Goal: Communication & Community: Answer question/provide support

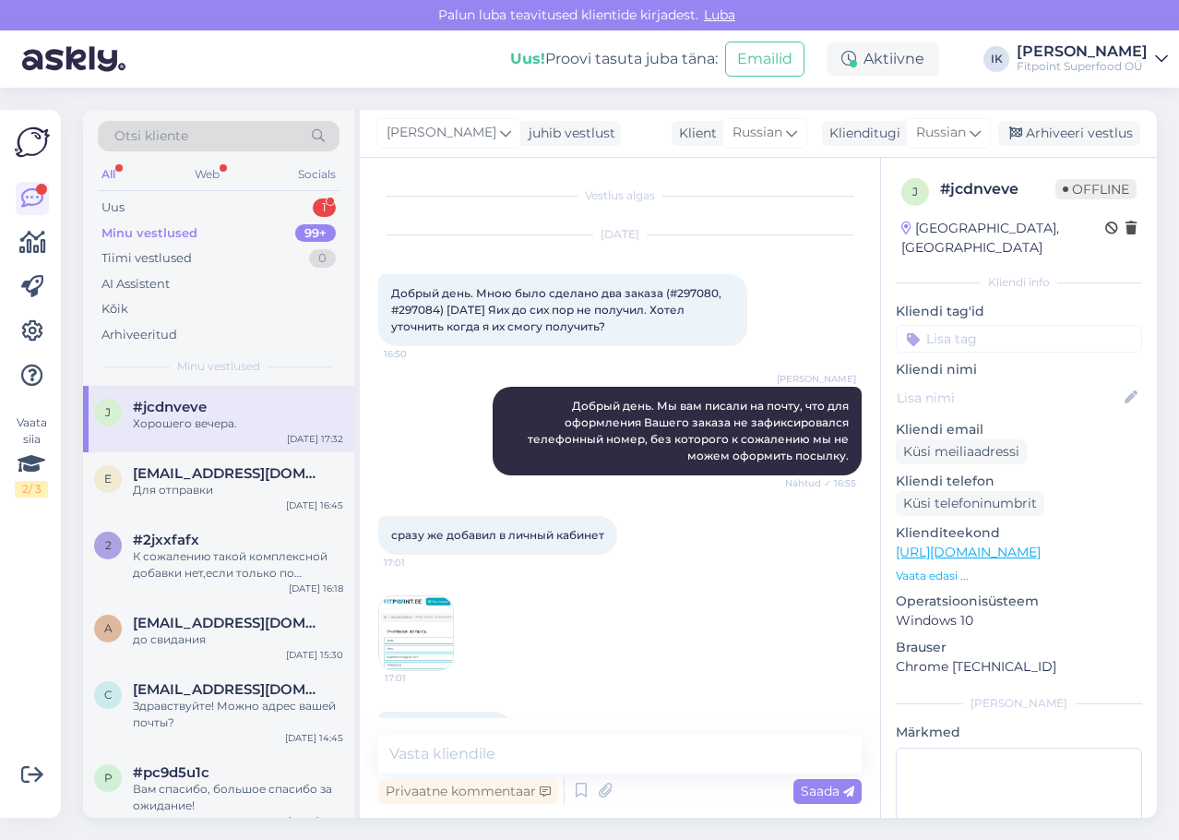
click at [311, 212] on div "Uus 1" at bounding box center [219, 208] width 242 height 26
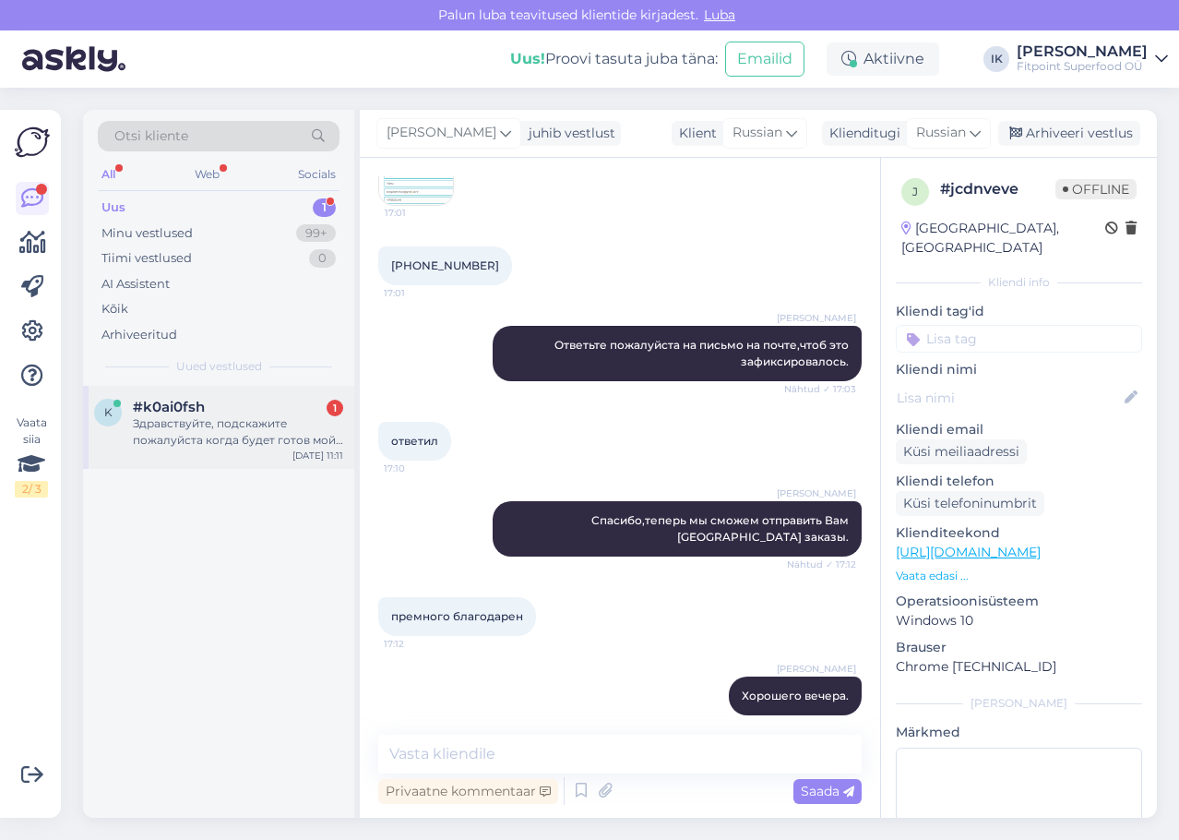
click at [209, 435] on div "Здравствуйте, подскажите пожалуйста когда будет готов мой заказ? #298253" at bounding box center [238, 431] width 210 height 33
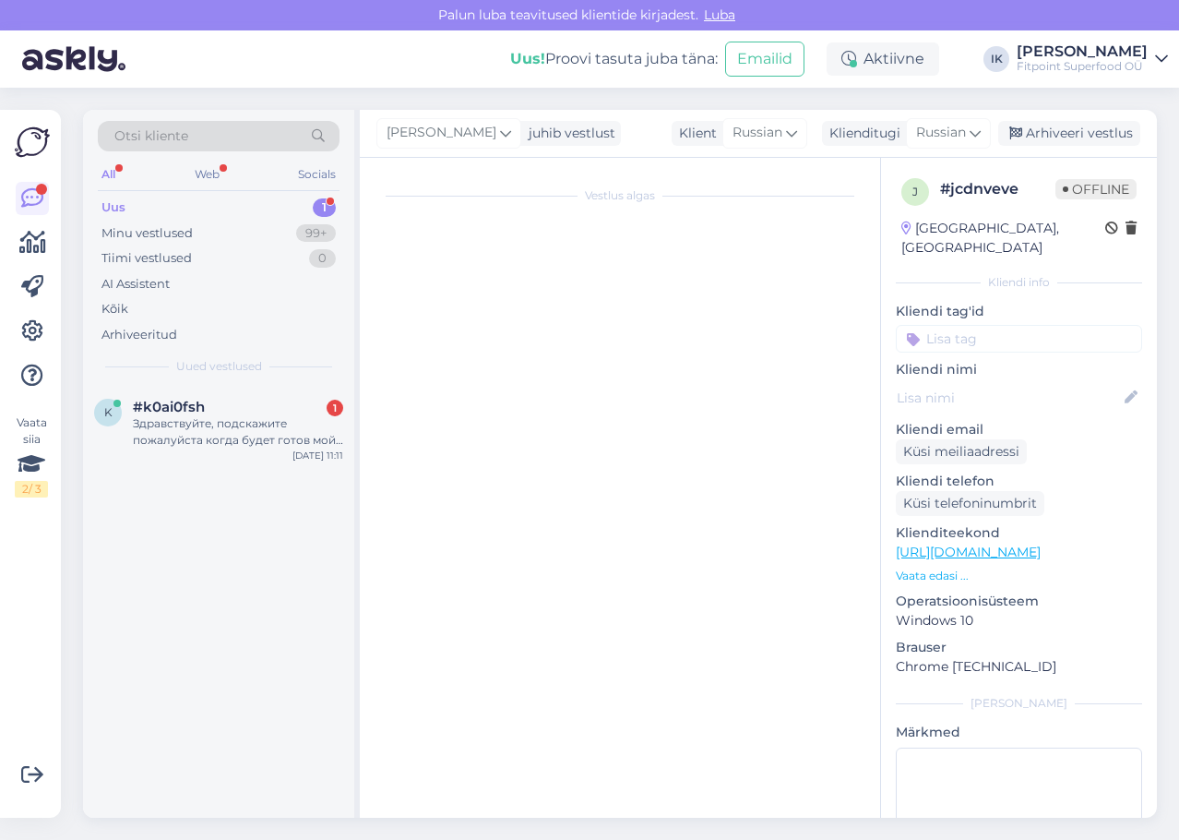
scroll to position [0, 0]
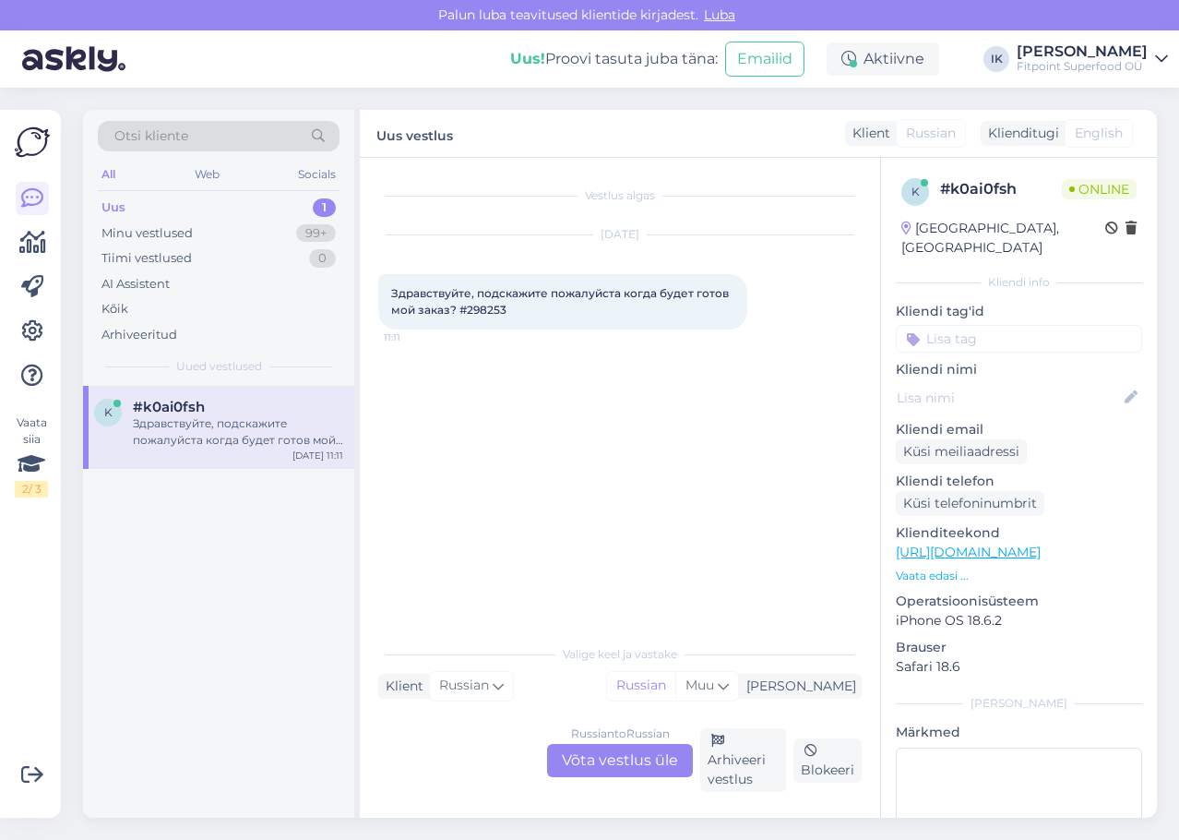
click at [641, 782] on div "Russian to Russian Võta vestlus üle Arhiveeri vestlus Blokeeri" at bounding box center [619, 760] width 483 height 64
click at [641, 772] on div "Russian to Russian Võta vestlus üle" at bounding box center [620, 760] width 146 height 33
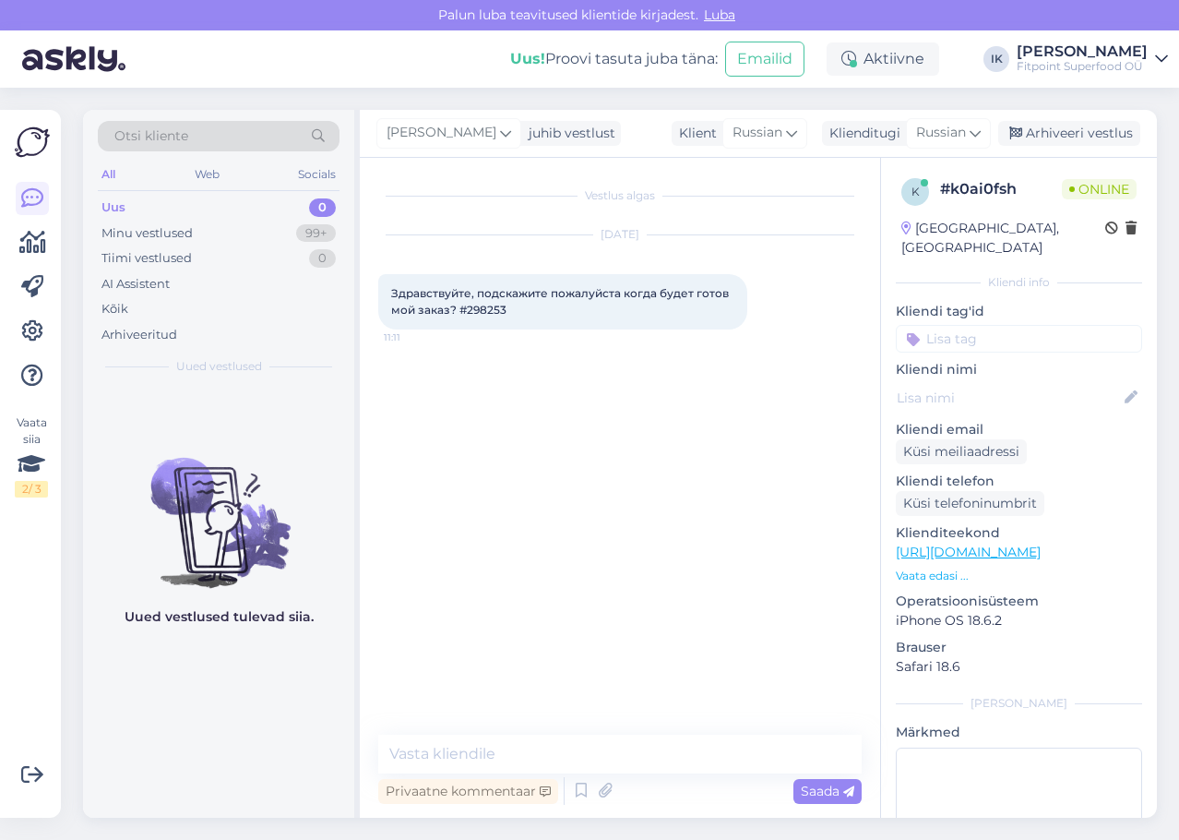
click at [484, 312] on span "Здравствуйте, подскажите пожалуйста когда будет готов мой заказ? #298253" at bounding box center [561, 301] width 340 height 30
copy div "298253 11:11"
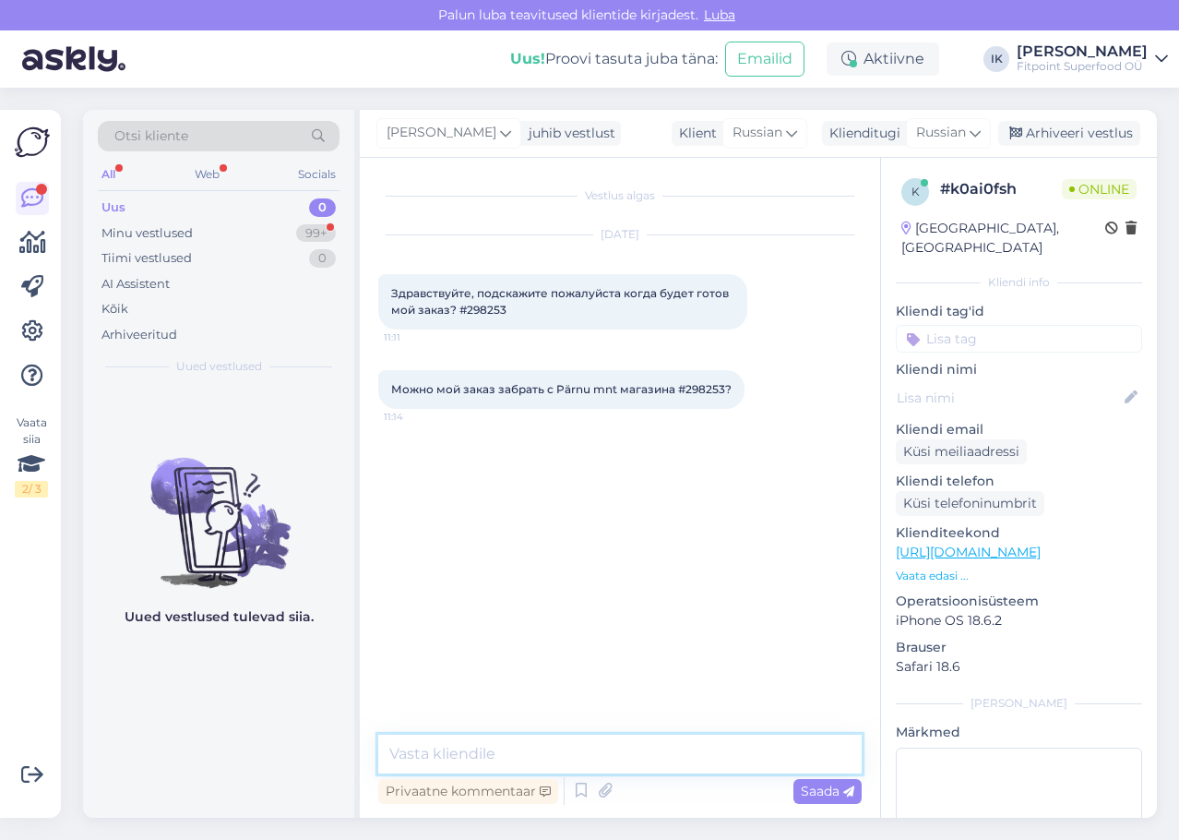
click at [471, 751] on textarea at bounding box center [619, 753] width 483 height 39
paste textarea "Здравствуйте! 👋 Ваш заказ сейчас находится в обработке. Один из товаров мы ожид…"
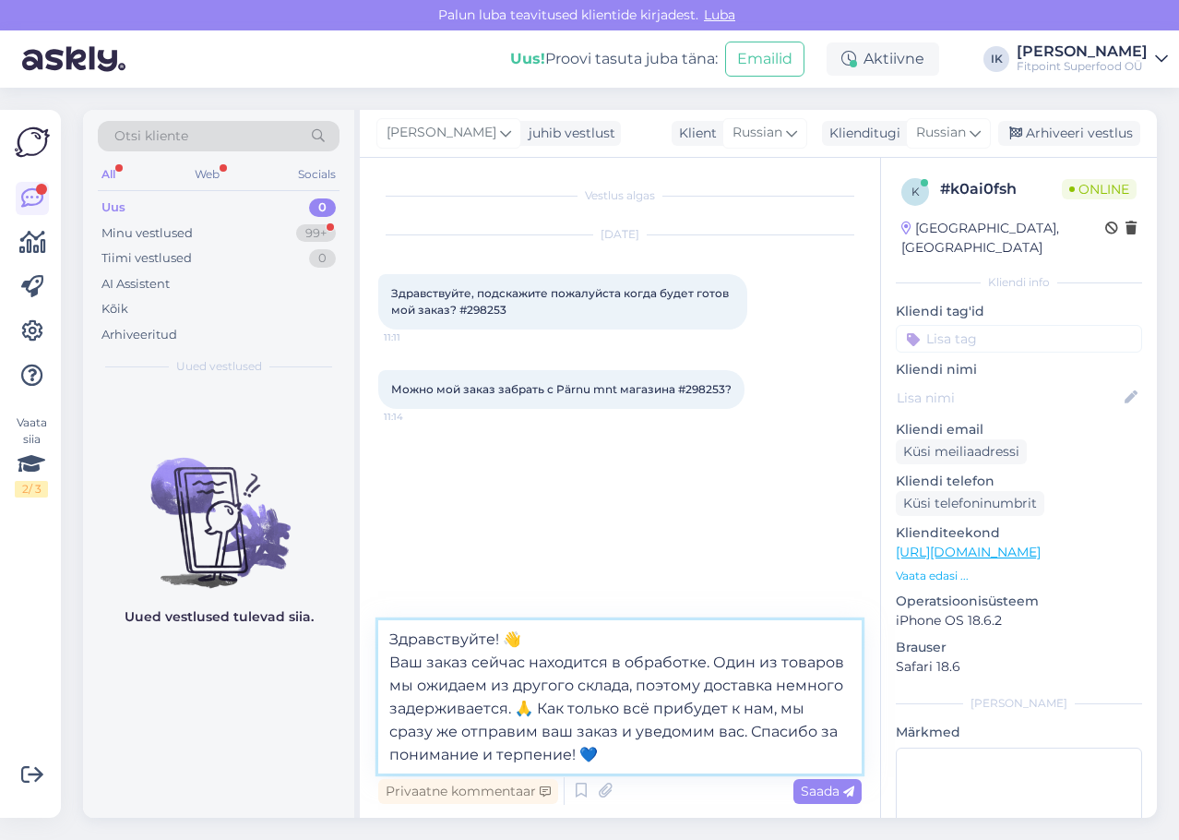
drag, startPoint x: 538, startPoint y: 646, endPoint x: 508, endPoint y: 638, distance: 30.4
click at [508, 638] on textarea "Здравствуйте! 👋 Ваш заказ сейчас находится в обработке. Один из товаров мы ожид…" at bounding box center [619, 696] width 483 height 153
drag, startPoint x: 533, startPoint y: 706, endPoint x: 554, endPoint y: 711, distance: 21.0
click at [519, 706] on textarea "Здравствуйте! Ваш заказ сейчас находится в обработке. Один из товаров мы ожидае…" at bounding box center [619, 696] width 483 height 153
drag, startPoint x: 591, startPoint y: 753, endPoint x: 580, endPoint y: 751, distance: 10.3
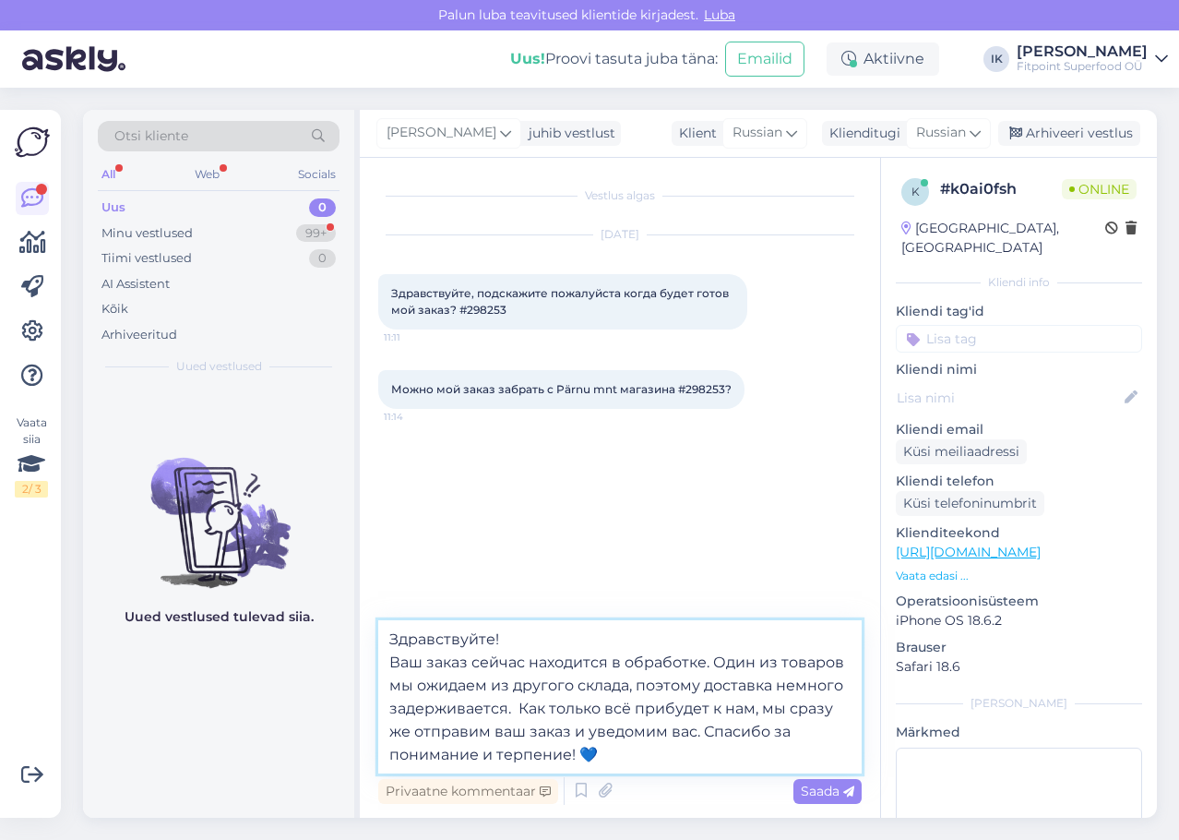
click at [580, 751] on textarea "Здравствуйте! Ваш заказ сейчас находится в обработке. Один из товаров мы ожидае…" at bounding box center [619, 696] width 483 height 153
click at [694, 759] on textarea "Здравствуйте! Ваш заказ сейчас находится в обработке. Один из товаров мы ожидае…" at bounding box center [619, 696] width 483 height 153
type textarea "Здравствуйте! Ваш заказ сейчас находится в обработке. Один из товаров мы ожидае…"
click at [848, 784] on span "Saada" at bounding box center [828, 790] width 54 height 17
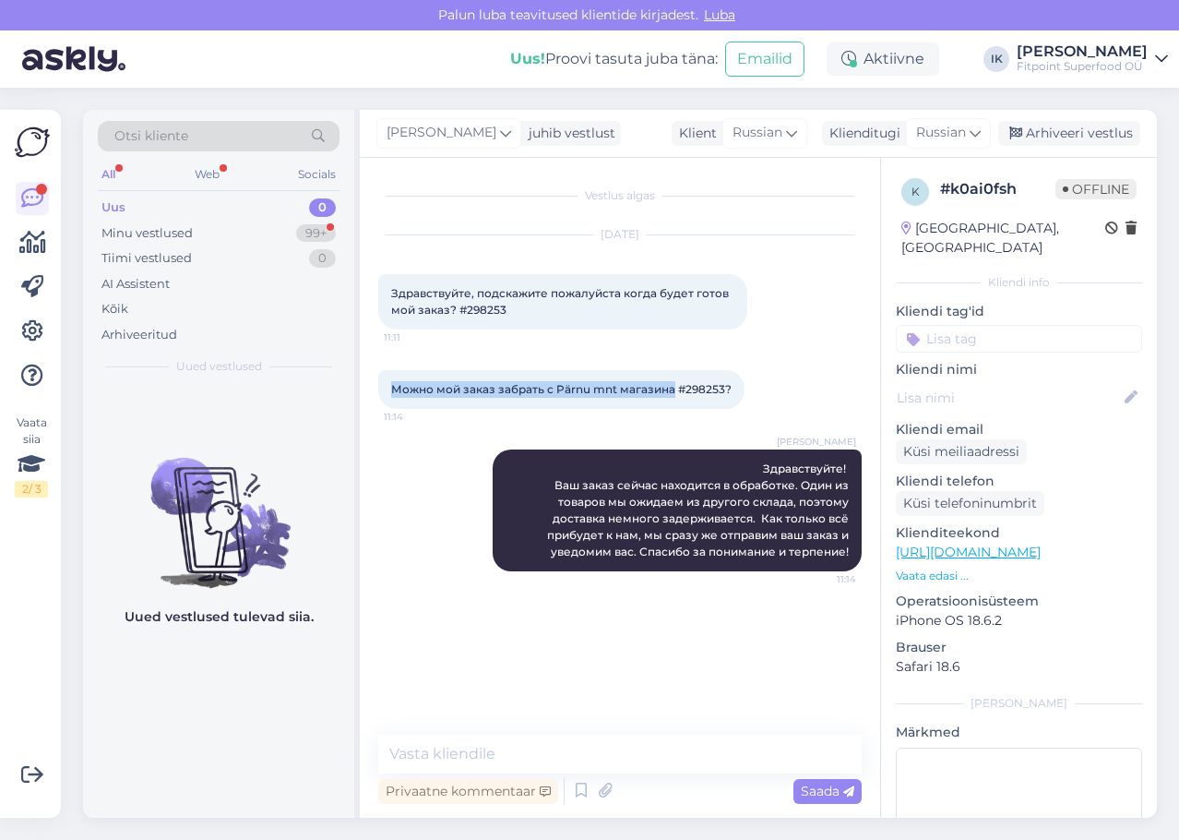
drag, startPoint x: 674, startPoint y: 387, endPoint x: 393, endPoint y: 383, distance: 281.4
click at [393, 383] on span "Можно мой заказ забрать с Pärnu mnt магазина #298253?" at bounding box center [561, 389] width 340 height 14
copy span "Можно мой заказ забрать с Pärnu mnt магазина"
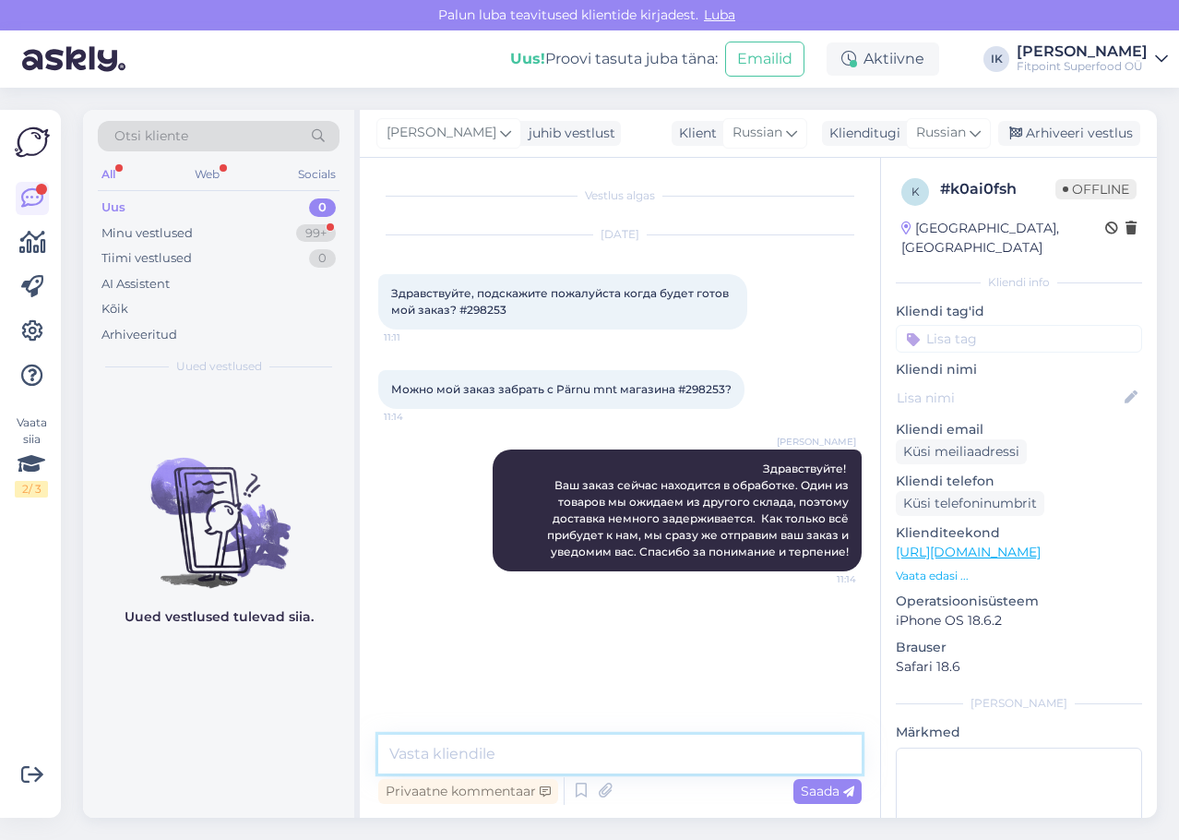
click at [688, 748] on textarea at bounding box center [619, 753] width 483 height 39
paste textarea "К сожалению, сейчас нет возможности забрать заказ из магазина на Pärnu mnt, так…"
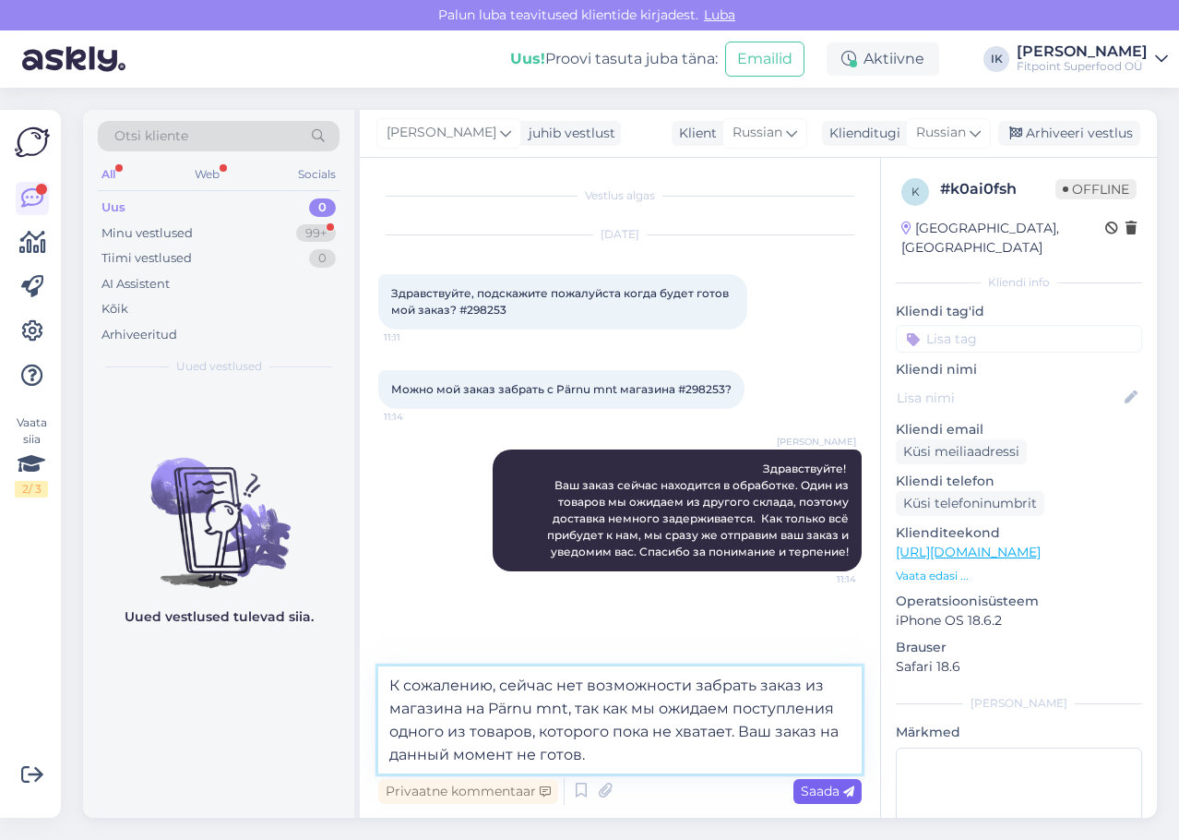
type textarea "К сожалению, сейчас нет возможности забрать заказ из магазина на Pärnu mnt, так…"
click at [826, 790] on span "Saada" at bounding box center [828, 790] width 54 height 17
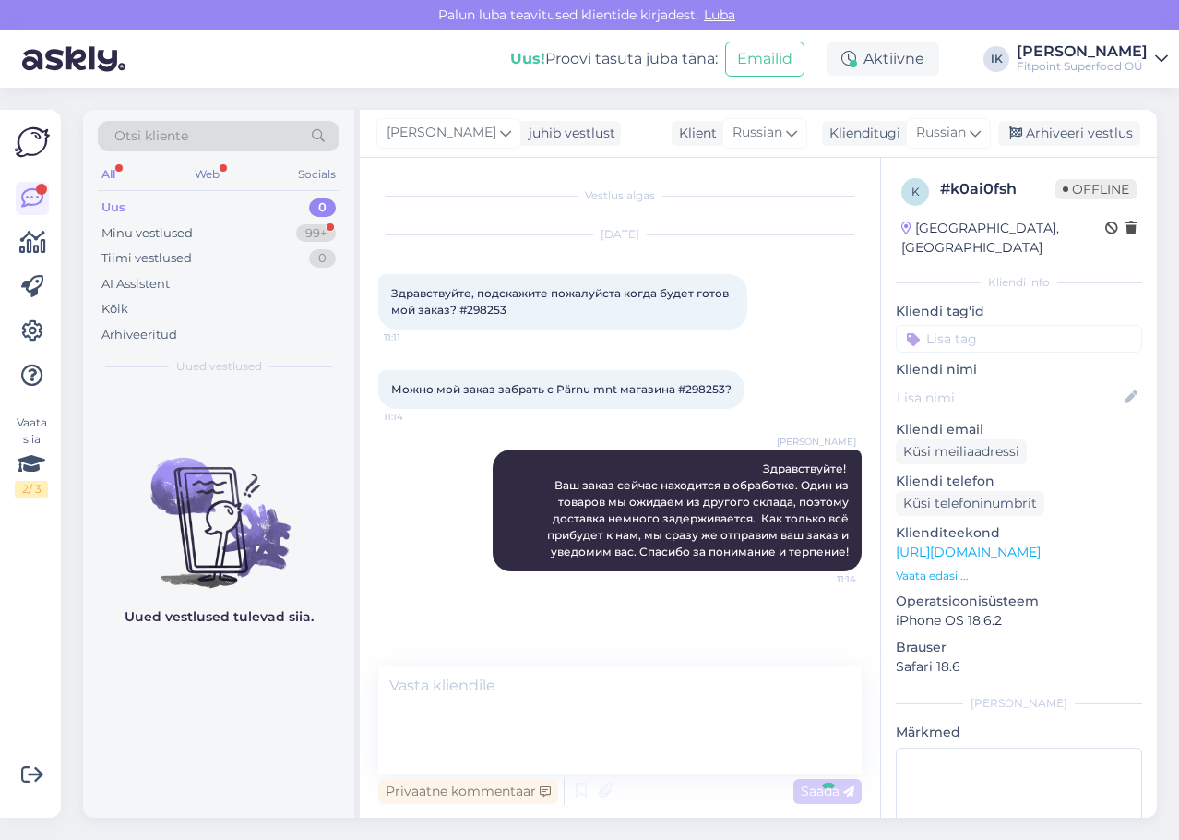
scroll to position [3, 0]
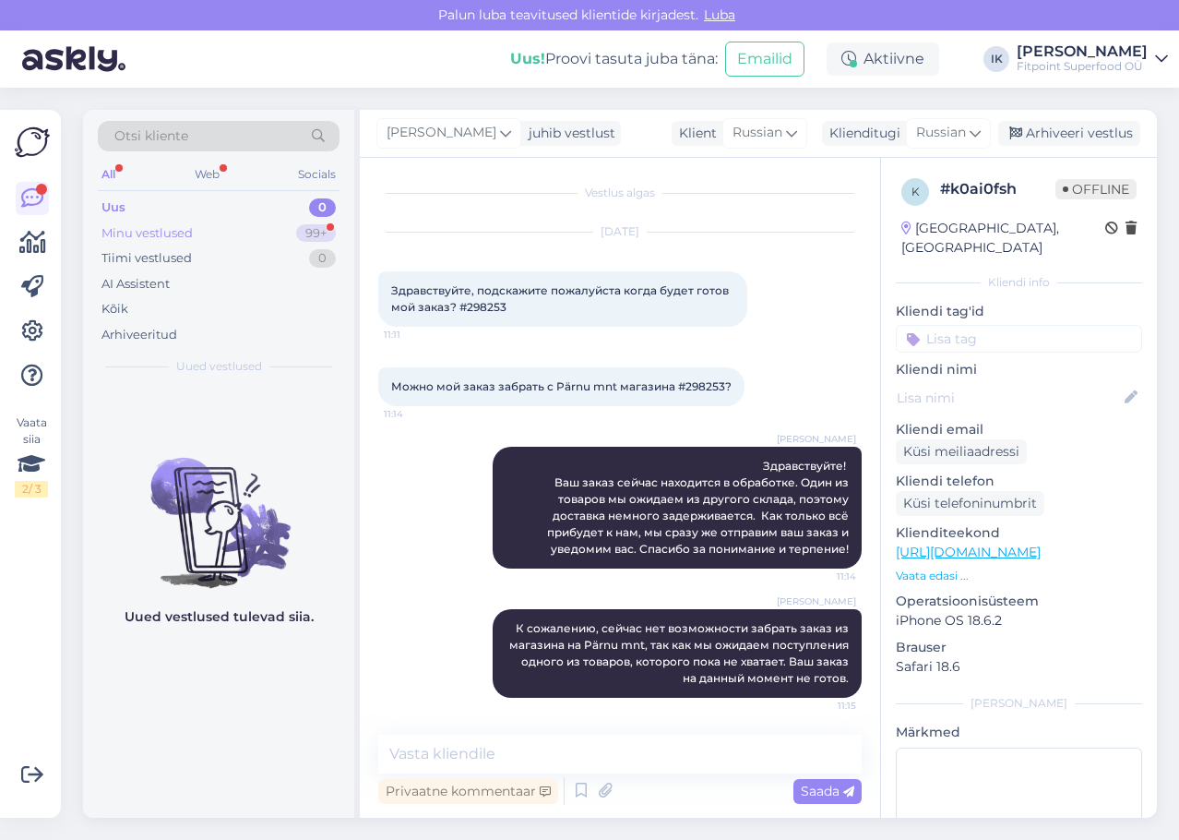
click at [222, 233] on div "Minu vestlused 99+" at bounding box center [219, 234] width 242 height 26
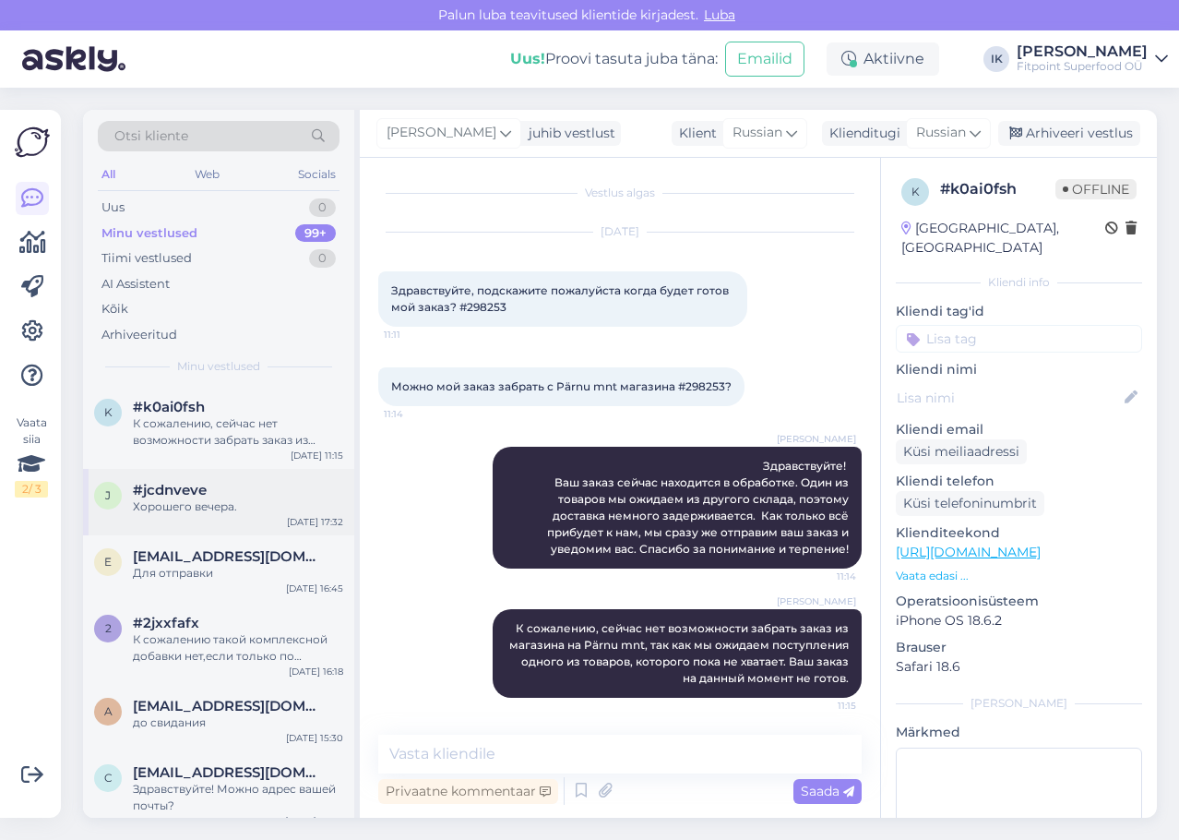
click at [268, 513] on div "Хорошего вечера." at bounding box center [238, 506] width 210 height 17
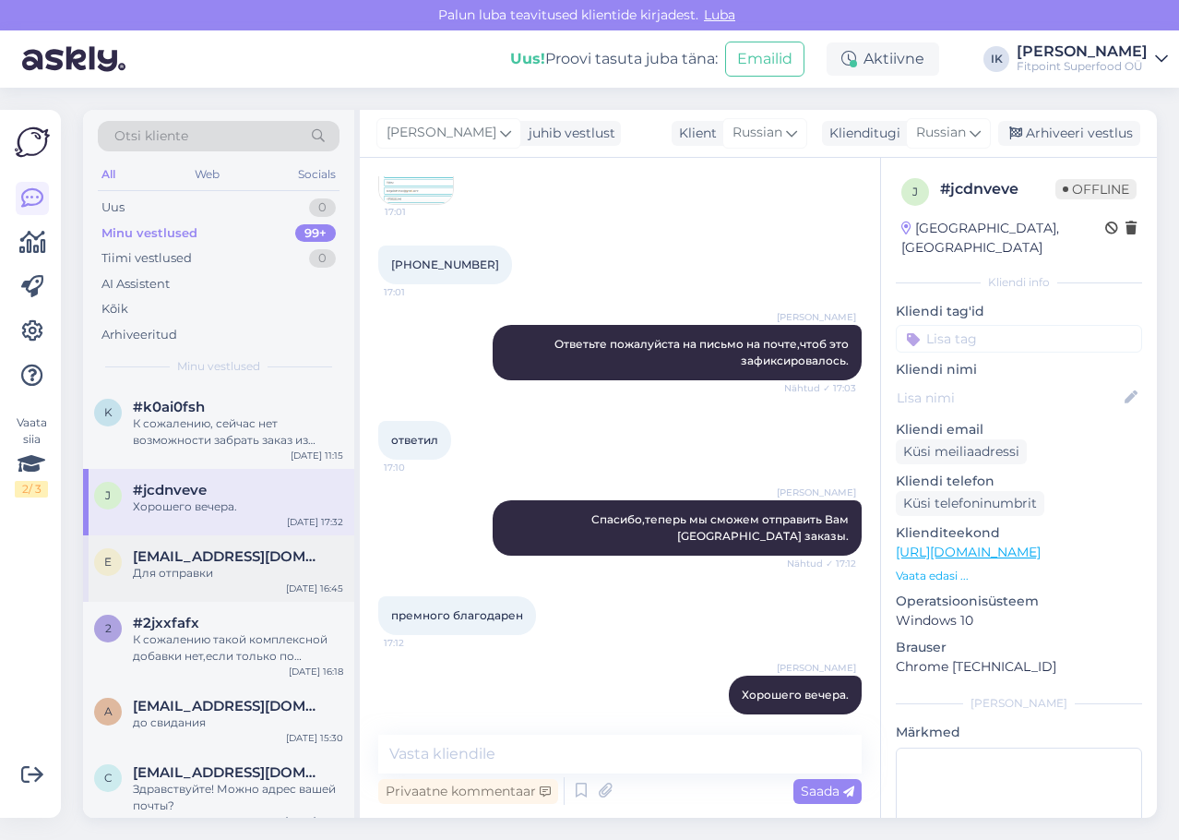
click at [253, 580] on div "Для отправки" at bounding box center [238, 573] width 210 height 17
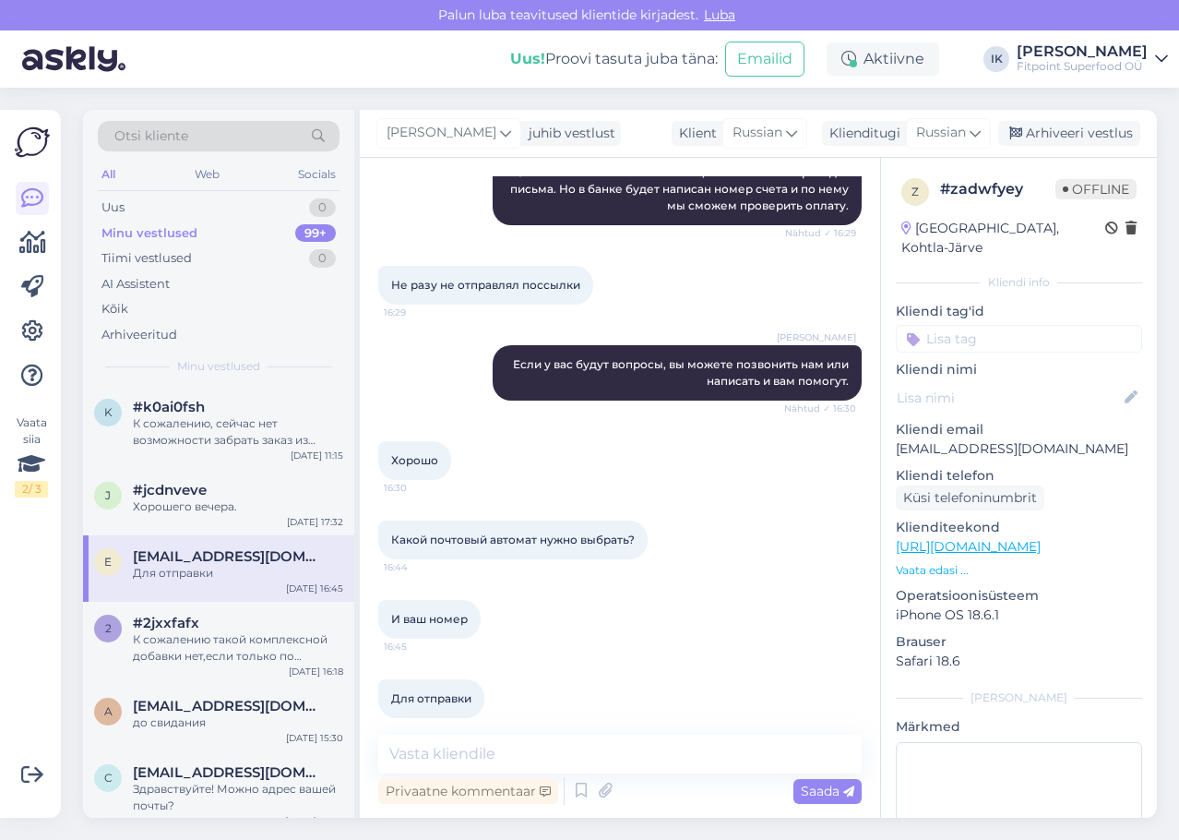
scroll to position [1215, 0]
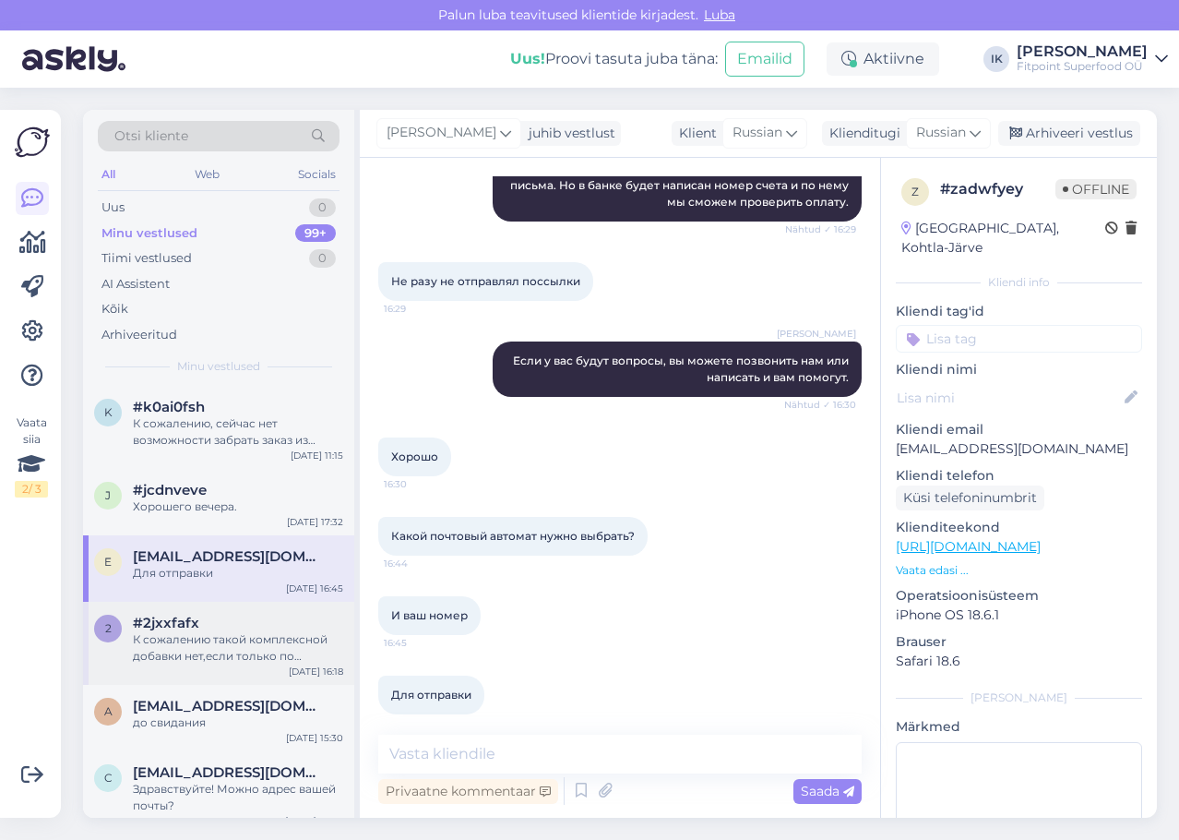
click at [237, 623] on div "#2jxxfafx" at bounding box center [238, 622] width 210 height 17
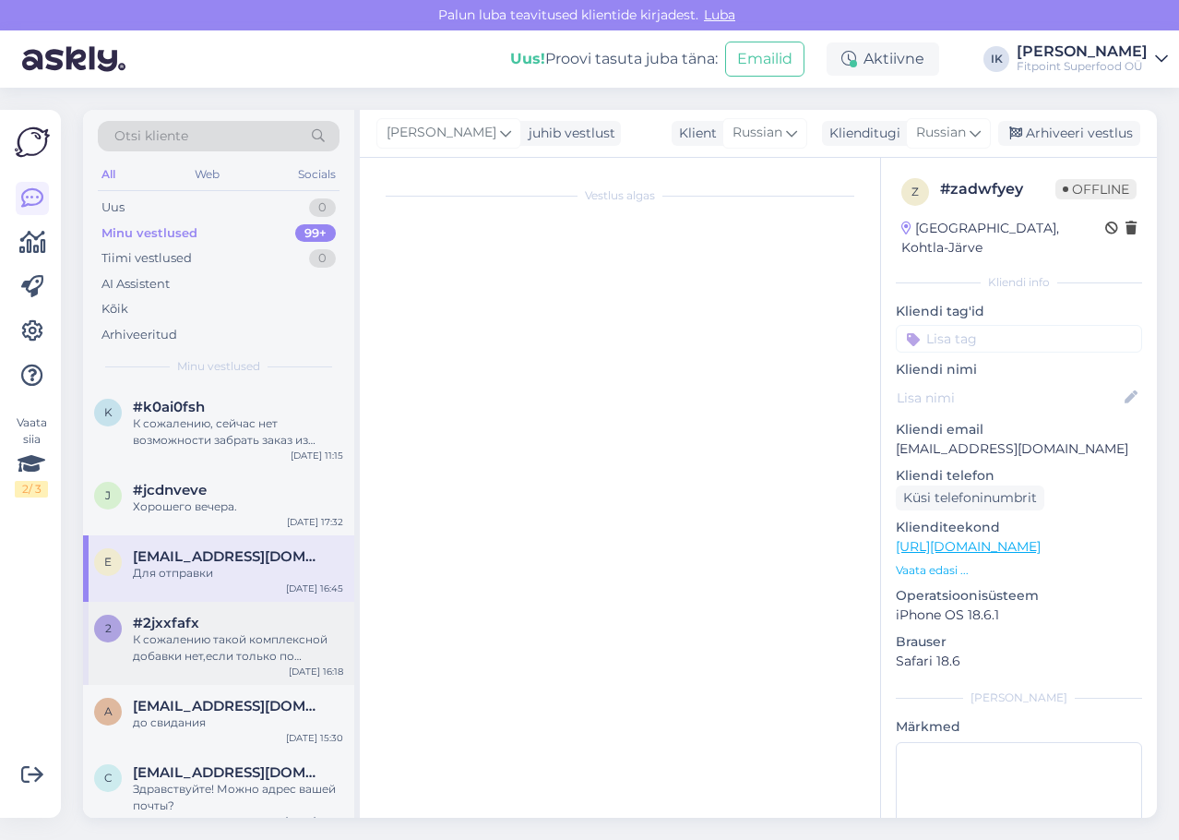
scroll to position [0, 0]
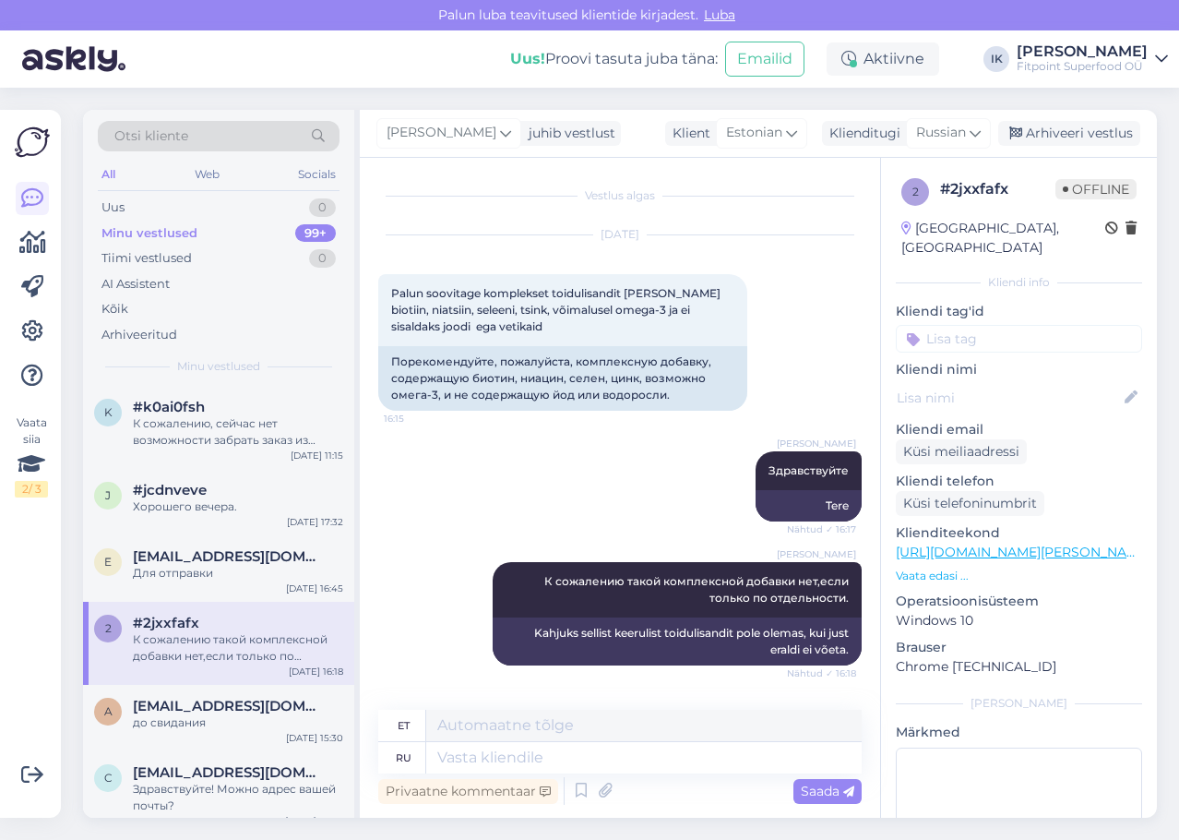
click at [947, 567] on p "Vaata edasi ..." at bounding box center [1019, 575] width 246 height 17
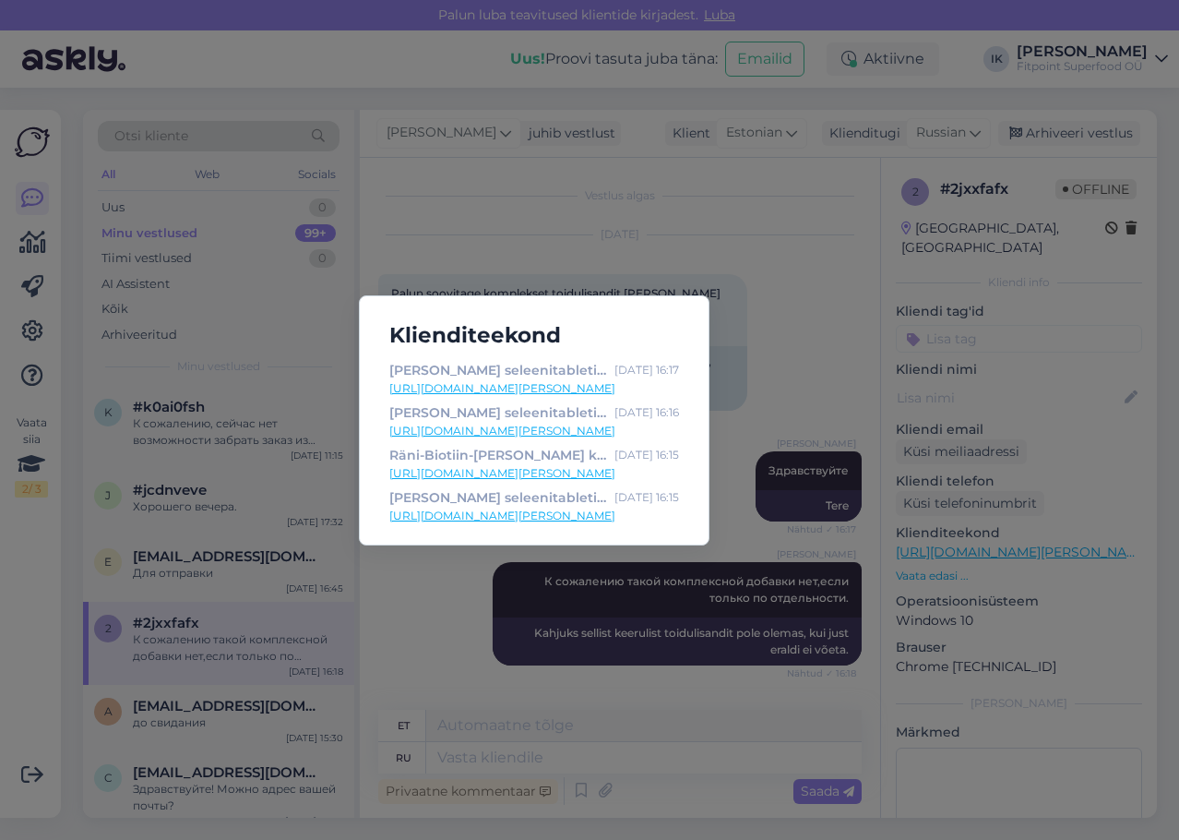
click at [518, 479] on link "[URL][DOMAIN_NAME][PERSON_NAME]" at bounding box center [534, 473] width 290 height 17
click at [396, 161] on div "Klienditeekond [PERSON_NAME] seleenitabletid osta Fitpoindist parima hinnaga [D…" at bounding box center [589, 420] width 1179 height 840
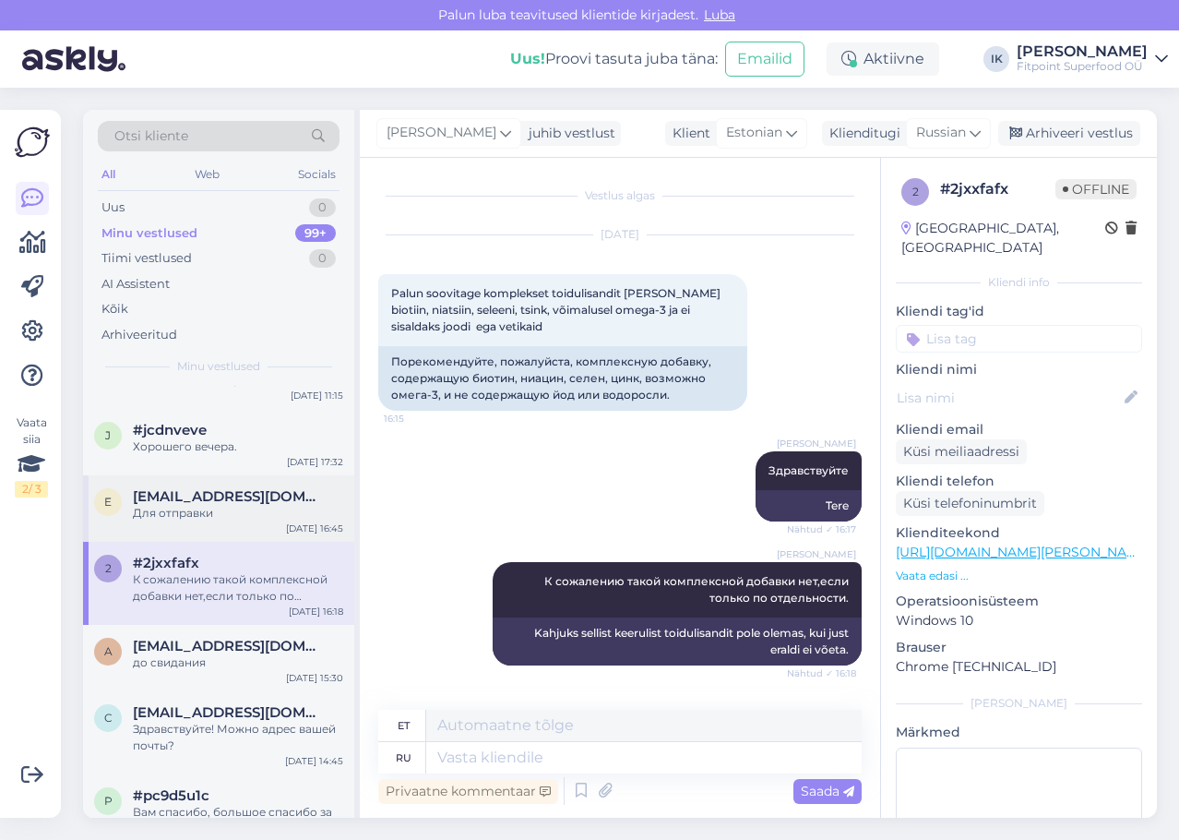
scroll to position [92, 0]
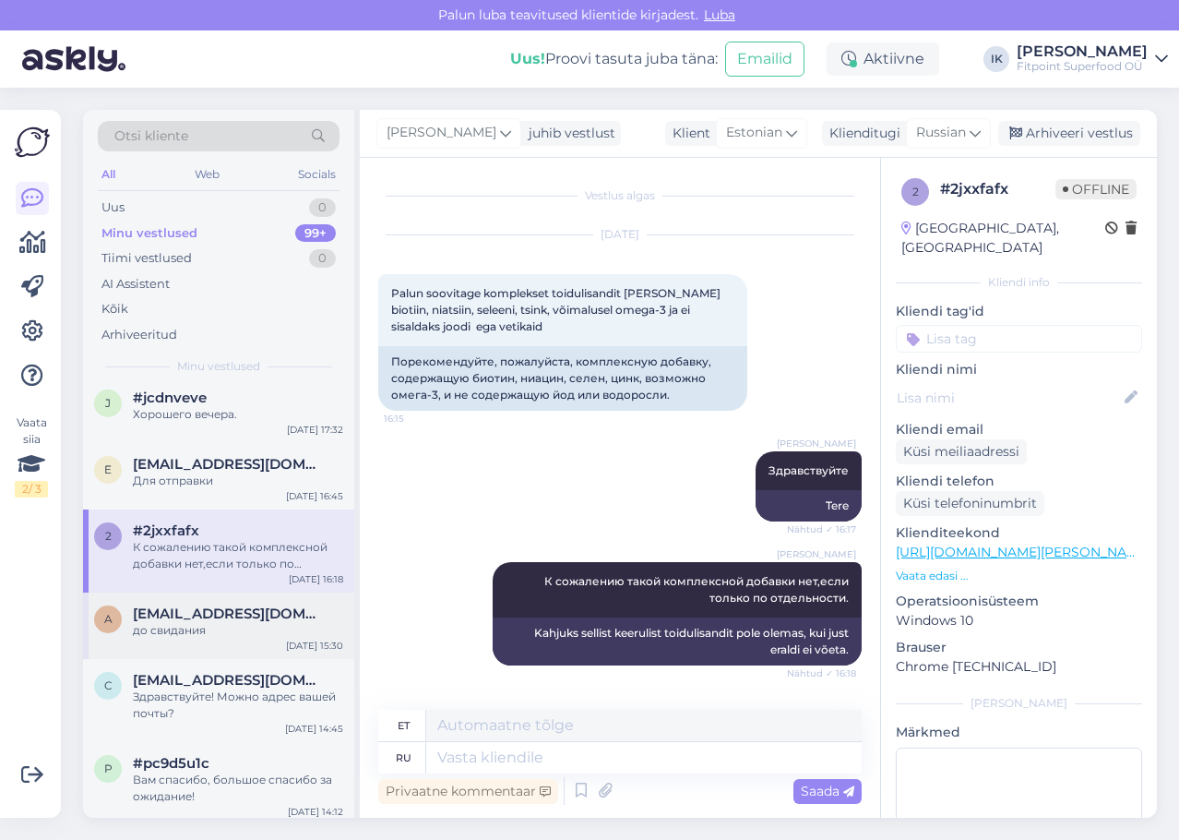
click at [222, 629] on div "до свидания" at bounding box center [238, 630] width 210 height 17
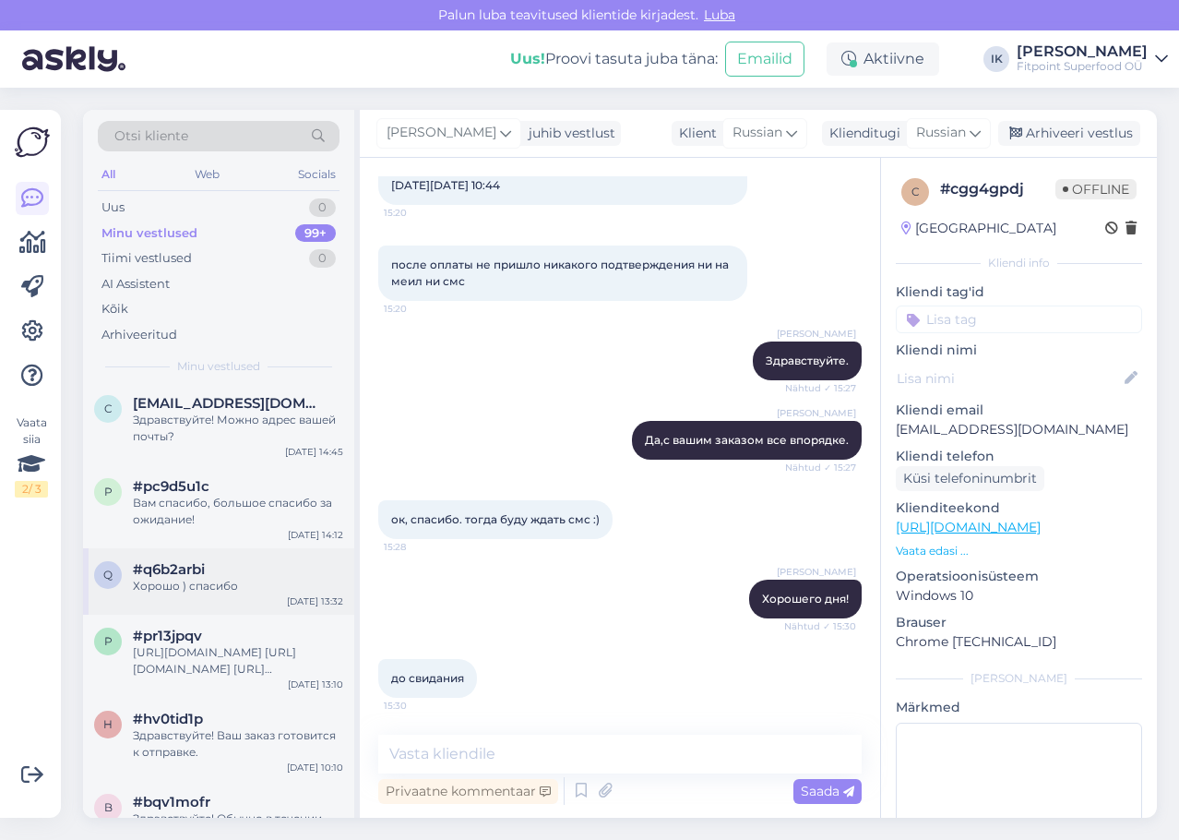
scroll to position [185, 0]
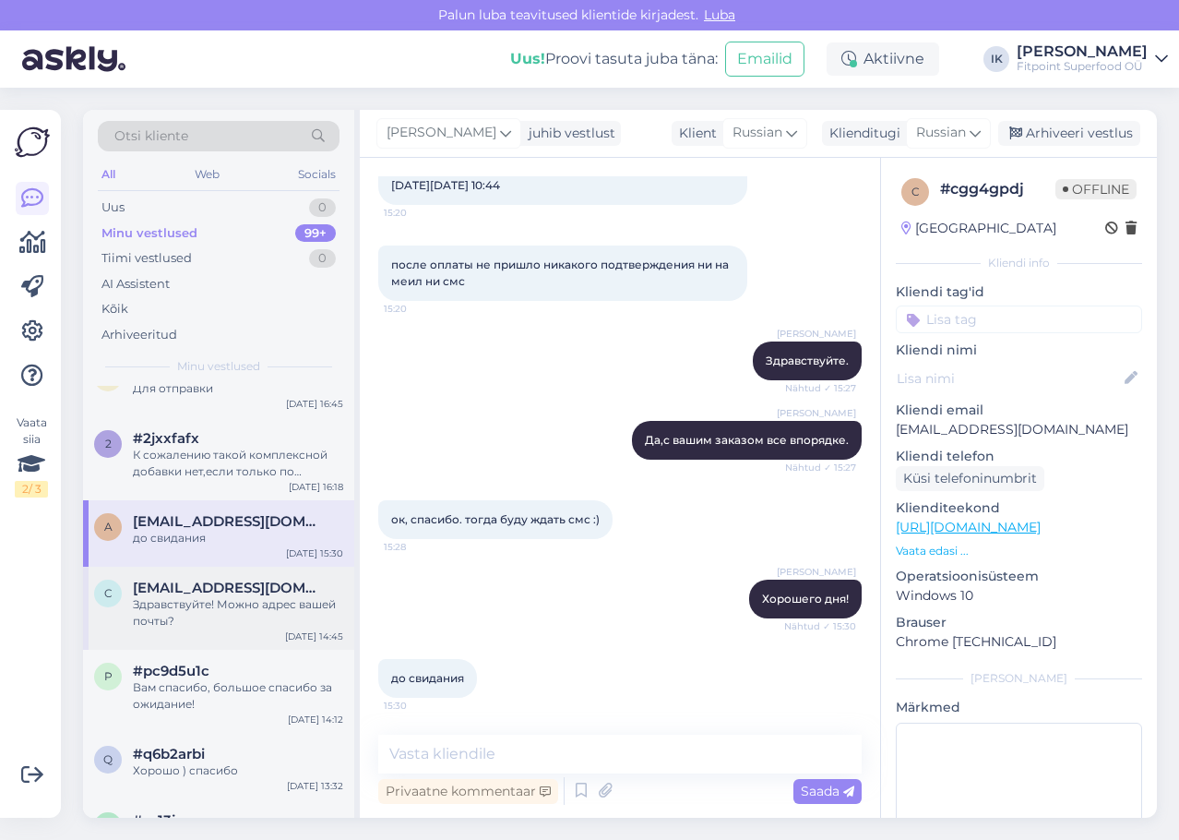
click at [233, 626] on div "Здравствуйте! Можно адрес вашей почты?" at bounding box center [238, 612] width 210 height 33
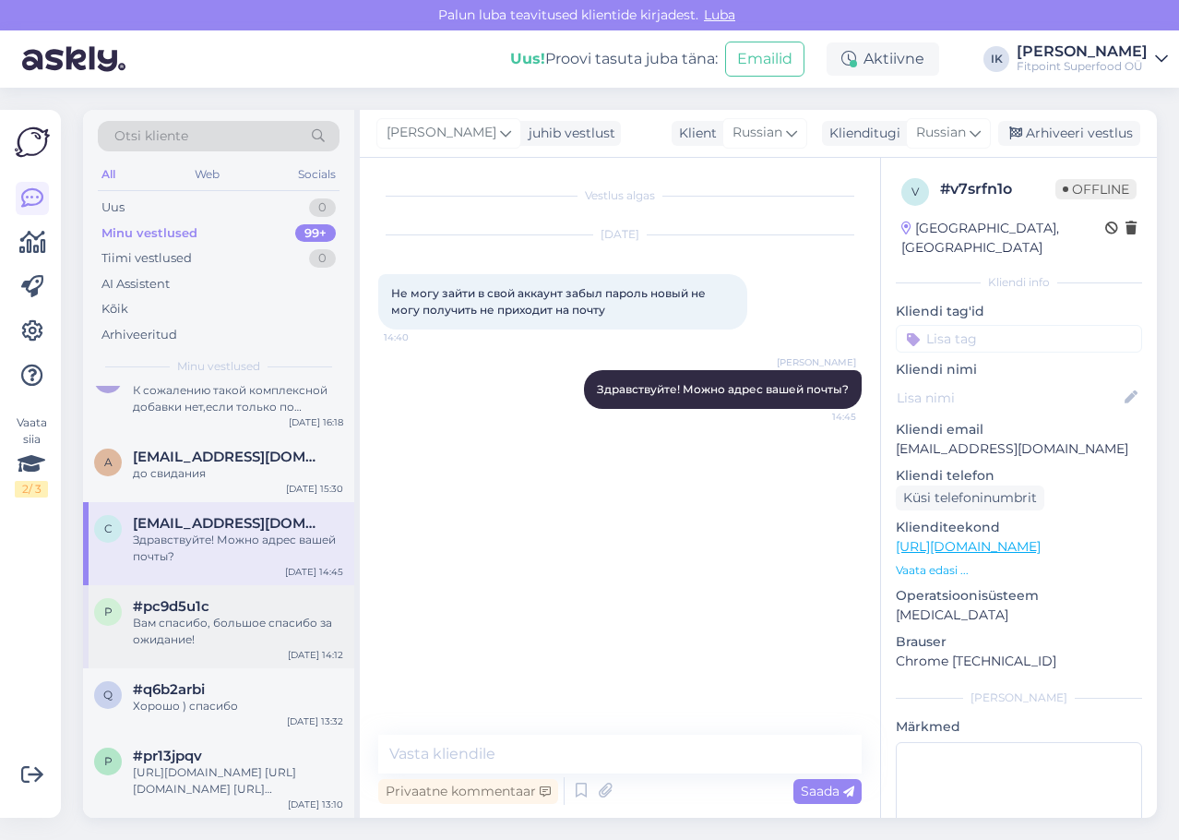
scroll to position [277, 0]
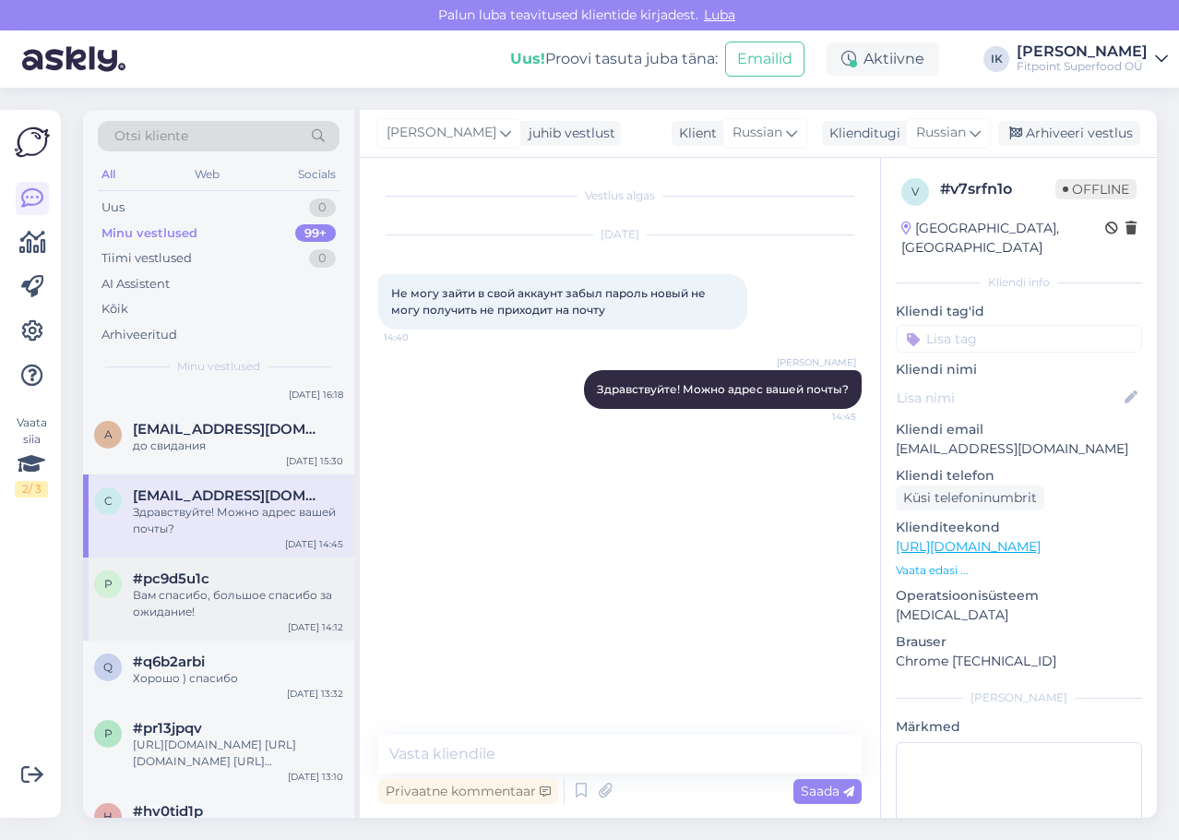
click at [216, 603] on div "Вам спасибо, большое спасибо за ожидание!" at bounding box center [238, 603] width 210 height 33
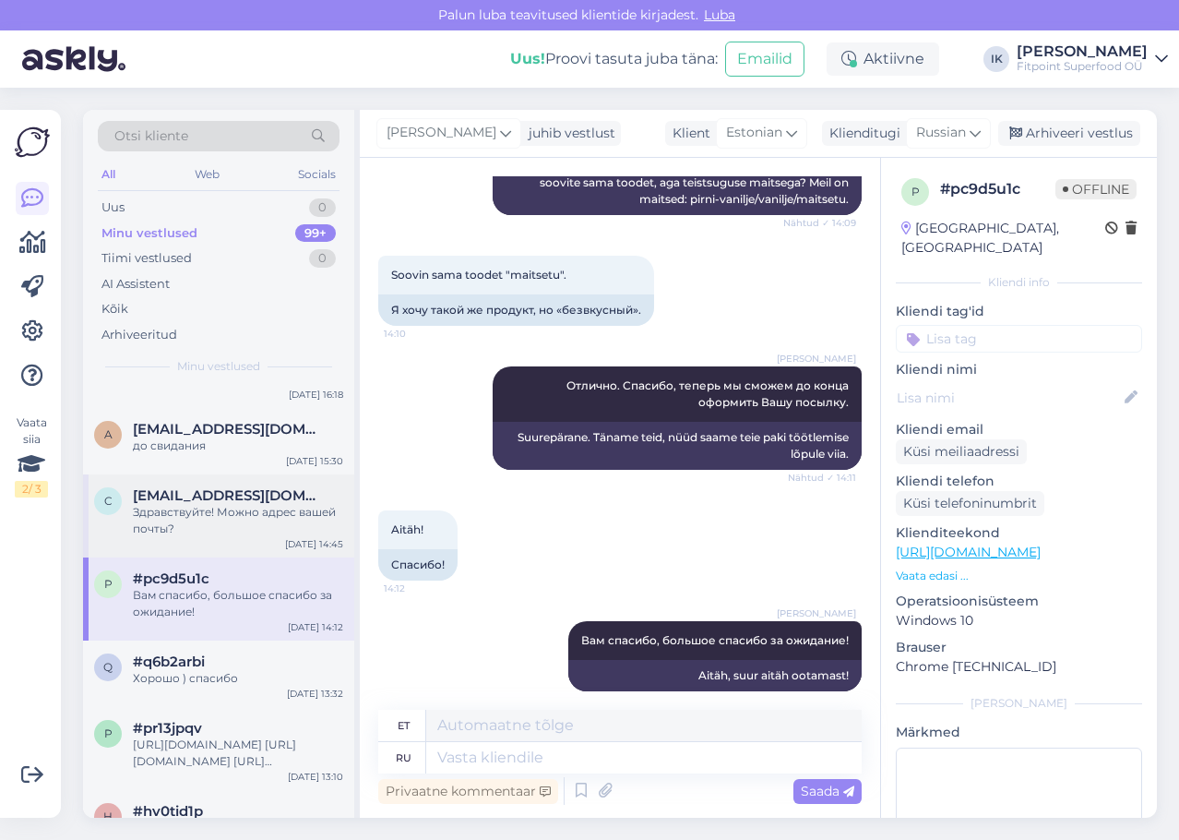
scroll to position [2401, 0]
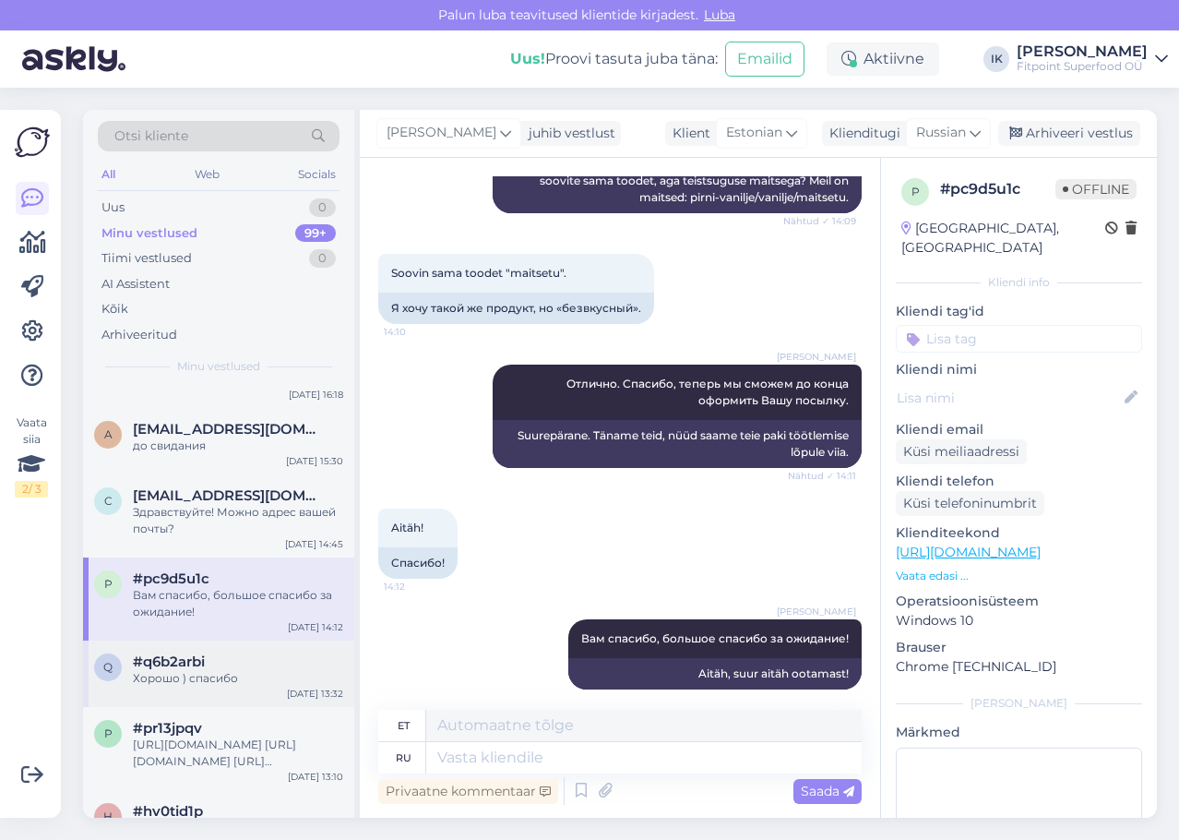
click at [231, 661] on div "#q6b2arbi" at bounding box center [238, 661] width 210 height 17
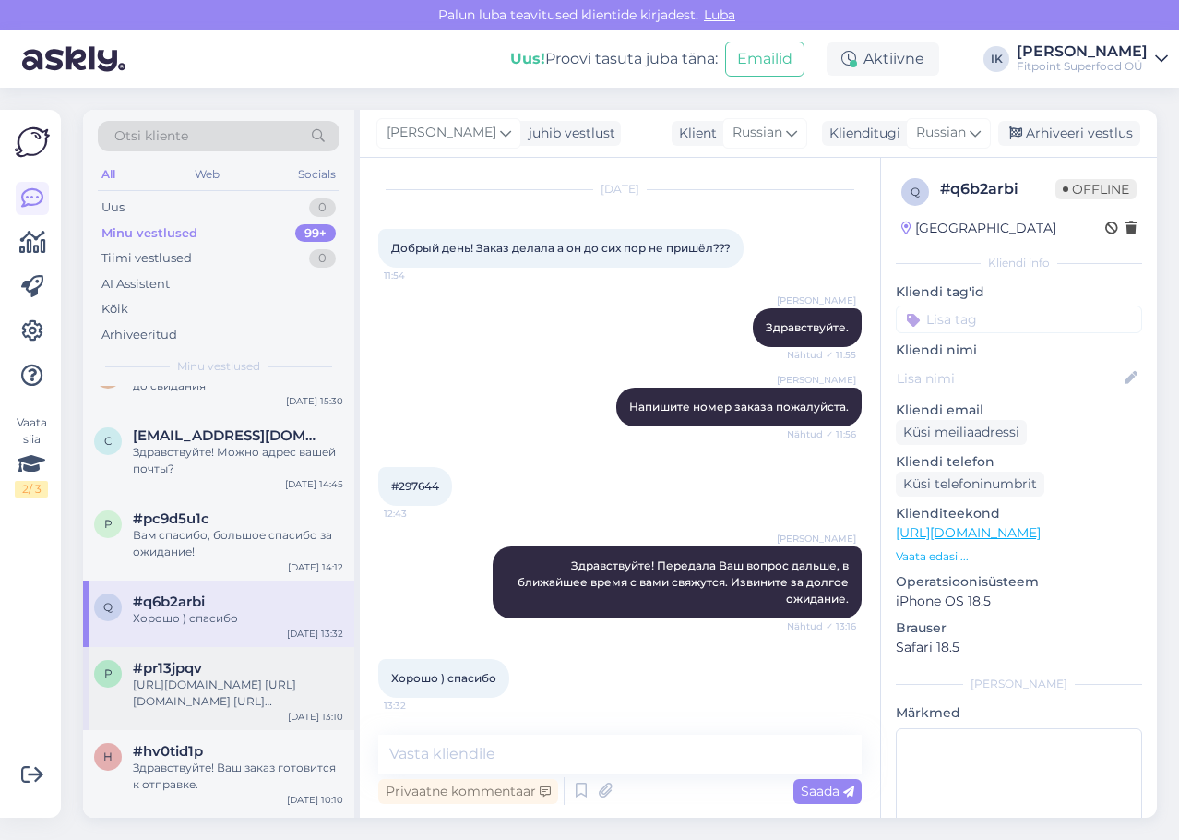
scroll to position [369, 0]
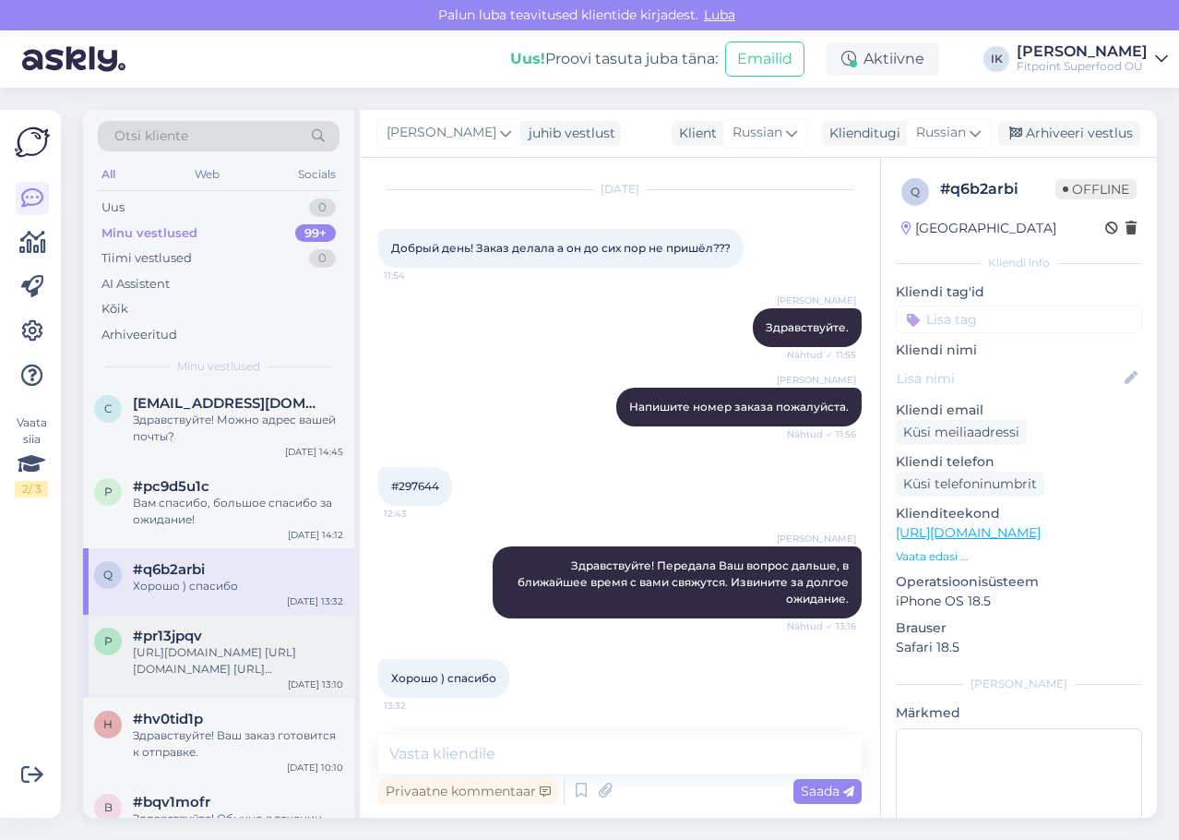
click at [260, 675] on div "[URL][DOMAIN_NAME] [URL][DOMAIN_NAME] [URL][DOMAIN_NAME]" at bounding box center [238, 660] width 210 height 33
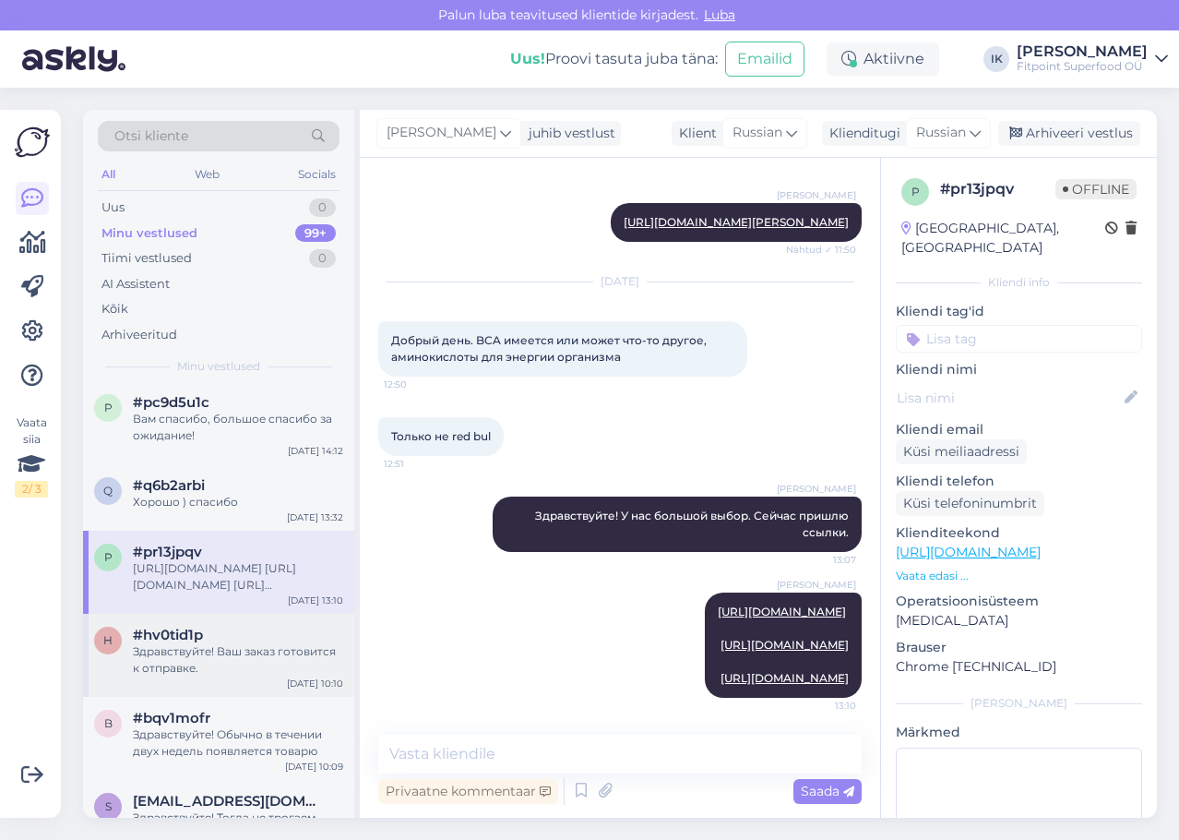
scroll to position [554, 0]
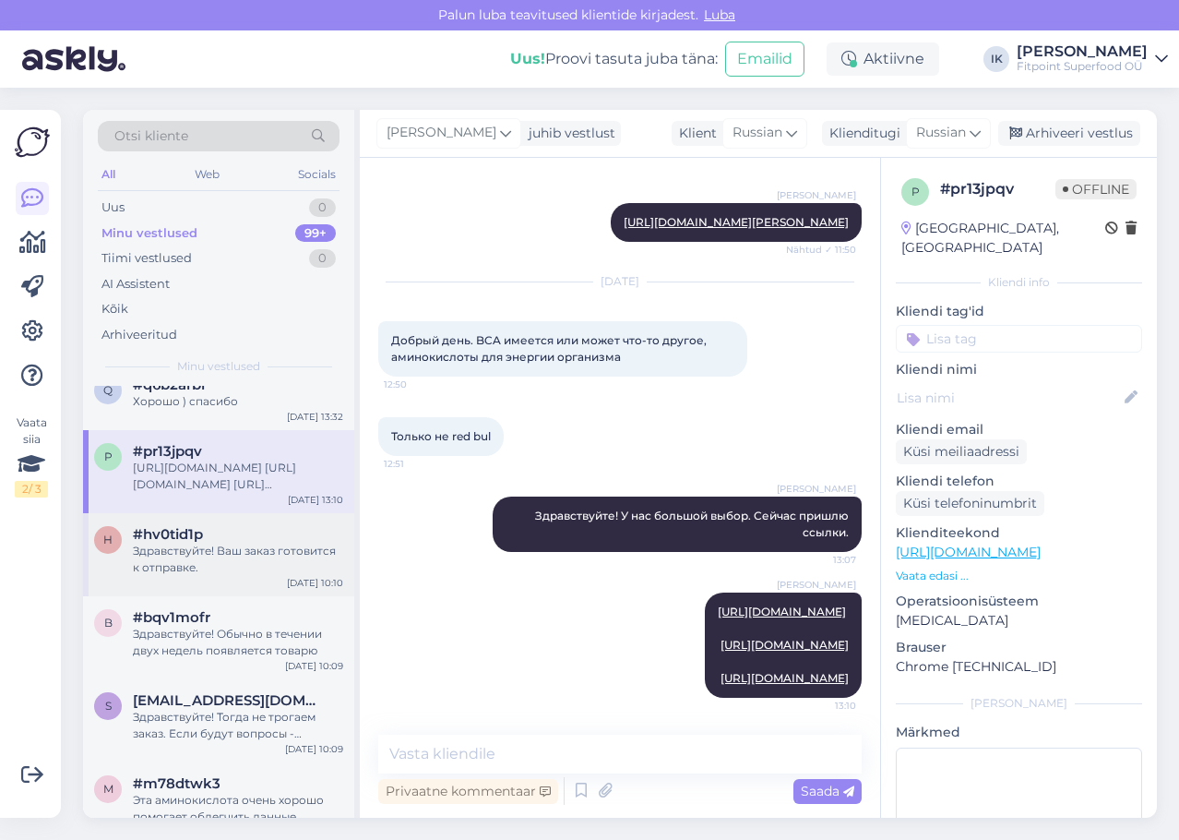
click at [253, 547] on div "Здравствуйте! Ваш заказ готовится к отправке." at bounding box center [238, 559] width 210 height 33
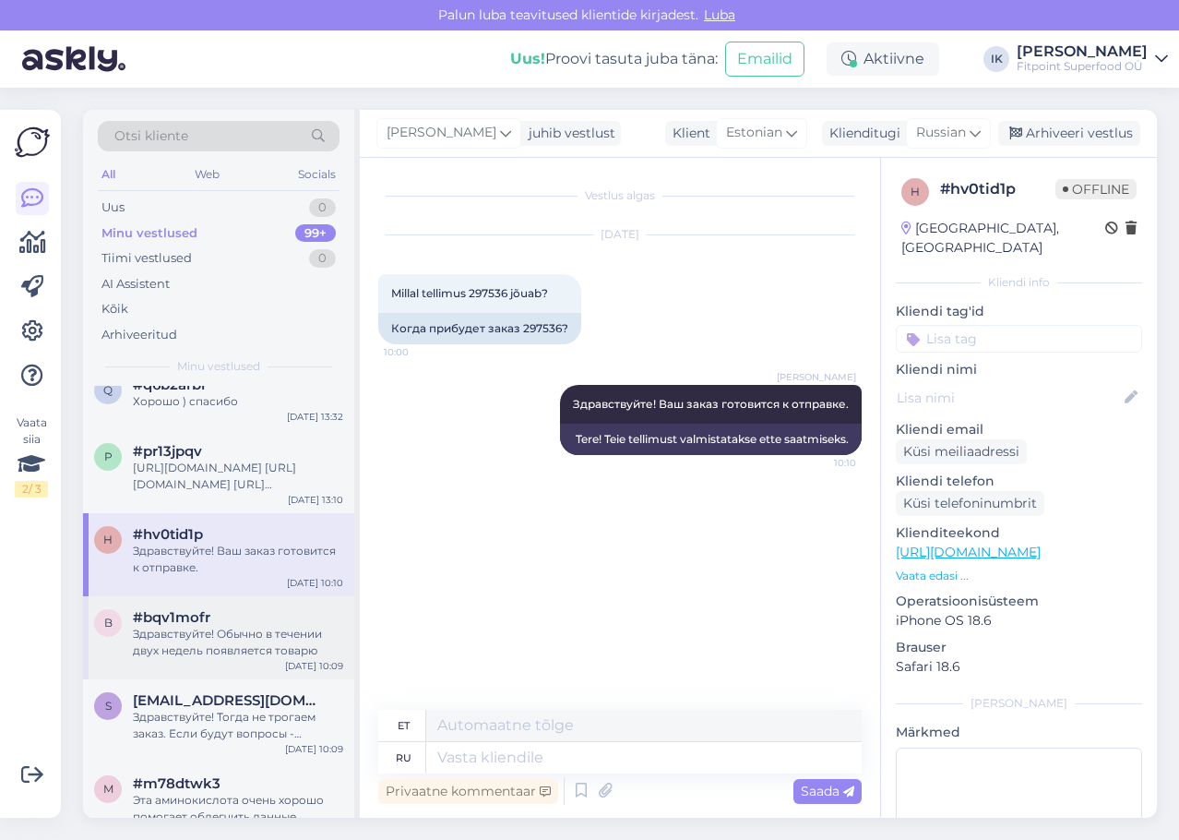
click at [232, 636] on div "Здравствуйте! Обычно в течении двух недель появляется товарю" at bounding box center [238, 642] width 210 height 33
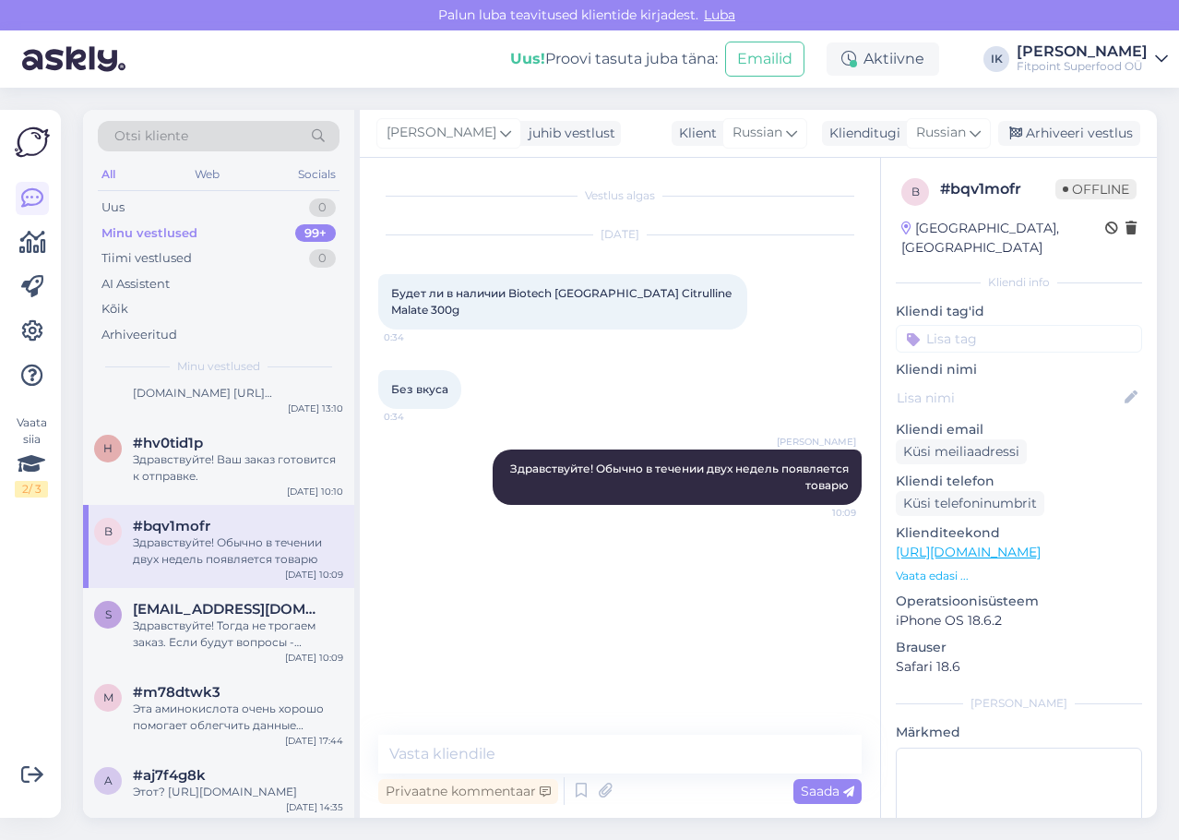
scroll to position [646, 0]
click at [241, 645] on div "Здравствуйте! Тогда не трогаем заказ. Если будут вопросы - обращайтесь! ъ" at bounding box center [238, 632] width 210 height 33
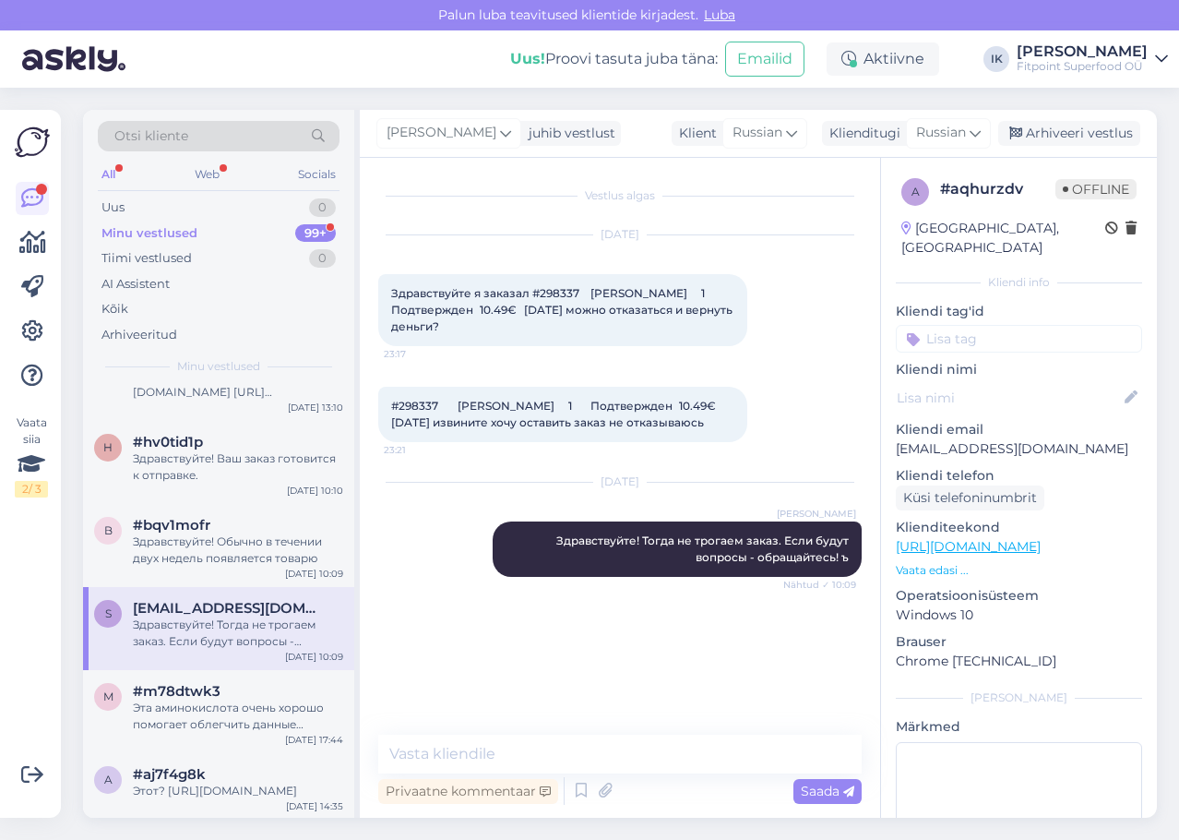
click at [307, 233] on div "99+" at bounding box center [315, 233] width 41 height 18
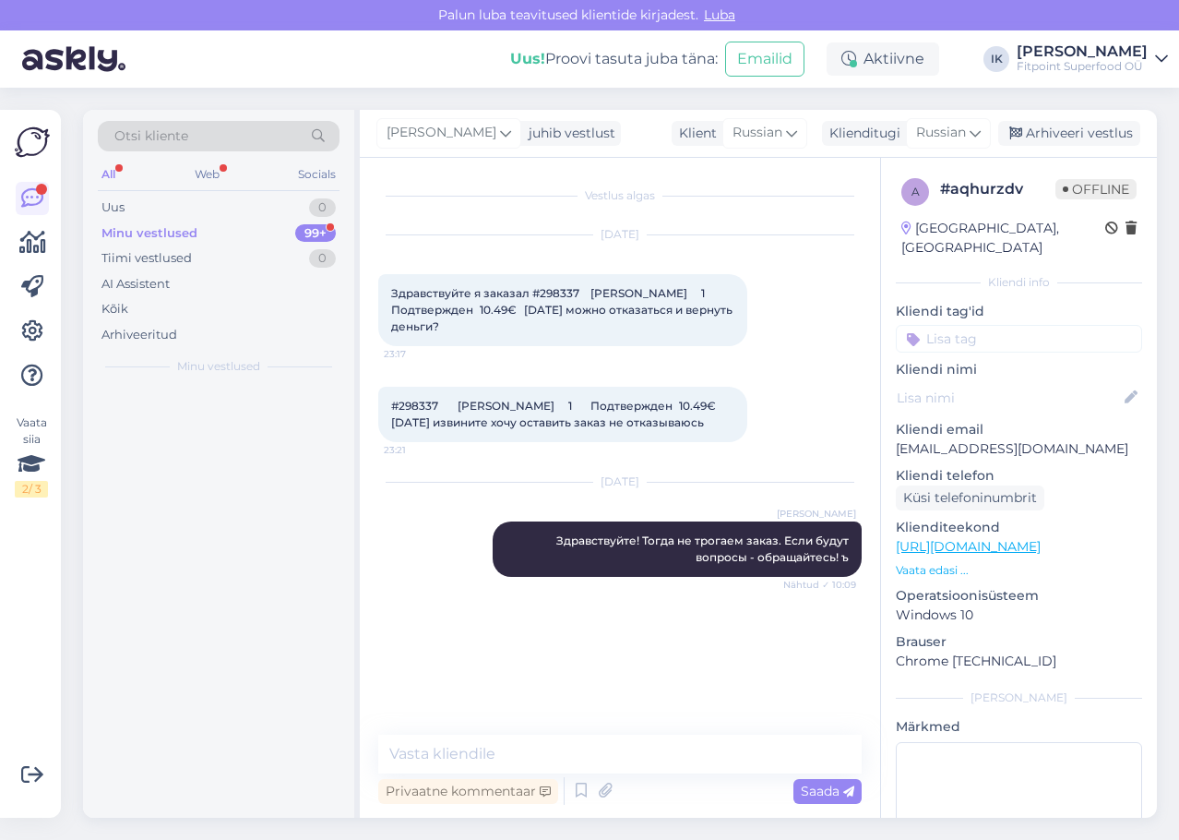
scroll to position [0, 0]
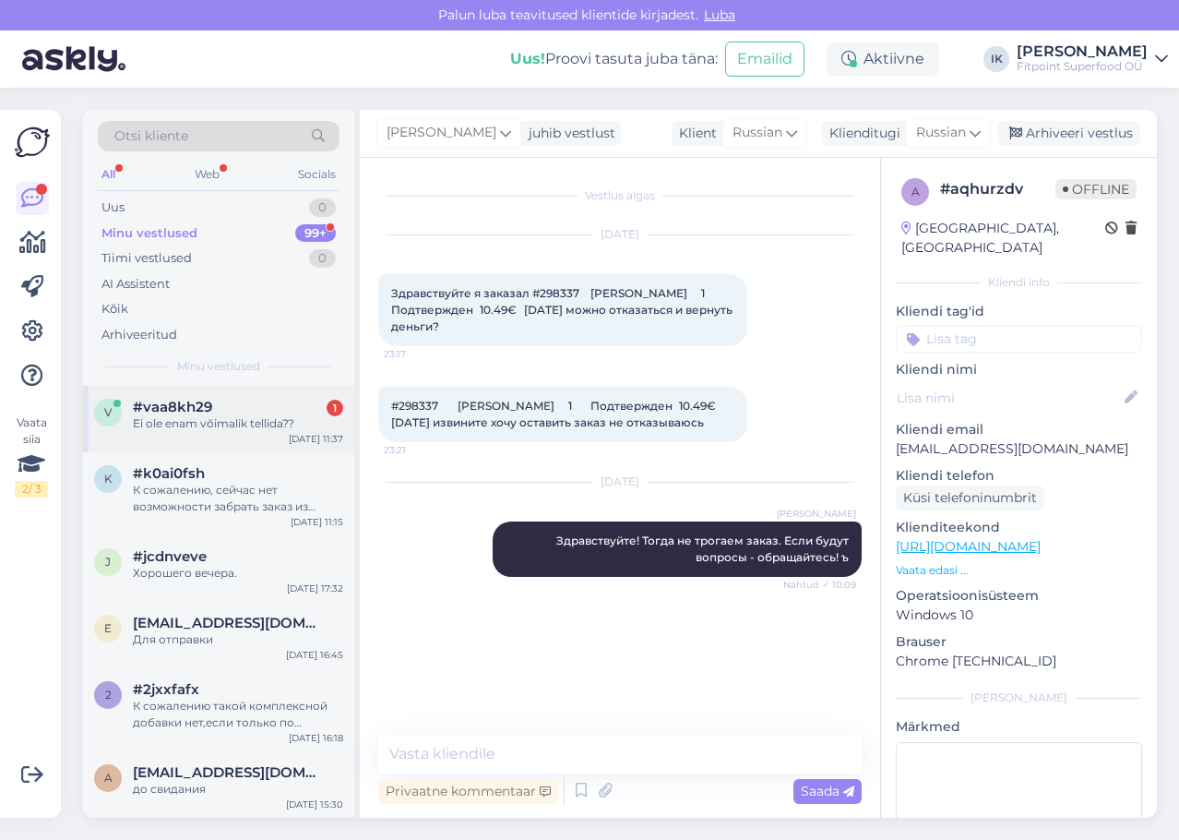
click at [286, 429] on div "Ei ole enam võimalik tellida??" at bounding box center [238, 423] width 210 height 17
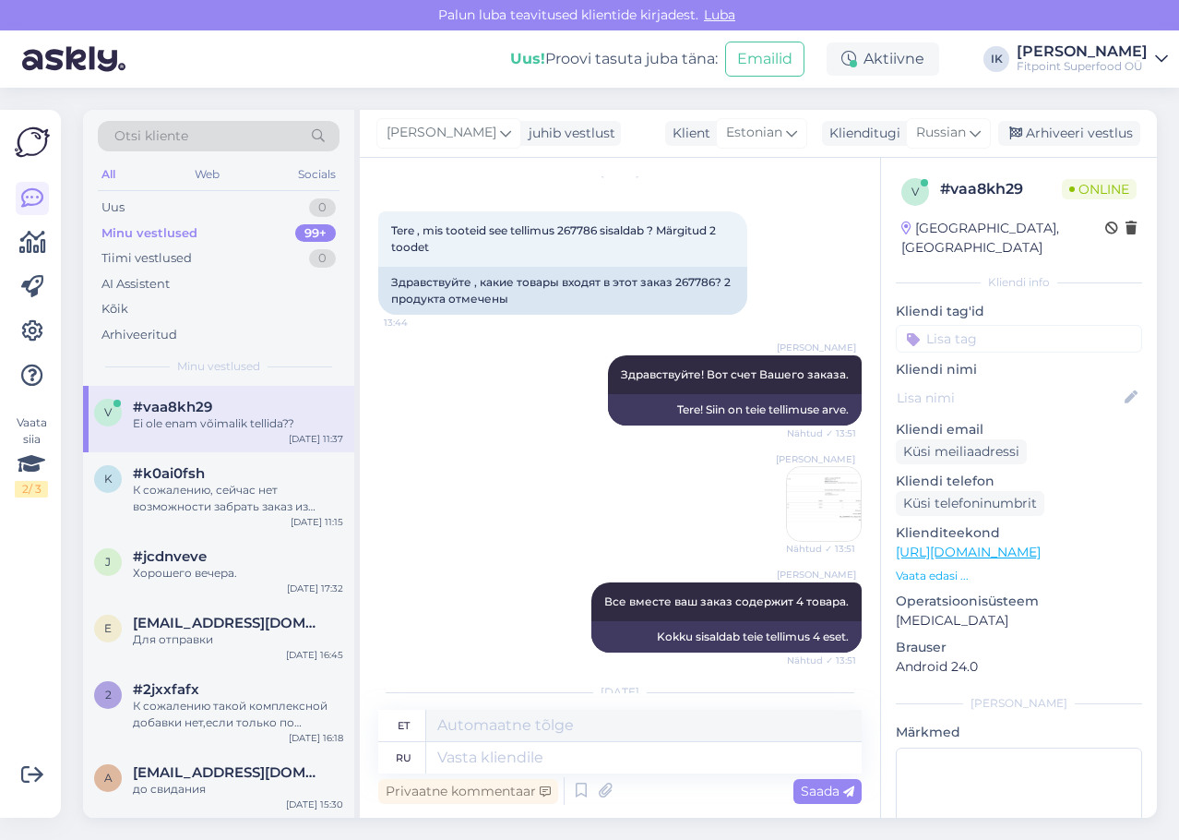
scroll to position [92, 0]
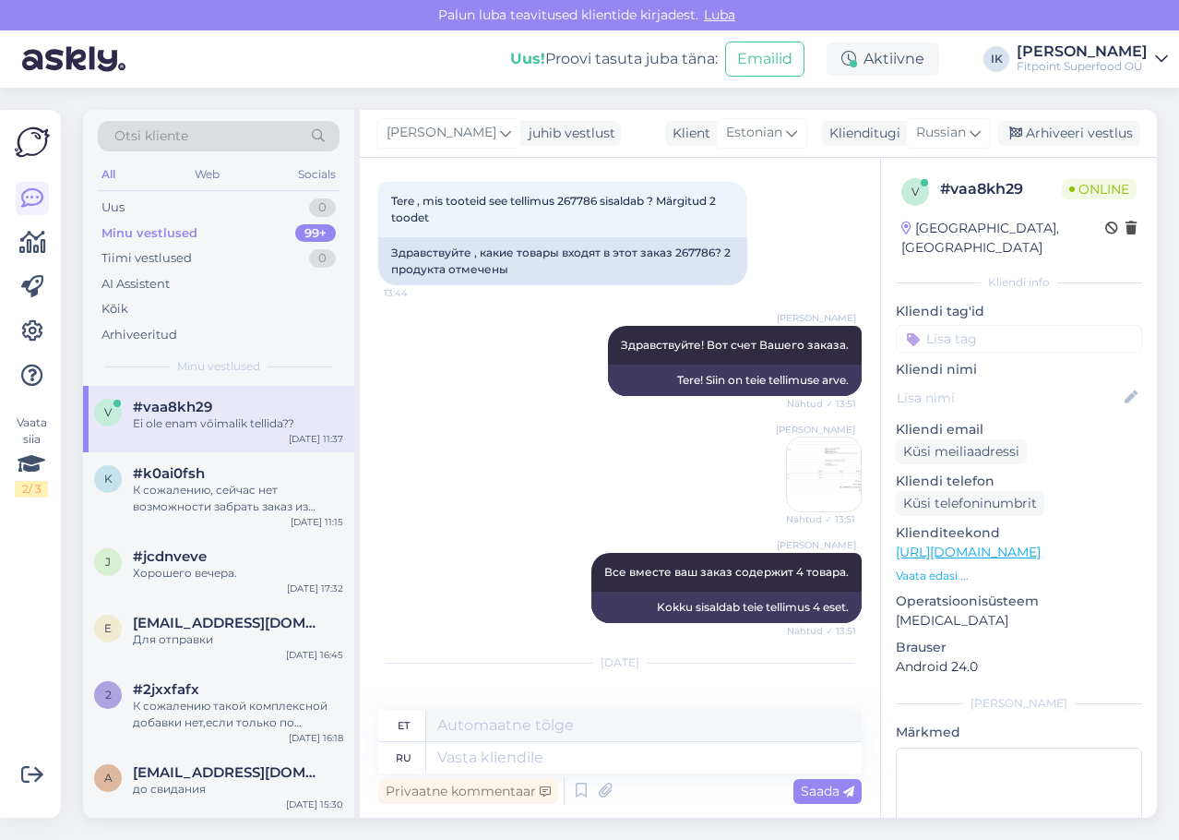
click at [816, 464] on img at bounding box center [824, 474] width 74 height 74
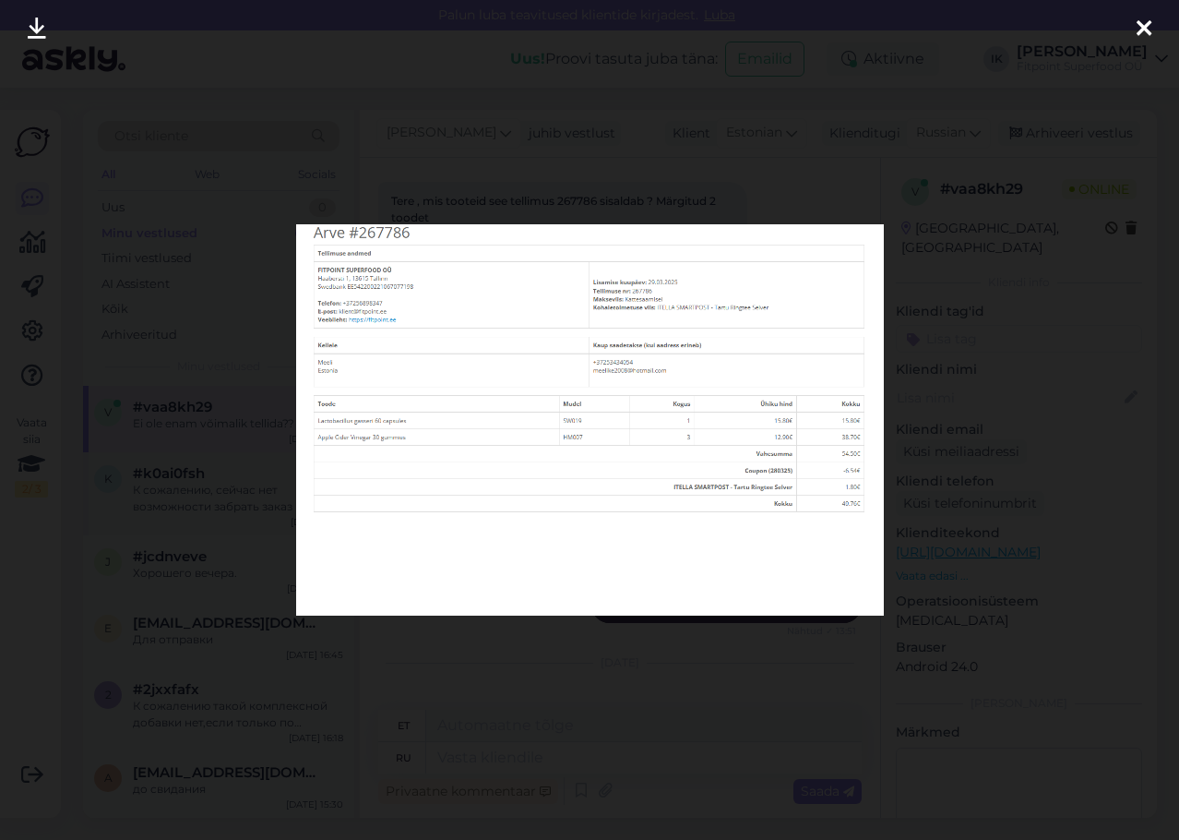
click at [218, 477] on div at bounding box center [589, 420] width 1179 height 840
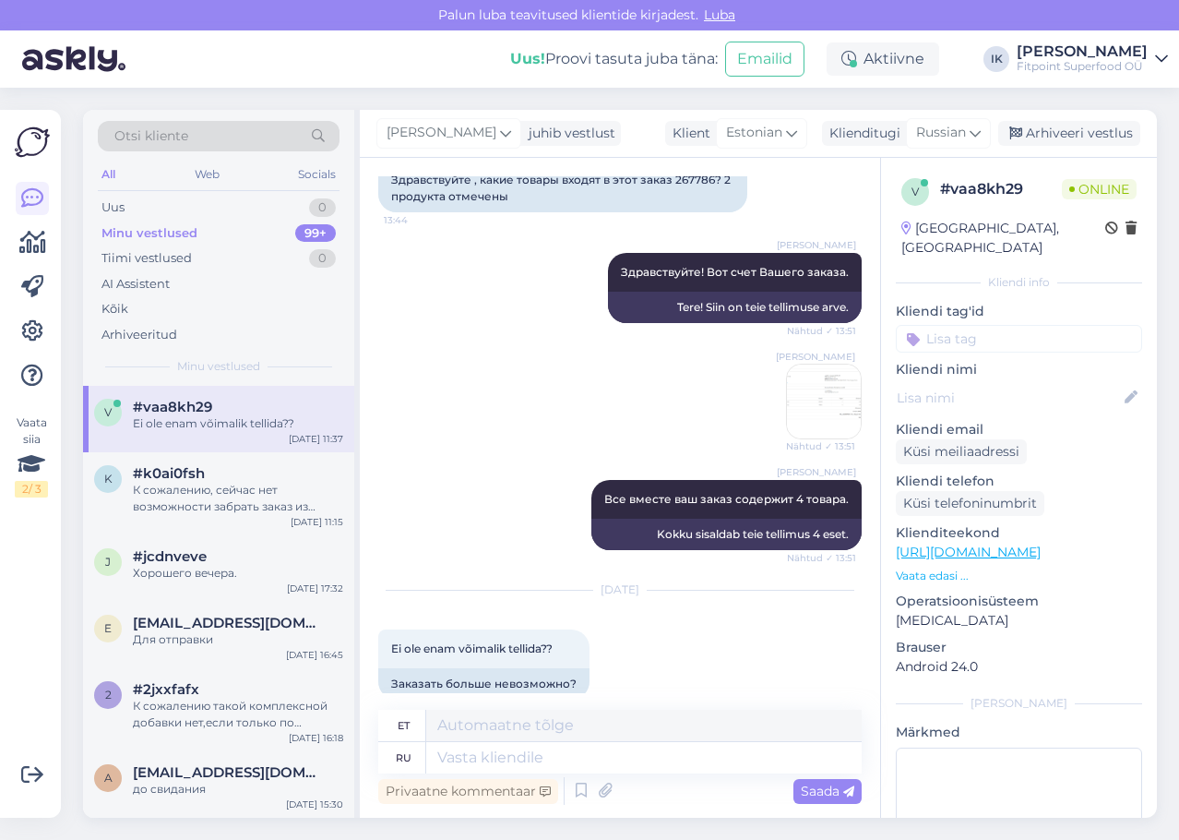
scroll to position [192, 0]
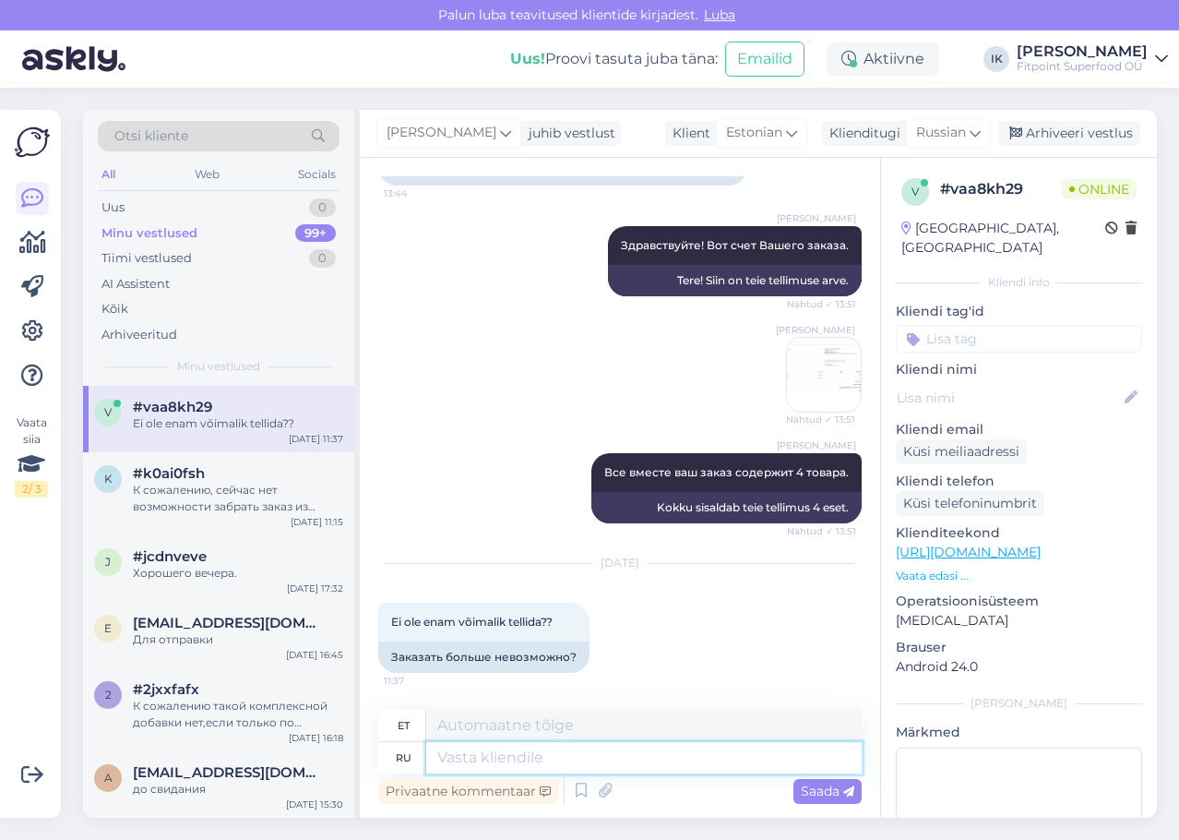
click at [630, 754] on textarea at bounding box center [643, 757] width 435 height 31
type textarea "Здравствуйте! К"
type textarea "Tere!"
type textarea "Здравствуйте! Какой"
type textarea "Tere! Mis"
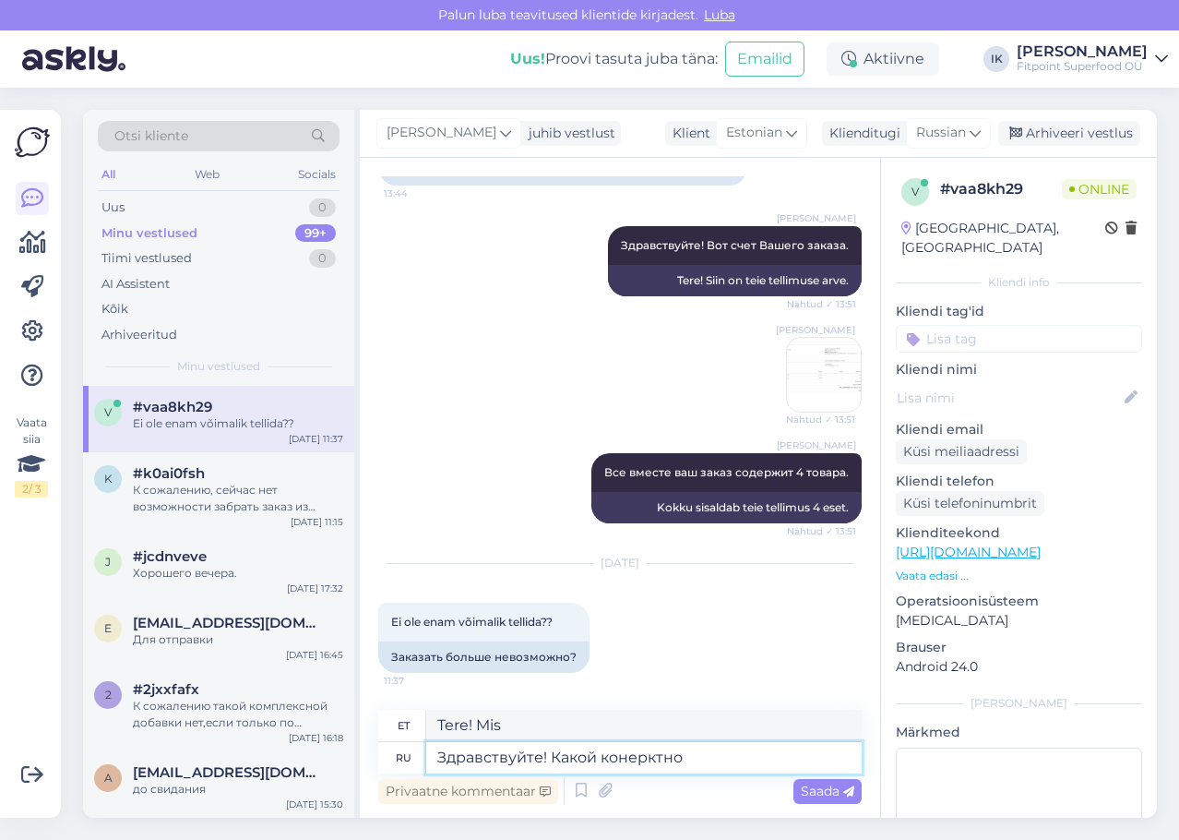
type textarea "Здравствуйте! Какой конерктно"
type textarea "Tere! Mis on kontekst?"
type textarea "Здравствуйте! Какой конерктно вопрос"
type textarea "Tere! Mis on konkreetne küsimus?"
type textarea "Здравствуйте! Какой конерктно вопрос Вас и"
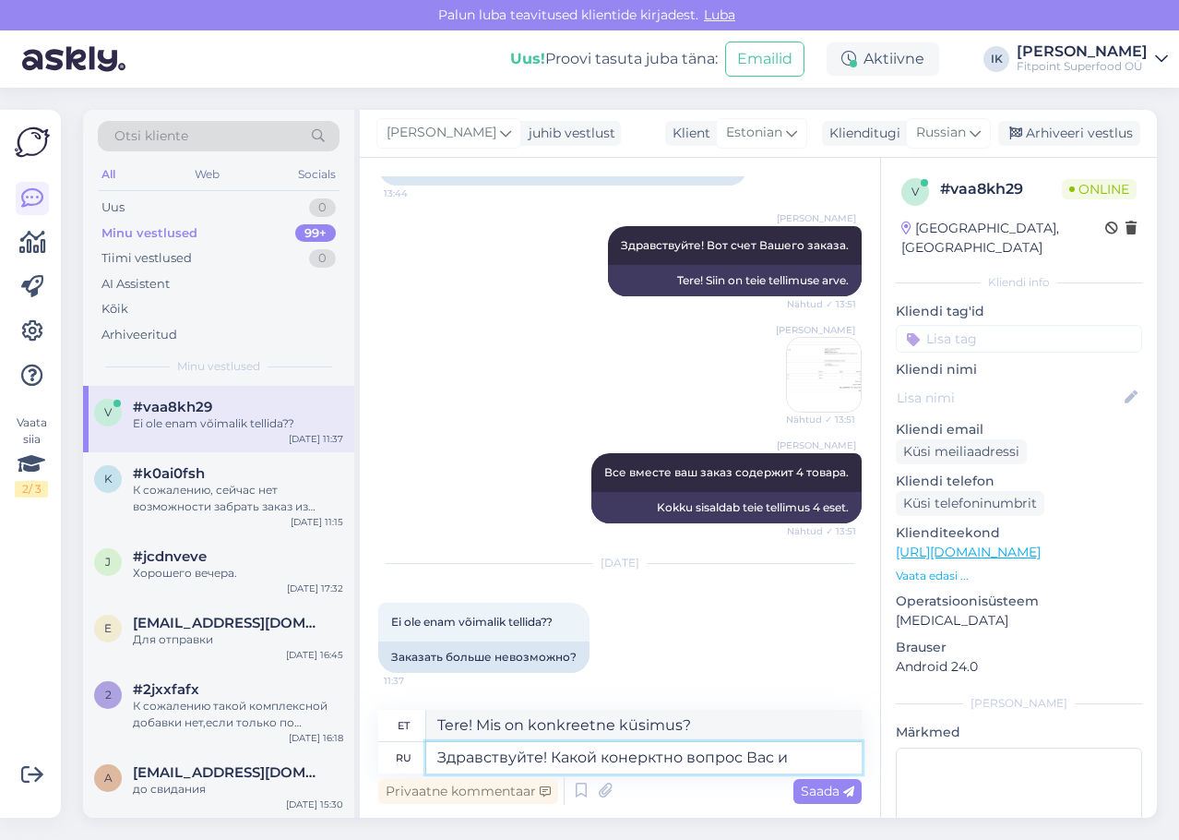
type textarea "Tere! Mis on teie konkreetne küsimus?"
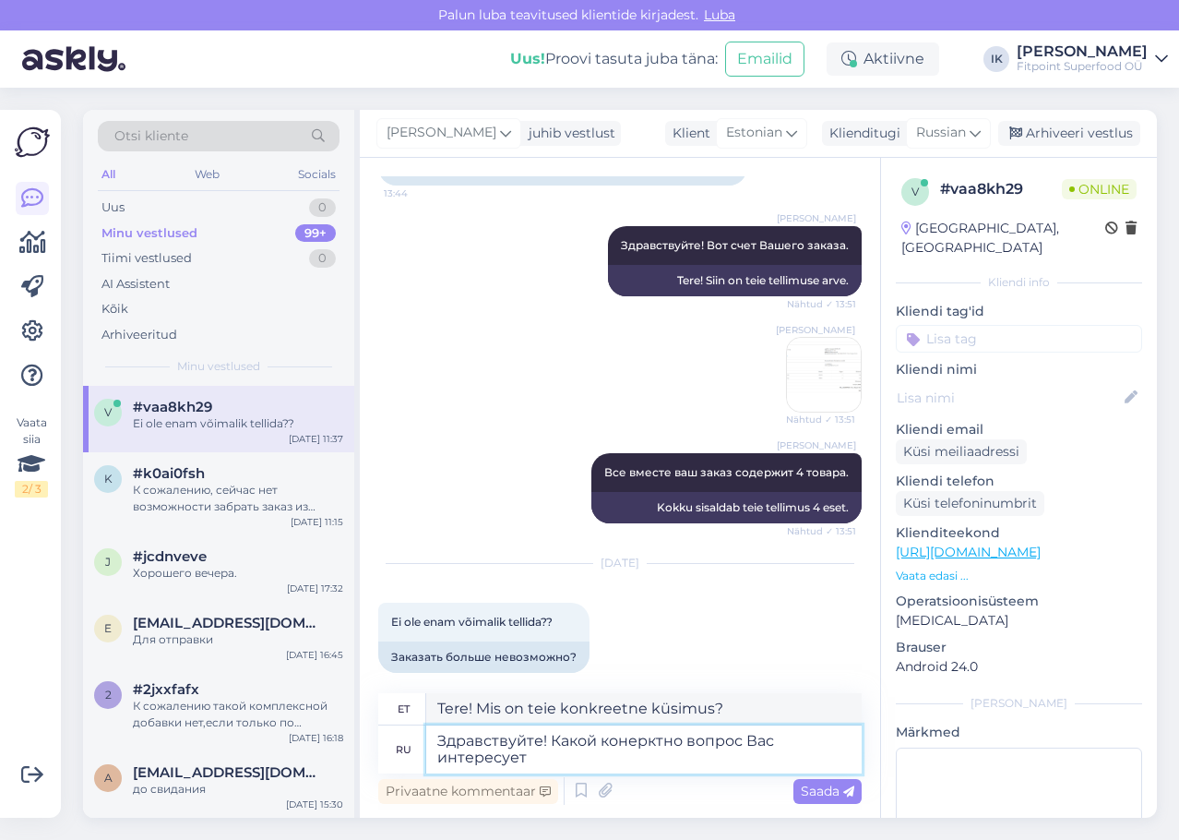
type textarea "Здравствуйте! Какой конерктно вопрос Вас интересует?"
type textarea "Tere! [PERSON_NAME] konkreetne küsimus teid huvitab?"
type textarea "Здравствуйте! Какой конерктно вопрос Вас интересует? Заказ мо"
type textarea "Tere! Millisest konkreetsest küsimusest olete huvitatud? Telli"
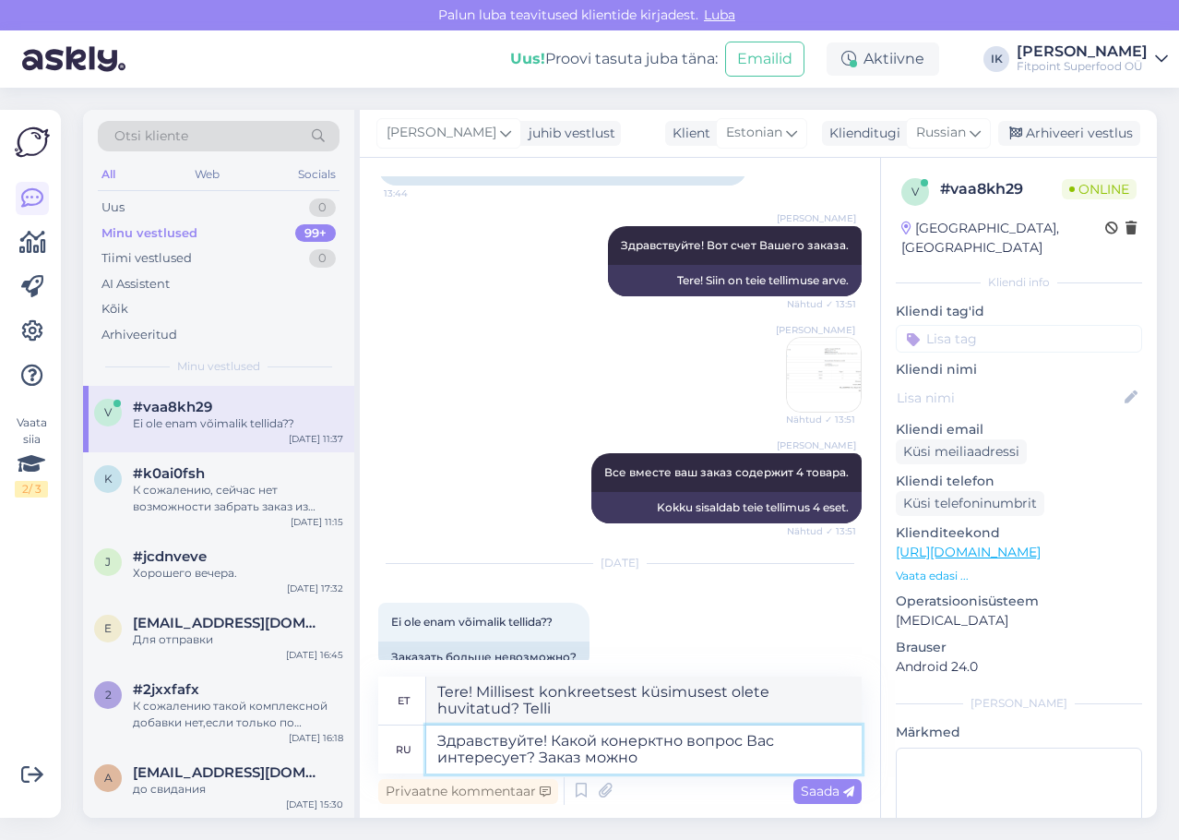
type textarea "Здравствуйте! Какой конерктно вопрос Вас интересует? Заказ можно о"
type textarea "Tere! Millisest konkreetsest küsimusest olete huvitatud? Saate tellimuse esitad…"
type textarea "Здравствуйте! Какой конерктно вопрос Вас интересует? Заказ можно оформить."
type textarea "Tere! Millisest konkreetsest küsimusest olete huvitatud? Saate esitada tellimus…"
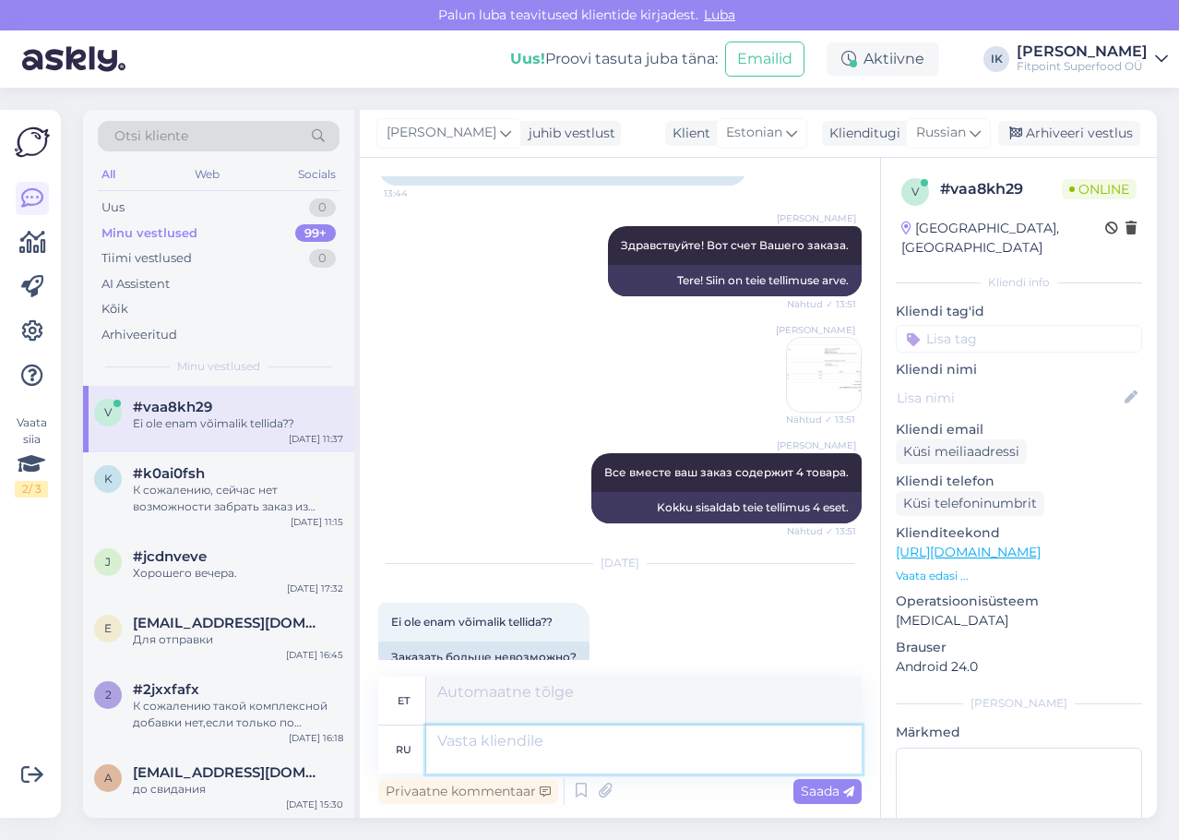
scroll to position [336, 0]
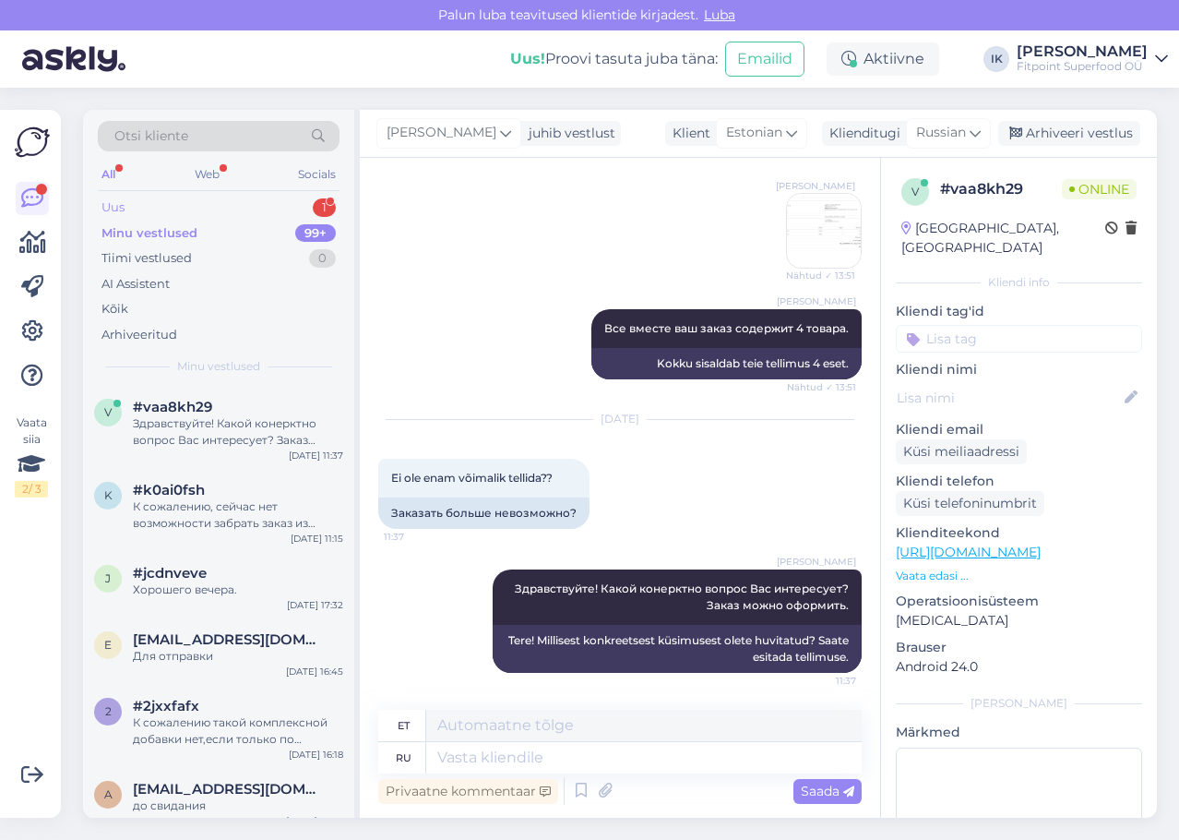
click at [238, 204] on div "Uus 1" at bounding box center [219, 208] width 242 height 26
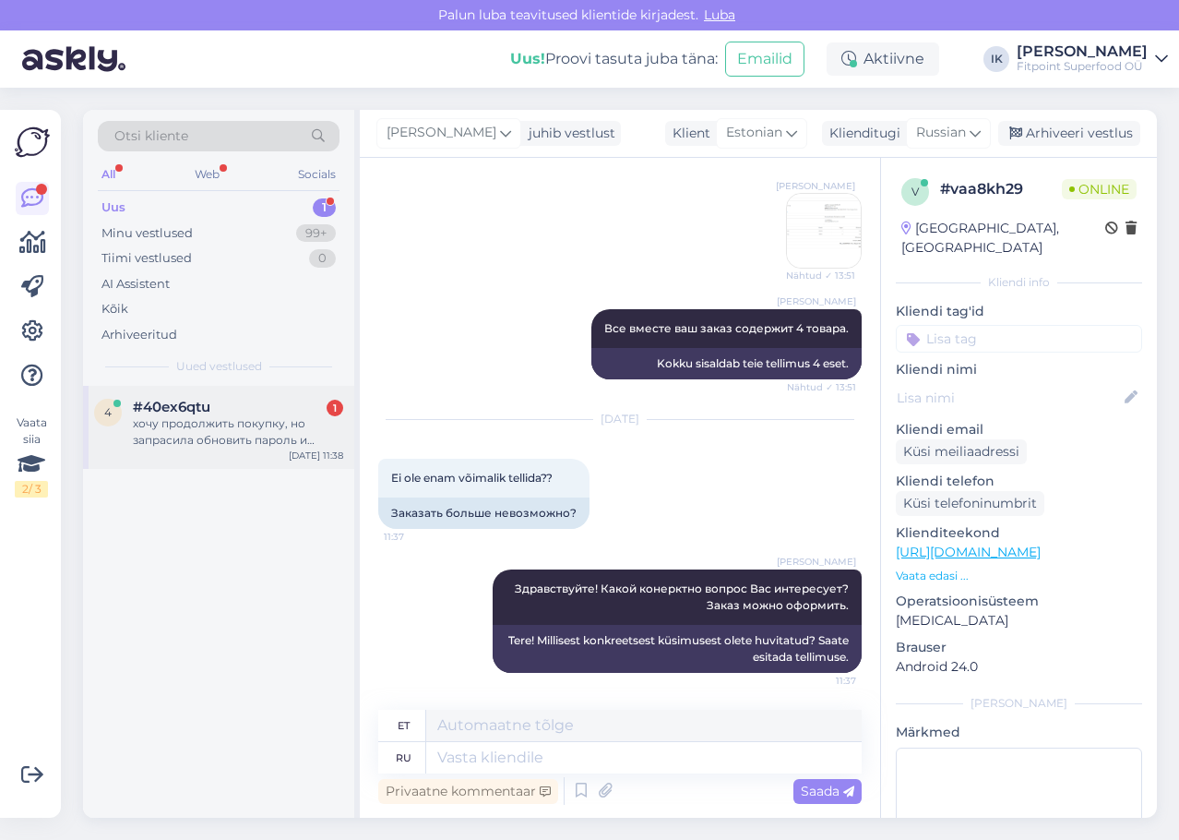
click at [265, 431] on div "хочу продолжить покупку, но запрасила обновить пароль и -Новый пароль был высла…" at bounding box center [238, 431] width 210 height 33
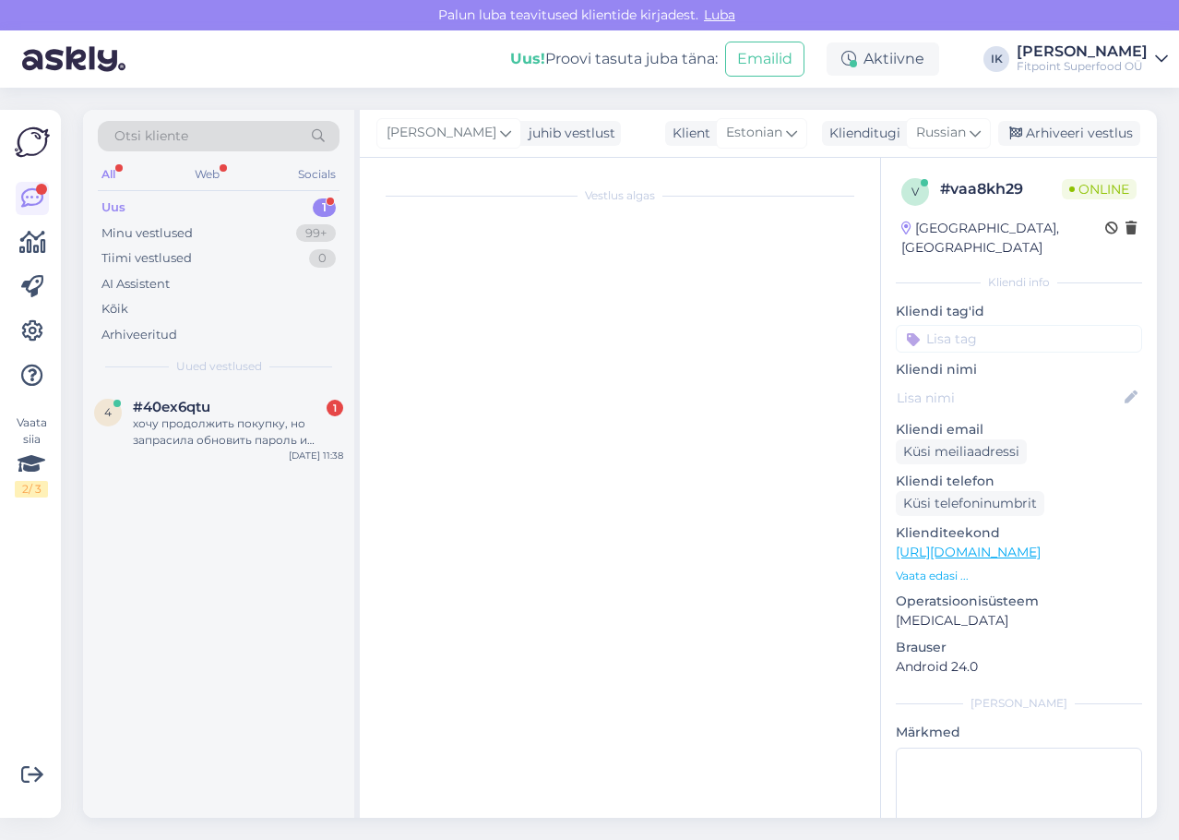
scroll to position [0, 0]
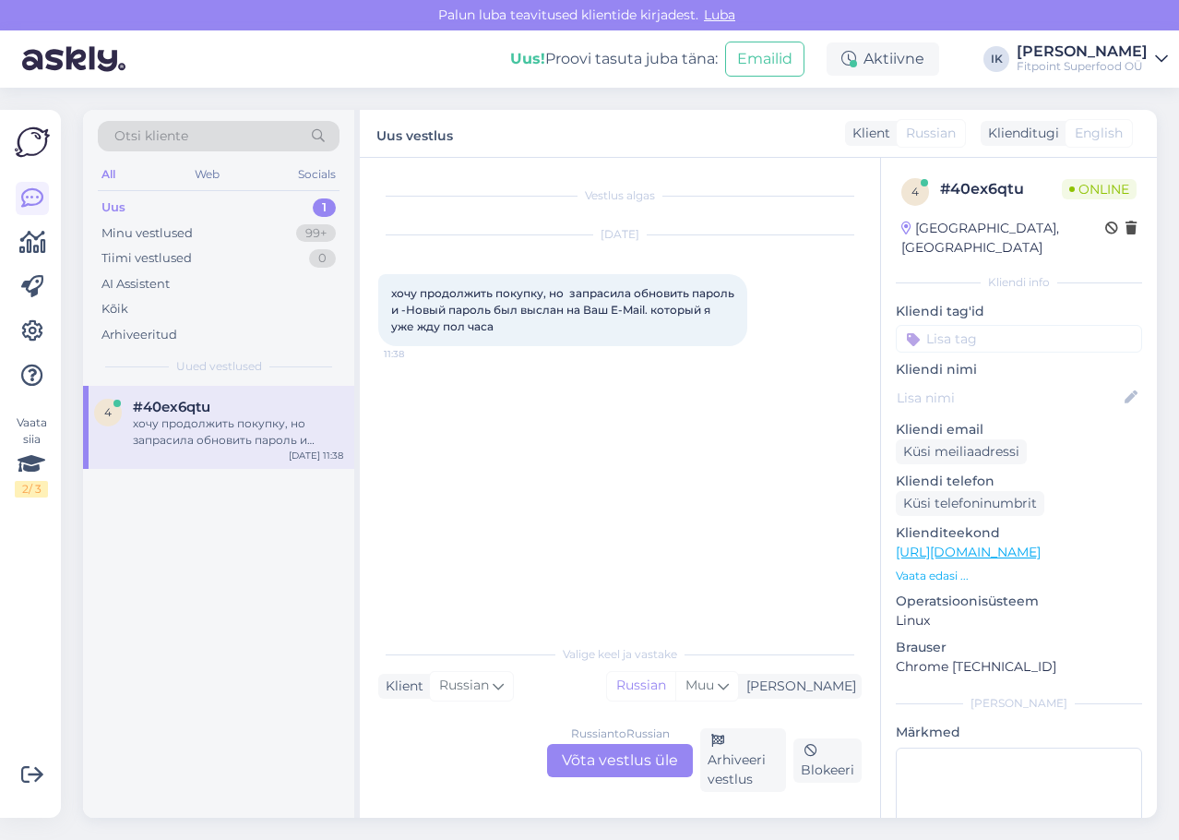
click at [664, 762] on div "Russian to Russian Võta vestlus üle" at bounding box center [620, 760] width 146 height 33
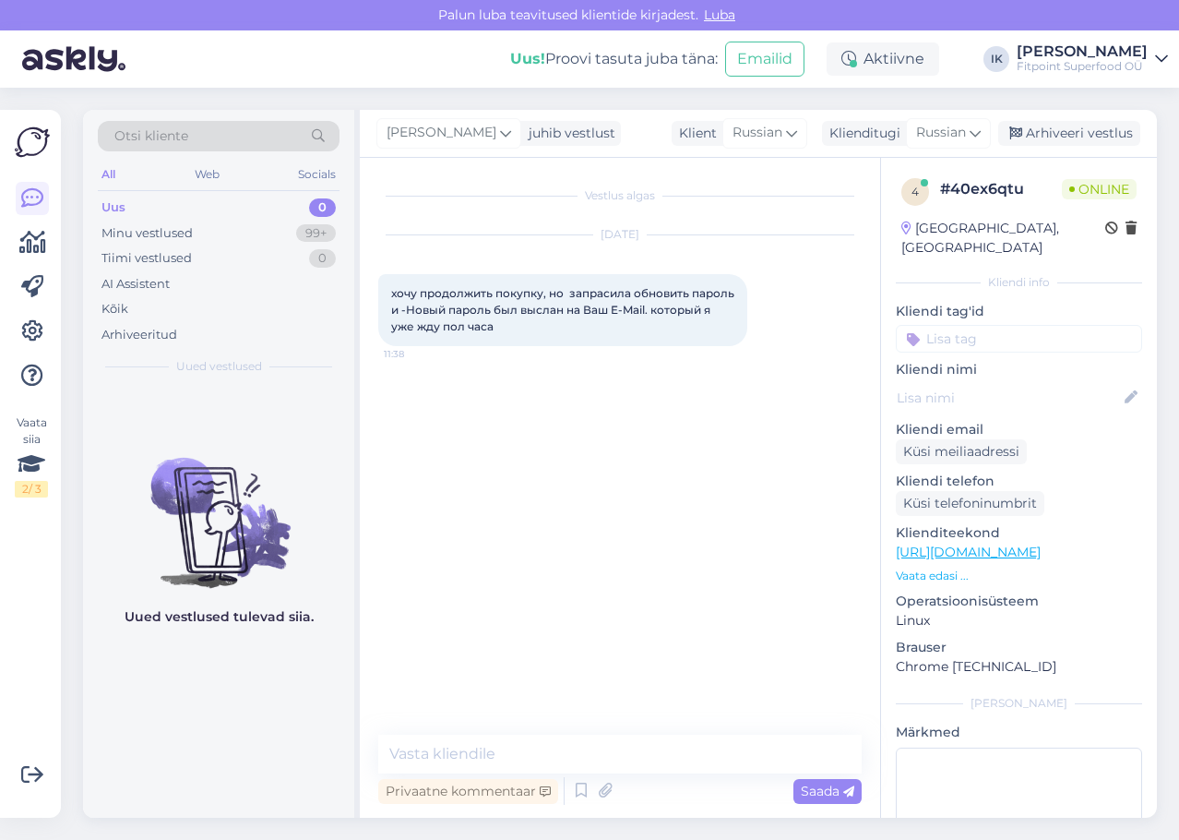
click at [571, 324] on div "хочу продолжить покупку, но запрасила обновить пароль и -Новый пароль был высла…" at bounding box center [562, 310] width 369 height 72
click at [567, 332] on div "хочу продолжить покупку, но запрасила обновить пароль и -Новый пароль был высла…" at bounding box center [562, 310] width 369 height 72
click at [598, 734] on div "Vestlus algas [DATE] хочу продолжить покупку, но запрасила обновить пароль и -Н…" at bounding box center [620, 488] width 520 height 660
click at [591, 740] on textarea at bounding box center [619, 753] width 483 height 39
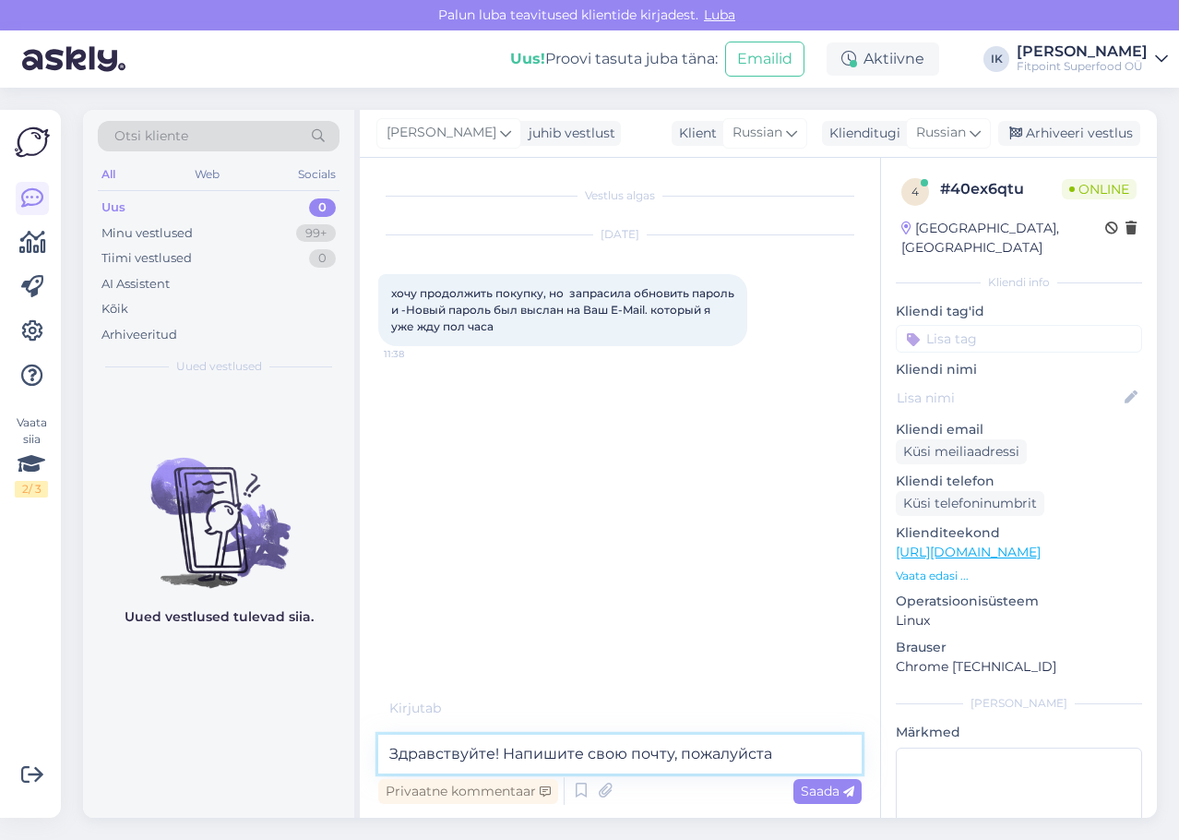
type textarea "Здравствуйте! Напишите свою почту, пожалуйста."
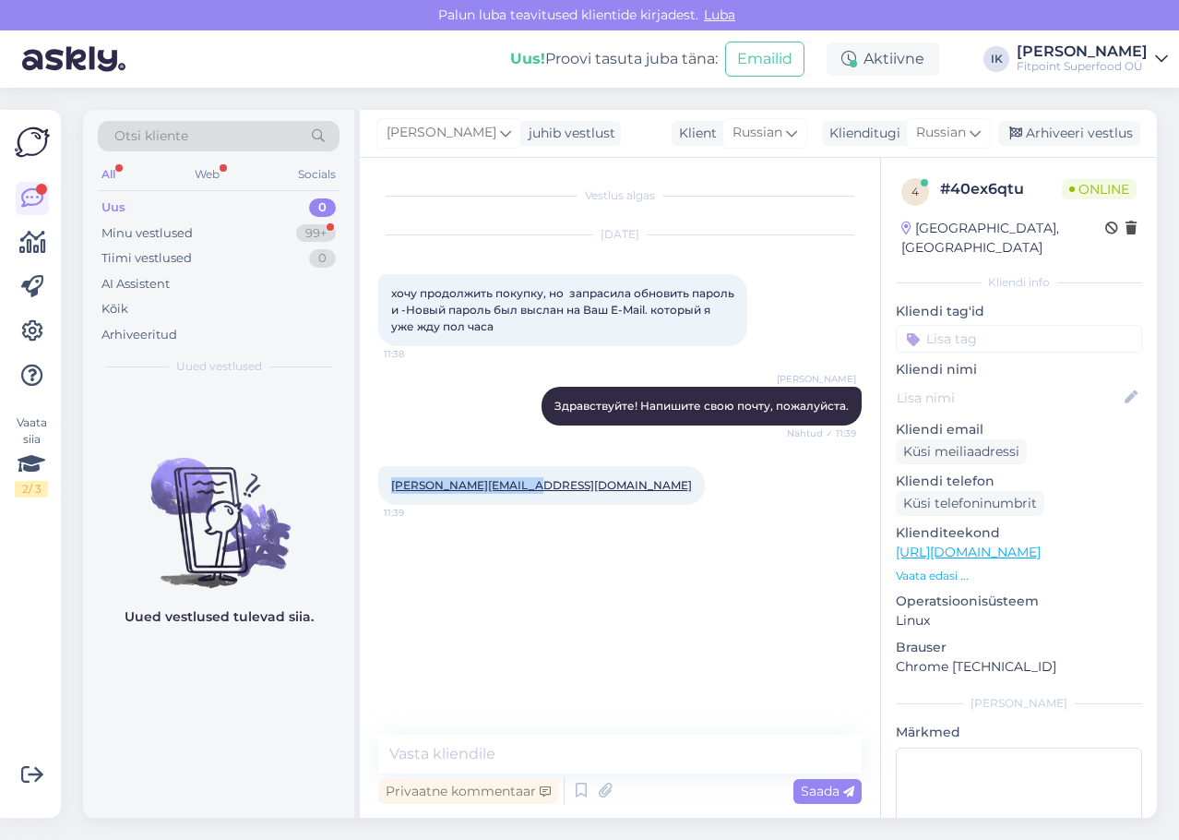
drag, startPoint x: 515, startPoint y: 486, endPoint x: 389, endPoint y: 478, distance: 125.8
click at [389, 478] on div "[PERSON_NAME][EMAIL_ADDRESS][DOMAIN_NAME] 11:39" at bounding box center [541, 485] width 327 height 39
copy link "[PERSON_NAME][EMAIL_ADDRESS][DOMAIN_NAME]"
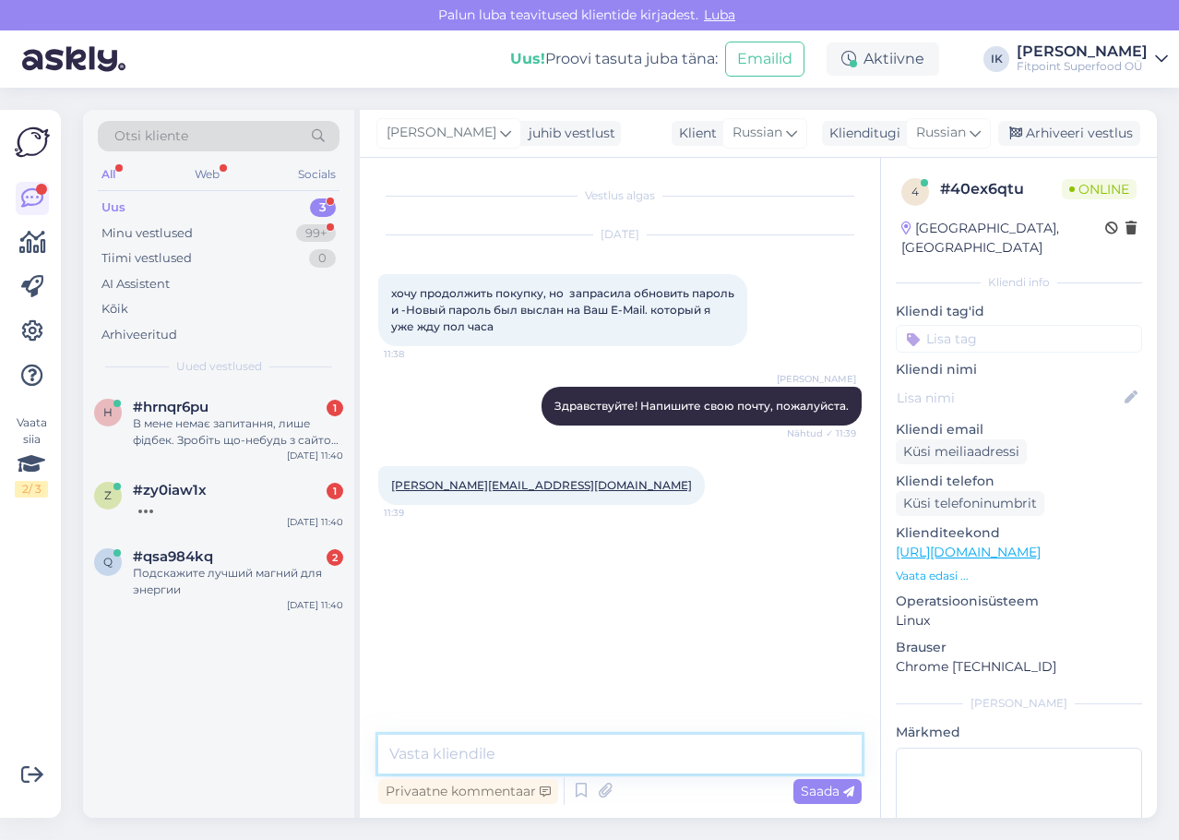
click at [477, 753] on textarea at bounding box center [619, 753] width 483 height 39
paste textarea "F34Tkklw"
type textarea "F34Tkklw"
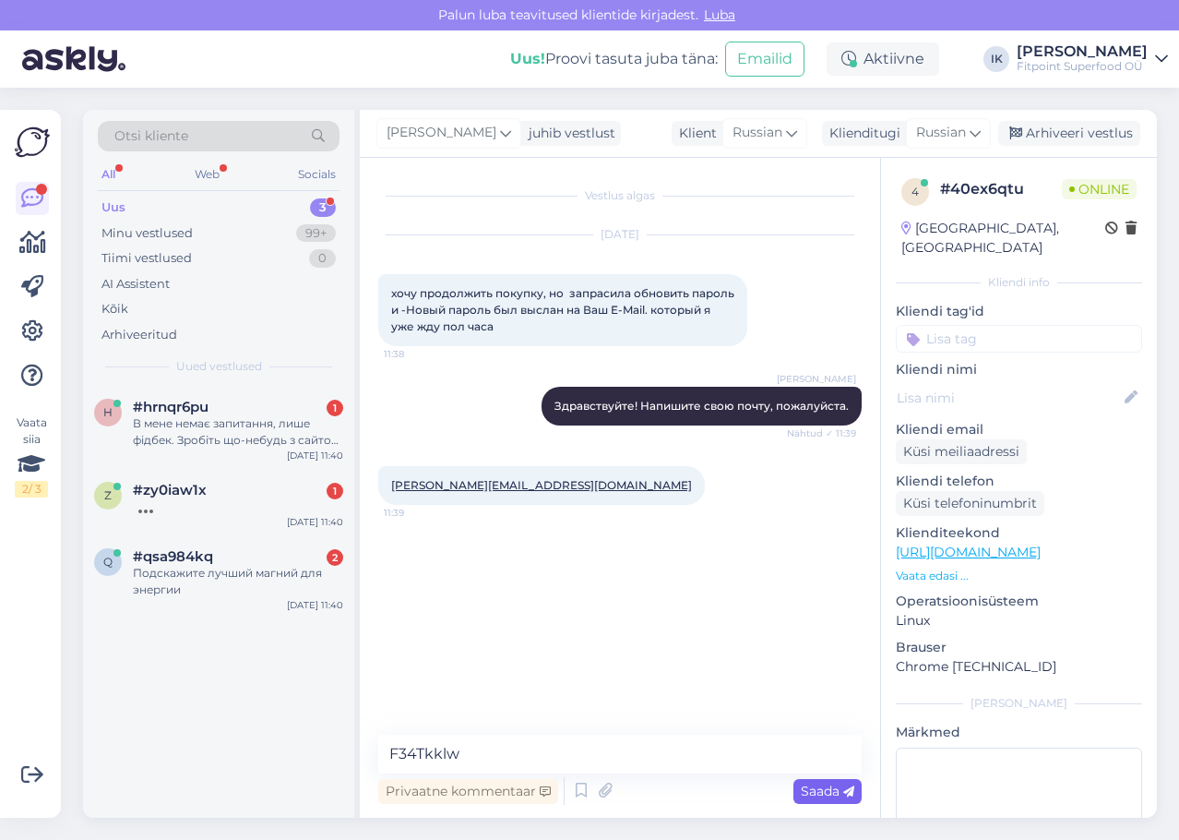
click at [805, 791] on span "Saada" at bounding box center [828, 790] width 54 height 17
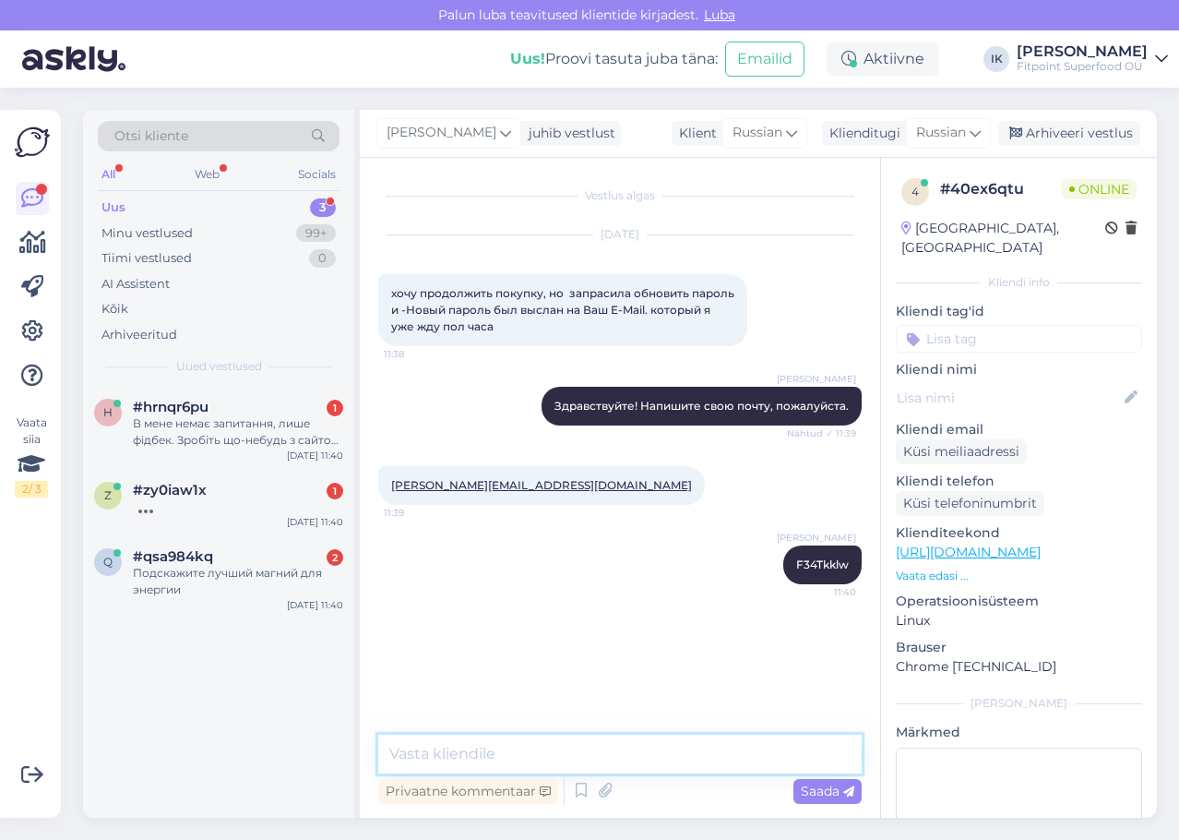
click at [753, 756] on textarea at bounding box center [619, 753] width 483 height 39
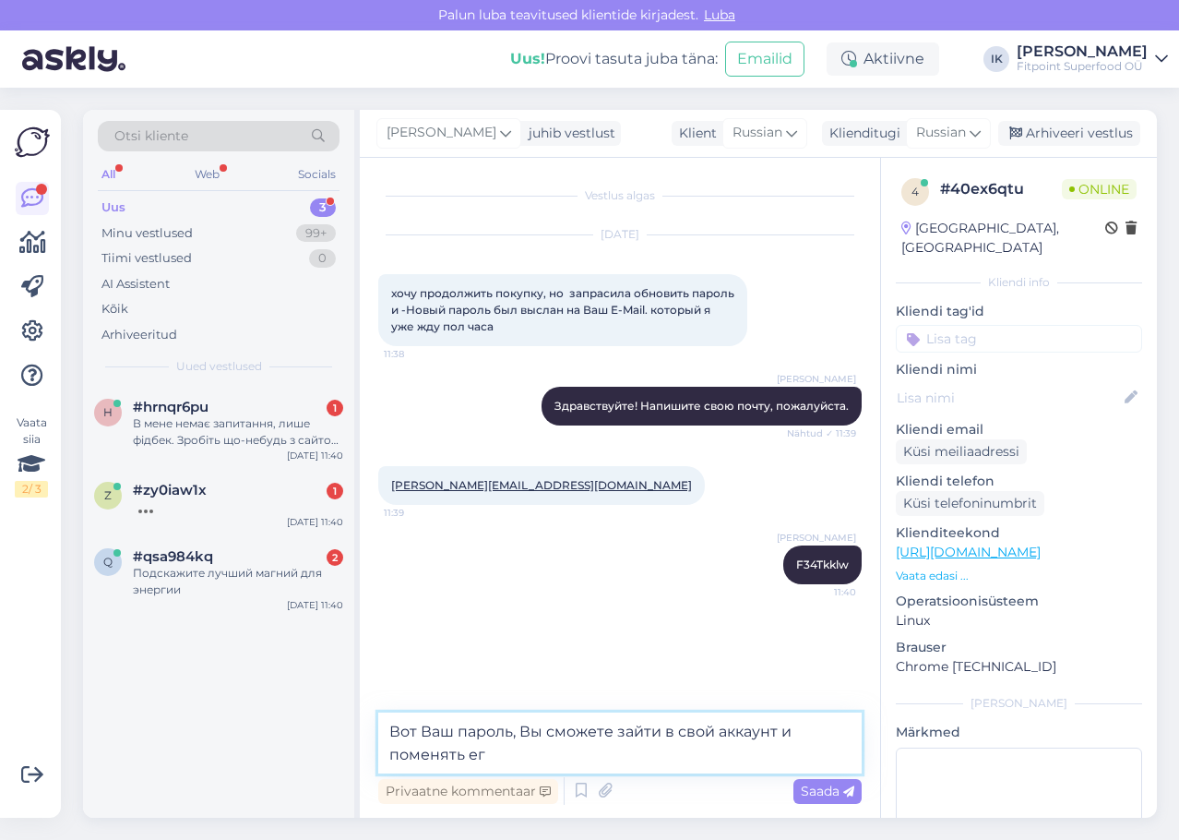
type textarea "Вот Ваш пароль, Вы сможете зайти в свой аккаунт и поменять его"
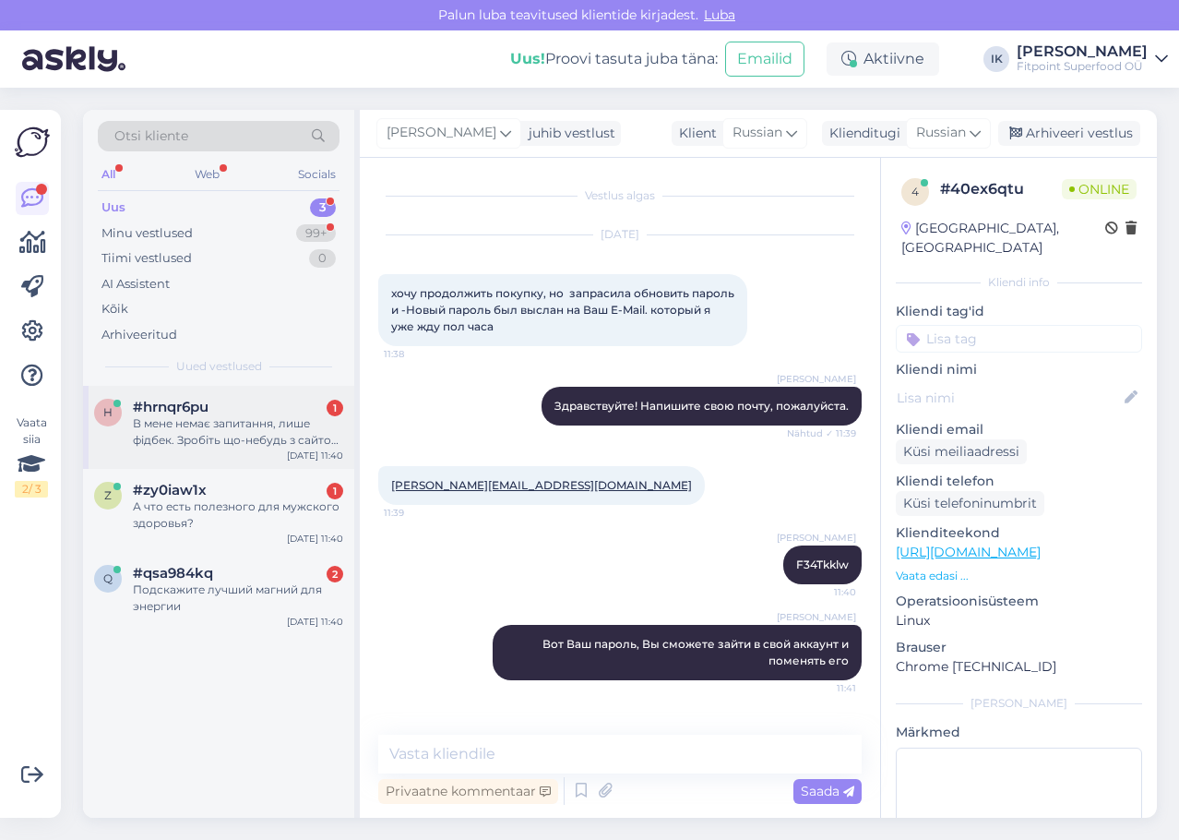
click at [187, 435] on div "В мене немає запитання, лише фідбек. Зробіть що-небудь з сайтом. Він так повіль…" at bounding box center [238, 431] width 210 height 33
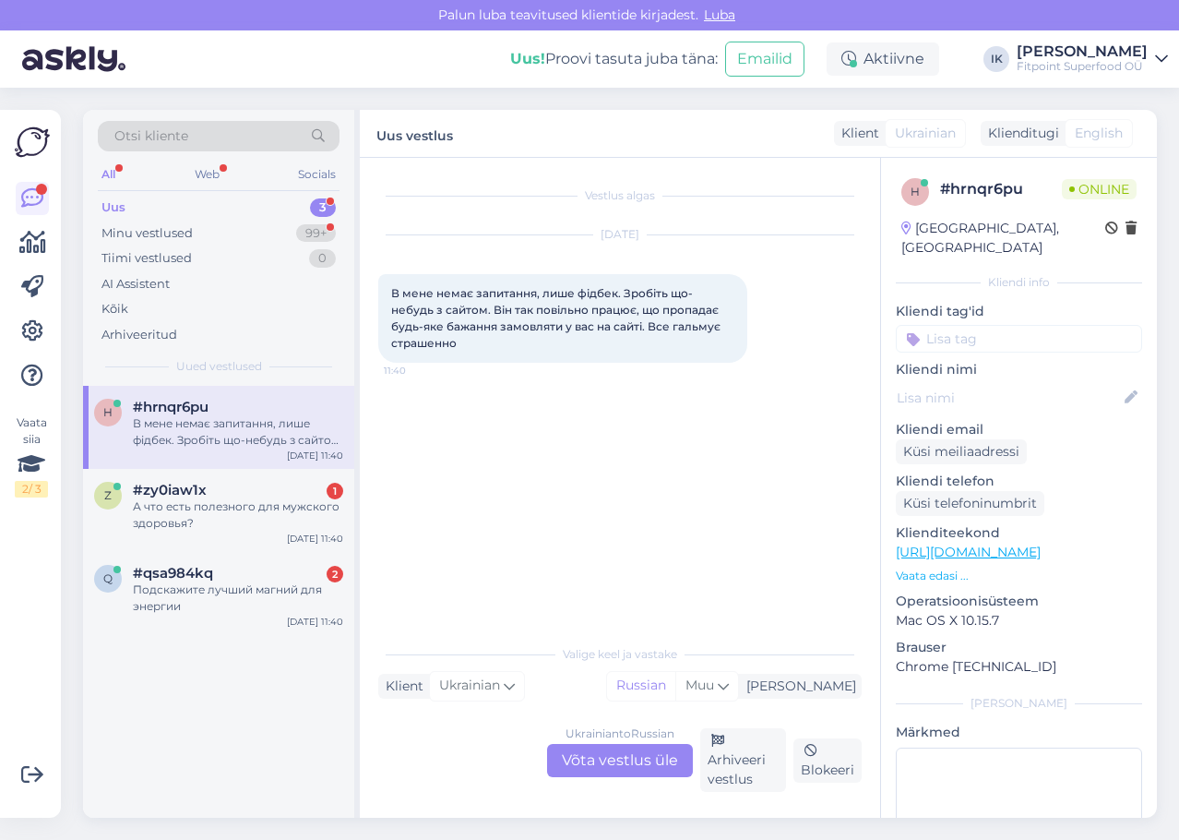
click at [649, 765] on div "Ukrainian to Russian Võta vestlus üle" at bounding box center [620, 760] width 146 height 33
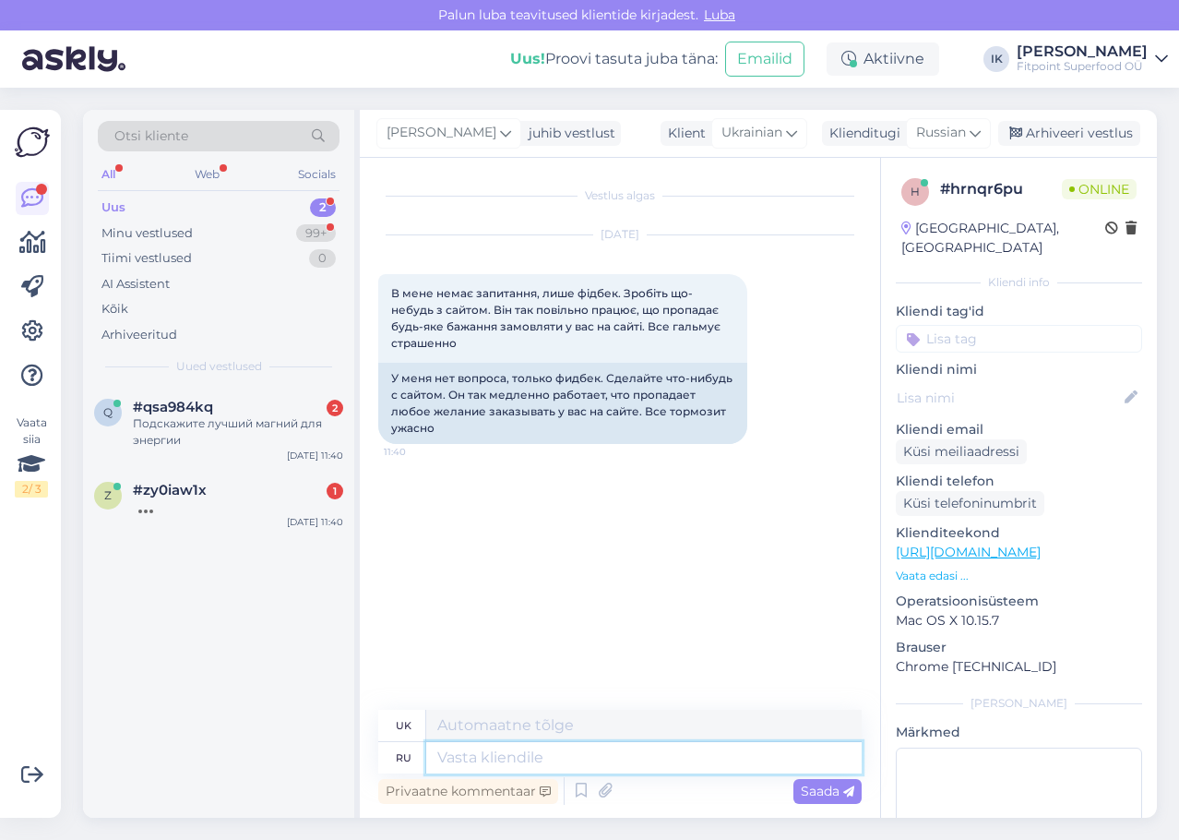
click at [647, 759] on textarea at bounding box center [643, 757] width 435 height 31
type textarea "Здравствуйте!"
type textarea "Привіт!"
type textarea "Здравствуйте! В с"
type textarea "Привіт! У"
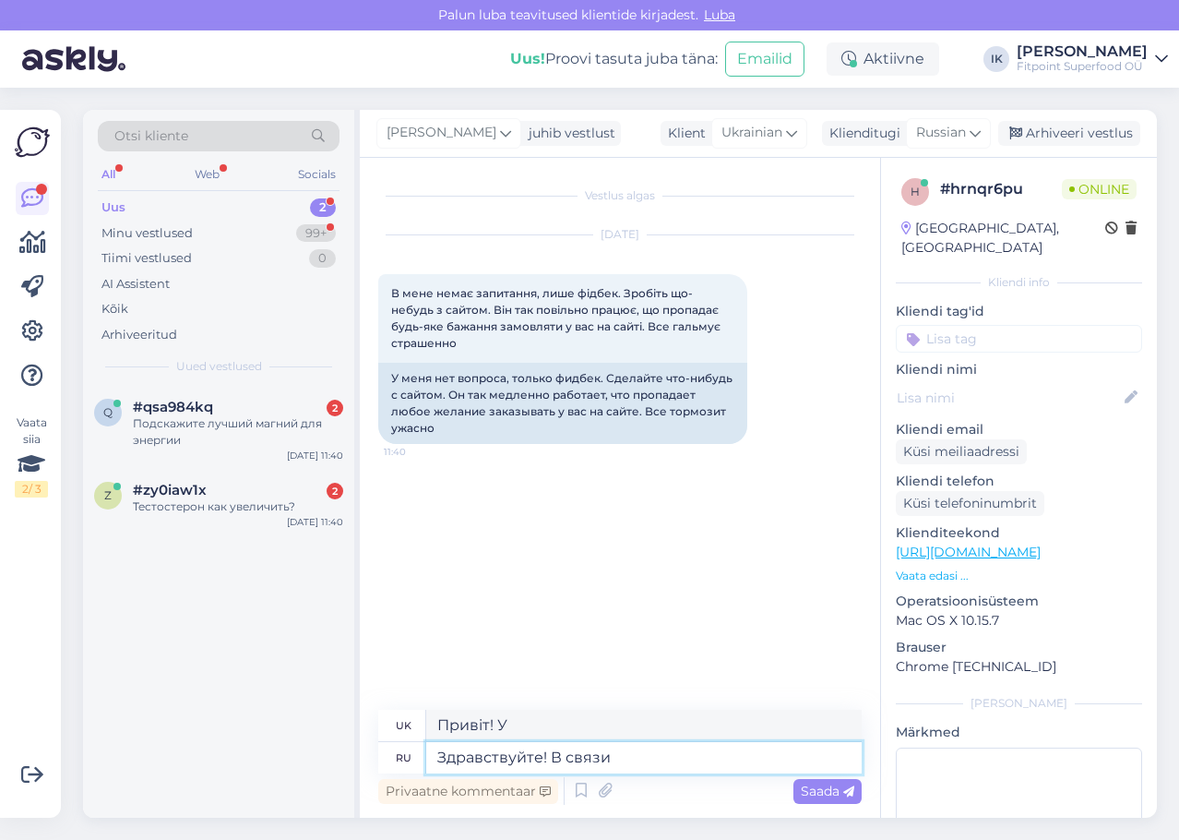
type textarea "Здравствуйте! В связи с"
type textarea "Привіт! У зв'язку"
type textarea "Здравствуйте! В связи с о"
type textarea "Привіт! У зв'язку з"
type textarea "Здравствуйте! В связи с обновлением с"
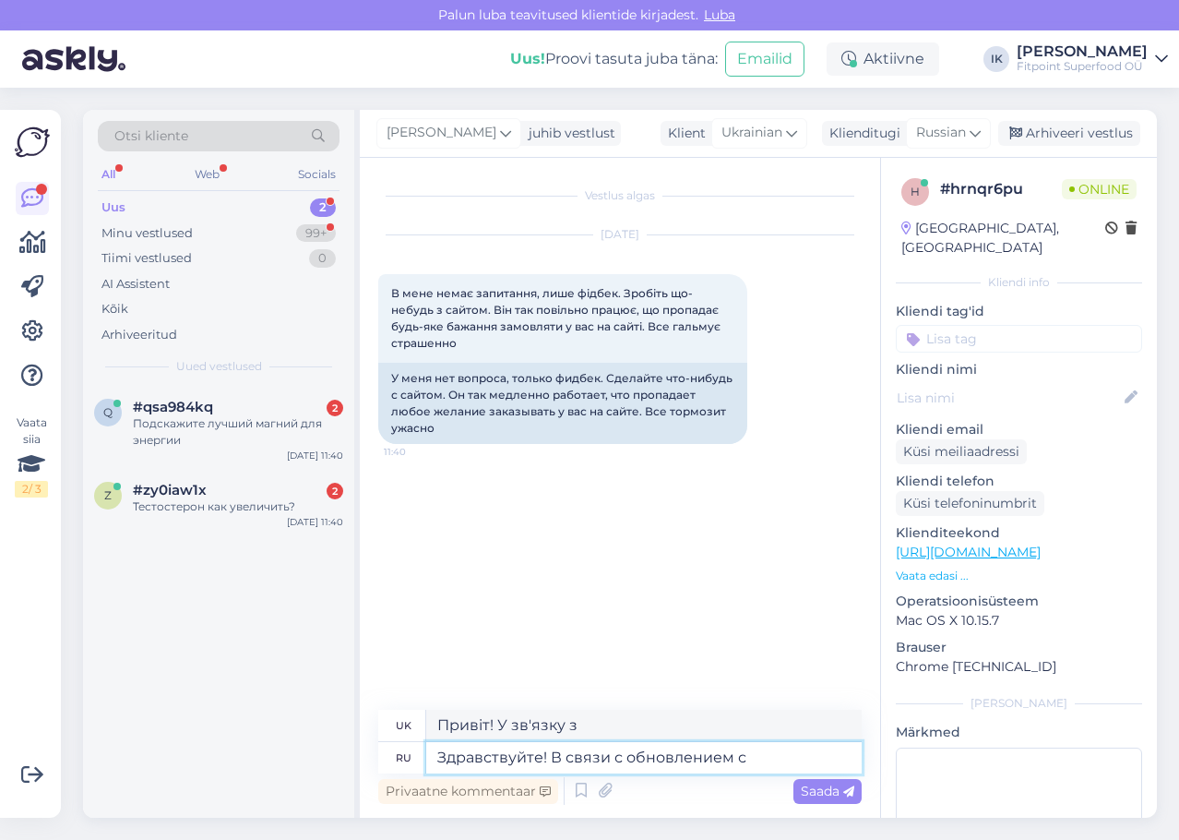
type textarea "Привіт! У зв'язку з оновленням"
type textarea "Здравствуйте! В связи с обновлением сайта"
type textarea "Привіт! У зв'язку з оновленням сайту"
type textarea "Здравствуйте! В связи с обновлением сайта сейчас"
type textarea "Привіт! У зв'язку з оновленням сайту зараз"
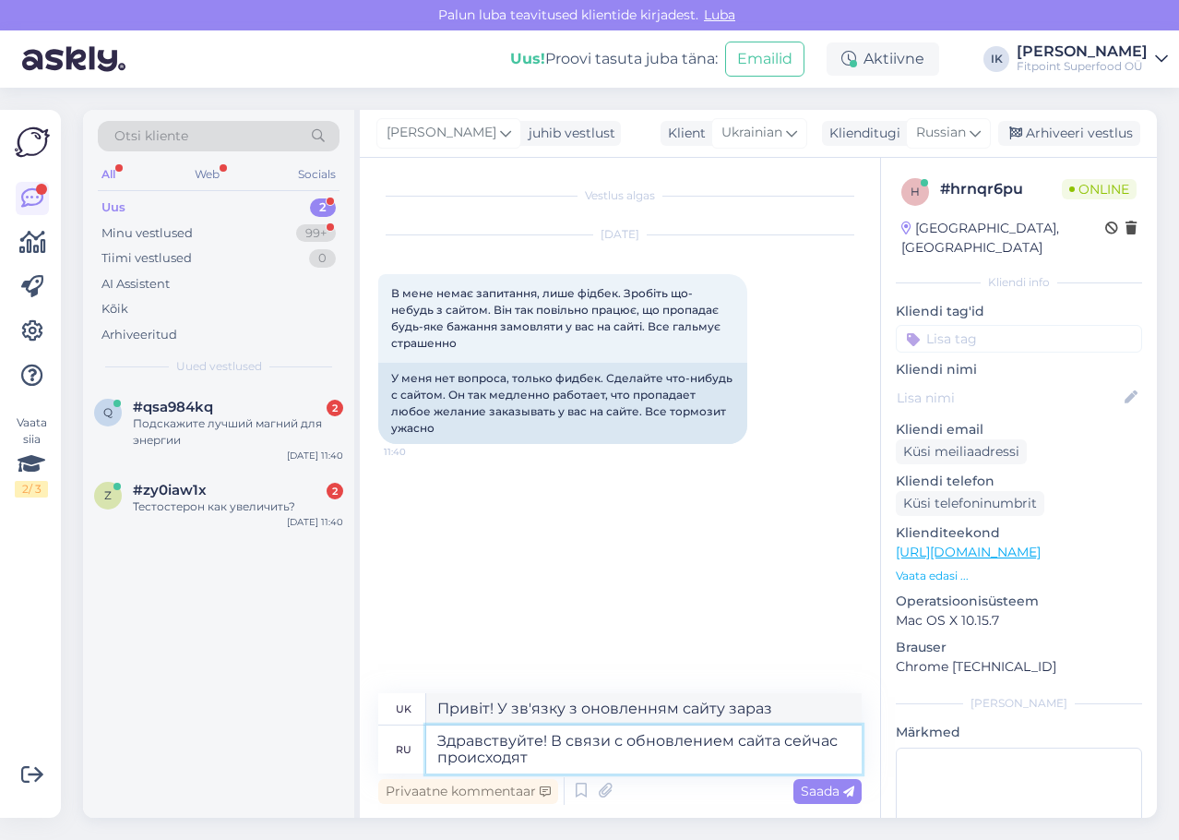
type textarea "Здравствуйте! В связи с обновлением сайта сейчас происходят"
type textarea "Привіт! У зв'язку з оновленням сайту зараз відбуваються"
type textarea "Здравствуйте! В связи с обновлением сайта сейчас происходят небольшие н"
type textarea "Привіт! У зв'язку з оновленням сайту зараз відбуваються невеликі"
type textarea "Здравствуйте! В связи с обновлением сайта сейчас происходят небольшие неполадки…"
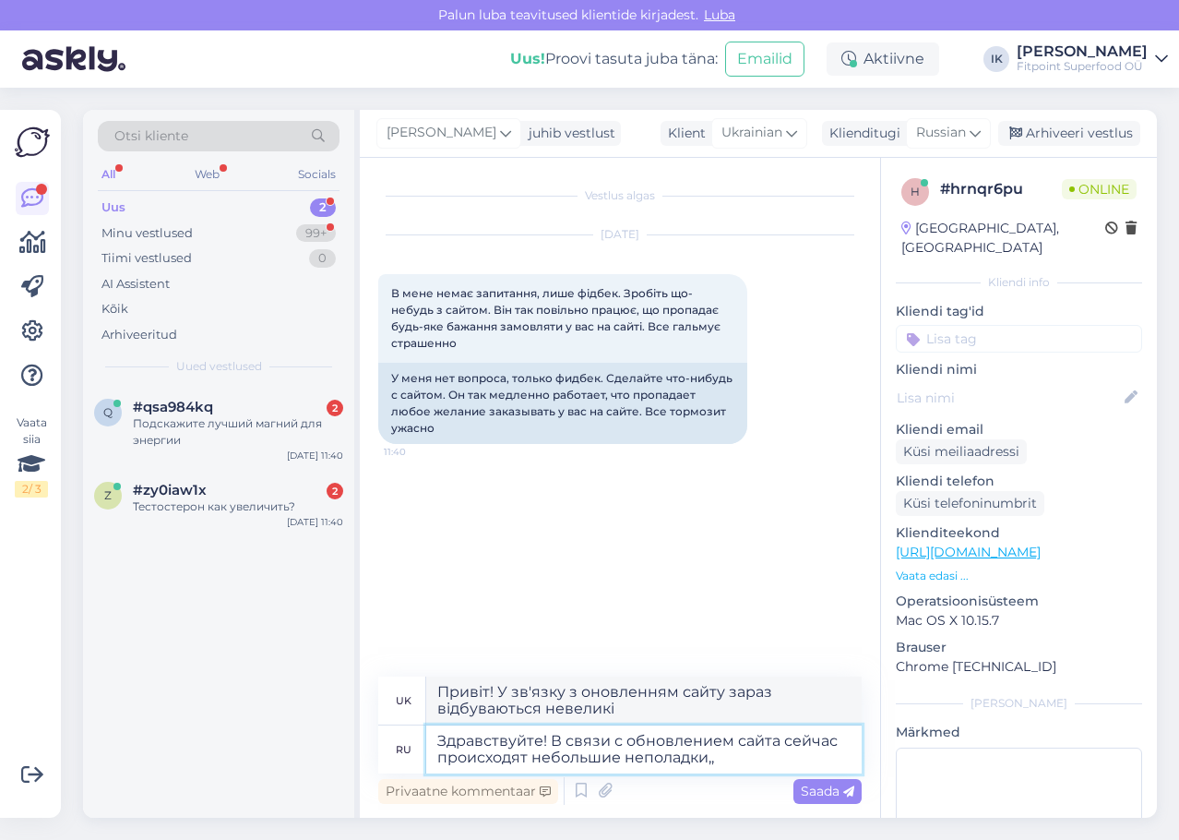
type textarea "Привіт! У зв'язку з оновленням сайту зараз відбуваються невеликі неполадки,"
type textarea "Здравствуйте! В связи с обновлением сайта сейчас происходят небольшие неполадки…"
type textarea "Привіт! У зв'язку з оновленням сайту зараз відбуваються невеликі проблеми,"
type textarea "Здравствуйте! В связи с обновлением сайта сейчас происходят небольшие неполадки…"
type textarea "Привіт! У зв'язку з оновленням сайту зараз відбуваються невеликі неполадки, які"
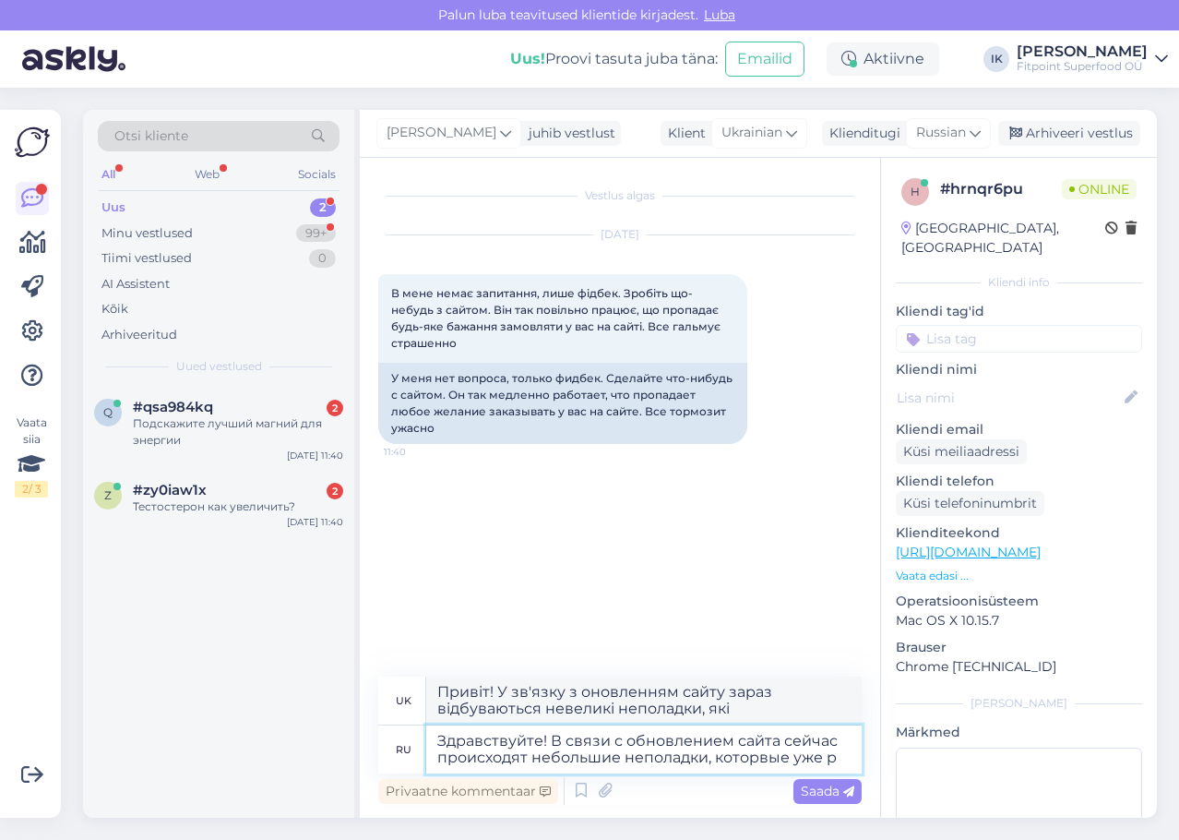
type textarea "Здравствуйте! В связи с обновлением сайта сейчас происходят небольшие неполадки…"
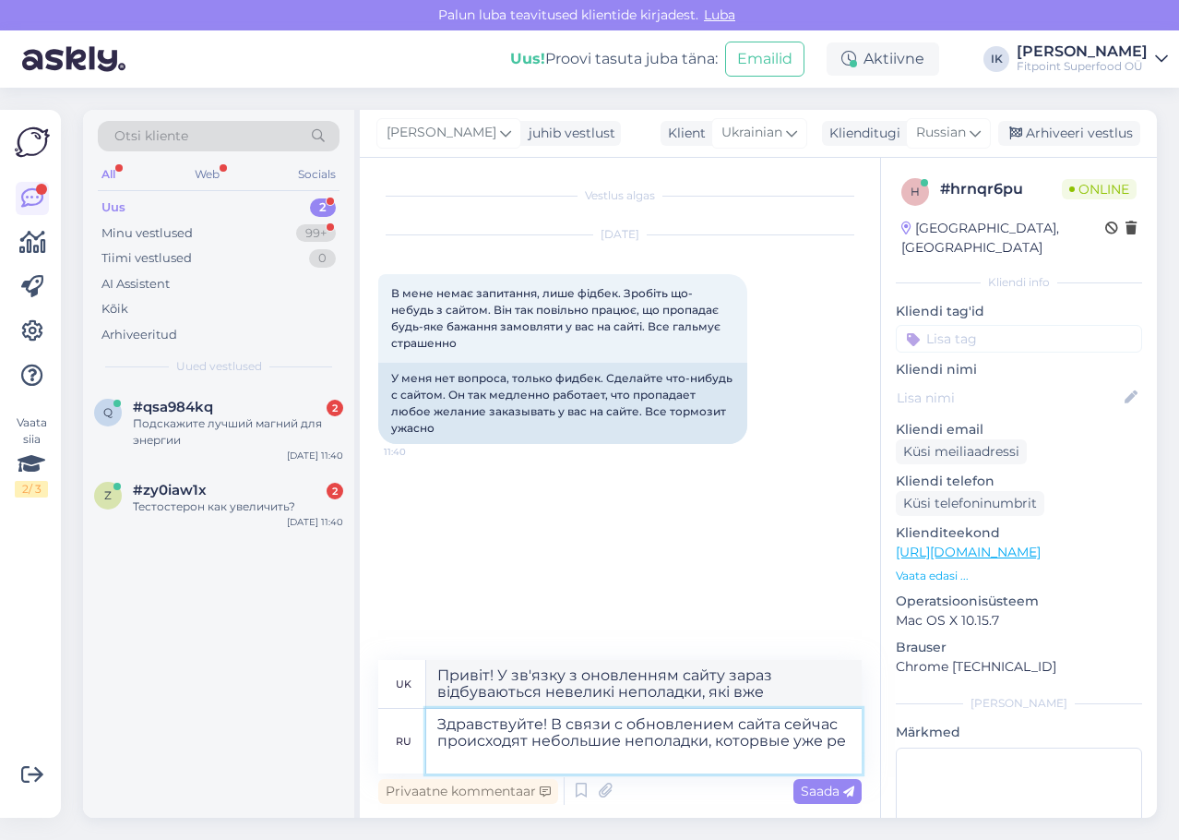
type textarea "Привіт! У зв'язку з оновленням сайту зараз відбуваються невеликі неполадки, які…"
type textarea "Здравствуйте! В связи с обновлением сайта сейчас происходят небольшие неполадки…"
type textarea "Привіт! У зв'язку з оновленням сайту зараз відбуваються невеликі проблеми, які …"
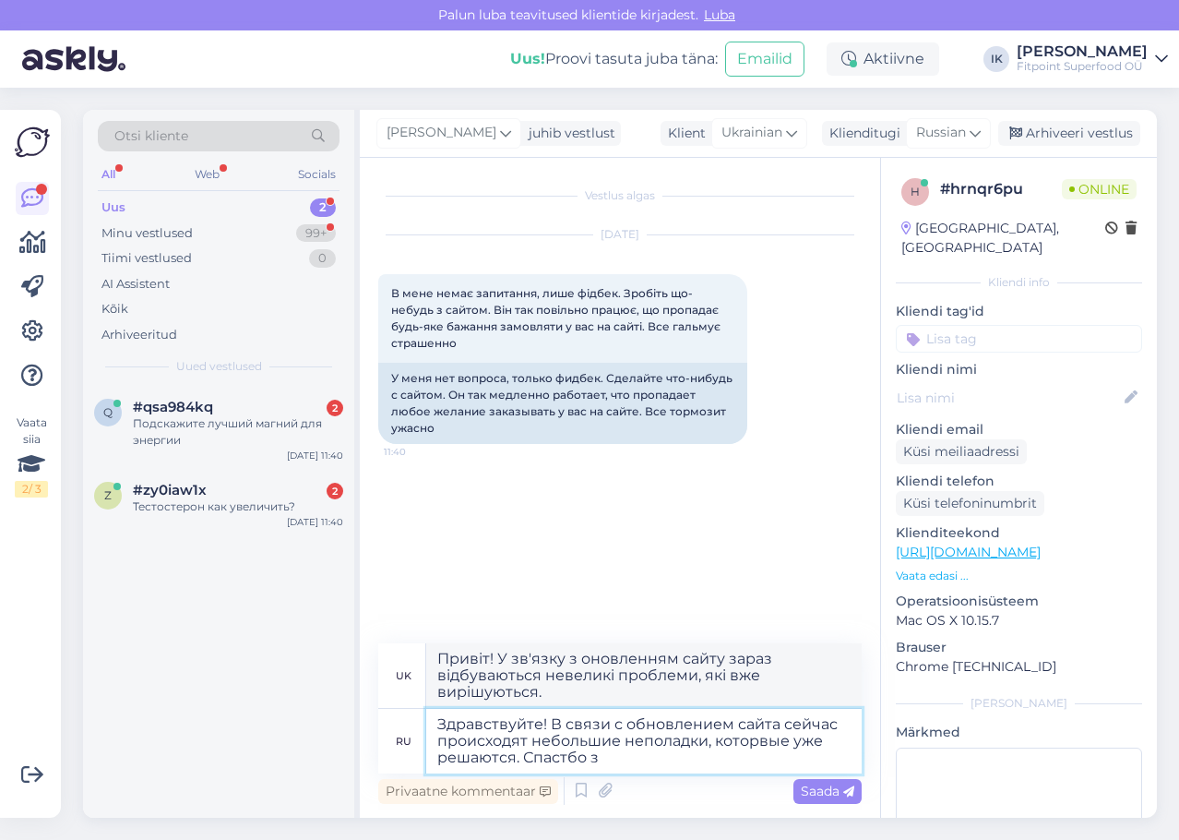
type textarea "Здравствуйте! В связи с обновлением сайта сейчас происходят небольшие неполадки…"
type textarea "Привіт! У зв'язку з оновленням сайту зараз відбуваються невеликі проблеми, які …"
type textarea "Здравствуйте! В связи с обновлением сайта сейчас происходят небольшие неполадки…"
type textarea "Привіт! У зв'язку з оновленням сайту зараз відбуваються невеликі проблеми, які …"
type textarea "Здравствуйте! В связи с обновлением сайта сейчас происходят небольшие неполадки…"
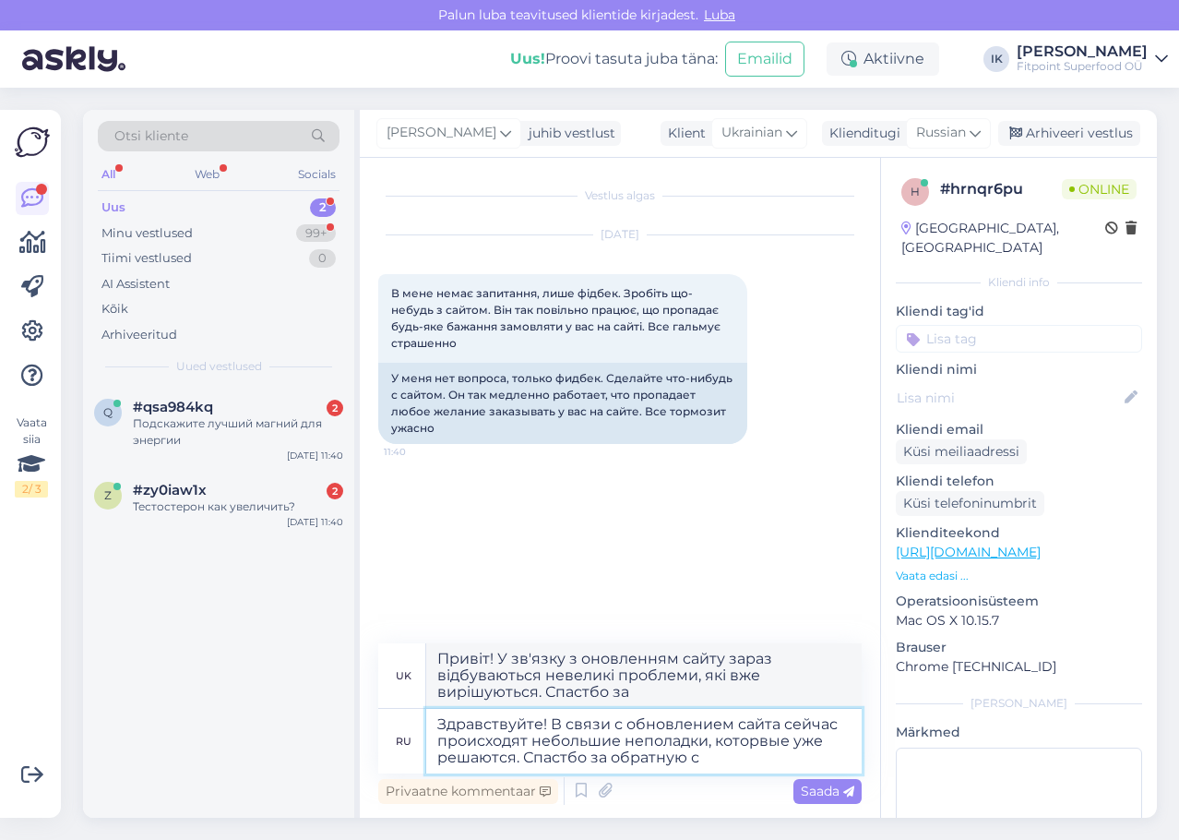
type textarea "Привіт! У зв'язку з оновленням сайту зараз відбуваються невеликі проблеми, які …"
type textarea "Здравствуйте! В связи с обновлением сайта сейчас происходят небольшие неполадки…"
type textarea "Привіт! У зв'язку з оновленням сайту зараз відбуваються невеликі проблеми, які …"
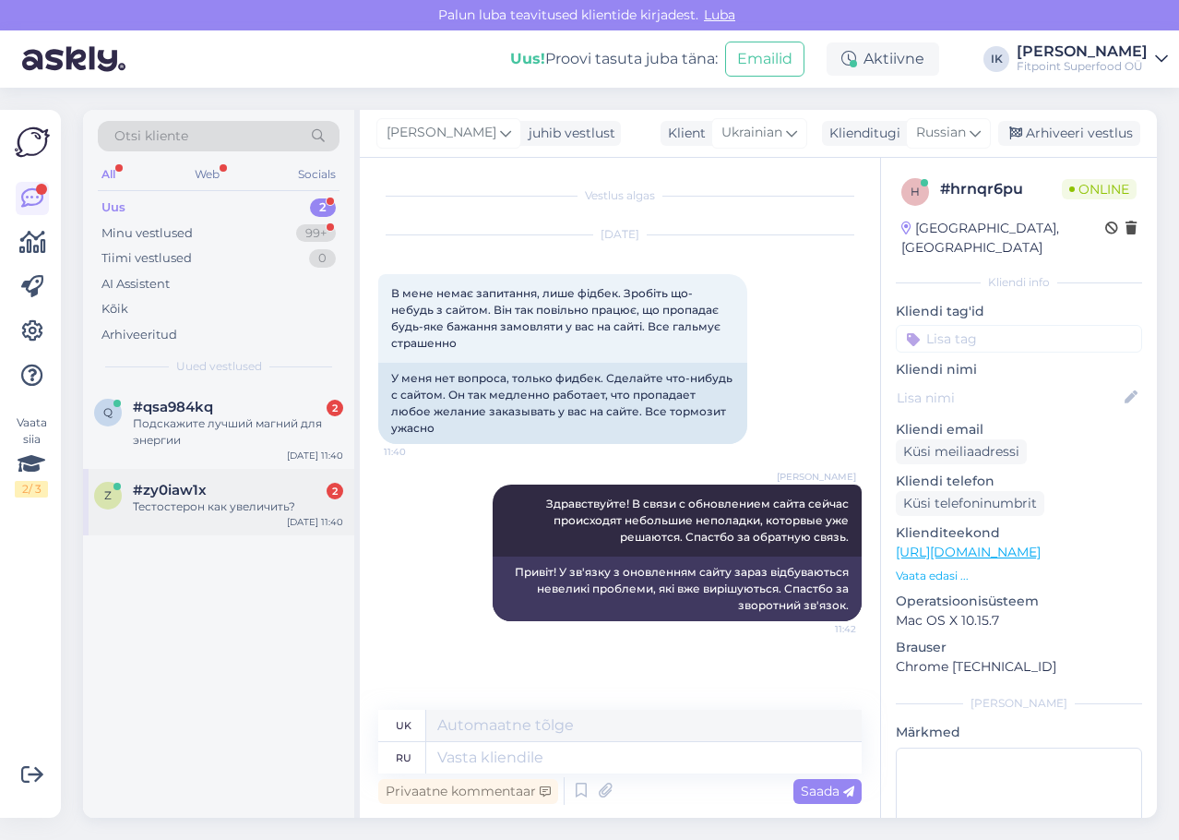
click at [246, 497] on div "#zy0iaw1x 2" at bounding box center [238, 490] width 210 height 17
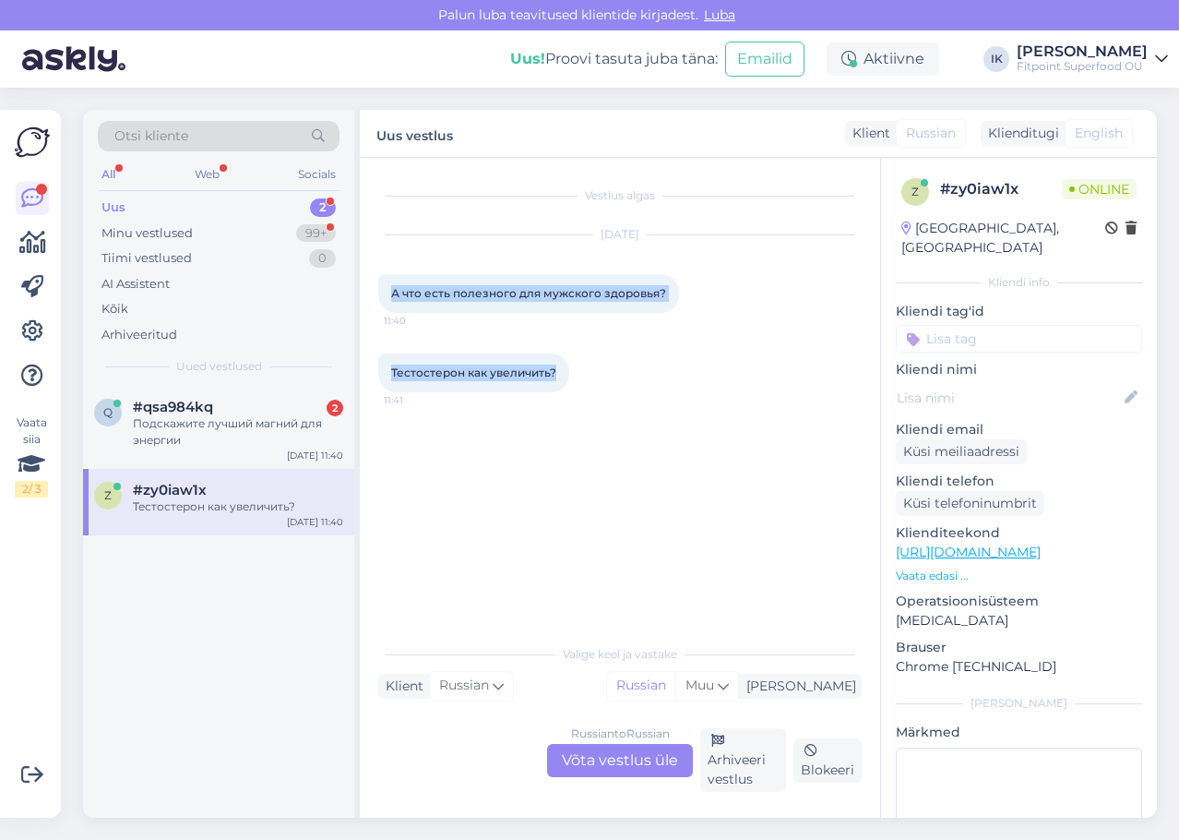
drag, startPoint x: 558, startPoint y: 370, endPoint x: 388, endPoint y: 297, distance: 184.8
click at [388, 297] on div "Vestlus algas [DATE] А что есть полезного для мужского здоровья? 11:40 Тестосте…" at bounding box center [628, 397] width 500 height 442
copy div "А что есть полезного для мужского здоровья? 11:40 Тестостерон как увеличить?"
click at [619, 765] on div "Russian to Russian Võta vestlus üle" at bounding box center [620, 760] width 146 height 33
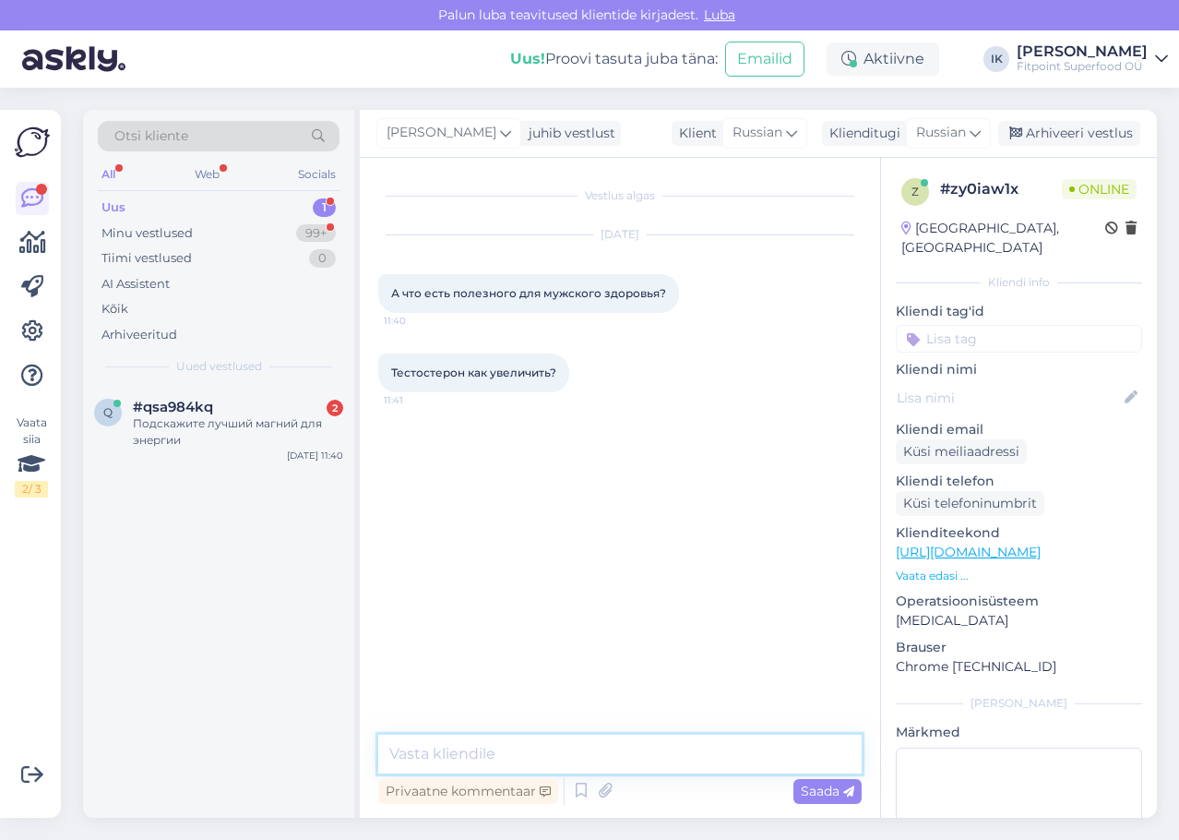
click at [588, 739] on textarea at bounding box center [619, 753] width 483 height 39
paste textarea "Здравствуйте! 👋 Для поддержки мужского здоровья и естественного уровня тестосте…"
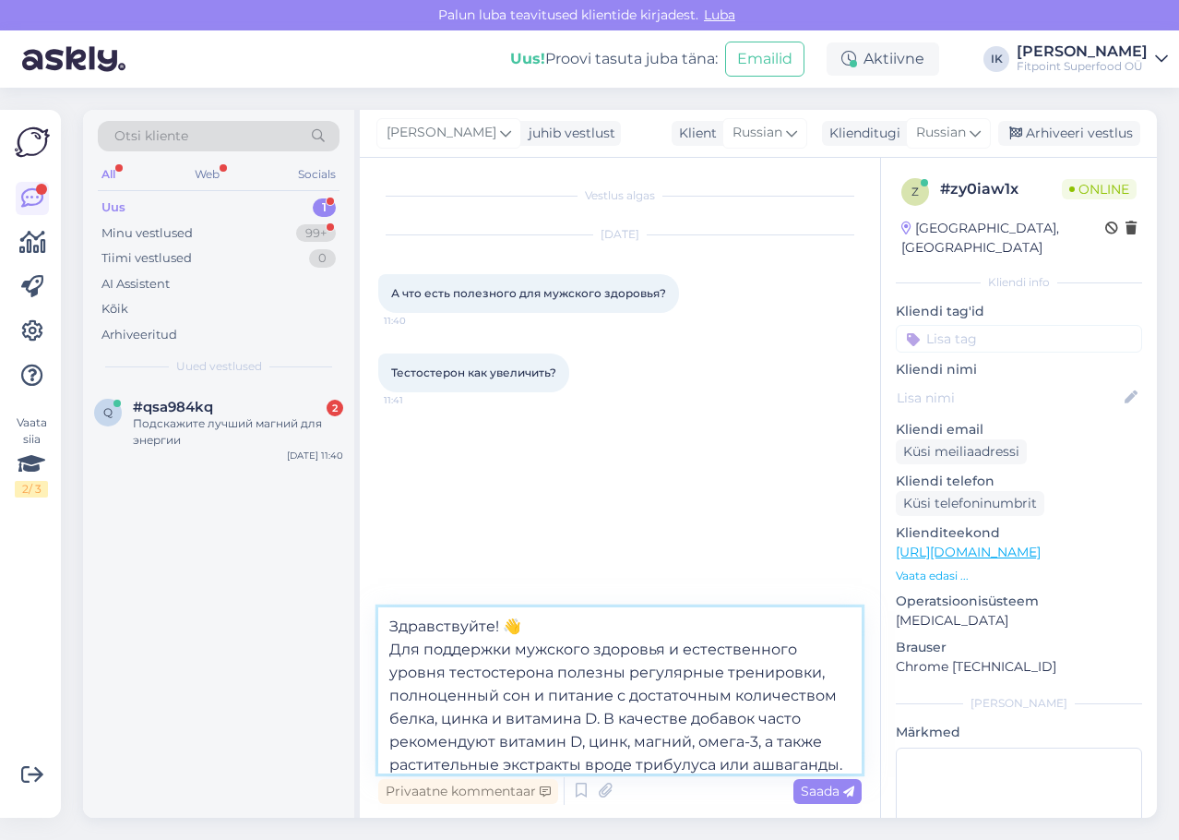
drag, startPoint x: 547, startPoint y: 629, endPoint x: 514, endPoint y: 624, distance: 33.7
click at [514, 624] on textarea "Здравствуйте! 👋 Для поддержки мужского здоровья и естественного уровня тестосте…" at bounding box center [619, 690] width 483 height 166
drag, startPoint x: 603, startPoint y: 660, endPoint x: 674, endPoint y: 643, distance: 72.1
click at [674, 643] on textarea "Здравствуйте! Для поддержки мужского здоровья и естественного уровня тестостеро…" at bounding box center [619, 690] width 483 height 166
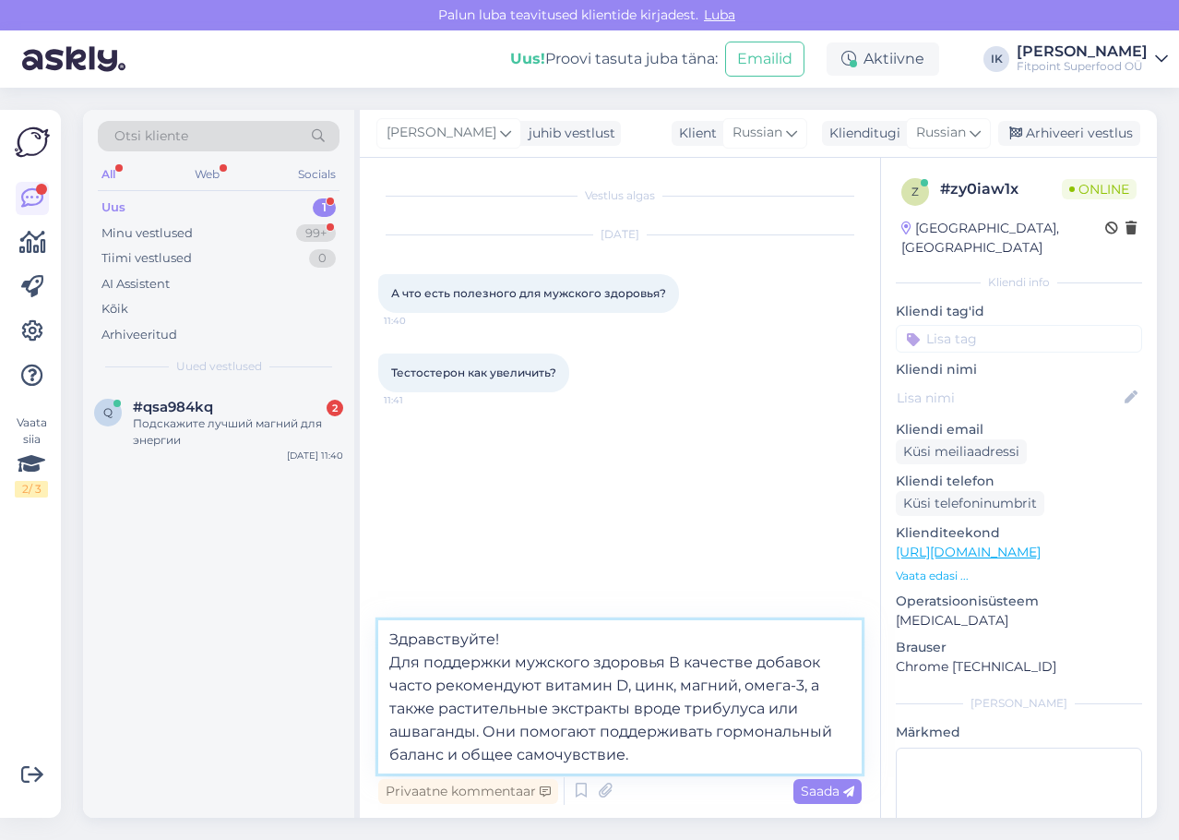
click at [670, 654] on textarea "Здравствуйте! Для поддержки мужского здоровья В качестве добавок часто рекоменд…" at bounding box center [619, 696] width 483 height 153
drag, startPoint x: 436, startPoint y: 679, endPoint x: 372, endPoint y: 679, distance: 64.6
click at [372, 679] on div "Vestlus algas [DATE] А что есть полезного для мужского здоровья? 11:40 Тестосте…" at bounding box center [620, 488] width 520 height 660
click at [488, 684] on textarea "Здравствуйте! Для поддержки мужского здоровья в качестве добавок рекомендуют ви…" at bounding box center [619, 696] width 483 height 153
click at [490, 681] on textarea "Здравствуйте! Для поддержки мужского здоровья в качестве добавок рекомендует ви…" at bounding box center [619, 696] width 483 height 153
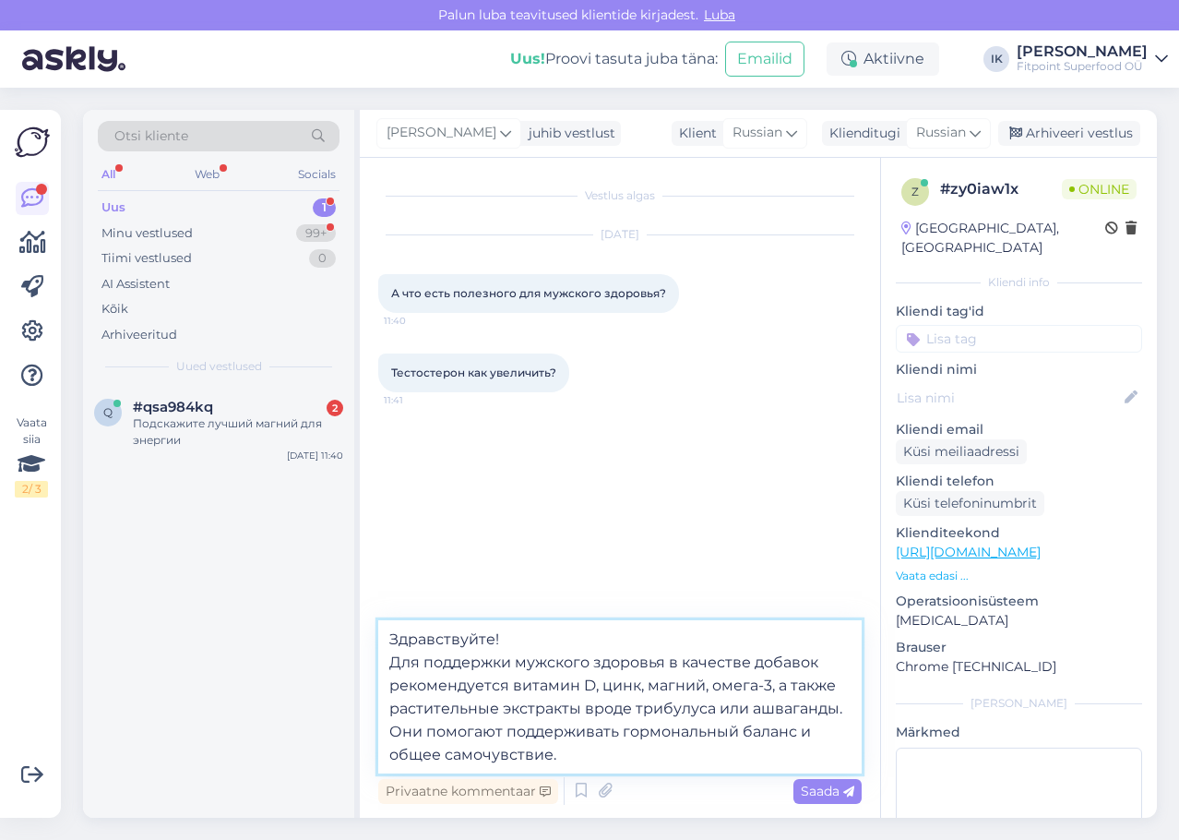
click at [756, 765] on textarea "Здравствуйте! Для поддержки мужского здоровья в качестве добавок рекомендуется …" at bounding box center [619, 696] width 483 height 153
drag, startPoint x: 626, startPoint y: 712, endPoint x: 583, endPoint y: 711, distance: 43.4
click at [583, 711] on textarea "Здравствуйте! Для поддержки мужского здоровья в качестве добавок рекомендуется …" at bounding box center [619, 696] width 483 height 153
click at [678, 768] on textarea "Здравствуйте! Для поддержки мужского здоровья в качестве добавок рекомендуется …" at bounding box center [619, 696] width 483 height 153
type textarea "Здравствуйте! Для поддержки мужского здоровья в качестве добавок рекомендуется …"
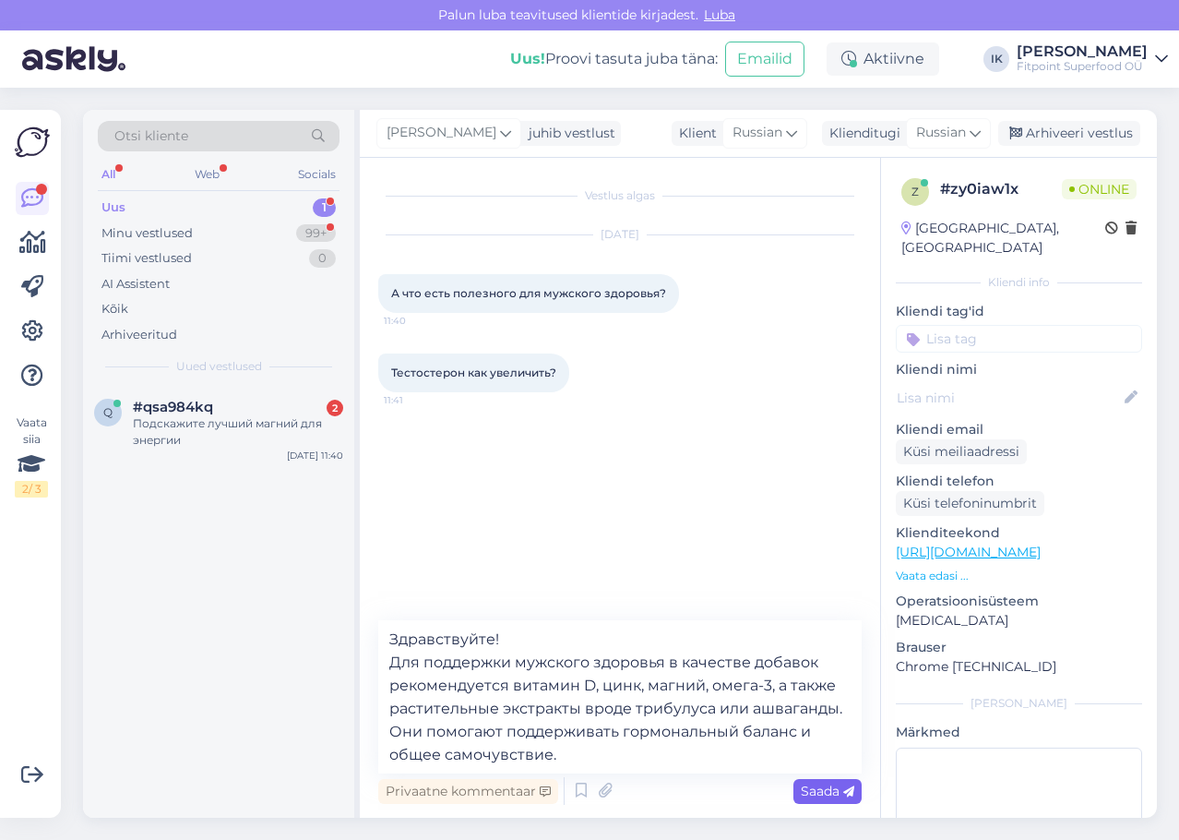
click at [798, 791] on div "Saada" at bounding box center [827, 791] width 68 height 25
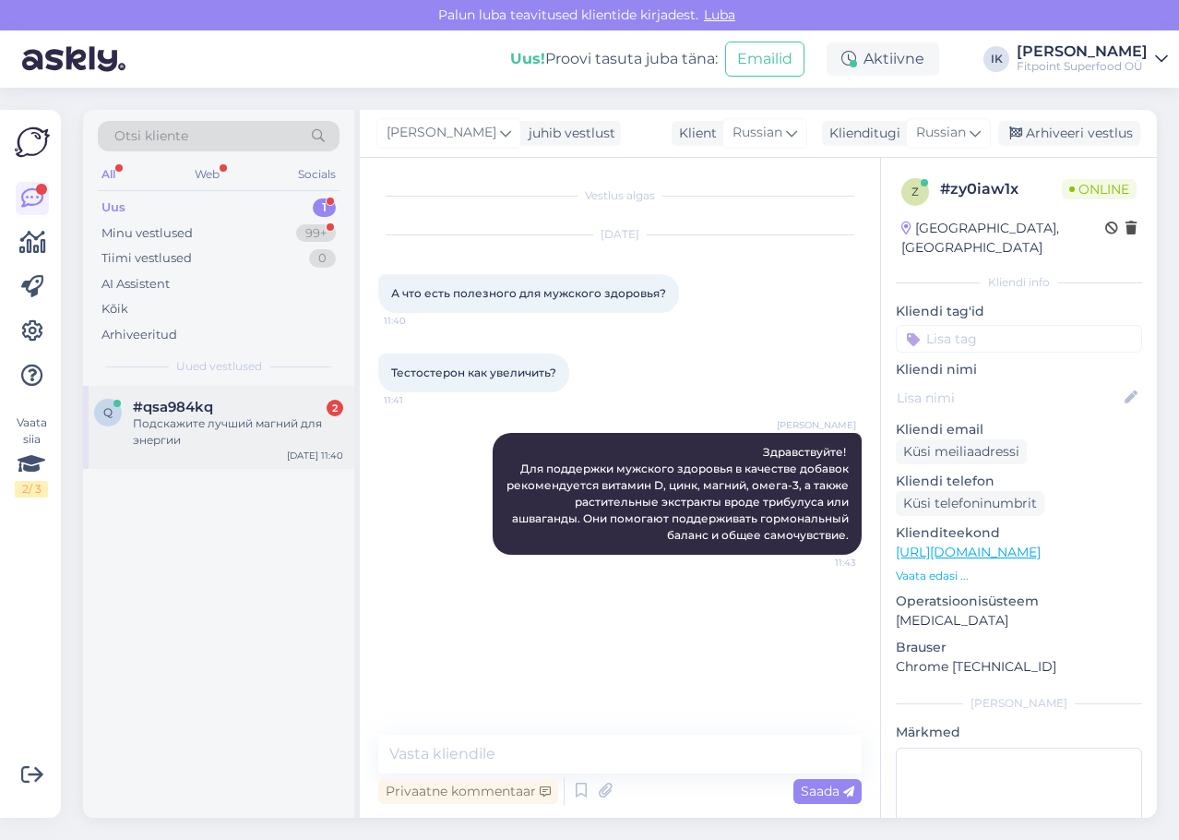
click at [222, 437] on div "Подскажите лучший магний для энергии" at bounding box center [238, 431] width 210 height 33
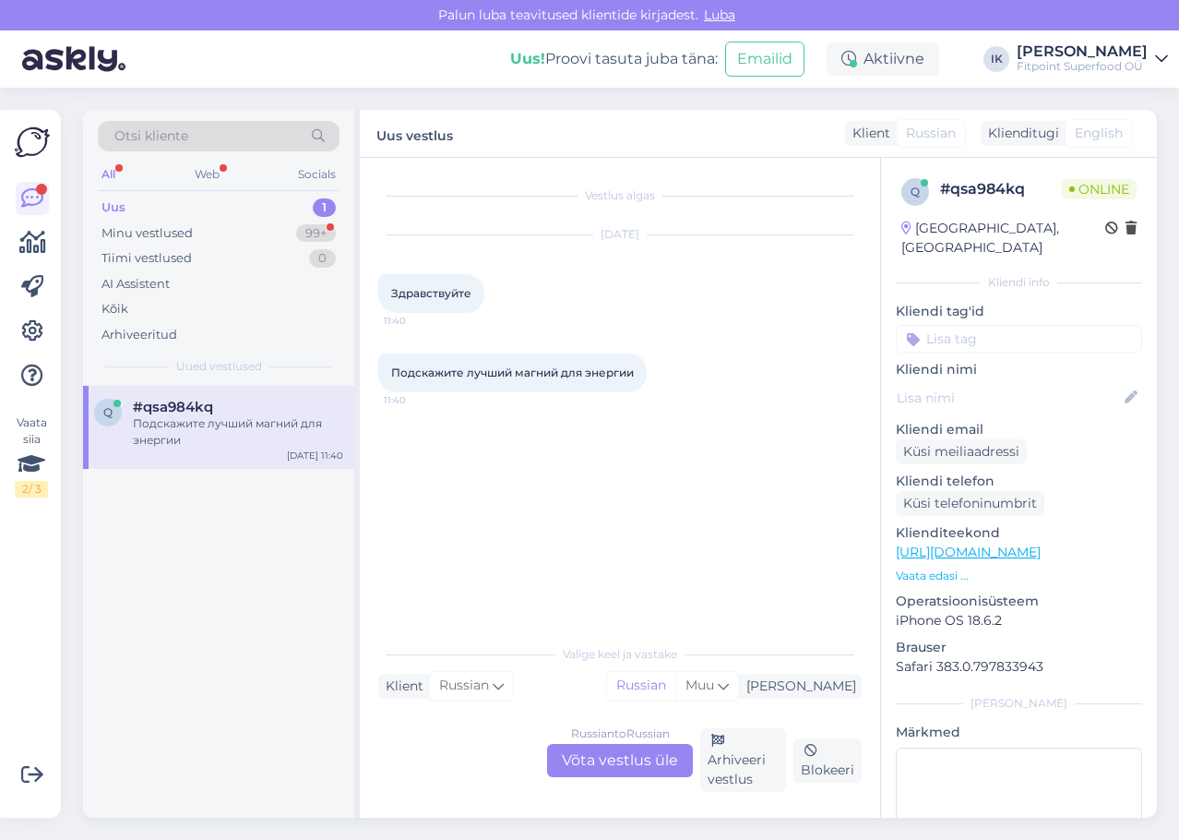
drag, startPoint x: 639, startPoint y: 378, endPoint x: 380, endPoint y: 351, distance: 260.7
click at [380, 351] on div "Подскажите лучший магний для энергии 11:40" at bounding box center [619, 372] width 483 height 79
copy span "Подскажите лучший магний для энергии"
click at [610, 750] on div "Russian to Russian Võta vestlus üle" at bounding box center [620, 760] width 146 height 33
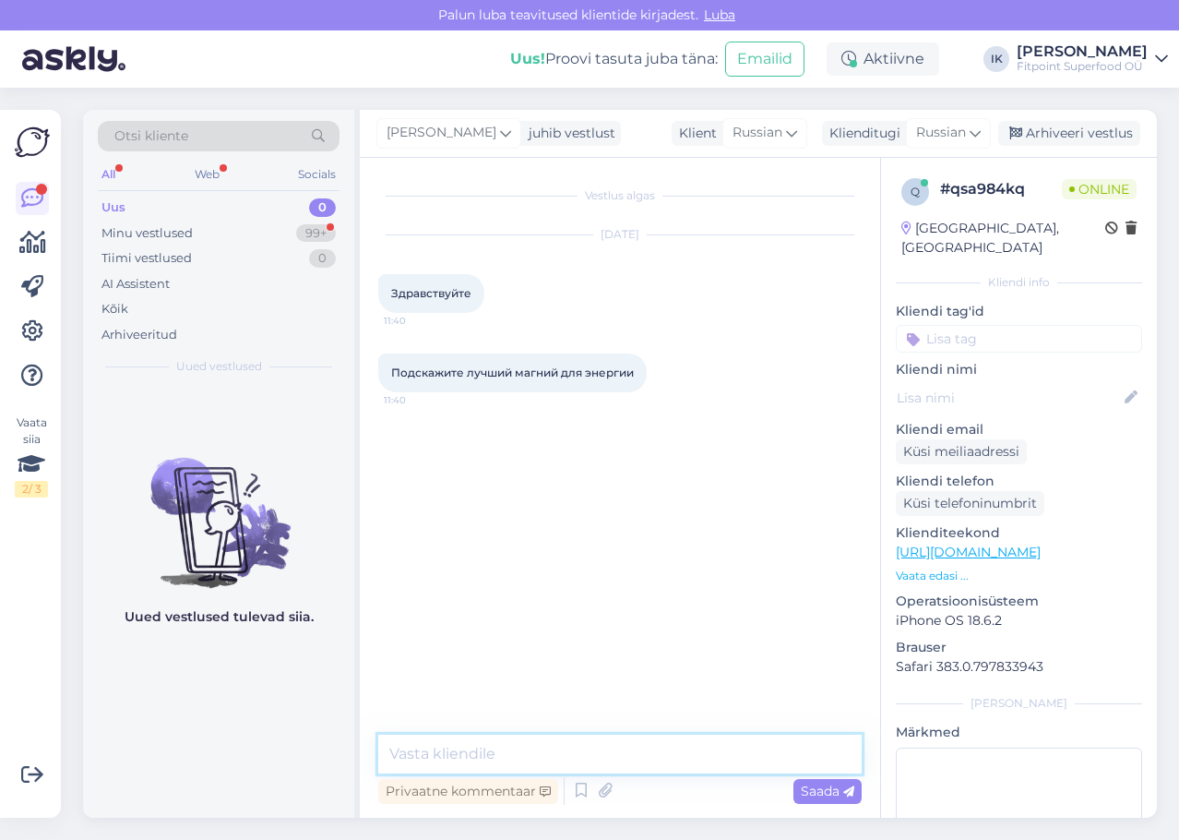
click at [611, 745] on textarea at bounding box center [619, 753] width 483 height 39
paste textarea "Здравствуйте! 👋 Для энергии чаще всего рекомендуют магний в форме малата – он п…"
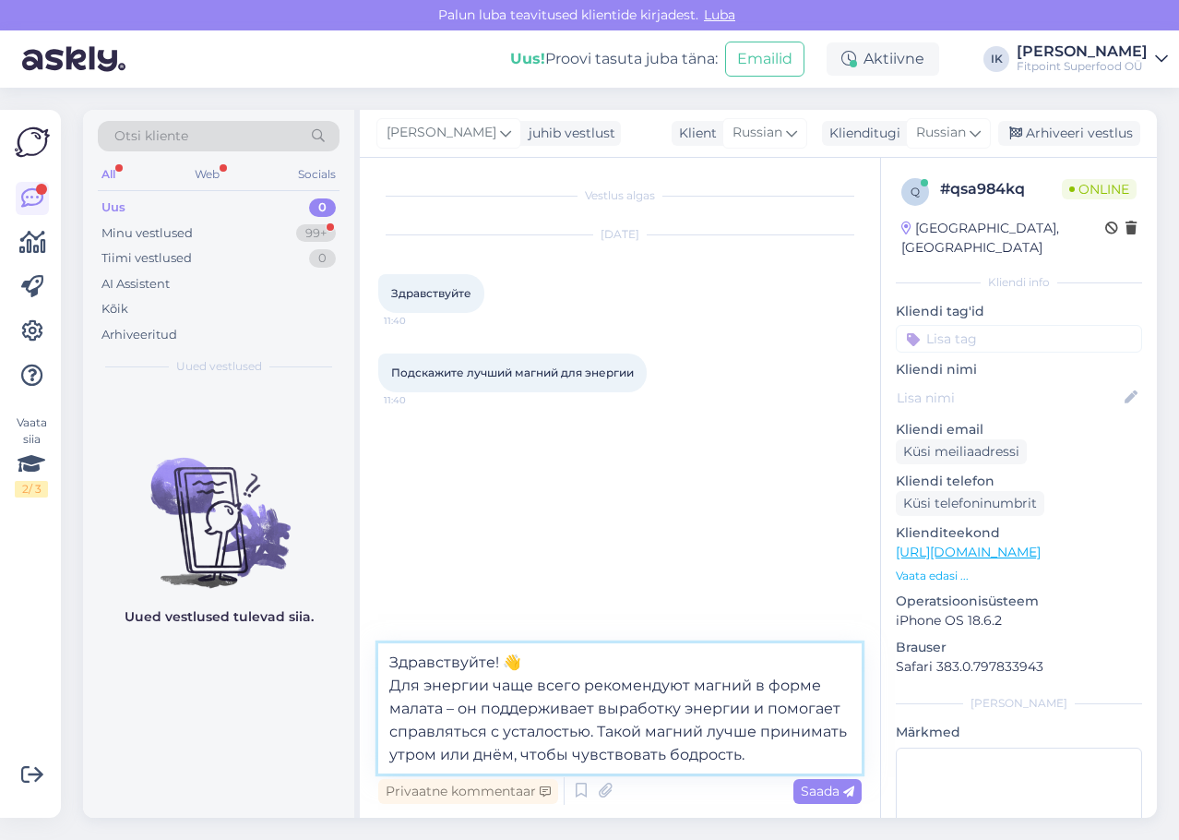
drag, startPoint x: 525, startPoint y: 668, endPoint x: 506, endPoint y: 664, distance: 19.7
click at [506, 664] on textarea "Здравствуйте! 👋 Для энергии чаще всего рекомендуют магний в форме малата – он п…" at bounding box center [619, 708] width 483 height 130
click at [722, 725] on textarea "Здравствуйте! Для энергии чаще всего рекомендуют магний в форме малата – он под…" at bounding box center [619, 708] width 483 height 130
drag, startPoint x: 578, startPoint y: 686, endPoint x: 491, endPoint y: 688, distance: 86.7
click at [491, 688] on textarea "Здравствуйте! Для энергии чаще всего рекомендуют магний в форме малата – он под…" at bounding box center [619, 708] width 483 height 130
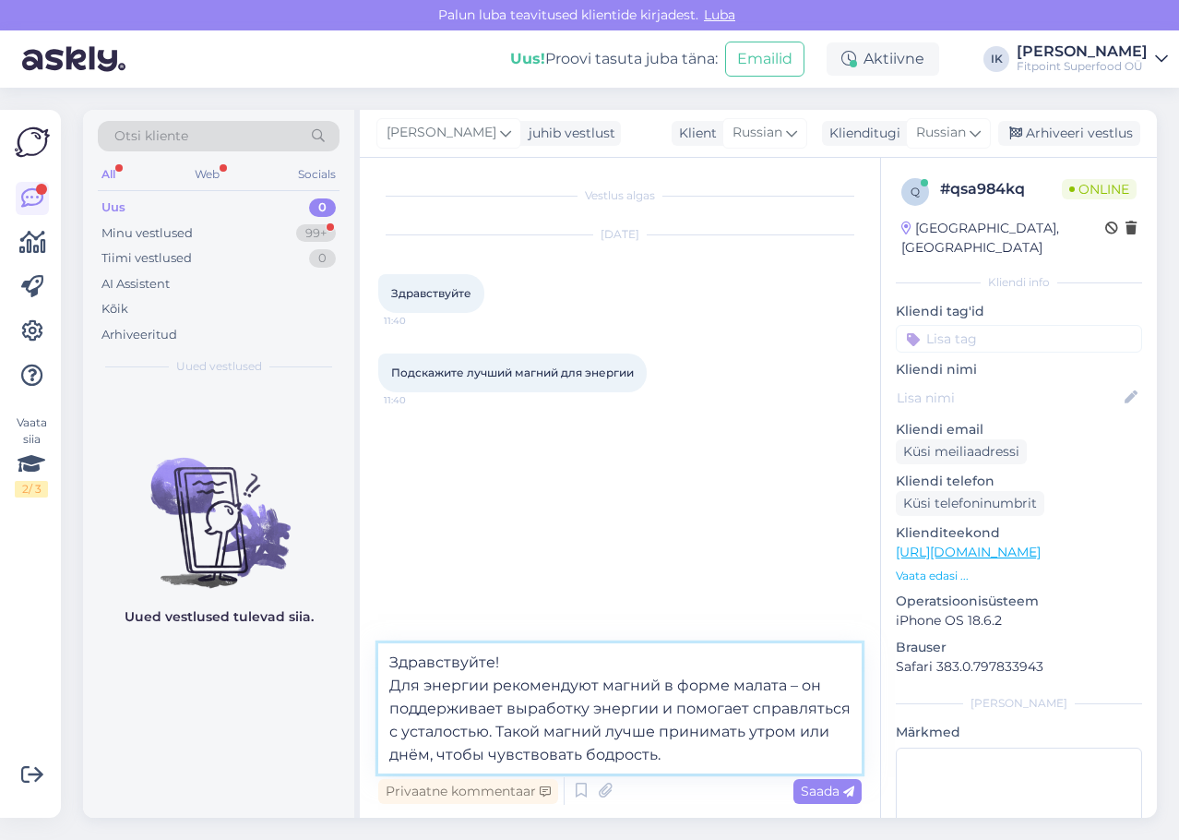
click at [593, 684] on textarea "Здравствуйте! Для энергии рекомендуют магний в форме малата – он поддерживает в…" at bounding box center [619, 708] width 483 height 130
click at [595, 684] on textarea "Здравствуйте! Для энергии рекомендуют магний в форме малата – он поддерживает в…" at bounding box center [619, 708] width 483 height 130
click at [596, 684] on textarea "Здравствуйте! Для энергии рекомендуют магний в форме малата – он поддерживает в…" at bounding box center [619, 708] width 483 height 130
click at [751, 766] on textarea "Здравствуйте! Для энергии рекомендую магний в форме малата – он поддерживает вы…" at bounding box center [619, 708] width 483 height 130
type textarea "Здравствуйте! Для энергии рекомендую магний в форме малата – он поддерживает вы…"
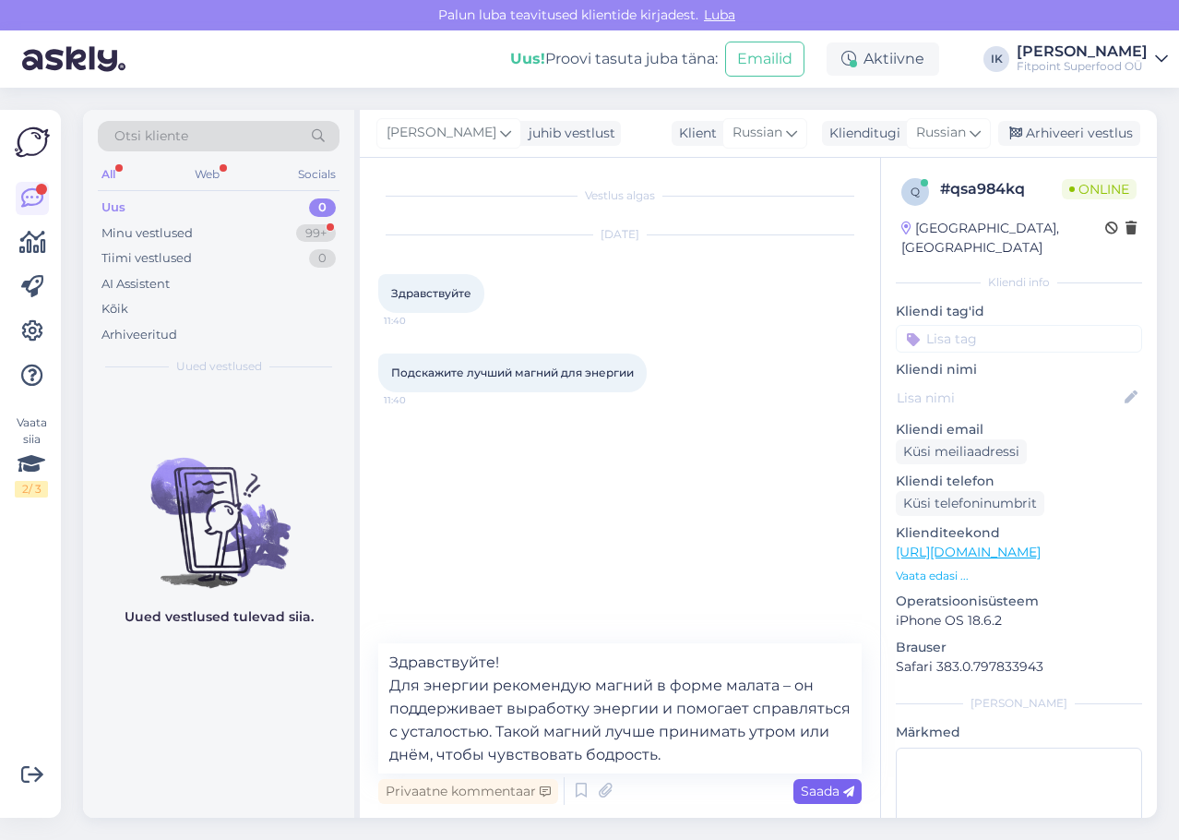
click at [823, 786] on span "Saada" at bounding box center [828, 790] width 54 height 17
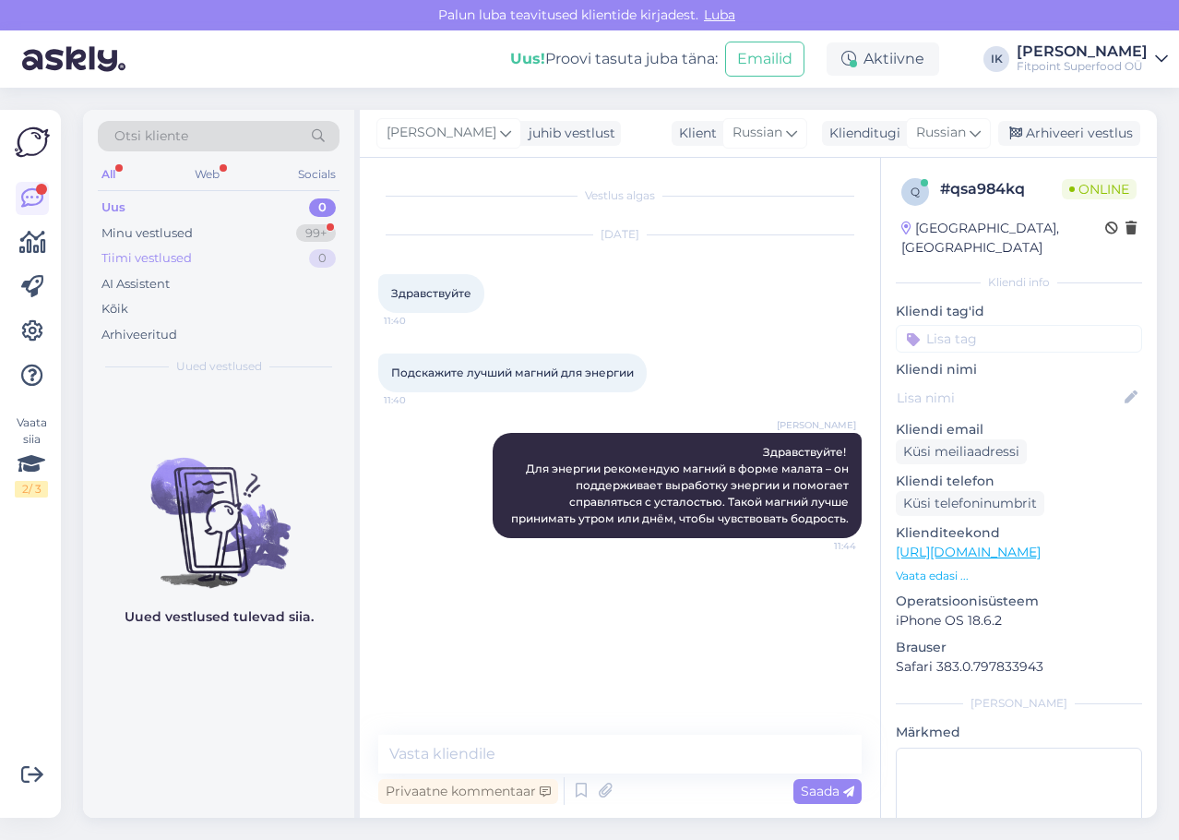
click at [273, 247] on div "Tiimi vestlused 0" at bounding box center [219, 258] width 242 height 26
click at [279, 233] on div "Minu vestlused 99+" at bounding box center [219, 234] width 242 height 26
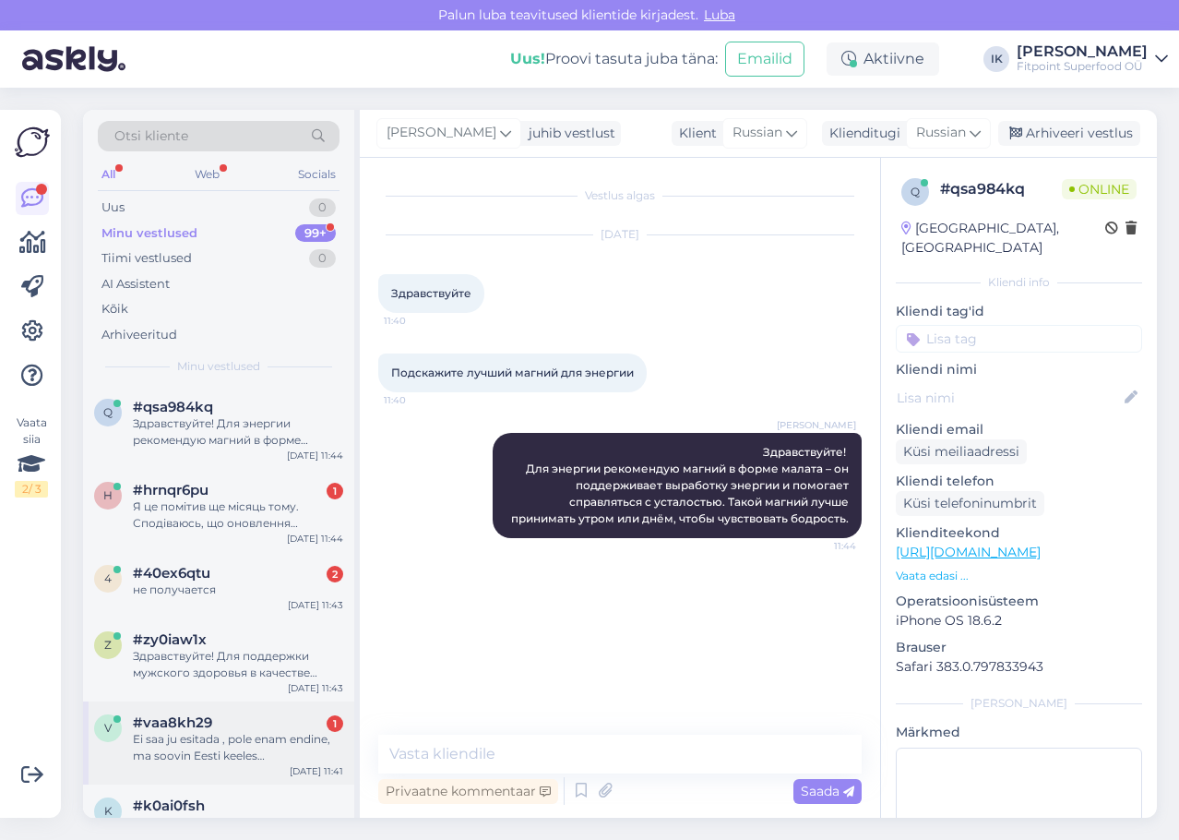
click at [283, 722] on div "#vaa8kh29 1" at bounding box center [238, 722] width 210 height 17
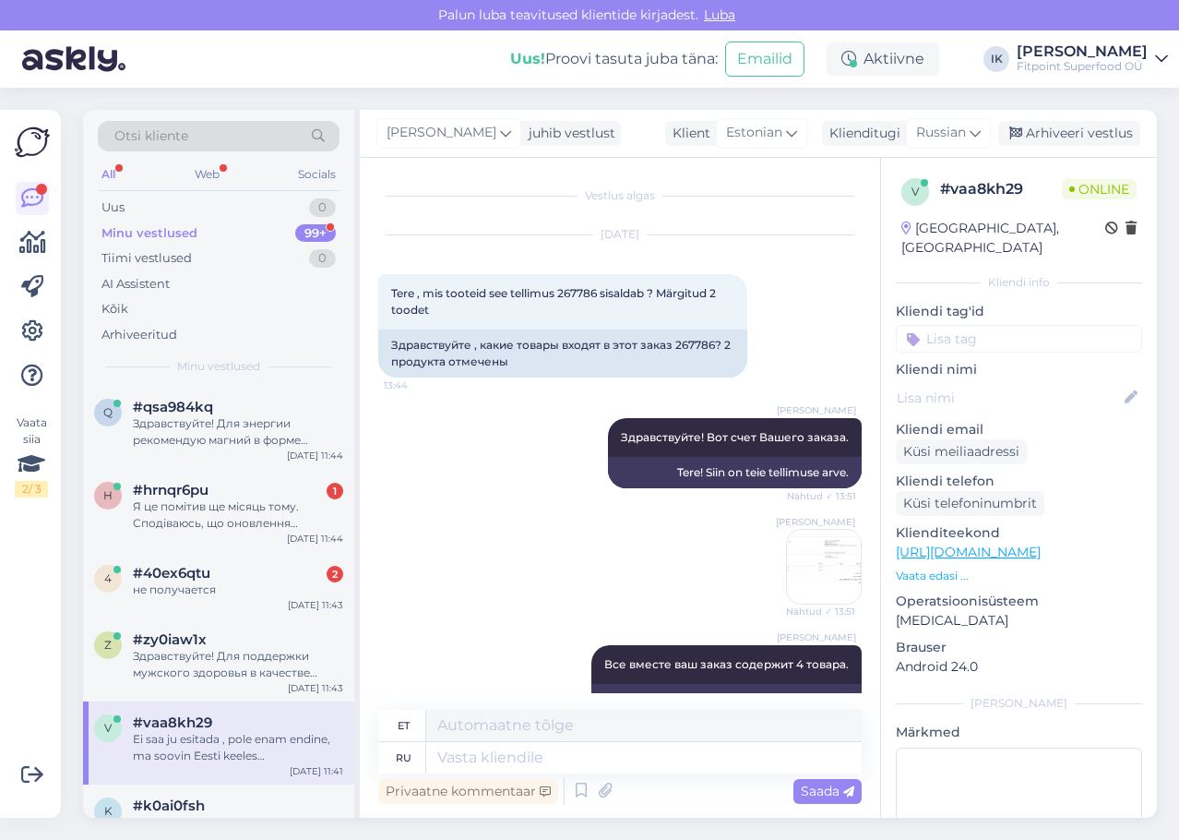
scroll to position [480, 0]
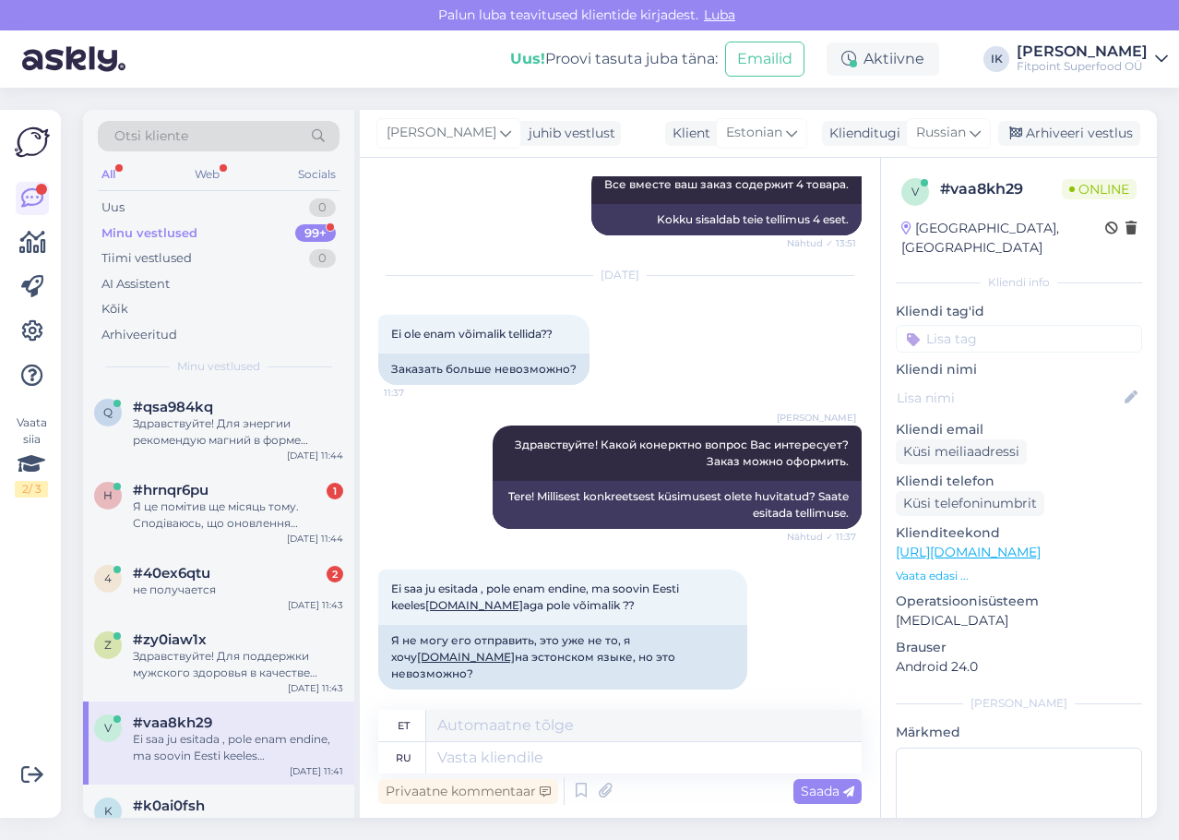
click at [964, 543] on link "[URL][DOMAIN_NAME]" at bounding box center [968, 551] width 145 height 17
click at [658, 759] on textarea at bounding box center [643, 757] width 435 height 31
paste textarea "[URL][DOMAIN_NAME]"
type textarea "[URL][DOMAIN_NAME]"
click at [832, 785] on span "Saada" at bounding box center [828, 790] width 54 height 17
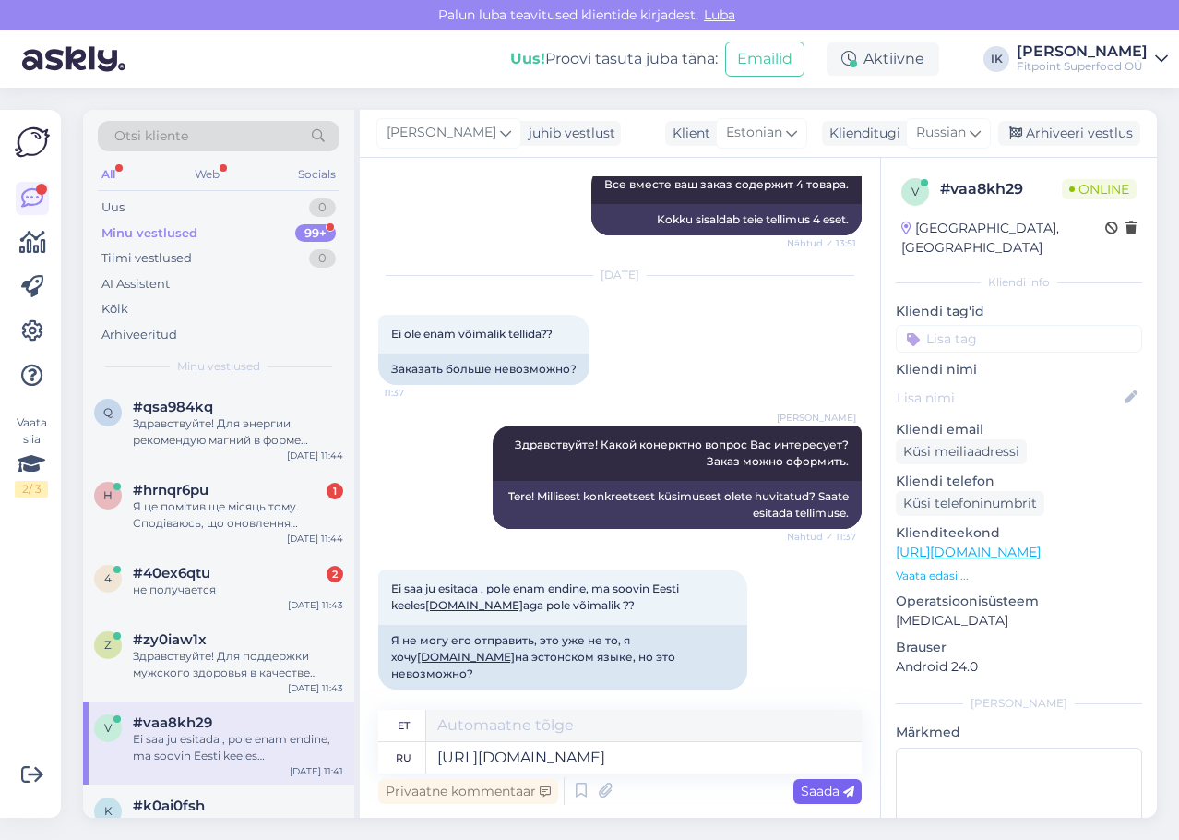
type textarea "[URL][DOMAIN_NAME]"
click at [836, 790] on span "Saada" at bounding box center [828, 790] width 54 height 17
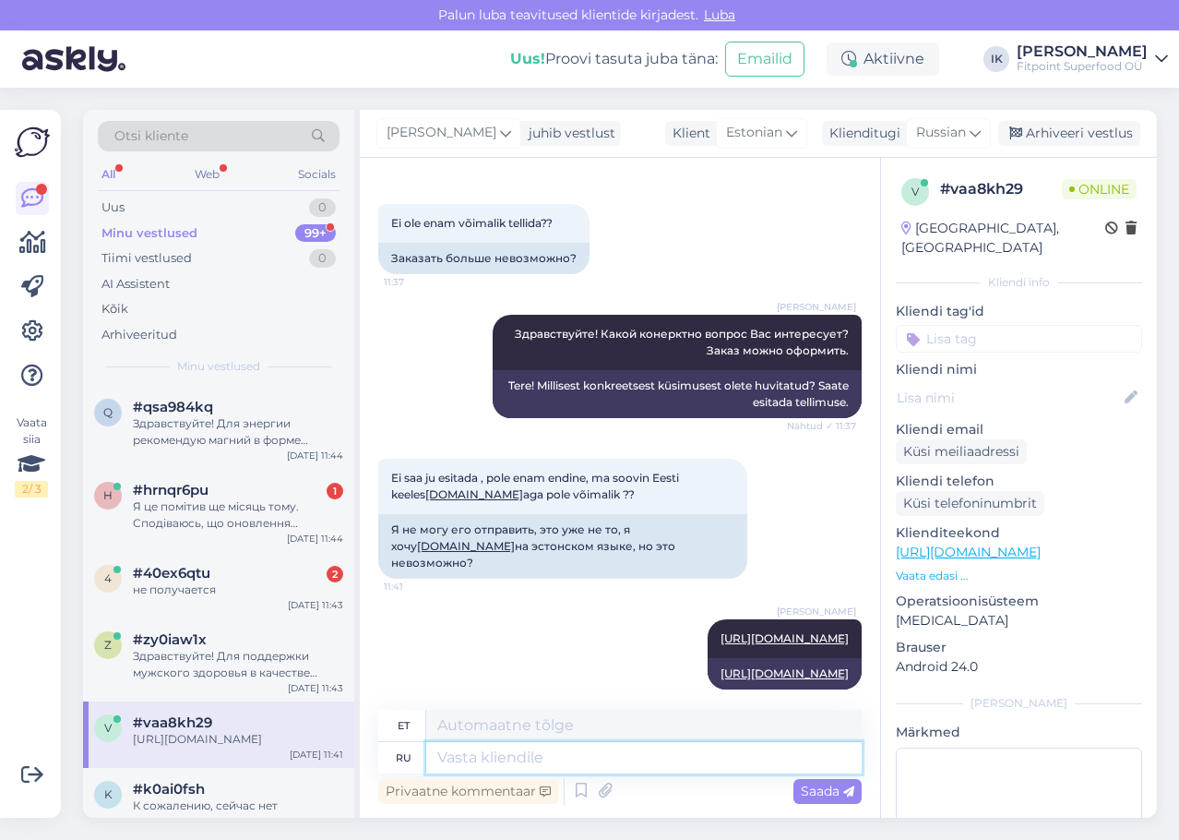
click at [777, 762] on textarea at bounding box center [643, 757] width 435 height 31
type textarea "Вот с"
type textarea "Siin"
type textarea "Вот ссылка н"
type textarea "Siin on link"
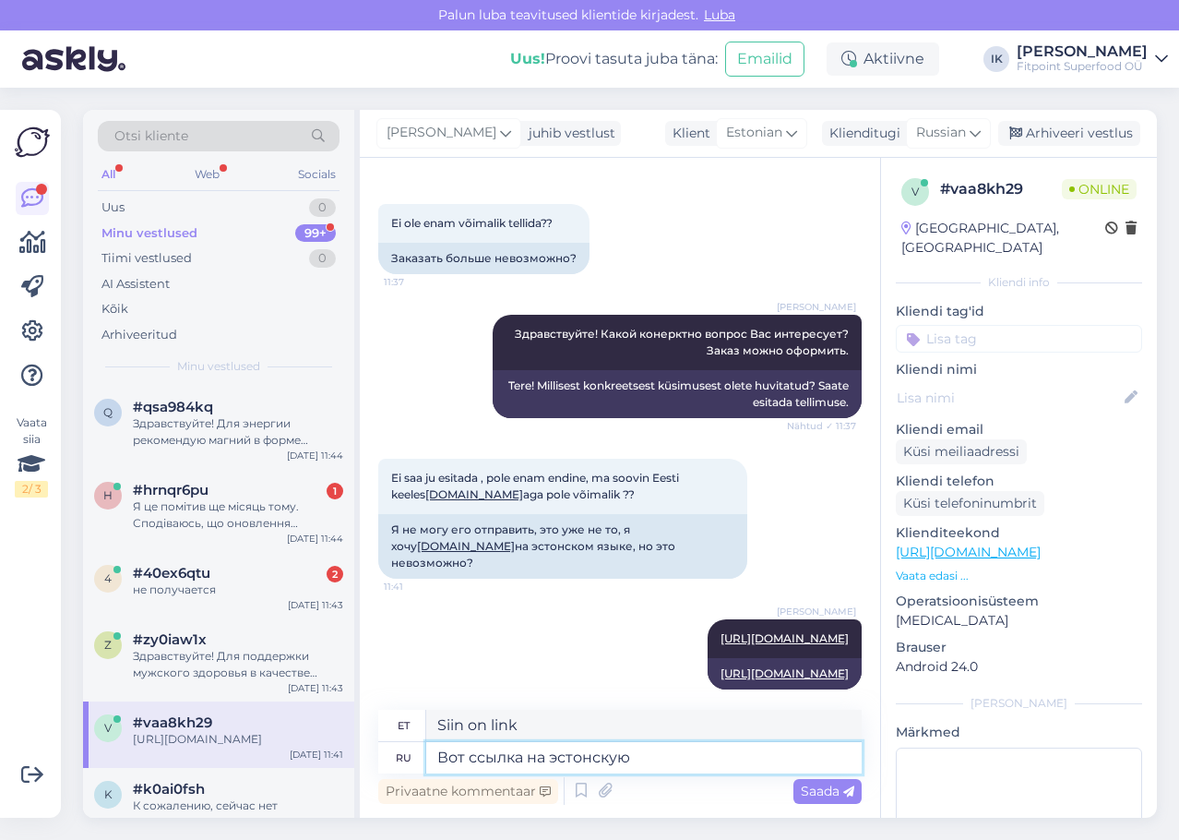
type textarea "Вот ссылка на эстонскую в"
type textarea "Siin on link Eesti omale."
type textarea "Вот ссылка на эстонскую версию"
type textarea "Siin on link eestikeelsele versioonile"
type textarea "Вот ссылка на эстонскую версию"
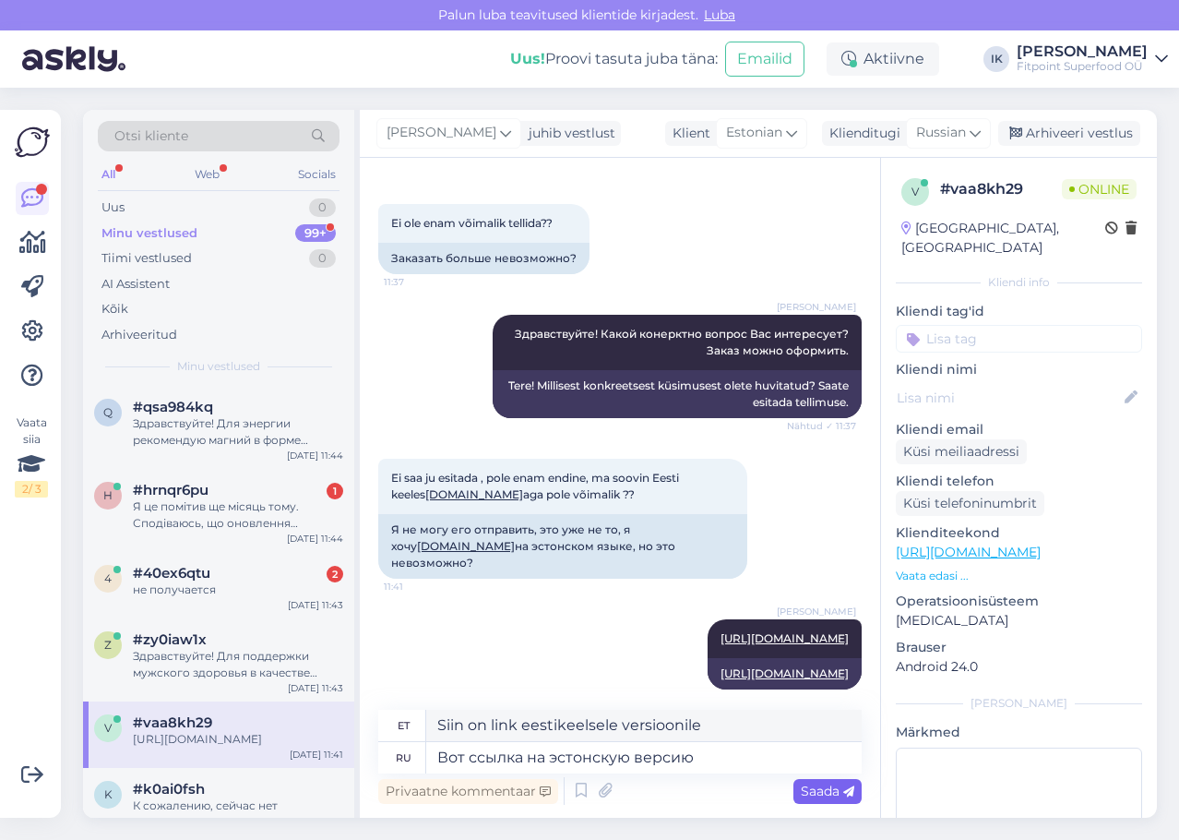
click at [833, 793] on span "Saada" at bounding box center [828, 790] width 54 height 17
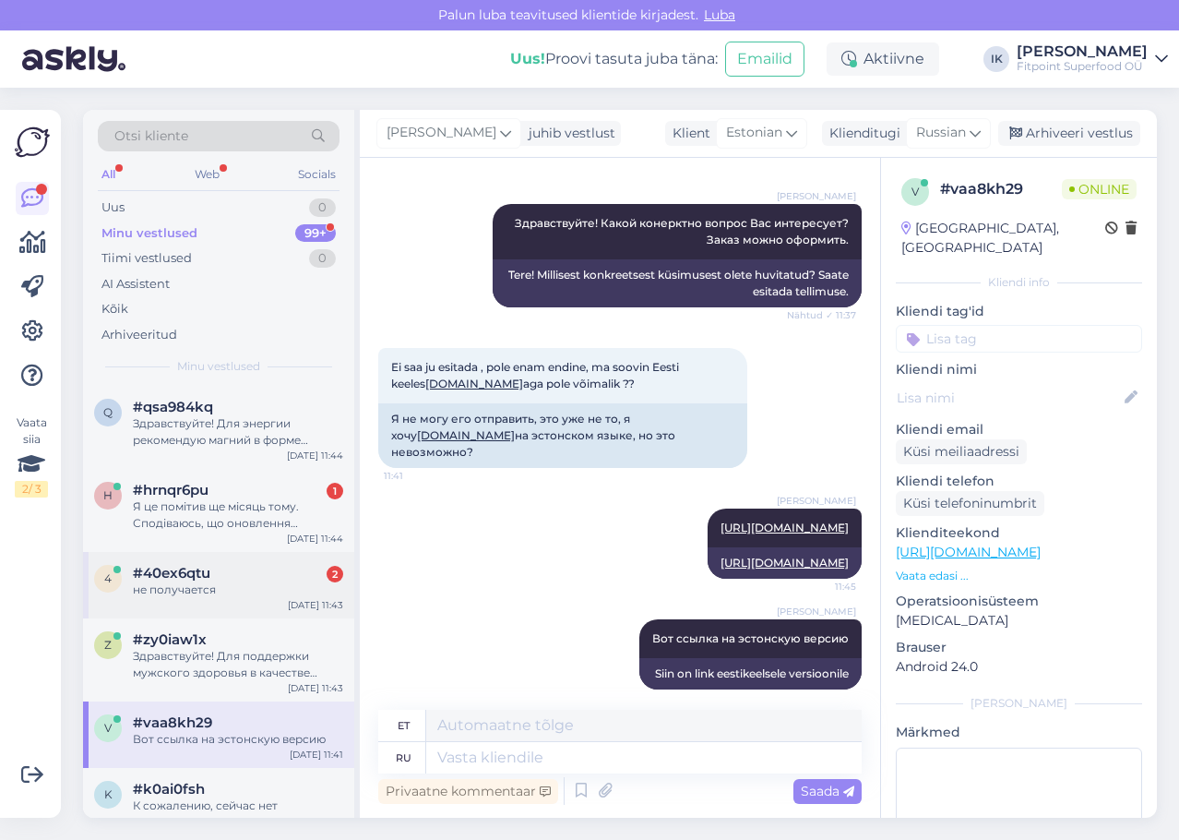
click at [311, 581] on div "не получается" at bounding box center [238, 589] width 210 height 17
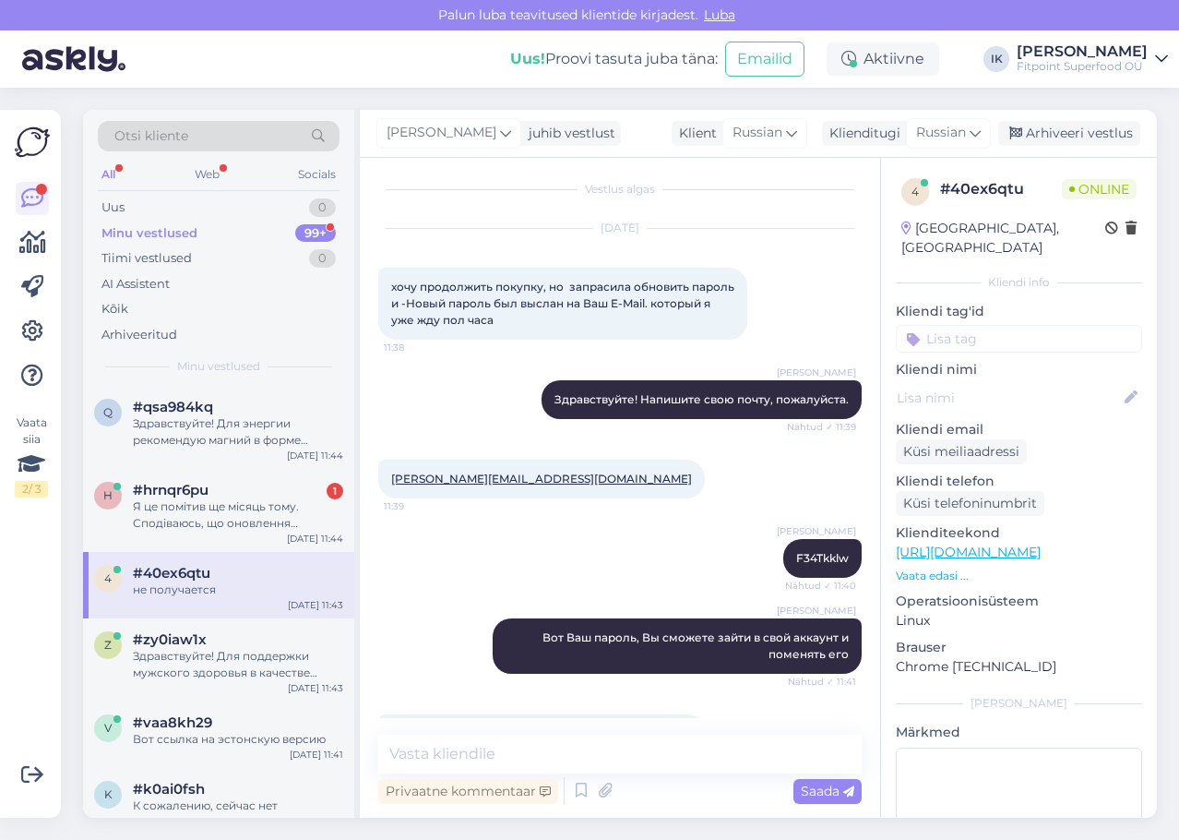
scroll to position [0, 0]
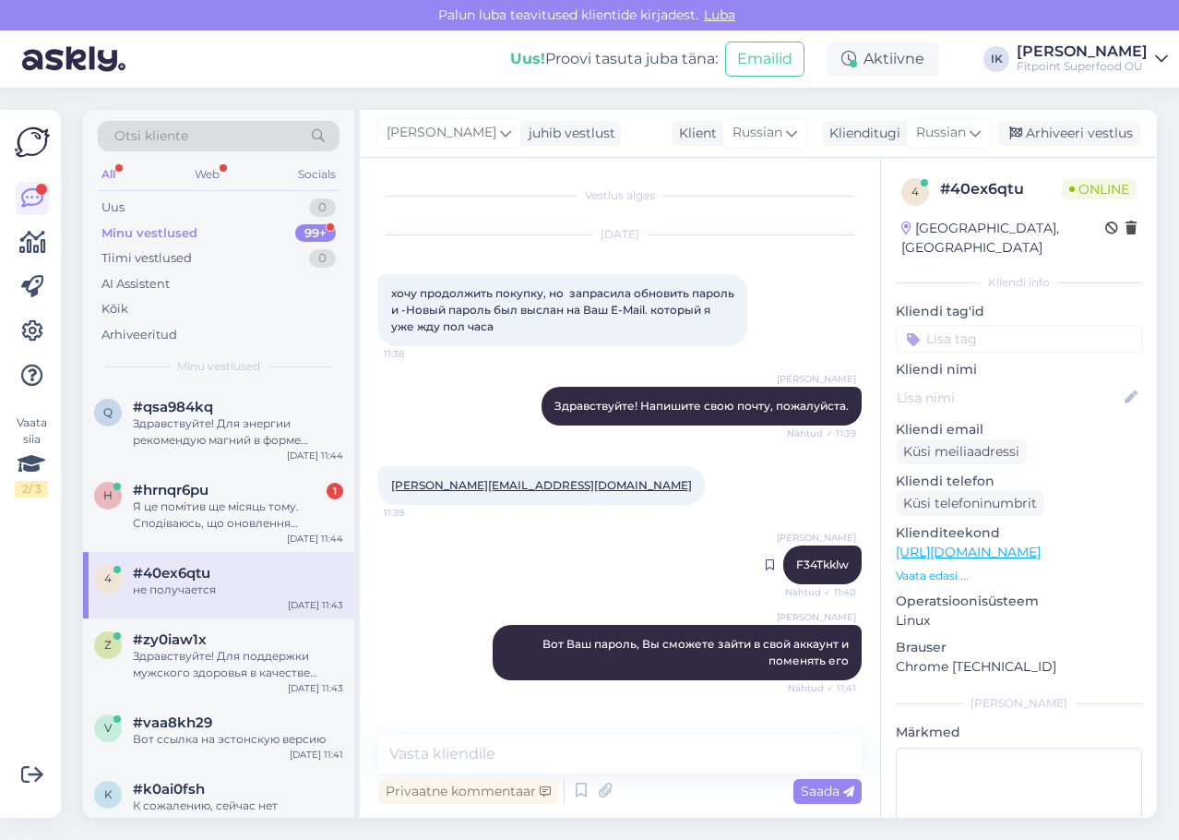
click at [821, 560] on span "F34Tkklw" at bounding box center [822, 564] width 53 height 14
click at [841, 563] on div "[PERSON_NAME] F34Tkklw Nähtud ✓ 11:40" at bounding box center [822, 564] width 78 height 39
drag, startPoint x: 836, startPoint y: 565, endPoint x: 778, endPoint y: 567, distance: 58.2
click at [783, 567] on div "[PERSON_NAME] F34Tkklw Nähtud ✓ 11:40" at bounding box center [822, 564] width 78 height 39
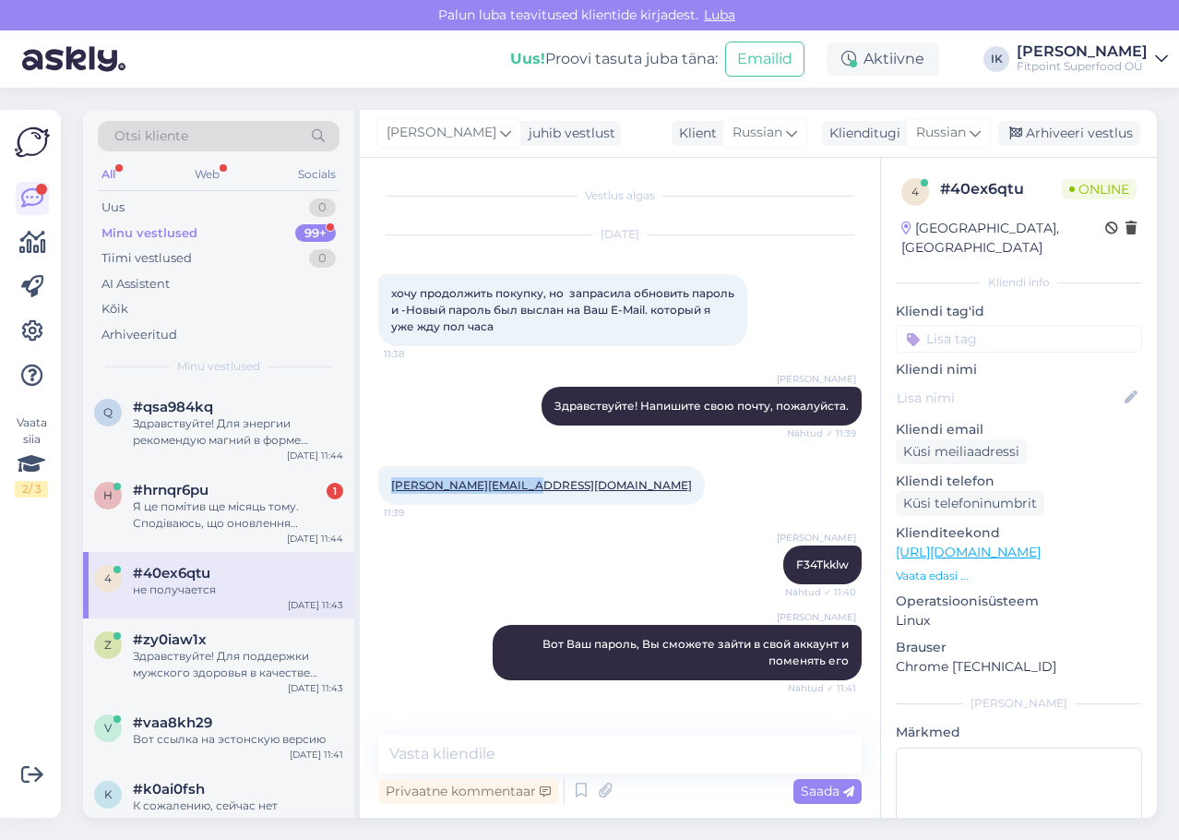
drag, startPoint x: 518, startPoint y: 482, endPoint x: 392, endPoint y: 481, distance: 125.5
click at [392, 481] on div "[PERSON_NAME][EMAIL_ADDRESS][DOMAIN_NAME] 11:39" at bounding box center [541, 485] width 327 height 39
copy link "[PERSON_NAME][EMAIL_ADDRESS][DOMAIN_NAME]"
click at [247, 501] on div "Я це помітив ще місяць тому. Сподіваюсь, що оновлення допоможе. Гарного дня!" at bounding box center [238, 514] width 210 height 33
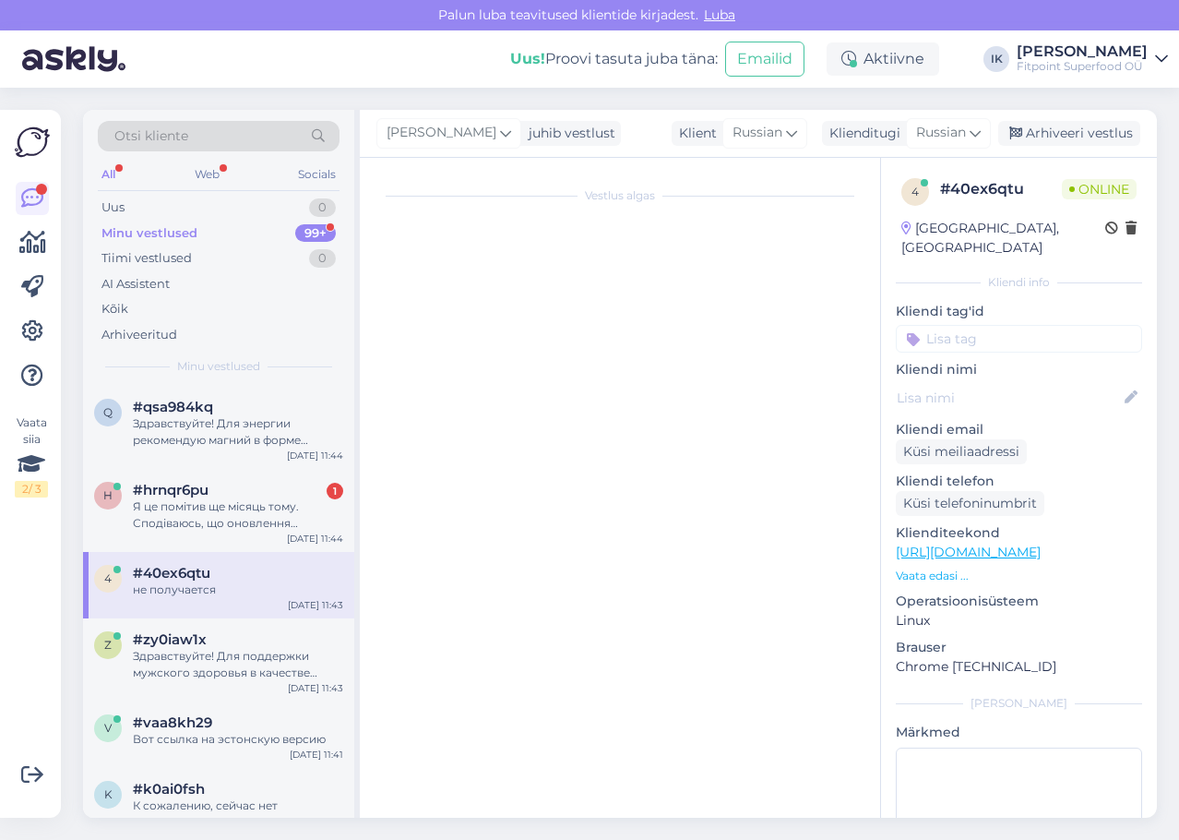
scroll to position [76, 0]
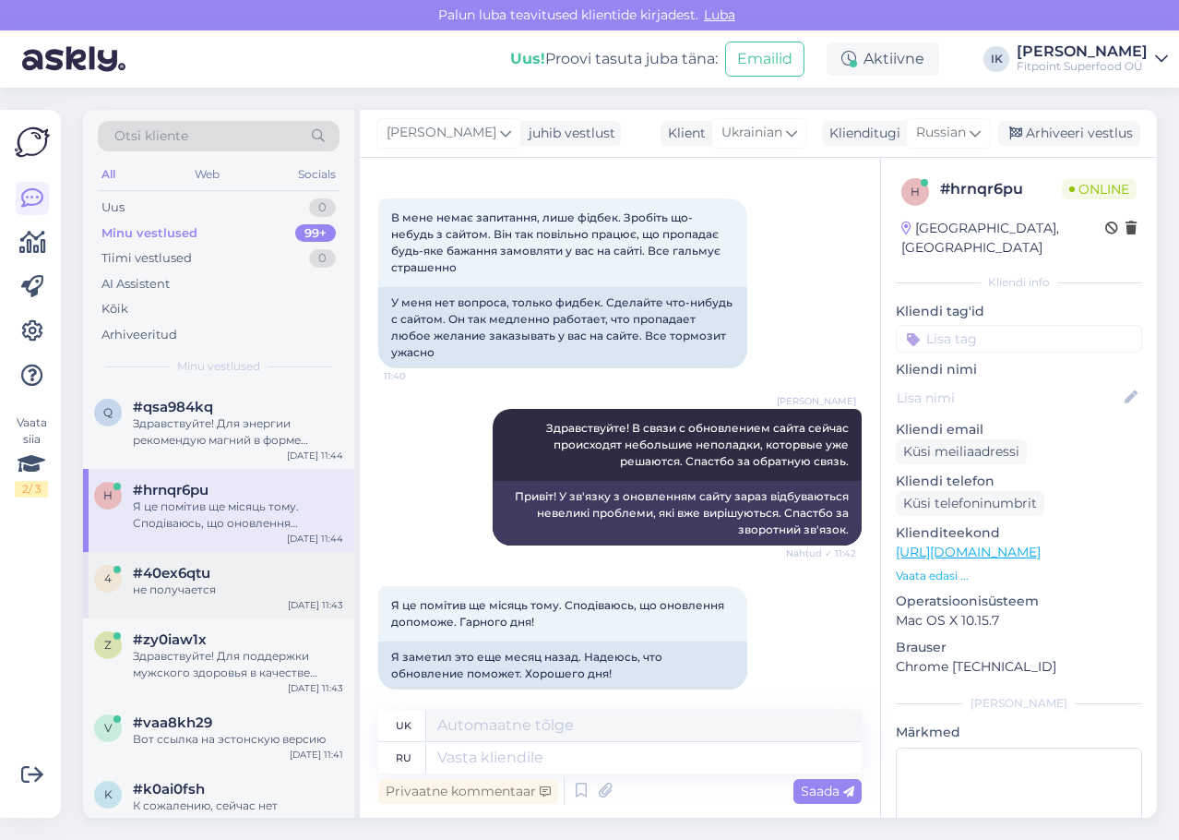
click at [198, 585] on div "не получается" at bounding box center [238, 589] width 210 height 17
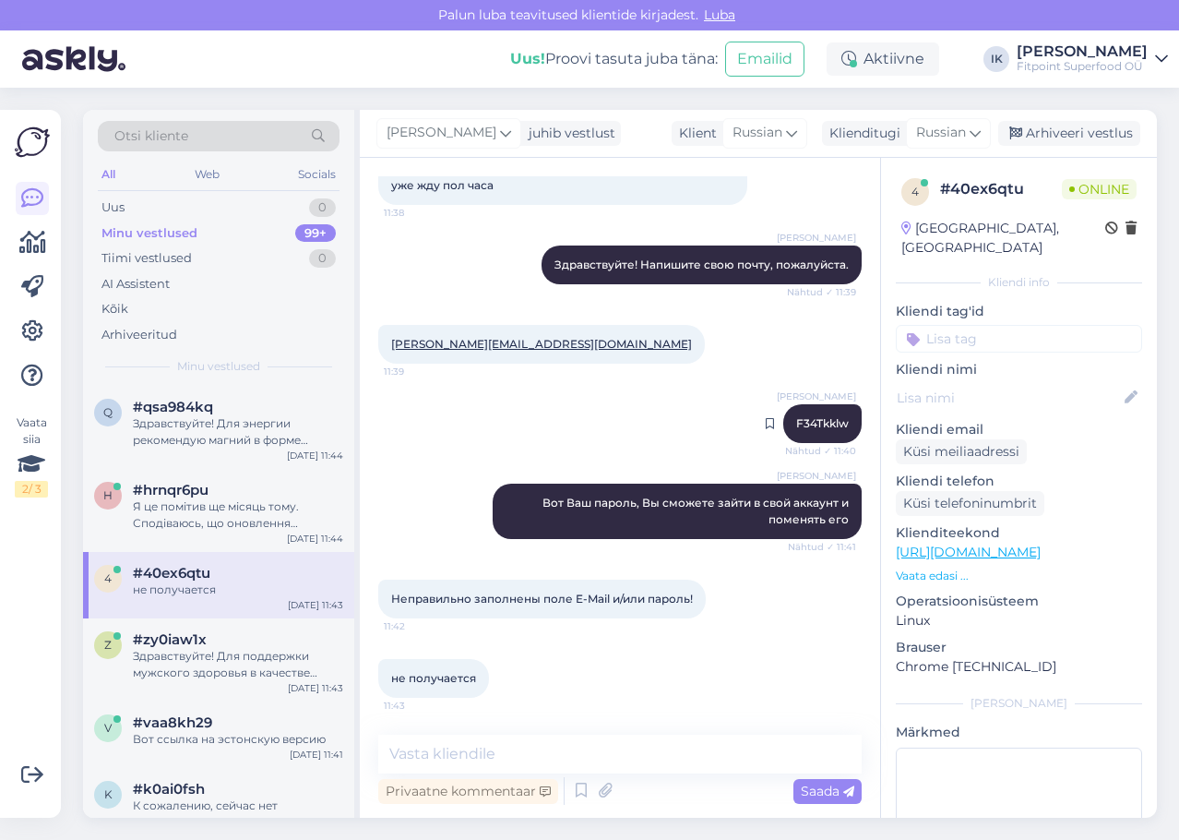
drag, startPoint x: 837, startPoint y: 426, endPoint x: 779, endPoint y: 423, distance: 58.2
click at [783, 423] on div "[PERSON_NAME] F34Tkklw Nähtud ✓ 11:40" at bounding box center [822, 423] width 78 height 39
copy span "F34Tkklw"
click at [706, 746] on textarea at bounding box center [619, 753] width 483 height 39
paste textarea "F34Tkklw"
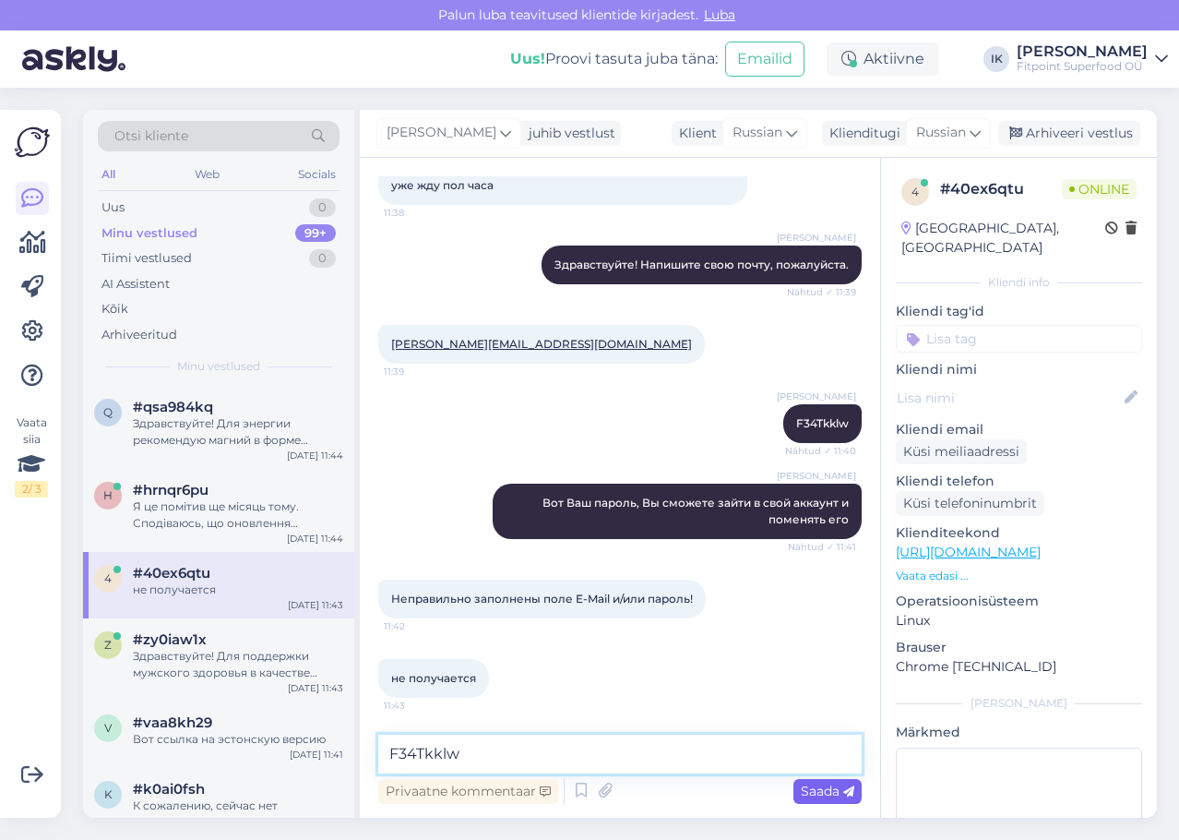
type textarea "F34Tkklw"
click at [836, 791] on span "Saada" at bounding box center [828, 790] width 54 height 17
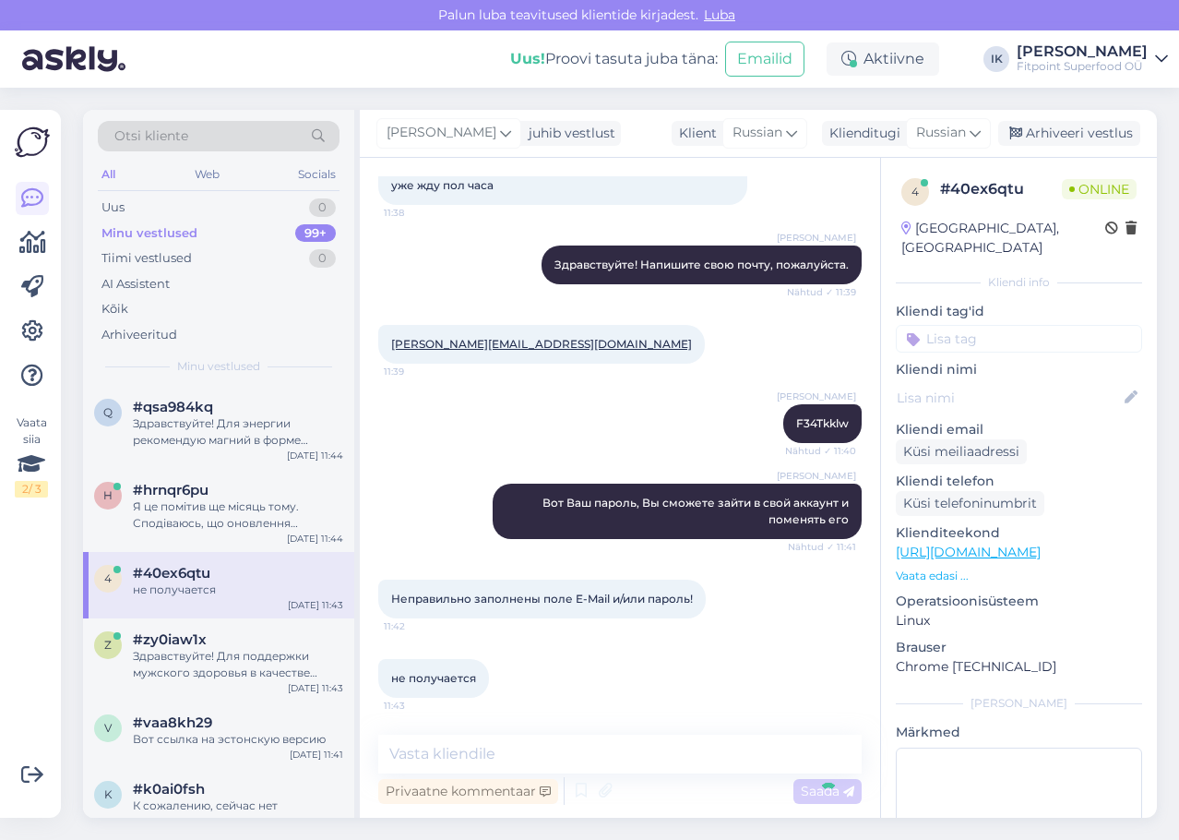
scroll to position [221, 0]
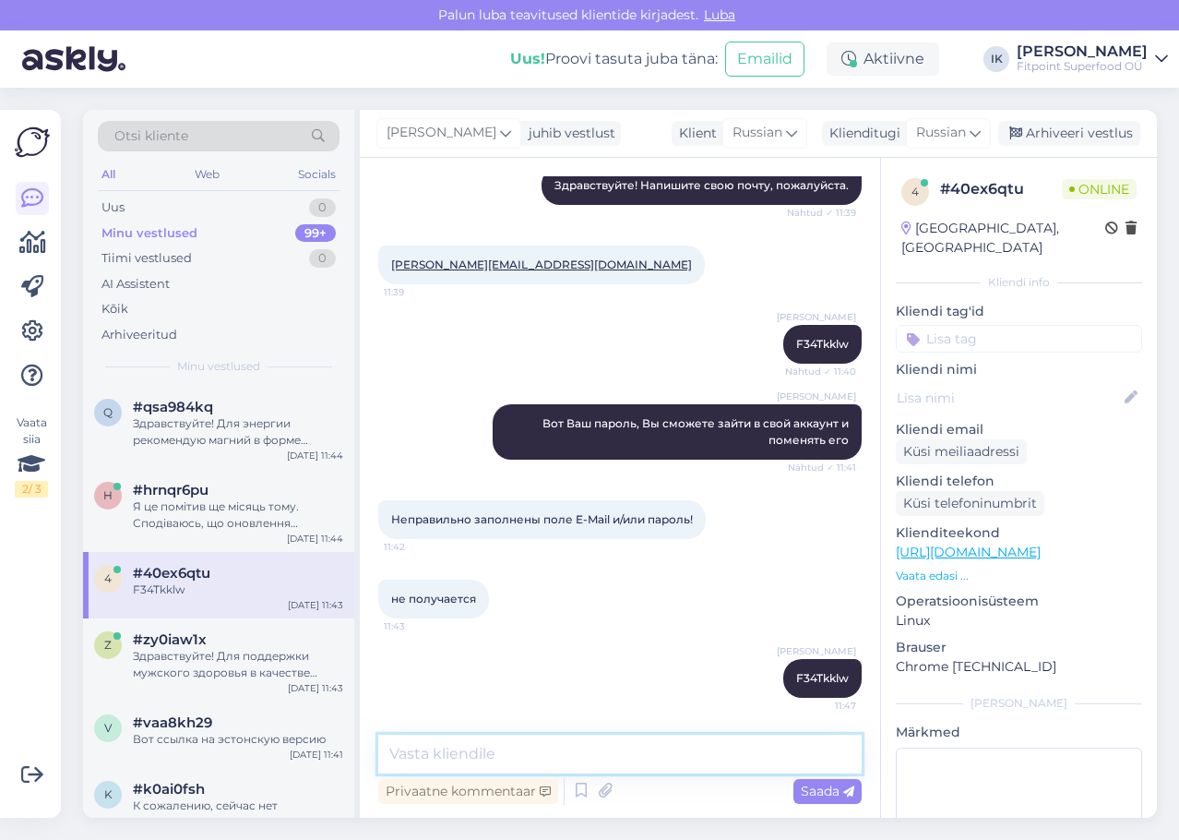
click at [749, 757] on textarea at bounding box center [619, 753] width 483 height 39
type textarea "Введите код без пробела"
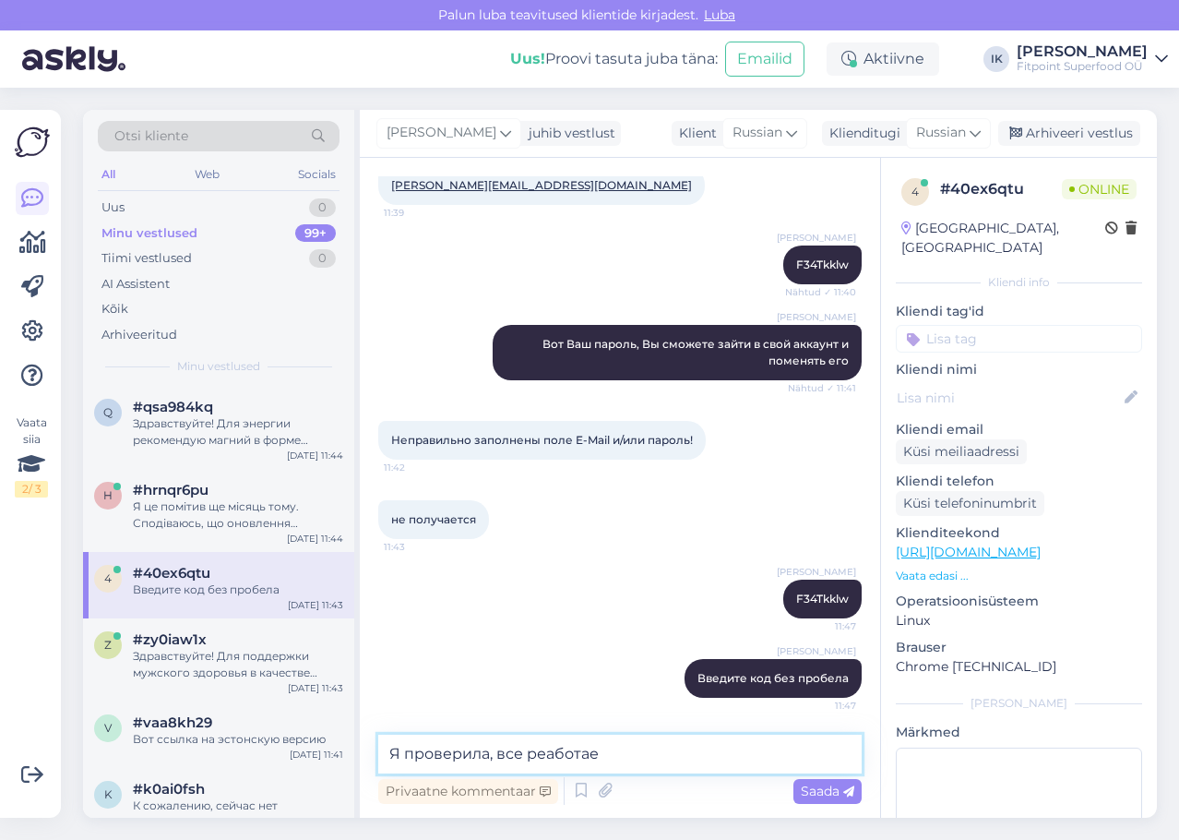
type textarea "Я проверила, все реаботает"
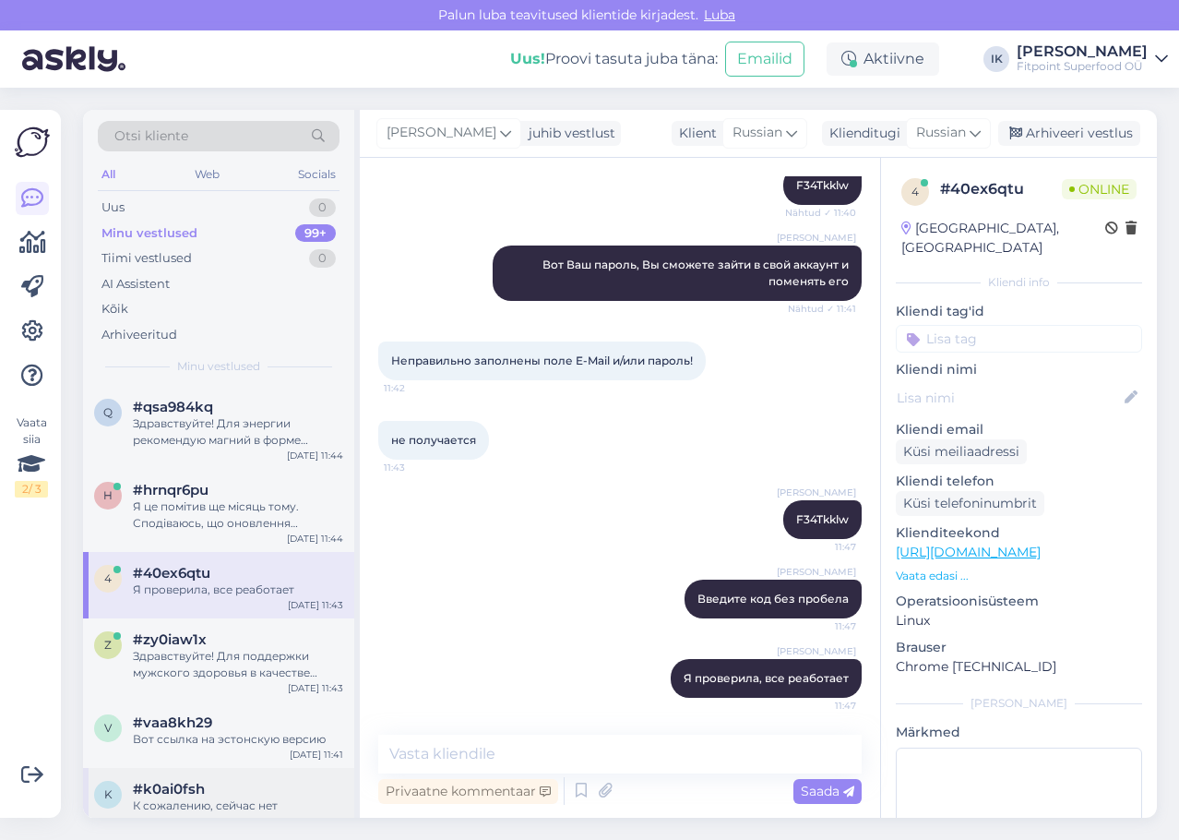
click at [248, 798] on div "К сожалению, сейчас нет возможности забрать заказ из магазина на Pärnu mnt, так…" at bounding box center [238, 813] width 210 height 33
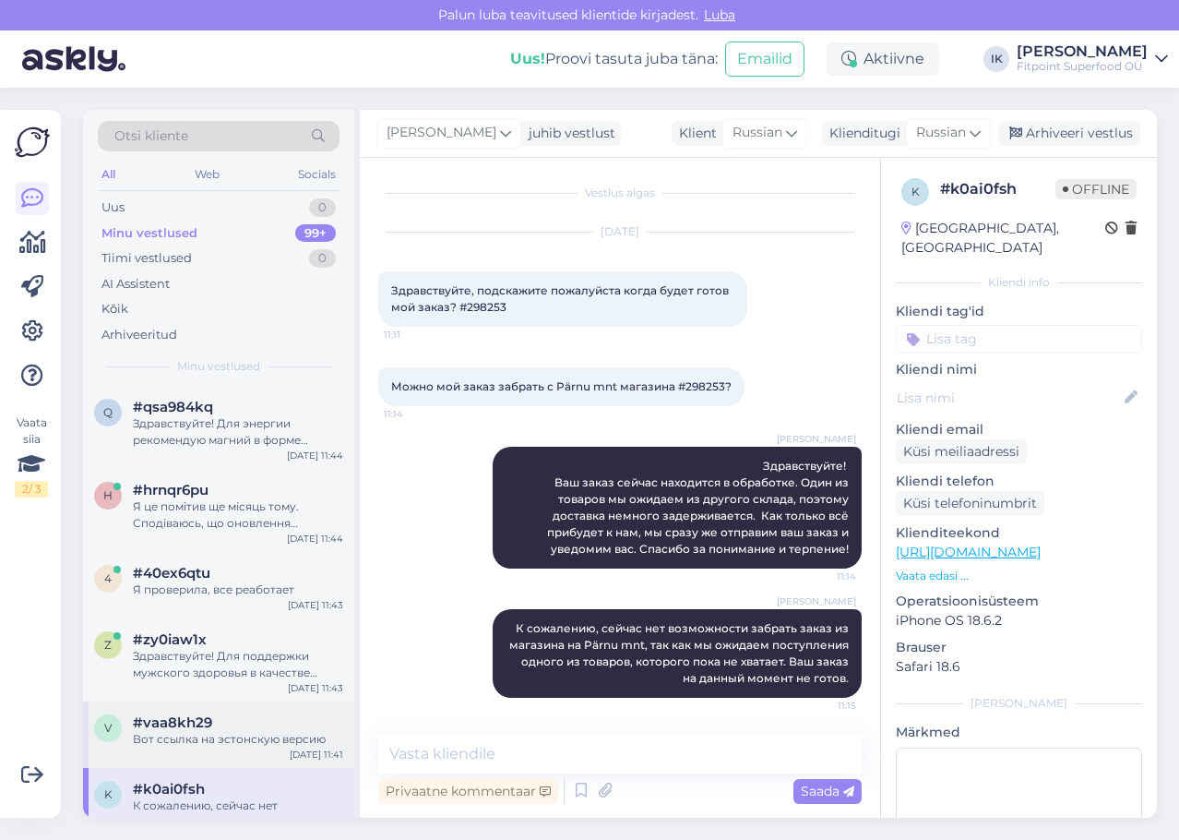
click at [257, 759] on div "v #vaa8kh29 Вот ссылка на эстонскую версию [DATE] 11:41" at bounding box center [218, 734] width 271 height 66
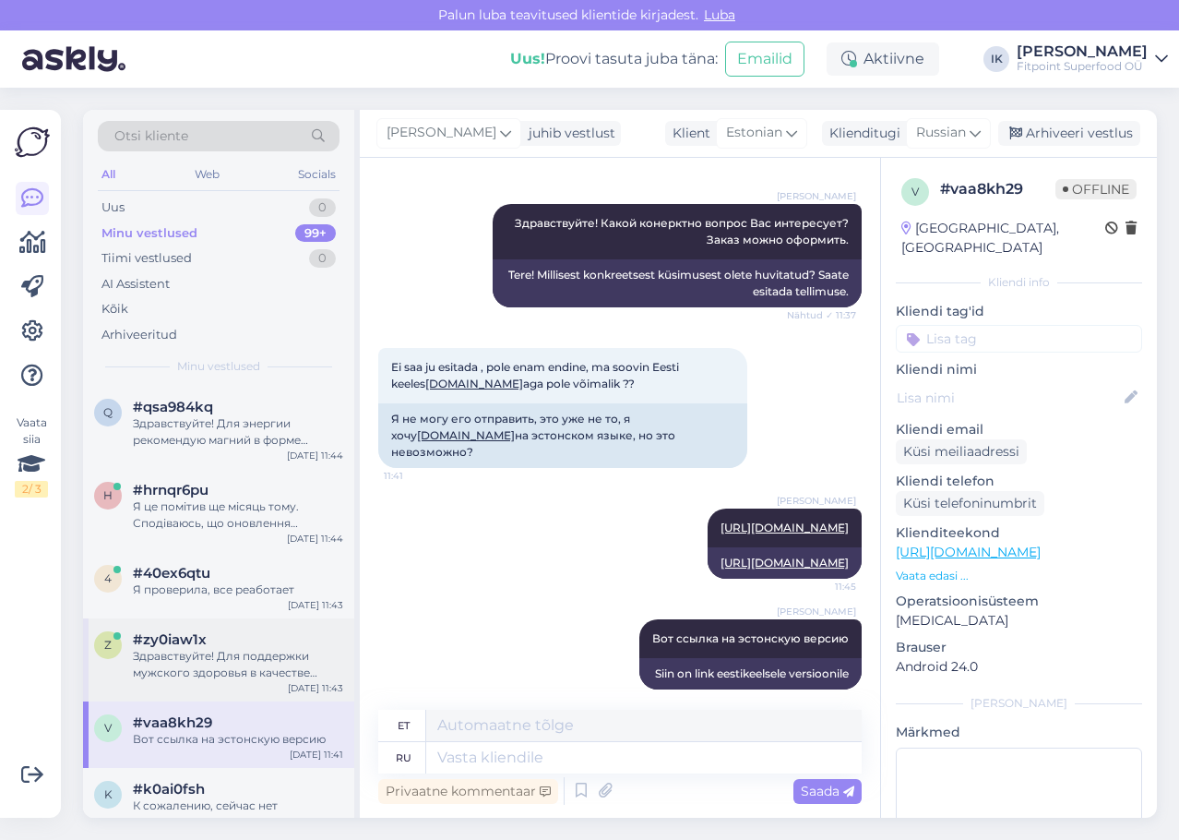
click at [287, 669] on div "Здравствуйте! Для поддержки мужского здоровья в качестве добавок рекомендуется …" at bounding box center [238, 664] width 210 height 33
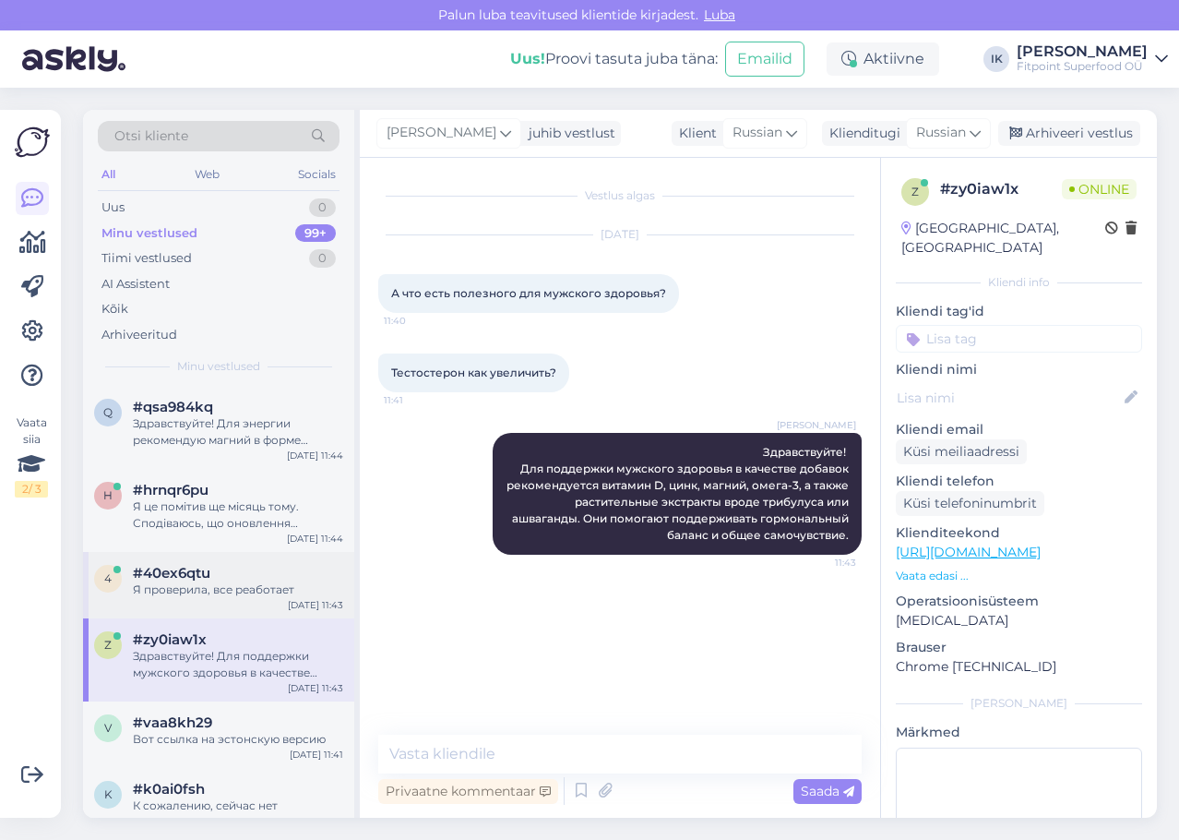
click at [299, 597] on div "Я проверила, все реаботает" at bounding box center [238, 589] width 210 height 17
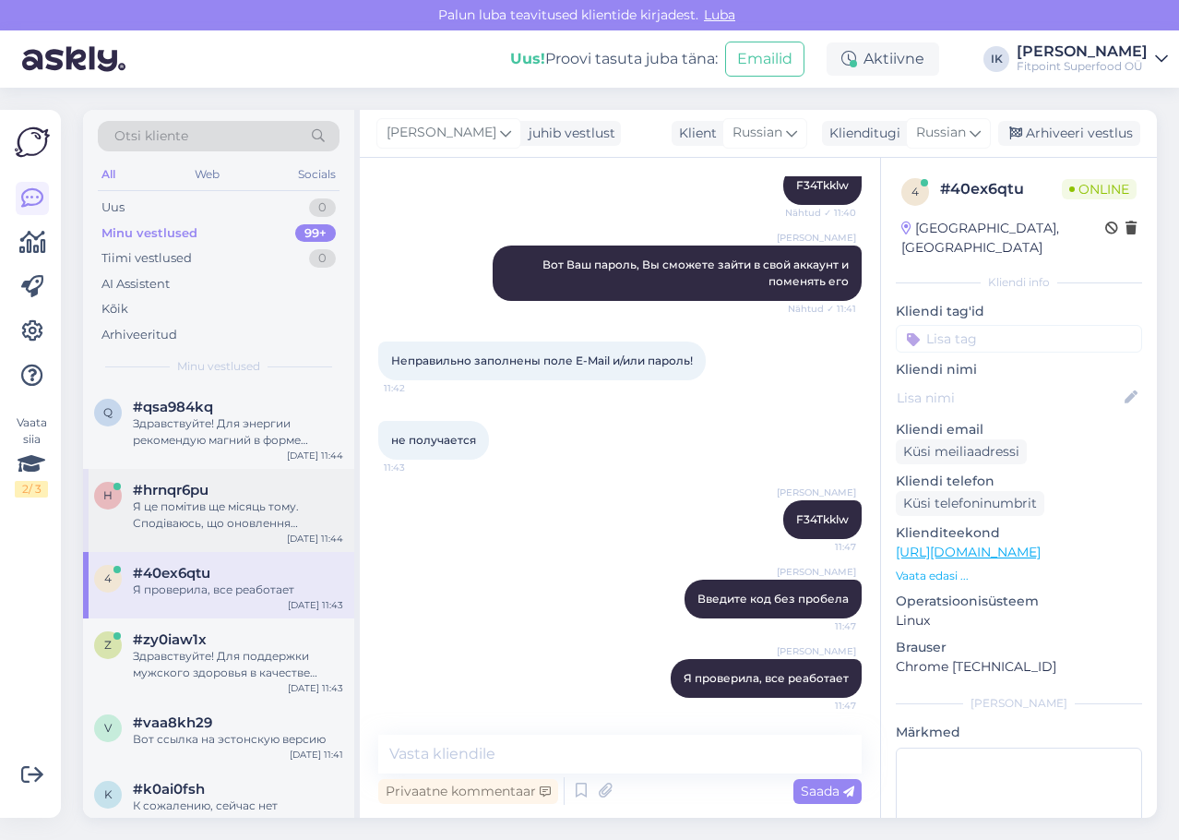
click at [306, 539] on div "[DATE] 11:44" at bounding box center [315, 538] width 56 height 14
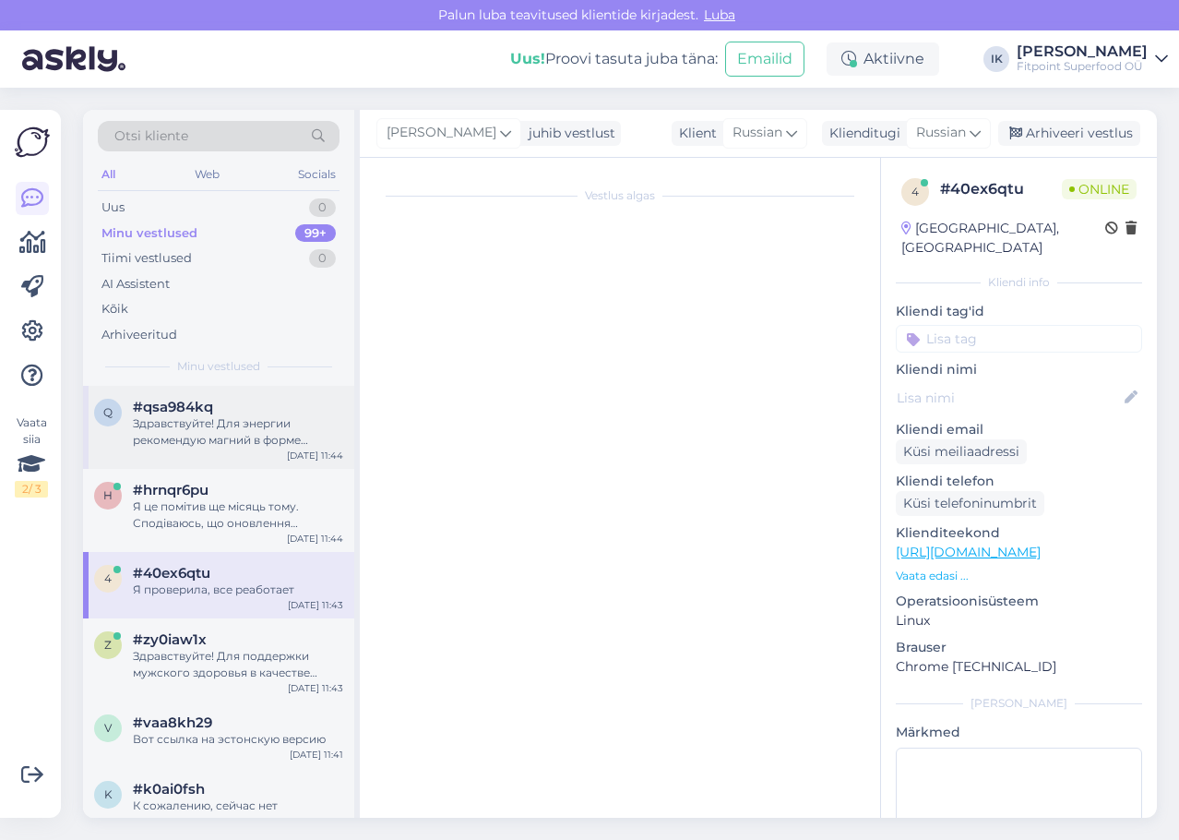
scroll to position [76, 0]
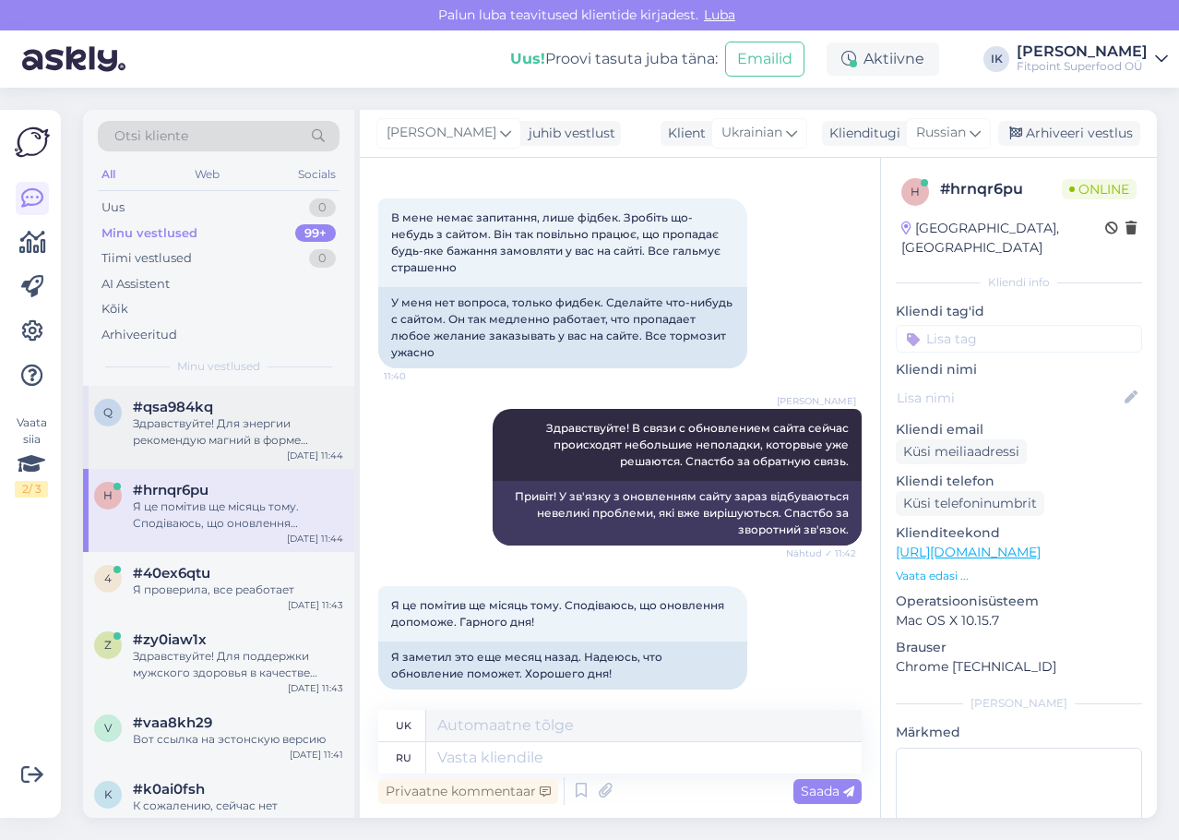
click at [267, 439] on div "Здравствуйте! Для энергии рекомендую магний в форме малата – он поддерживает вы…" at bounding box center [238, 431] width 210 height 33
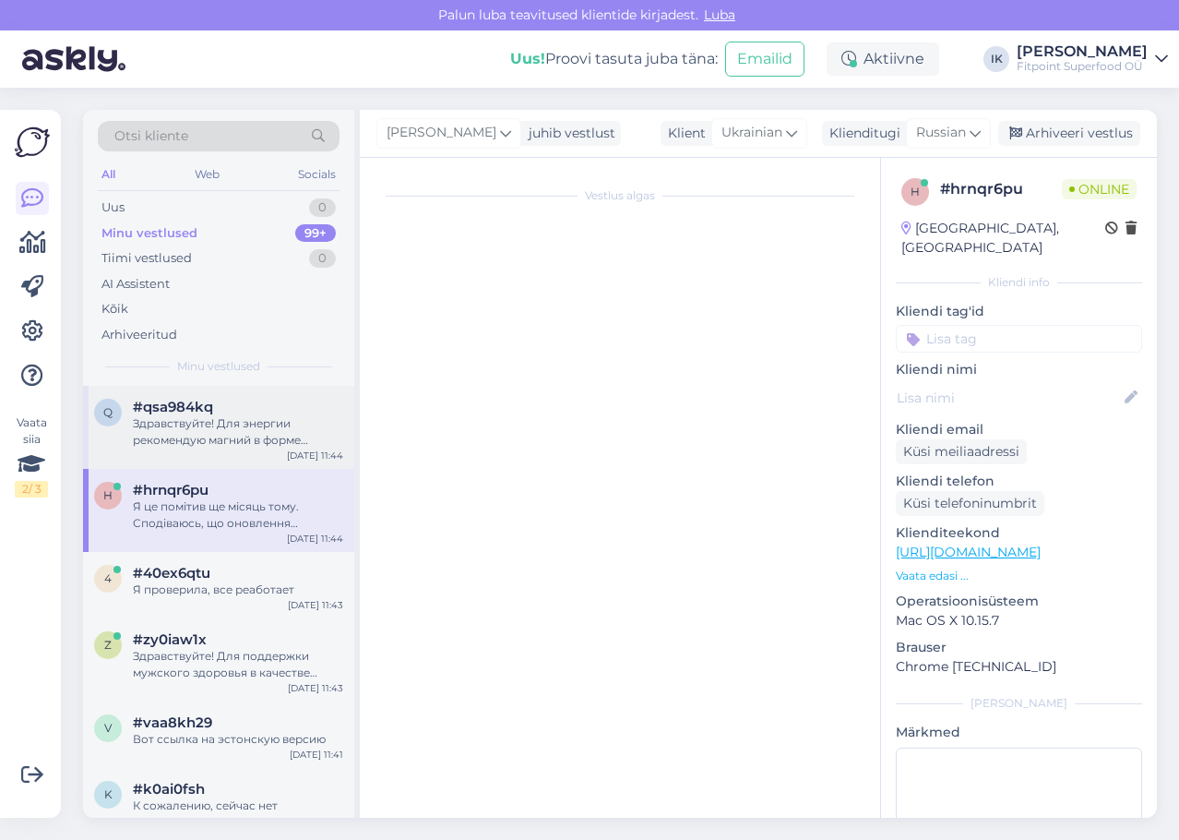
scroll to position [0, 0]
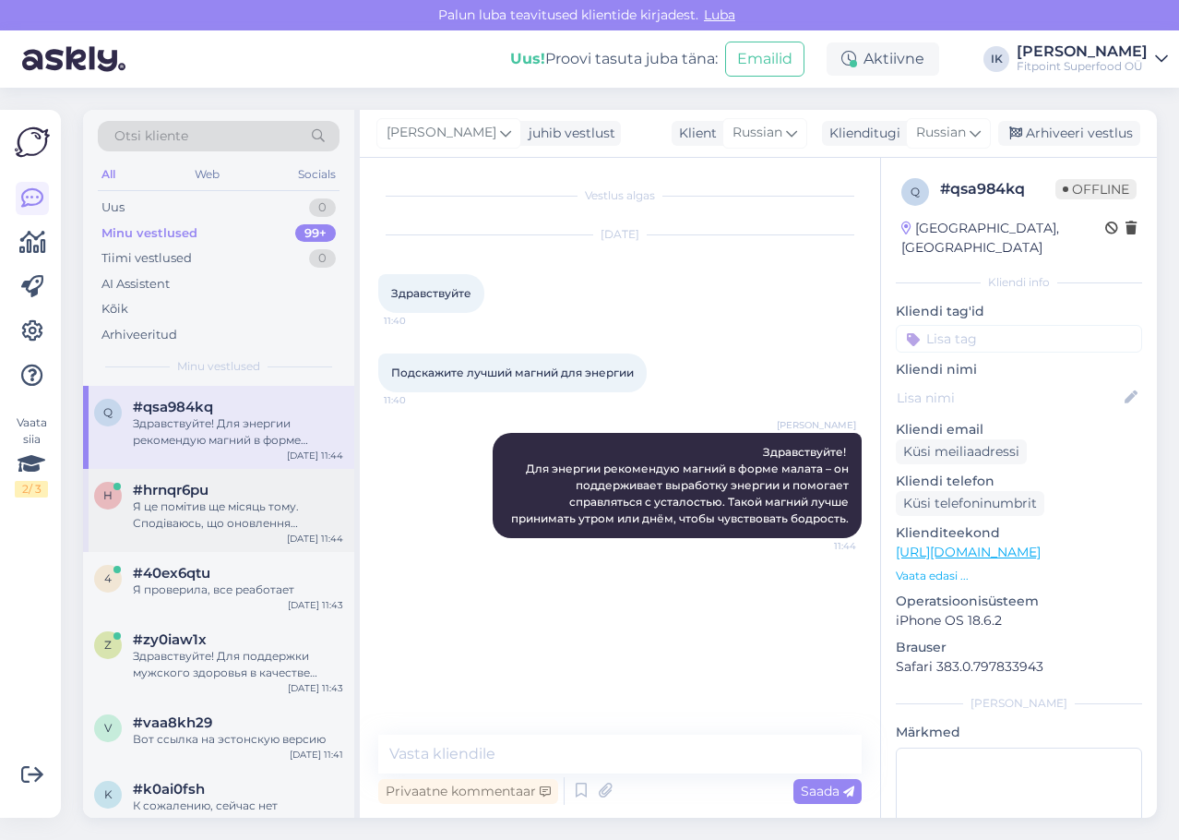
click at [252, 531] on div "Я це помітив ще місяць тому. Сподіваюсь, що оновлення допоможе. Гарного дня!" at bounding box center [238, 514] width 210 height 33
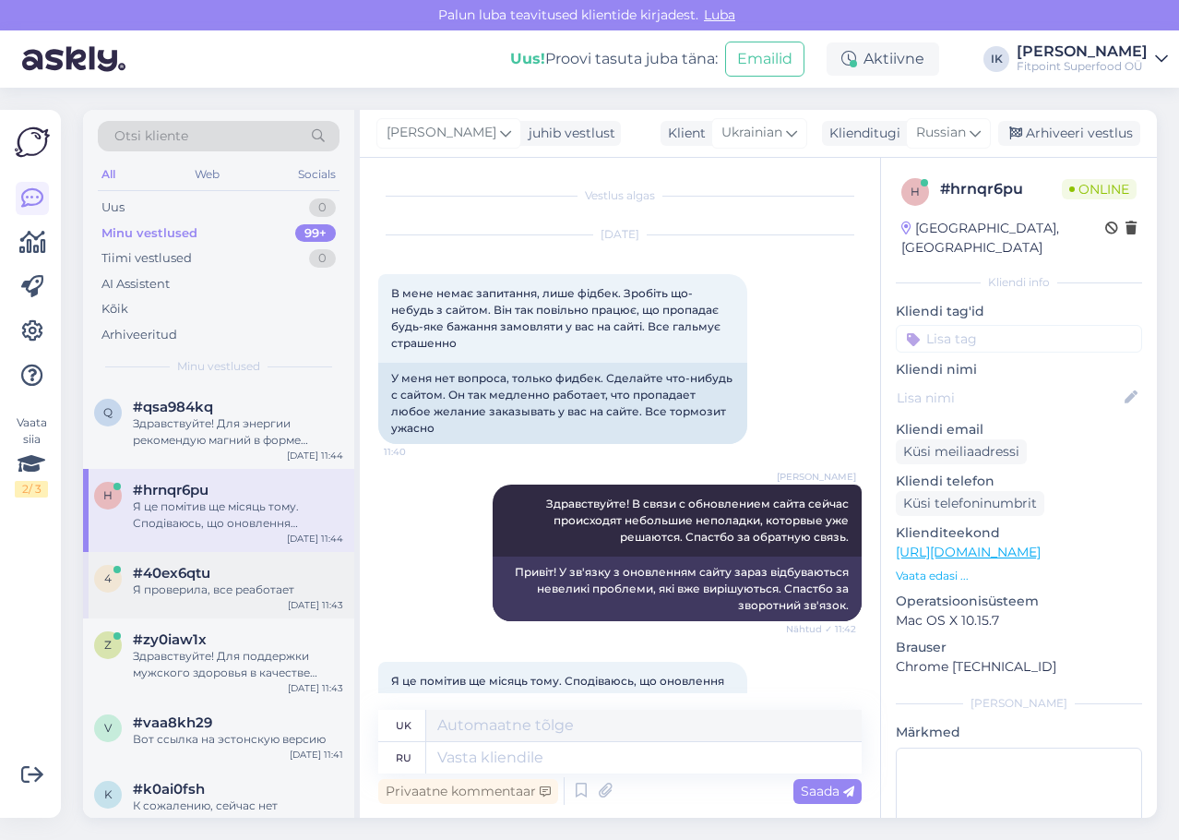
scroll to position [76, 0]
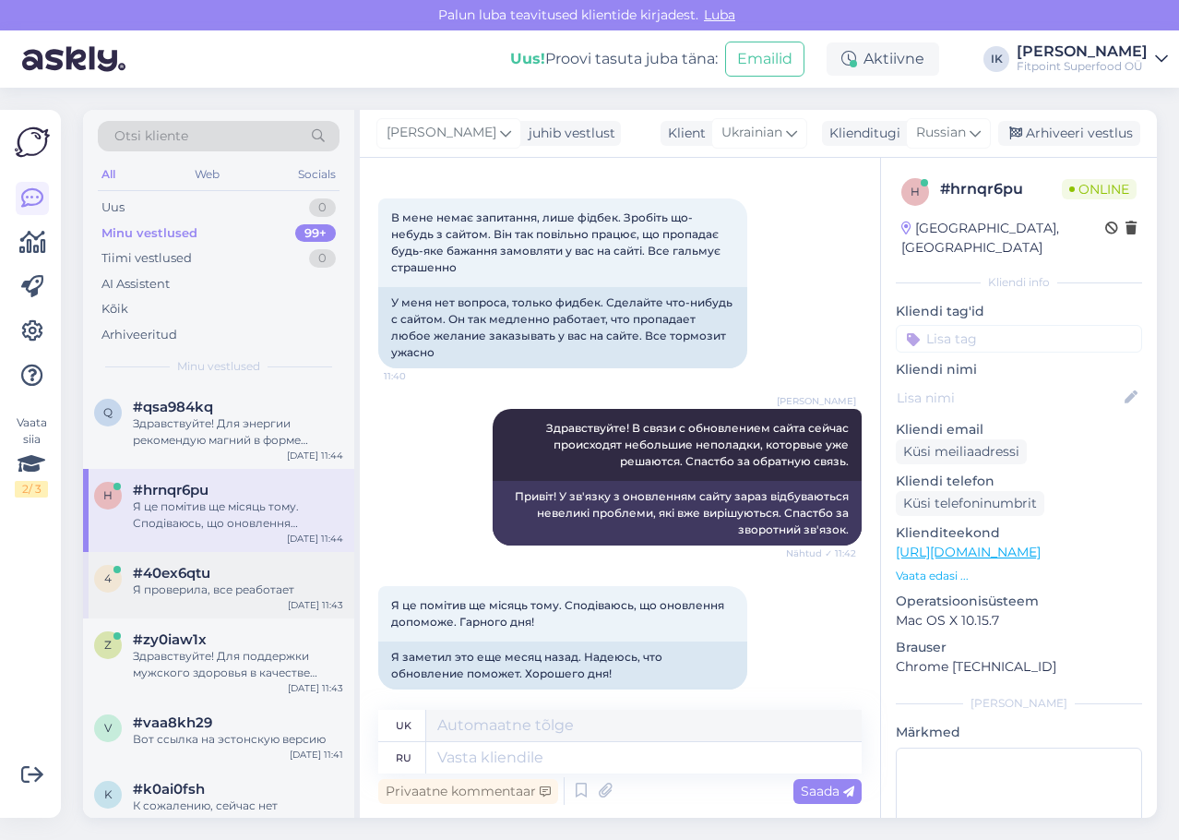
click at [250, 594] on div "Я проверила, все реаботает" at bounding box center [238, 589] width 210 height 17
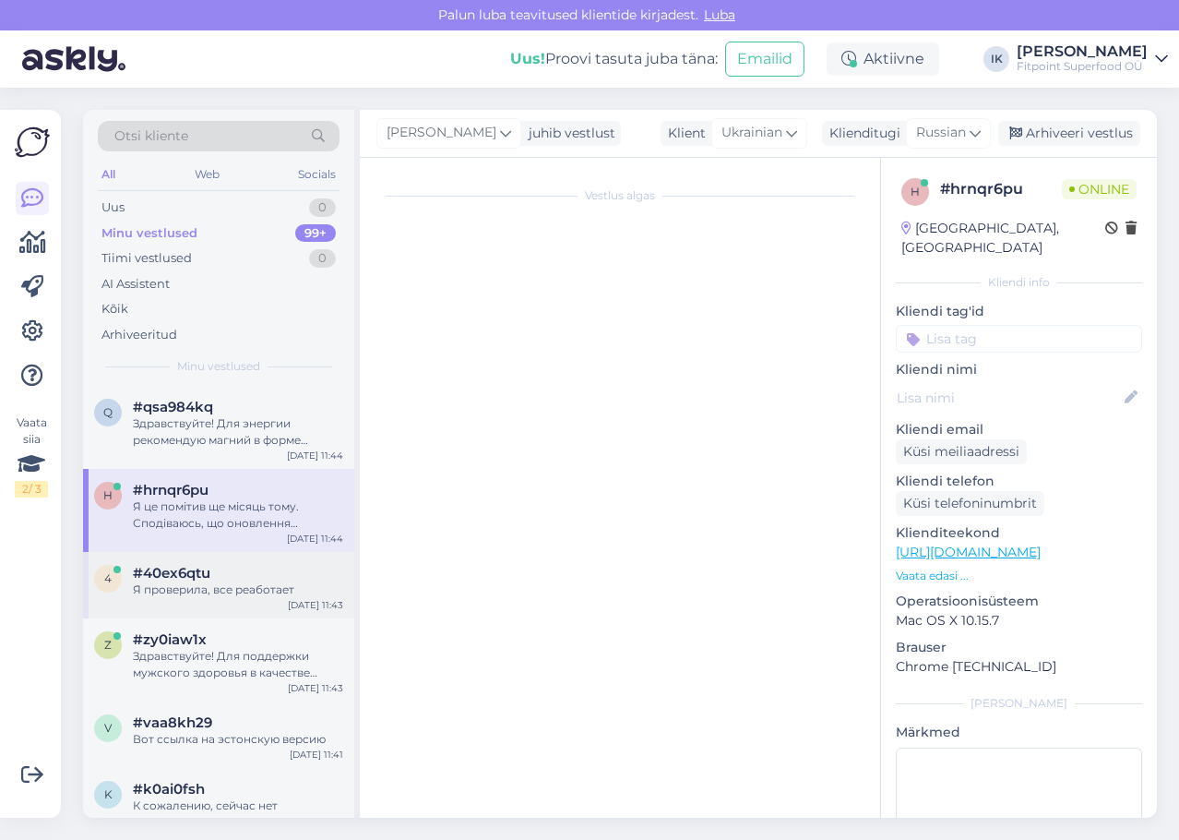
scroll to position [379, 0]
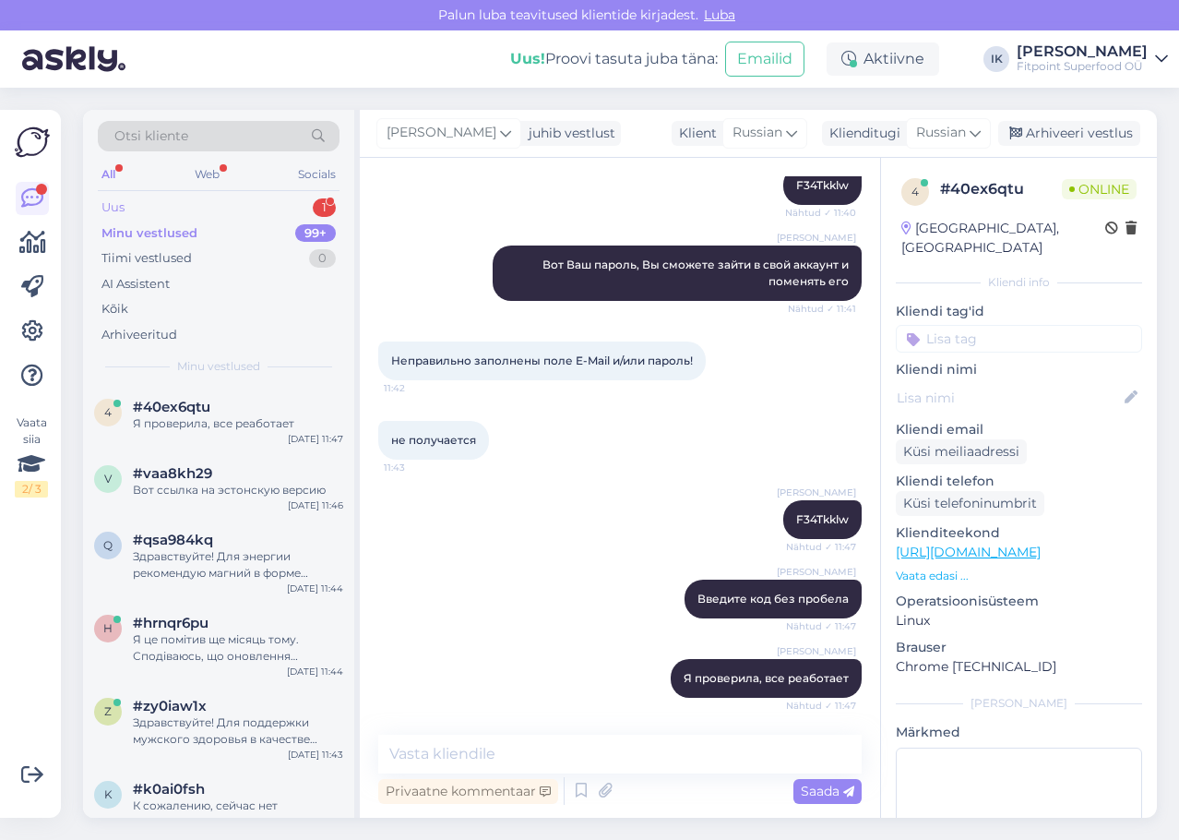
click at [143, 211] on div "Uus 1" at bounding box center [219, 208] width 242 height 26
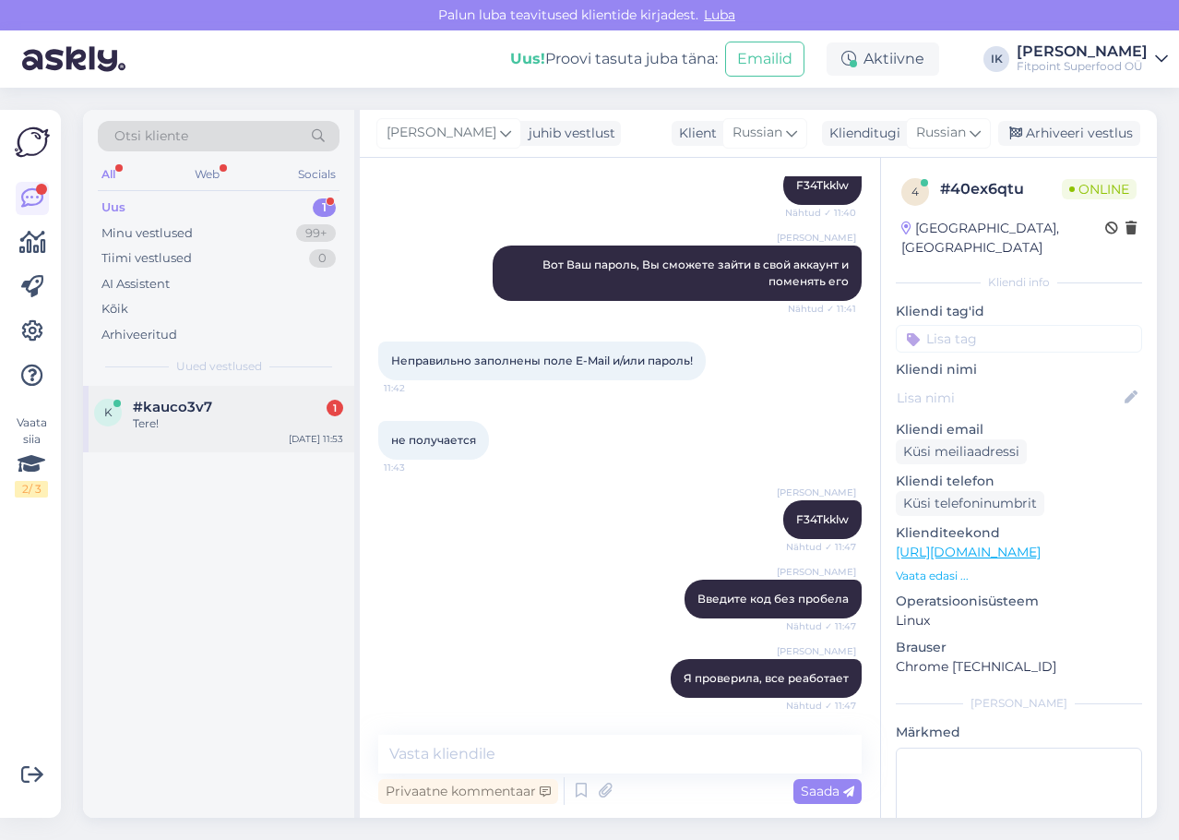
click at [236, 408] on div "#kauco3v7 1" at bounding box center [238, 407] width 210 height 17
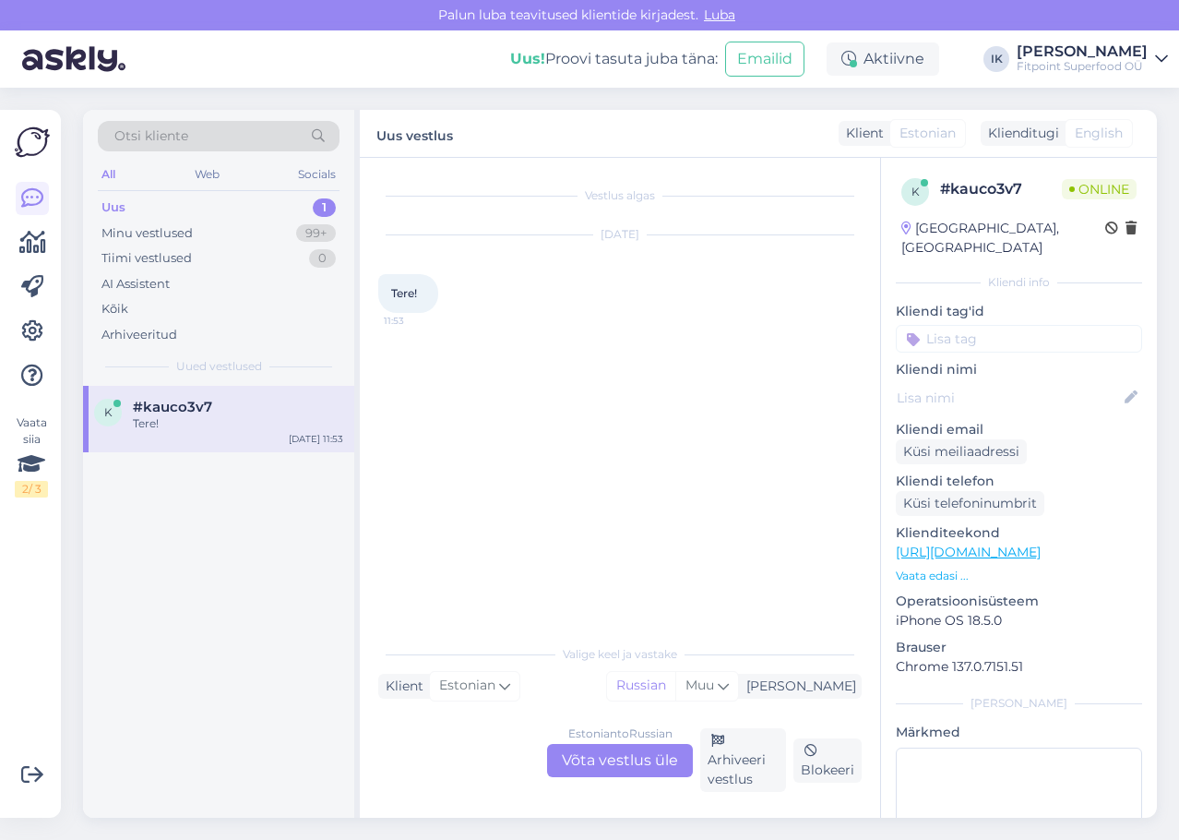
click at [626, 769] on div "Estonian to Russian Võta vestlus üle" at bounding box center [620, 760] width 146 height 33
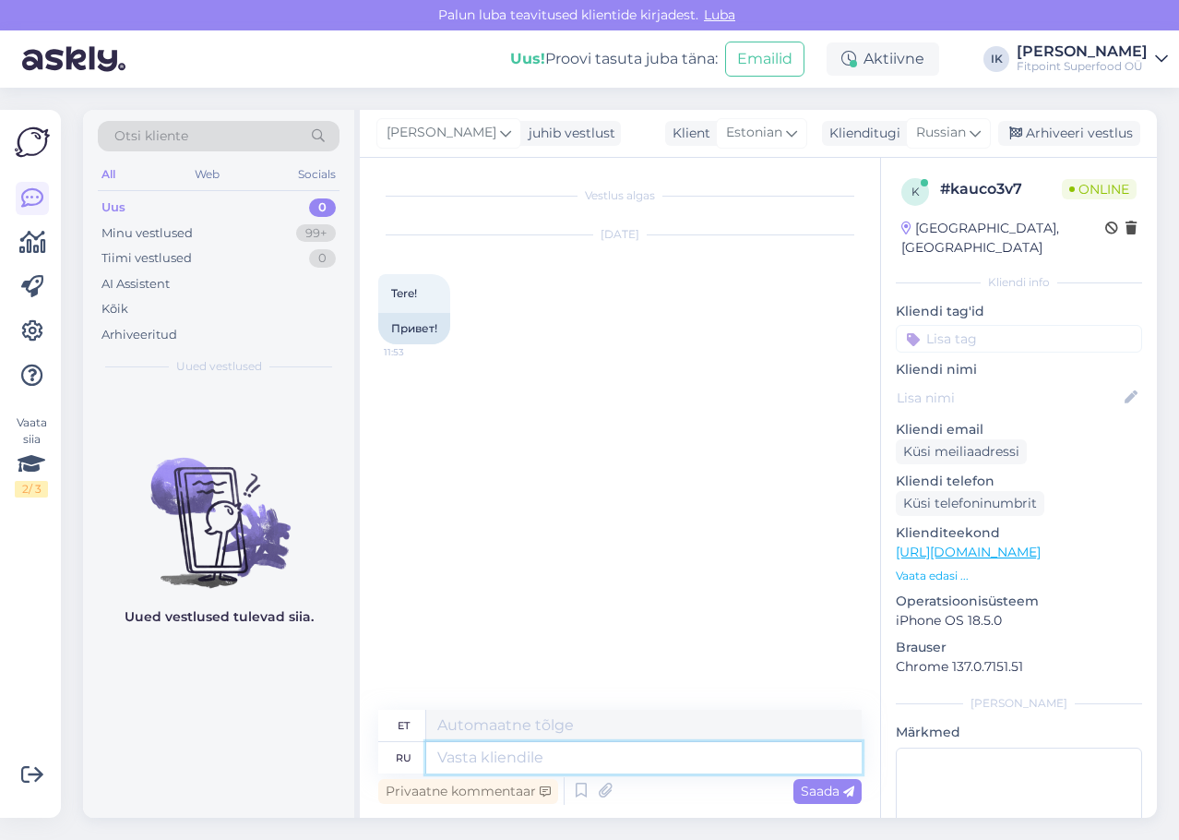
click at [626, 757] on textarea at bounding box center [643, 757] width 435 height 31
type textarea "здравствуйте!"
type textarea "Tere!"
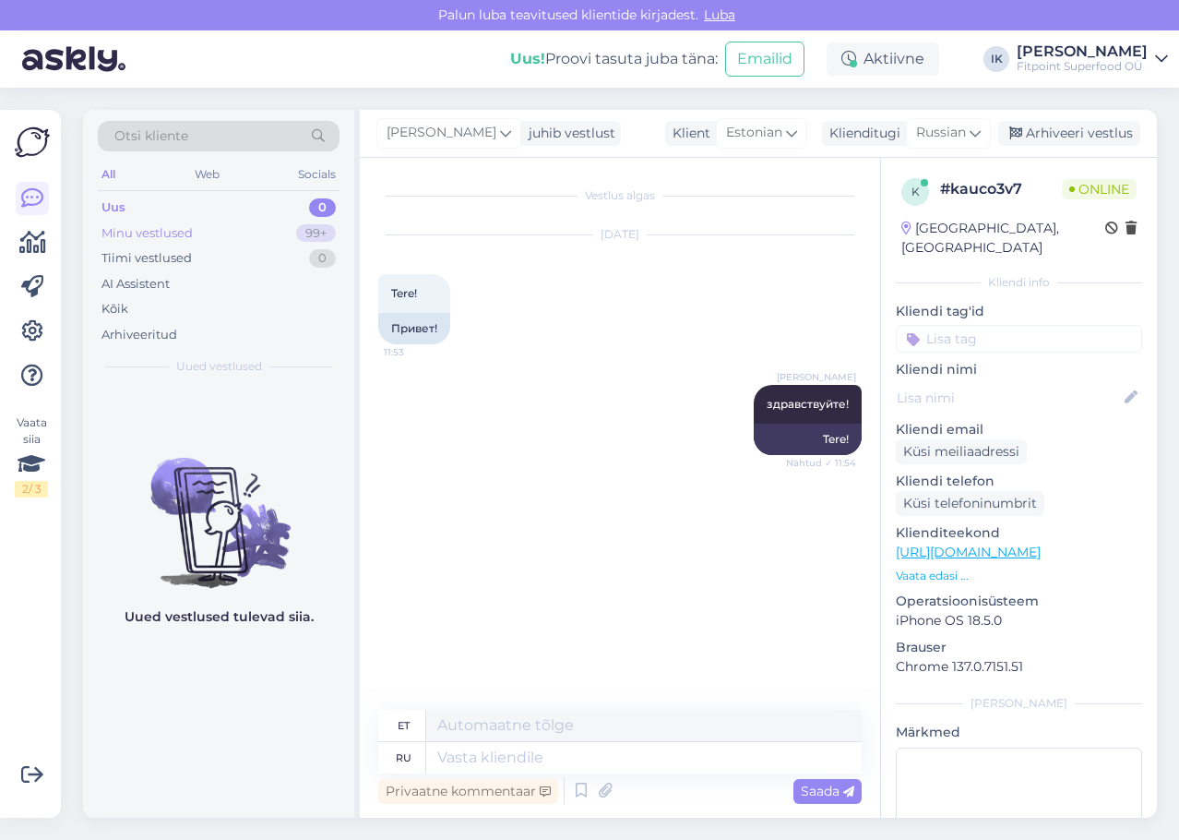
click at [197, 239] on div "Minu vestlused 99+" at bounding box center [219, 234] width 242 height 26
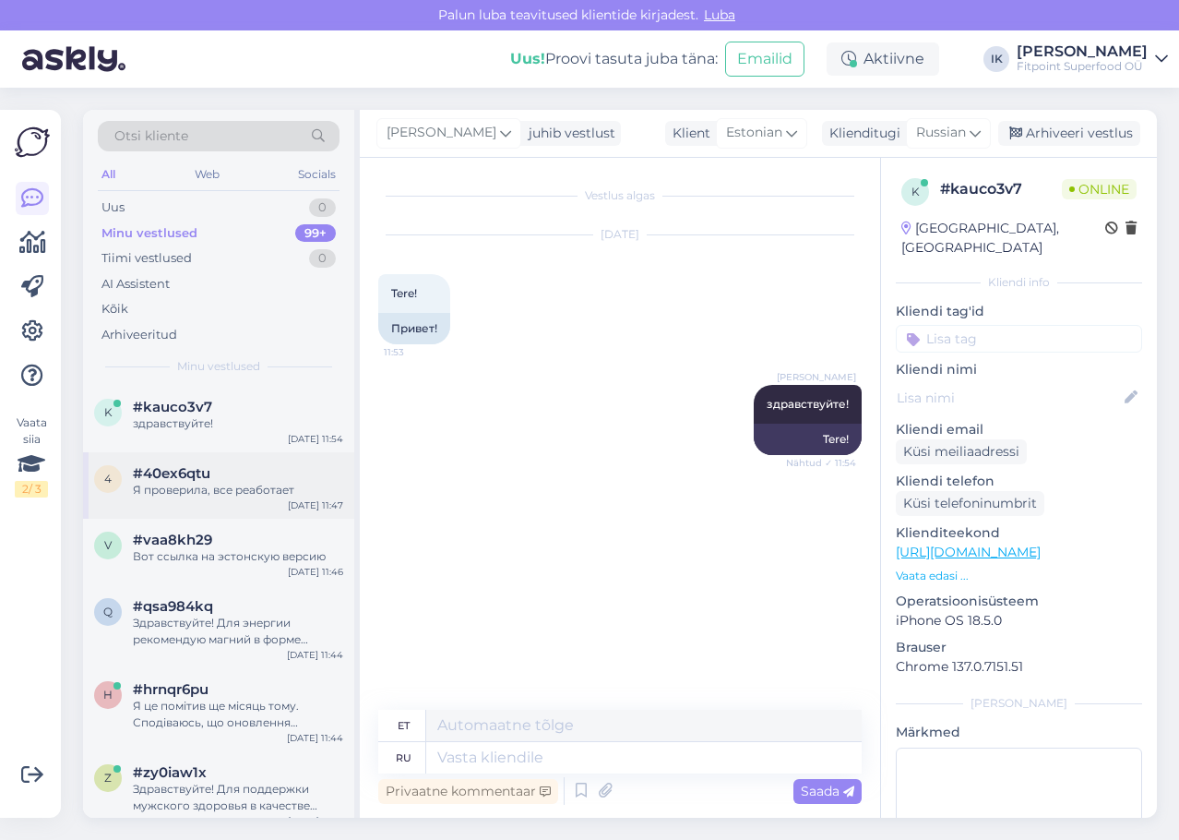
click at [236, 481] on div "#40ex6qtu" at bounding box center [238, 473] width 210 height 17
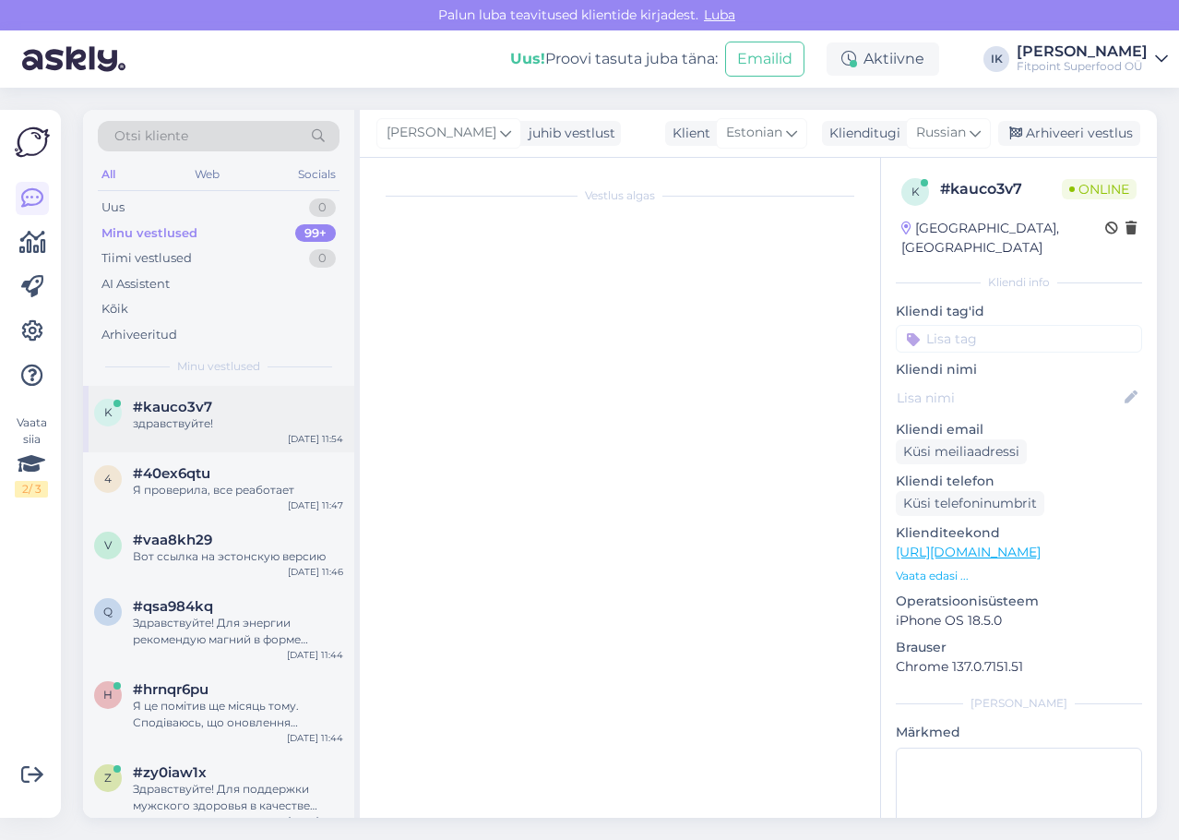
scroll to position [379, 0]
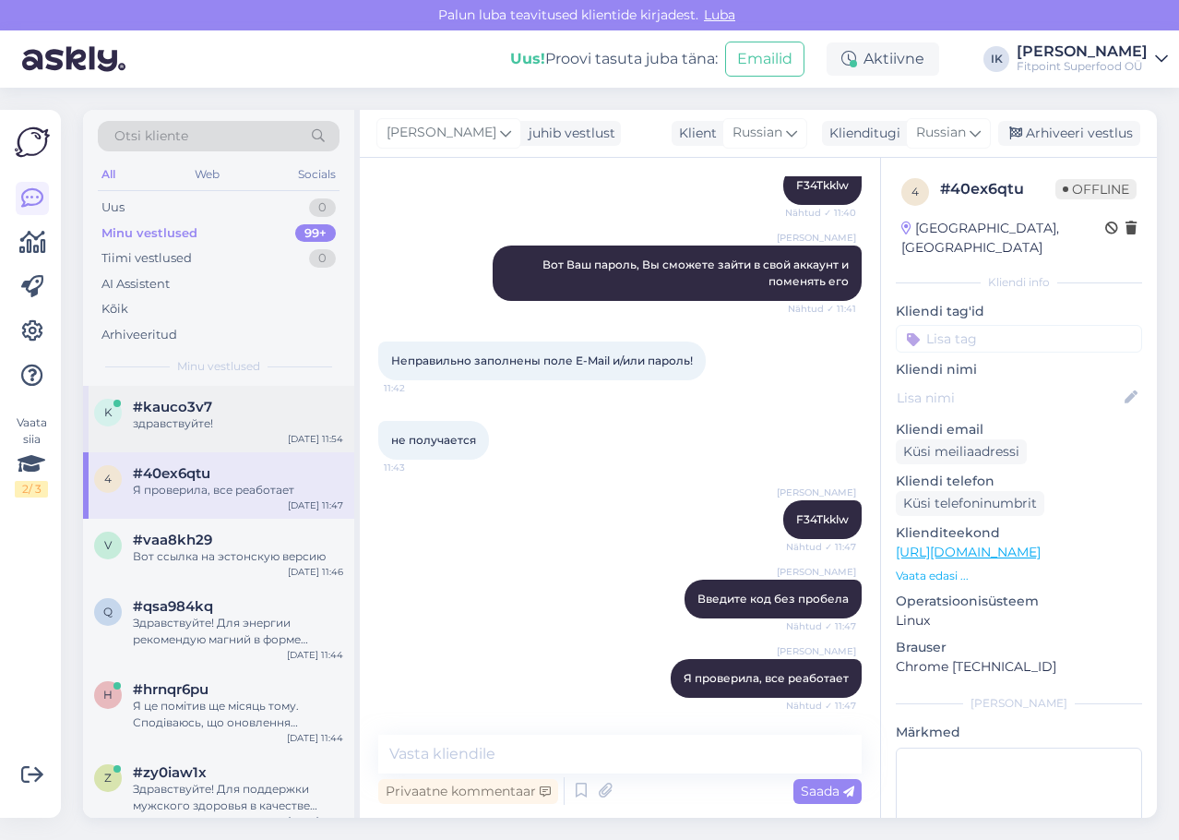
click at [254, 428] on div "здравствуйте!" at bounding box center [238, 423] width 210 height 17
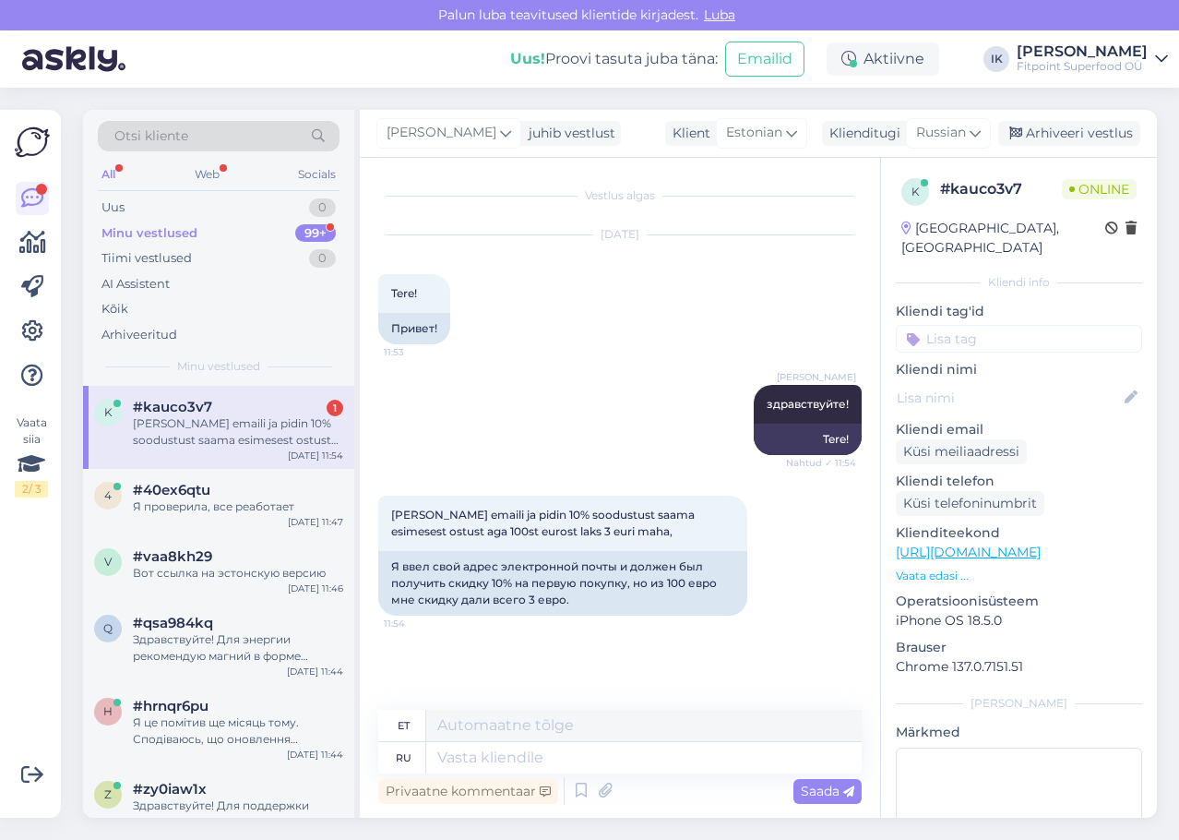
click at [664, 773] on div "Privaatne kommentaar Saada" at bounding box center [619, 790] width 483 height 35
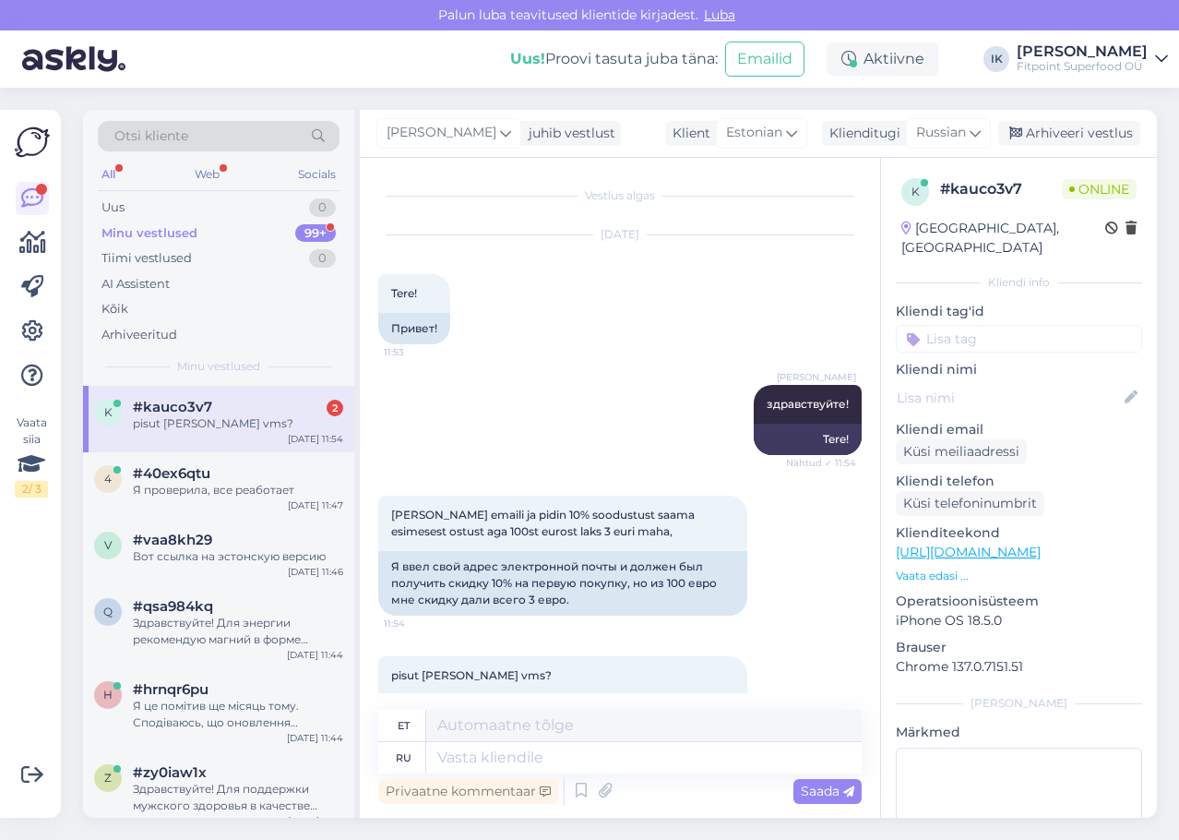
scroll to position [70, 0]
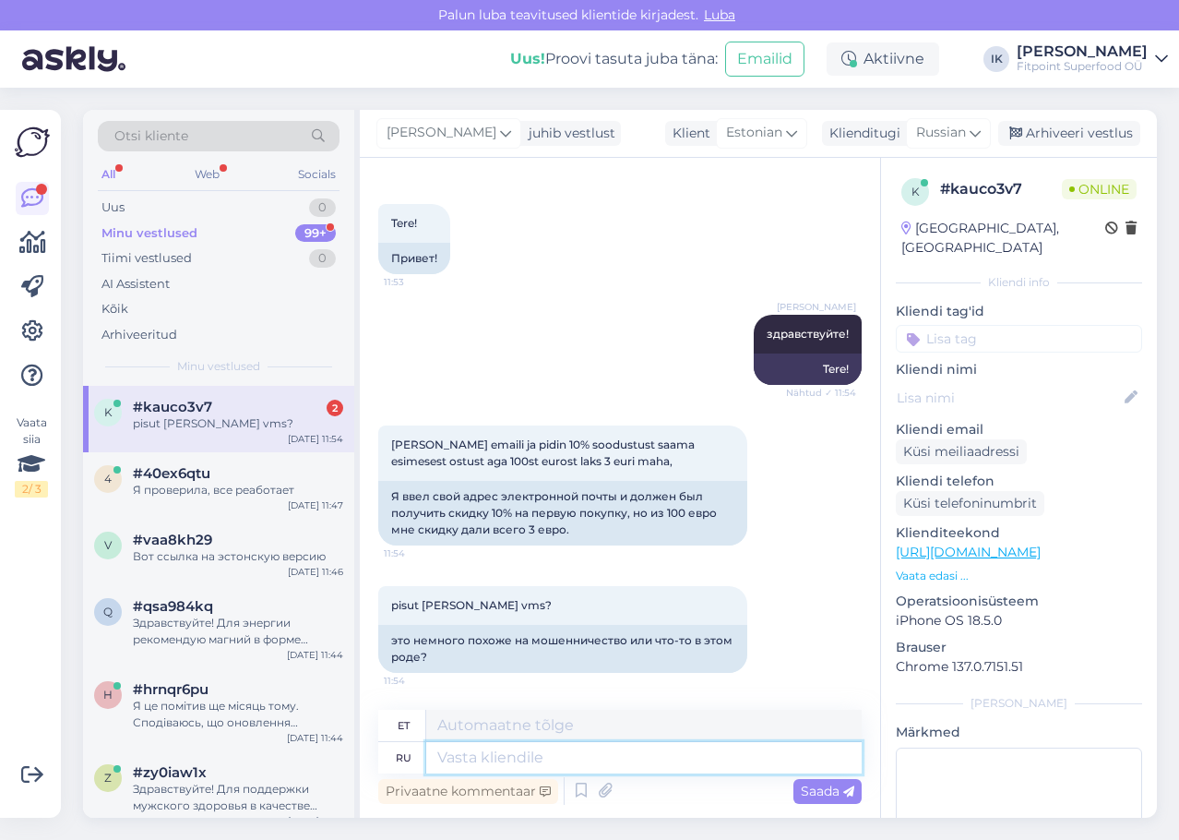
click at [667, 769] on textarea at bounding box center [643, 757] width 435 height 31
type textarea "Пришлите мн"
type textarea "Saada see"
type textarea "Пришлите мне"
type textarea "Saada see mulle"
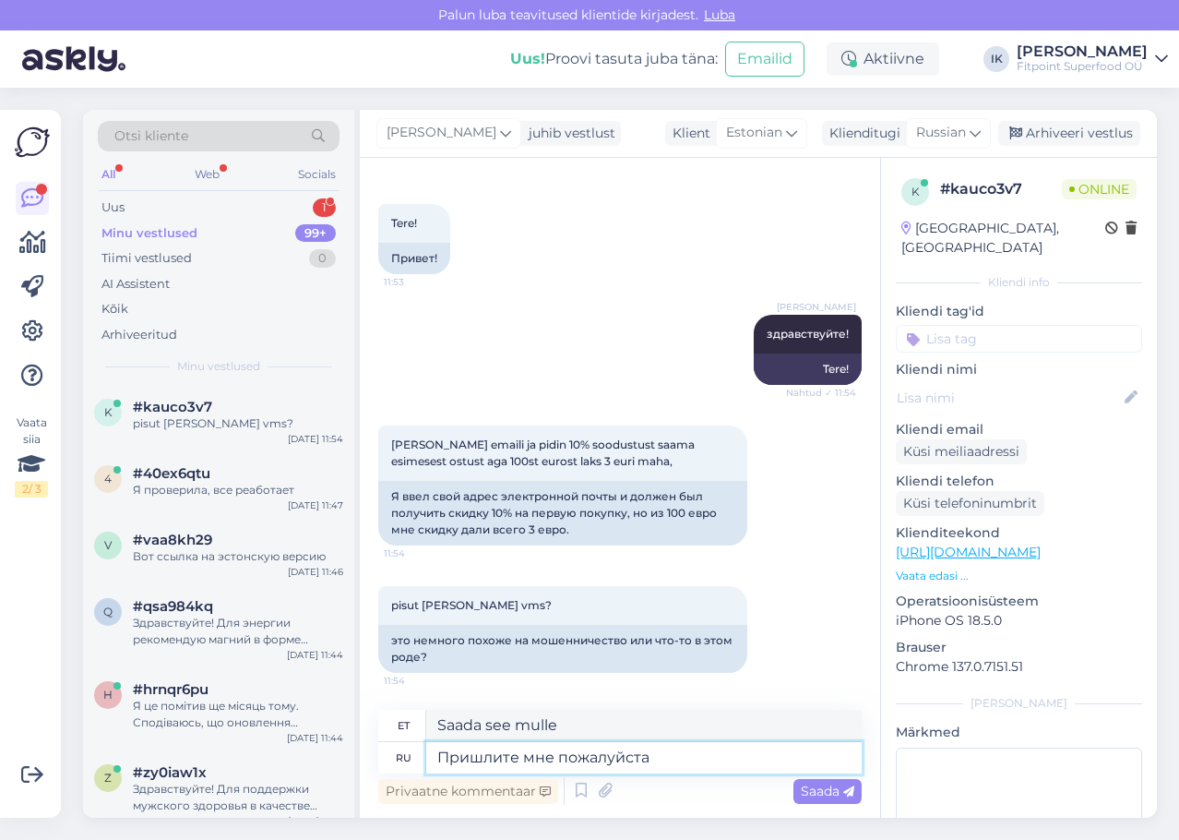
type textarea "Пришлите мне пожалуйста"
type textarea "Palun saatke see mulle"
type textarea "Пришлите мне пожалуйста почту, на"
type textarea "Palun saatke mulle kiri,"
type textarea "Пришлите мне пожалуйста почту, на ко"
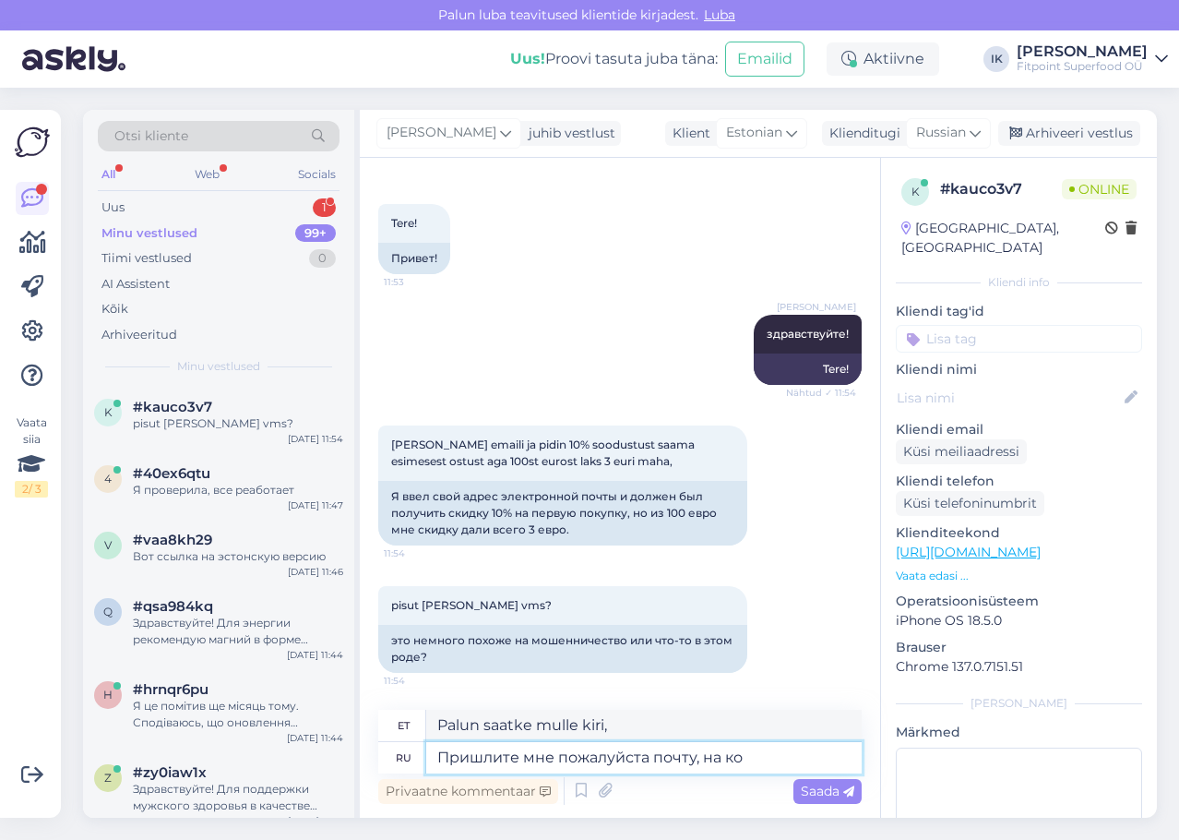
type textarea "Palun saatke mulle kiri aadressile,"
type textarea "Пришлите мне пожалуйста почту, на которую [PERSON_NAME]"
type textarea "Palun saatke mulle e-posti aadress, kuhu"
type textarea "Пришлите мне пожалуйста почту, на которую у [PERSON_NAME]"
type textarea "Palun saatke [PERSON_NAME] meiliaadress"
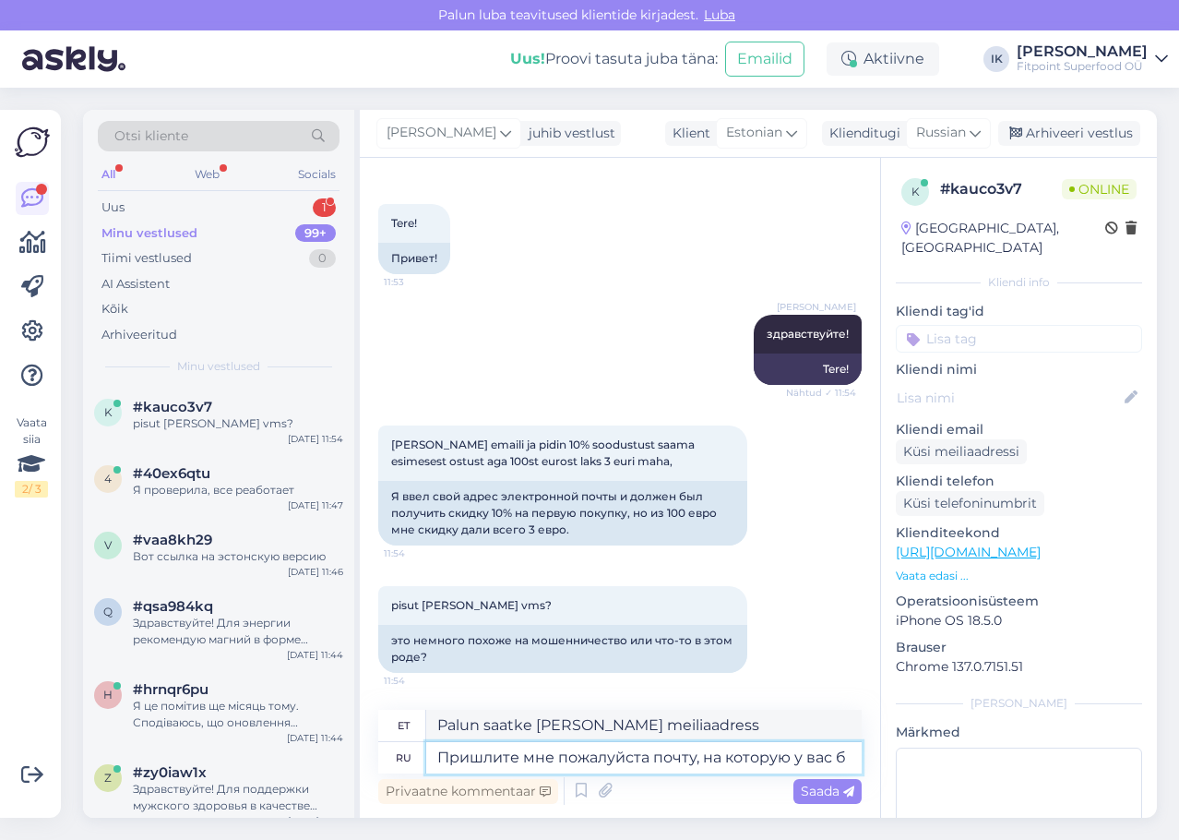
type textarea "Пришлите мне пожалуйста почту, на которую у вас бы"
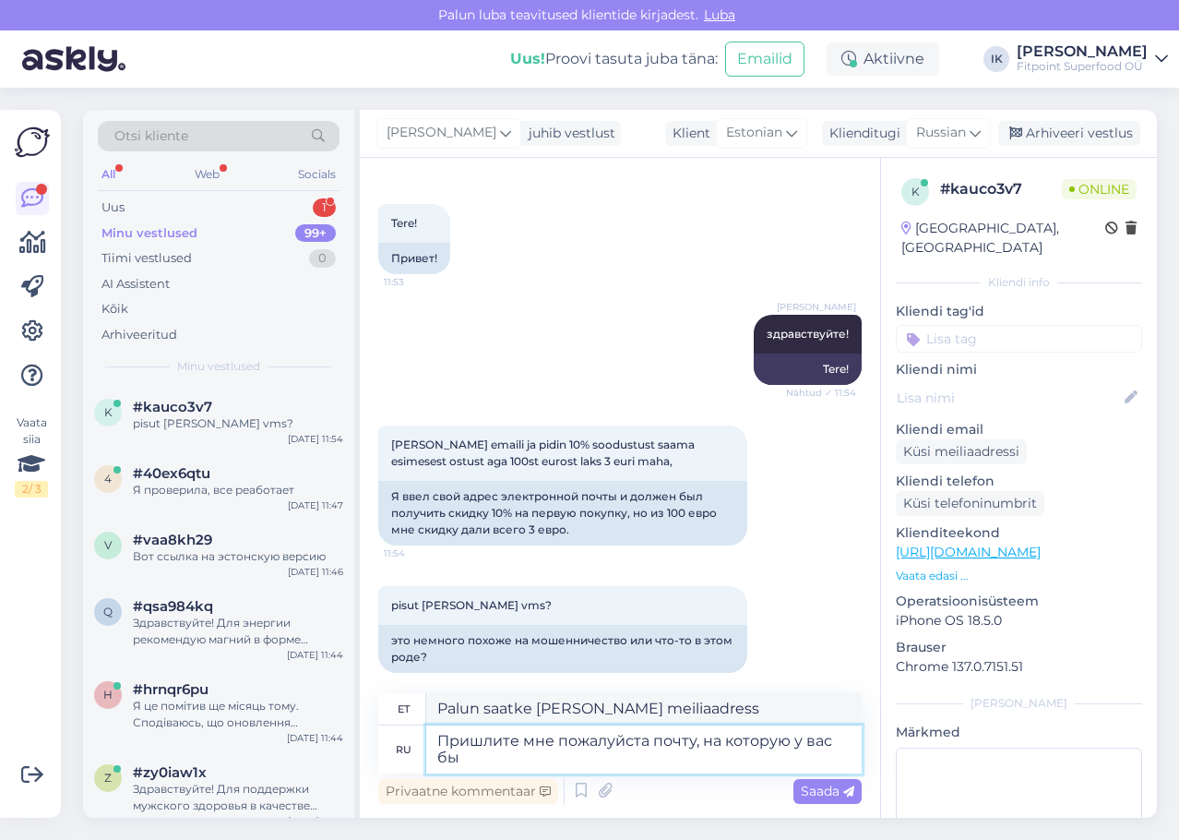
type textarea "Palun saatke mulle e-kiri, mis teil on"
type textarea "Пришлите мне пожалуйста почту, на которую у вас был [PERSON_NAME]"
type textarea "Palun saatke mulle see e-kiri, mis teil oli"
type textarea "Пришлите мне пожалуйста почту, на которую у вас был оформлен"
type textarea "Palun saatke mulle e-posti aadress, millega registreerusite"
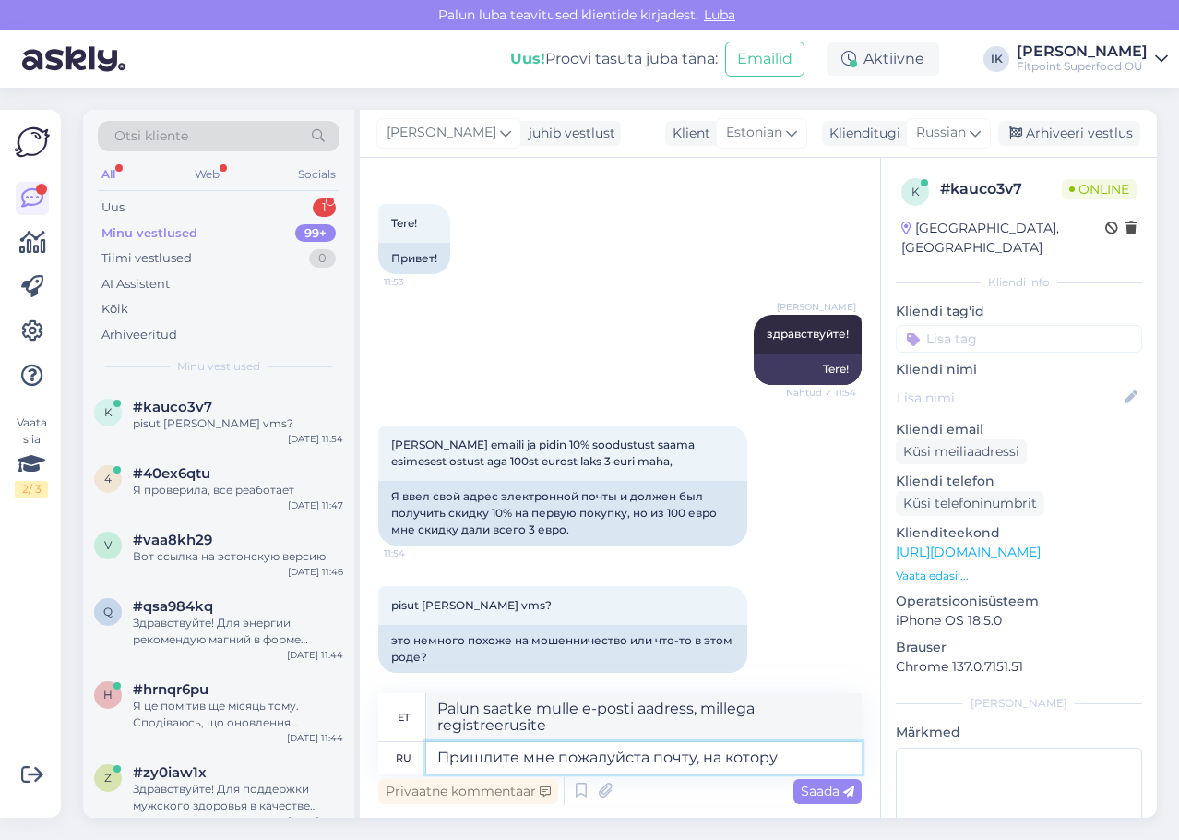
type textarea "Пришлите мне пожалуйста почту, на котор"
type textarea "Palun saatke mulle see e-kiri, mis teil oli"
type textarea "Пришлите мне пожалуйста почту, на ко"
type textarea "Palun saatke mulle e-kiri, mis teil on"
type textarea "Пришлите мне пожалуйста почту, на"
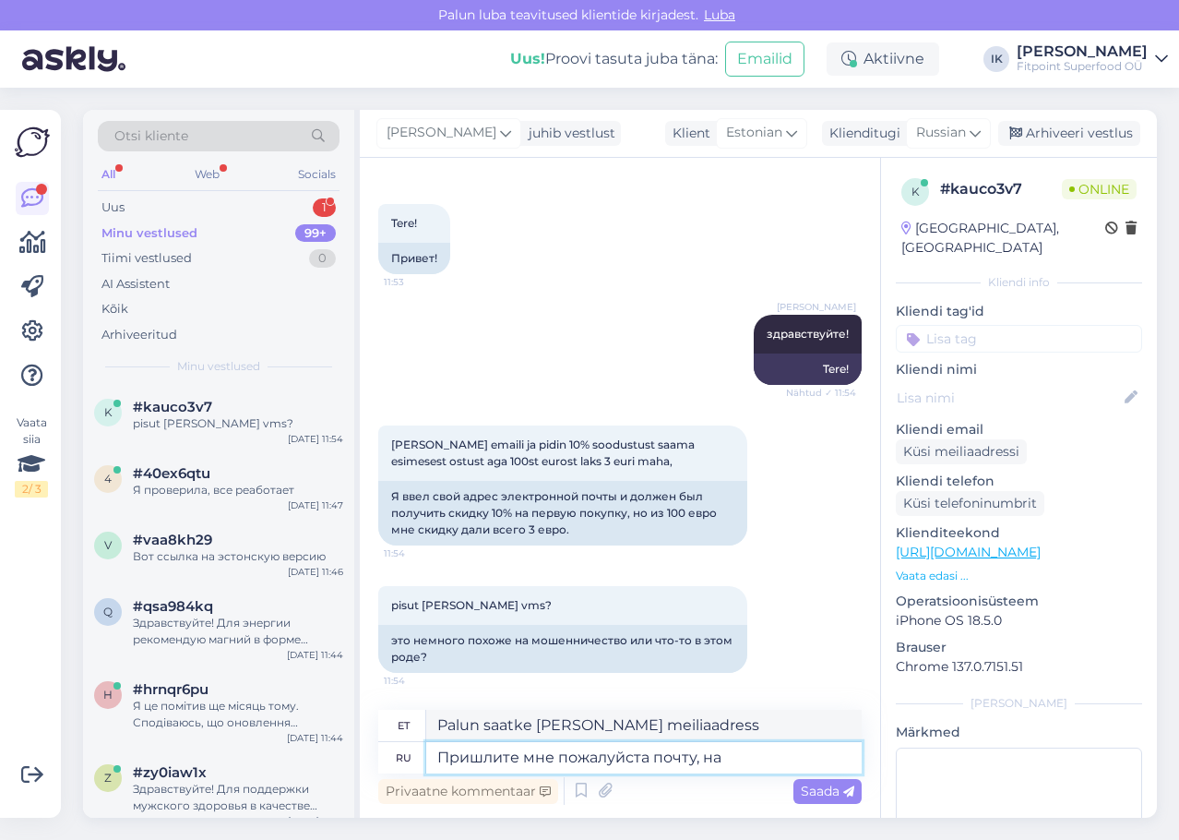
type textarea "Palun saatke mulle e-posti aadress, kuhu"
type textarea "Пришлите мне пожалуйста почту, н"
type textarea "Palun saatke mulle kiri aadressile,"
type textarea "Пришлите мне пожалуйста почту, ко"
type textarea "Palun saatke mulle kiri,"
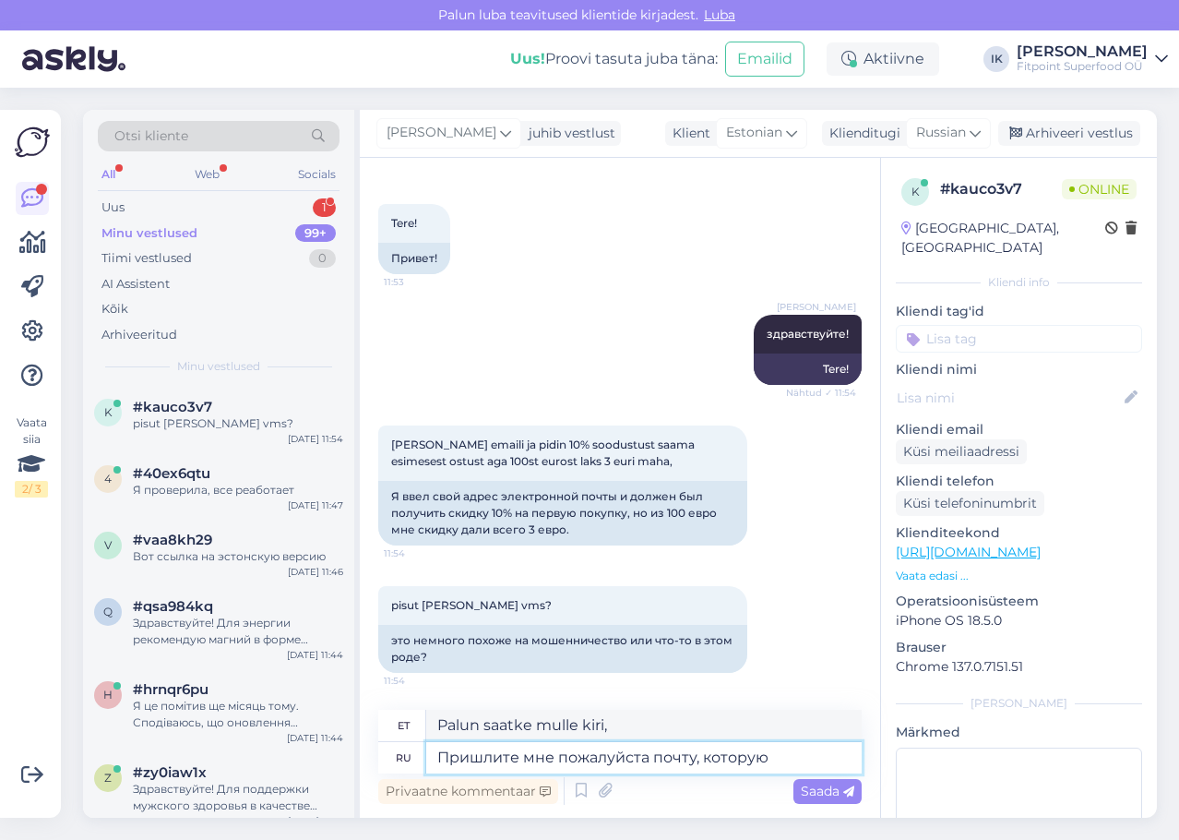
type textarea "Пришлите мне пожалуйста почту, которую"
type textarea "Palun saatke mulle see e-kiri"
type textarea "Пришлите мне пожалуйста почту, которую вы"
type textarea "Palun saatke mulle see e-kiri, mille te mulle saatsite."
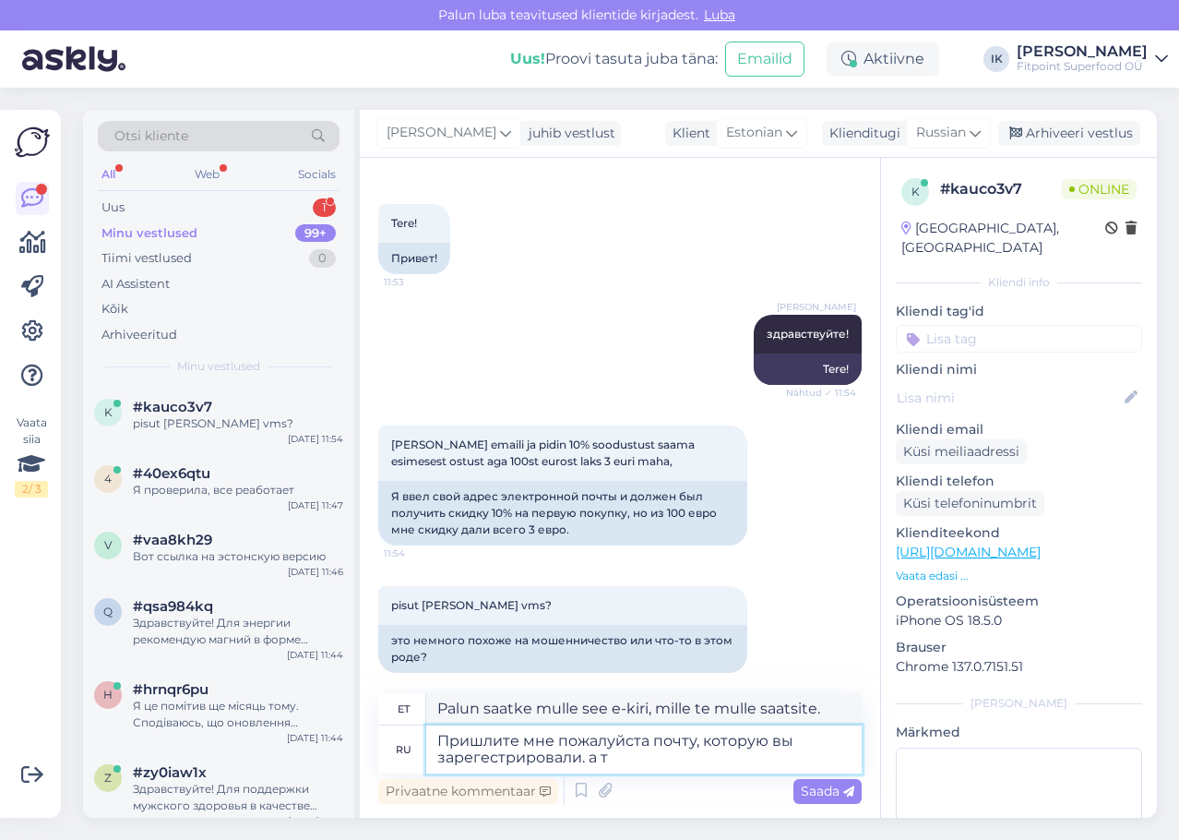
type textarea "Пришлите мне пожалуйста почту, которую вы зарегестрировали. а та"
type textarea "Palun saatke mulle e-posti aadress, millega registreerusite."
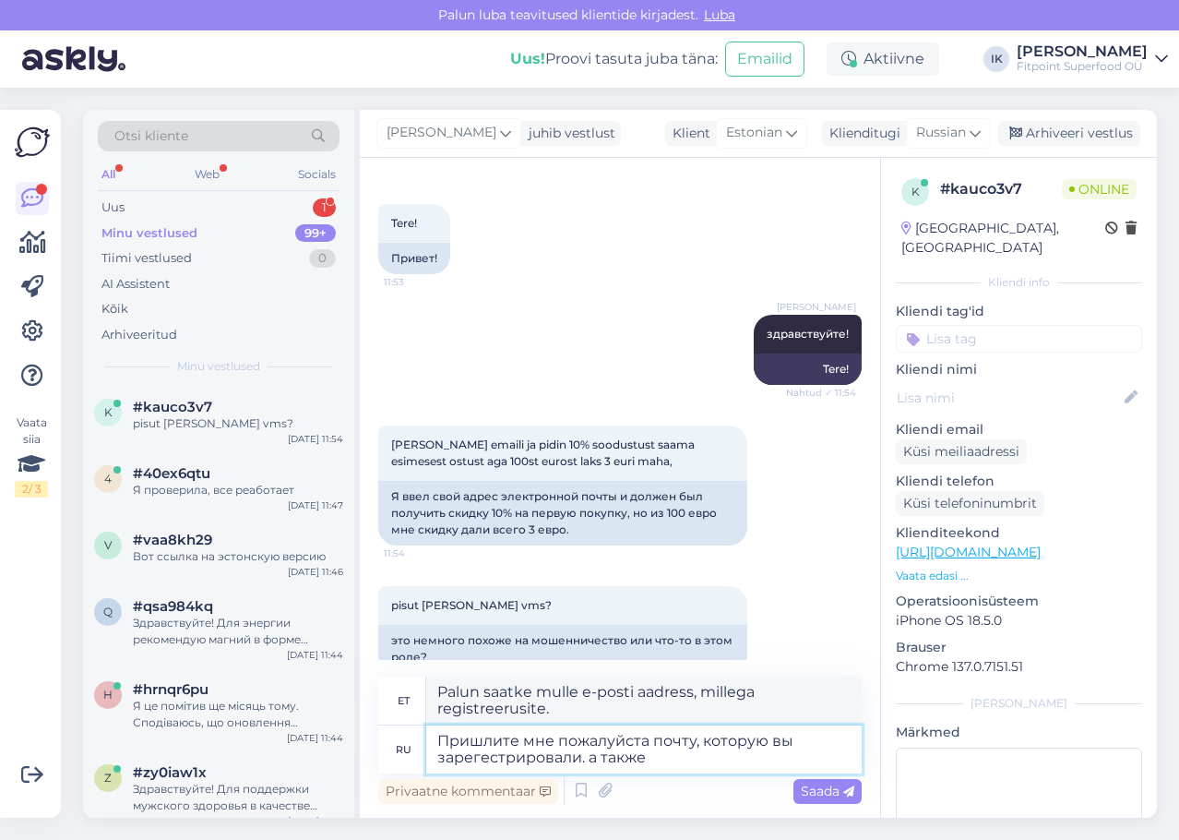
type textarea "Пришлите мне пожалуйста почту, которую вы зарегестрировали. а также к"
type textarea "Palun saatke mulle e-posti aadress, millega registreerusite. Ja ka"
type textarea "Пришлите мне пожалуйста почту, которую вы зарегестрировали. а также какой ко"
type textarea "Palun saatke mulle e-posti aadress, millega registreerusite, ja ka see, millega"
type textarea "Пришлите мне пожалуйста почту, которую вы зарегестрировали. а также какой код ва"
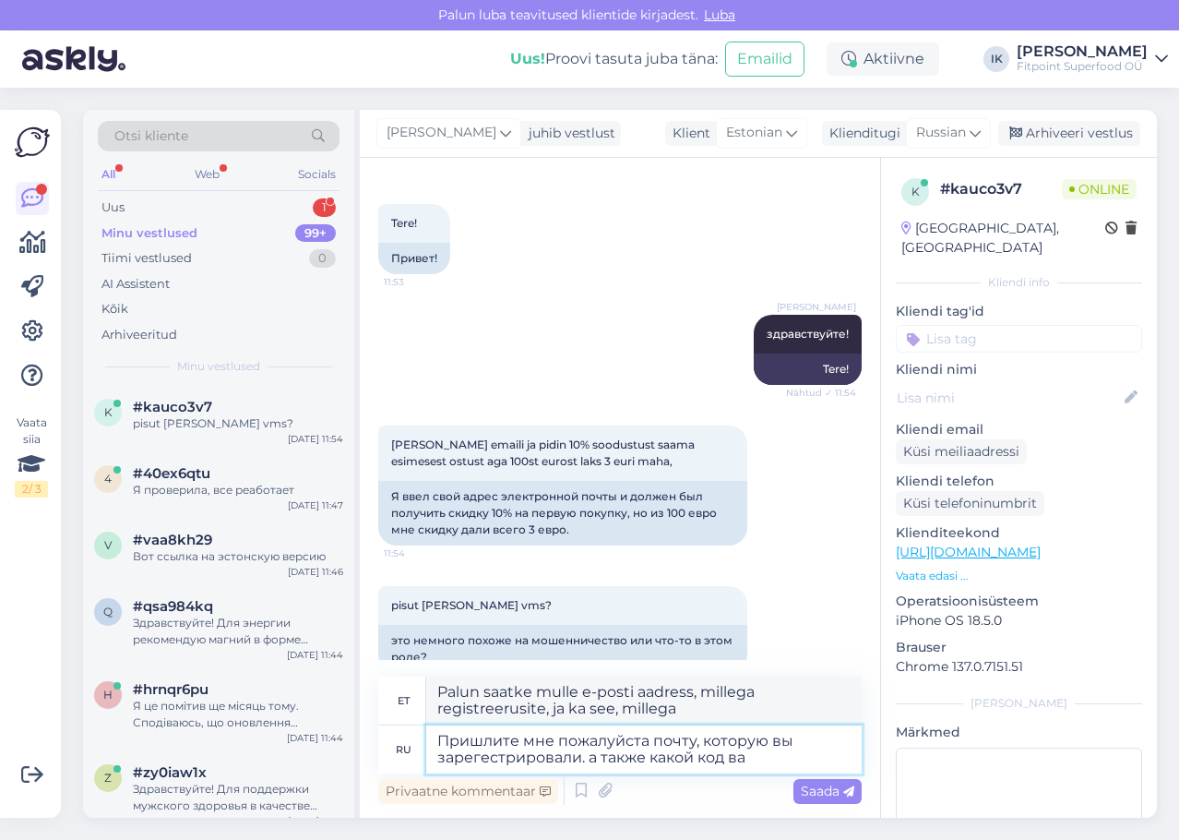
type textarea "Palun saatke mulle e-posti aadress, millega registreerusite, ja ka kood."
type textarea "Пришлите мне пожалуйста почту, которую вы зарегестрировали. а также какой код в…"
type textarea "Palun saatke mulle e-posti aadress, millega registreerusite, ja mis on teie koo…"
type textarea "Пришлите мне пожалуйста почту, которую вы зарегестрировали. а также какой код в…"
type textarea "Palun saatke mulle e-posti aadress, millega registreerusite, ja millise koodi s…"
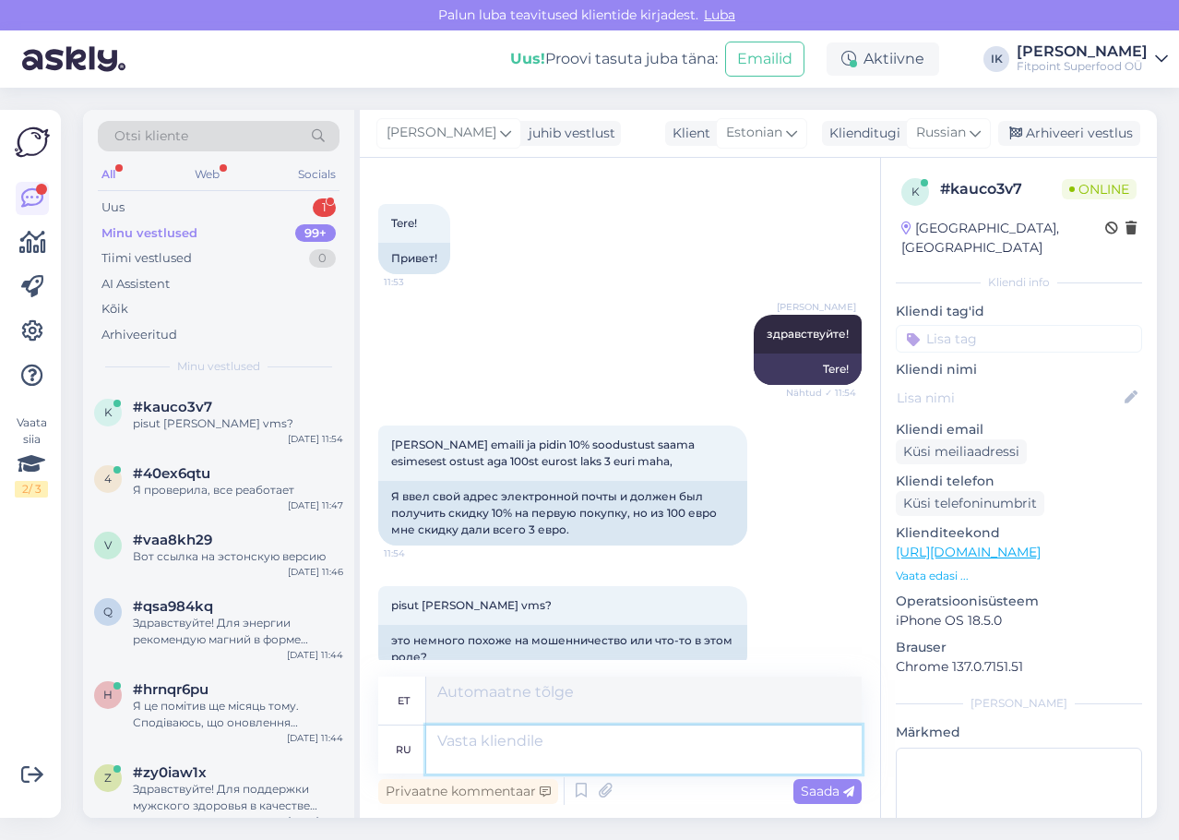
scroll to position [214, 0]
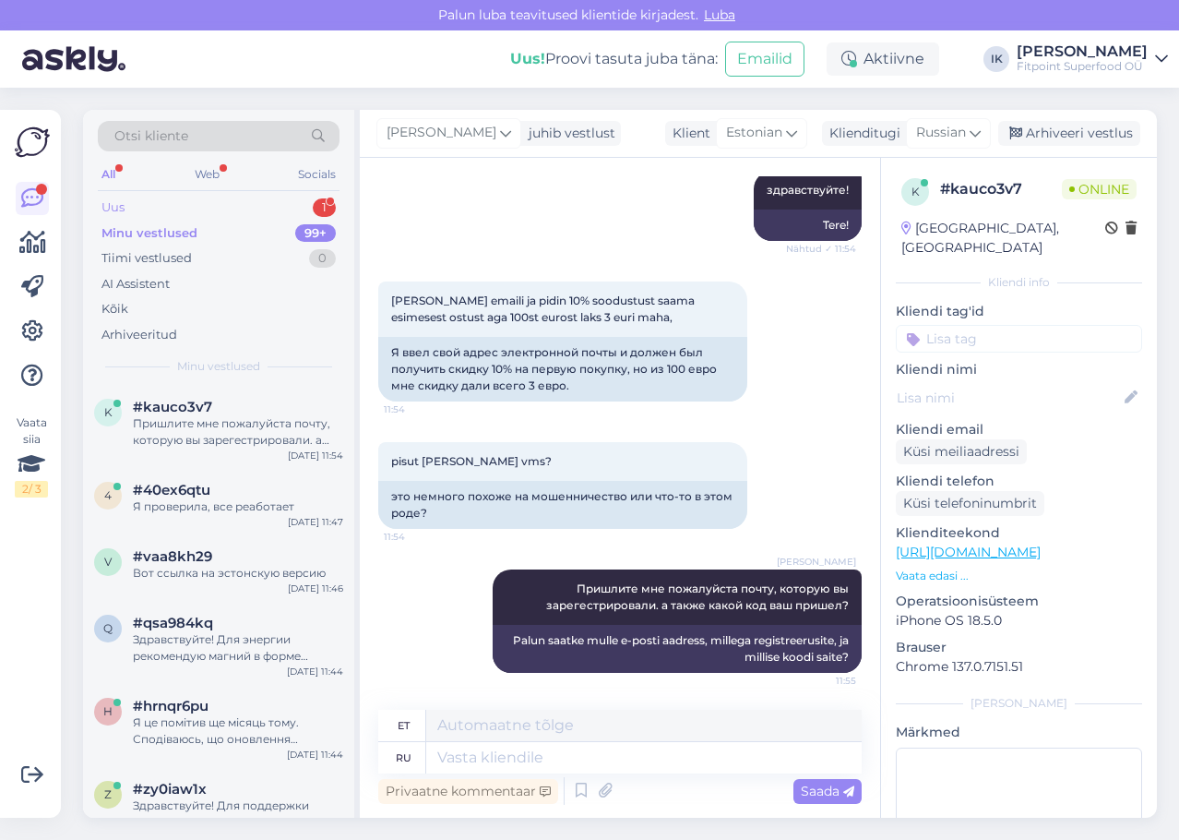
click at [282, 197] on div "Uus 1" at bounding box center [219, 208] width 242 height 26
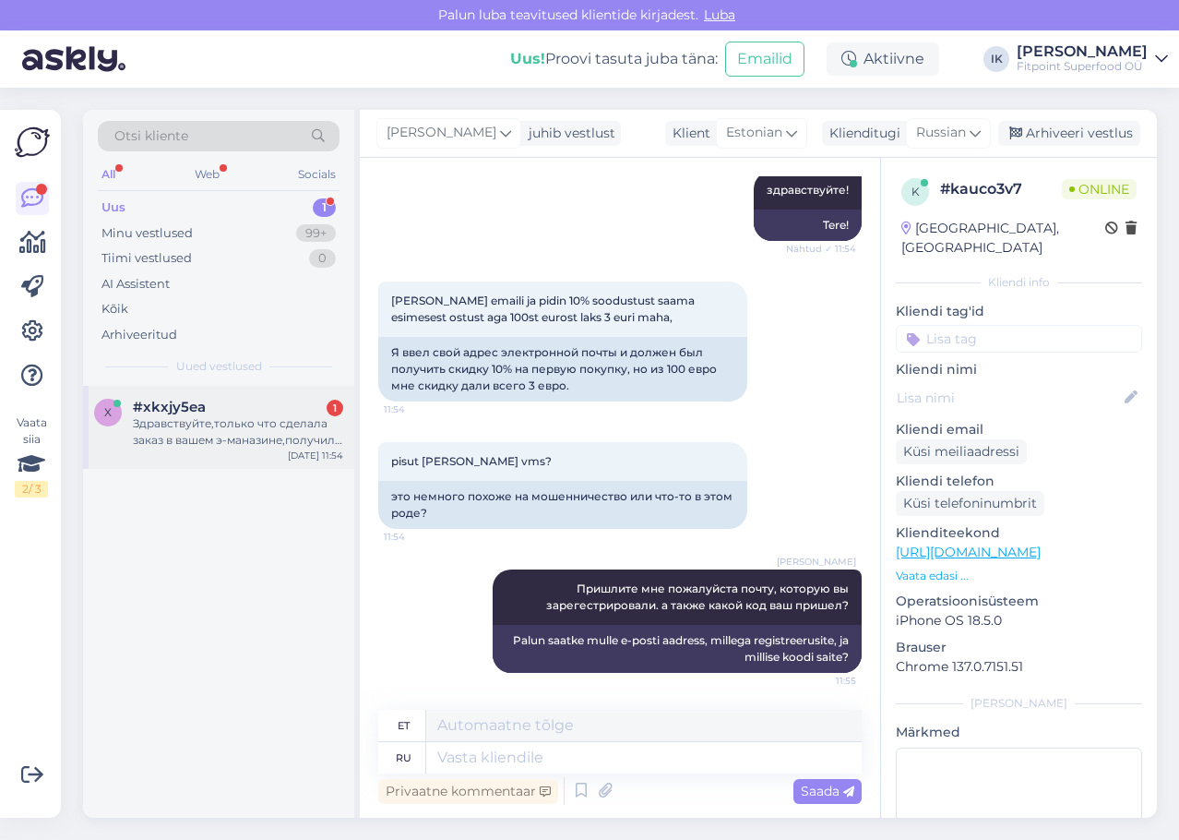
click at [263, 443] on div "Здравствуйте,только что сделала заказ в вашем э-маназине,получила 10%скидочный …" at bounding box center [238, 431] width 210 height 33
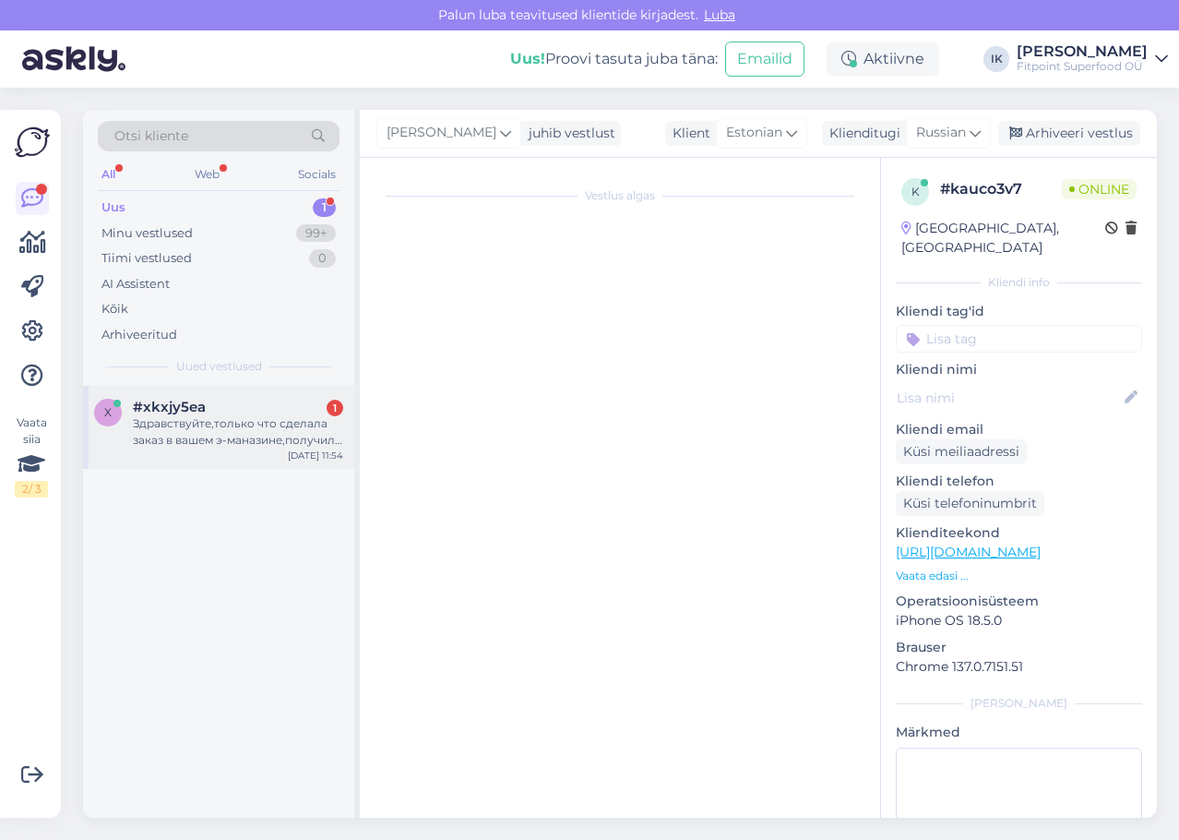
scroll to position [0, 0]
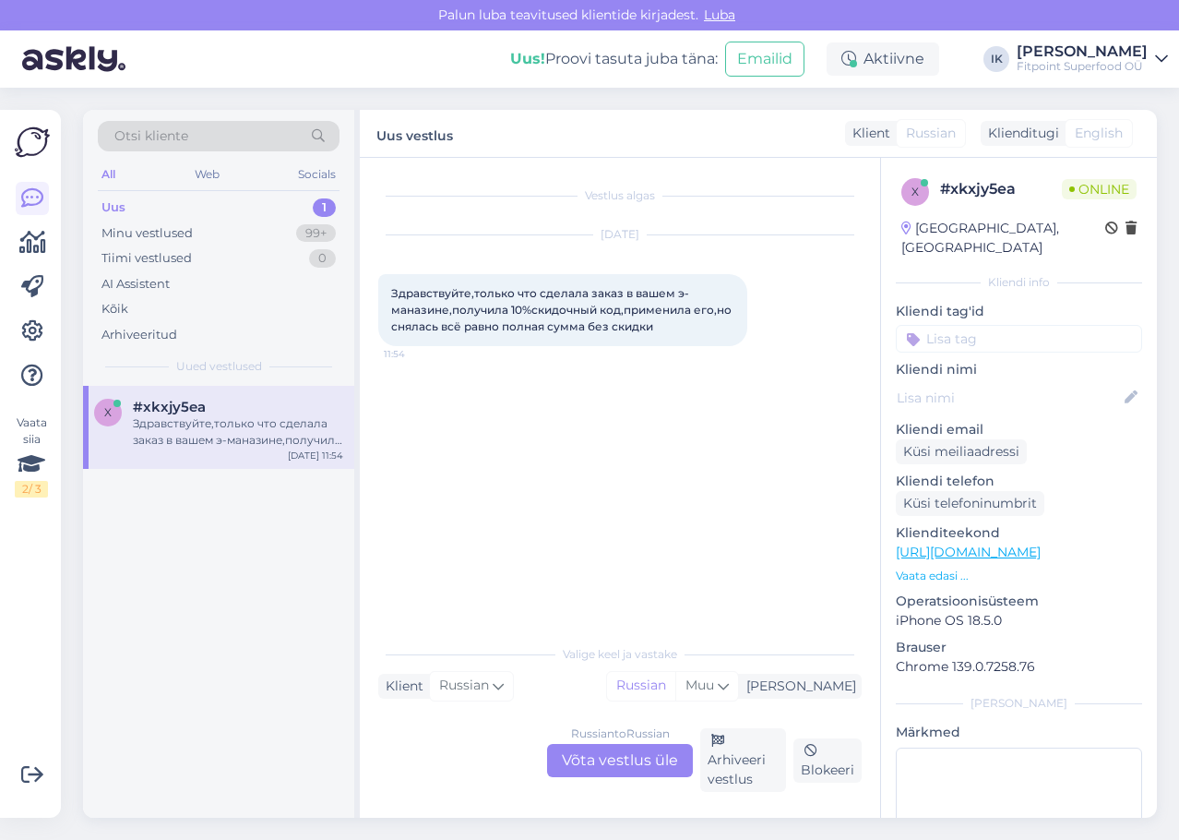
click at [620, 751] on div "Russian to Russian Võta vestlus üle" at bounding box center [620, 760] width 146 height 33
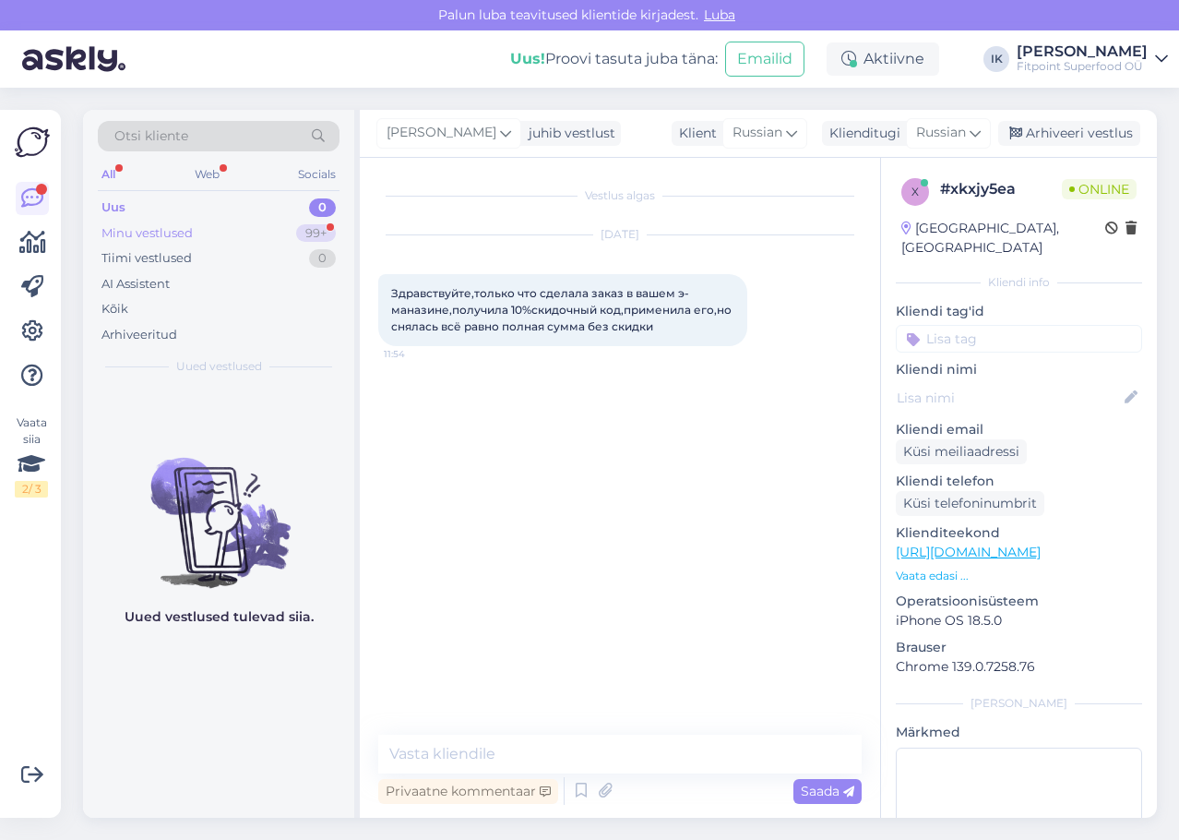
click at [277, 234] on div "Minu vestlused 99+" at bounding box center [219, 234] width 242 height 26
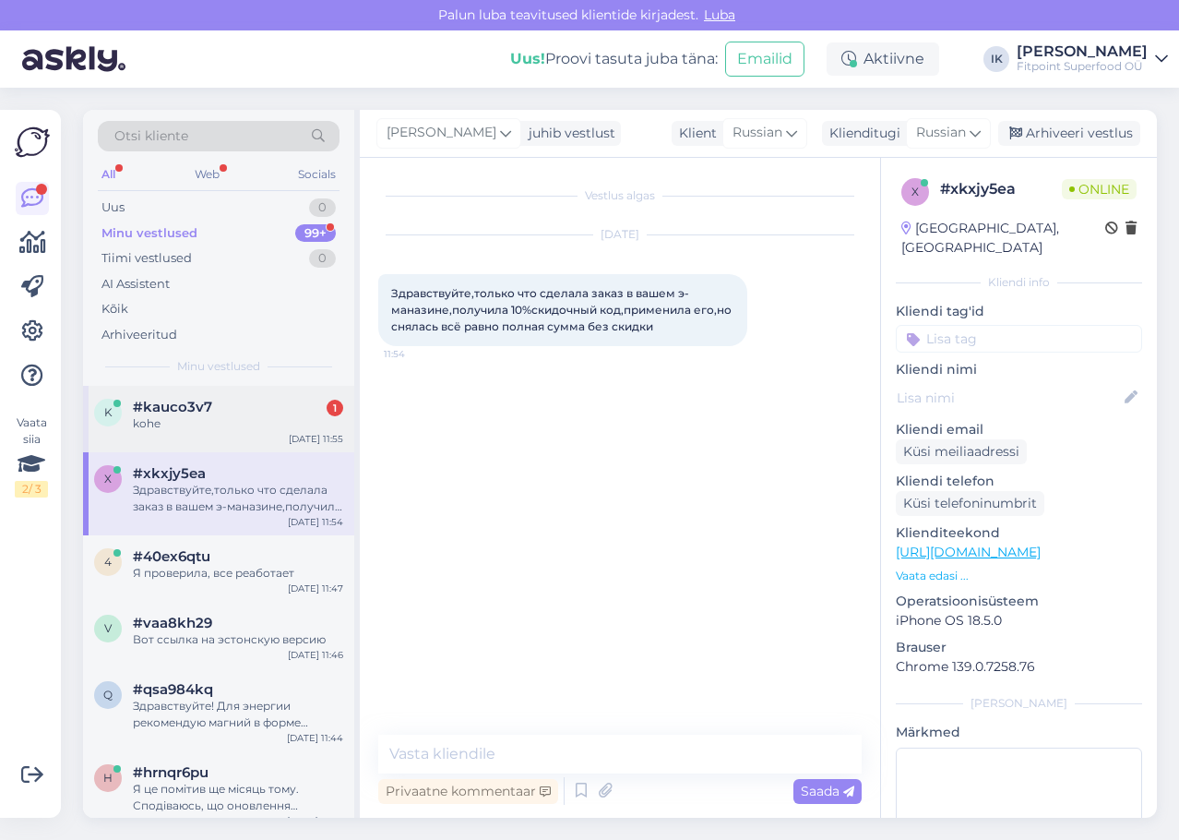
click at [282, 425] on div "kohe" at bounding box center [238, 423] width 210 height 17
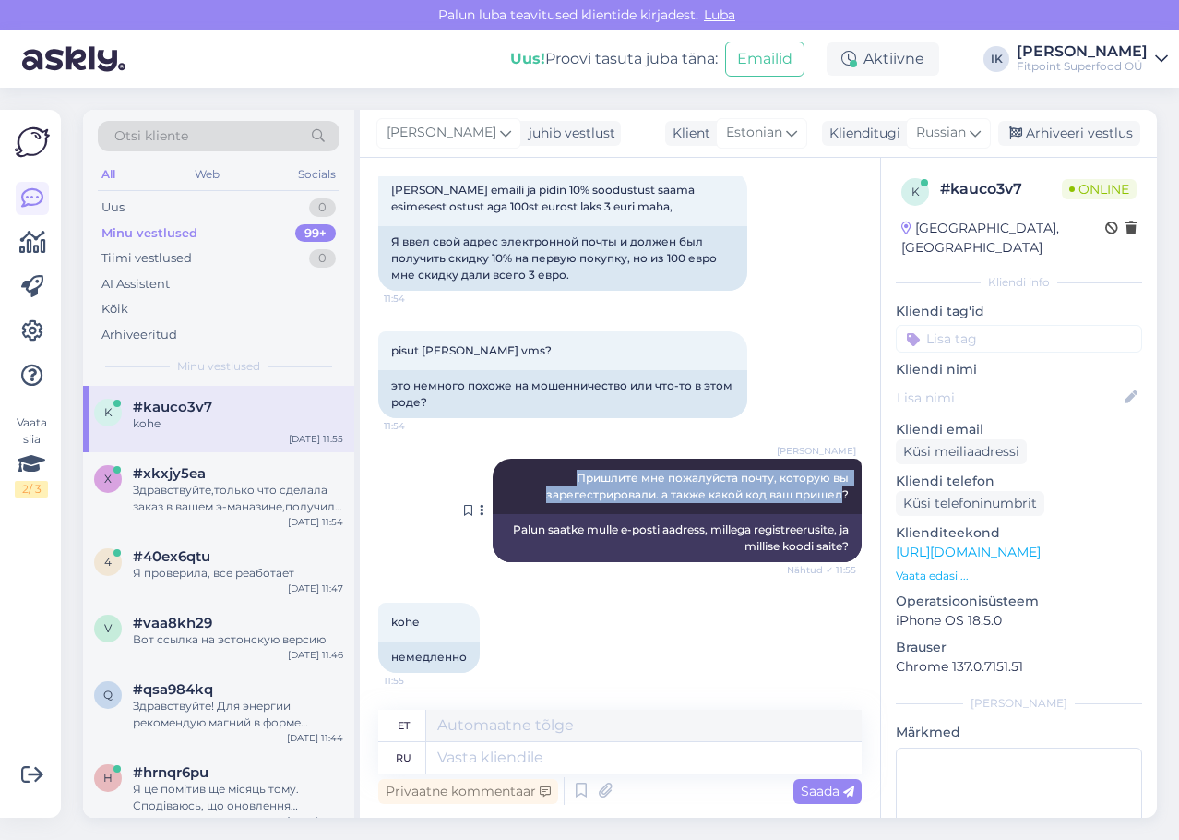
drag, startPoint x: 831, startPoint y: 495, endPoint x: 555, endPoint y: 471, distance: 276.9
click at [555, 471] on div "[PERSON_NAME] Пришлите мне пожалуйста почту, которую вы зарегестрировали. а так…" at bounding box center [677, 486] width 369 height 55
copy span "Пришлите мне пожалуйста почту, которую вы зарегестрировали. а также какой код в…"
click at [207, 208] on div "Uus 0" at bounding box center [219, 208] width 242 height 26
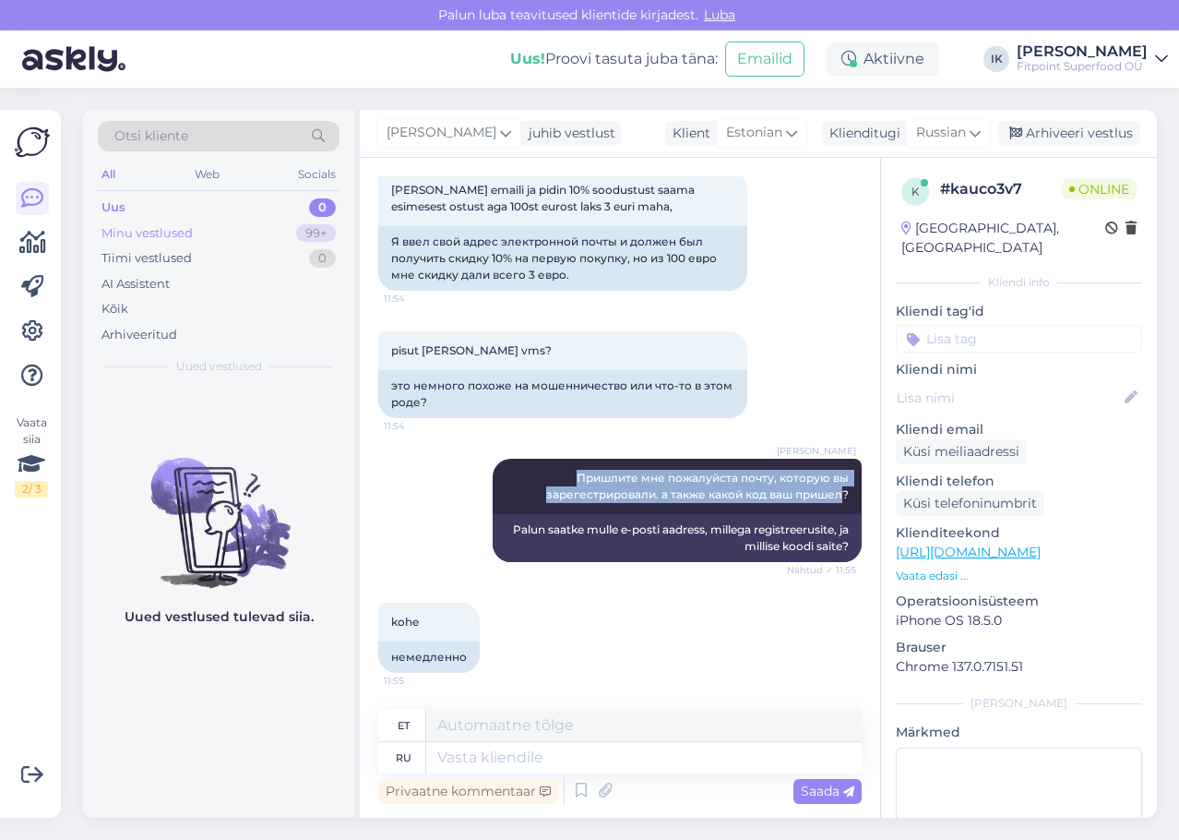
click at [237, 242] on div "Minu vestlused 99+" at bounding box center [219, 234] width 242 height 26
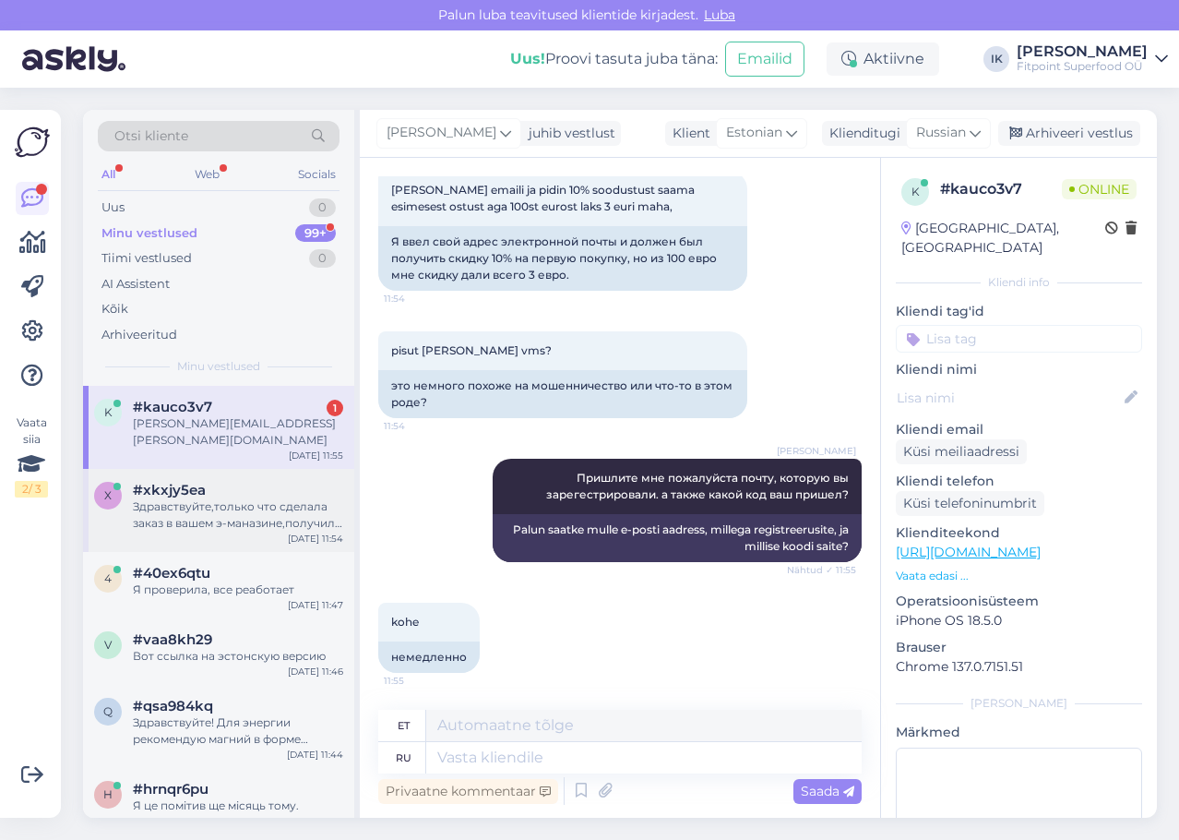
scroll to position [0, 0]
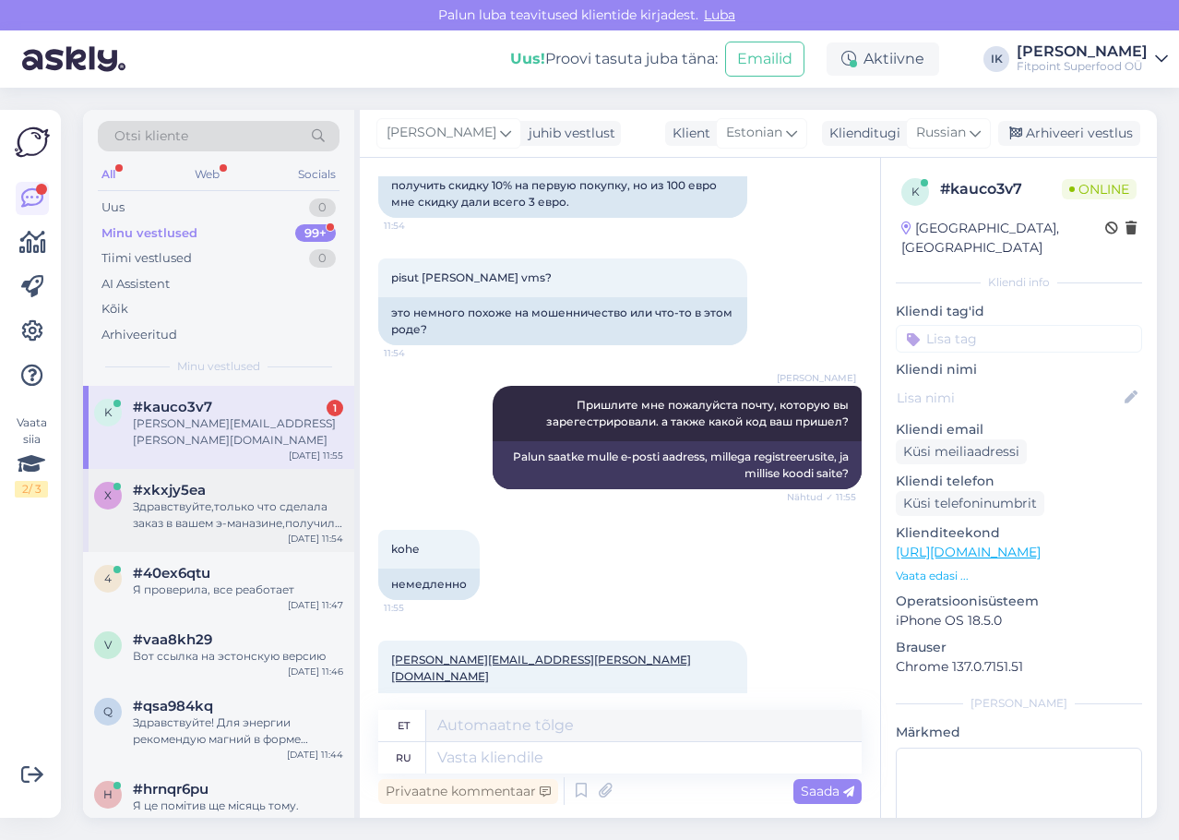
click at [266, 505] on div "Здравствуйте,только что сделала заказ в вашем э-маназине,получила 10%скидочный …" at bounding box center [238, 514] width 210 height 33
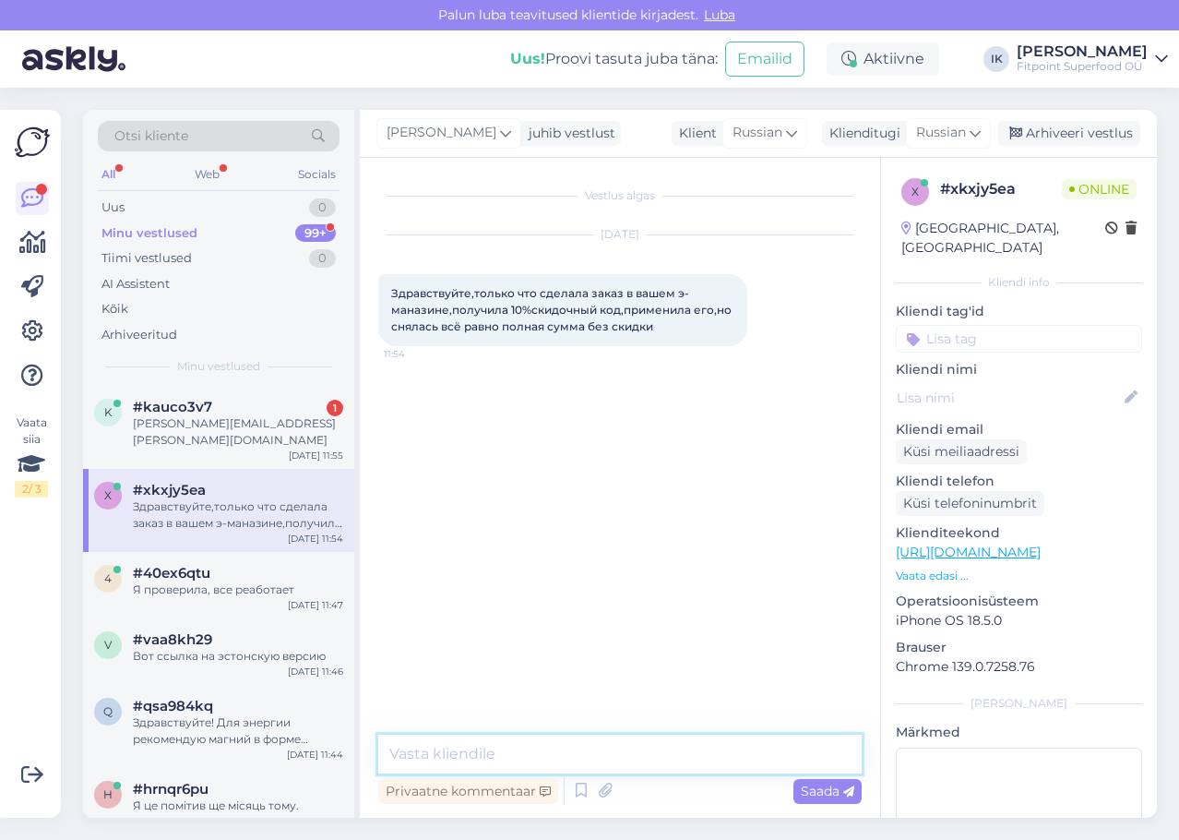
click at [616, 746] on textarea at bounding box center [619, 753] width 483 height 39
paste textarea "Пришлите мне пожалуйста почту, которую вы зарегестрировали. а также какой код в…"
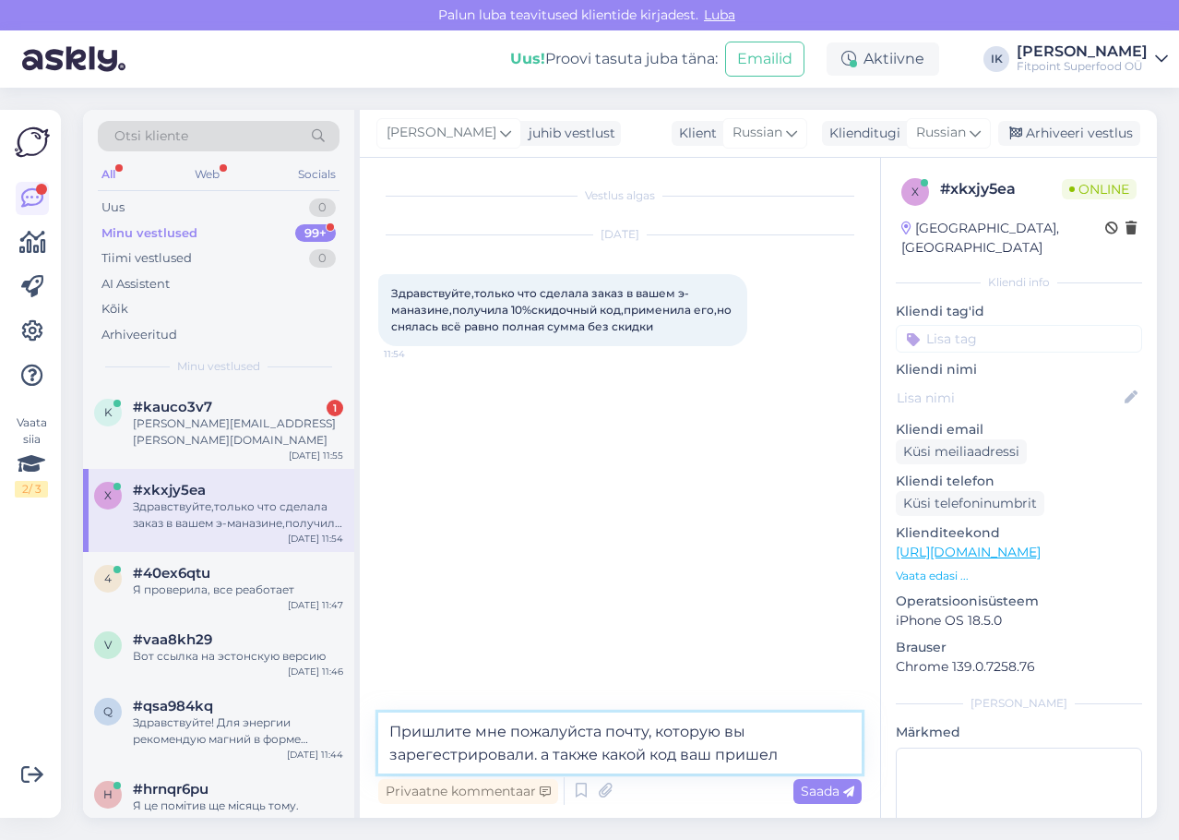
click at [388, 729] on textarea "Пришлите мне пожалуйста почту, которую вы зарегестрировали. а также какой код в…" at bounding box center [619, 742] width 483 height 61
drag, startPoint x: 575, startPoint y: 753, endPoint x: 592, endPoint y: 724, distance: 33.5
click at [592, 724] on textarea "Здравствуйте! Пришлите мне пожалуйста почту, которую вы зарегестрировали. а так…" at bounding box center [619, 742] width 483 height 61
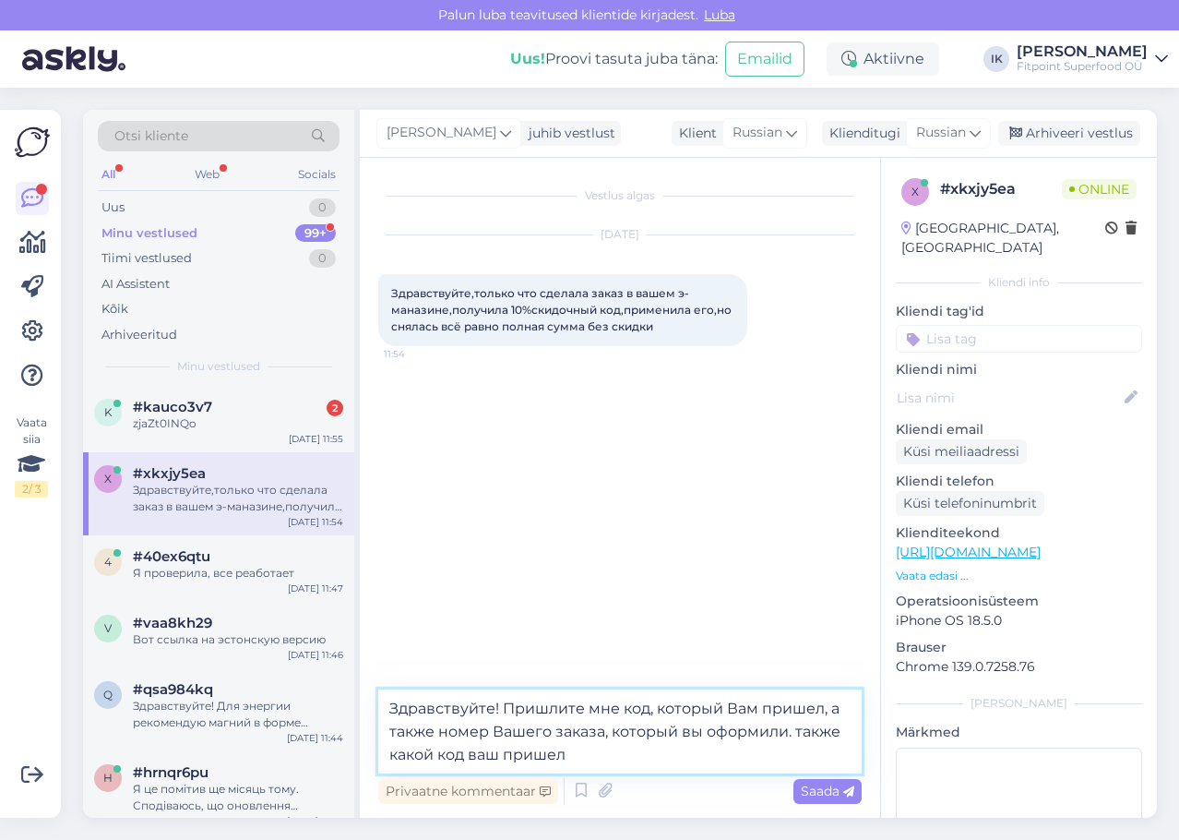
drag, startPoint x: 607, startPoint y: 756, endPoint x: 793, endPoint y: 730, distance: 187.2
click at [793, 730] on textarea "Здравствуйте! Пришлите мне код, который Вам пришел, а также номер Вашего заказа…" at bounding box center [619, 731] width 483 height 84
type textarea "Здравствуйте! Пришлите мне код, который Вам пришел, а также номер Вашего заказа…"
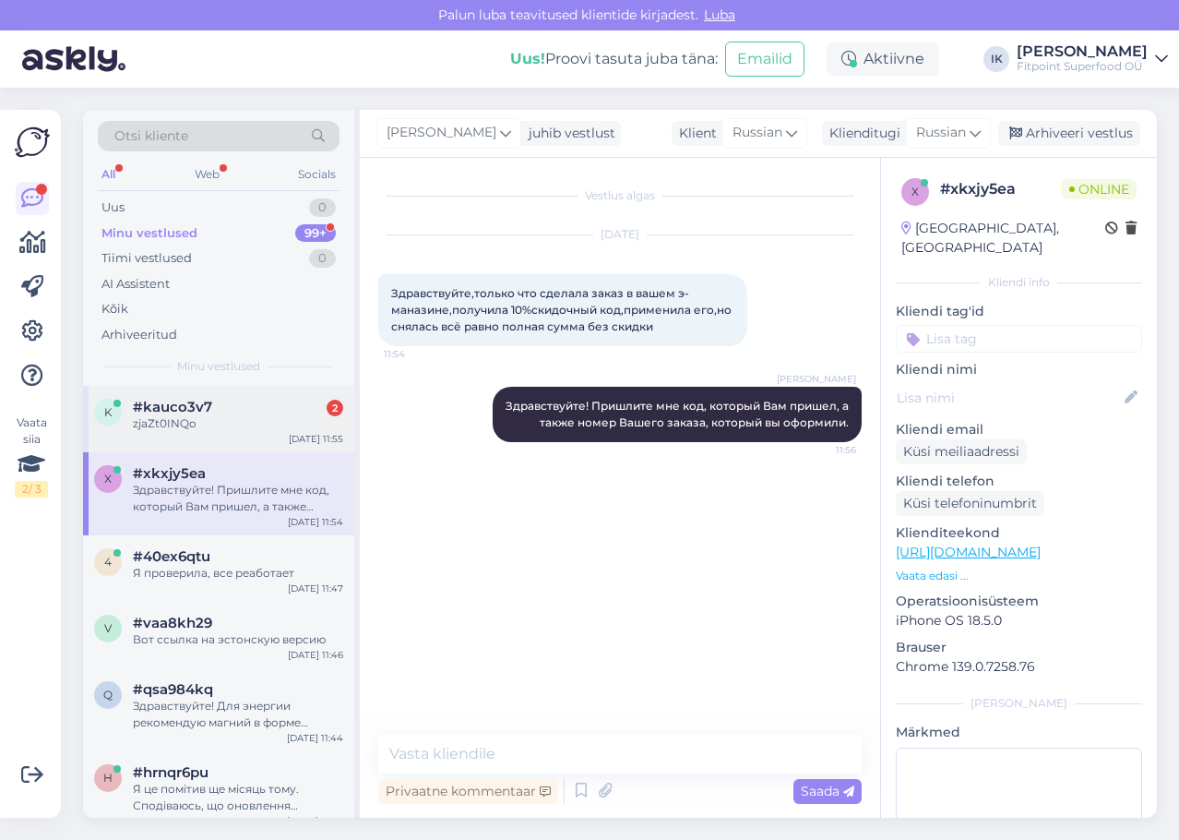
click at [256, 431] on div "zjaZt0INQo" at bounding box center [238, 423] width 210 height 17
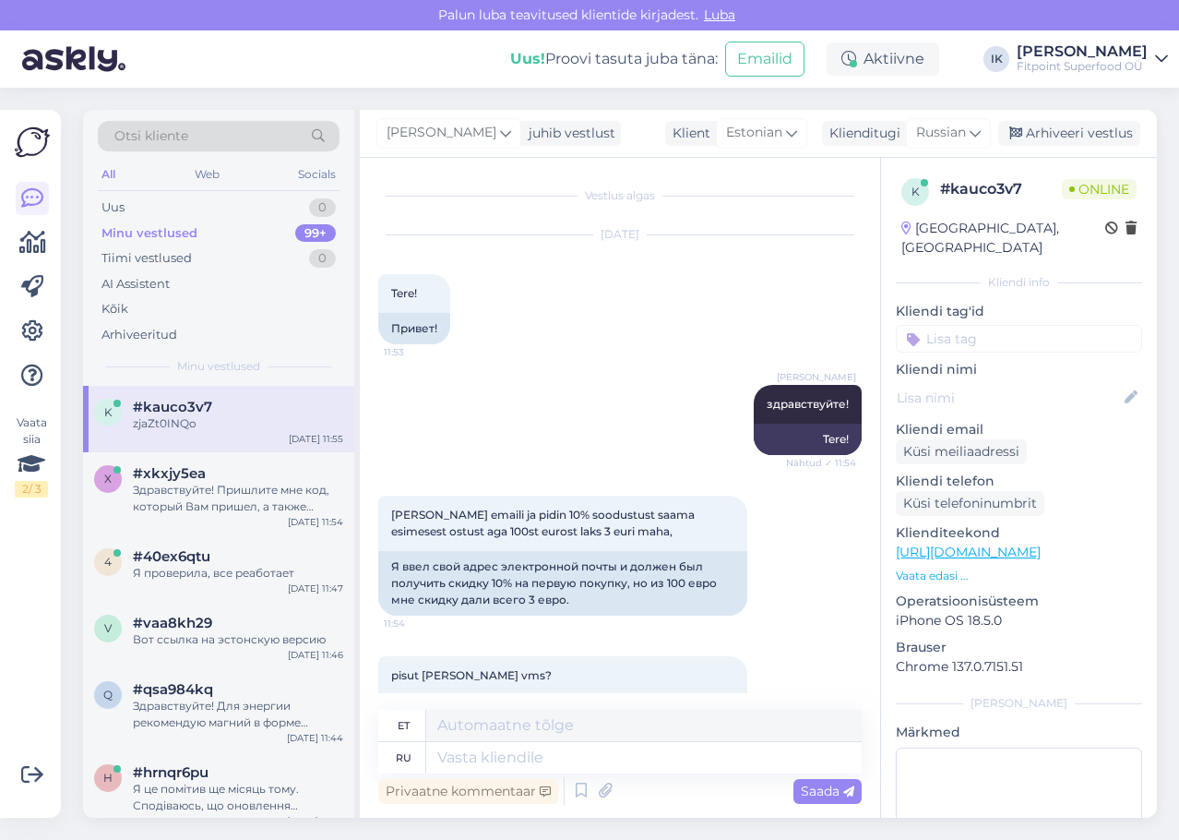
scroll to position [546, 0]
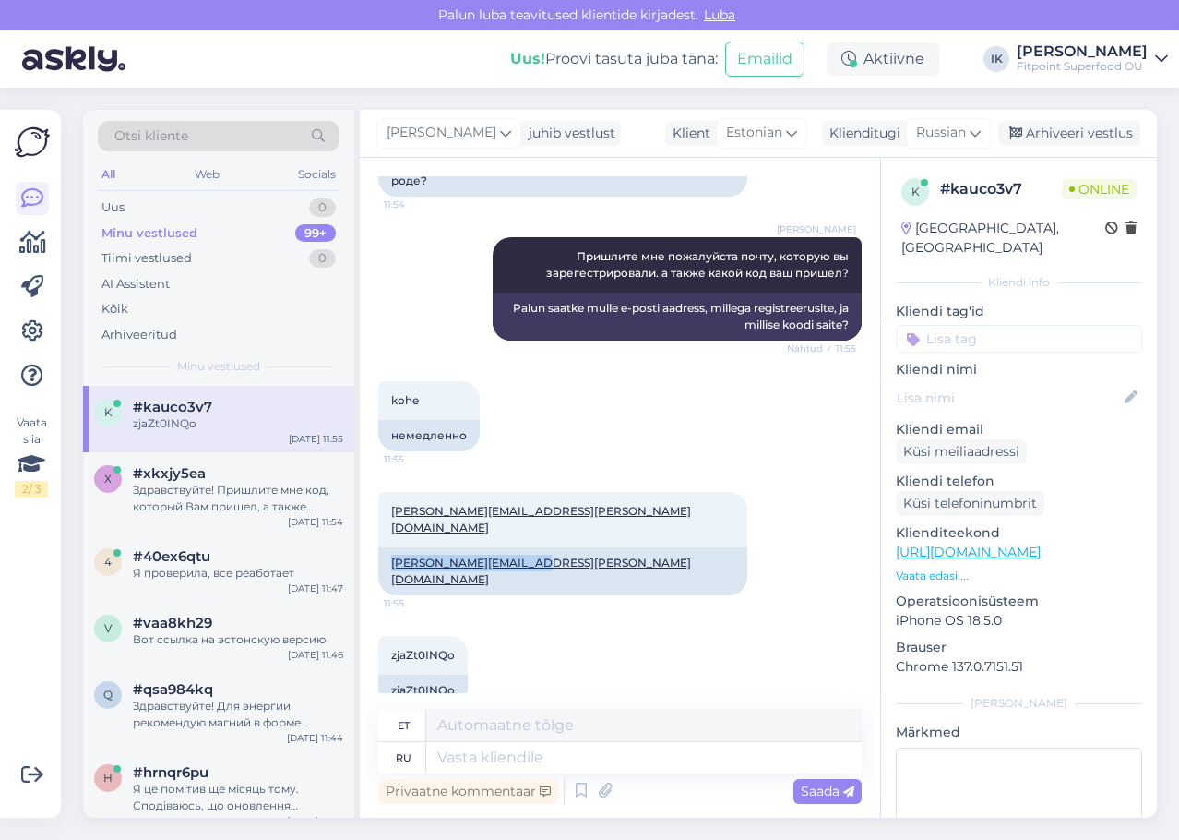
drag, startPoint x: 548, startPoint y: 541, endPoint x: 376, endPoint y: 546, distance: 171.7
click at [376, 546] on div "Vestlus algas [DATE] Tere! 11:53 Привет! [PERSON_NAME] здравствуйте! Nähtud ✓ 1…" at bounding box center [620, 488] width 520 height 660
copy link "[PERSON_NAME][EMAIL_ADDRESS][PERSON_NAME][DOMAIN_NAME]"
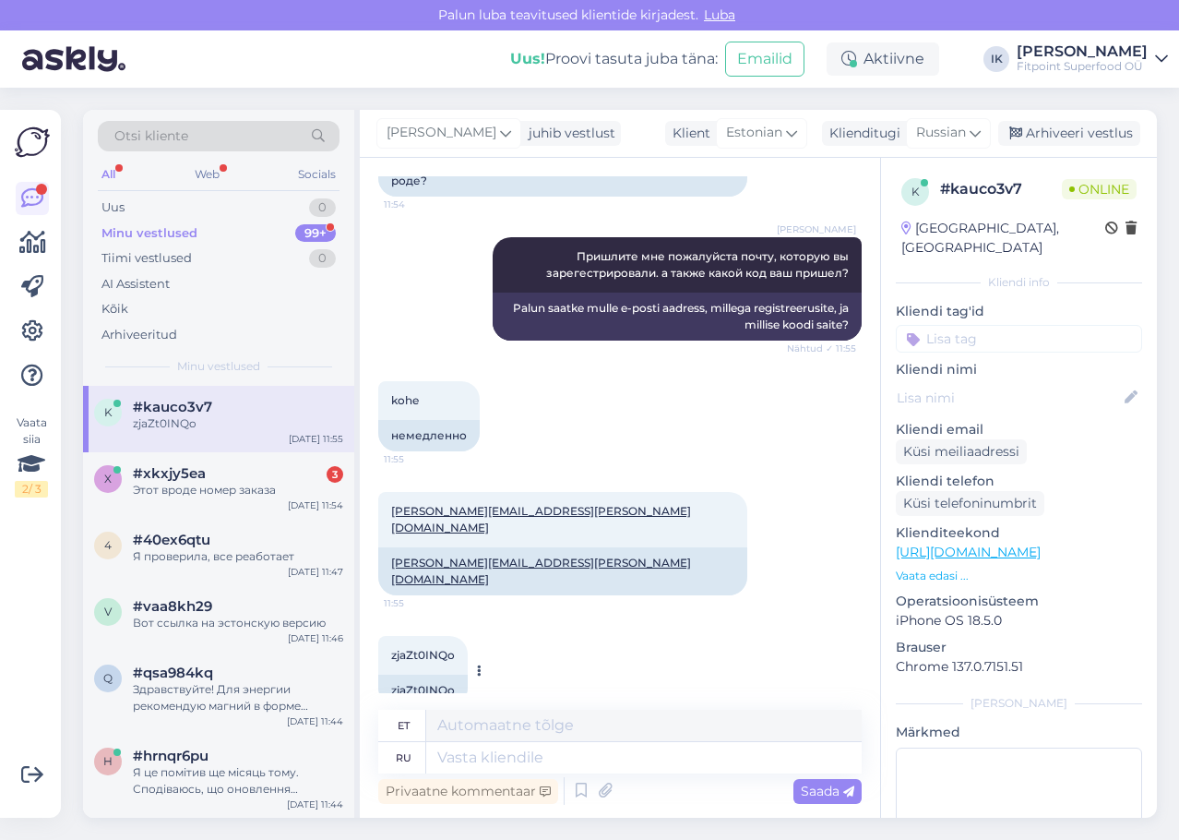
click at [428, 674] on div "zjaZt0INQo" at bounding box center [422, 689] width 89 height 31
copy div "zjaZt0INQo"
click at [533, 768] on textarea at bounding box center [643, 757] width 435 height 31
type textarea "Я с"
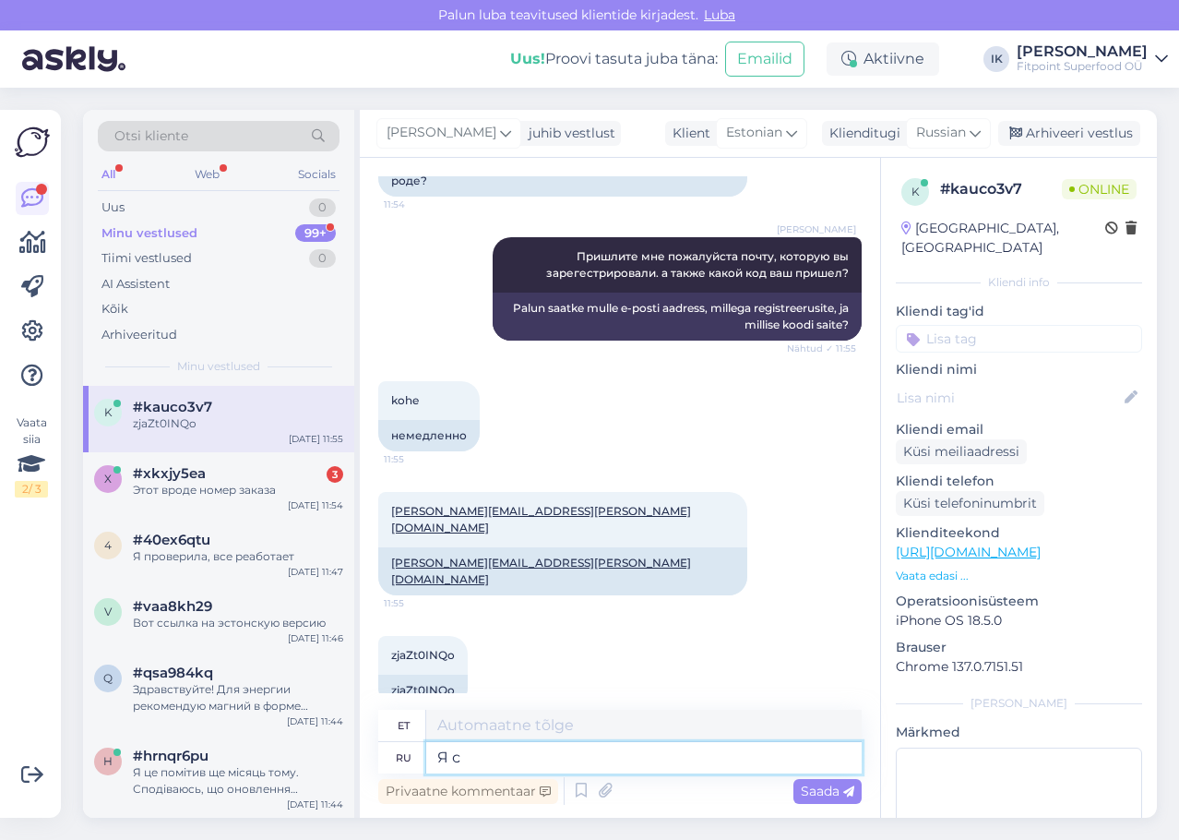
type textarea "[PERSON_NAME]"
type textarea "Я сейчас п"
type textarea "Ma olen nüüd"
type textarea "Я сейчас проверила"
type textarea "Kontrollisin just praegu"
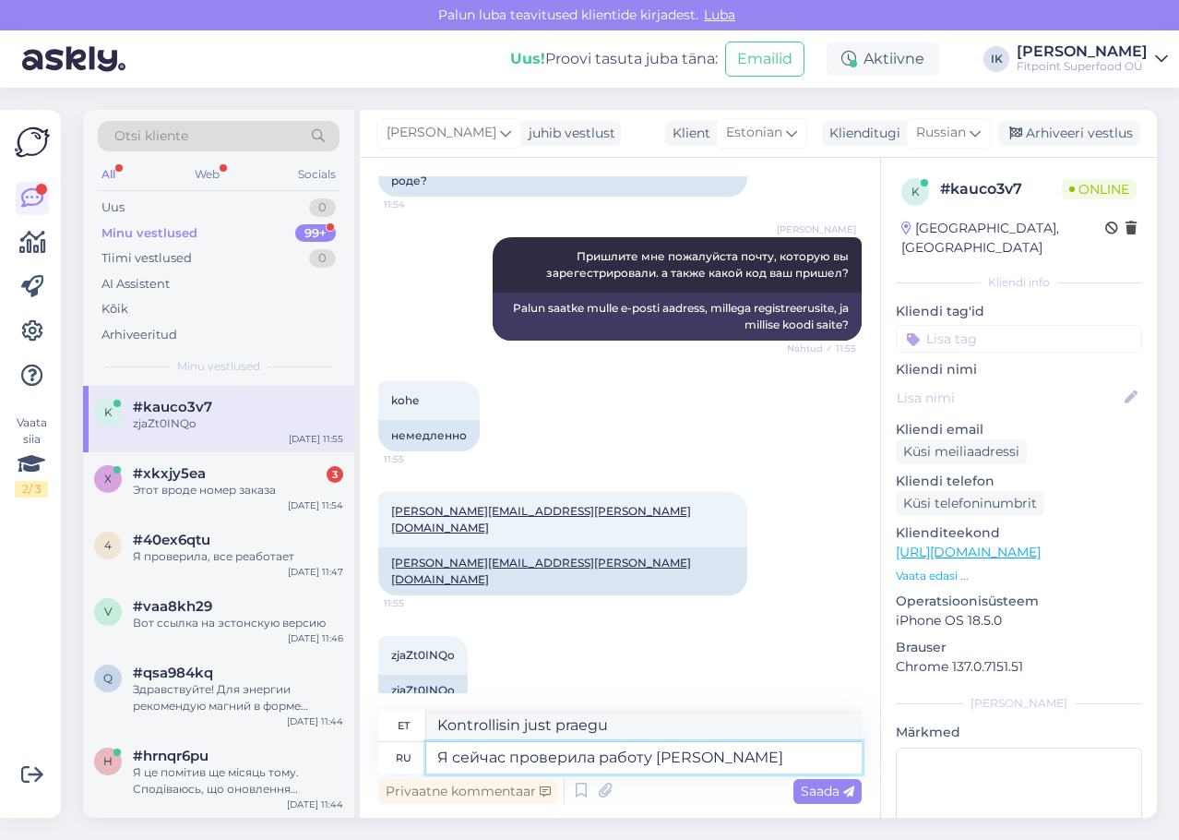
type textarea "Я сейчас проверила работу ко"
type textarea "Kontrollisin just tööd üle."
type textarea "Я сейчас проверила работу кода"
type textarea "Ma just kontrollisin koodi."
type textarea "Я сейчас проверила работу кода и у"
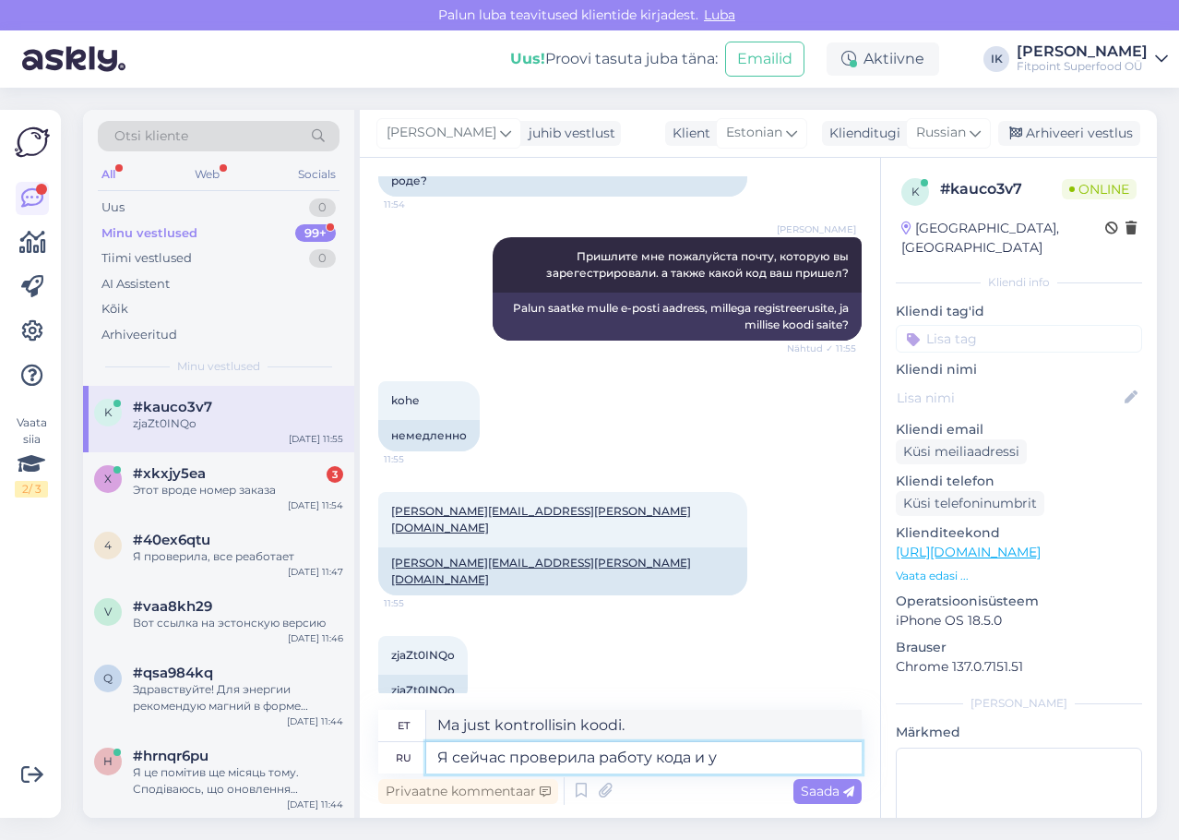
type textarea "Kontrollisin just koodi ja"
type textarea "Я сейчас проверила работу кода и у [GEOGRAPHIC_DATA]"
type textarea "Kontrollisin just koodi ja see töötab."
type textarea "Я сейчас проверила работу кода и у меня сн"
type textarea "Kontrollisin just koodi ja see töötab minu jaoks"
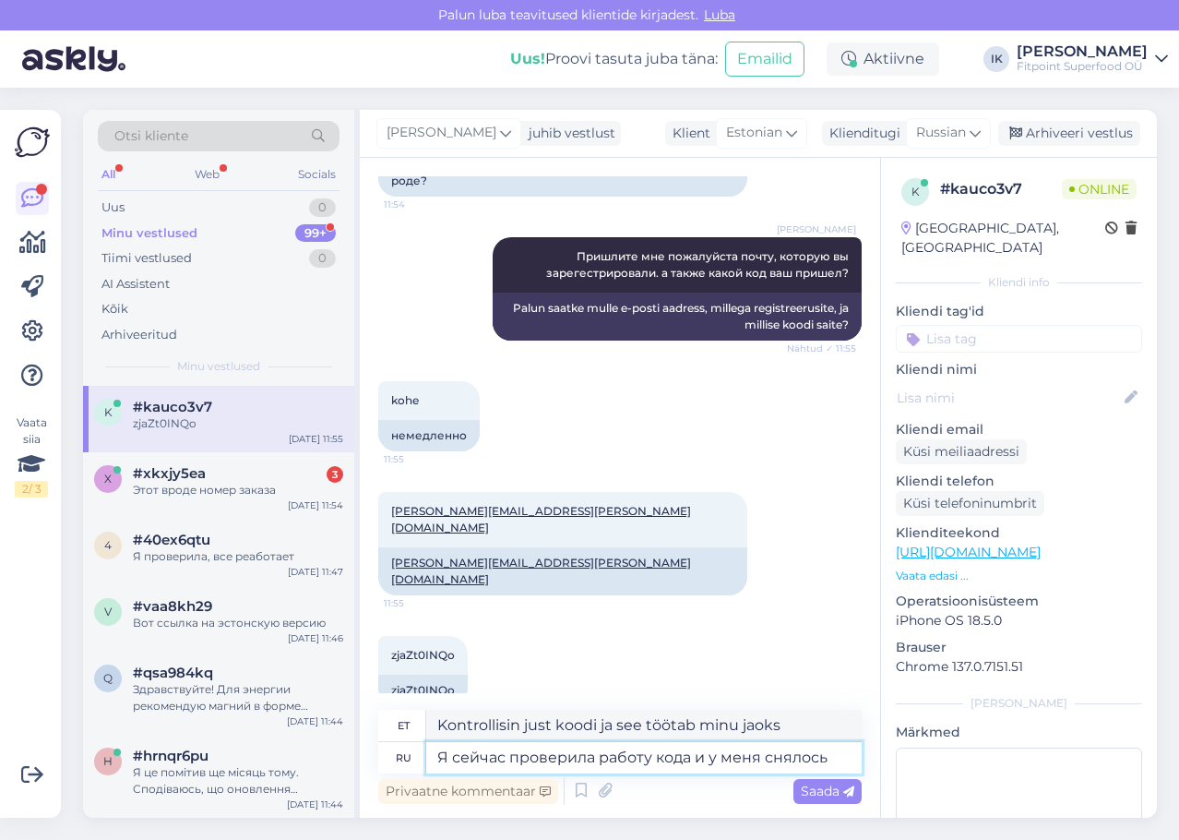
type textarea "Я сейчас проверила работу кода и у меня снялось р"
type textarea "Kontrollisin just koodi ja see töötas"
type textarea "Я сейчас проверила работу кода и у меня сск"
type textarea "Kontrollisin just koodi ja see töötab"
type textarea "Я сейчас проверила работу кода и у меня скидка п"
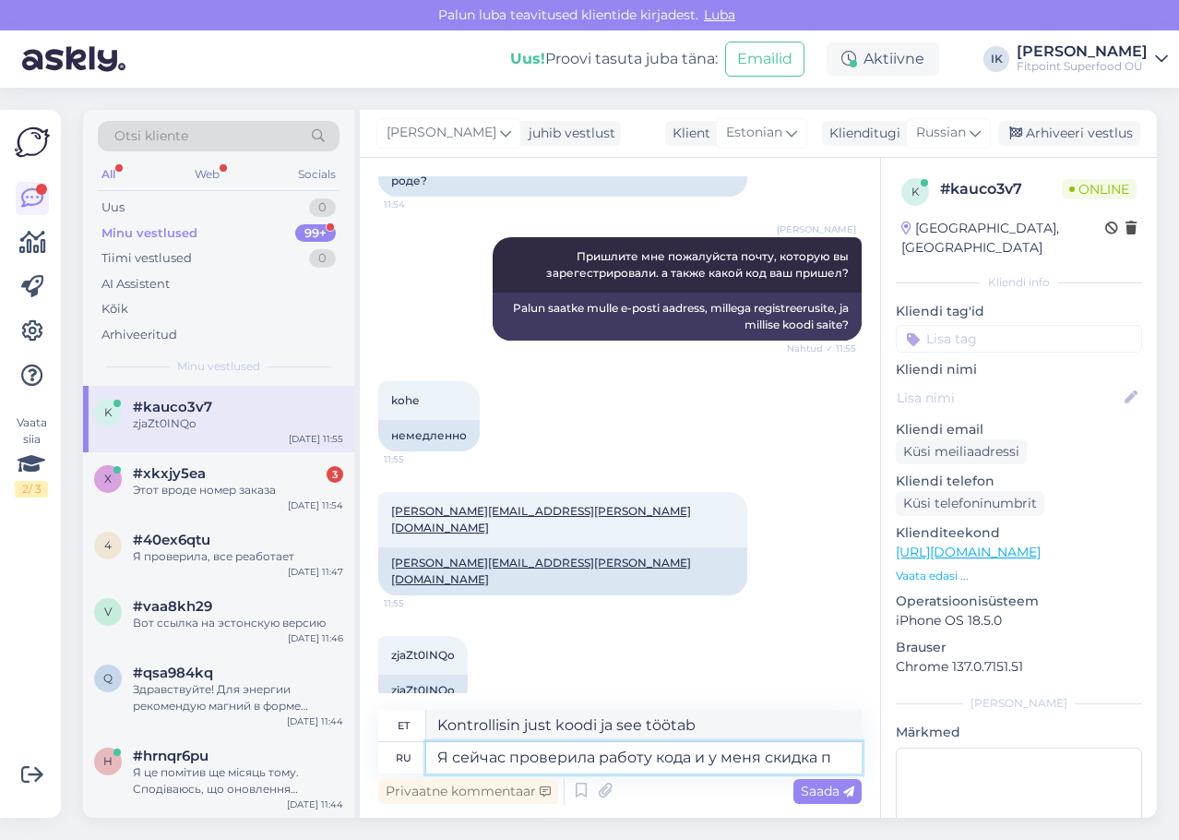
type textarea "Kontrollisin just koodi ja mul on allahindlus."
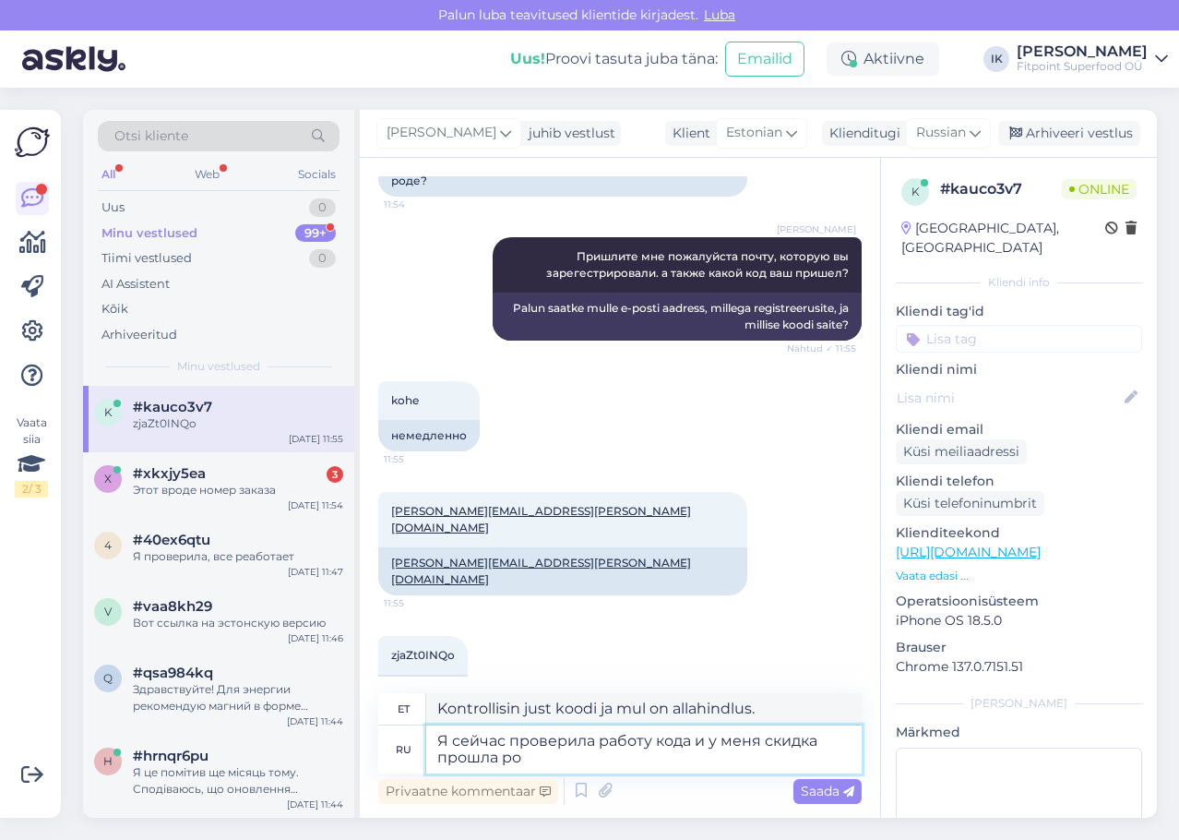
type textarea "Я сейчас проверила работу кода и у меня скидка прошла ров"
type textarea "Kontrollisin just koodi ja allahindlus läks kehtima."
type textarea "Я сейчас проверила работу кода и у меня скидка прошла ровно"
type textarea "Kontrollisin just koodi ja allahindlus toimis viperusteta."
type textarea "Я сейчас проверила работу кода и у меня скидка прошла ровно 10%"
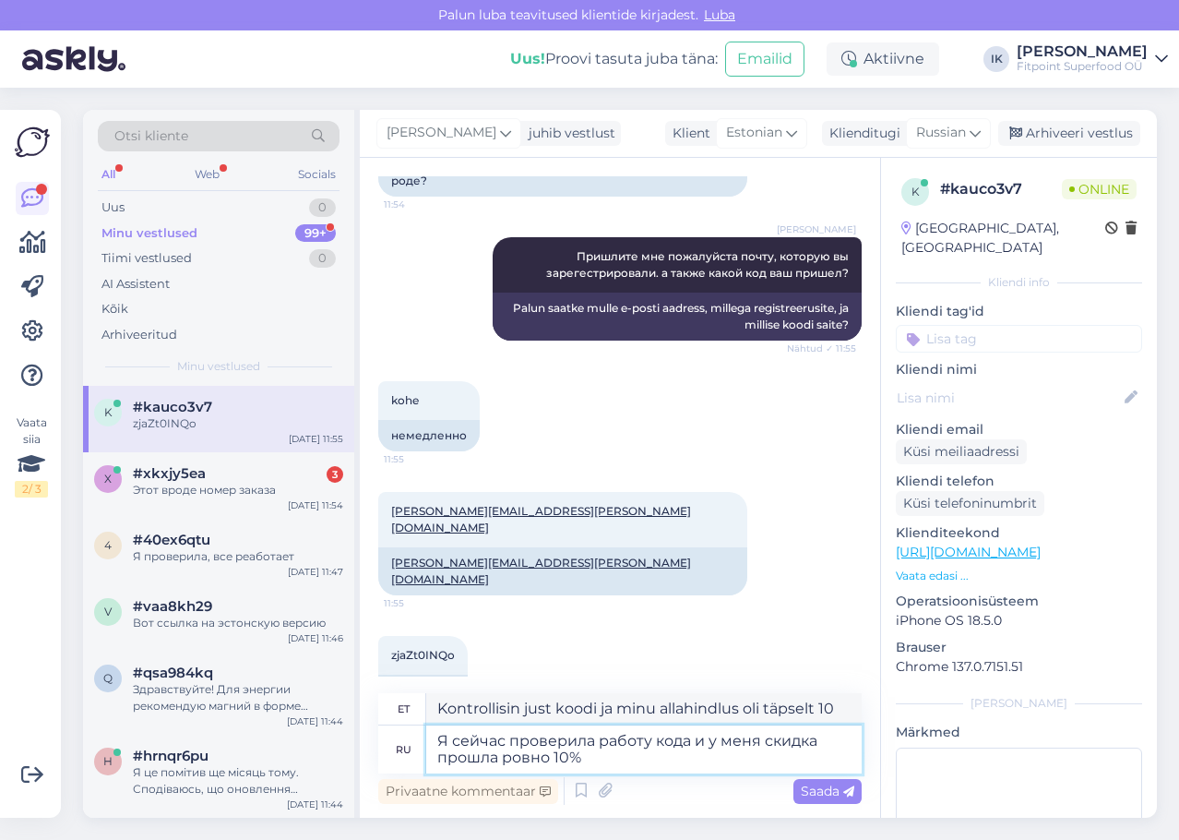
type textarea "Kontrollisin just koodi ja sain täpselt 10% [DEMOGRAPHIC_DATA]"
type textarea "Я сейчас проверила работу кода и у меня скидка прошла ровно 10%. М"
type textarea "Kontrollisin just, kuidas kood töötab, ja sain täpselt 10% allahindlust."
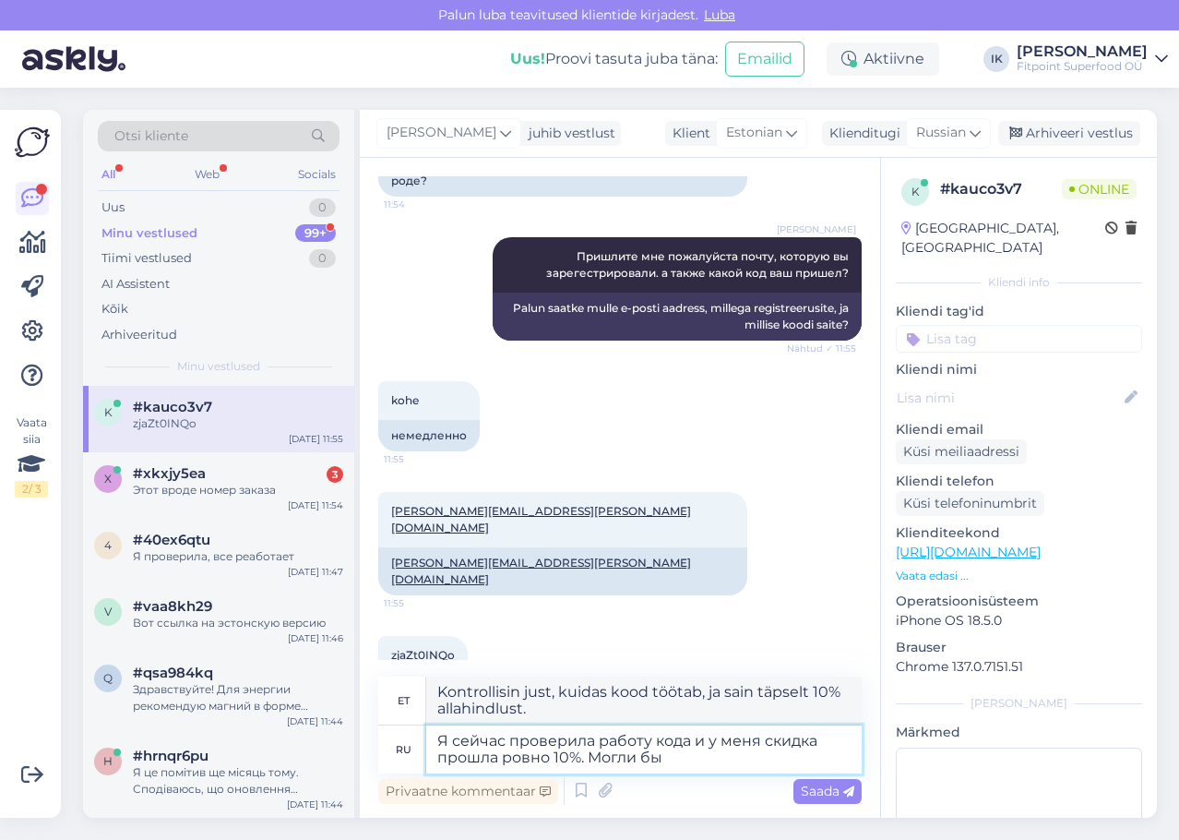
type textarea "Я сейчас проверила работу кода и у меня скидка прошла ровно 10%. Могли бы"
type textarea "Kontrollisin just koodi ja sain täpselt 10% [DEMOGRAPHIC_DATA]. Kas saaksid"
type textarea "Я сейчас проверила работу кода и у меня скидка прошла ровно 10%. Могли бы Вы пр…"
type textarea "Kontrollisin just koodi ja sain täpselt 10% [DEMOGRAPHIC_DATA]. Kas saaksite [P…"
type textarea "Я сейчас проверила работу кода и у меня скидка прошла ровно 10%. Могли бы Вы пр…"
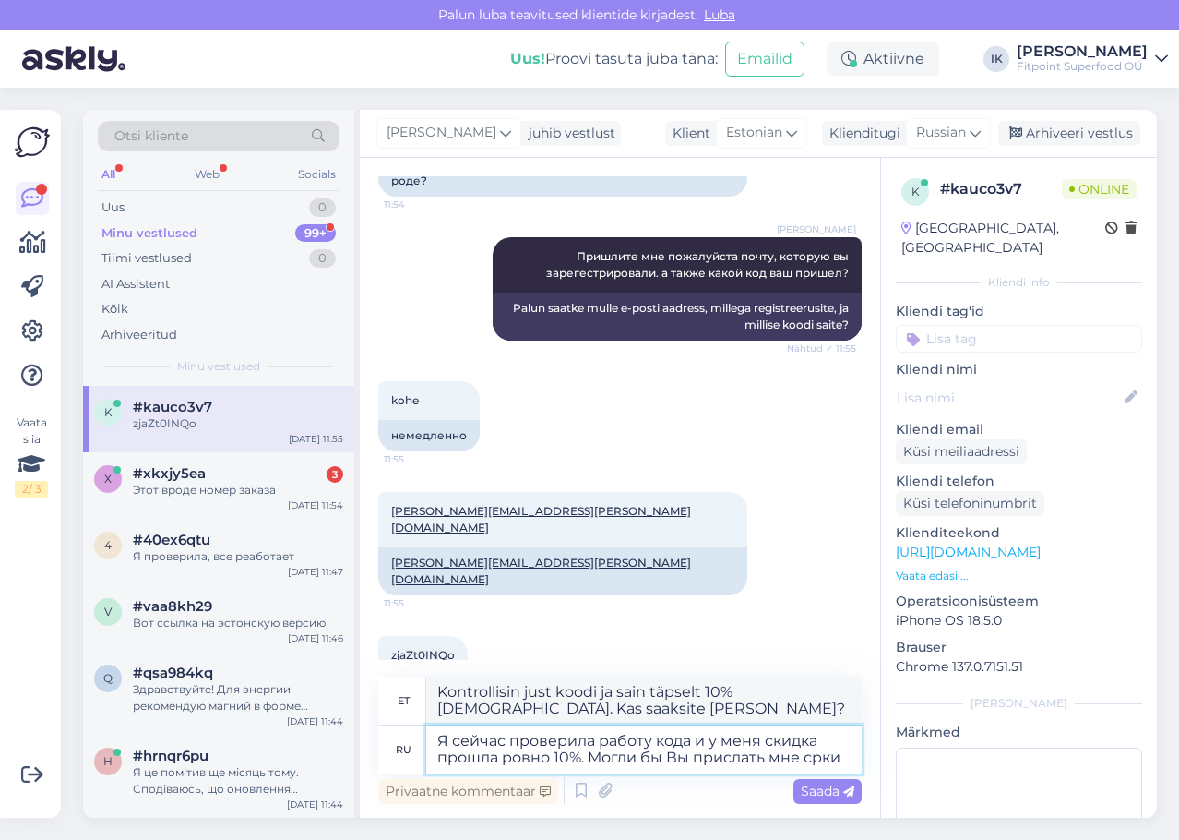
type textarea "Kontrollisin just koodi ja sain täpselt 10% [DEMOGRAPHIC_DATA]. Kas saaksite [P…"
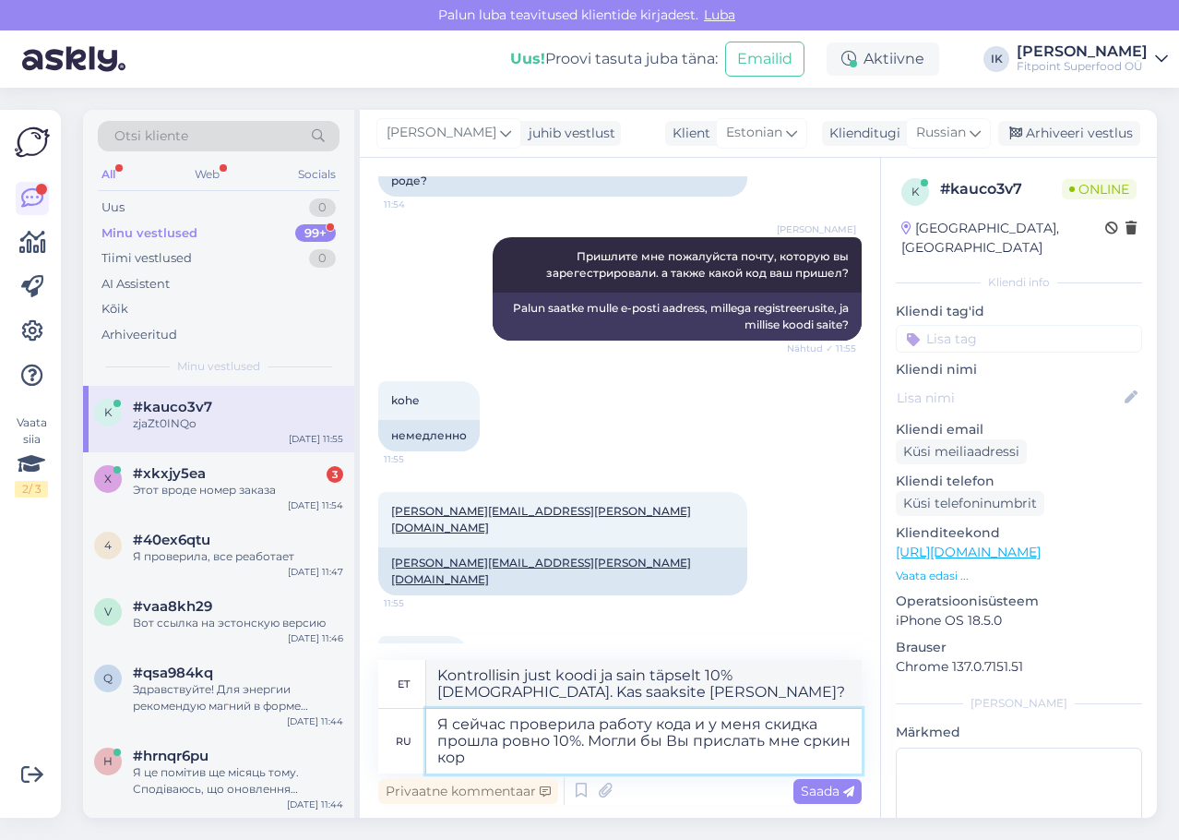
type textarea "Я сейчас проверила работу кода и у меня скидка прошла ровно 10%. Могли бы Вы пр…"
type textarea "Kontrollisin just koodi ja sain täpselt 10% [DEMOGRAPHIC_DATA]. Kas saaksite mu…"
type textarea "Я сейчас проверила работу кода и у меня скидка прошла ровно 10%. Могли бы Вы пр…"
type textarea "Kontrollisin just koodi ja sain täpselt 10% [DEMOGRAPHIC_DATA]. Kas saaksite mu…"
type textarea "Я сейчас проверила работу кода и у меня скидка прошла ровно 10%. Могли бы Вы пр…"
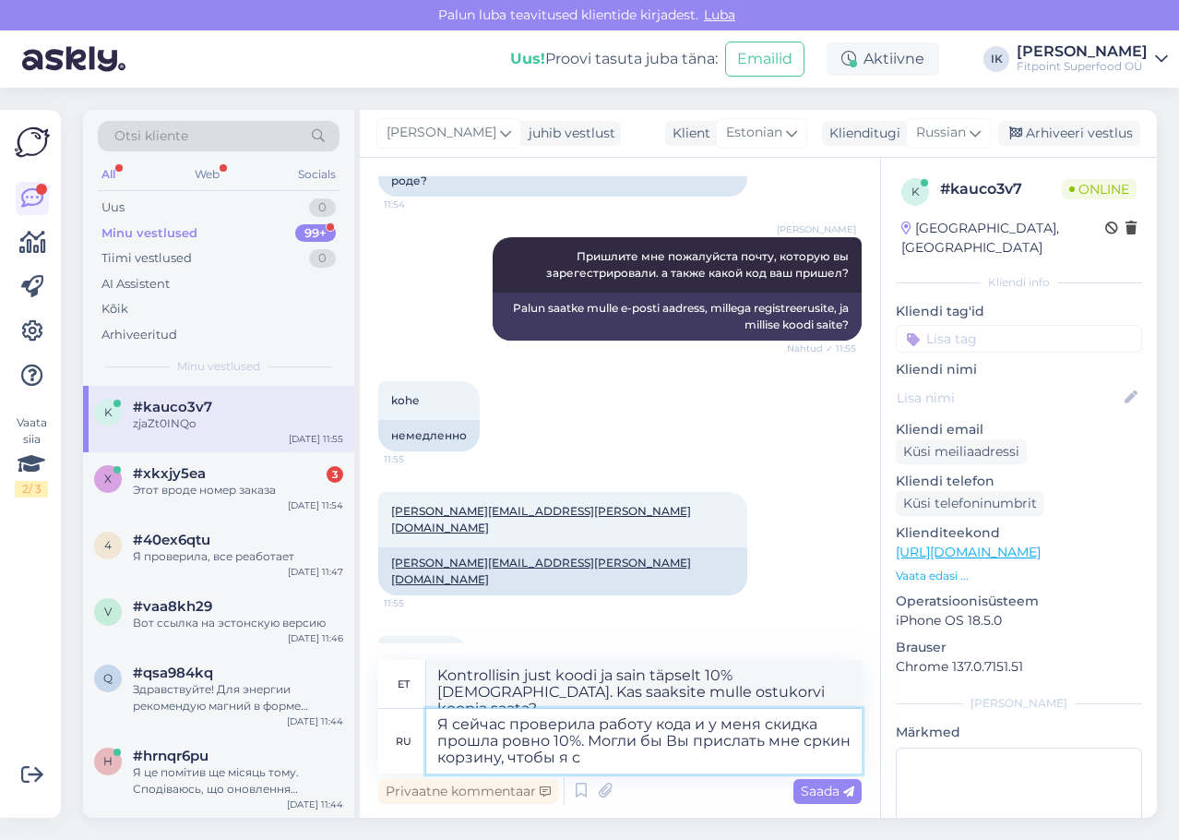
type textarea "Kontrollisin just koodi ja sain täpselt 10% [DEMOGRAPHIC_DATA]. Kas saaksite mu…"
type textarea "Я сейчас проверила работу кода и у меня скидка прошла ровно 10%. Могли бы Вы пр…"
type textarea "Kontrollisin just koodi ja sain täpselt 10% [DEMOGRAPHIC_DATA]. Kas saaksite mu…"
type textarea "Я сейчас проверила работу кода и у меня скидка прошла ровно 10%. Могли бы Вы пр…"
type textarea "Kontrollisin just koodi ja minu allahindlus oli täpselt 10%. Kas saaksite mulle…"
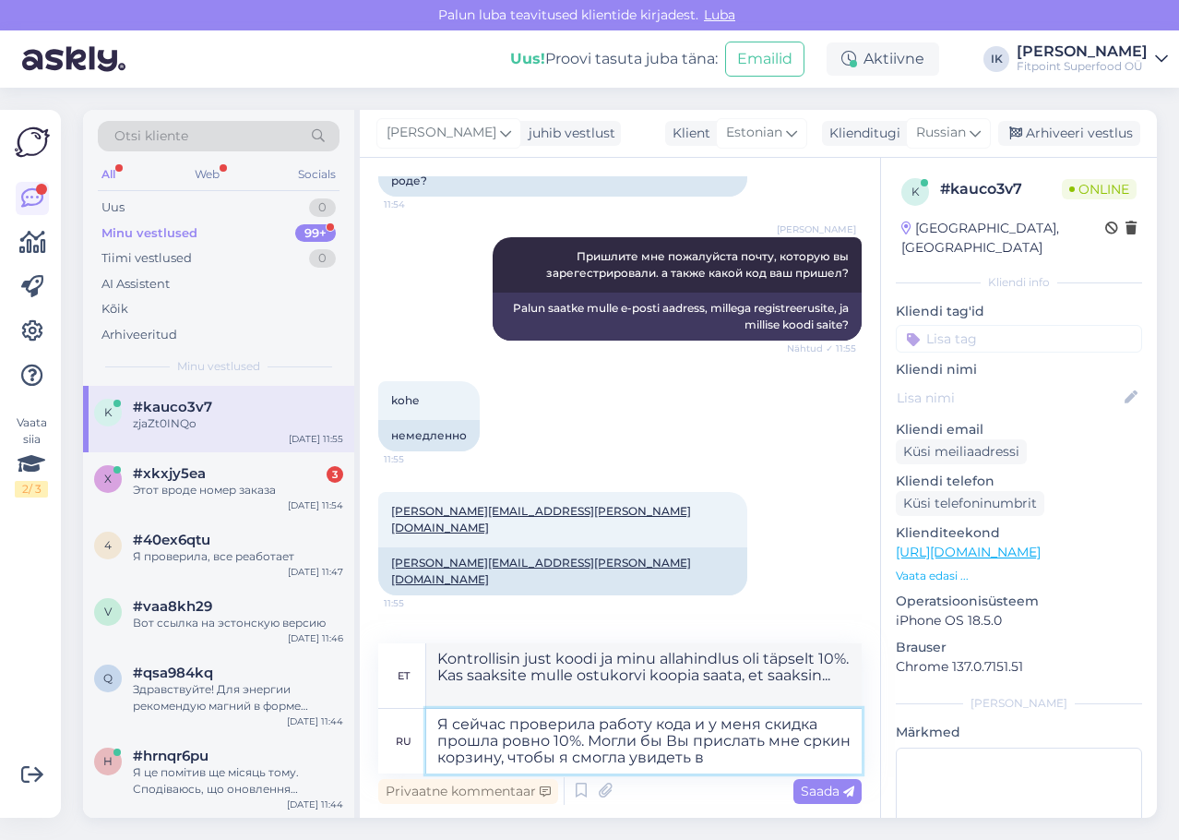
type textarea "Я сейчас проверила работу кода и у меня скидка прошла ровно 10%. Могли бы Вы пр…"
type textarea "Kontrollisin just koodi ja sain täpselt 10% [DEMOGRAPHIC_DATA]. Kas saaksite mu…"
type textarea "Я сейчас проверила работу кода и у меня скидка прошла ровно 10%. Могли бы Вы пр…"
type textarea "Kontrollisin just koodi ja sain täpselt 10% [DEMOGRAPHIC_DATA]. Kas saaksite mu…"
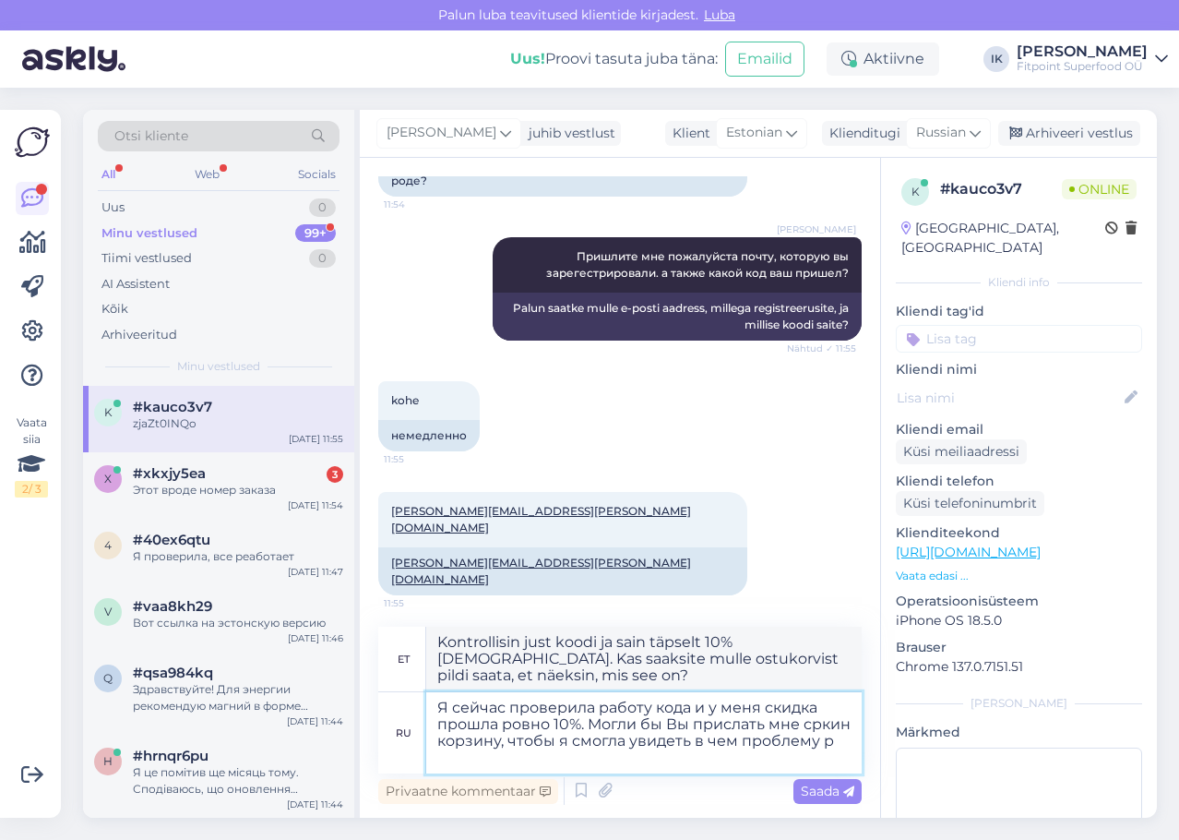
type textarea "Я сейчас проверила работу кода и у меня скидка прошла ровно 10%. Могли бы Вы пр…"
type textarea "Kontrollisin just koodi ja minu allahindlus oli täpselt 10%. Kas saaksite mulle…"
type textarea "Я сейчас проверила работу кода и у меня скидка прошла ровно 10%. Могли бы Вы пр…"
type textarea "Kontrollisin just koodi ja minu allahindlus oli täpselt 10%. Kas saaksite mulle…"
type textarea "Я сейчас проверила работу кода и у меня скидка прошла ровно 10%. Могли бы Вы пр…"
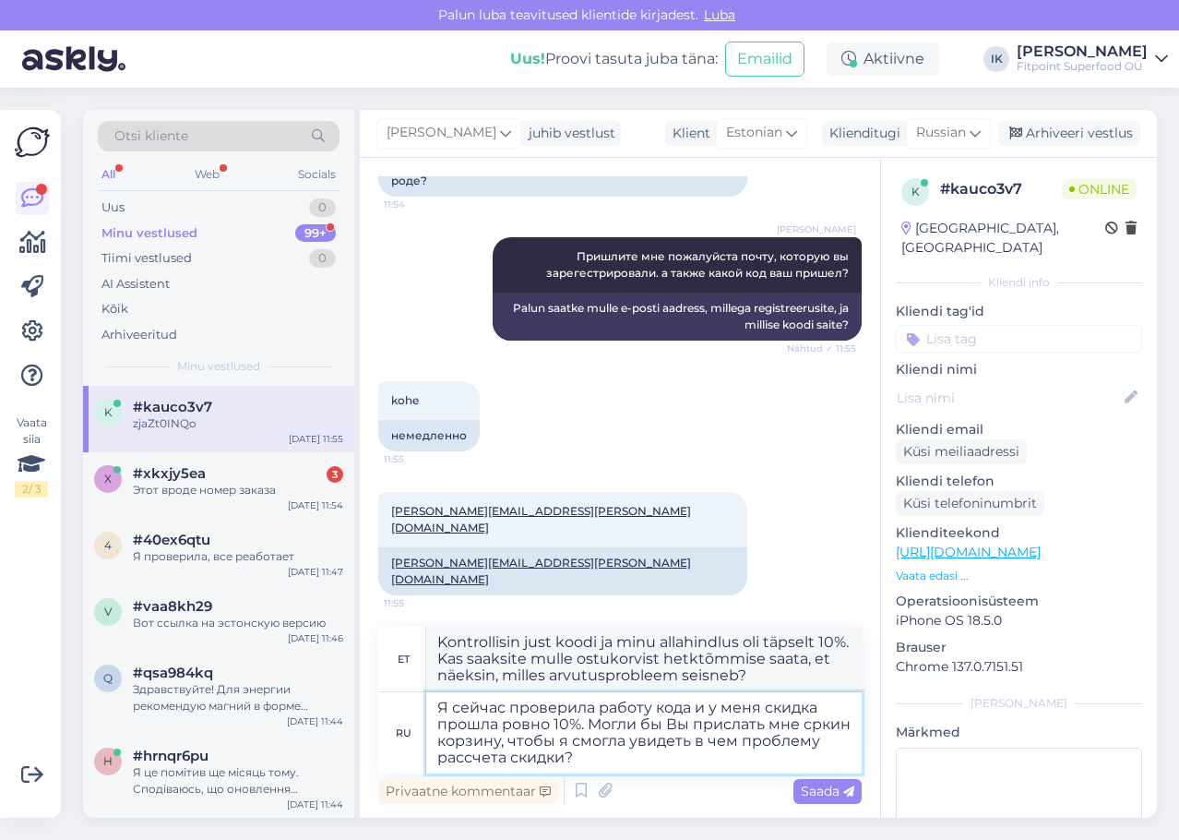
type textarea "Kontrollisin just koodi ja minu allahindlus oli täpselt 10%. Kas saaksite mulle…"
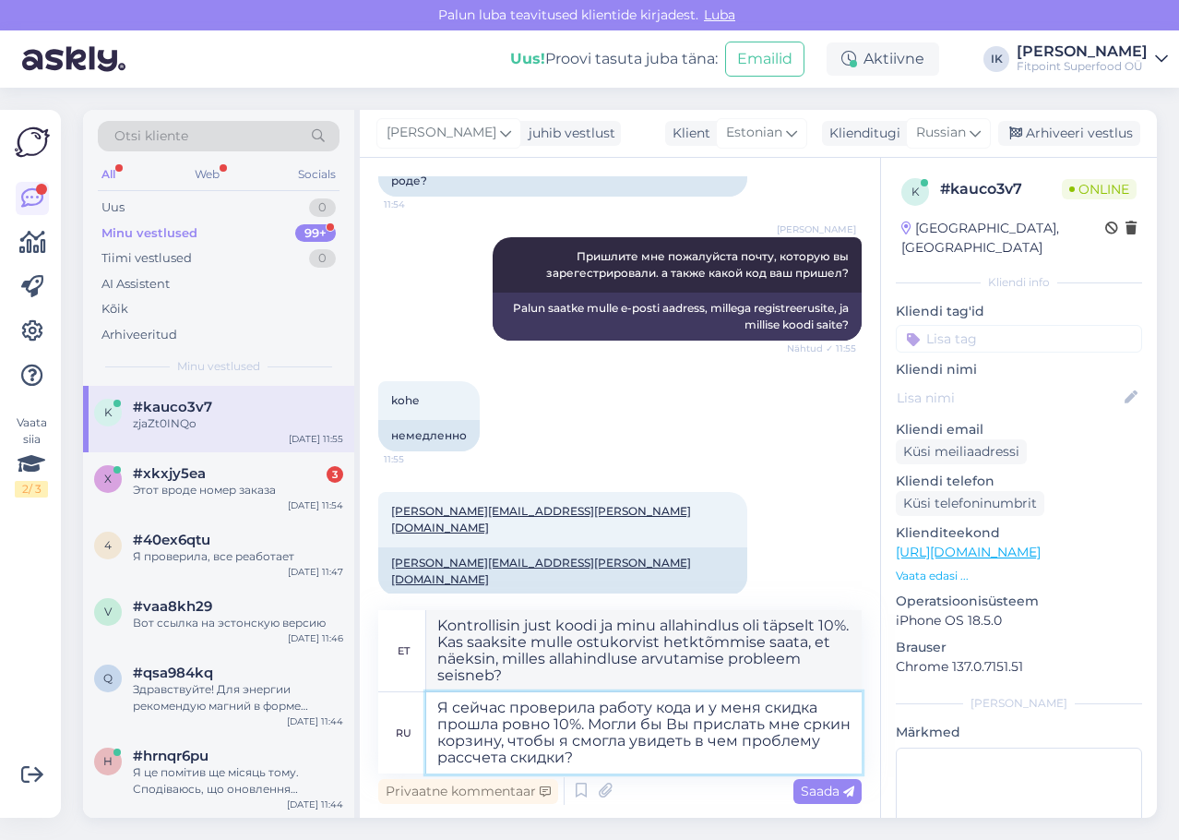
click at [550, 741] on textarea "Я сейчас проверила работу кода и у меня скидка прошла ровно 10%. Могли бы Вы пр…" at bounding box center [643, 732] width 435 height 81
type textarea "Я сейчас проверила работу кода и у меня скидка прошла ровно 10%. Могли бы Вы пр…"
type textarea "Kontrollisin just koodi ja minu allahindlus oli täpselt 10%. Kas saaksite mulle…"
click at [484, 735] on textarea "Я сейчас проверила работу кода и у меня скидка прошла ровно 10%. Могли бы Вы пр…" at bounding box center [643, 732] width 435 height 81
type textarea "Я сейчас проверила работу кода и у меня скидка прошла ровно 10%. Могли бы Вы пр…"
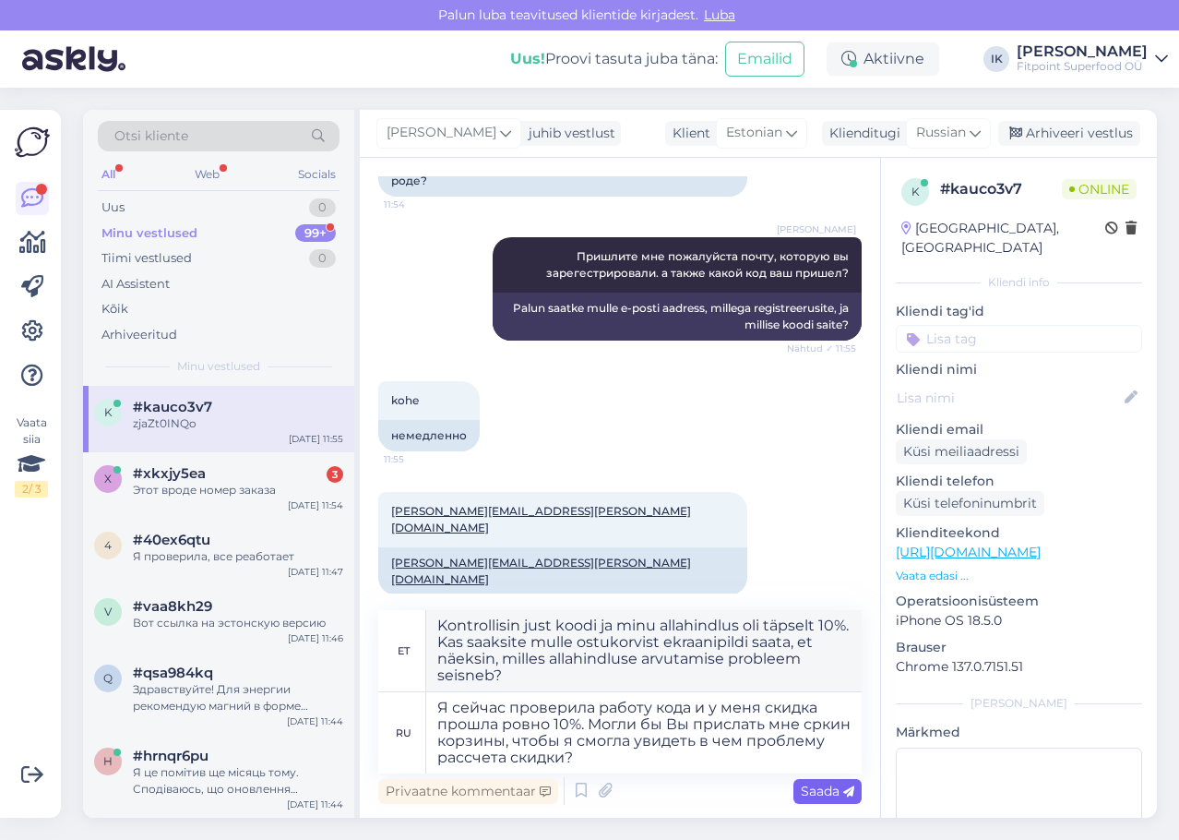
click at [826, 784] on span "Saada" at bounding box center [828, 790] width 54 height 17
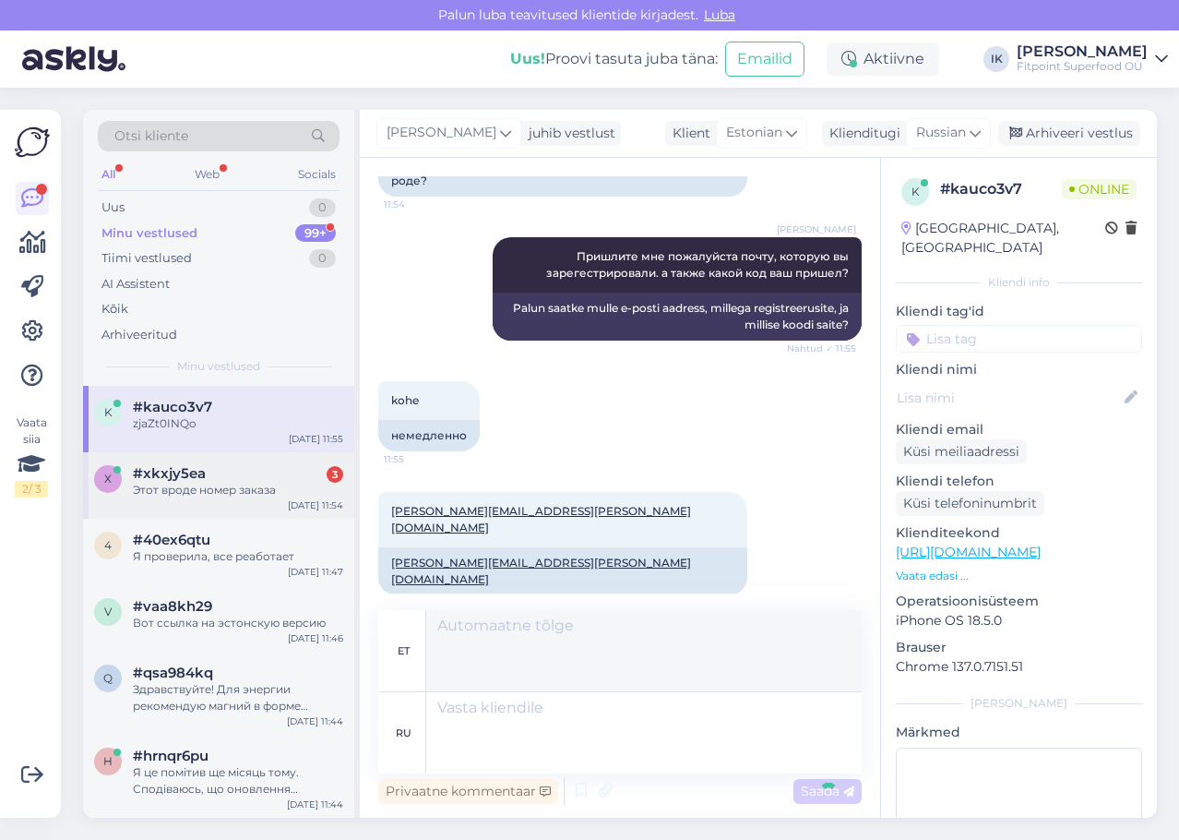
scroll to position [723, 0]
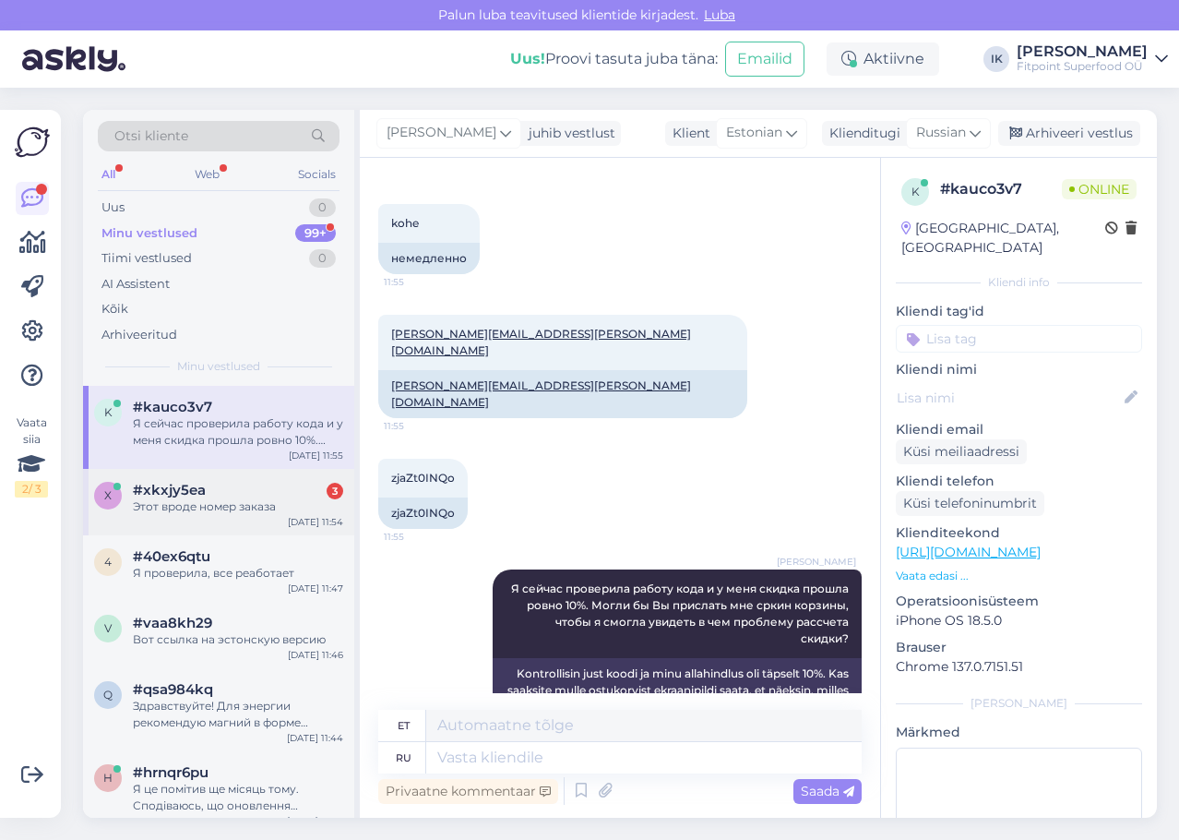
click at [192, 495] on span "#xkxjy5ea" at bounding box center [169, 490] width 73 height 17
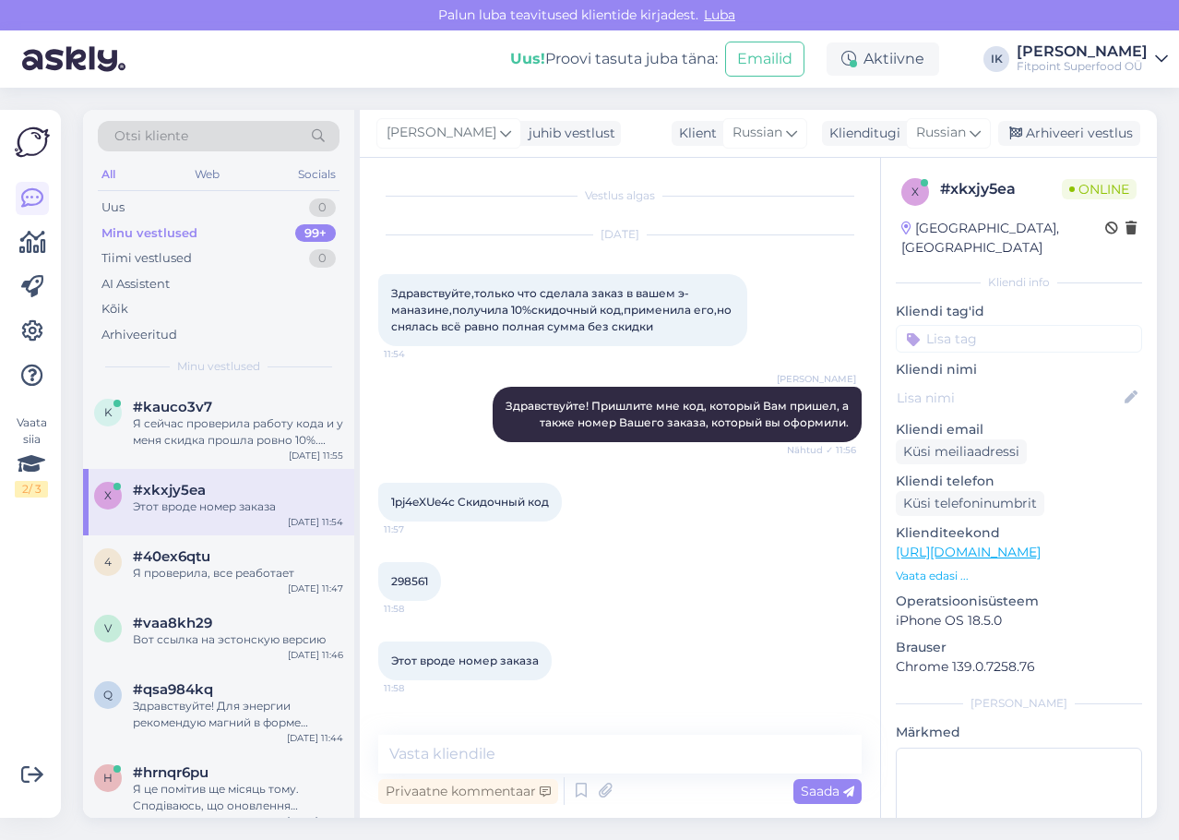
click at [408, 579] on span "298561" at bounding box center [409, 581] width 37 height 14
click at [429, 579] on div "298561 11:58" at bounding box center [409, 581] width 63 height 39
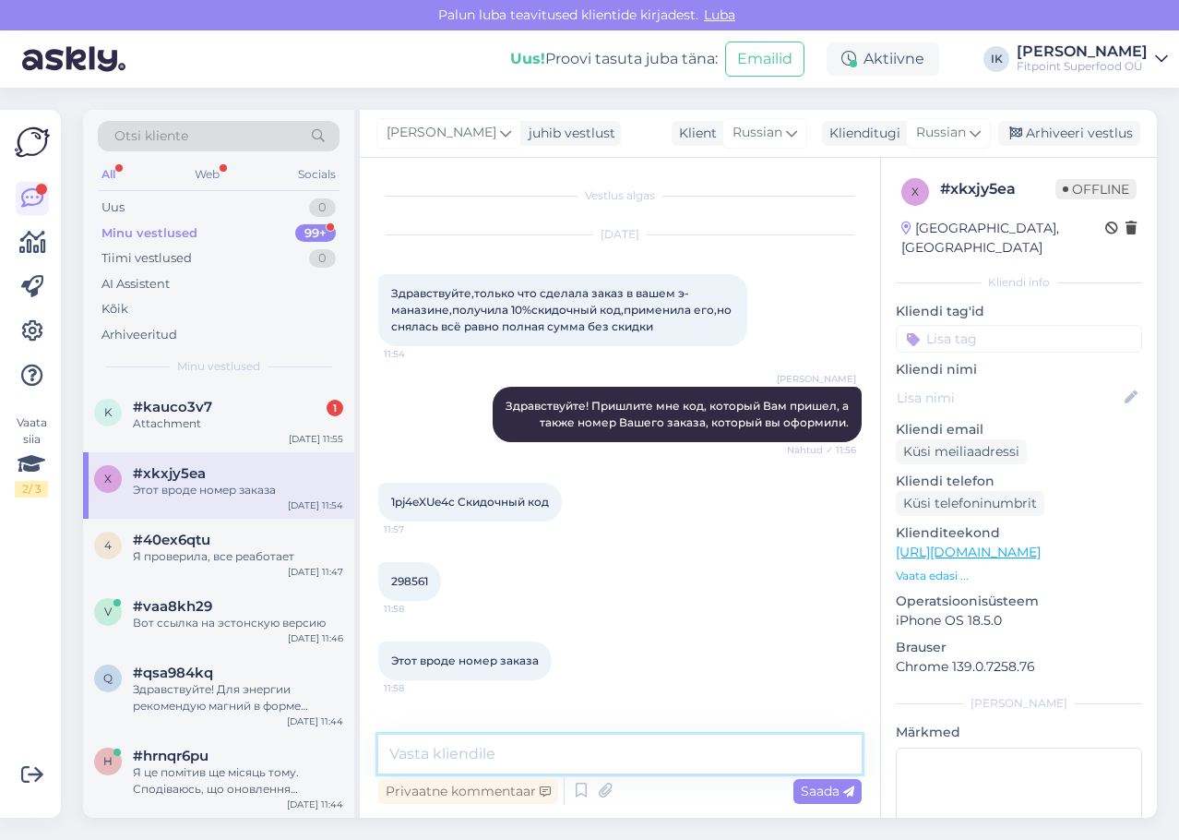
click at [608, 765] on textarea at bounding box center [619, 753] width 483 height 39
click at [392, 761] on textarea "ри оформлении заказа" at bounding box center [619, 753] width 483 height 39
click at [706, 749] on textarea "При оформлении заказа" at bounding box center [619, 753] width 483 height 39
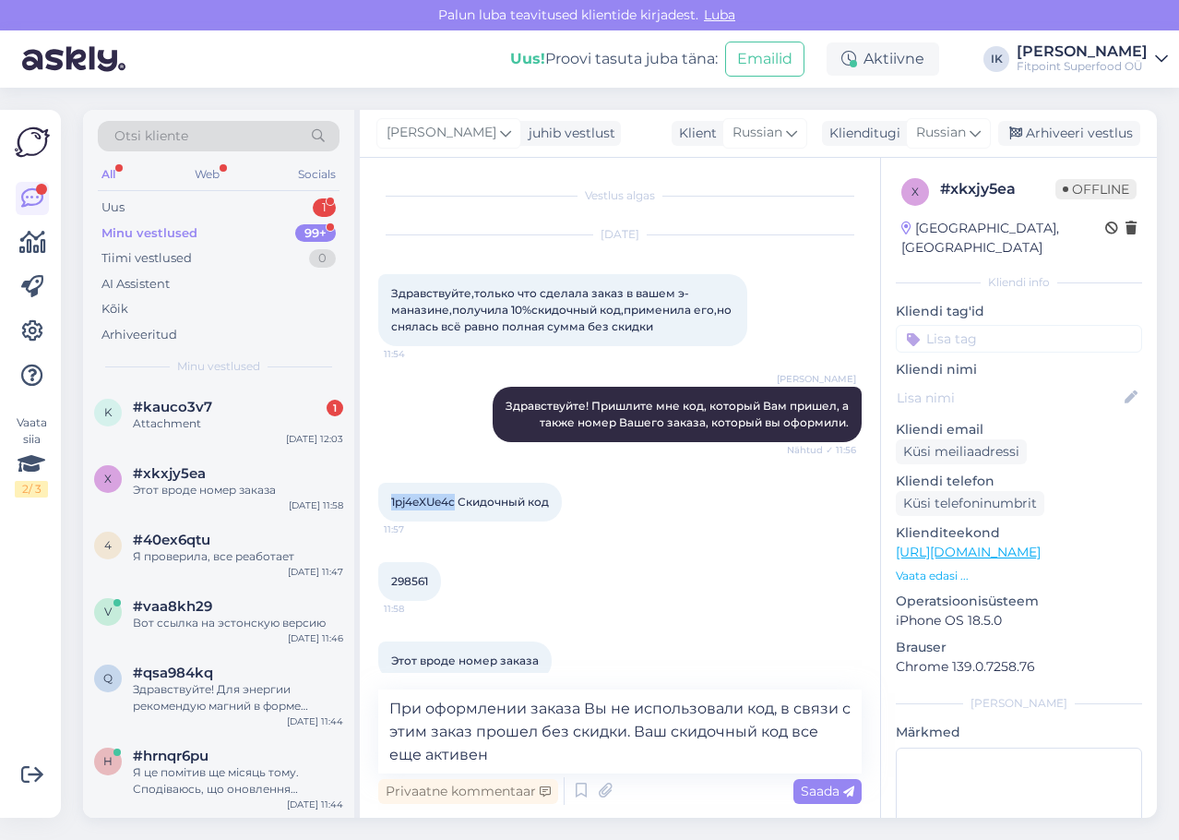
drag, startPoint x: 456, startPoint y: 496, endPoint x: 391, endPoint y: 497, distance: 64.6
click at [391, 497] on span "1pj4eXUe4c Скидочный код" at bounding box center [470, 502] width 158 height 14
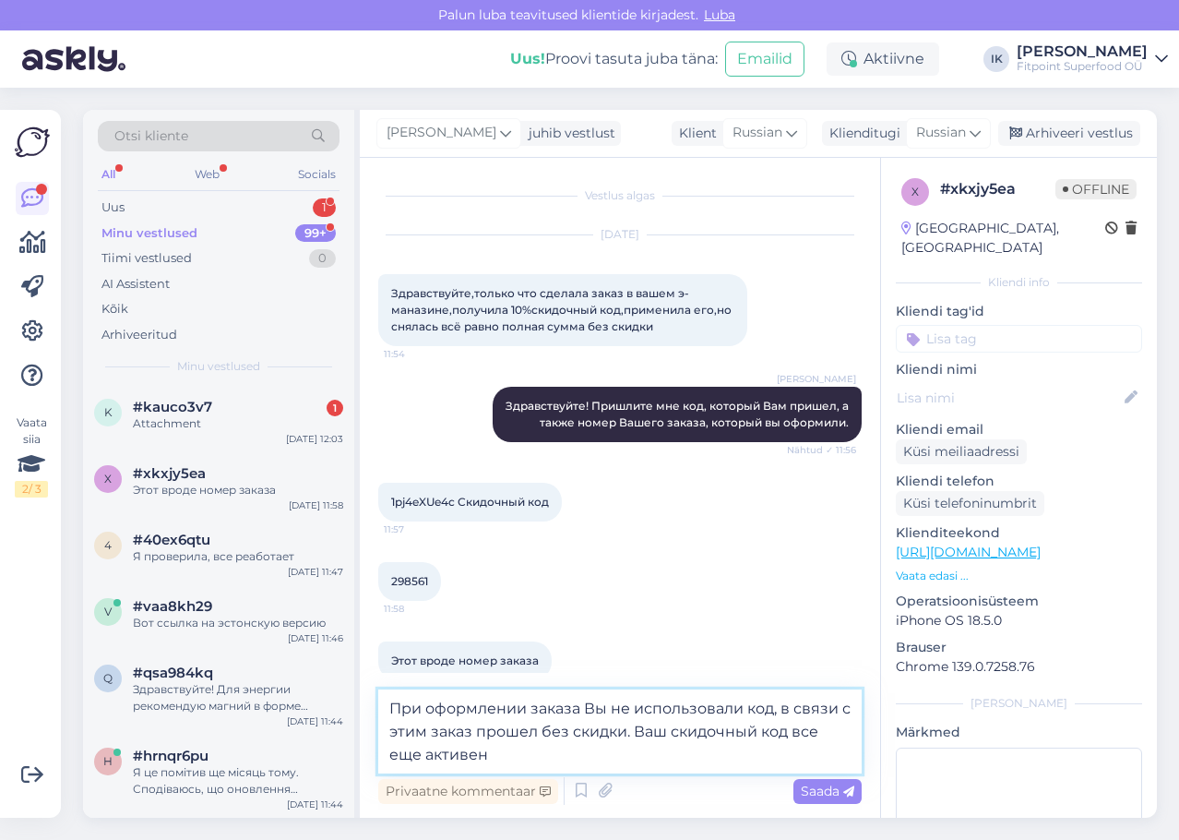
click at [579, 763] on textarea "При оформлении заказа Вы не использовали код, в связи с этим заказ прошел без с…" at bounding box center [619, 731] width 483 height 84
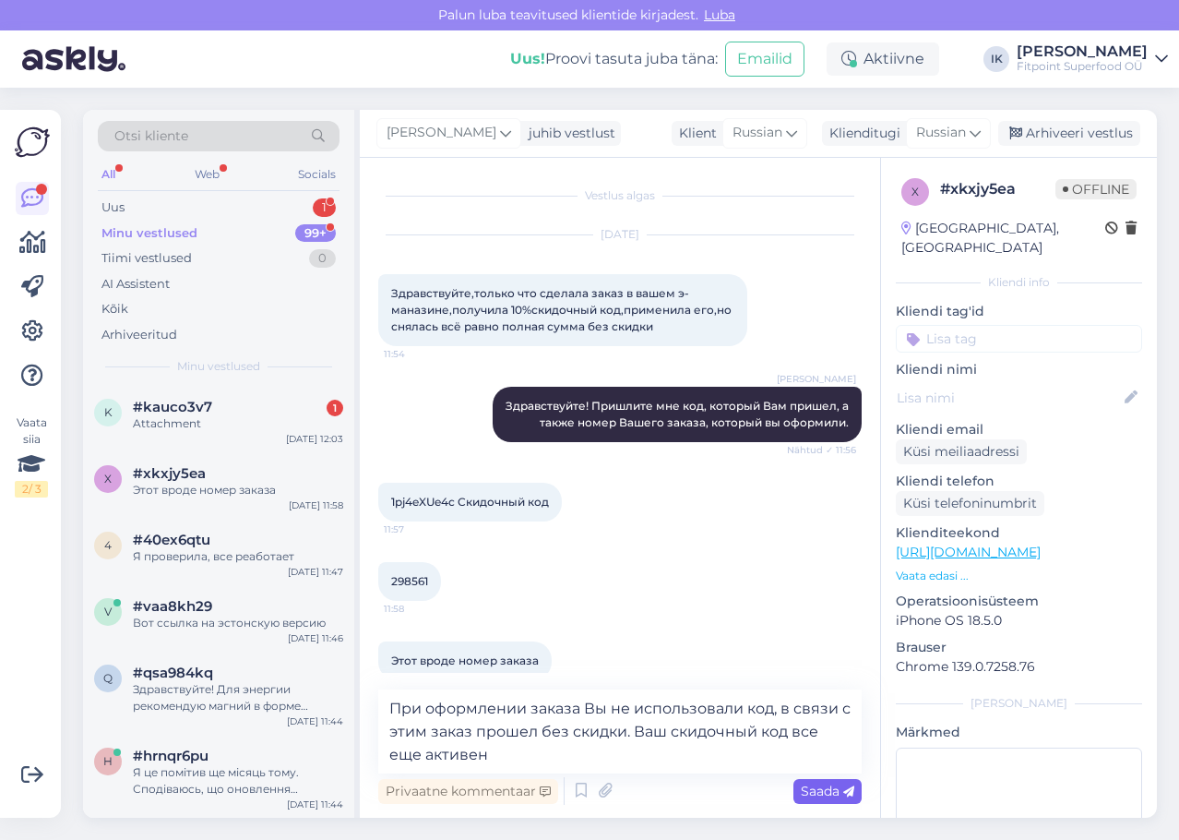
click at [830, 789] on span "Saada" at bounding box center [828, 790] width 54 height 17
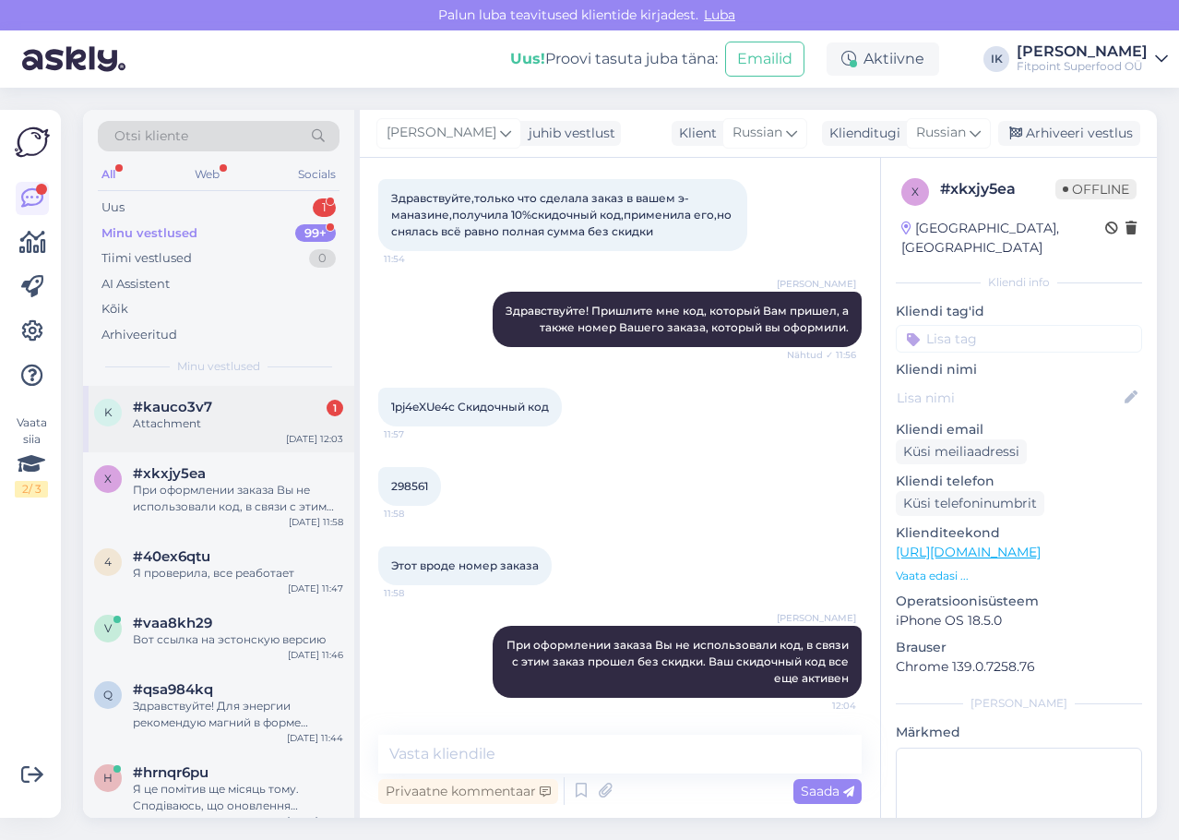
click at [258, 412] on div "#kauco3v7 1" at bounding box center [238, 407] width 210 height 17
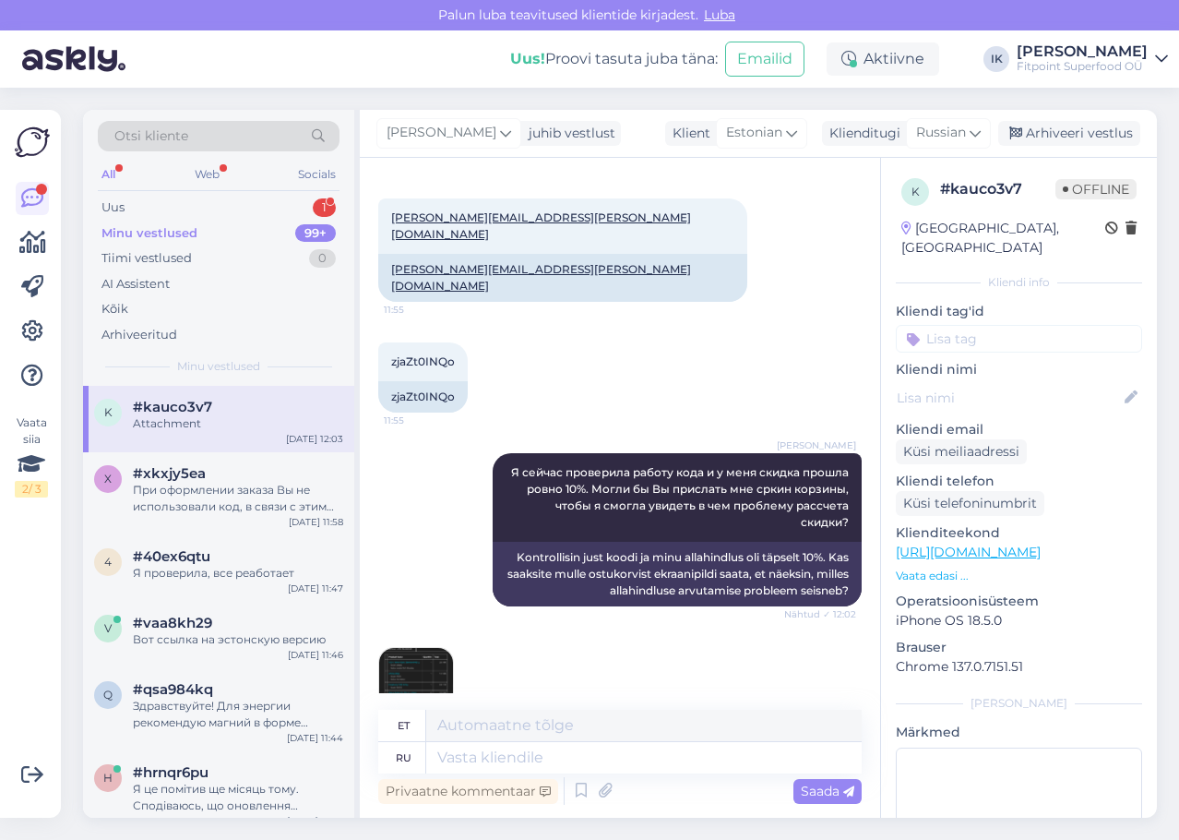
click at [444, 648] on img at bounding box center [416, 685] width 74 height 74
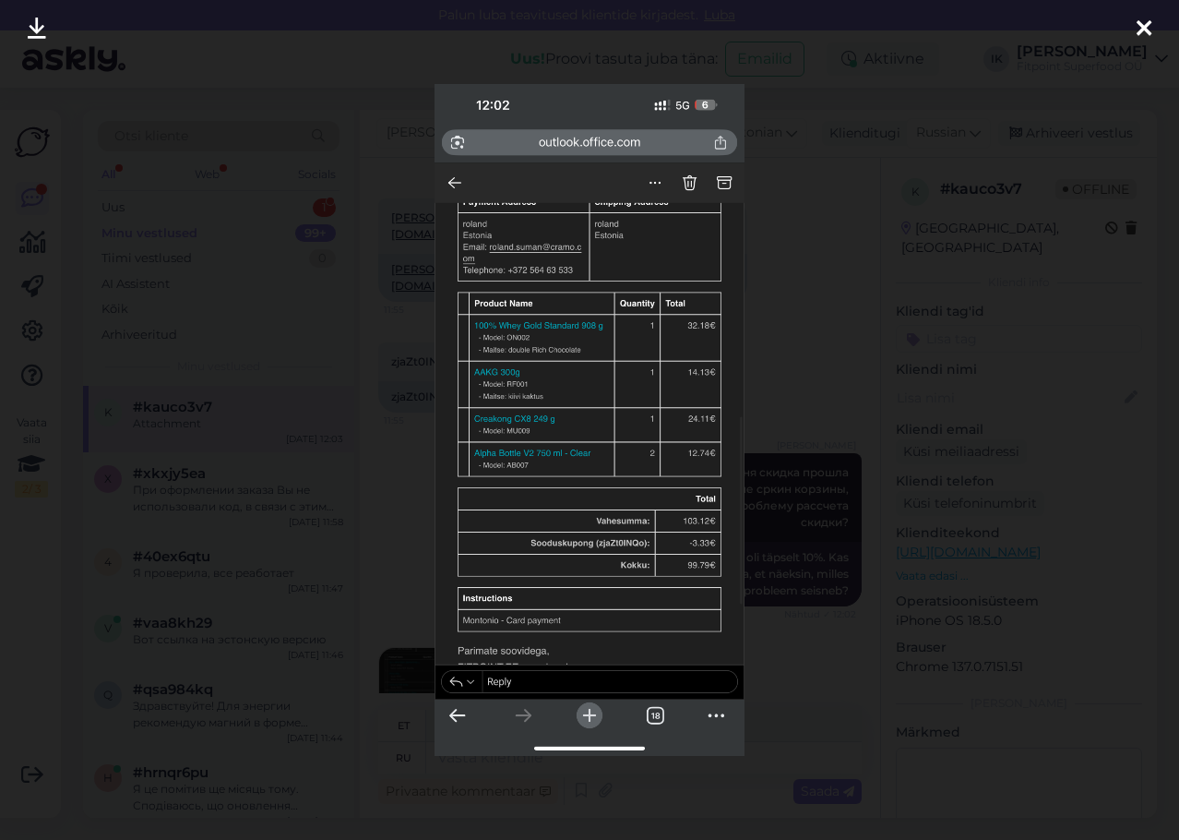
click at [836, 532] on div at bounding box center [589, 420] width 1179 height 840
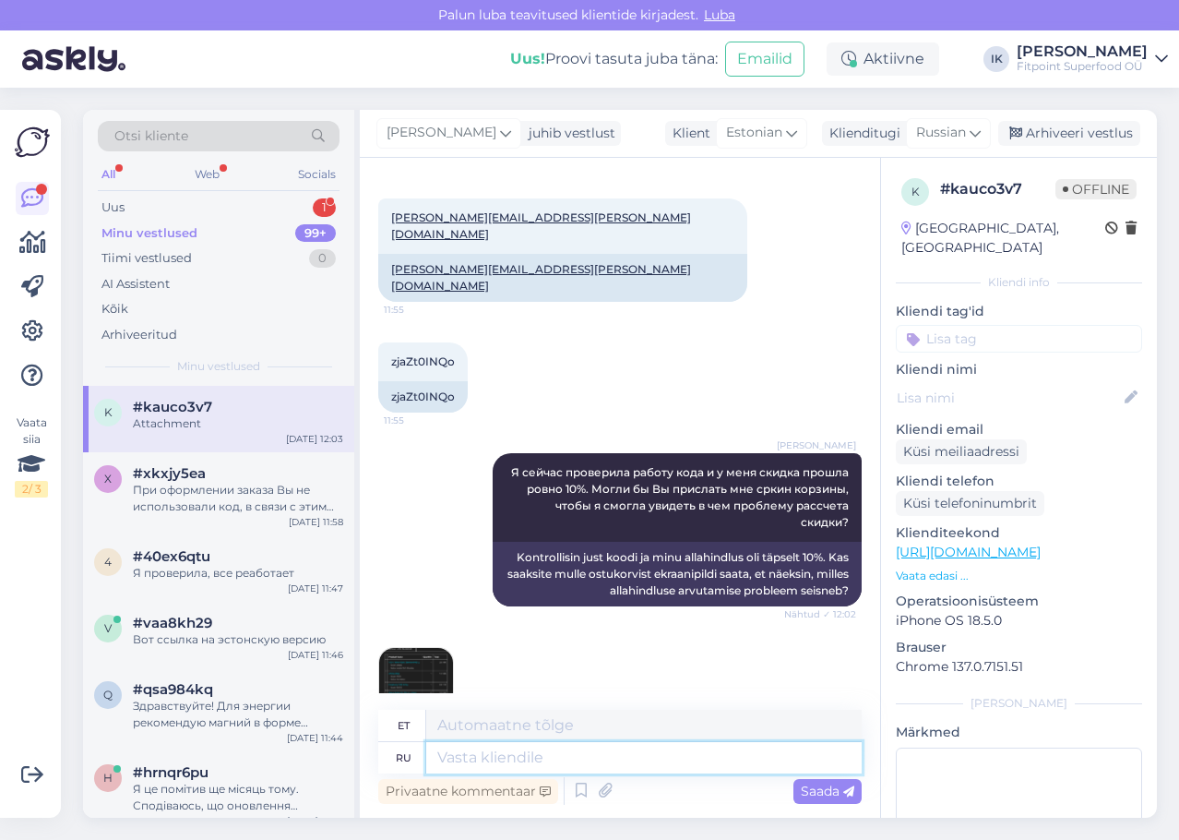
click at [672, 764] on textarea at bounding box center [643, 757] width 435 height 31
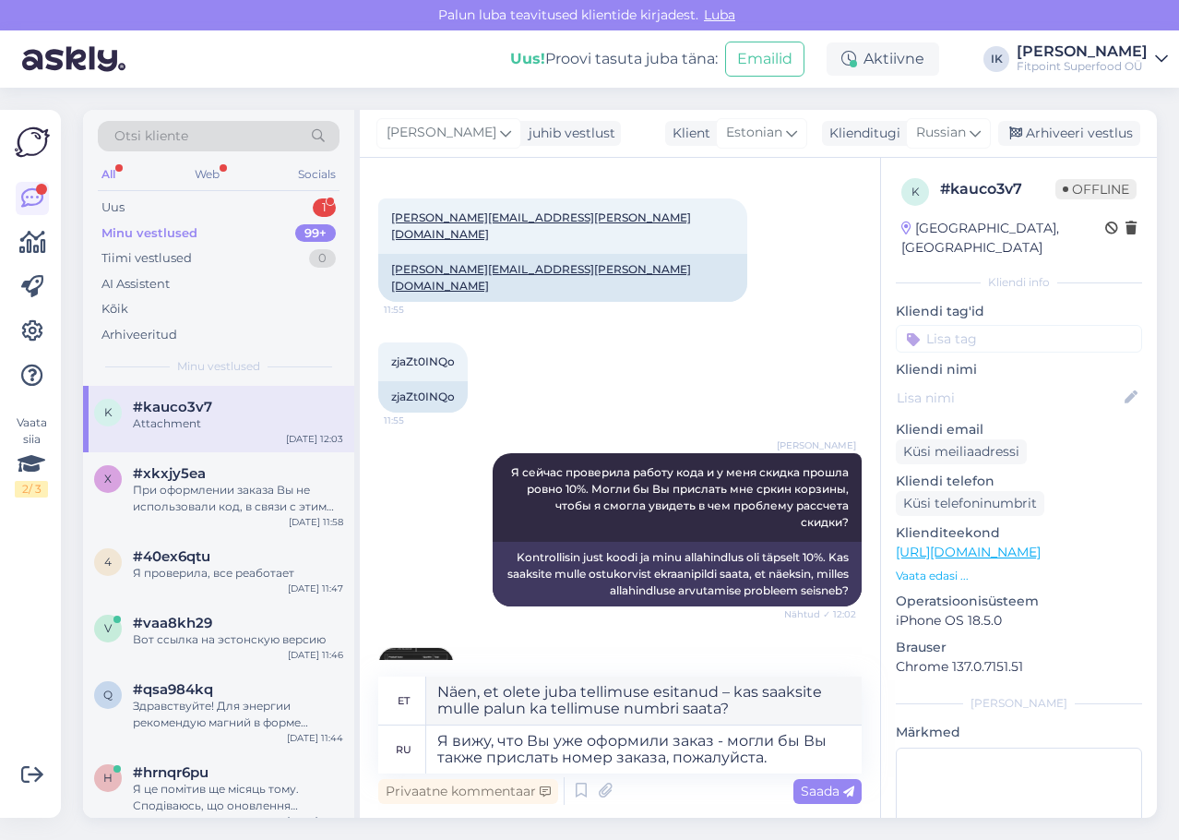
click at [437, 648] on img at bounding box center [416, 685] width 74 height 74
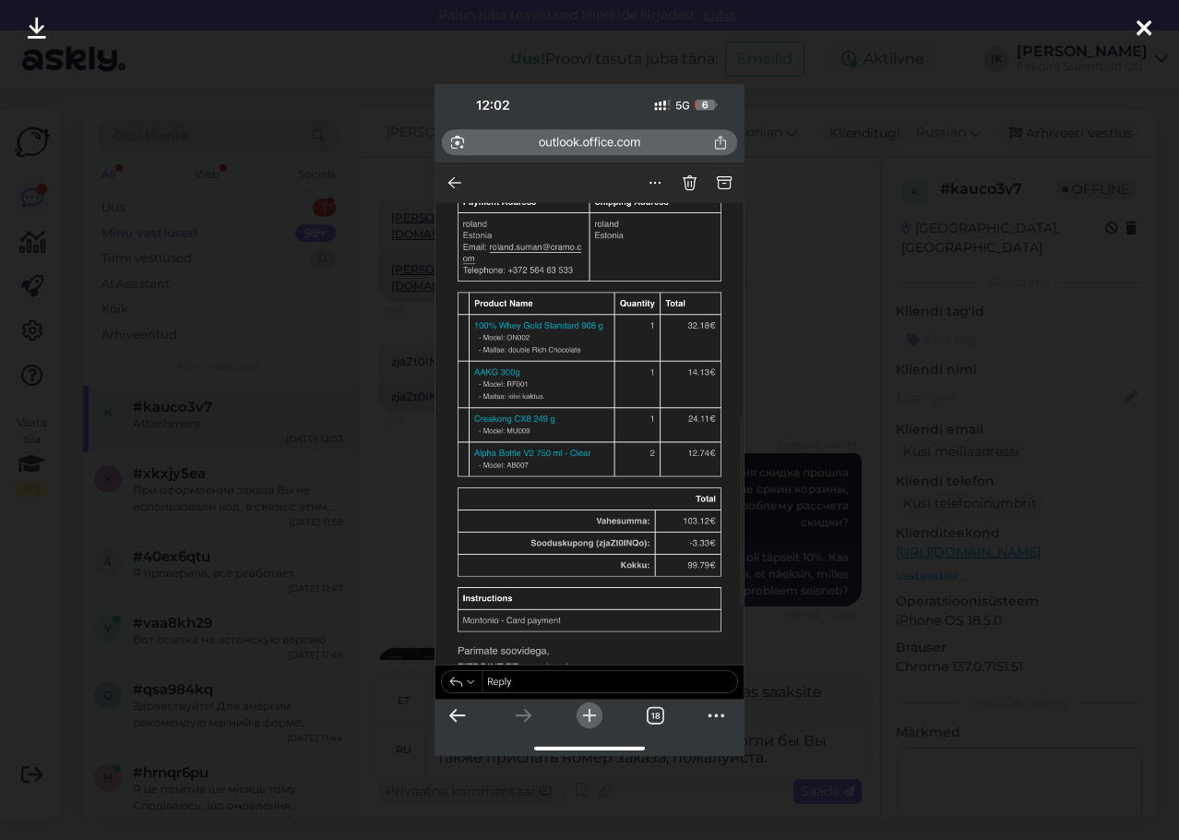
click at [767, 608] on div at bounding box center [589, 420] width 1179 height 840
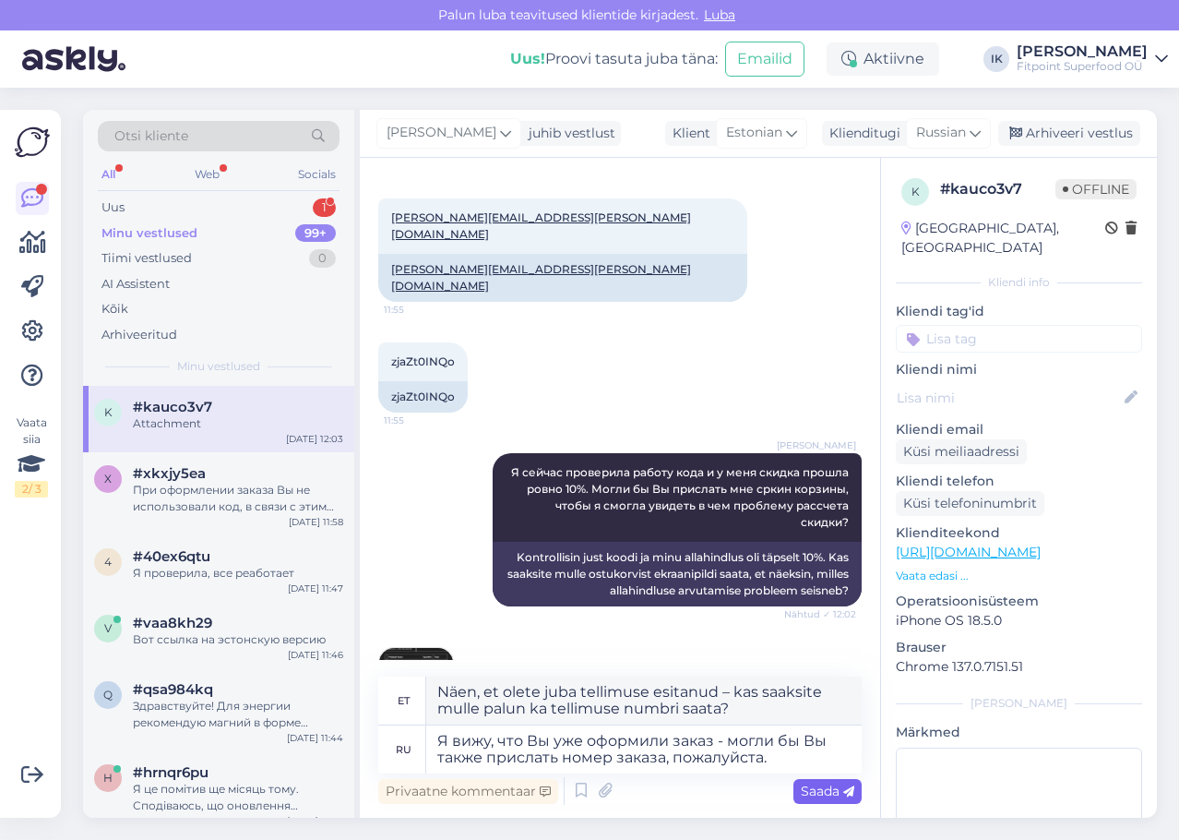
click at [832, 800] on div "Saada" at bounding box center [827, 791] width 68 height 25
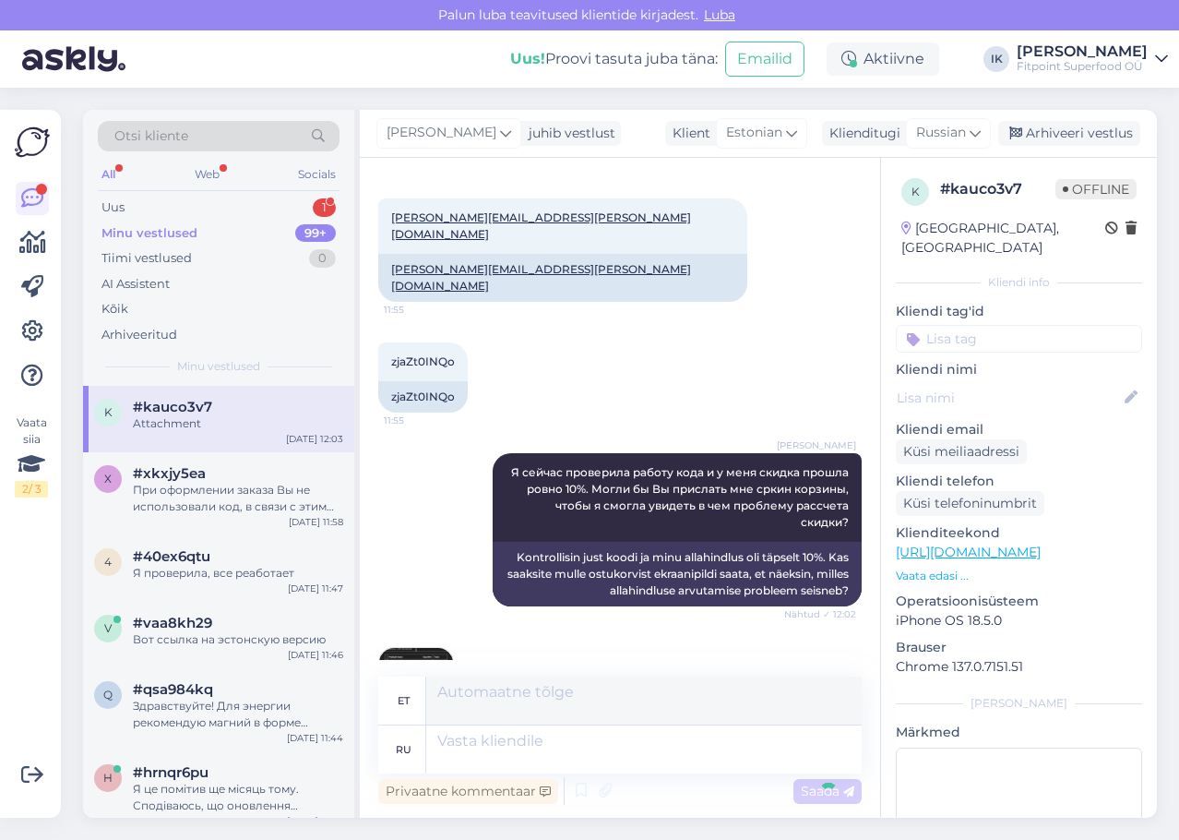
scroll to position [984, 0]
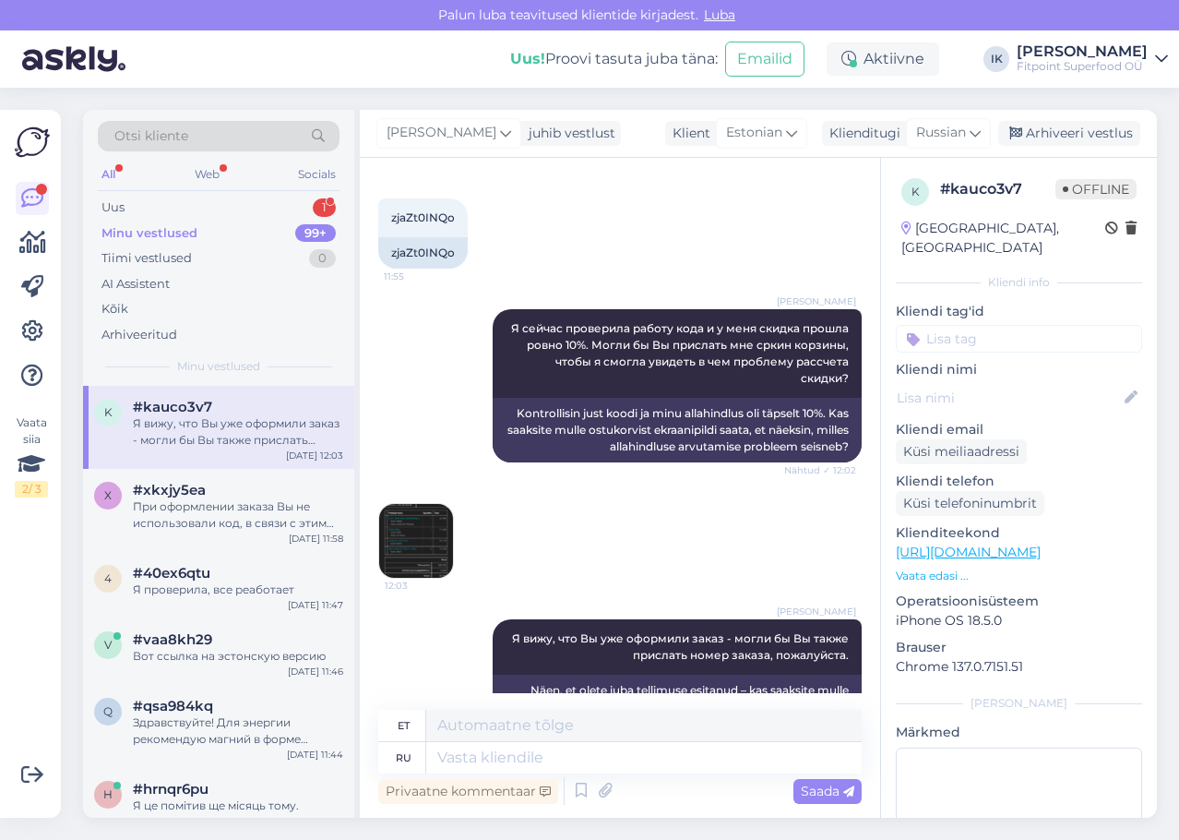
click at [414, 504] on img at bounding box center [416, 541] width 74 height 74
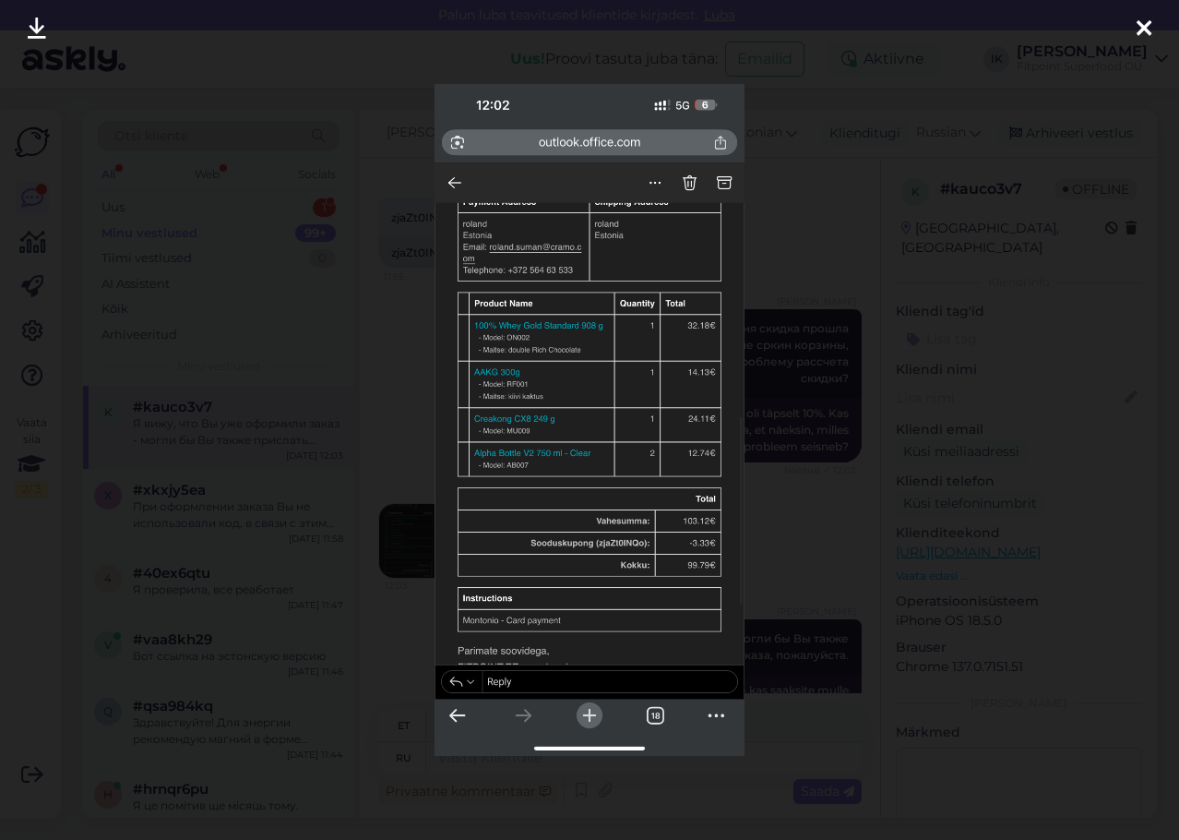
click at [869, 253] on div at bounding box center [589, 420] width 1179 height 840
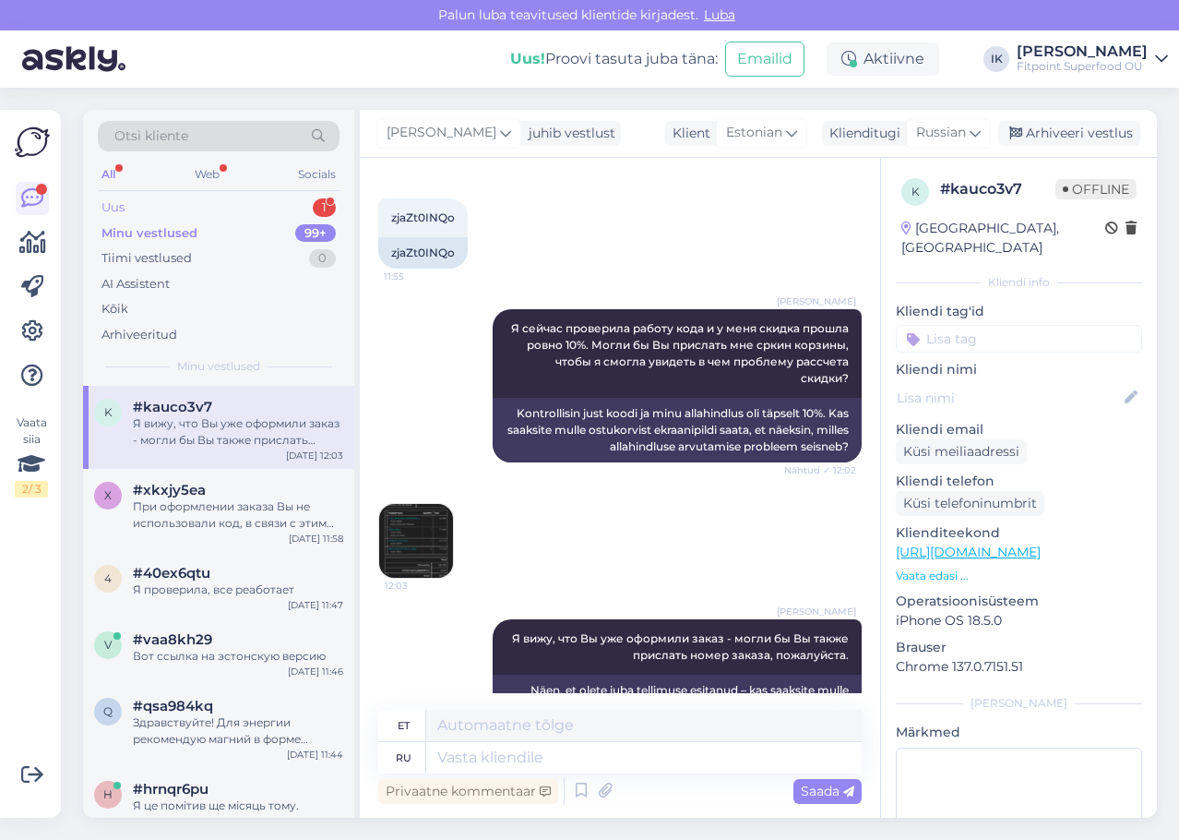
click at [229, 206] on div "Uus 1" at bounding box center [219, 208] width 242 height 26
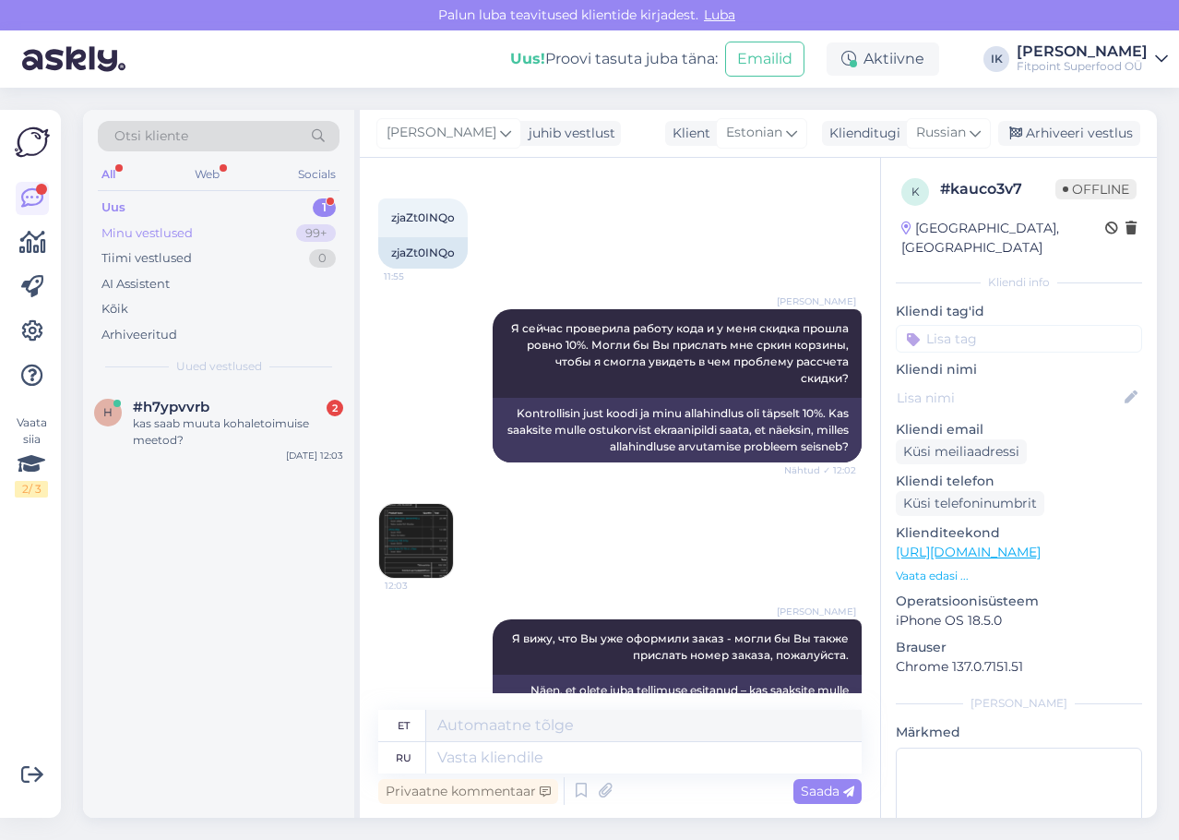
click at [258, 229] on div "Minu vestlused 99+" at bounding box center [219, 234] width 242 height 26
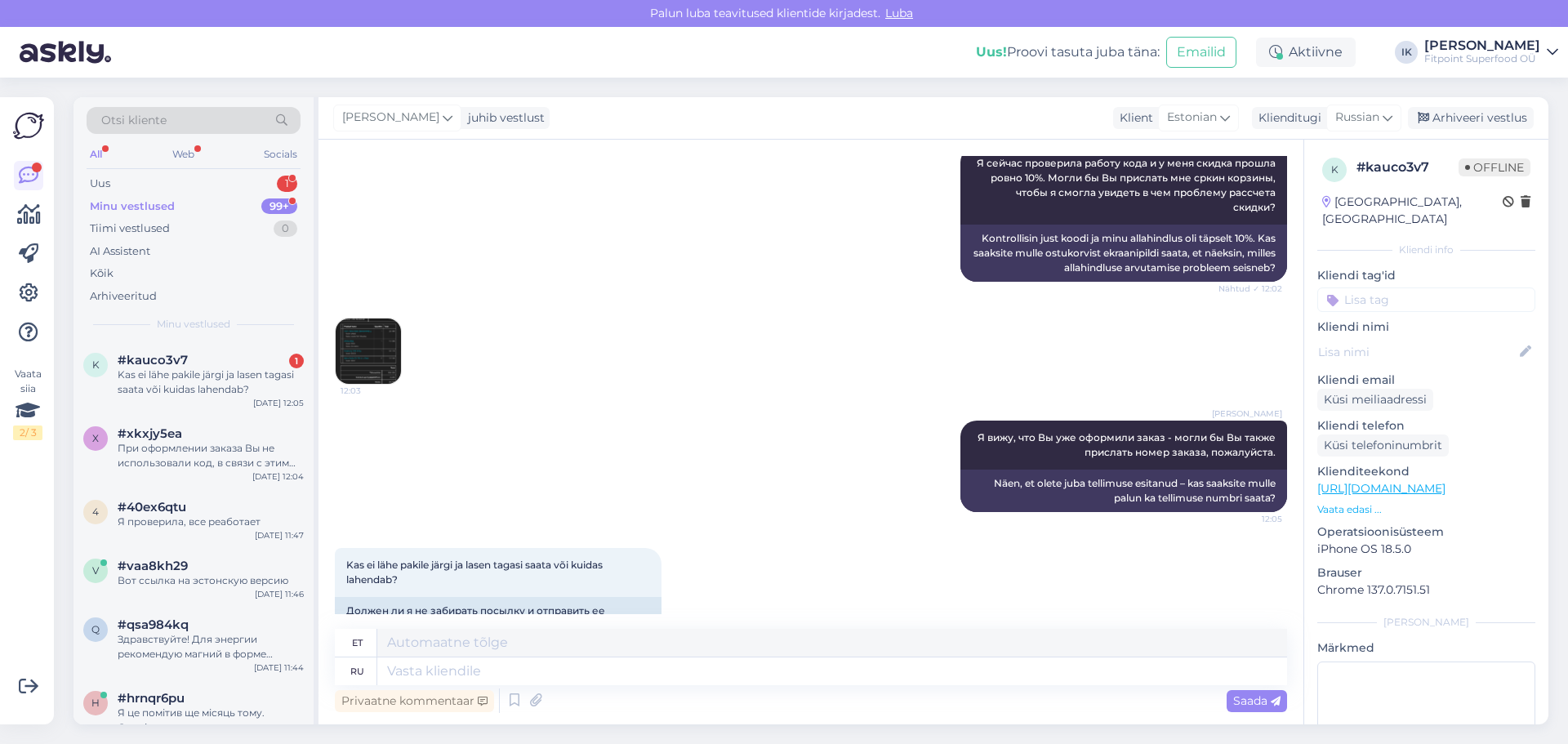
scroll to position [997, 0]
click at [594, 678] on textarea at bounding box center [832, 671] width 910 height 27
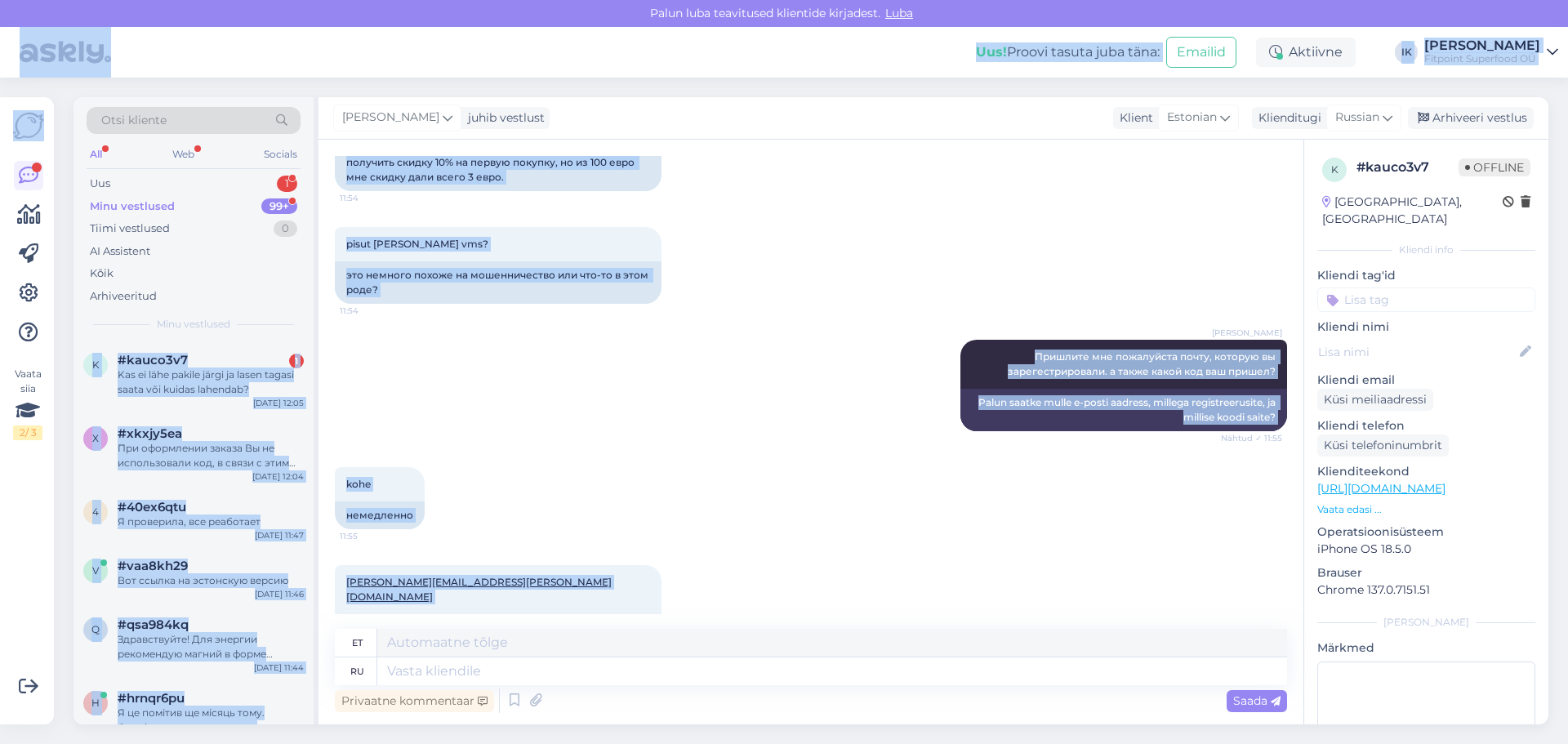
scroll to position [0, 0]
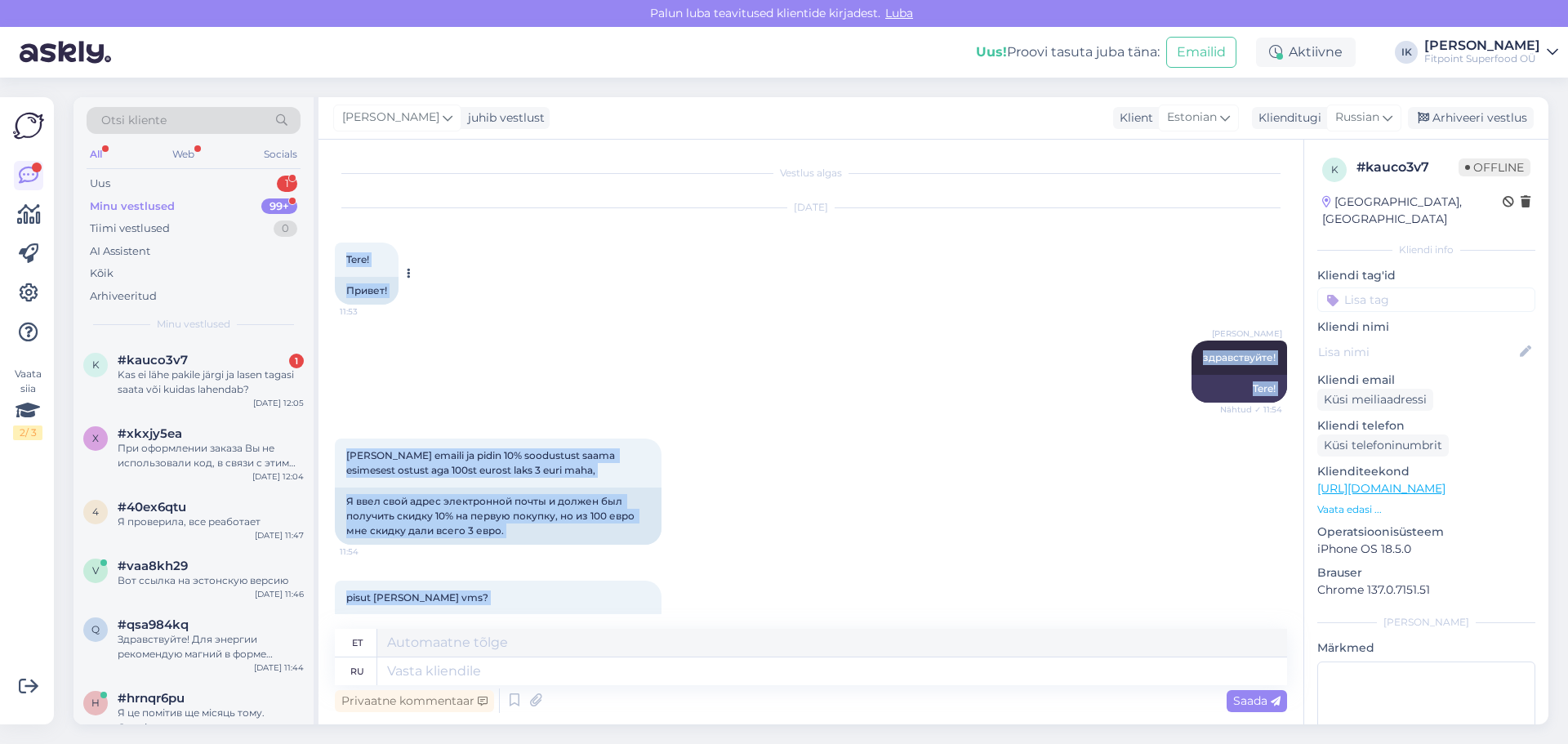
drag, startPoint x: 603, startPoint y: 580, endPoint x: 342, endPoint y: 253, distance: 418.4
click at [342, 253] on div "Vestlus algas [DATE] Tere! 11:53 Привет! [PERSON_NAME] здравствуйте! Nähtud ✓ 1…" at bounding box center [818, 385] width 966 height 458
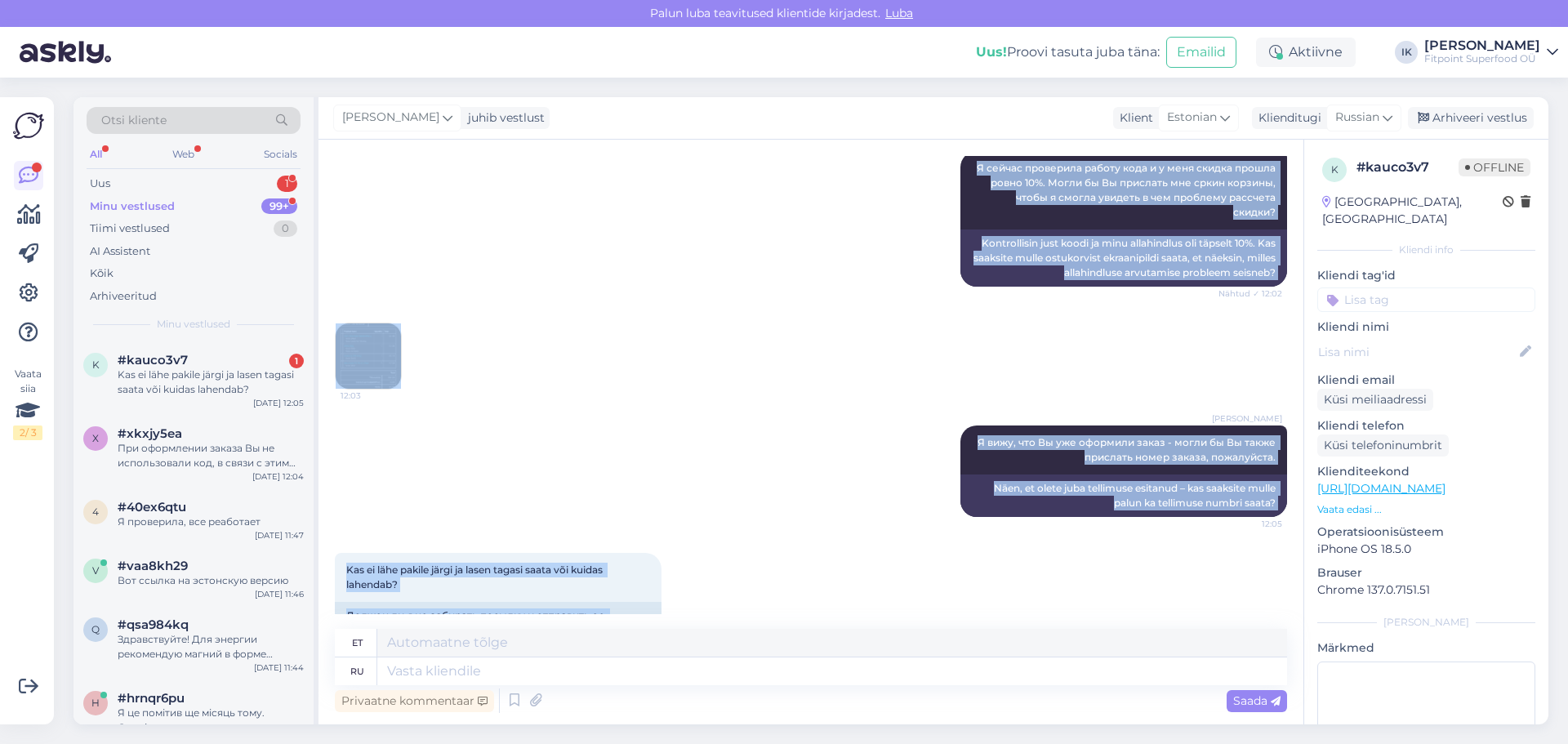
scroll to position [997, 0]
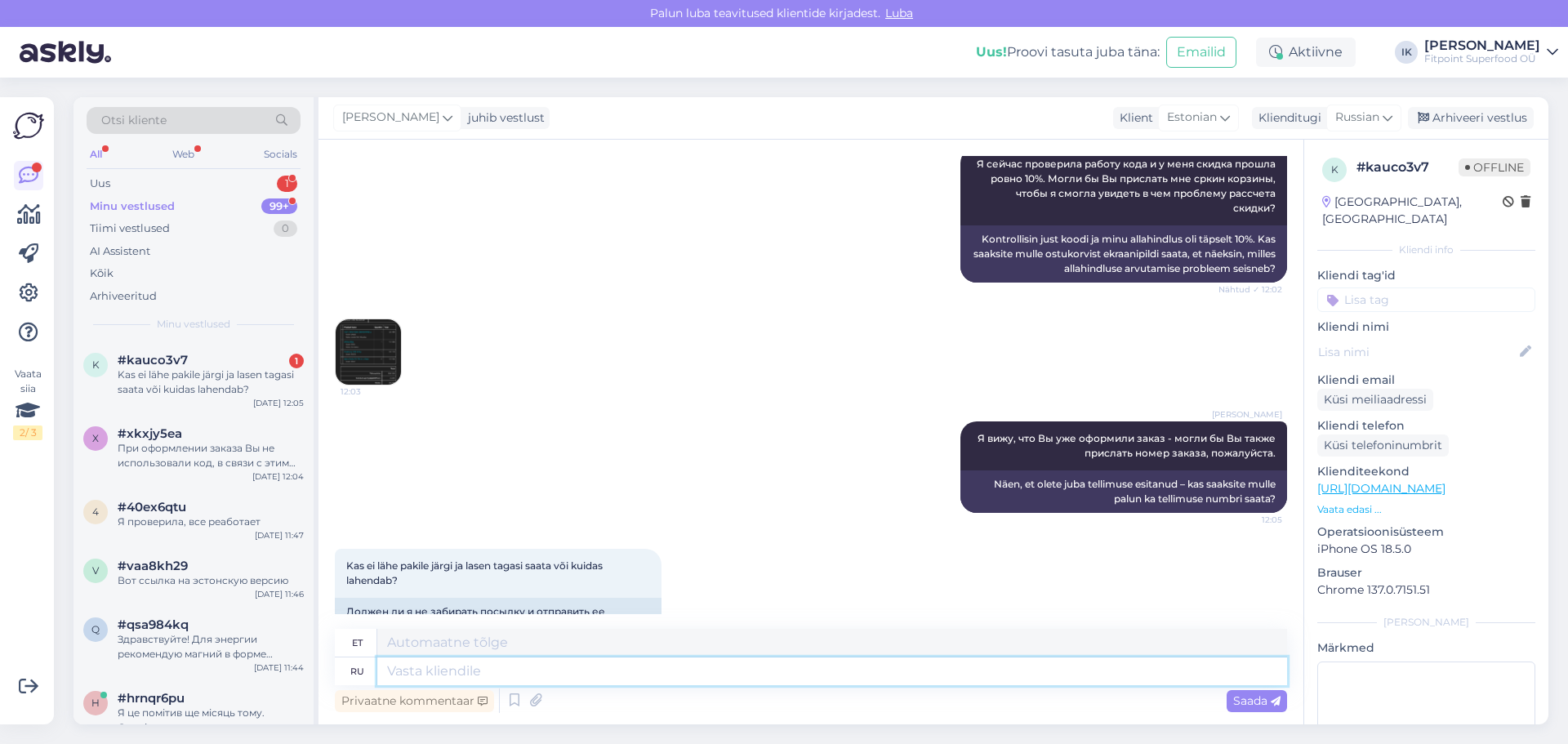
click at [776, 660] on textarea at bounding box center [832, 671] width 910 height 27
click at [1042, 551] on div "Kas ei lähe pakile järgi ja lasen tagasi saata või kuidas lahendab? 12:06 Долже…" at bounding box center [811, 594] width 952 height 127
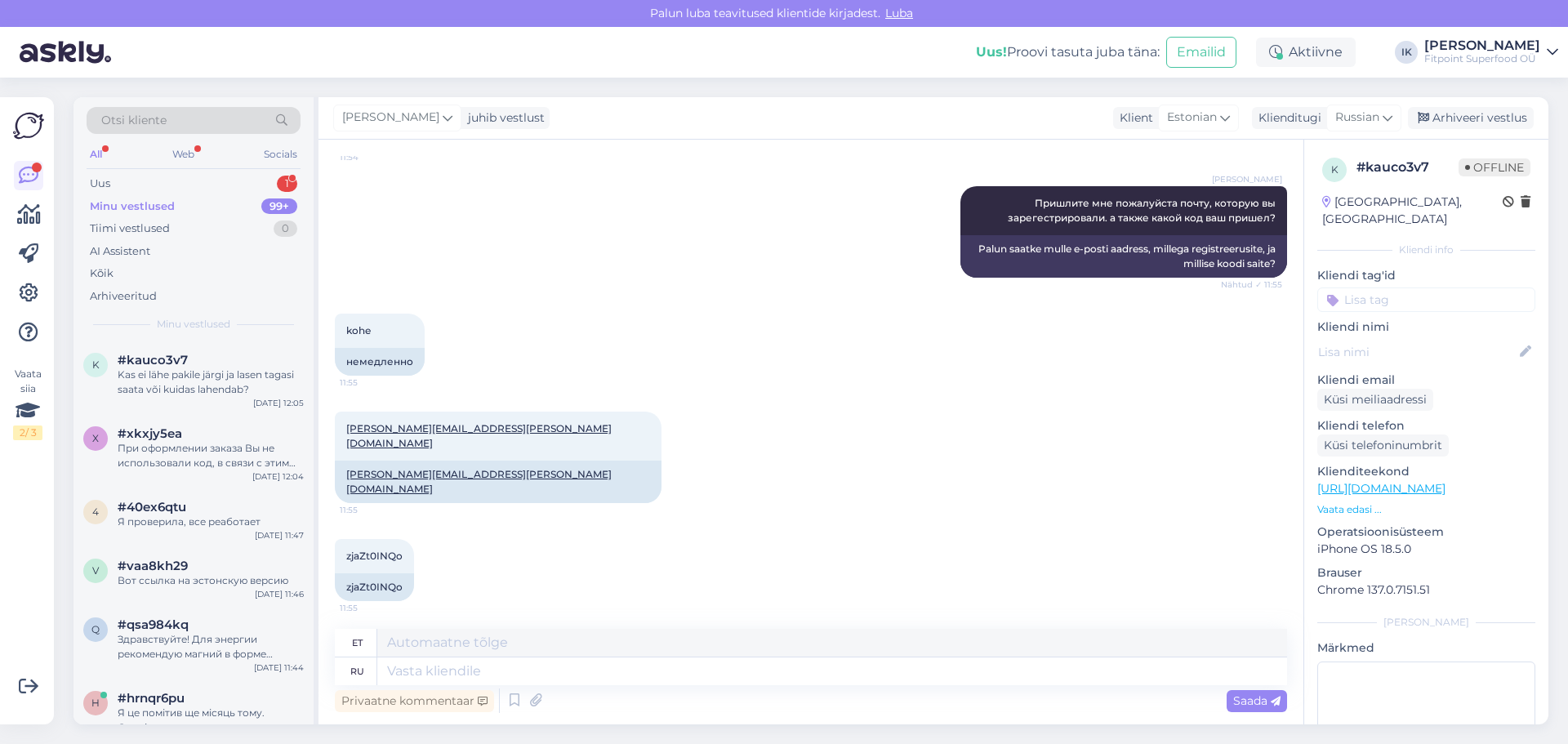
scroll to position [262, 0]
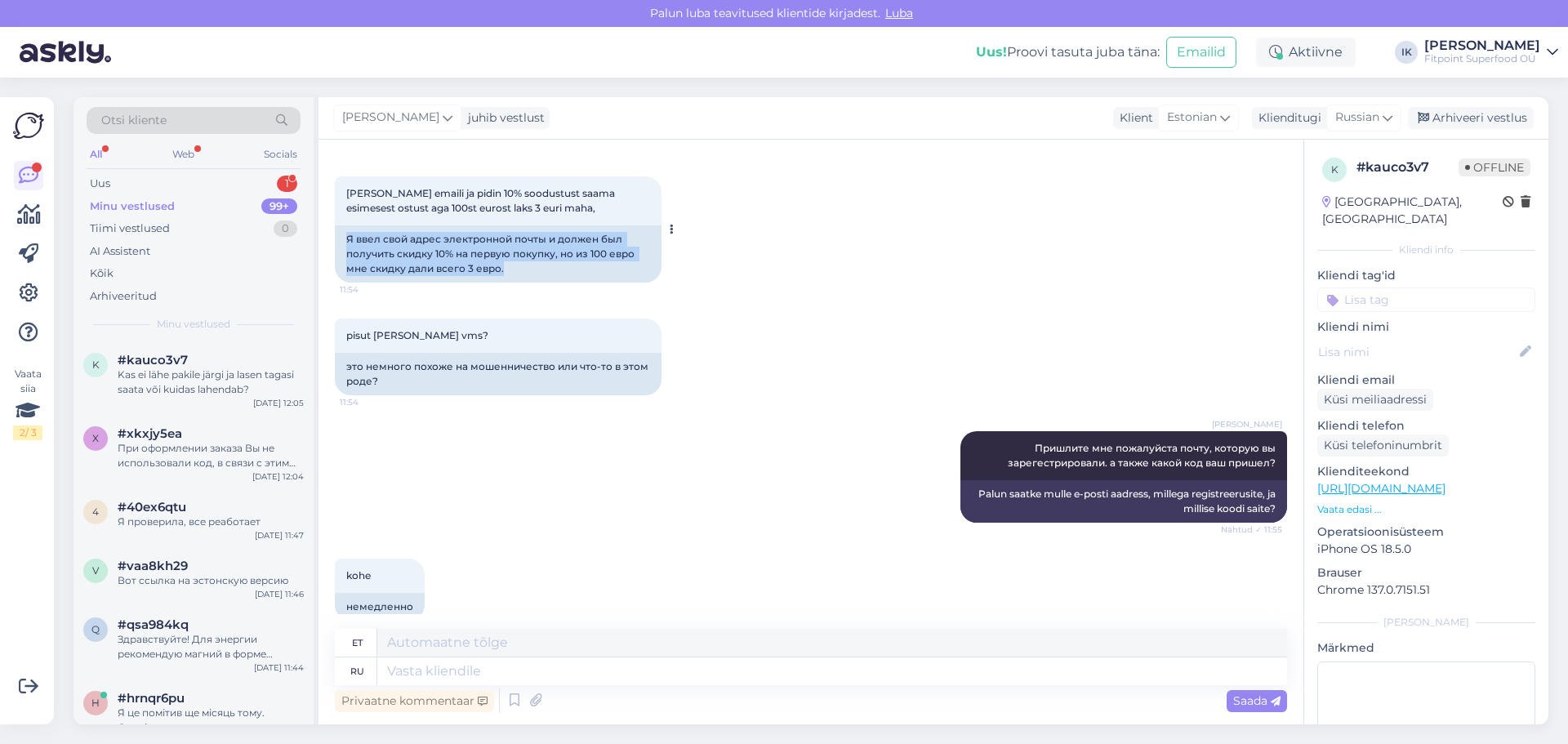
drag, startPoint x: 518, startPoint y: 266, endPoint x: 341, endPoint y: 238, distance: 179.2
click at [341, 238] on div "Я ввел свой адрес электронной почты и должен был получить скидку 10% на первую …" at bounding box center [497, 254] width 327 height 58
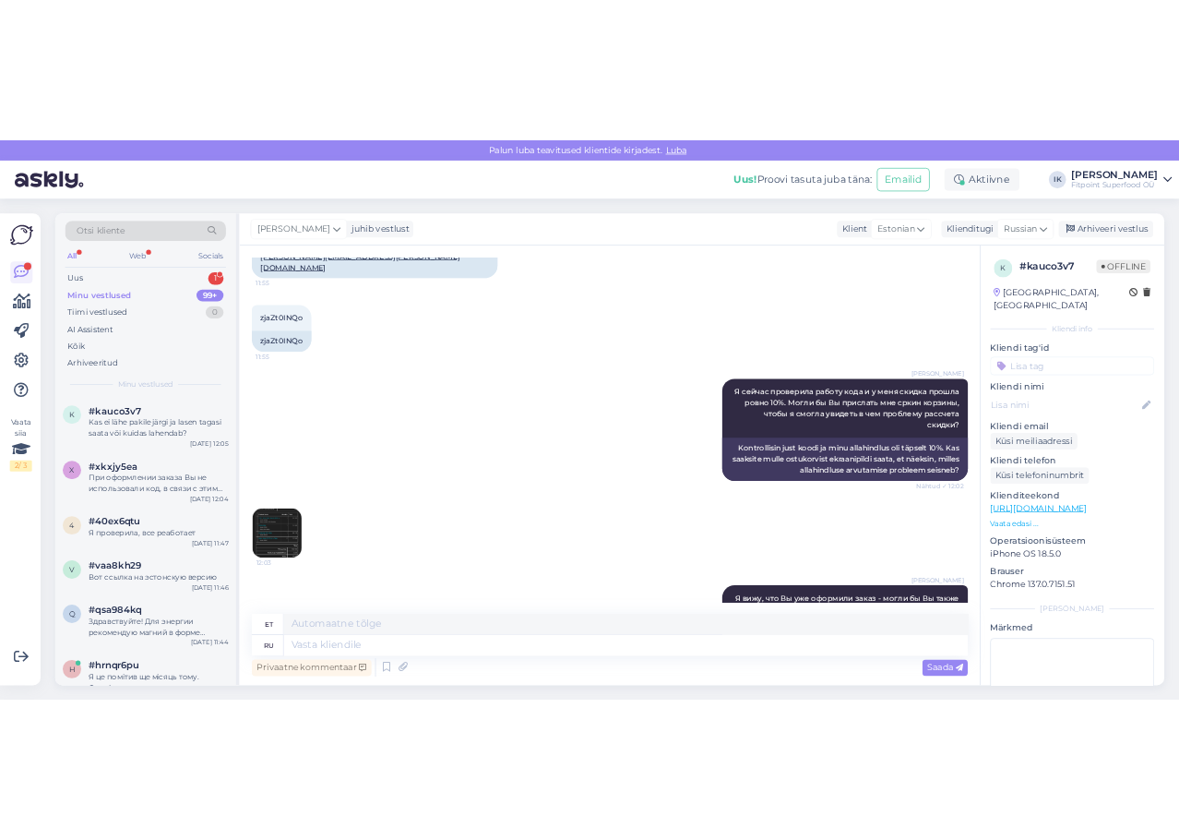
scroll to position [1127, 0]
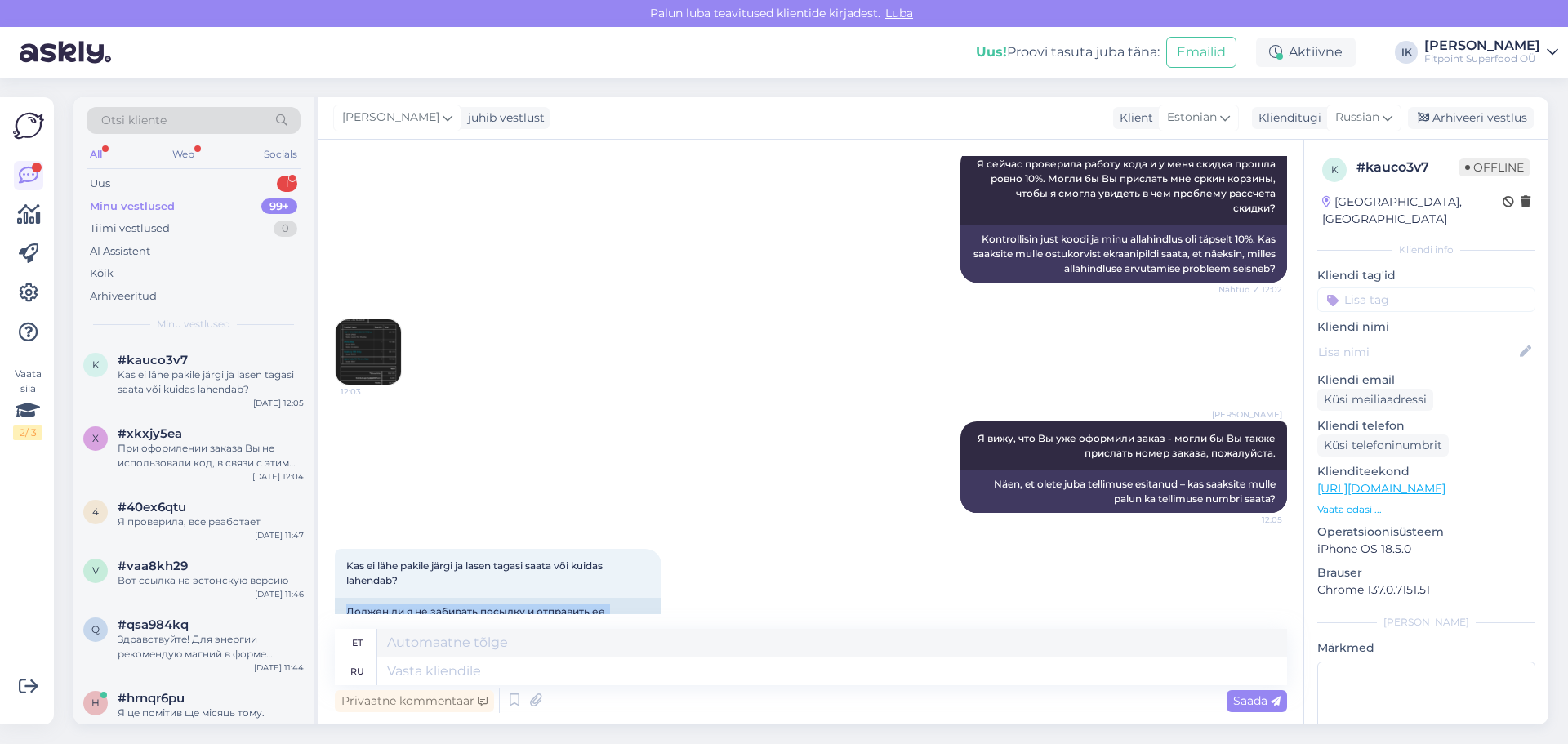
drag, startPoint x: 592, startPoint y: 580, endPoint x: 334, endPoint y: 561, distance: 258.7
click at [334, 561] on div "Vestlus algas [DATE] Tere! 11:53 Привет! [PERSON_NAME] здравствуйте! Nähtud ✓ 1…" at bounding box center [811, 432] width 985 height 585
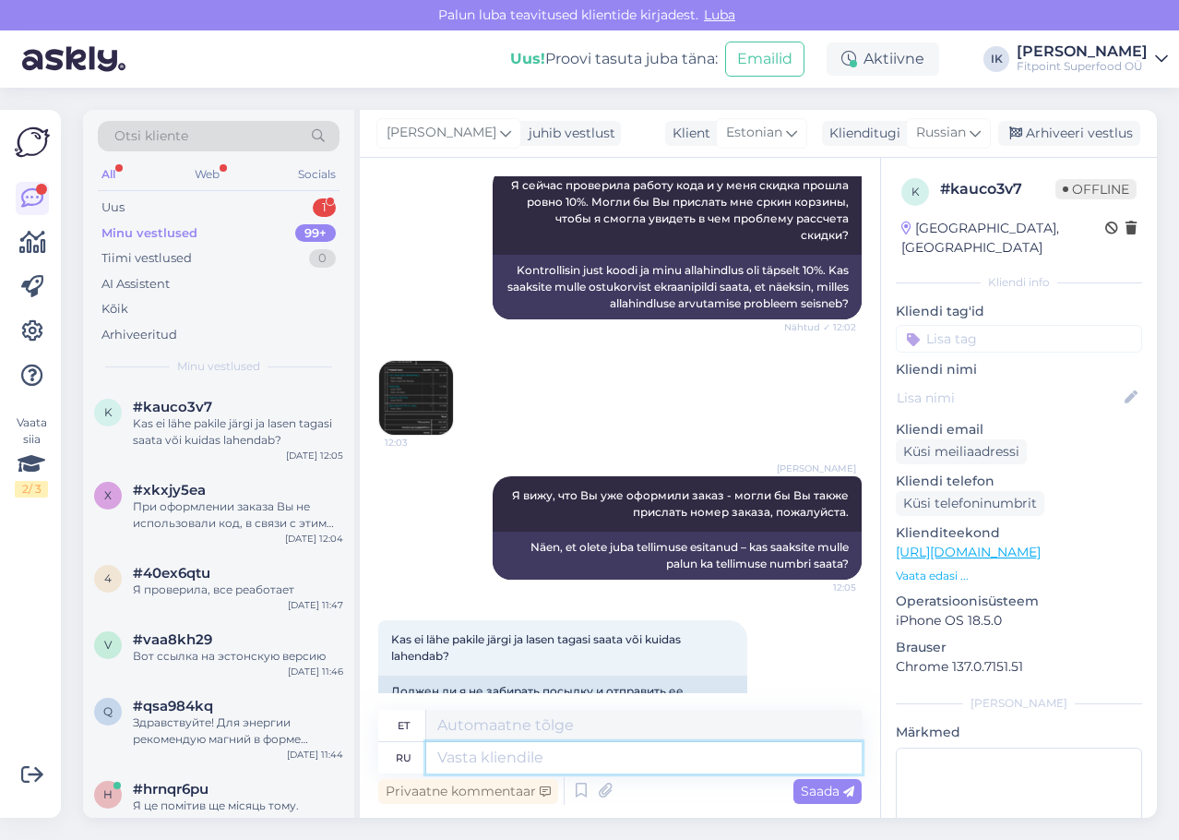
click at [580, 746] on textarea at bounding box center [643, 757] width 435 height 31
paste textarea "Я уже передала вашу информацию нашим специалистам, чтобы они детально проверили…"
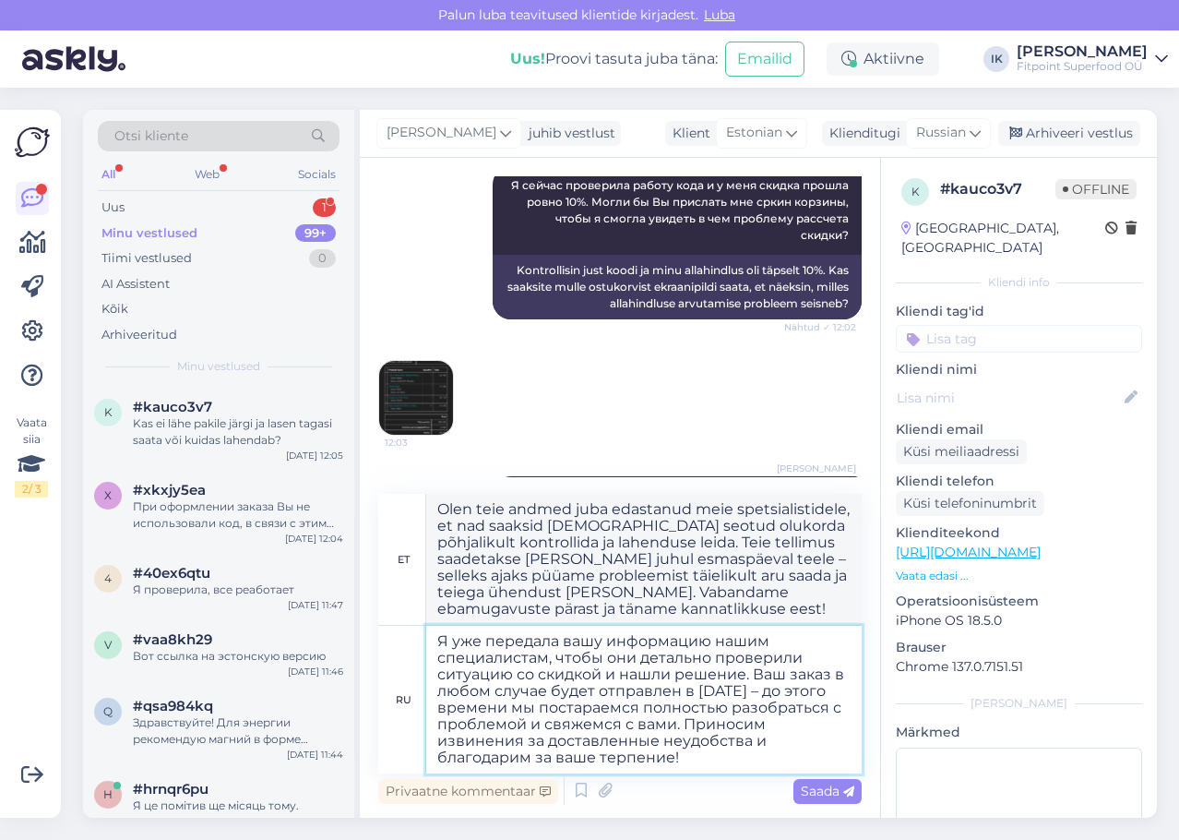
click at [779, 757] on textarea "Я уже передала вашу информацию нашим специалистам, чтобы они детально проверили…" at bounding box center [643, 700] width 435 height 148
click at [686, 758] on textarea "Я уже передала вашу информацию нашим специалистам, чтобы они детально проверили…" at bounding box center [643, 700] width 435 height 148
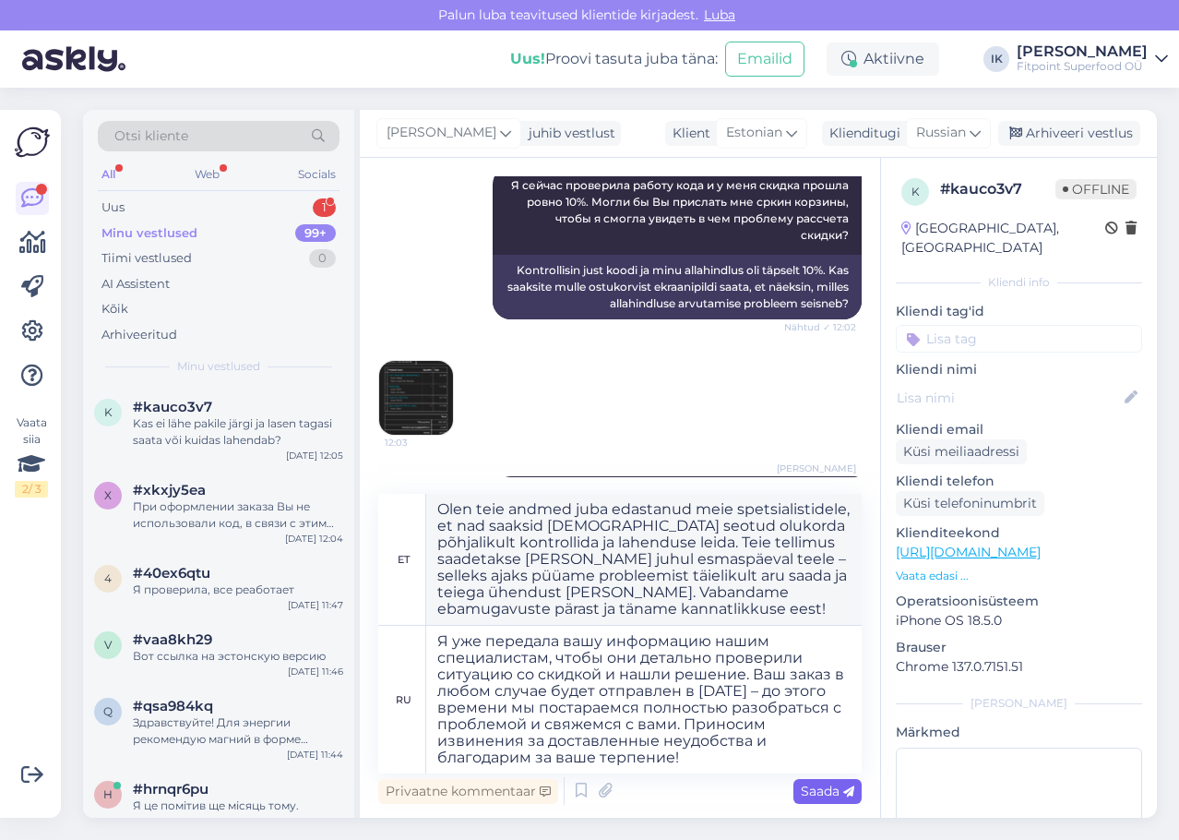
click at [829, 788] on span "Saada" at bounding box center [828, 790] width 54 height 17
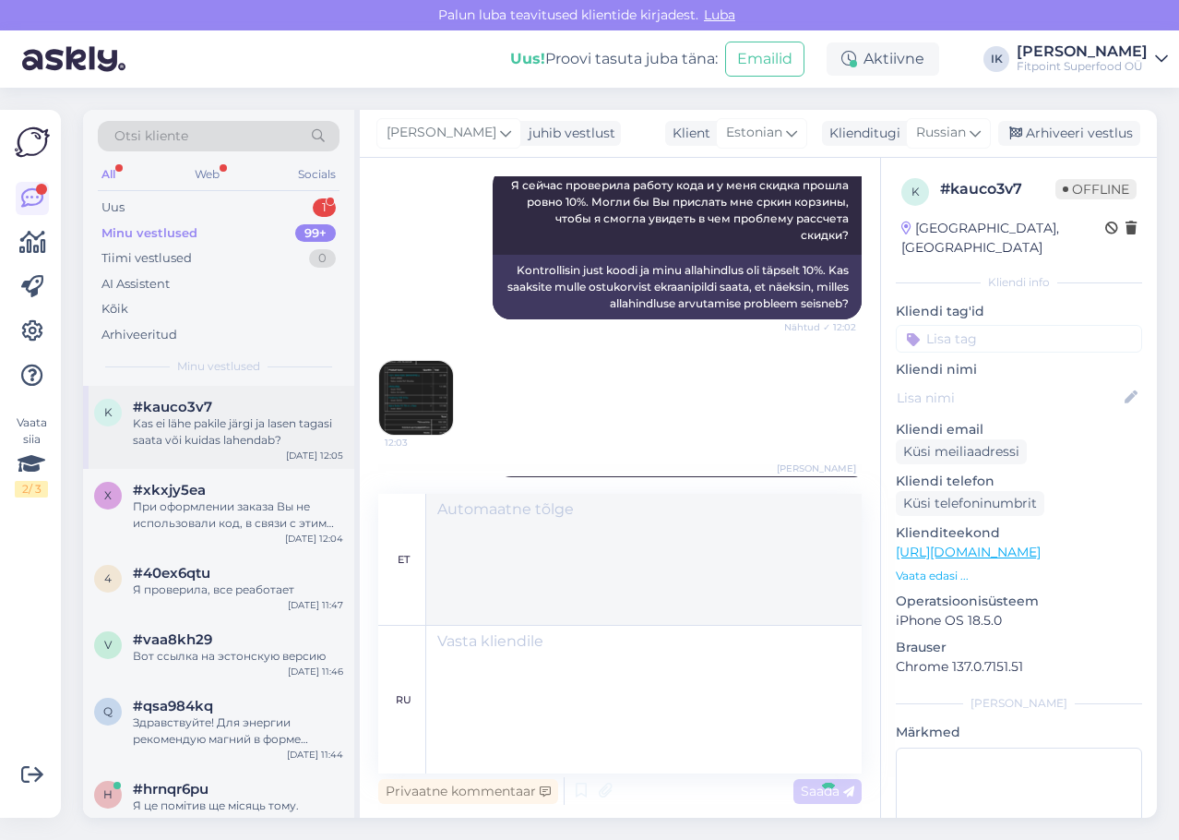
scroll to position [1421, 0]
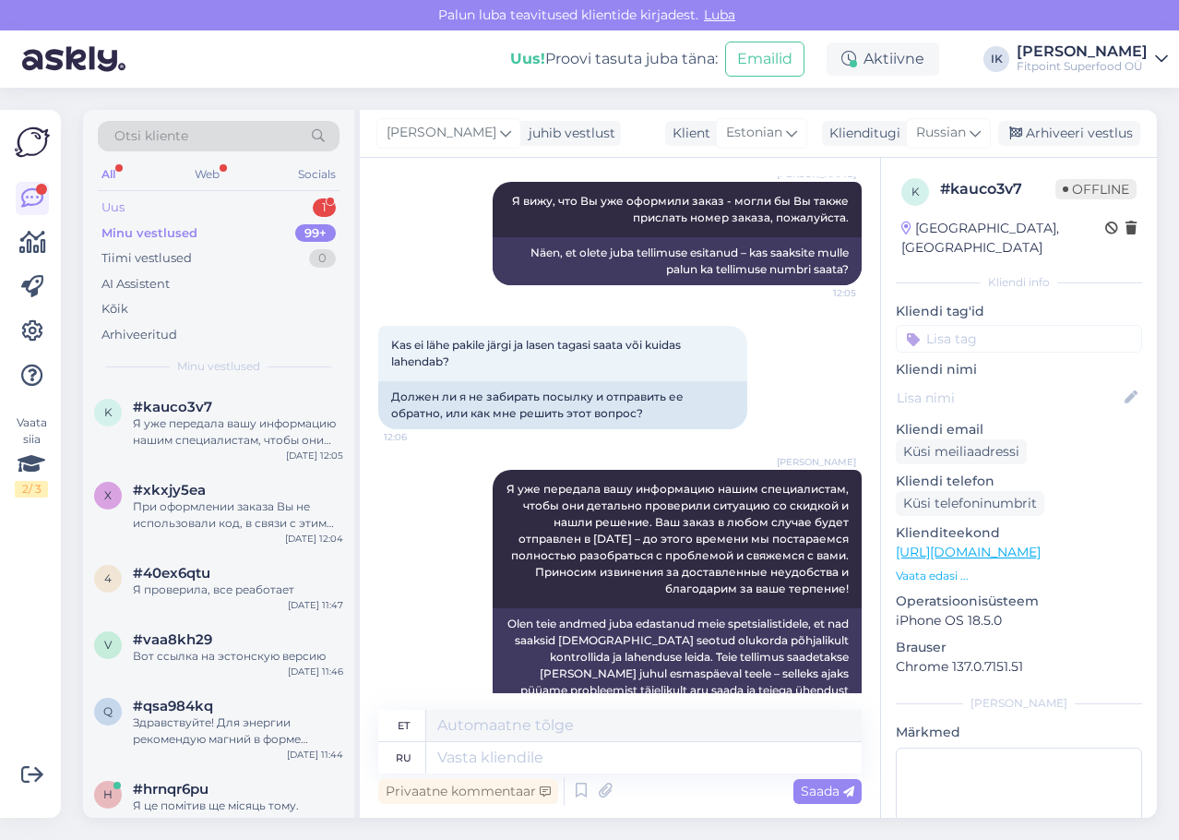
click at [240, 210] on div "Uus 1" at bounding box center [219, 208] width 242 height 26
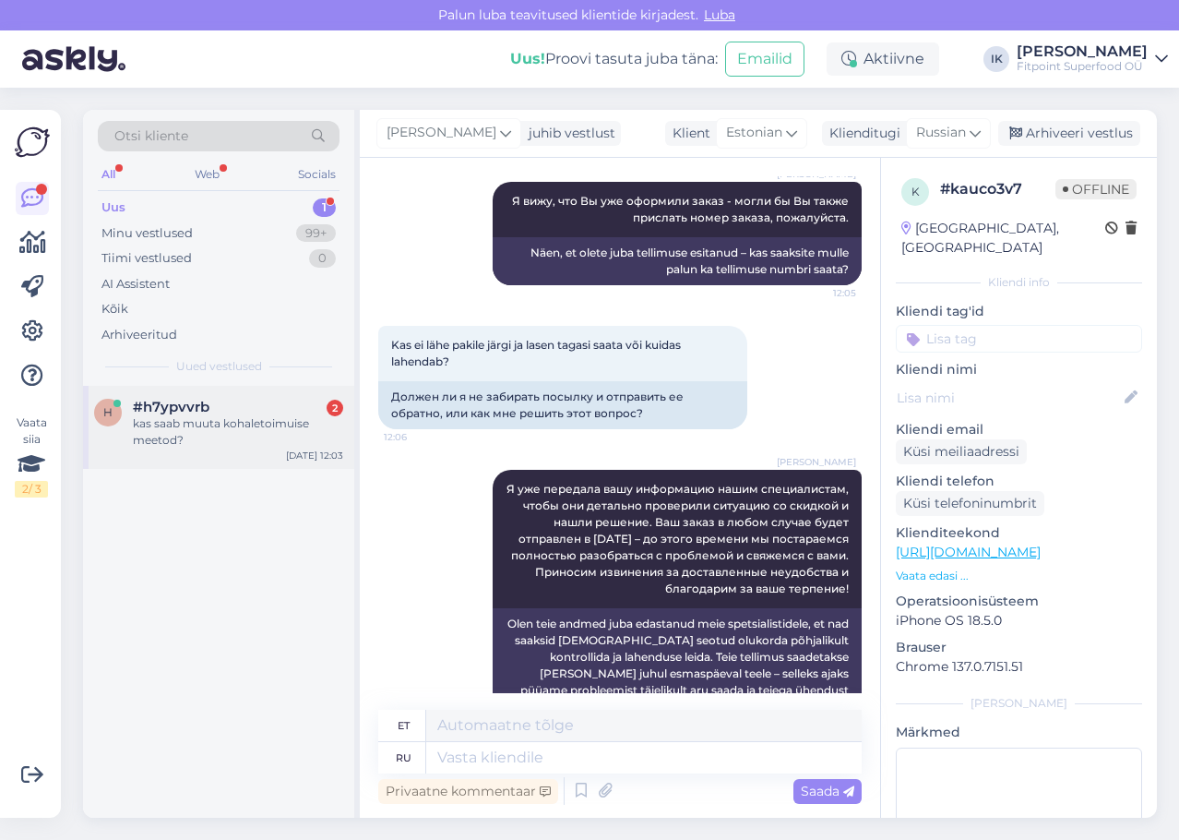
click at [274, 427] on div "kas saab muuta kohaletoimuise meetod?" at bounding box center [238, 431] width 210 height 33
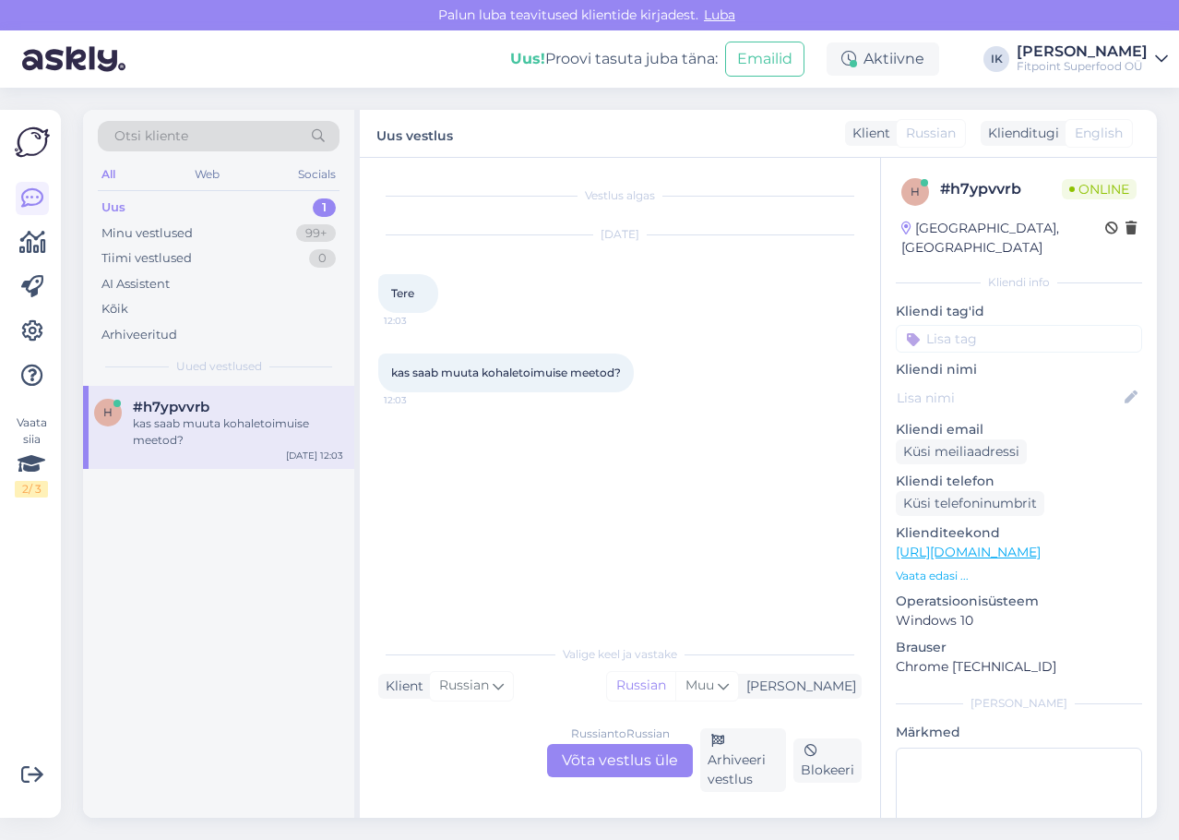
scroll to position [0, 0]
click at [626, 748] on div "Russian to Russian Võta vestlus üle" at bounding box center [620, 760] width 146 height 33
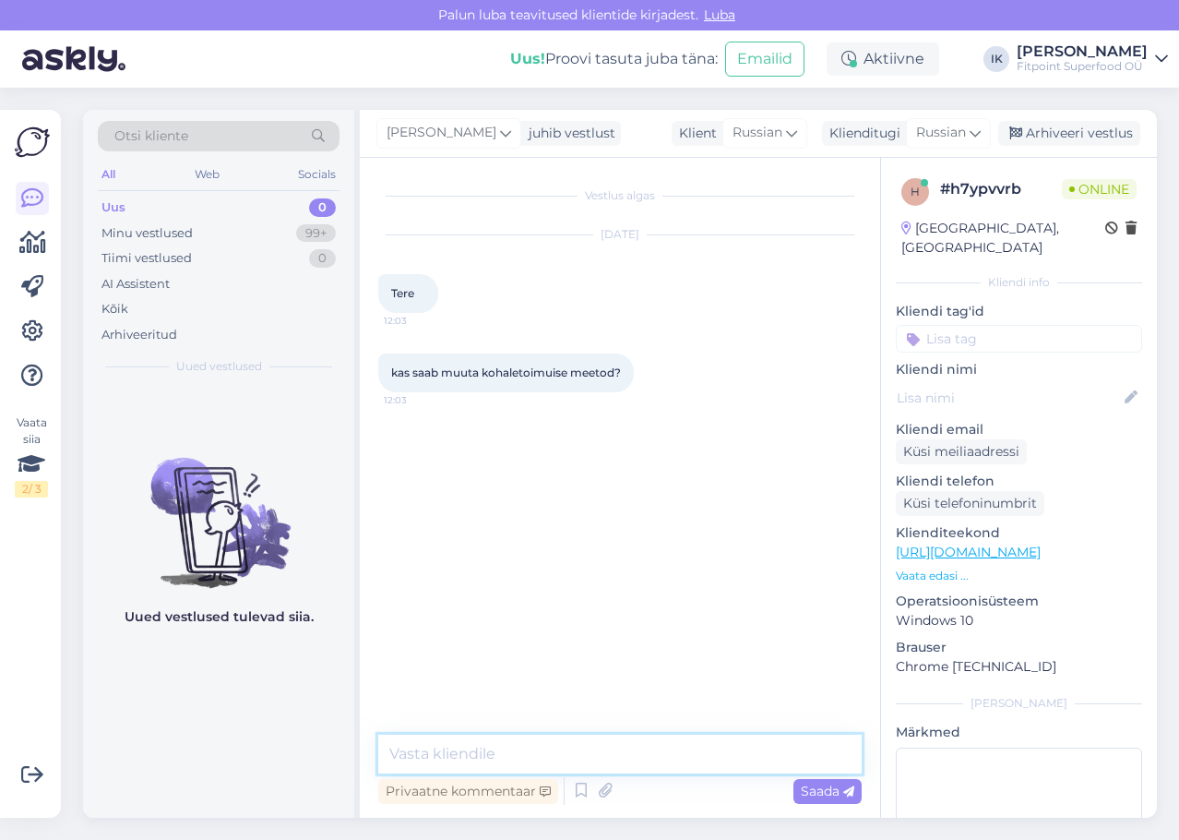
click at [619, 754] on textarea at bounding box center [619, 753] width 483 height 39
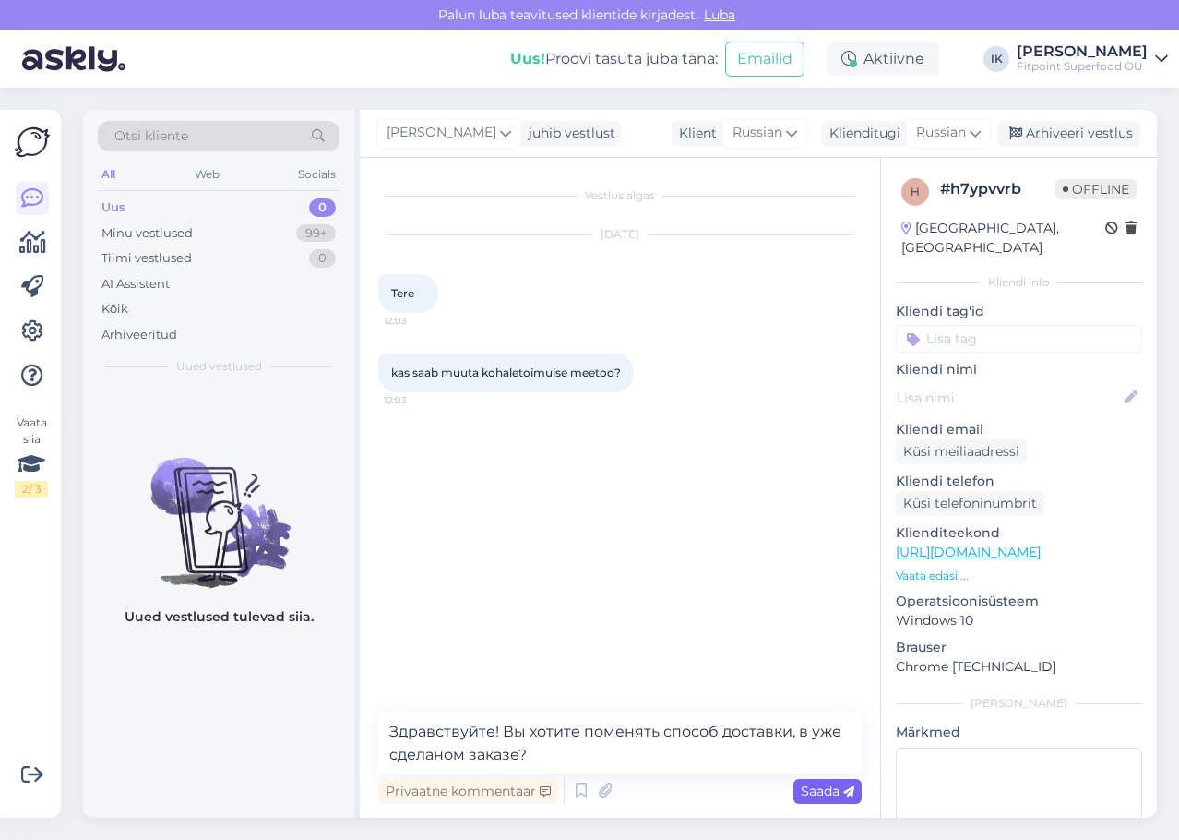
click at [804, 786] on span "Saada" at bounding box center [828, 790] width 54 height 17
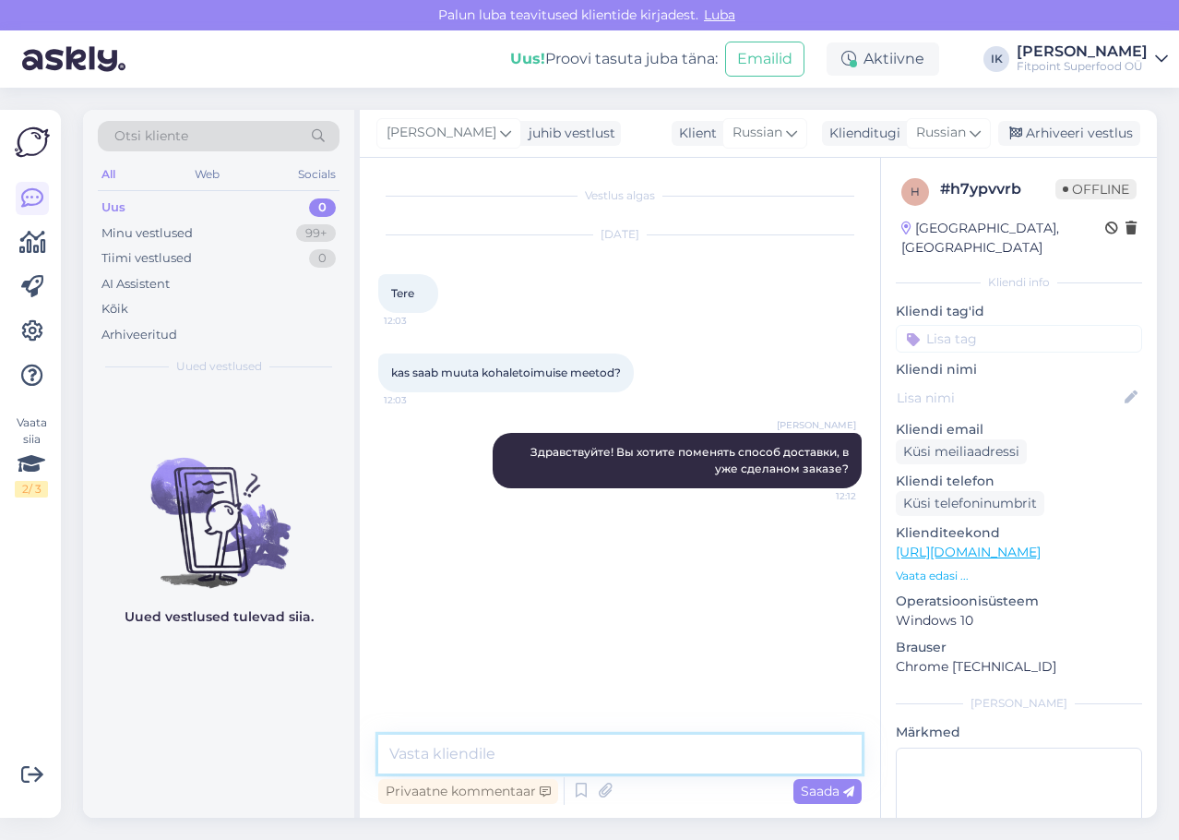
click at [797, 748] on textarea at bounding box center [619, 753] width 483 height 39
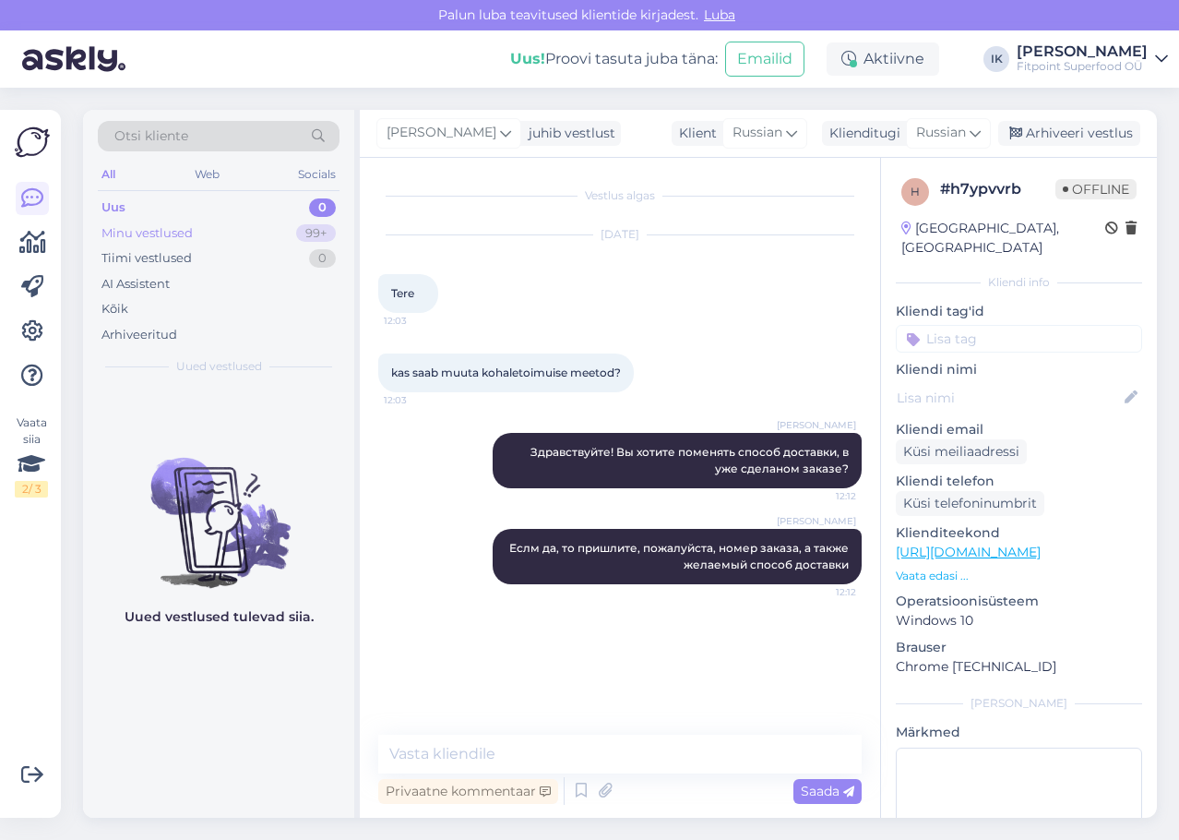
click at [270, 240] on div "Minu vestlused 99+" at bounding box center [219, 234] width 242 height 26
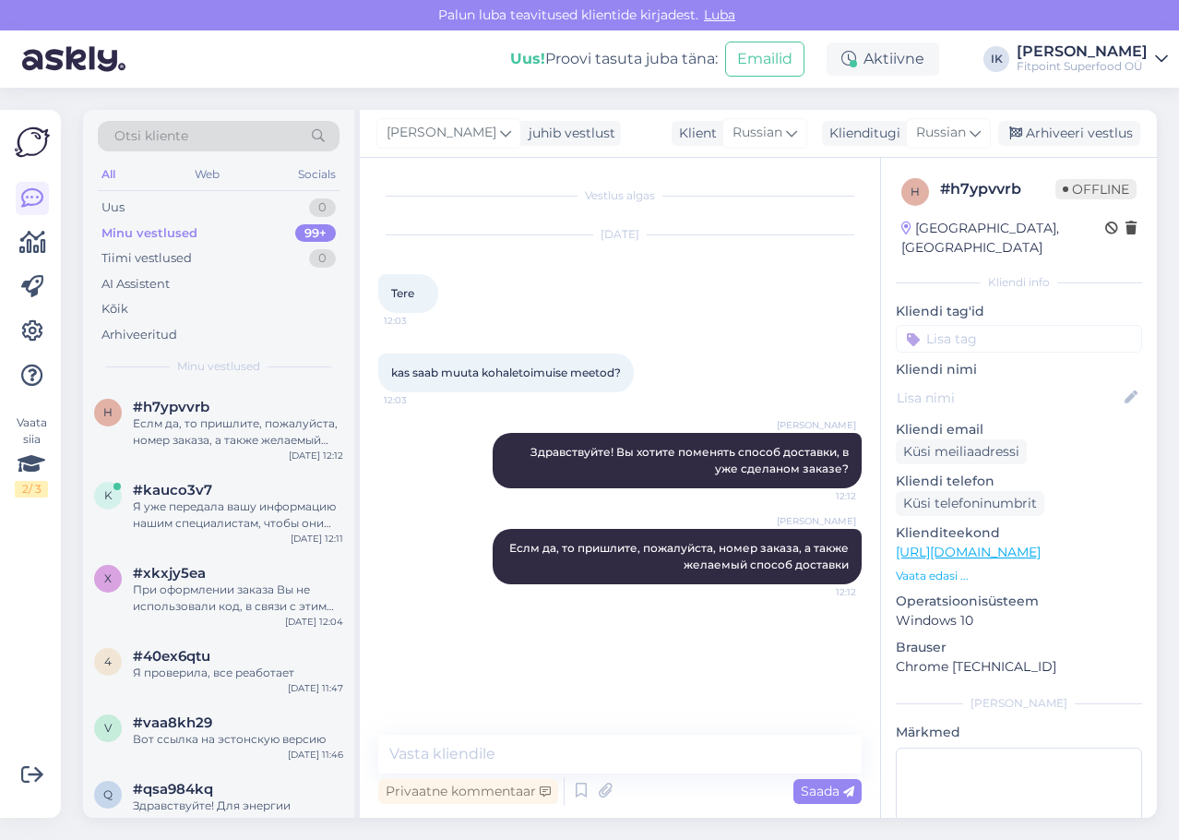
click at [611, 255] on div "[DATE] Tere 12:03" at bounding box center [619, 274] width 483 height 118
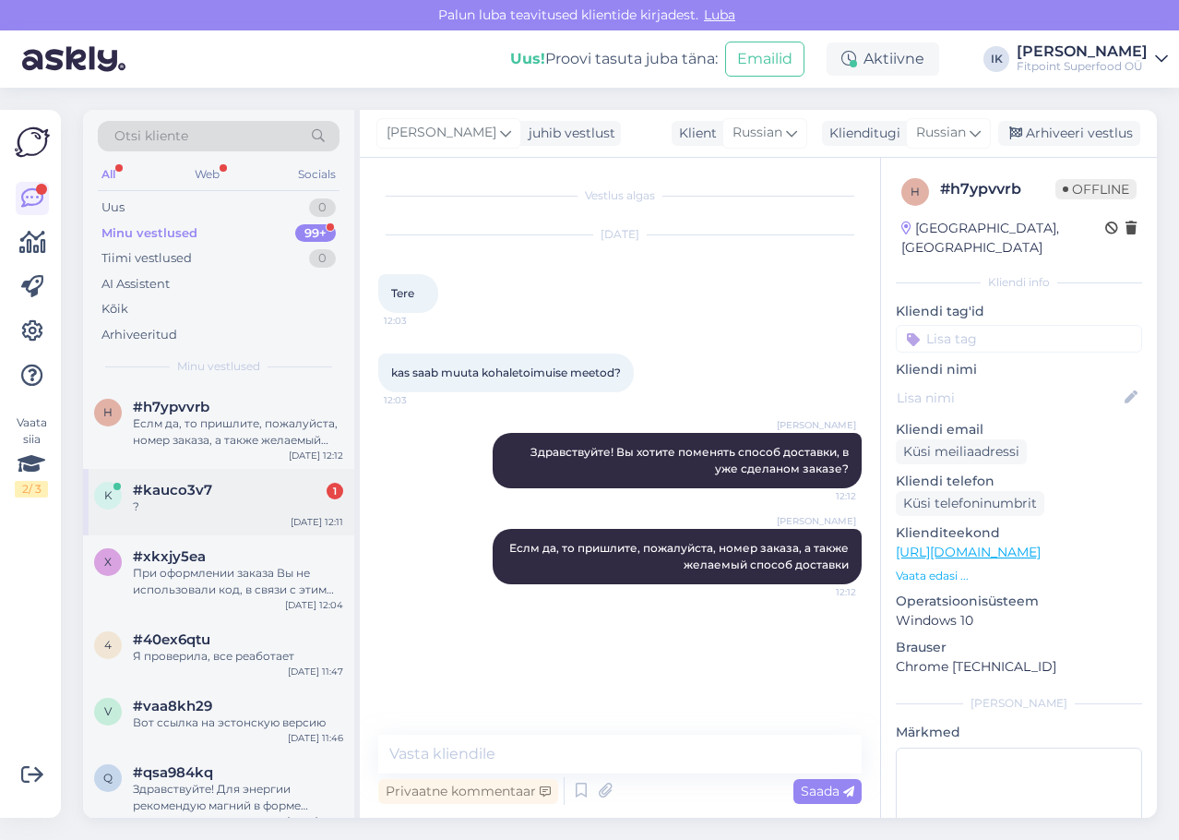
click at [221, 521] on div "k #kauco3v7 1 ? [DATE] 12:11" at bounding box center [218, 502] width 271 height 66
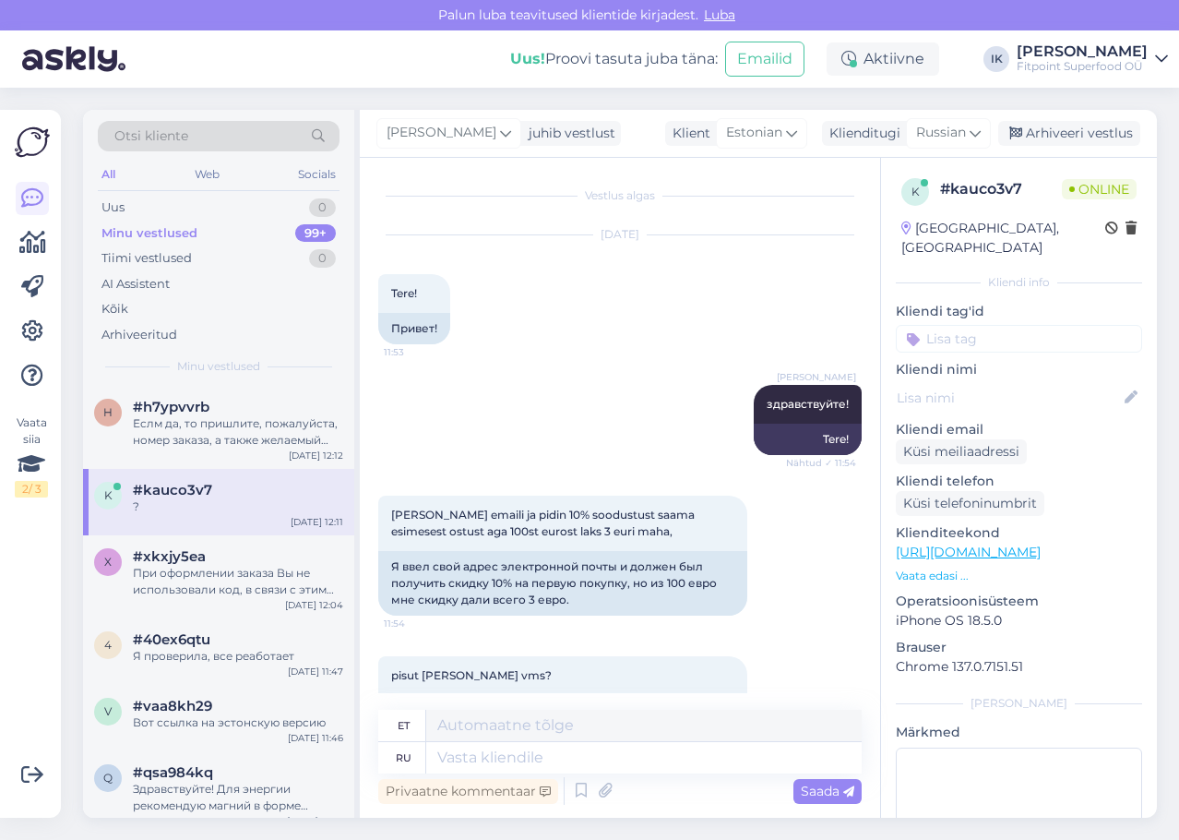
scroll to position [1532, 0]
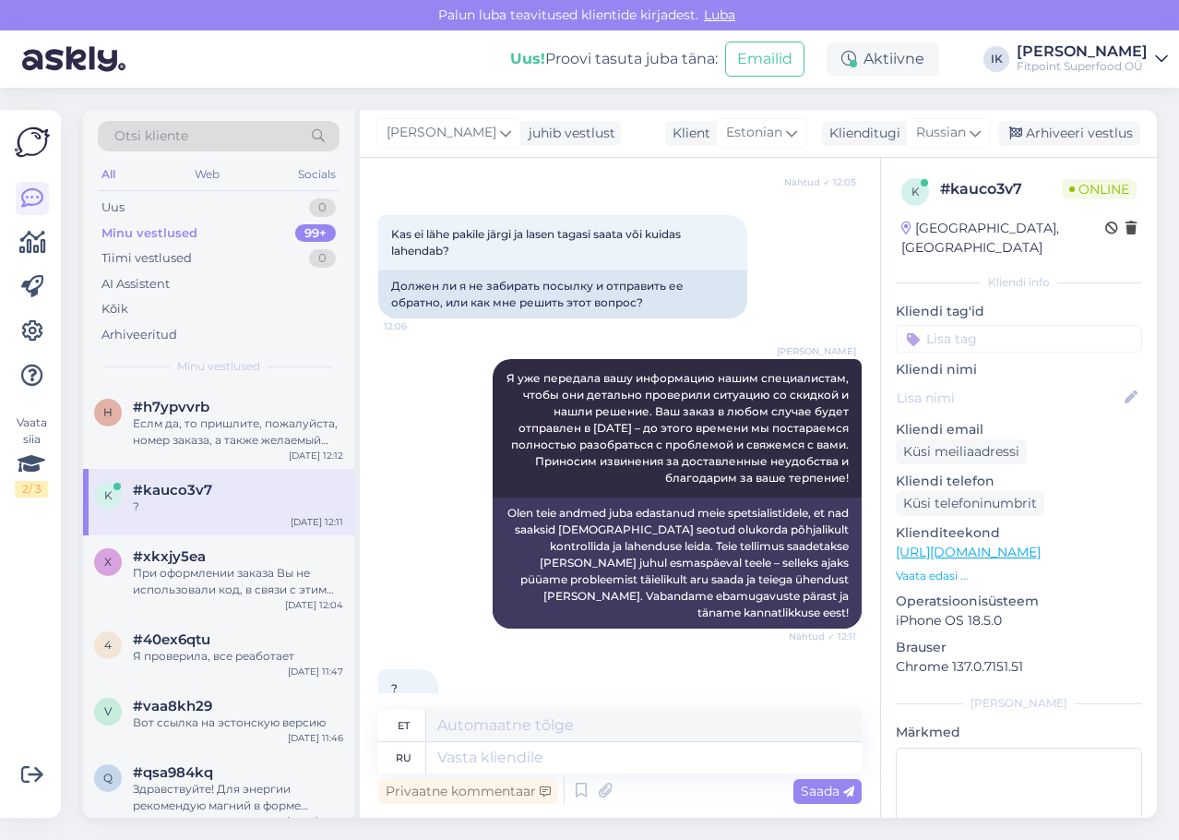
click at [423, 339] on div "[PERSON_NAME] Я уже передала вашу информацию нашим специалистам, чтобы они дета…" at bounding box center [619, 494] width 483 height 310
click at [604, 751] on textarea at bounding box center [643, 757] width 435 height 31
drag, startPoint x: 395, startPoint y: 662, endPoint x: 386, endPoint y: 659, distance: 9.6
click at [386, 708] on div "?" at bounding box center [408, 723] width 60 height 31
click at [579, 747] on textarea at bounding box center [643, 757] width 435 height 31
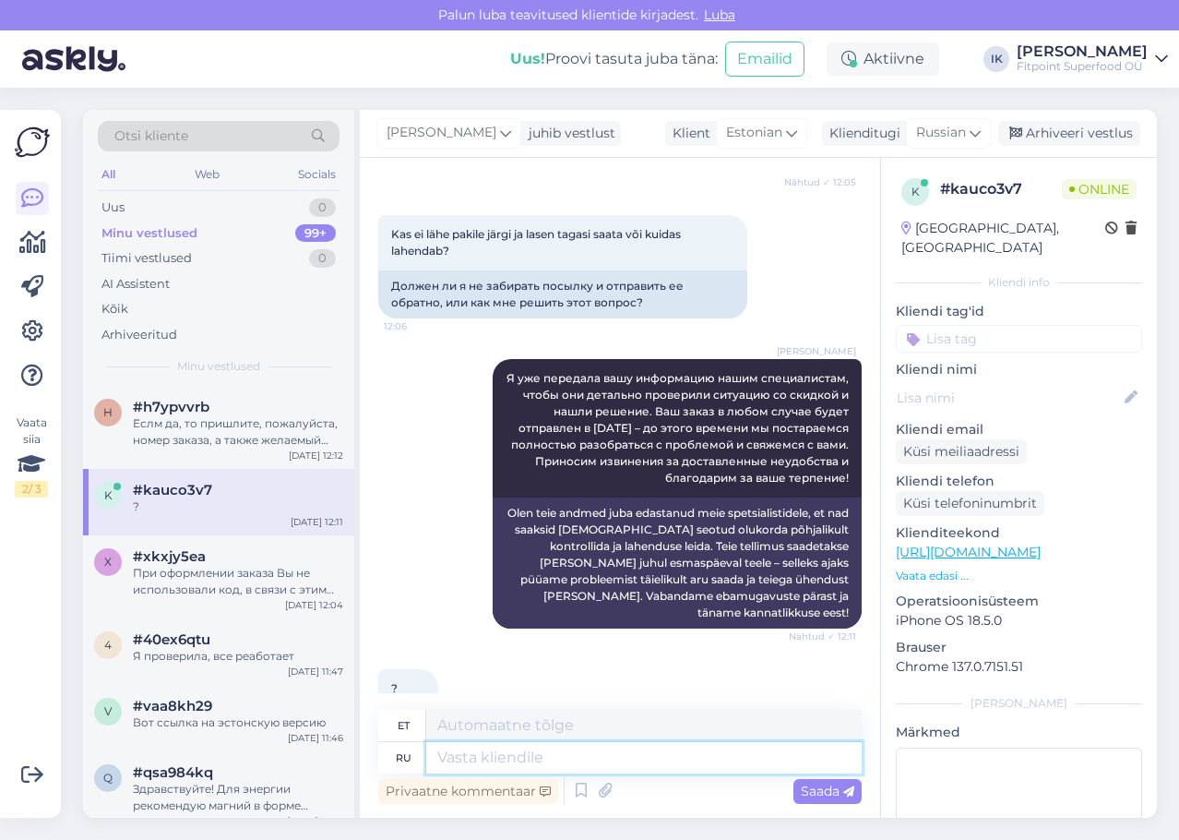
paste textarea "Мы уже работаем над решением этой ситуации, и в ближайшее время свяжемся с вами…"
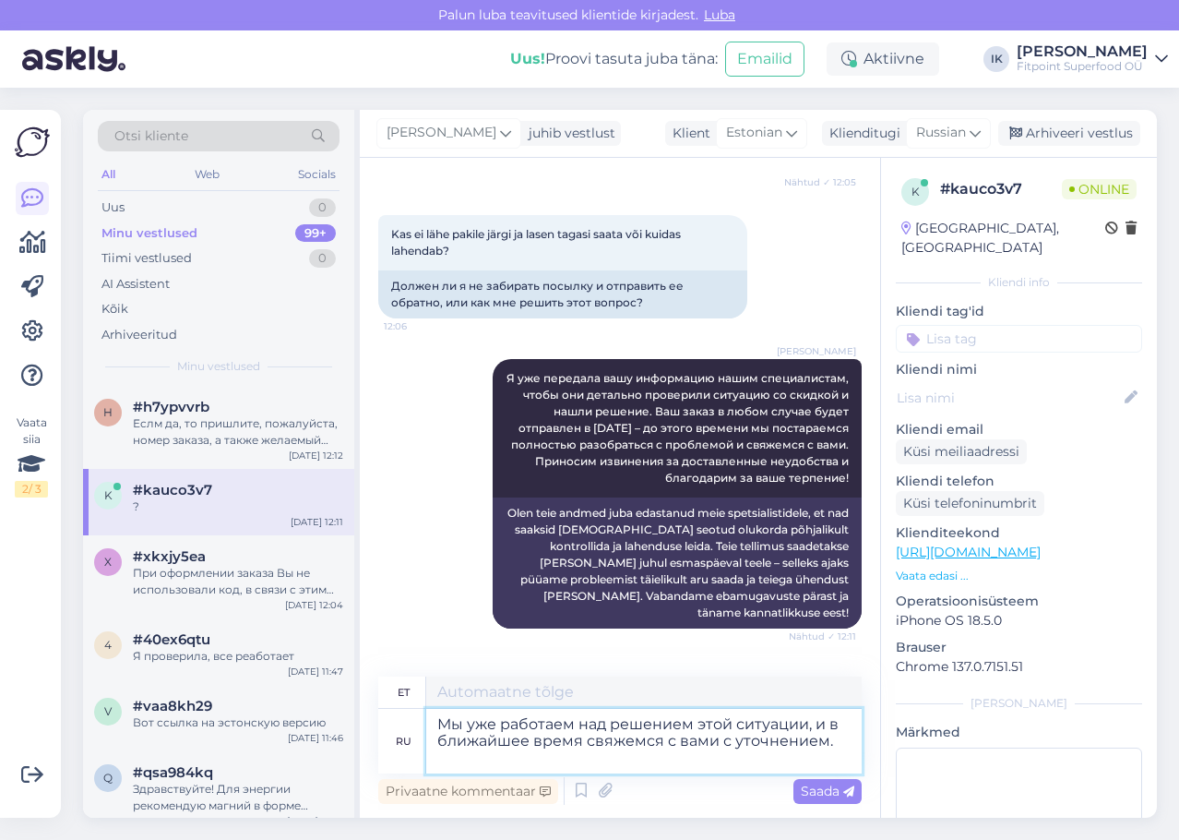
click at [805, 760] on textarea "Мы уже работаем над решением этой ситуации, и в ближайшее время свяжемся с вами…" at bounding box center [643, 741] width 435 height 65
click at [798, 771] on textarea "Мы уже работаем над решением этой ситуации, и в ближайшее время свяжемся с вами…" at bounding box center [643, 741] width 435 height 65
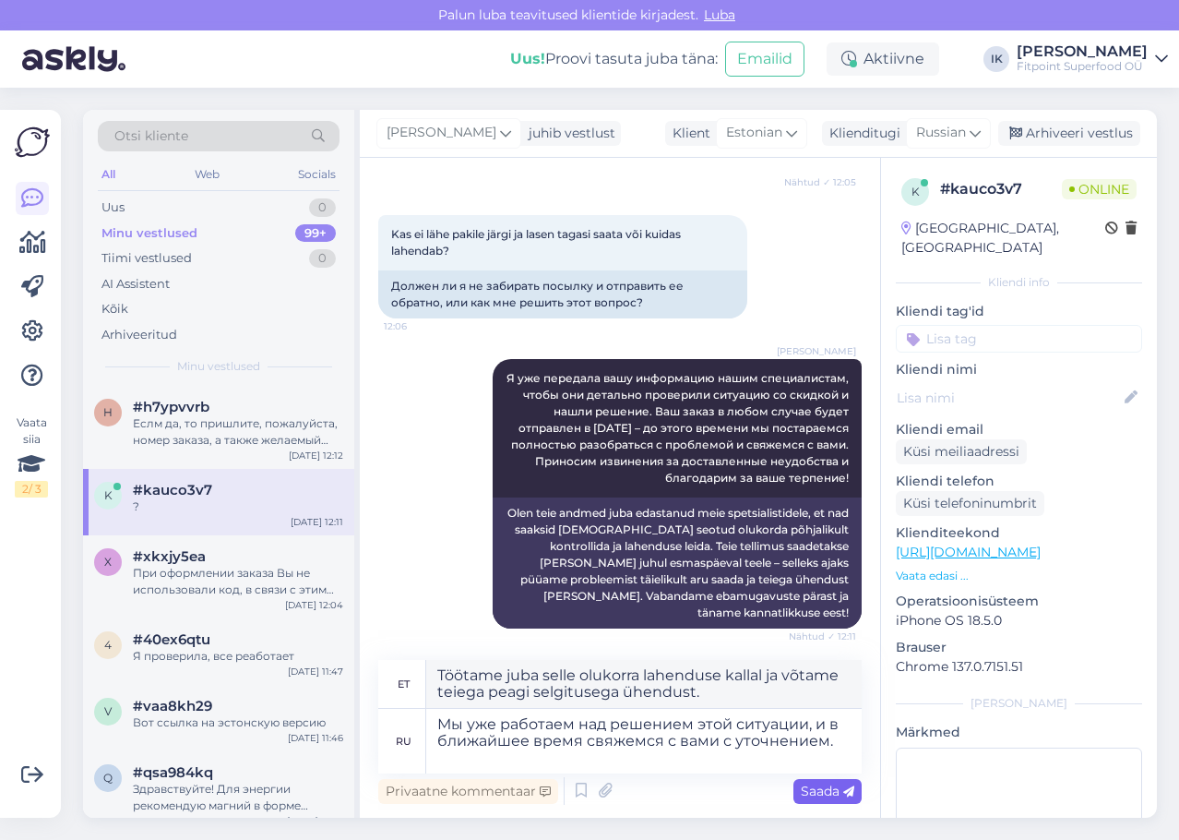
click at [826, 783] on span "Saada" at bounding box center [828, 790] width 54 height 17
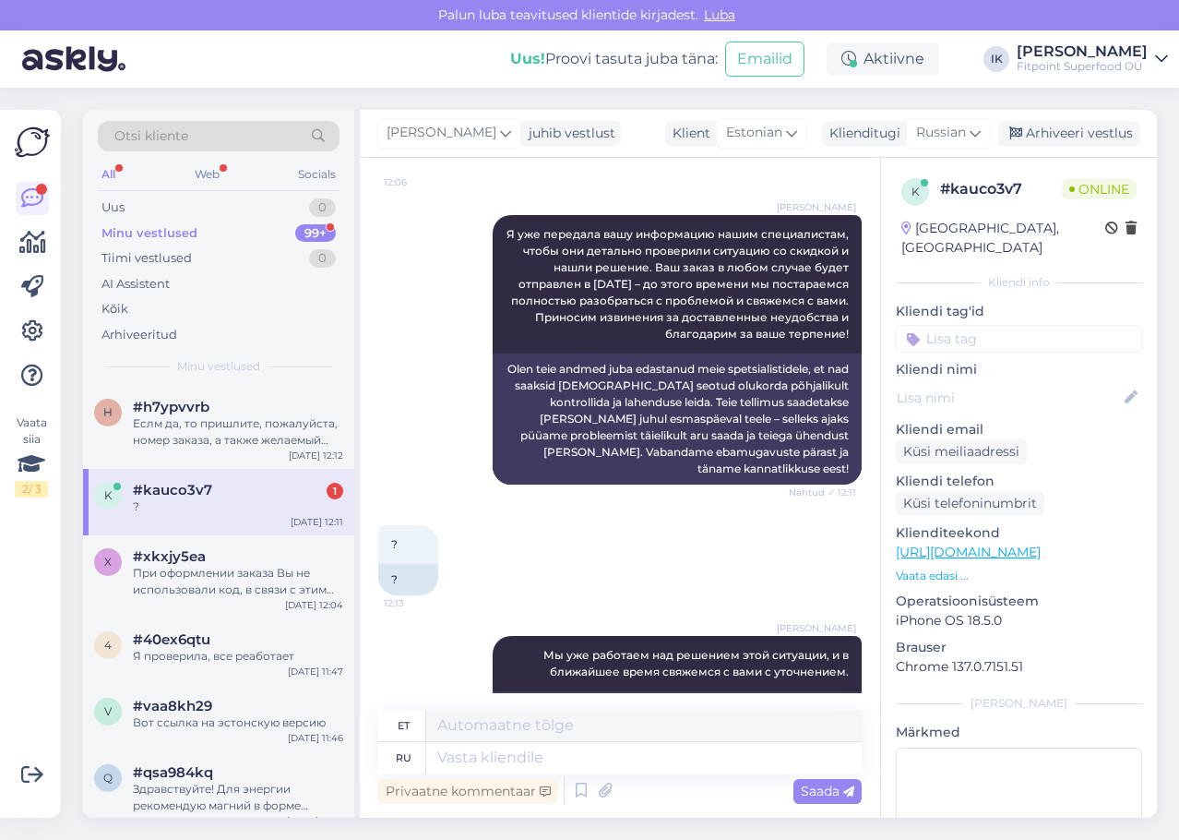
scroll to position [1786, 0]
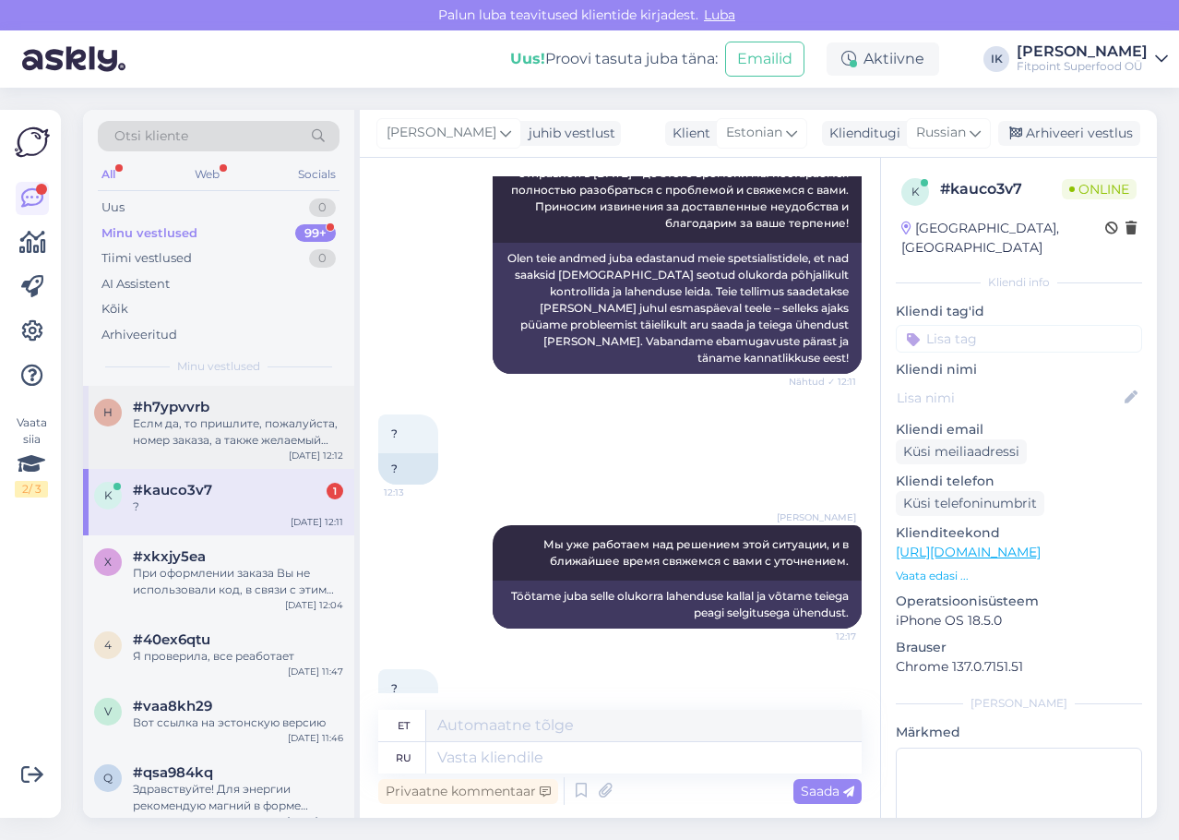
click at [176, 412] on span "#h7ypvvrb" at bounding box center [171, 407] width 77 height 17
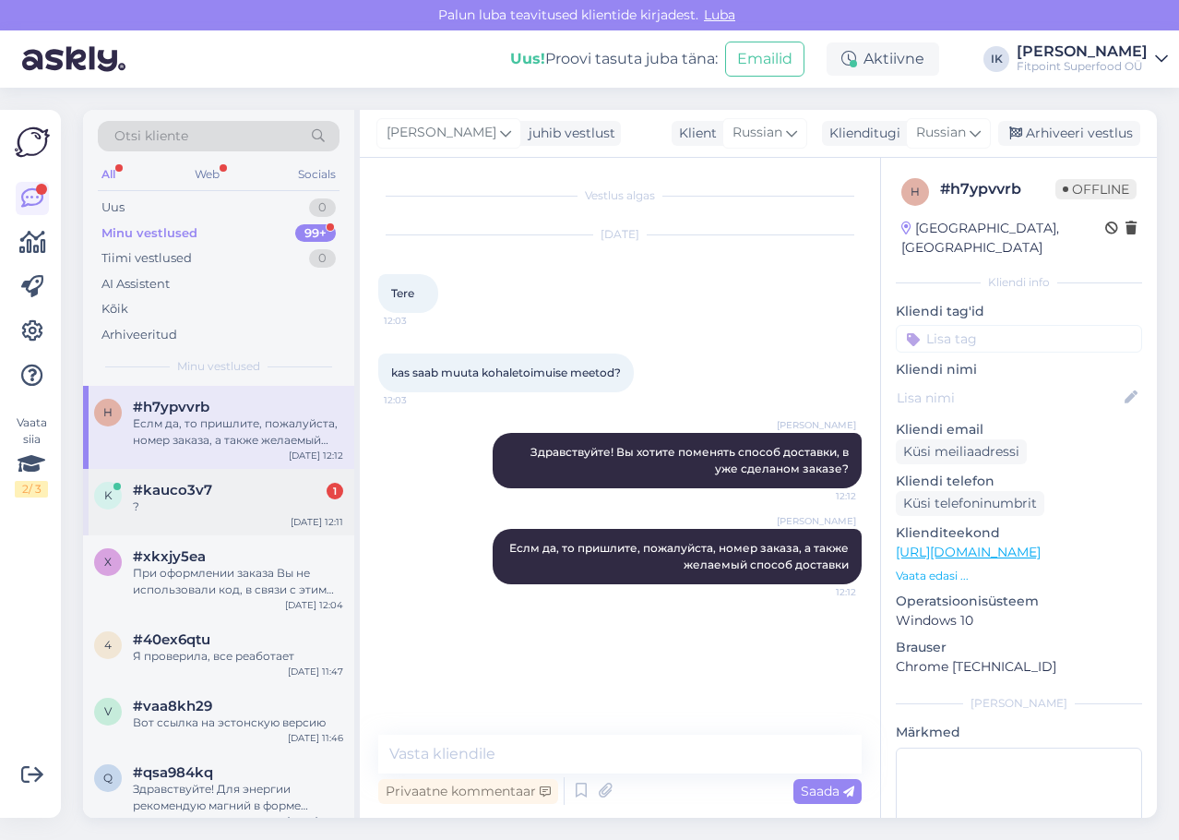
click at [195, 486] on span "#kauco3v7" at bounding box center [172, 490] width 79 height 17
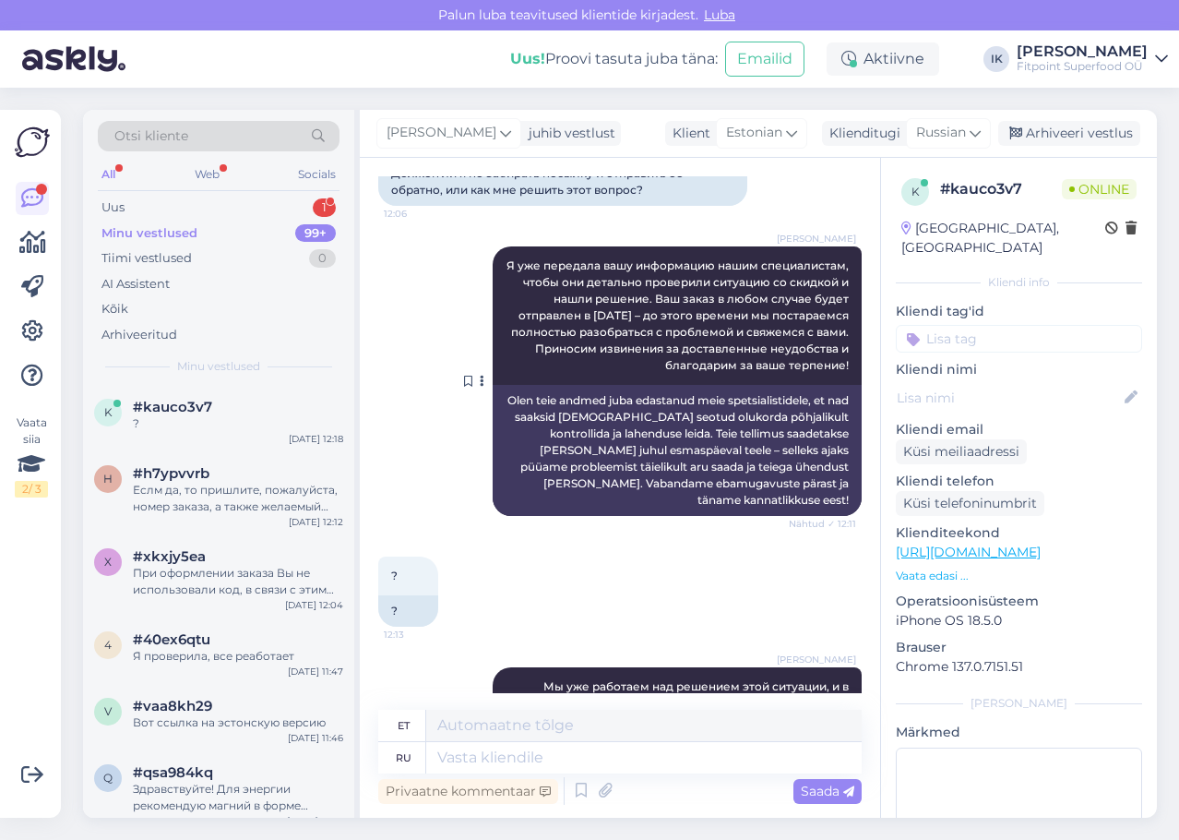
scroll to position [1786, 0]
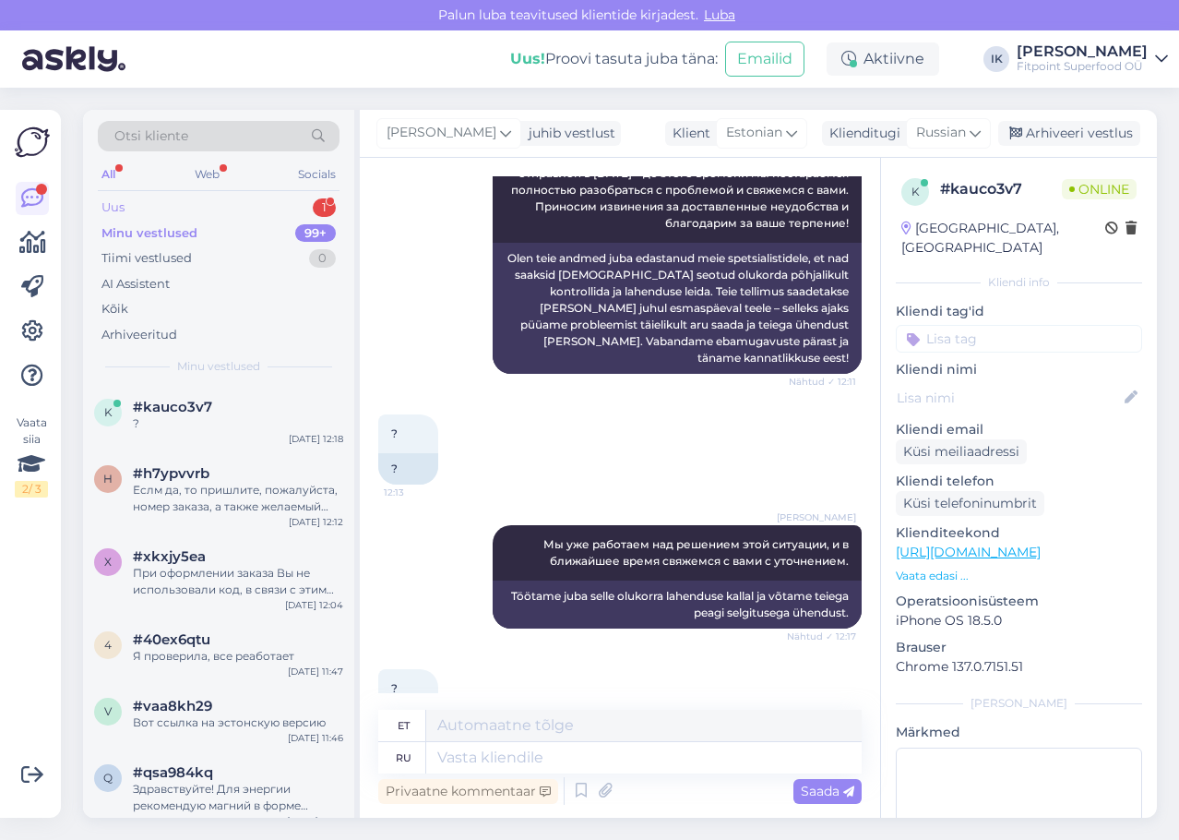
click at [291, 201] on div "Uus 1" at bounding box center [219, 208] width 242 height 26
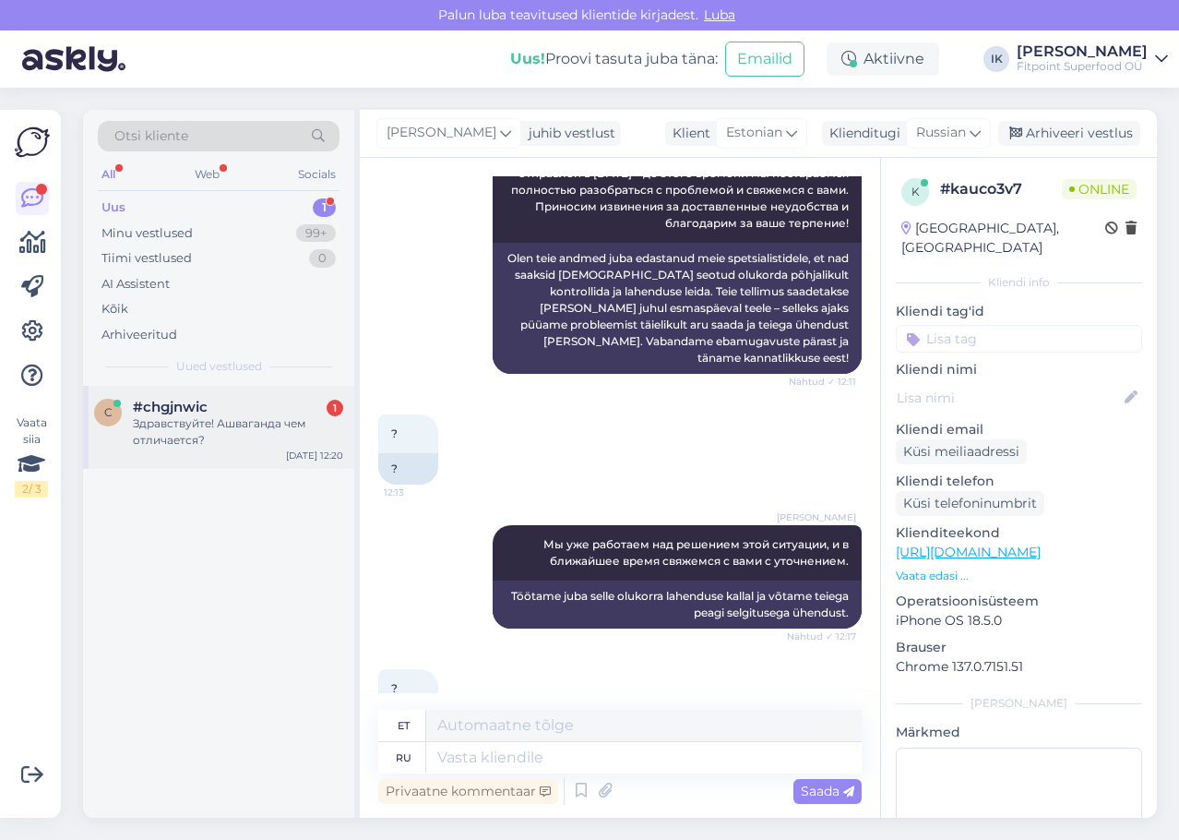
click at [321, 409] on div "#chgjnwic 1" at bounding box center [238, 407] width 210 height 17
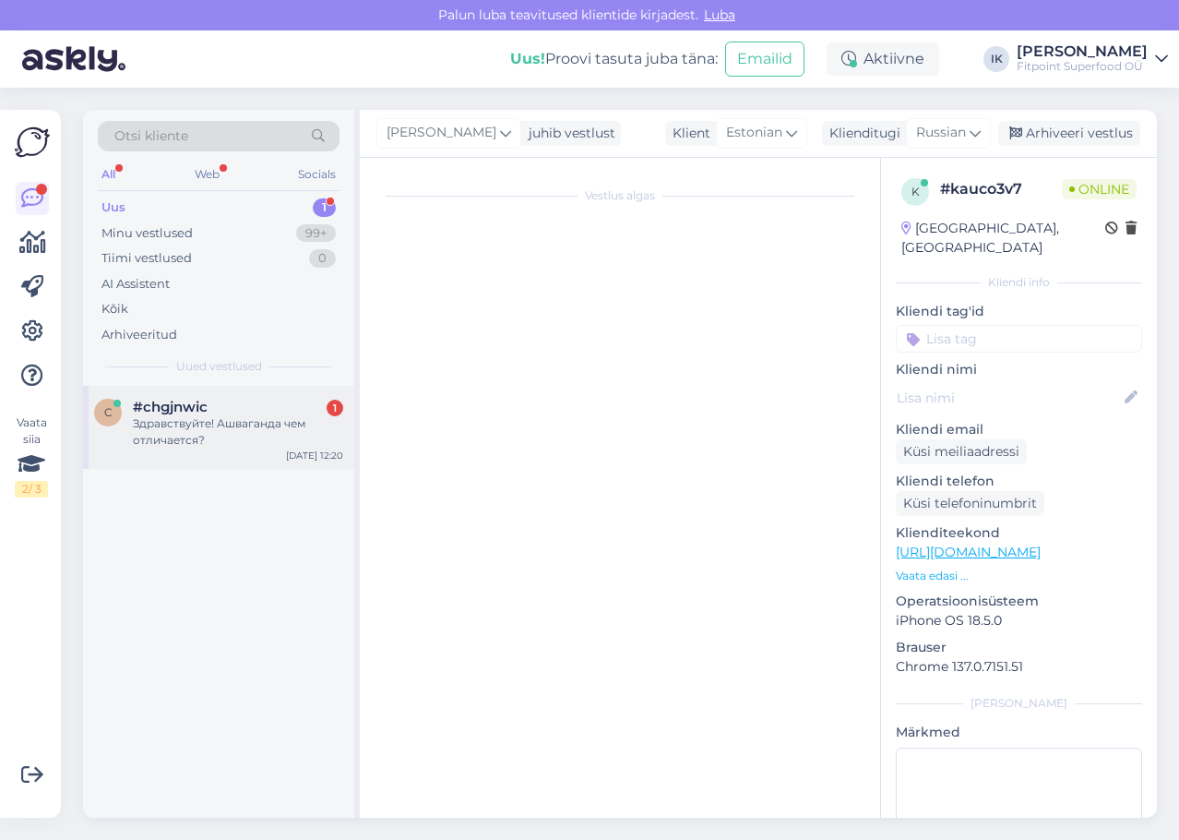
scroll to position [0, 0]
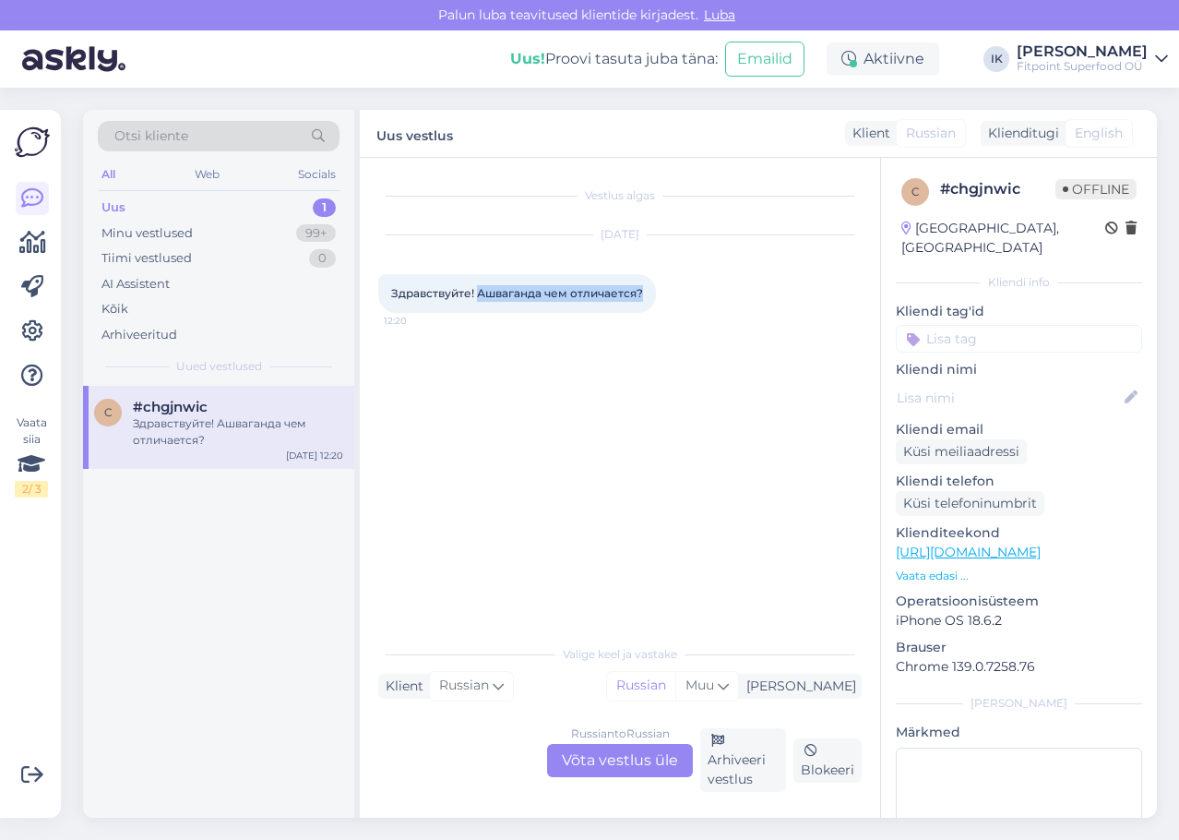
drag, startPoint x: 642, startPoint y: 295, endPoint x: 478, endPoint y: 303, distance: 164.4
click at [478, 303] on div "Здравствуйте! Ашваганда чем отличается? 12:20" at bounding box center [517, 293] width 278 height 39
click at [632, 763] on div "Russian to Russian Võta vestlus üle" at bounding box center [620, 760] width 146 height 33
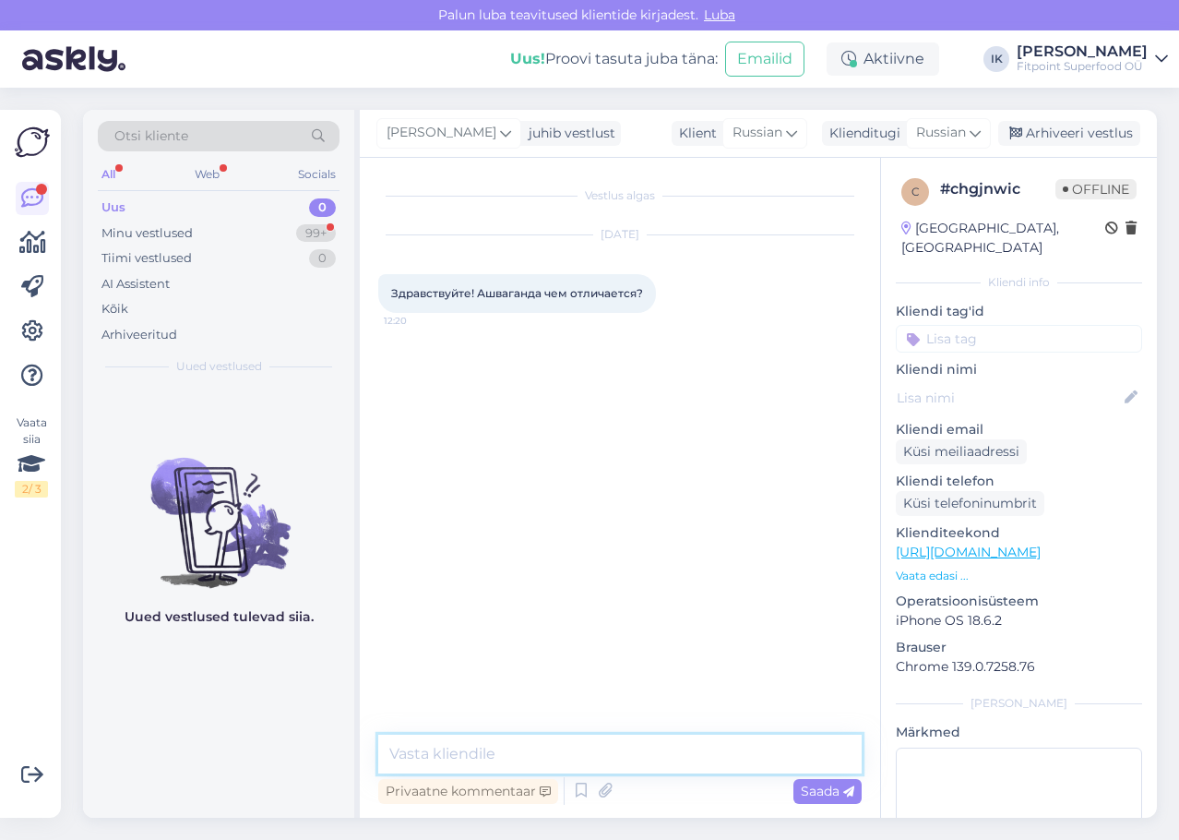
click at [565, 766] on textarea at bounding box center [619, 753] width 483 height 39
paste textarea "Здравствуйте! 👋 Ашваганда у разных производителей может отличаться по дозировке…"
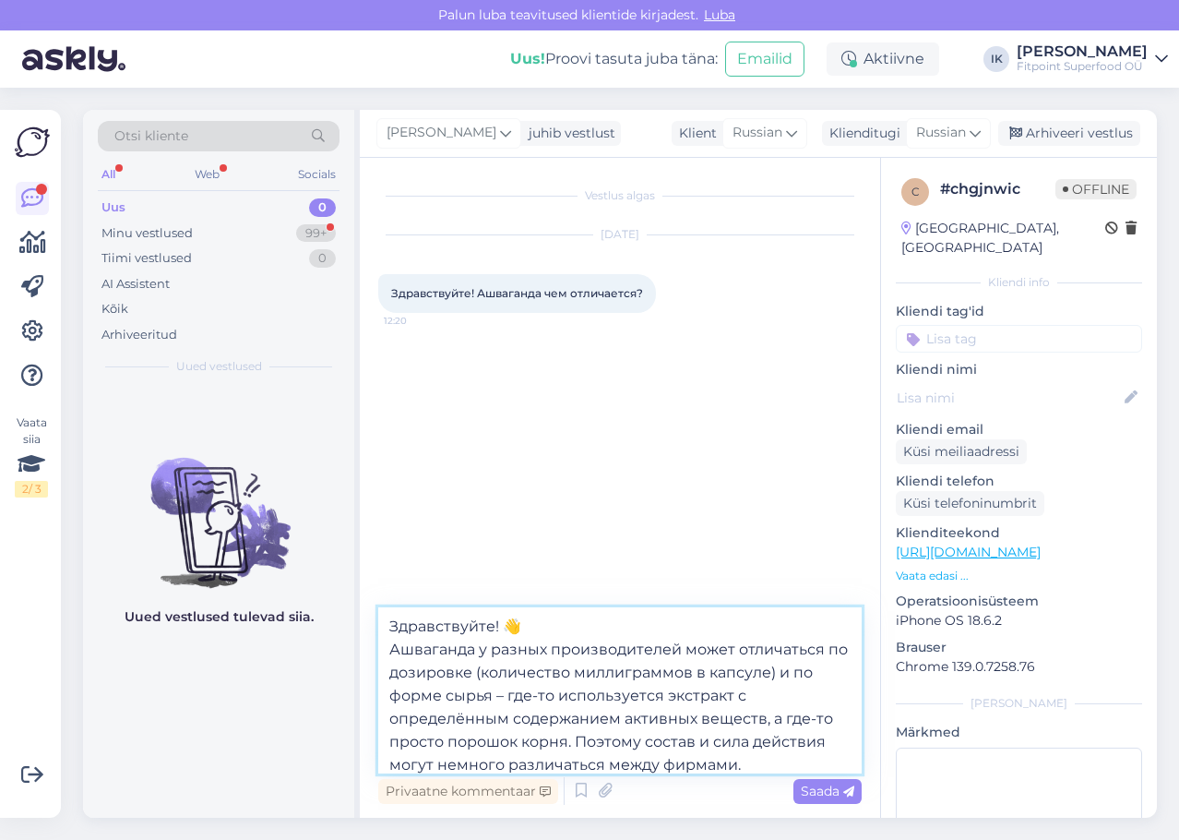
drag, startPoint x: 531, startPoint y: 619, endPoint x: 507, endPoint y: 613, distance: 24.0
click at [507, 613] on textarea "Здравствуйте! 👋 Ашваганда у разных производителей может отличаться по дозировке…" at bounding box center [619, 690] width 483 height 166
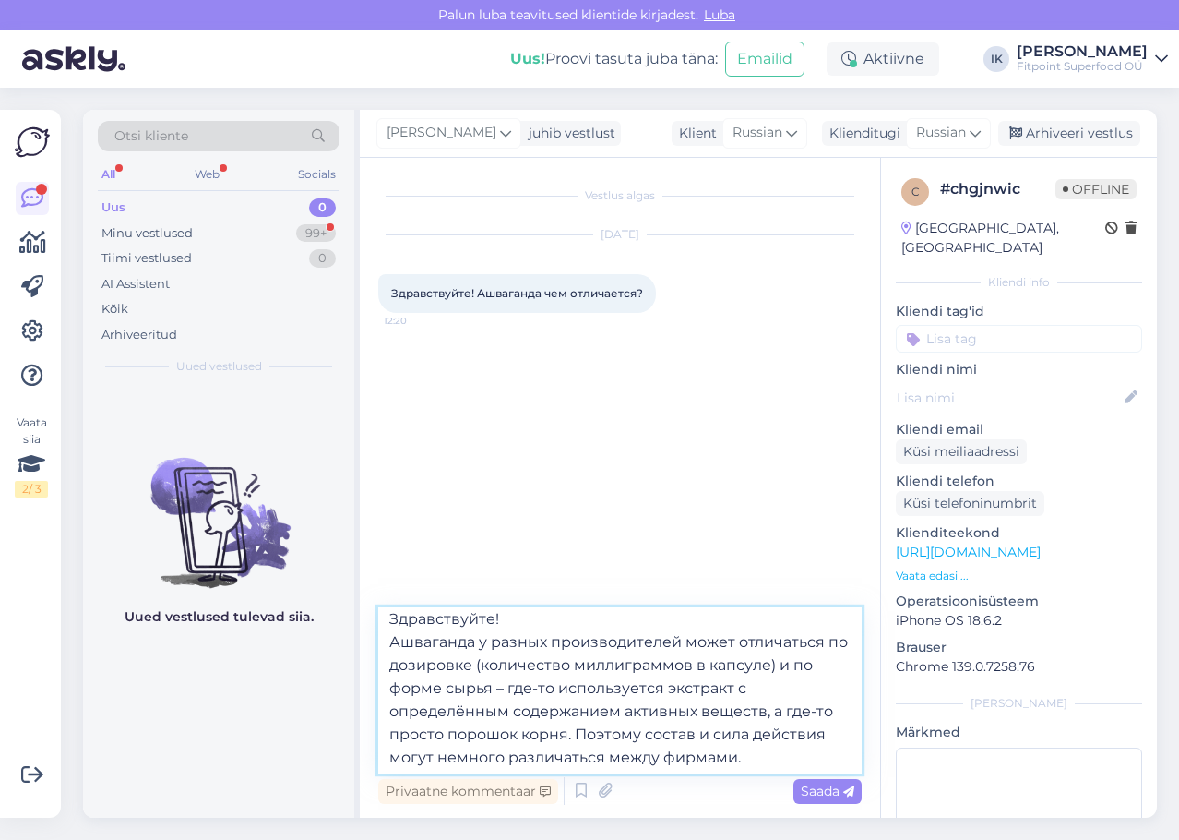
scroll to position [10, 0]
click at [822, 788] on span "Saada" at bounding box center [828, 790] width 54 height 17
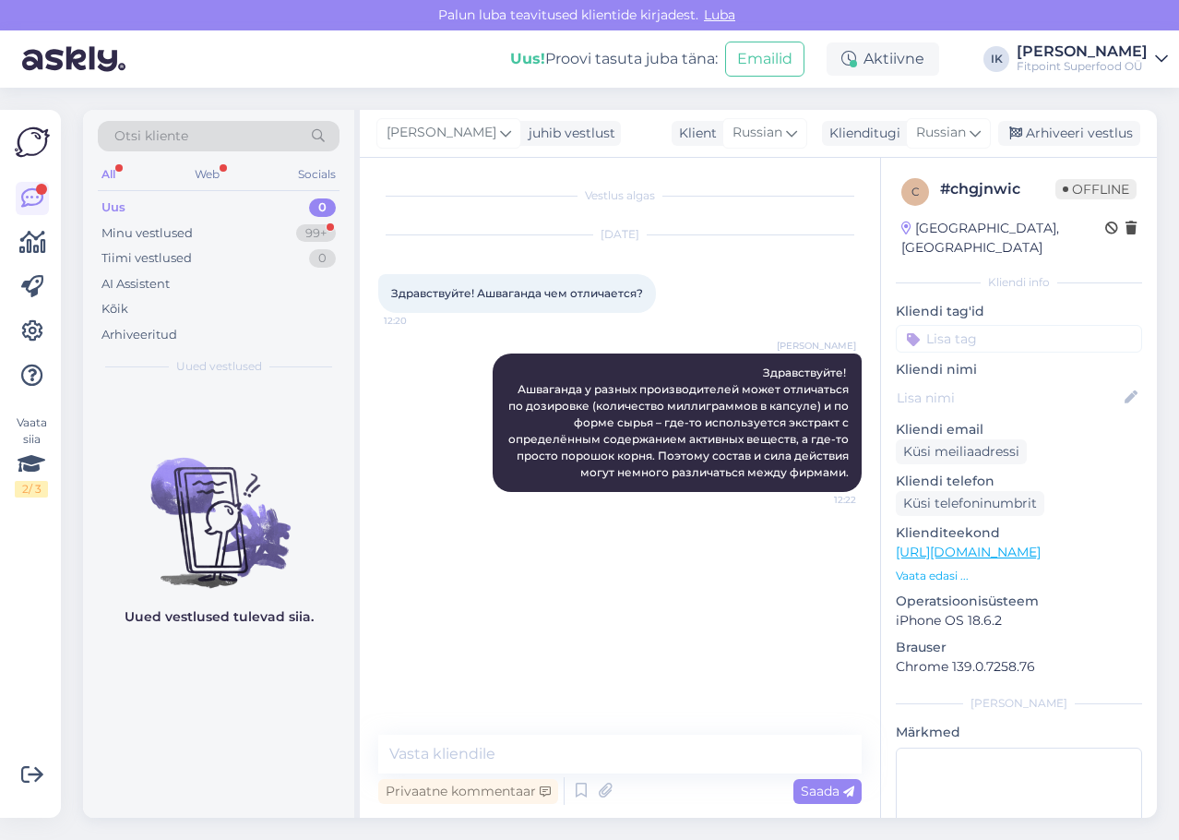
scroll to position [0, 0]
click at [209, 203] on div "Uus 0" at bounding box center [219, 208] width 242 height 26
click at [209, 227] on div "Minu vestlused 99+" at bounding box center [219, 234] width 242 height 26
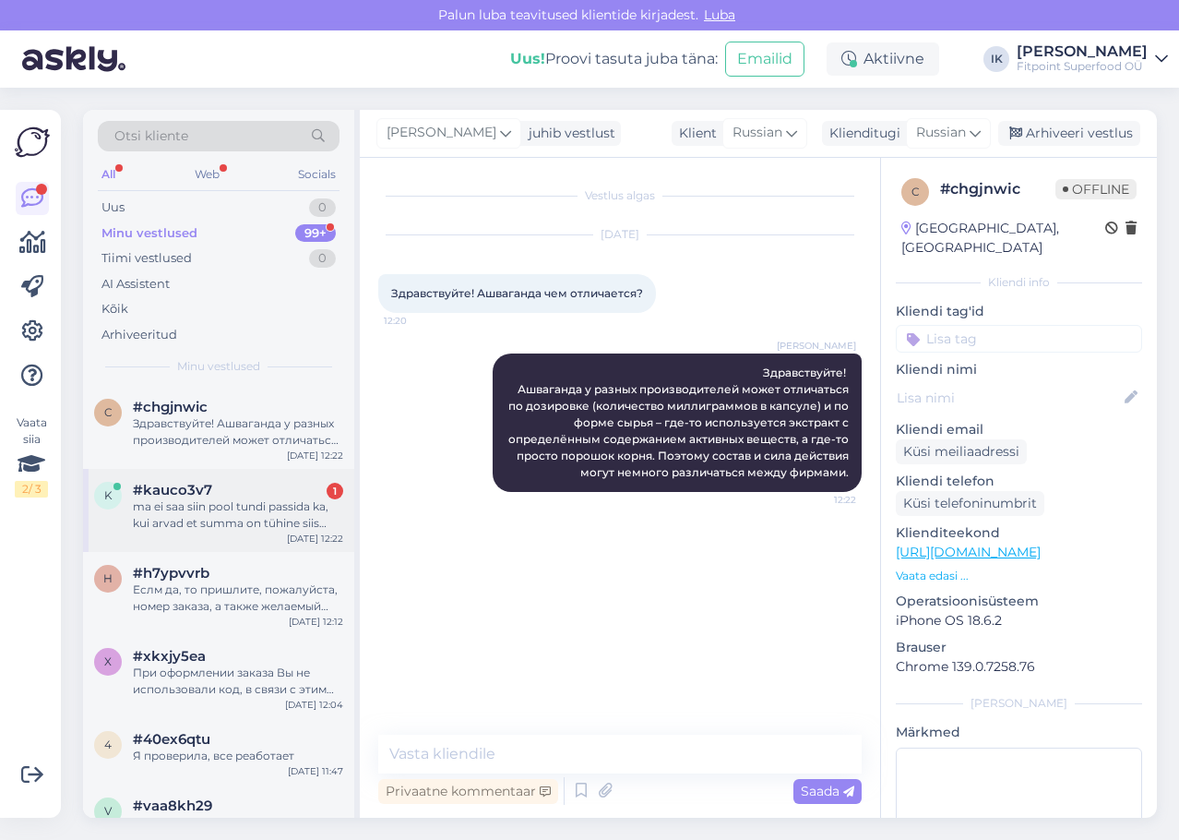
click at [281, 517] on div "ma ei saa siin pool tundi passida ka, kui arvad et summa on tühine siis ikka ei…" at bounding box center [238, 514] width 210 height 33
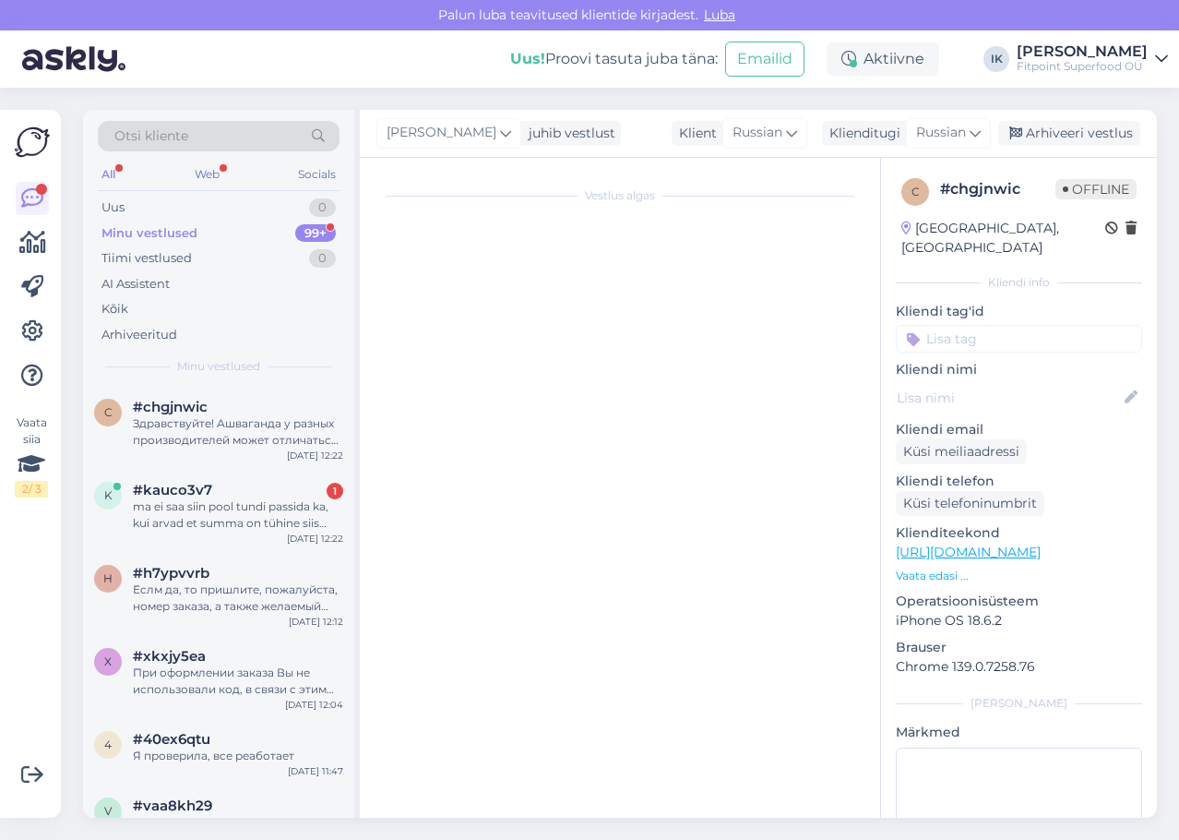
scroll to position [1947, 0]
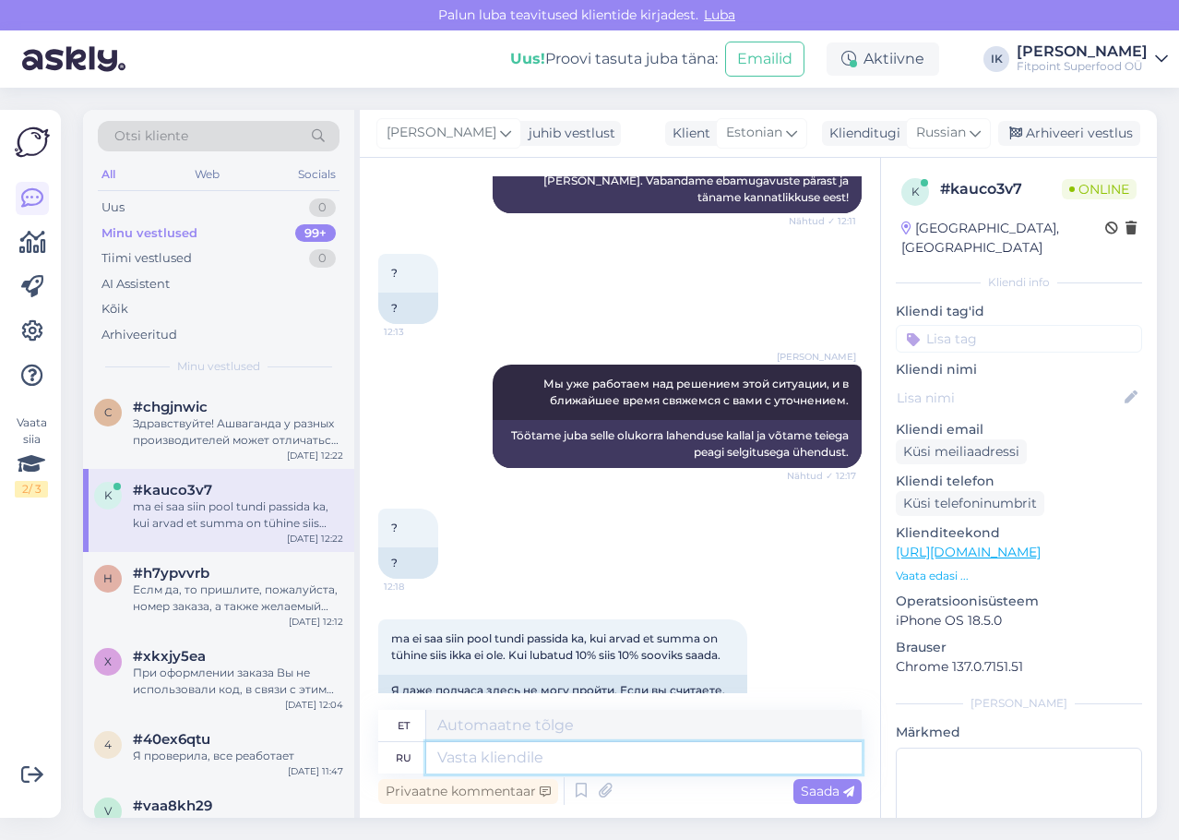
click at [596, 758] on textarea at bounding box center [643, 757] width 435 height 31
drag, startPoint x: 603, startPoint y: 655, endPoint x: 386, endPoint y: 625, distance: 219.9
click at [386, 674] on div "Я даже полчаса здесь не могу пройти. Если вы считаете, что сумма незначительна,…" at bounding box center [562, 706] width 369 height 65
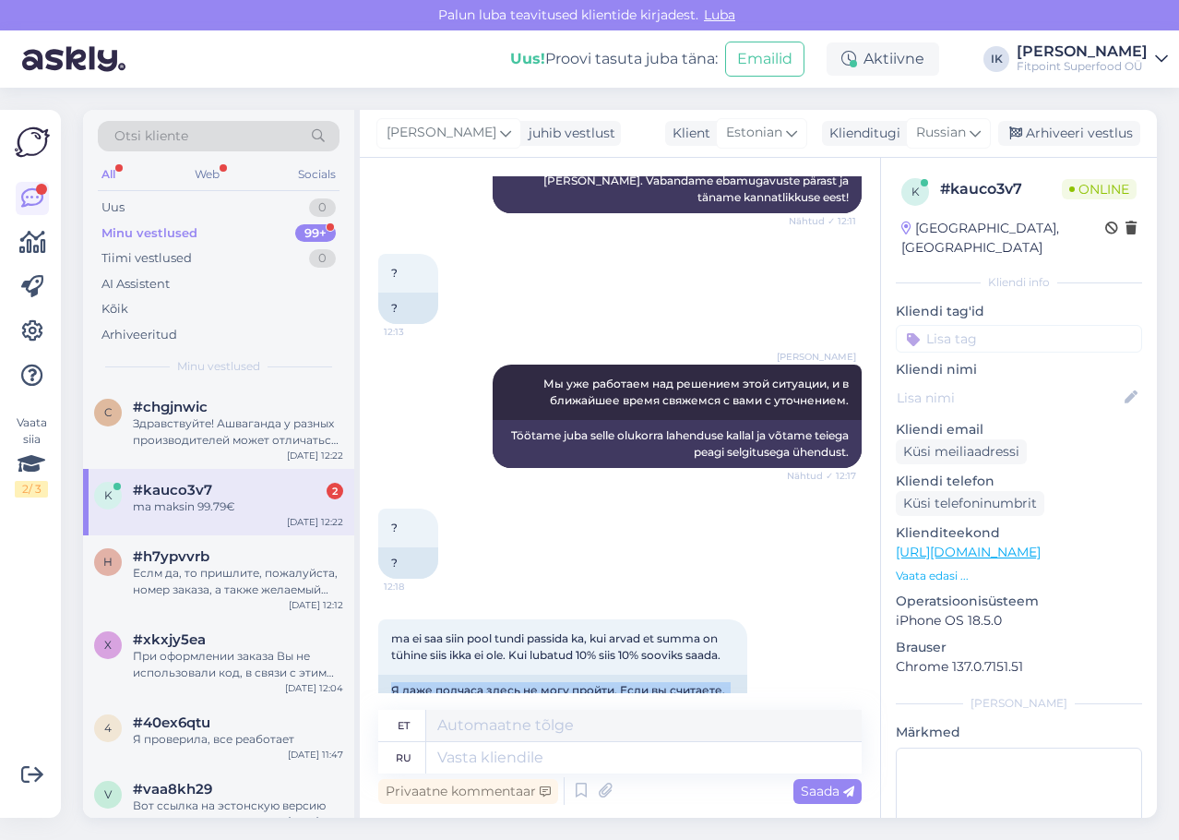
scroll to position [2168, 0]
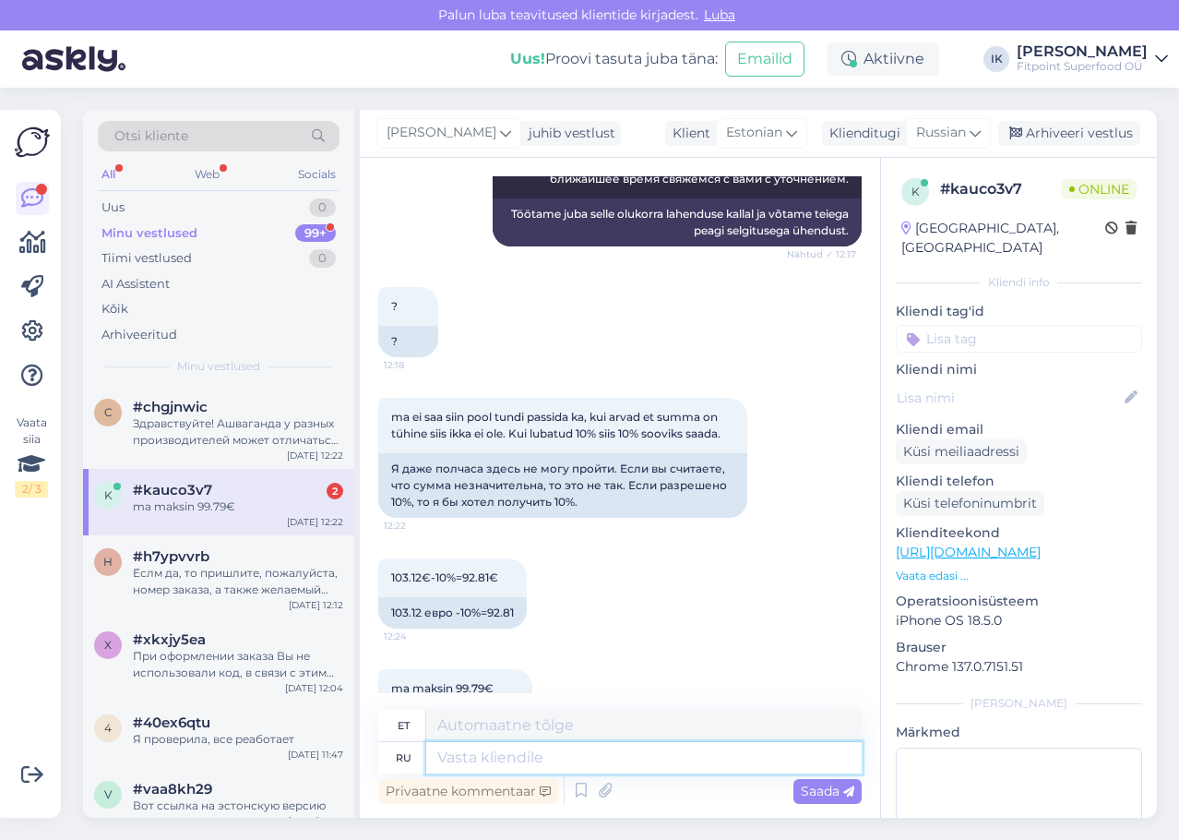
click at [578, 759] on textarea at bounding box center [643, 757] width 435 height 31
paste textarea "и скидка 10%, как и было обещано, обязательно будет учтена. Так как обработкой …"
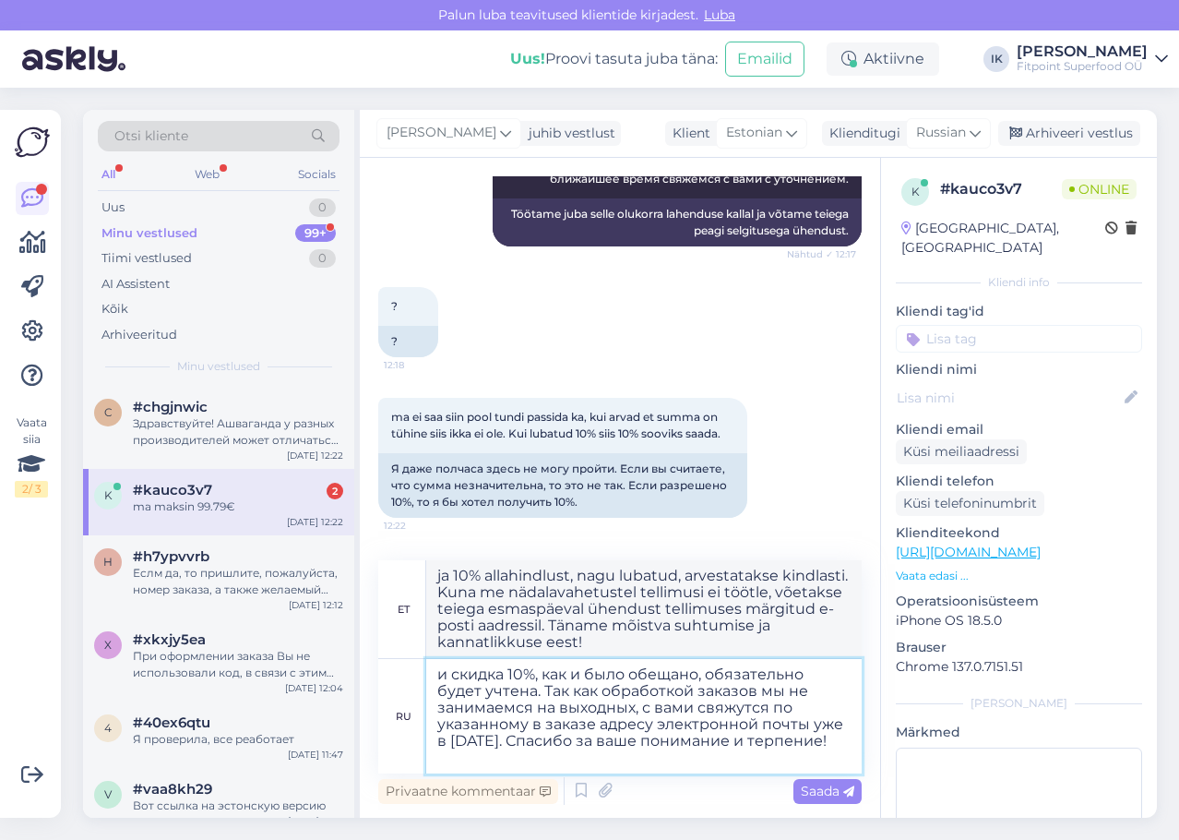
drag, startPoint x: 543, startPoint y: 690, endPoint x: 397, endPoint y: 642, distance: 153.5
click at [397, 642] on div "et ja 10% allahindlust, nagu lubatud, arvestatakse kindlasti. Kuna me nädalavah…" at bounding box center [619, 666] width 483 height 213
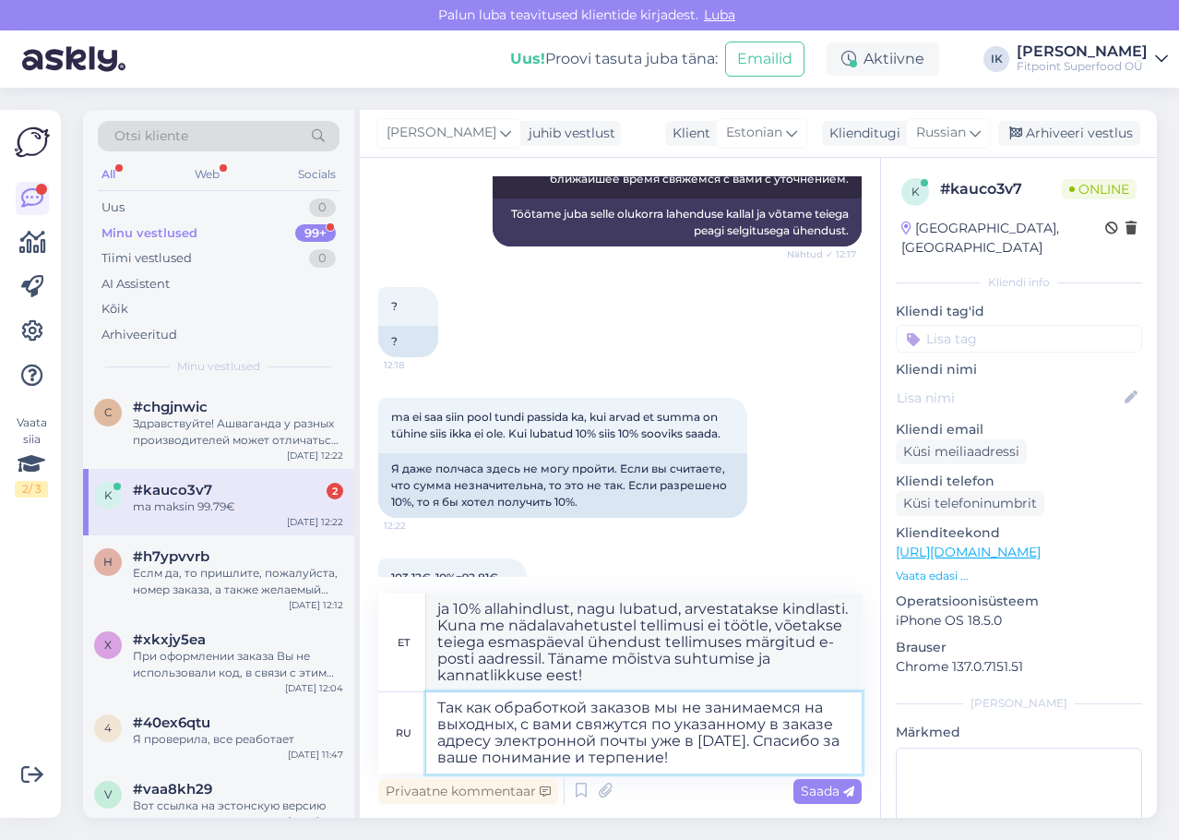
click at [736, 726] on textarea "Так как обработкой заказов мы не занимаемся на выходных, с вами свяжутся по ука…" at bounding box center [643, 732] width 435 height 81
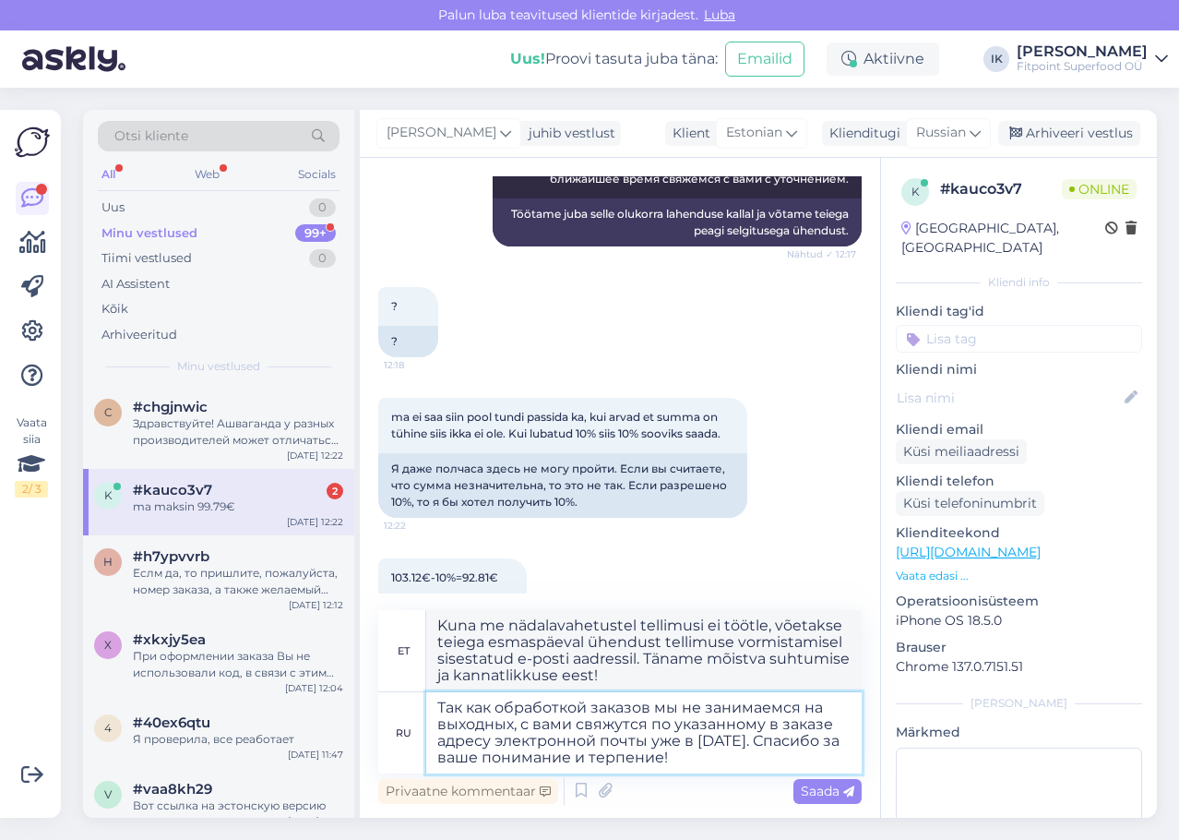
click at [811, 745] on textarea "Так как обработкой заказов мы не занимаемся на выходных, с вами свяжутся по ука…" at bounding box center [643, 732] width 435 height 81
paste textarea "скидка 10%, как и было обещано, обязательно будет учтена."
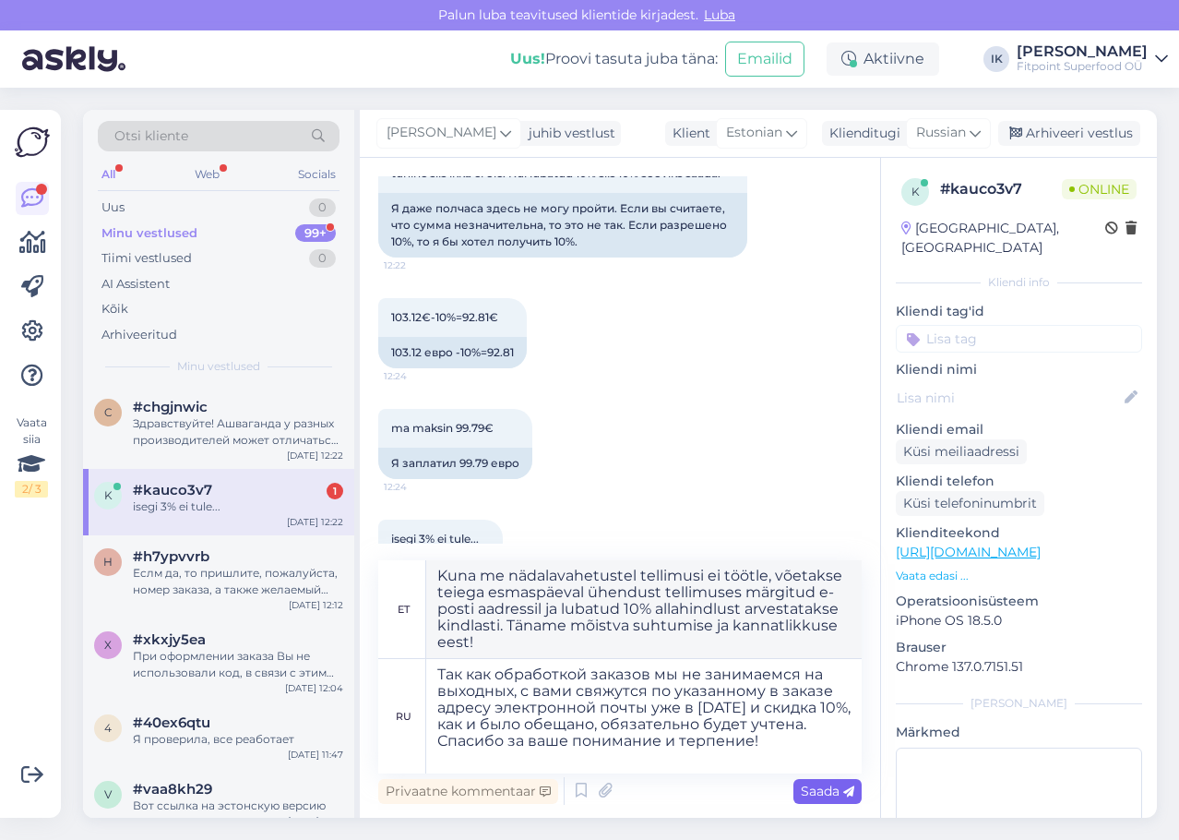
click at [827, 790] on span "Saada" at bounding box center [828, 790] width 54 height 17
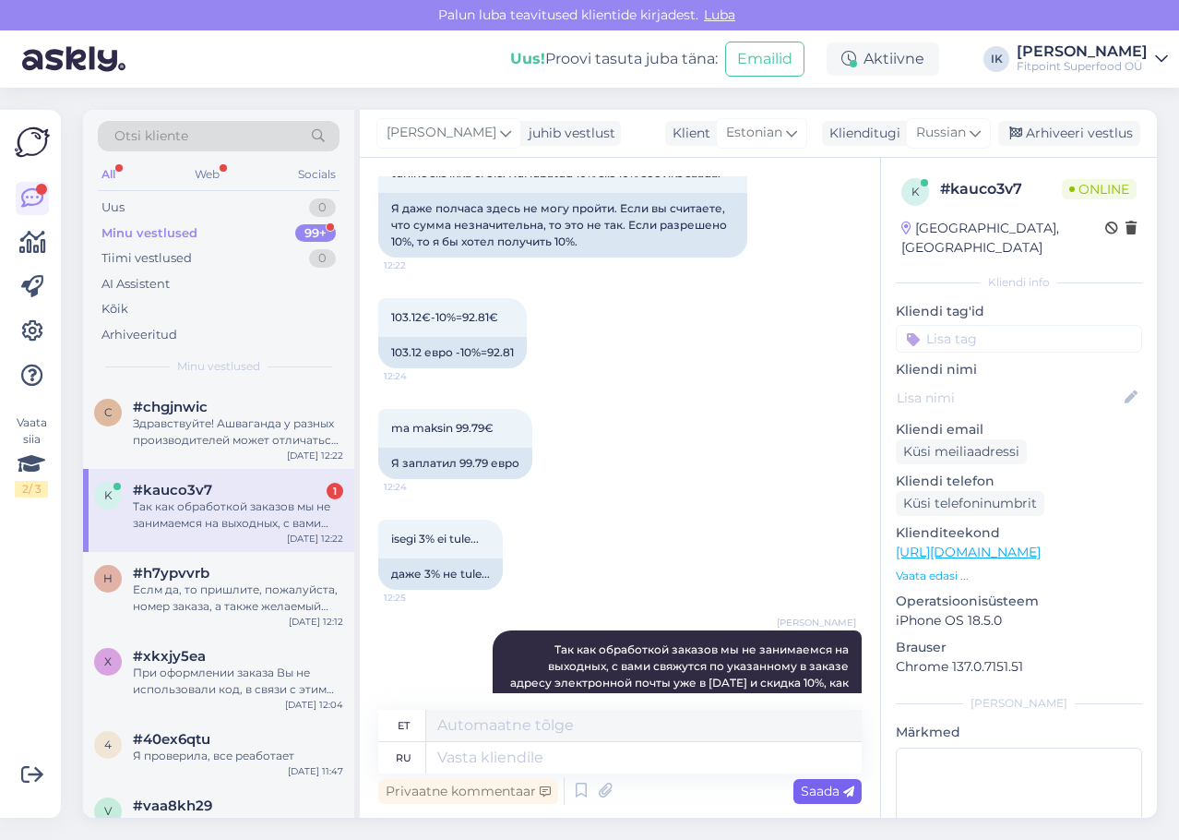
scroll to position [2506, 0]
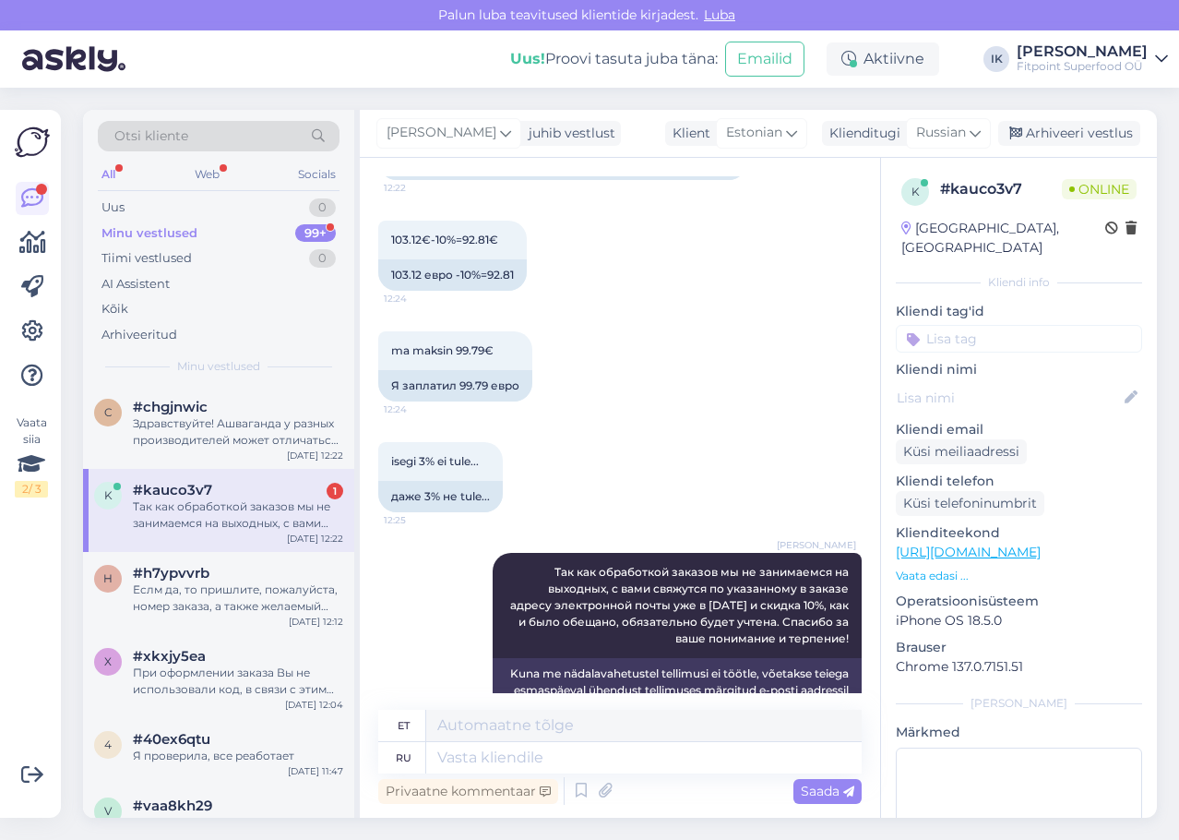
click at [287, 514] on div "Так как обработкой заказов мы не занимаемся на выходных, с вами свяжутся по ука…" at bounding box center [238, 514] width 210 height 33
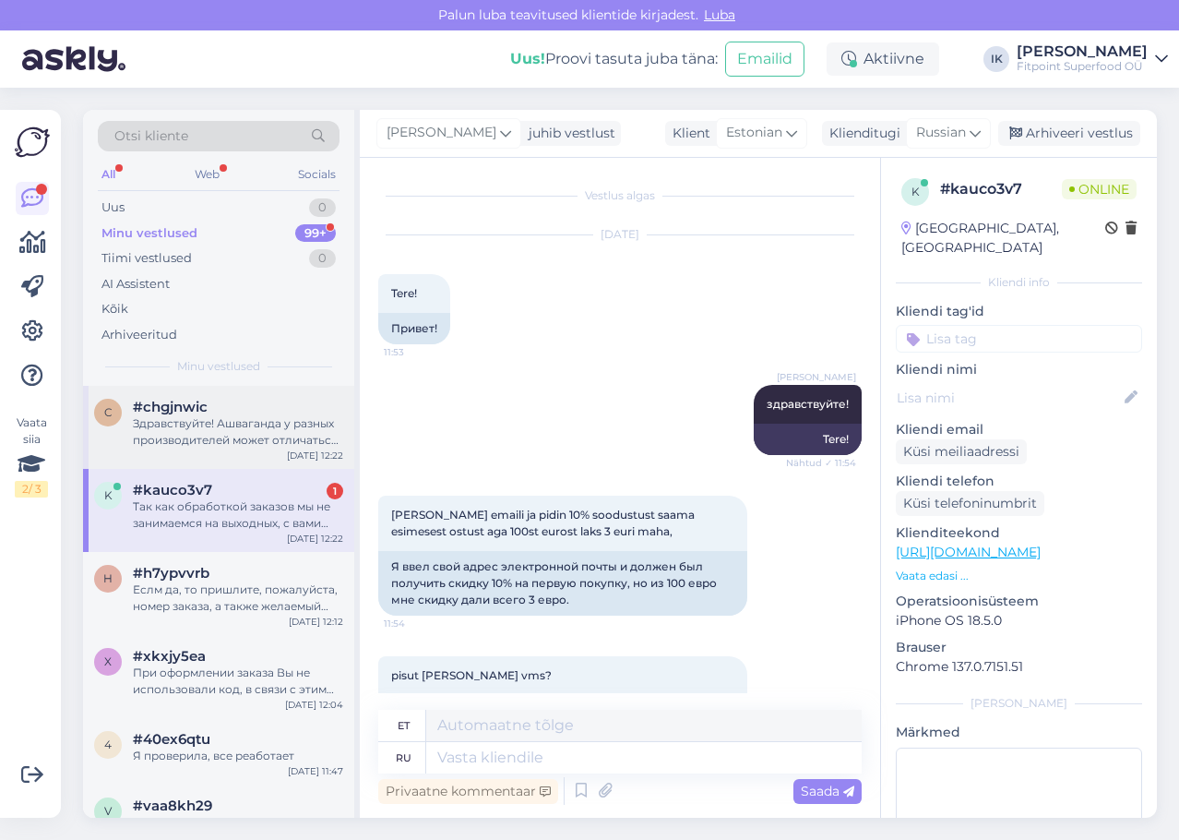
click at [291, 437] on div "Здравствуйте! Ашваганда у разных производителей может отличаться по дозировке (…" at bounding box center [238, 431] width 210 height 33
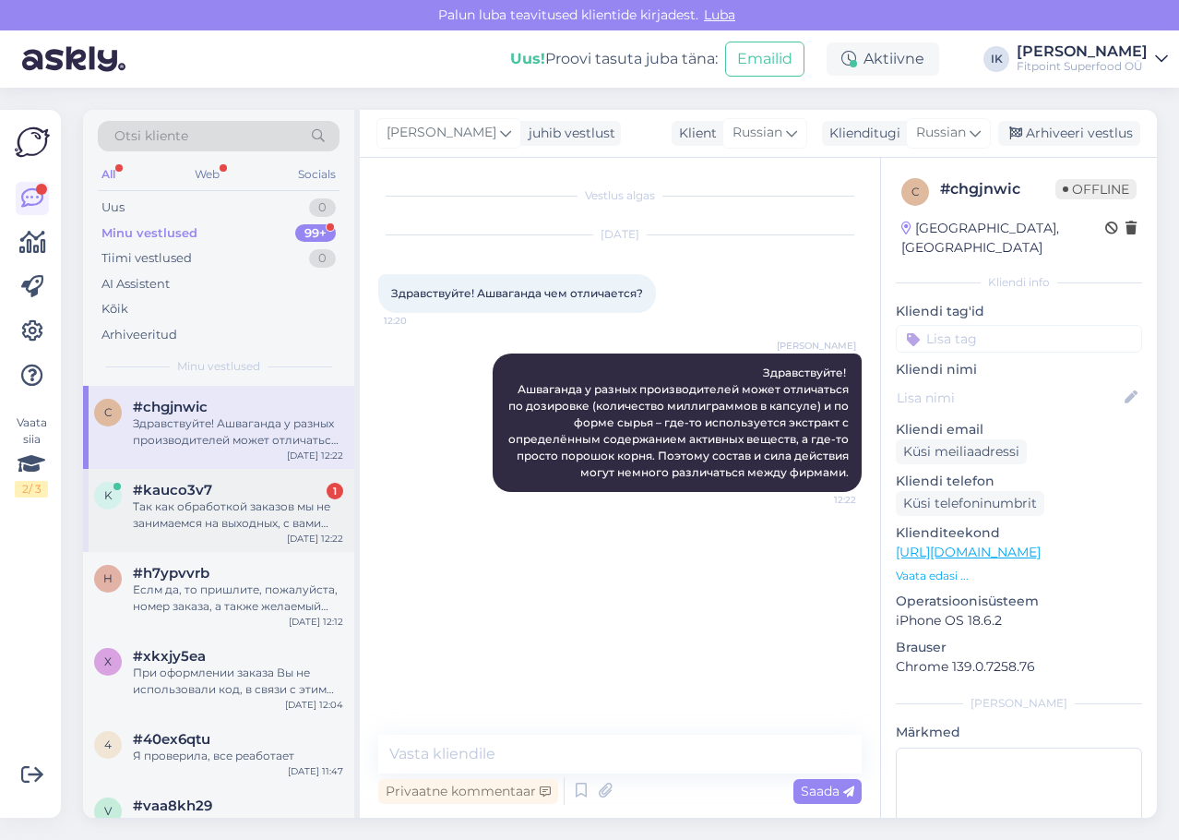
click at [288, 524] on div "Так как обработкой заказов мы не занимаемся на выходных, с вами свяжутся по ука…" at bounding box center [238, 514] width 210 height 33
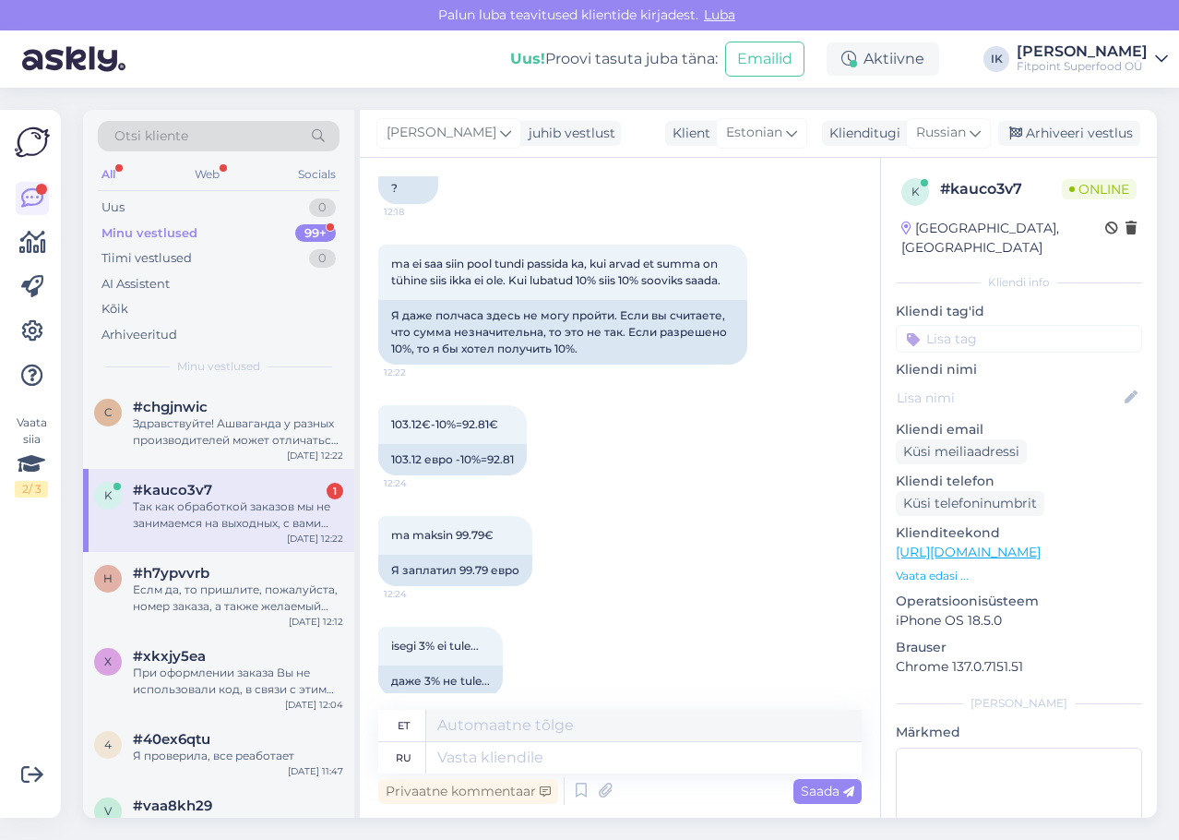
scroll to position [2506, 0]
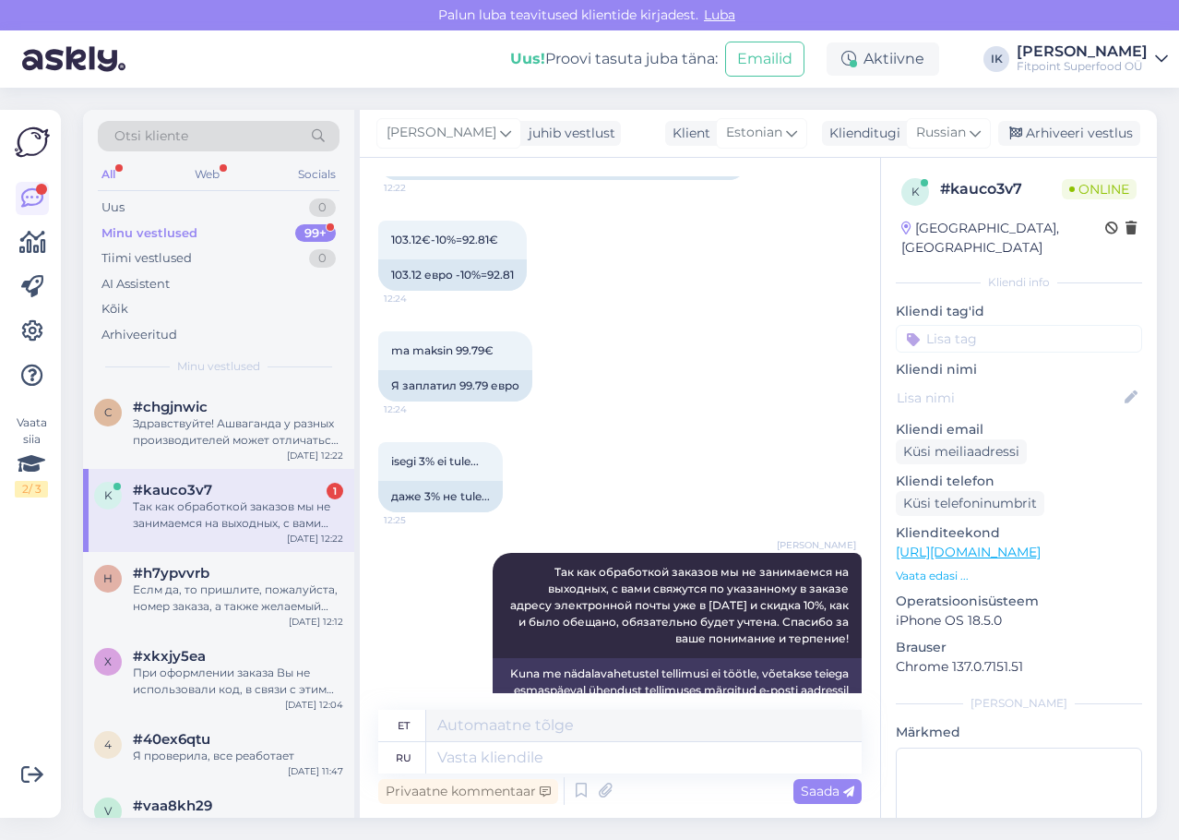
click at [799, 422] on div "isegi 3% ei tule... 12:25 даже 3% не tule..." at bounding box center [619, 477] width 483 height 111
click at [667, 755] on textarea at bounding box center [643, 757] width 435 height 31
click at [252, 402] on div "#chgjnwic" at bounding box center [238, 407] width 210 height 17
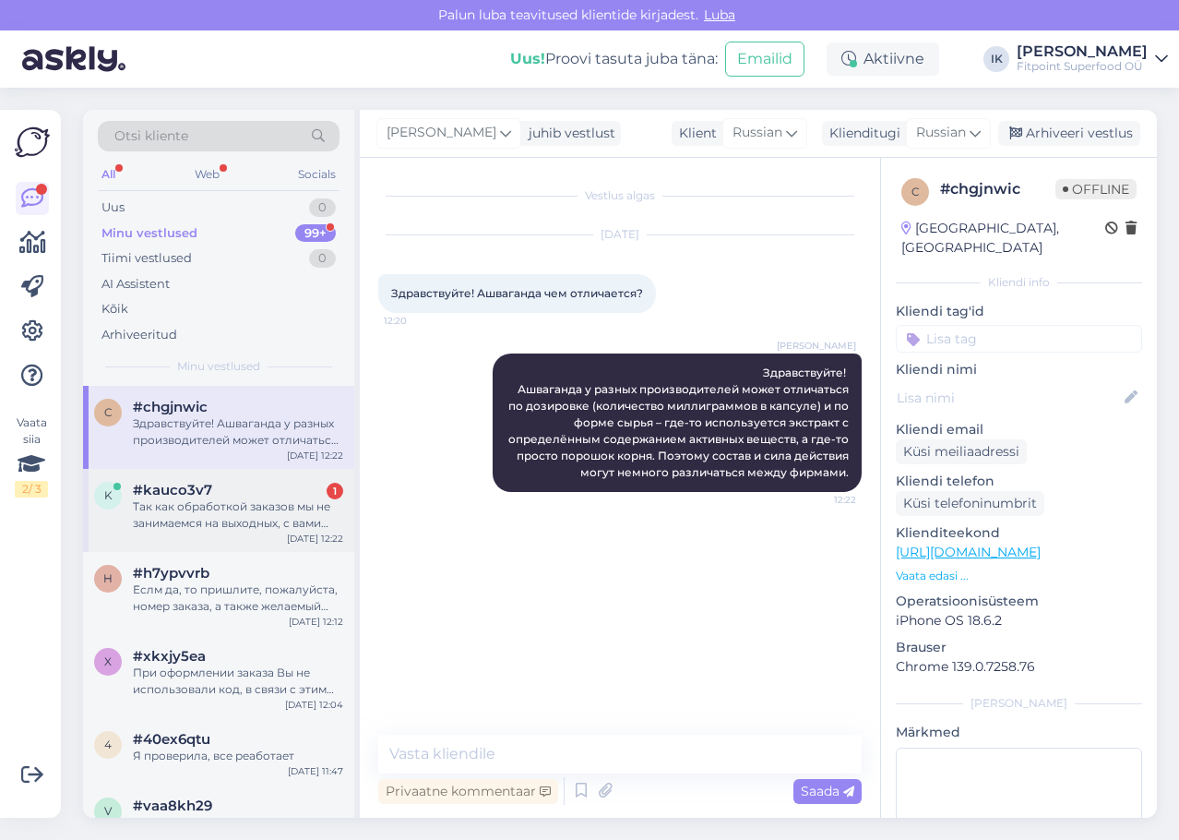
click at [243, 502] on div "Так как обработкой заказов мы не занимаемся на выходных, с вами свяжутся по ука…" at bounding box center [238, 514] width 210 height 33
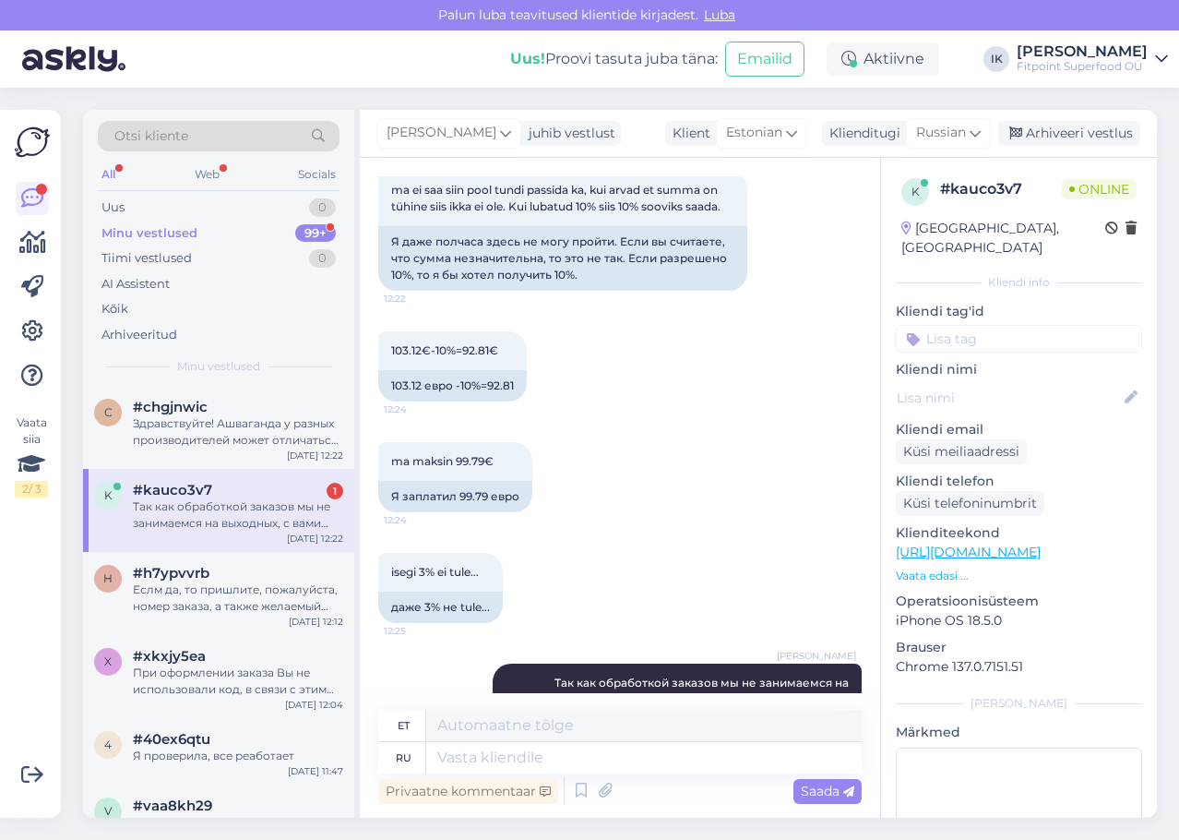
scroll to position [2506, 0]
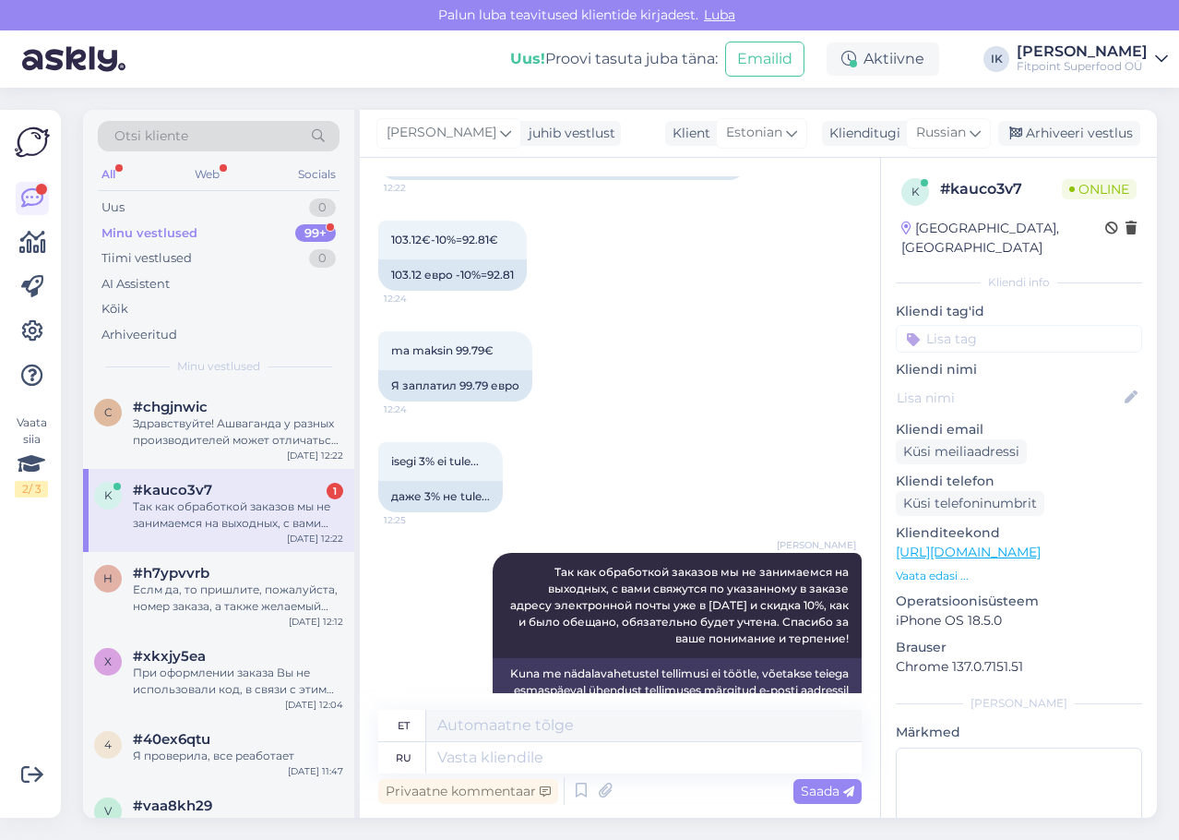
click at [673, 422] on div "isegi 3% ei tule... 12:25 даже 3% не tule..." at bounding box center [619, 477] width 483 height 111
click at [209, 434] on div "Здравствуйте! Ашваганда у разных производителей может отличаться по дозировке (…" at bounding box center [238, 431] width 210 height 33
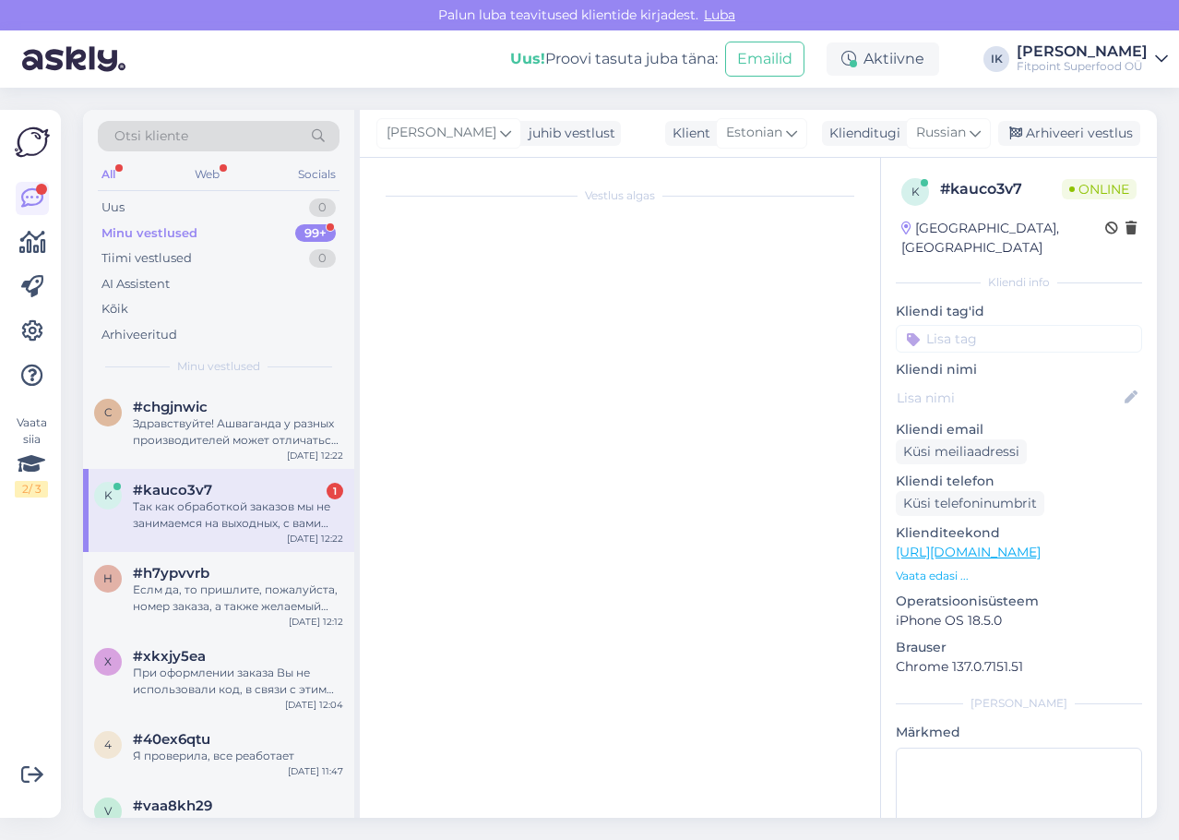
click at [236, 539] on div "k #kauco3v7 1 Так как обработкой заказов мы не занимаемся на выходных, с вами с…" at bounding box center [218, 510] width 271 height 83
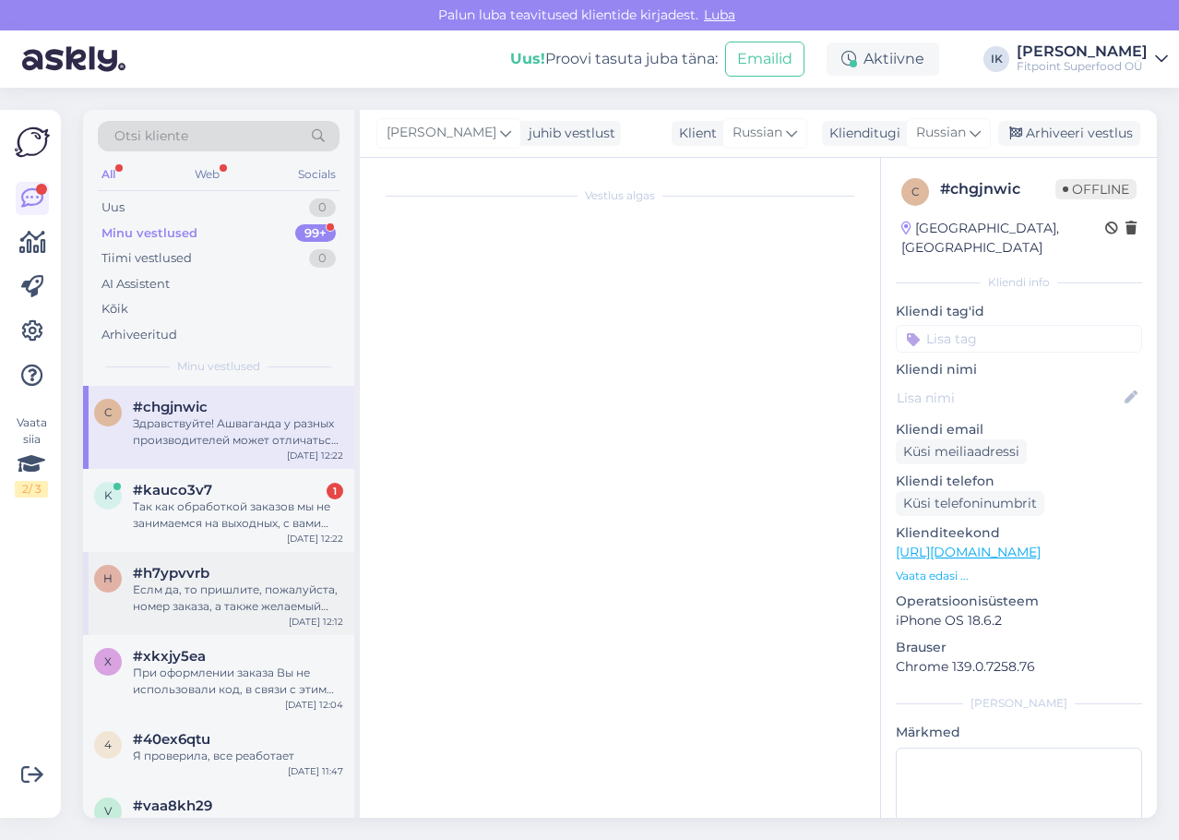
click at [265, 607] on div "Еслм да, то пришлите, пожалуйста, номер заказа, а также желаемый способ доставки" at bounding box center [238, 597] width 210 height 33
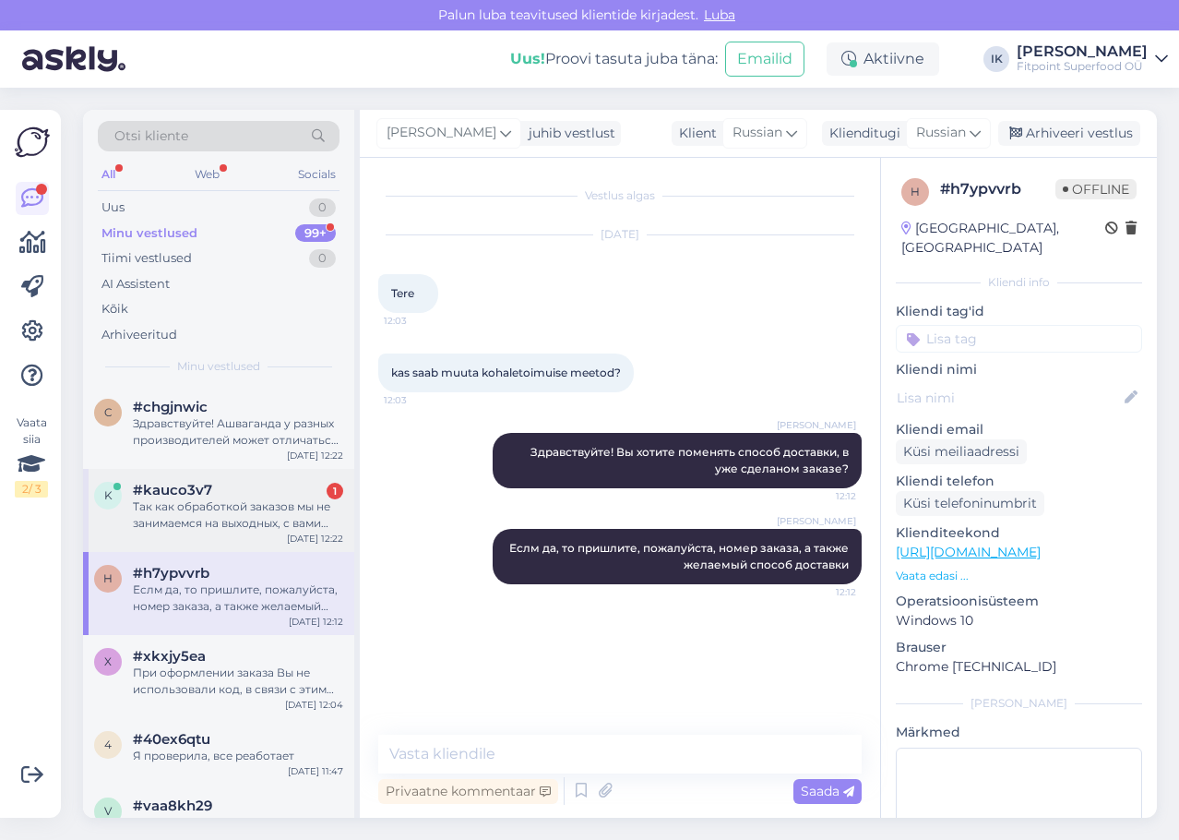
click at [289, 533] on div "[DATE] 12:22" at bounding box center [315, 538] width 56 height 14
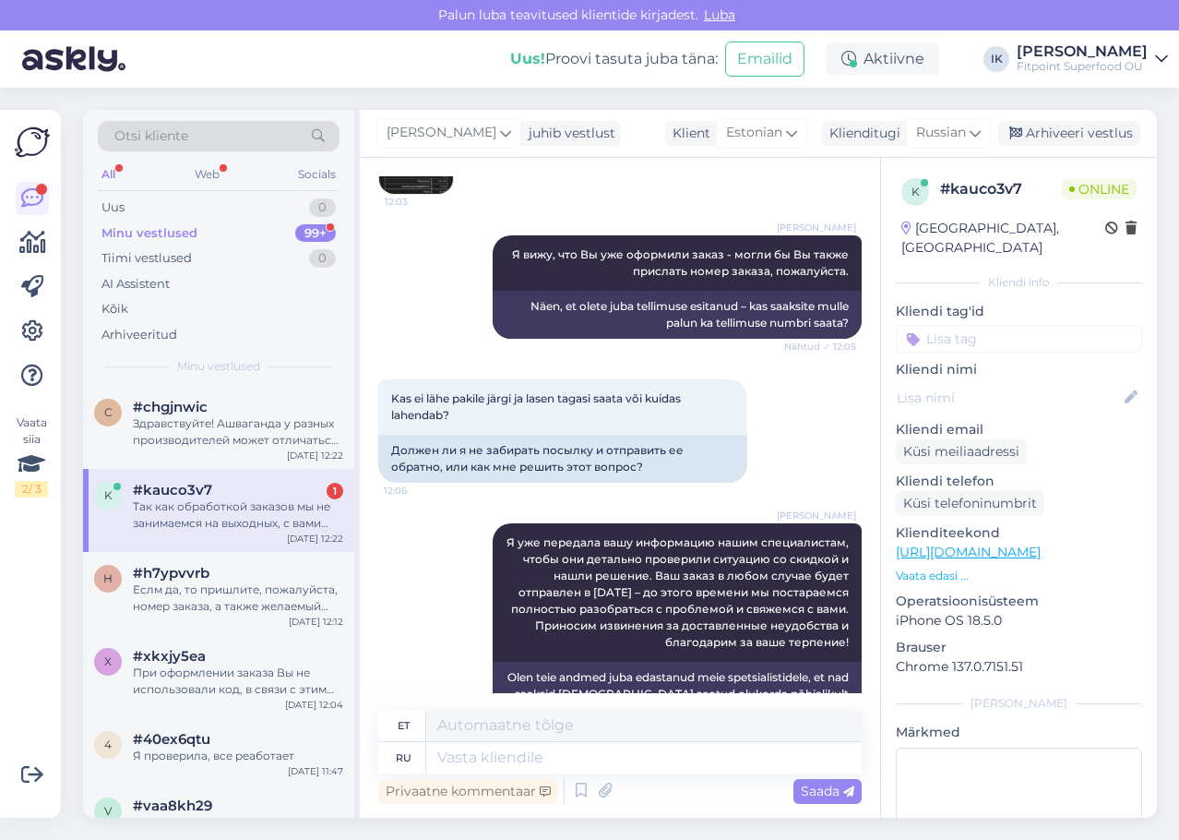
scroll to position [1104, 0]
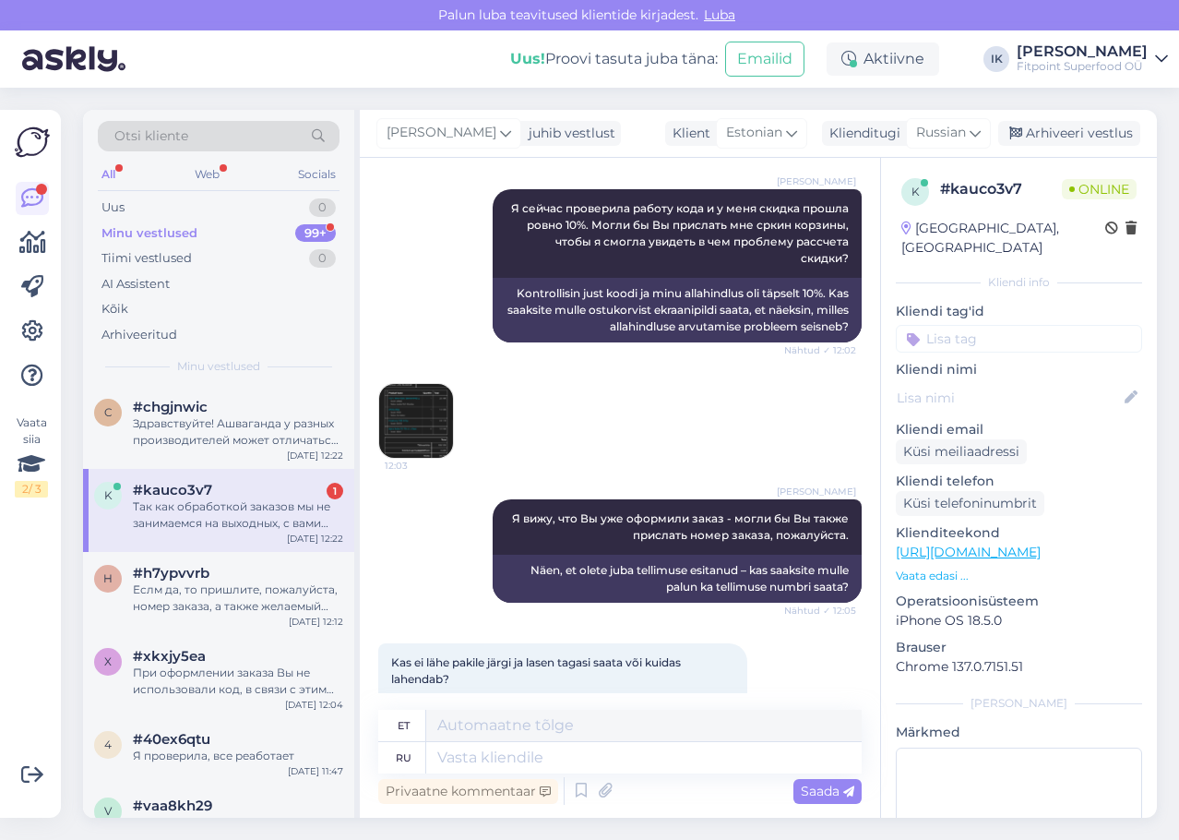
click at [677, 623] on div "Kas ei lähe pakile järgi ja lasen tagasi saata või kuidas lahendab? 12:06 Долже…" at bounding box center [619, 695] width 483 height 144
click at [243, 593] on div "Еслм да, то пришлите, пожалуйста, номер заказа, а также желаемый способ доставки" at bounding box center [238, 597] width 210 height 33
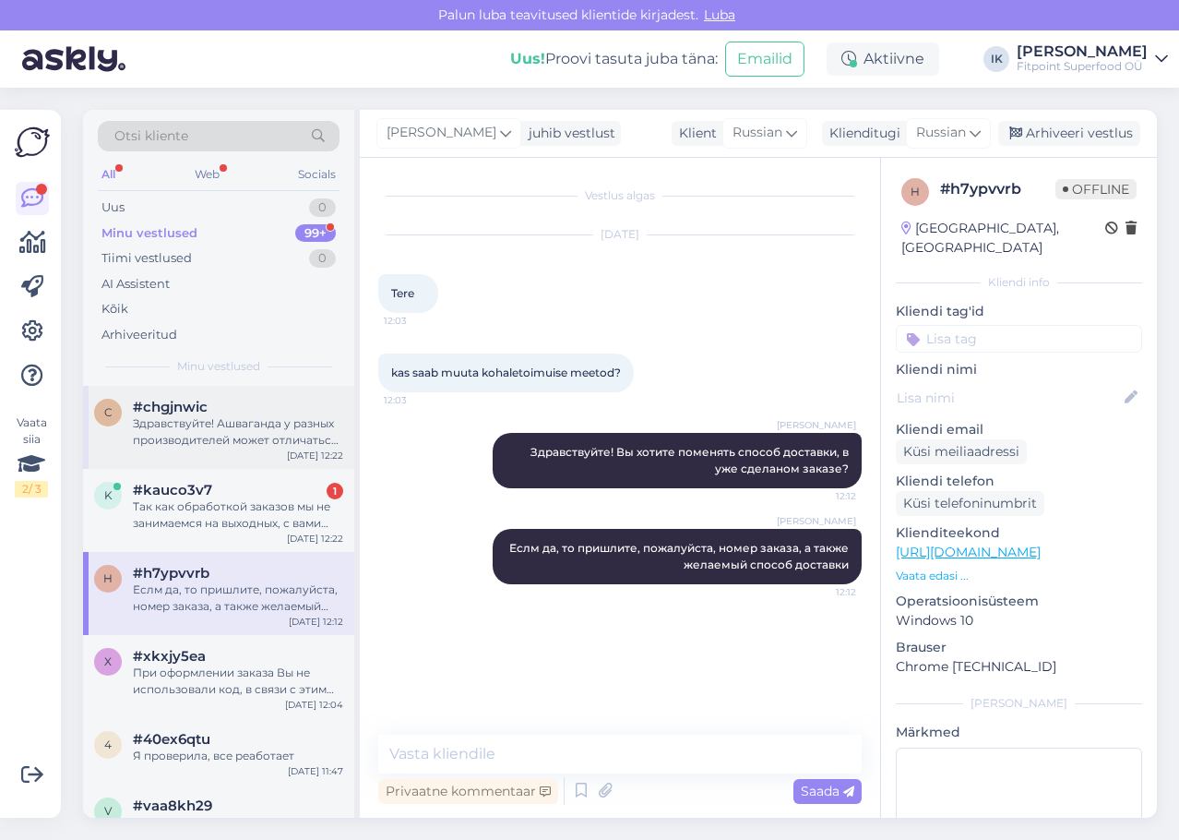
click at [253, 437] on div "Здравствуйте! Ашваганда у разных производителей может отличаться по дозировке (…" at bounding box center [238, 431] width 210 height 33
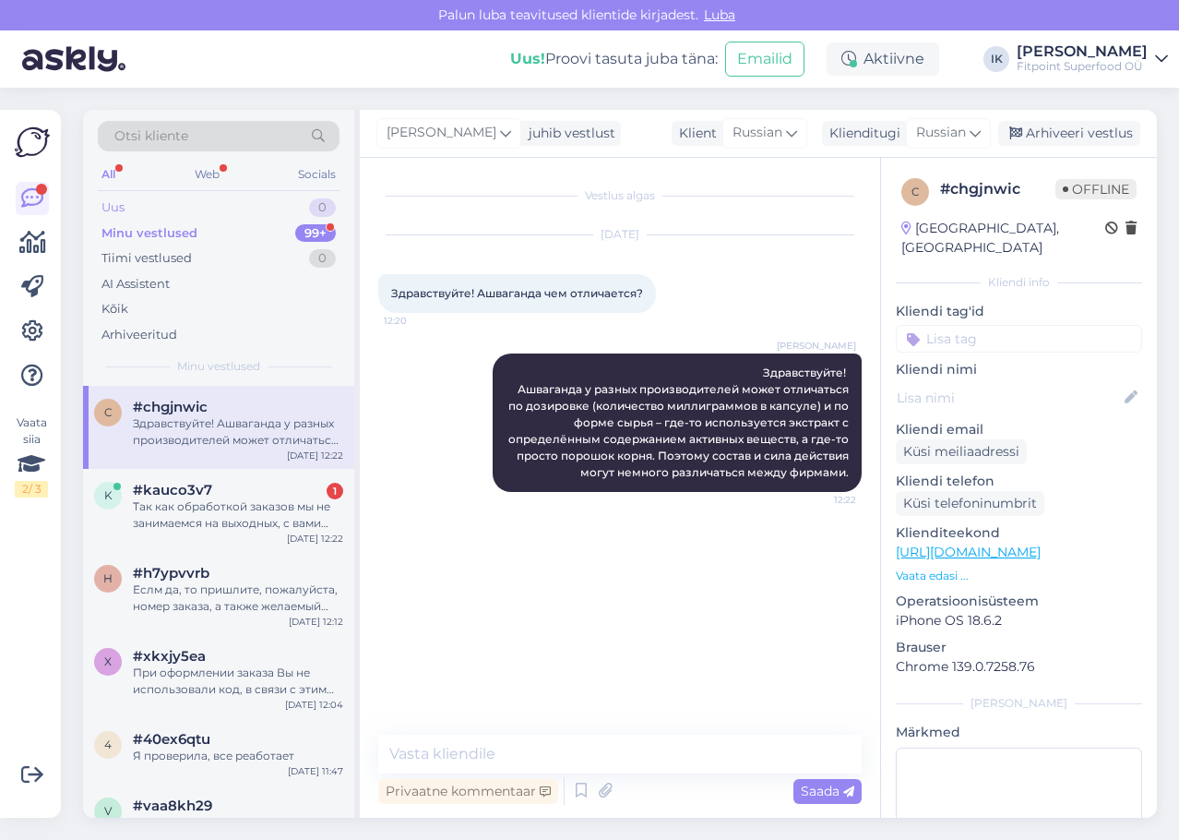
click at [292, 209] on div "Uus 0" at bounding box center [219, 208] width 242 height 26
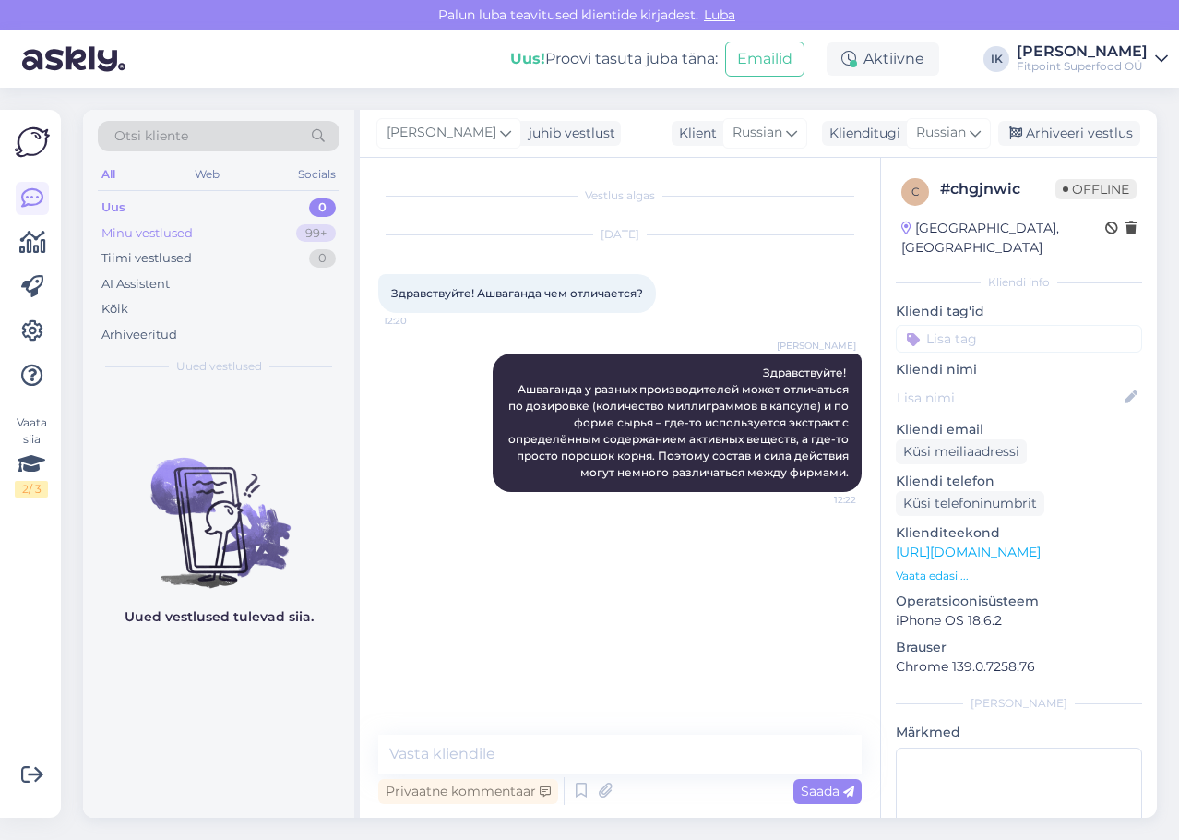
click at [292, 233] on div "Minu vestlused 99+" at bounding box center [219, 234] width 242 height 26
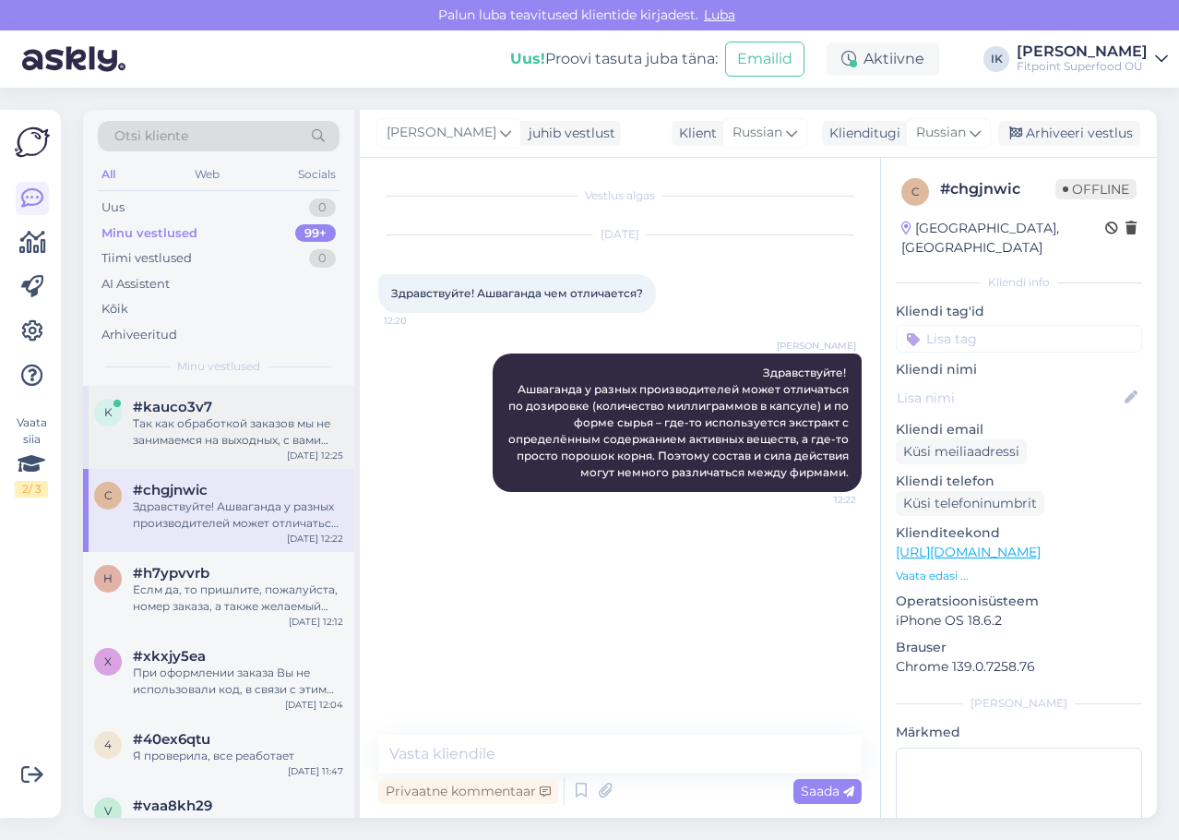
click at [230, 410] on div "#kauco3v7" at bounding box center [238, 407] width 210 height 17
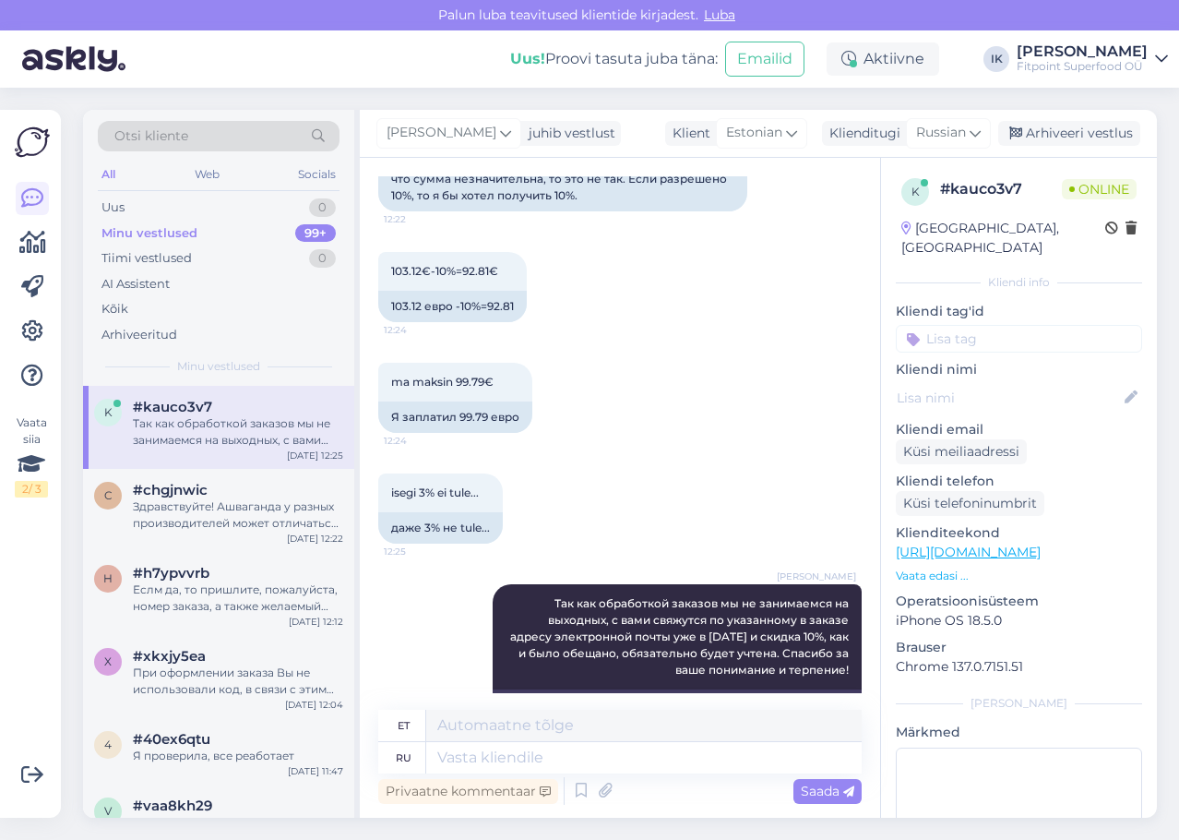
scroll to position [2506, 0]
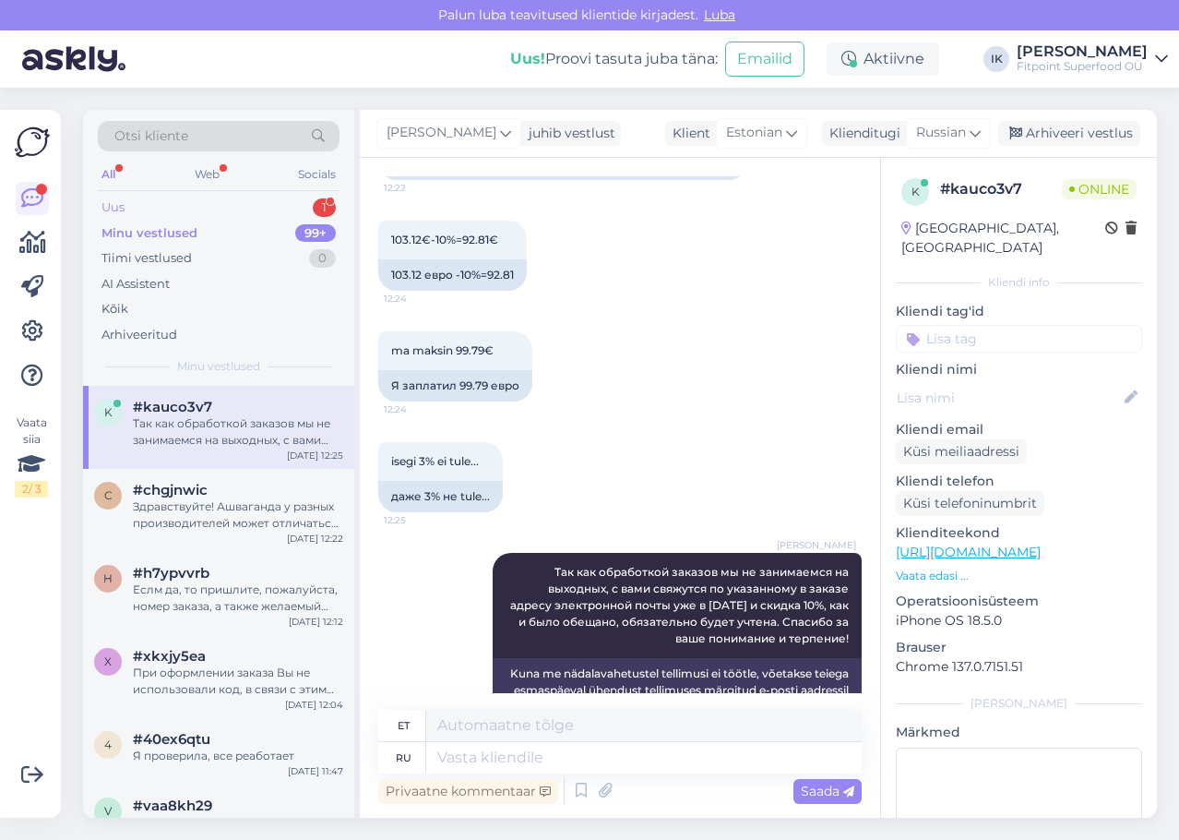
click at [185, 207] on div "Uus 1" at bounding box center [219, 208] width 242 height 26
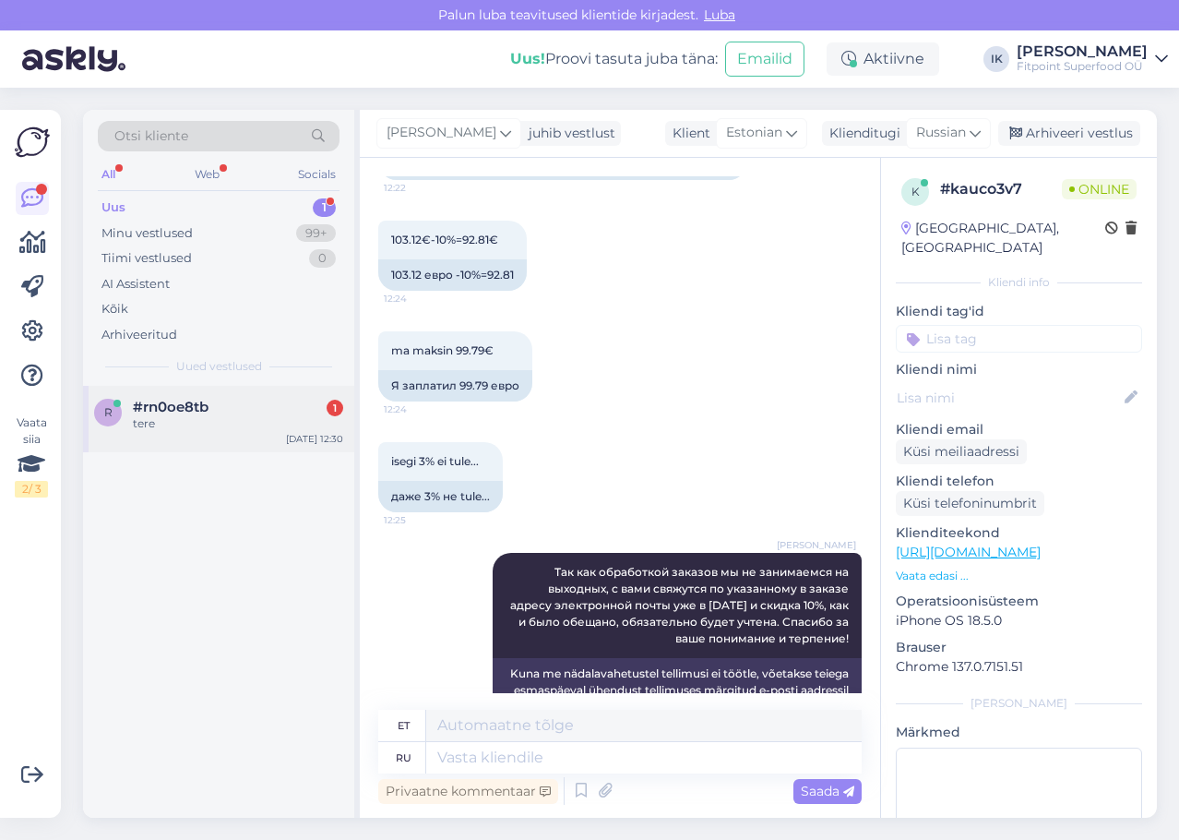
click at [247, 436] on div "r #rn0oe8tb 1 tere [DATE] 12:30" at bounding box center [218, 419] width 271 height 66
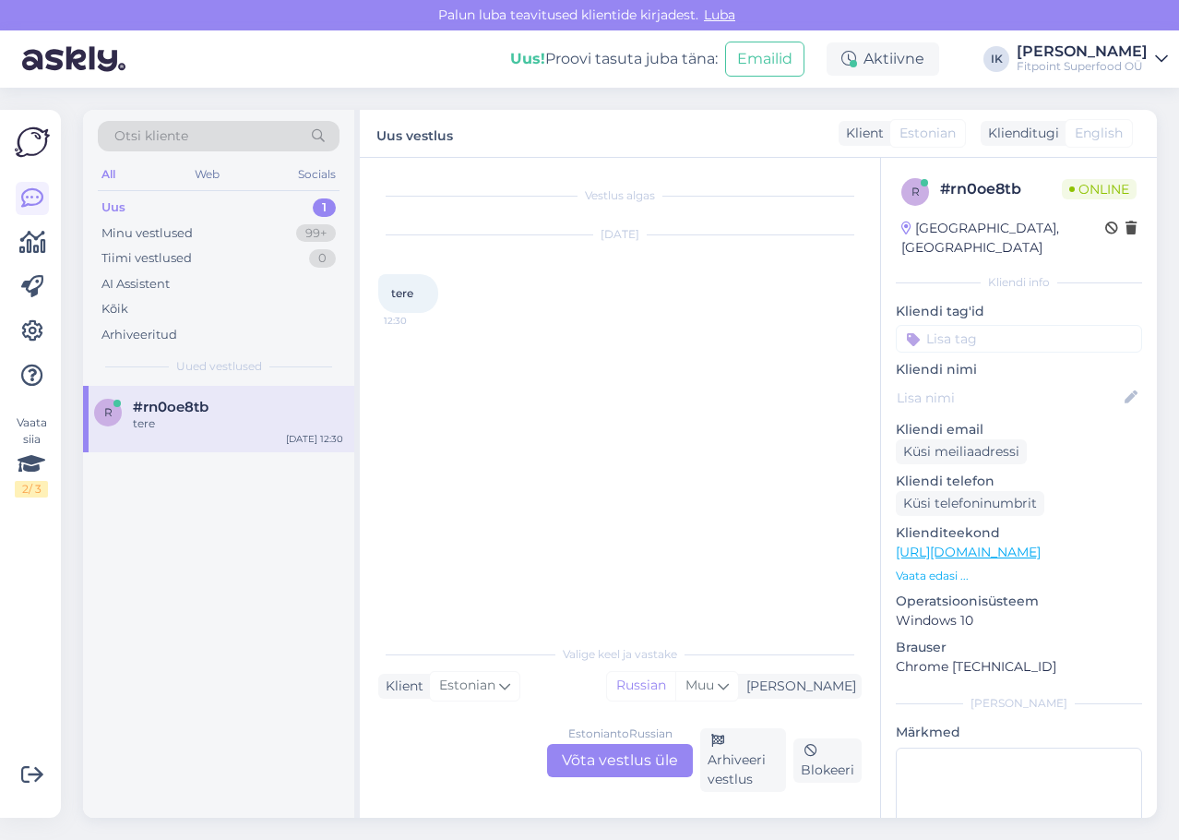
click at [611, 768] on div "Estonian to Russian Võta vestlus üle" at bounding box center [620, 760] width 146 height 33
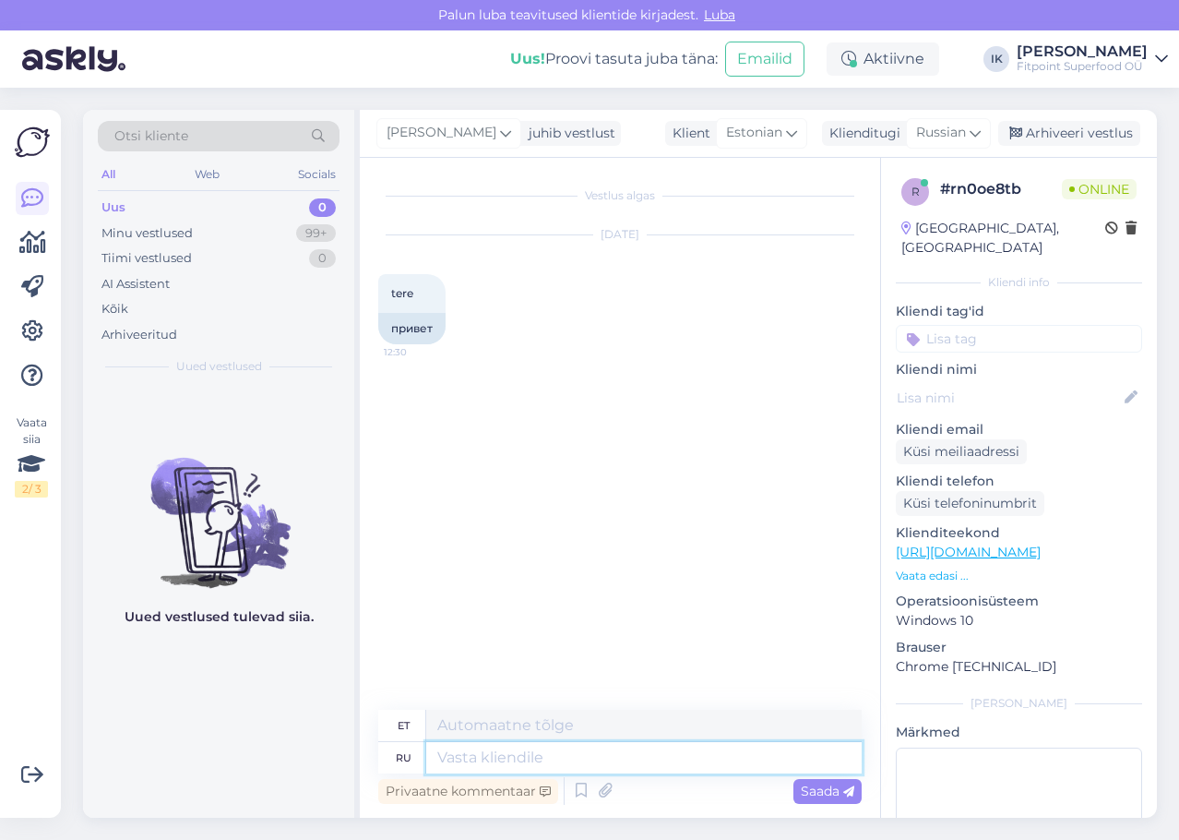
click at [613, 767] on textarea at bounding box center [643, 757] width 435 height 31
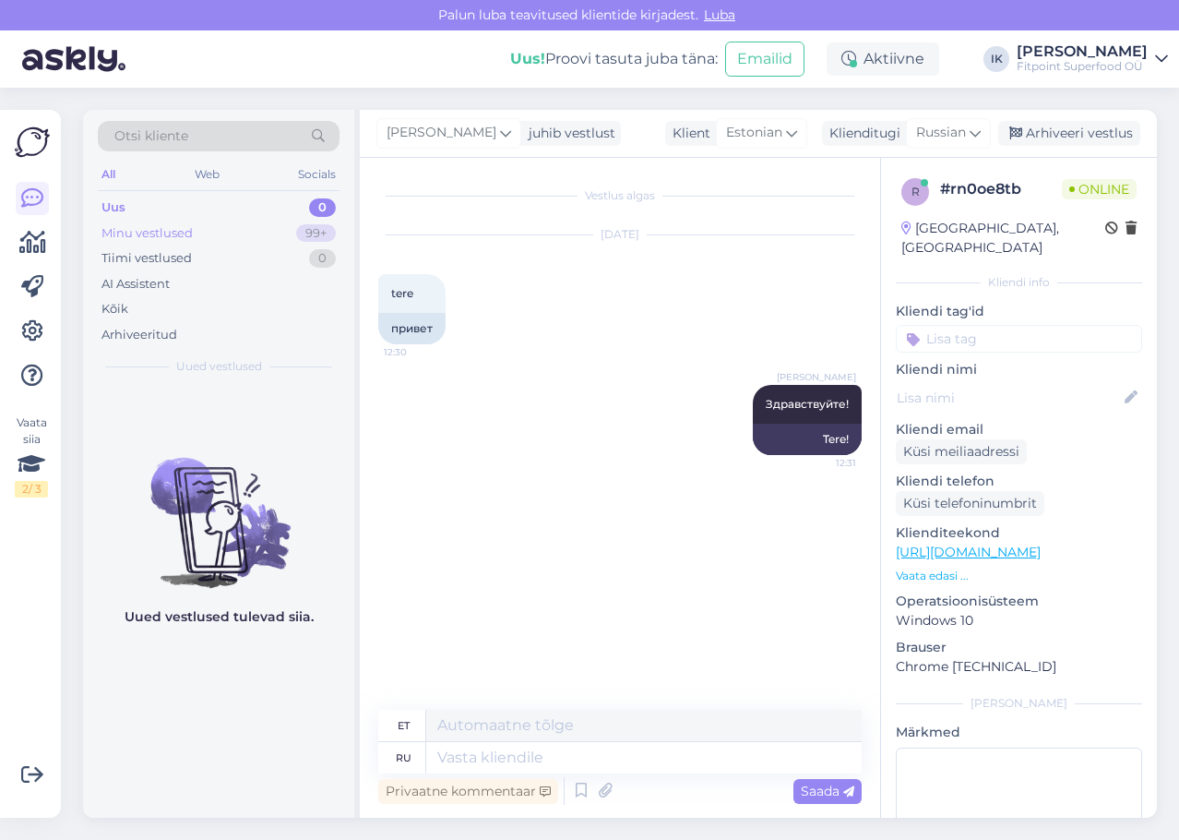
click at [281, 245] on div "Minu vestlused 99+" at bounding box center [219, 234] width 242 height 26
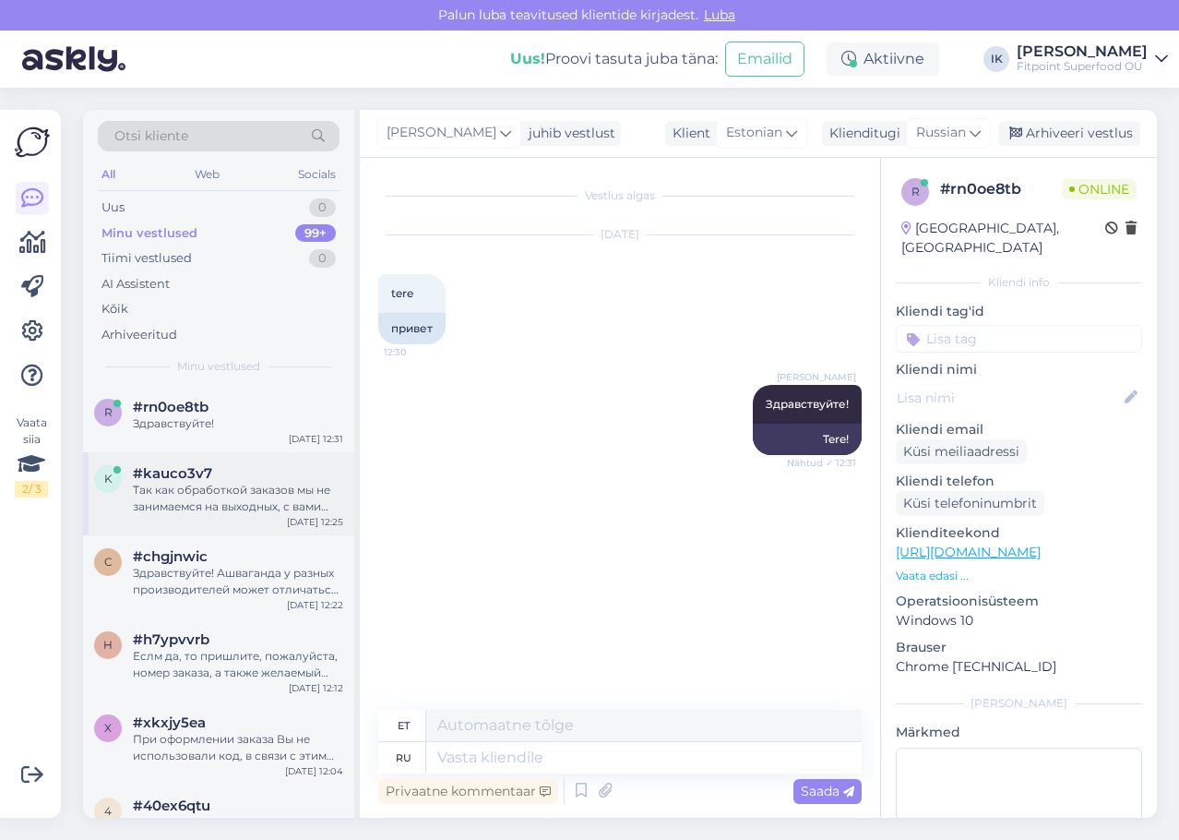
click at [266, 469] on div "#kauco3v7" at bounding box center [238, 473] width 210 height 17
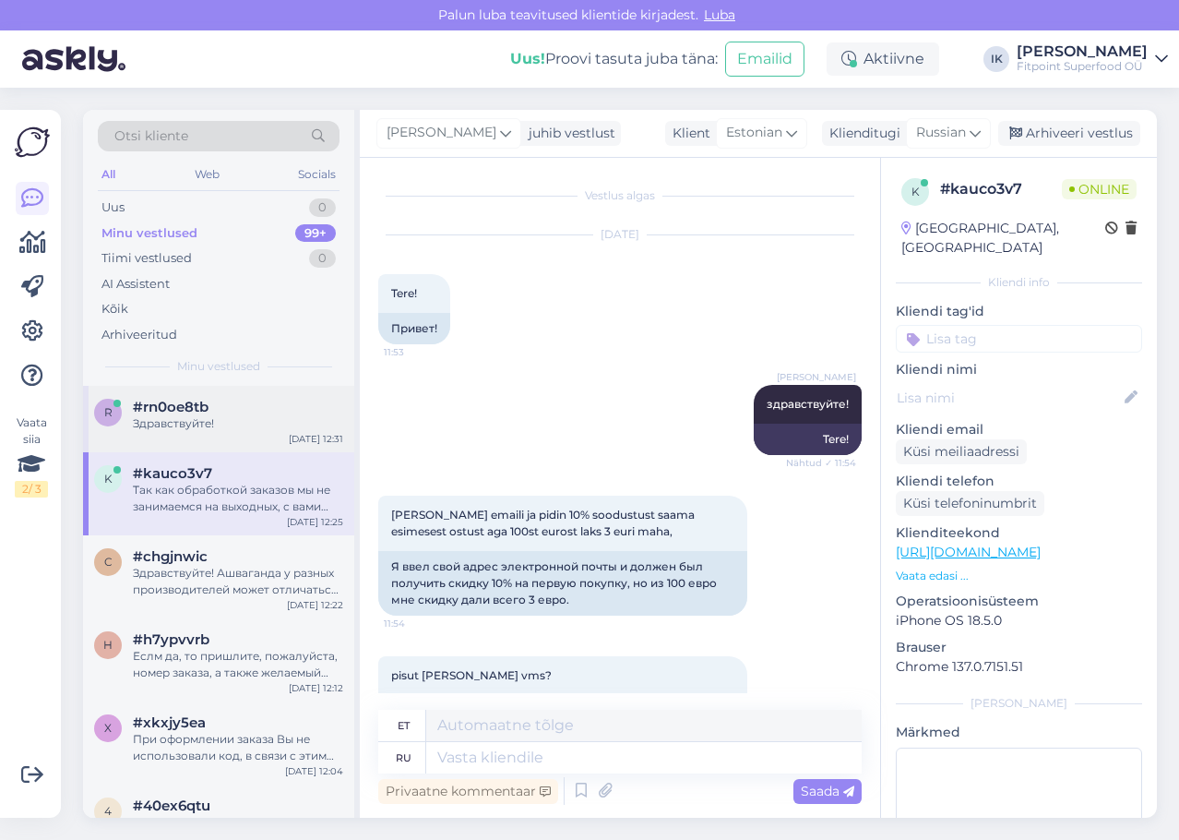
scroll to position [2506, 0]
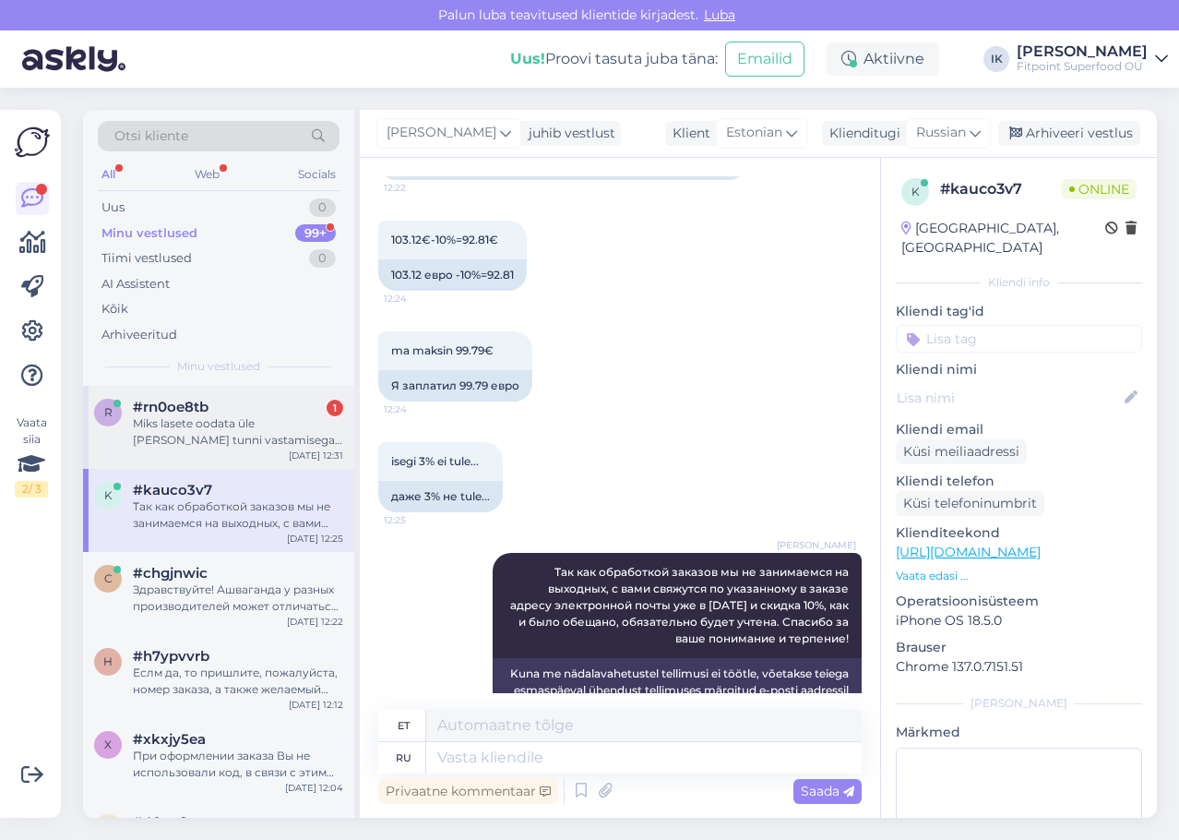
drag, startPoint x: 273, startPoint y: 440, endPoint x: 303, endPoint y: 454, distance: 32.6
click at [273, 440] on div "Miks lasete oodata üle [PERSON_NAME] tunni vastamisega ? Pöördusin murega, et s…" at bounding box center [238, 431] width 210 height 33
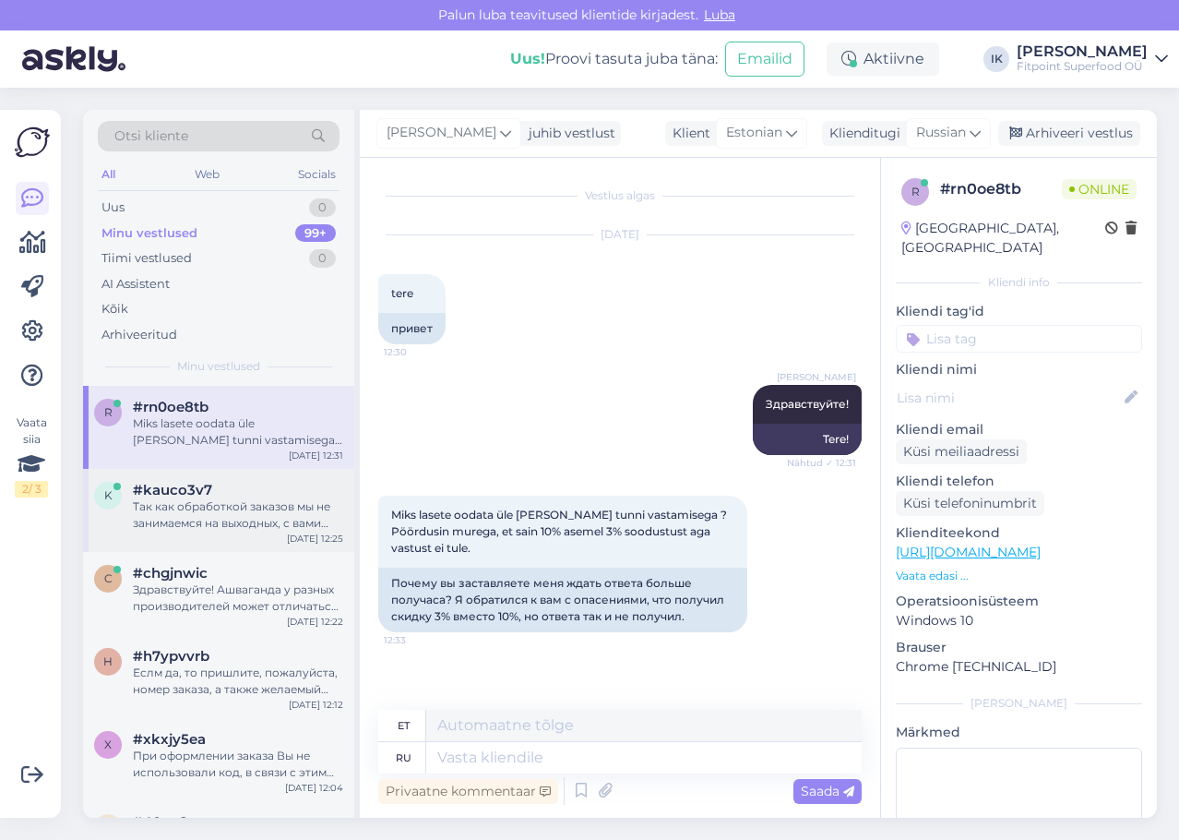
click at [265, 533] on div "k #kauco3v7 Так как обработкой заказов мы не занимаемся на выходных, с вами свя…" at bounding box center [218, 510] width 271 height 83
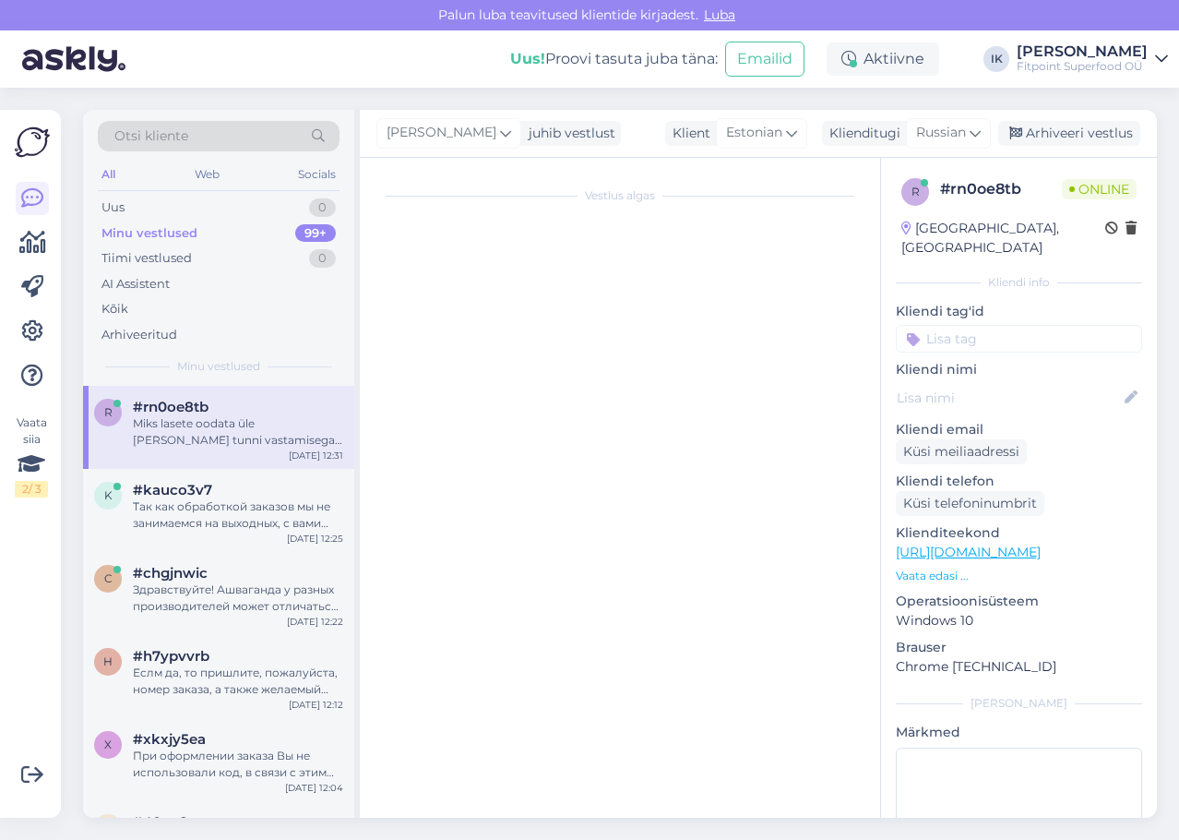
scroll to position [2506, 0]
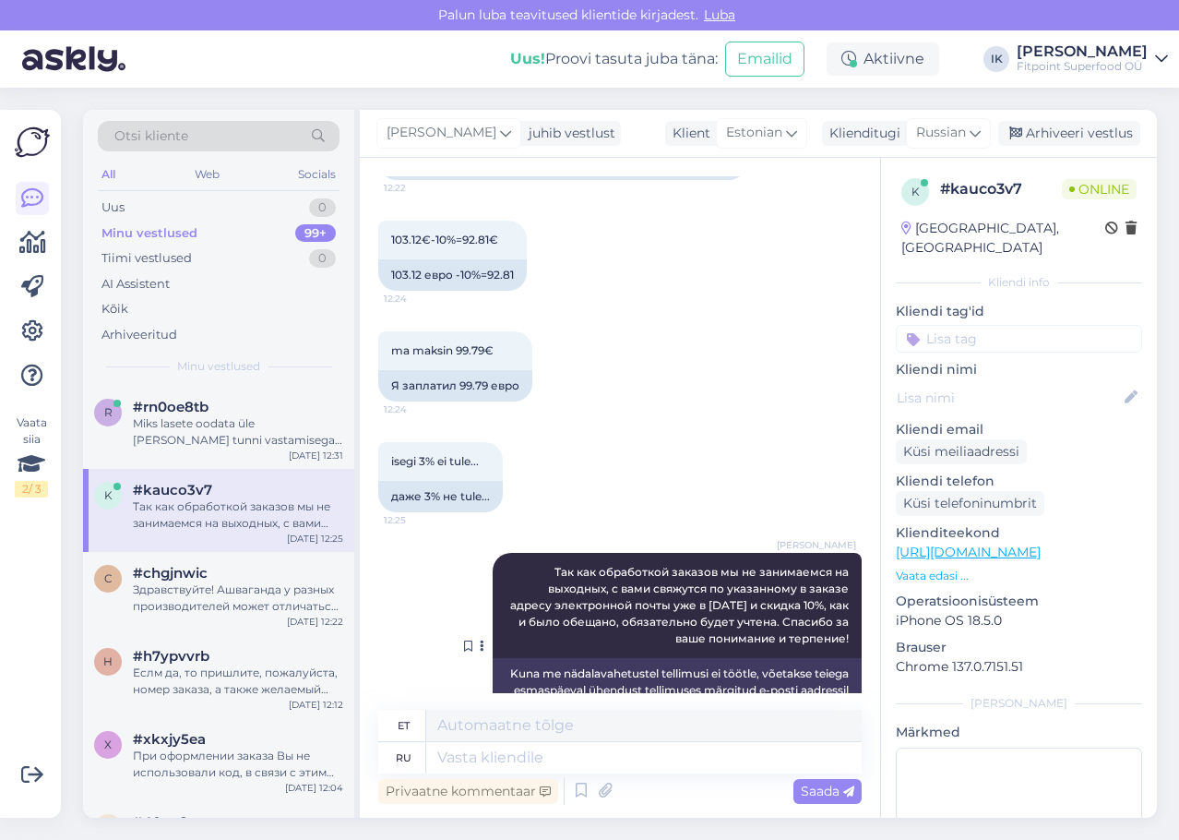
drag, startPoint x: 835, startPoint y: 576, endPoint x: 527, endPoint y: 503, distance: 316.7
click at [527, 553] on div "[PERSON_NAME] Так как обработкой заказов мы не занимаемся на выходных, с вами с…" at bounding box center [677, 605] width 369 height 105
click at [242, 439] on div "Miks lasete oodata üle [PERSON_NAME] tunni vastamisega ? Pöördusin murega, et s…" at bounding box center [238, 431] width 210 height 33
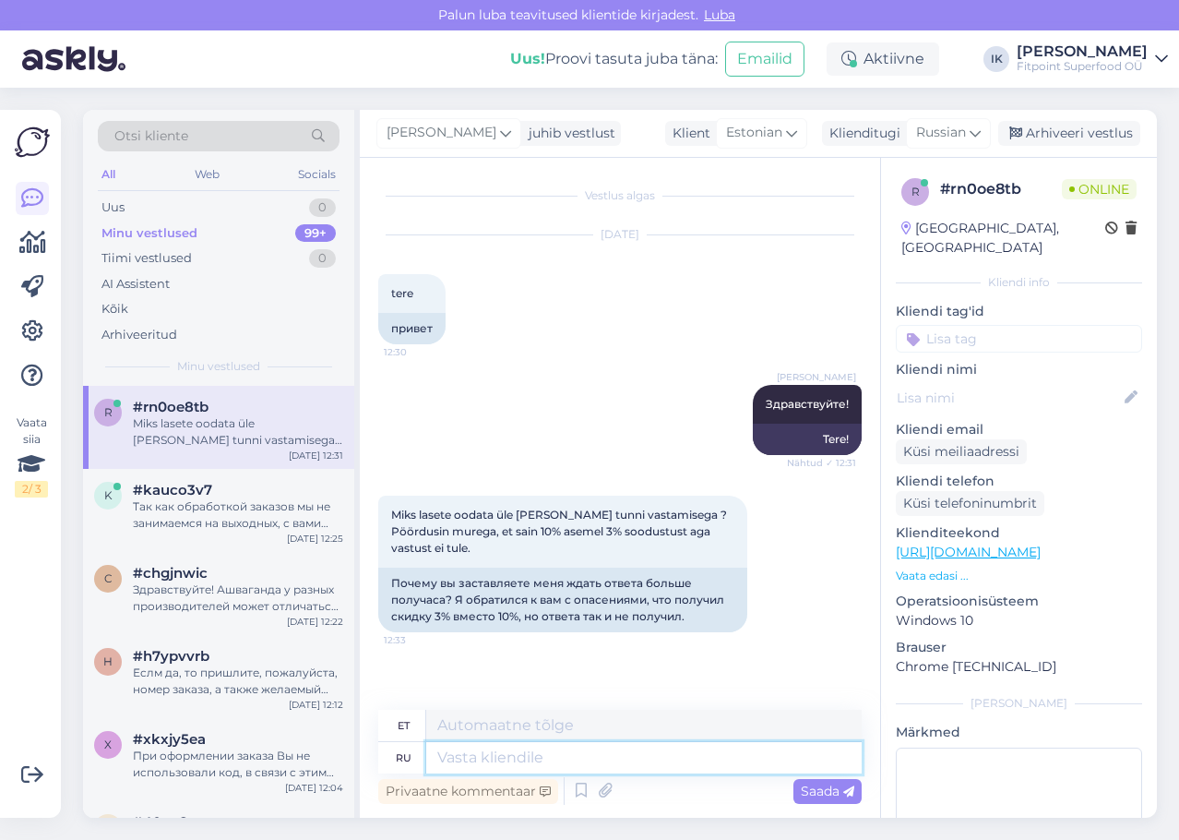
click at [647, 759] on textarea at bounding box center [643, 757] width 435 height 31
paste textarea "Так как обработкой заказов мы не занимаемся на выходных, с вами свяжутся по ука…"
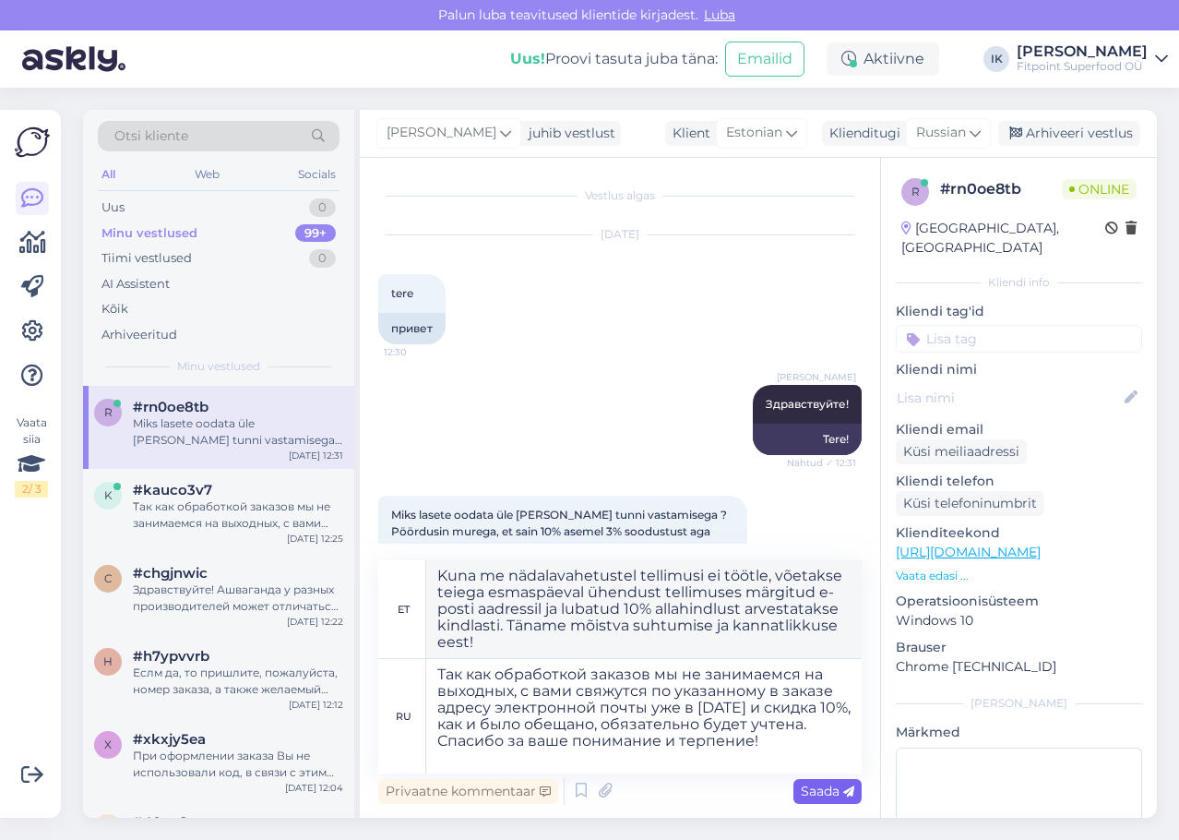
click at [839, 788] on span "Saada" at bounding box center [828, 790] width 54 height 17
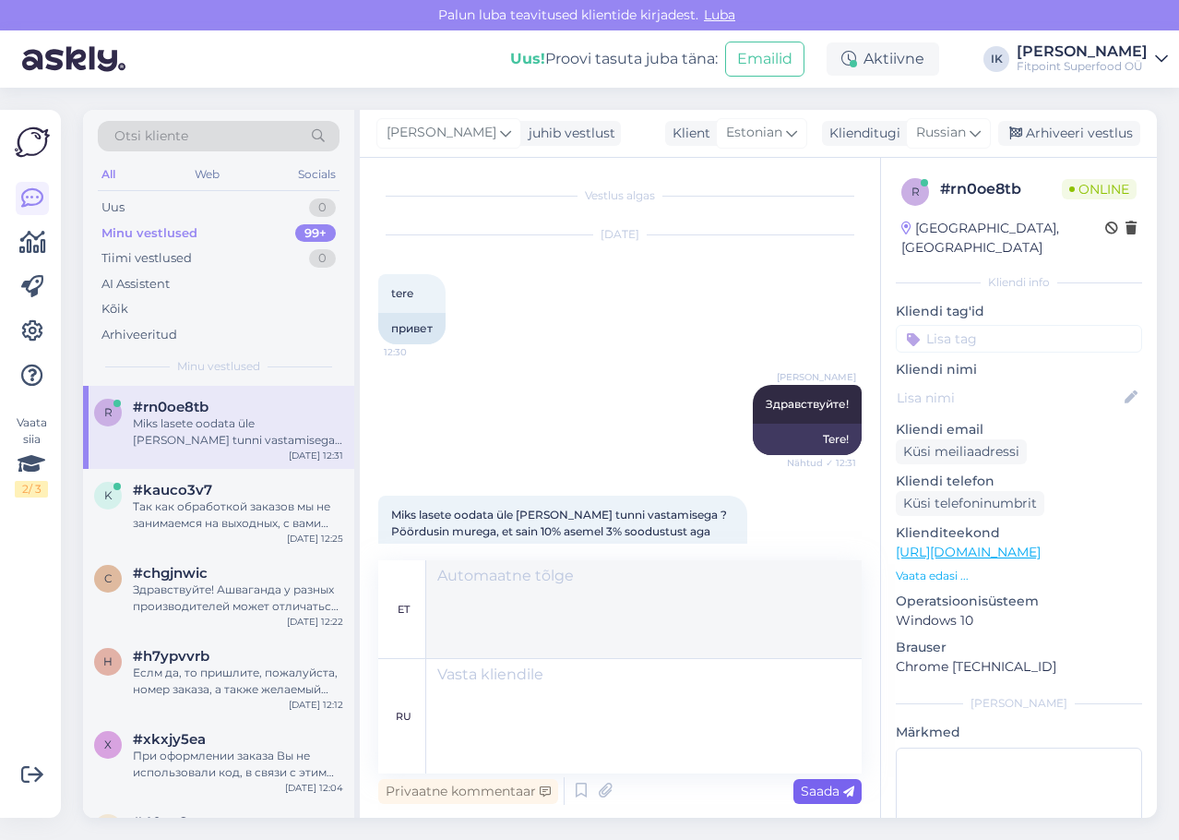
scroll to position [186, 0]
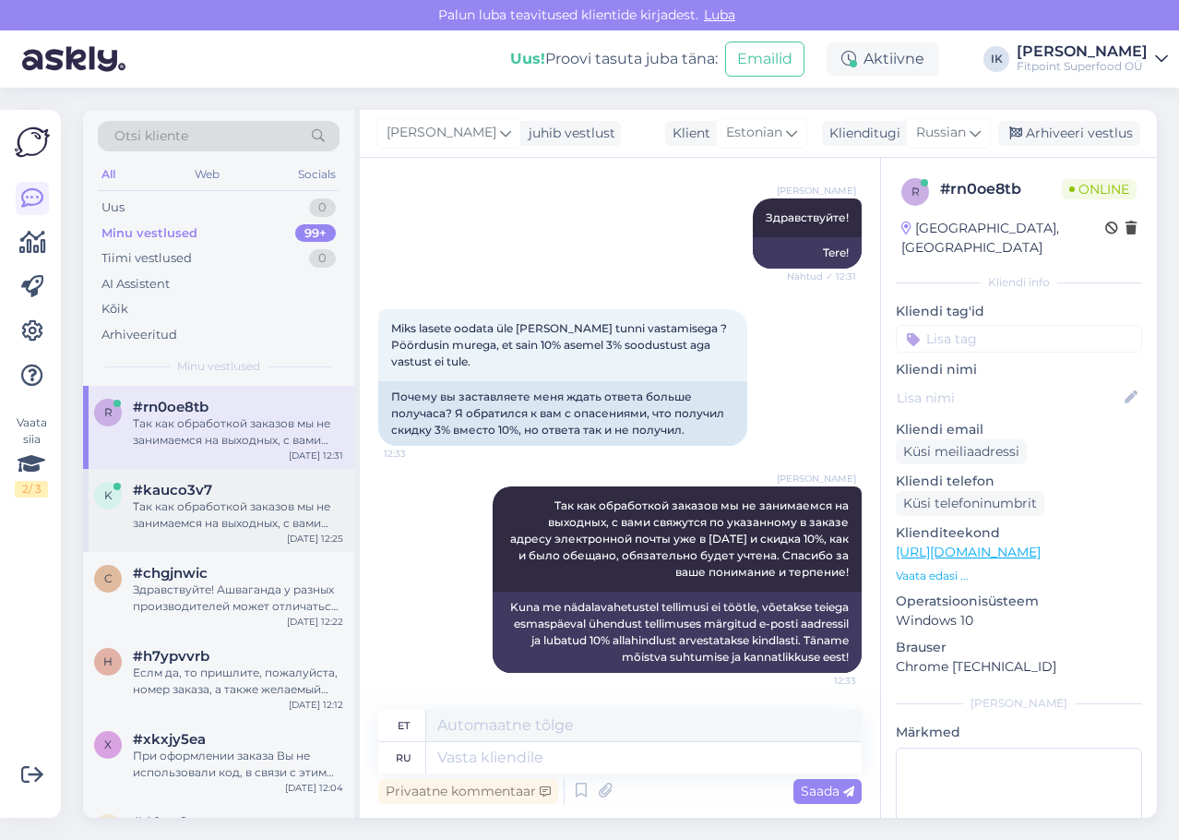
click at [179, 524] on div "Так как обработкой заказов мы не занимаемся на выходных, с вами свяжутся по ука…" at bounding box center [238, 514] width 210 height 33
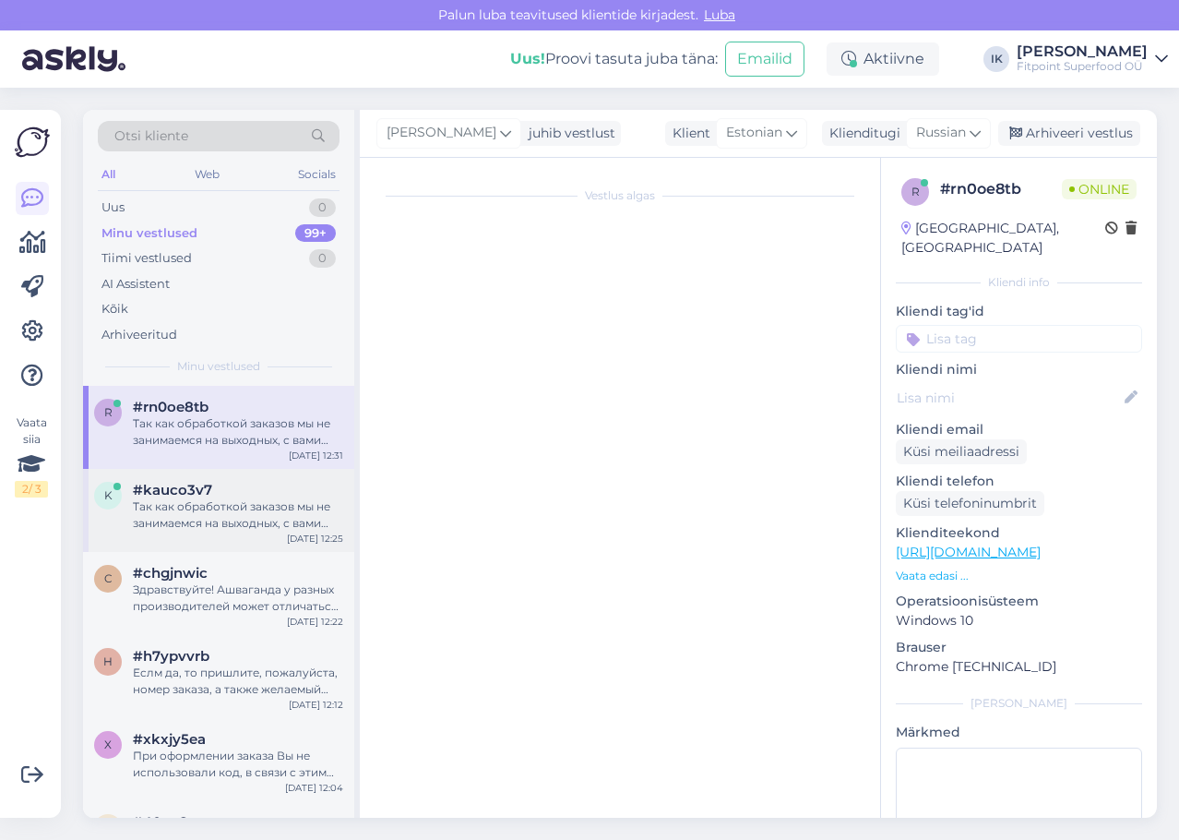
scroll to position [2506, 0]
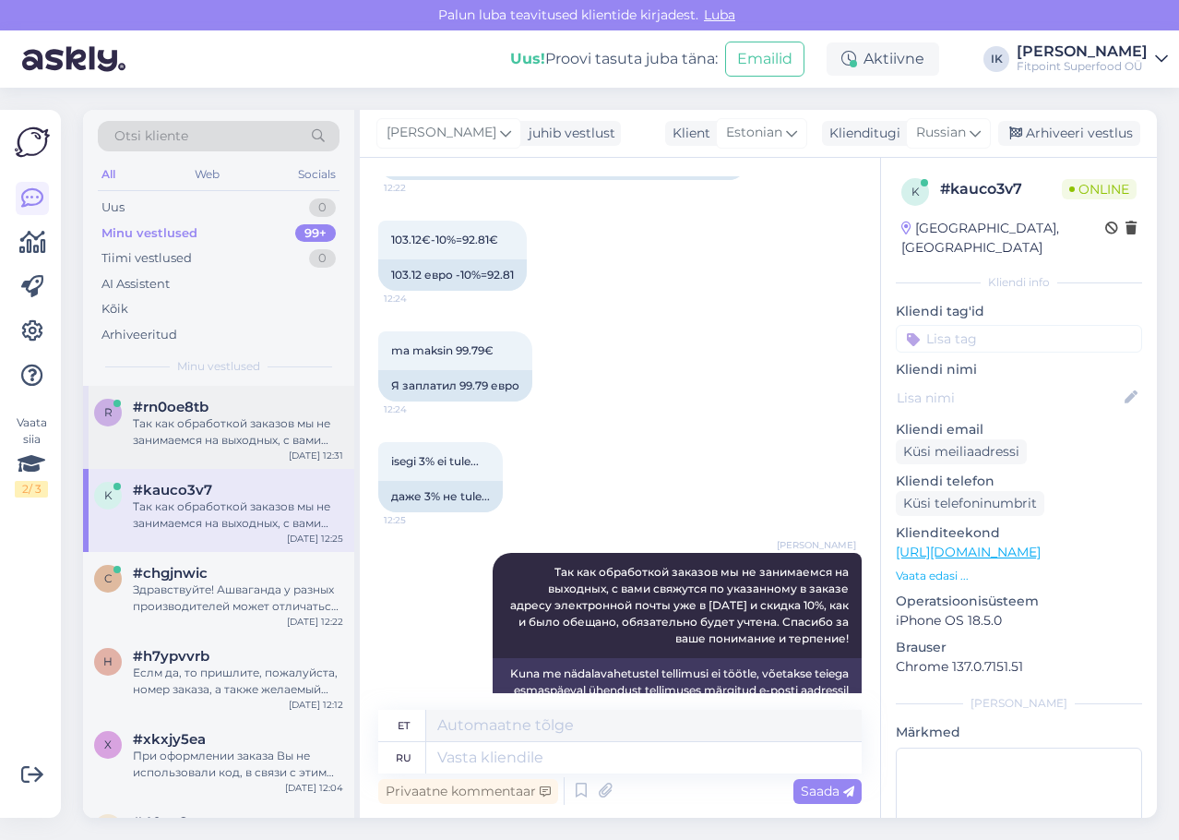
click at [214, 459] on div "r #rn0oe8tb Так как обработкой заказов мы не занимаемся на выходных, с вами свя…" at bounding box center [218, 427] width 271 height 83
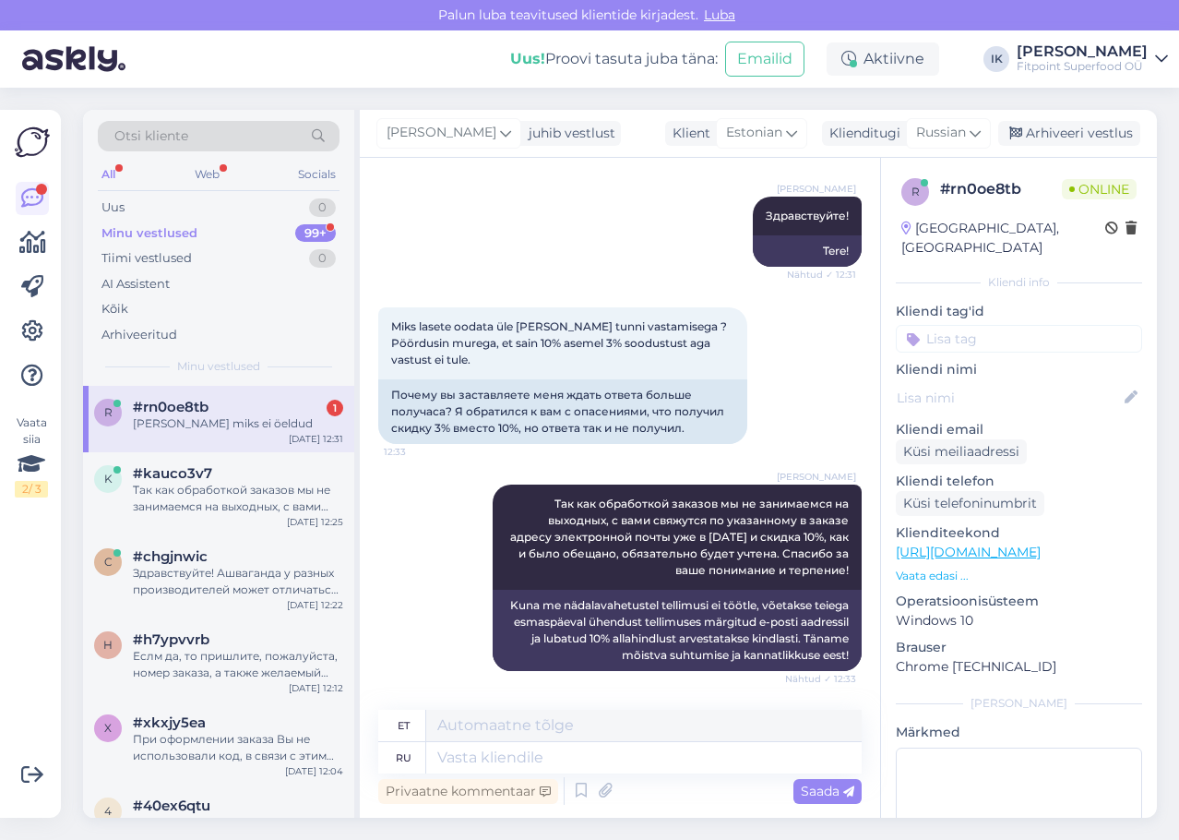
scroll to position [297, 0]
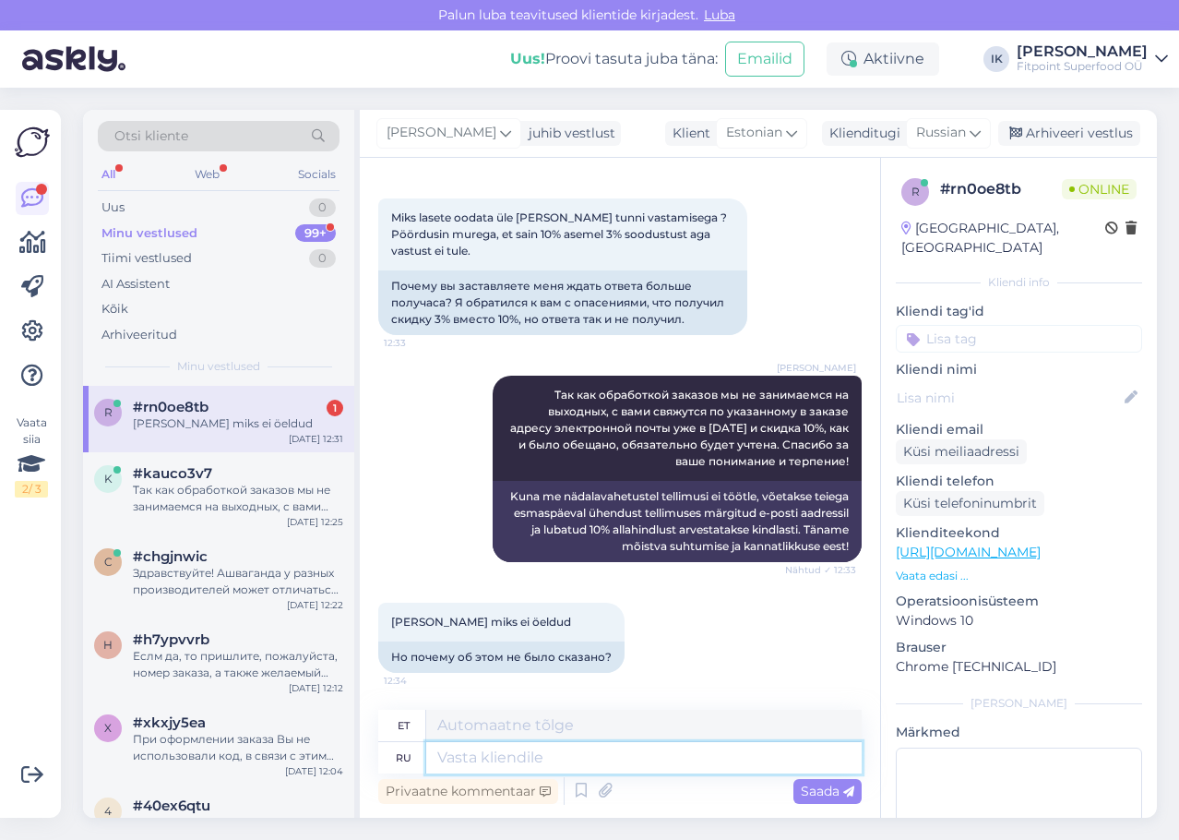
click at [543, 766] on textarea at bounding box center [643, 757] width 435 height 31
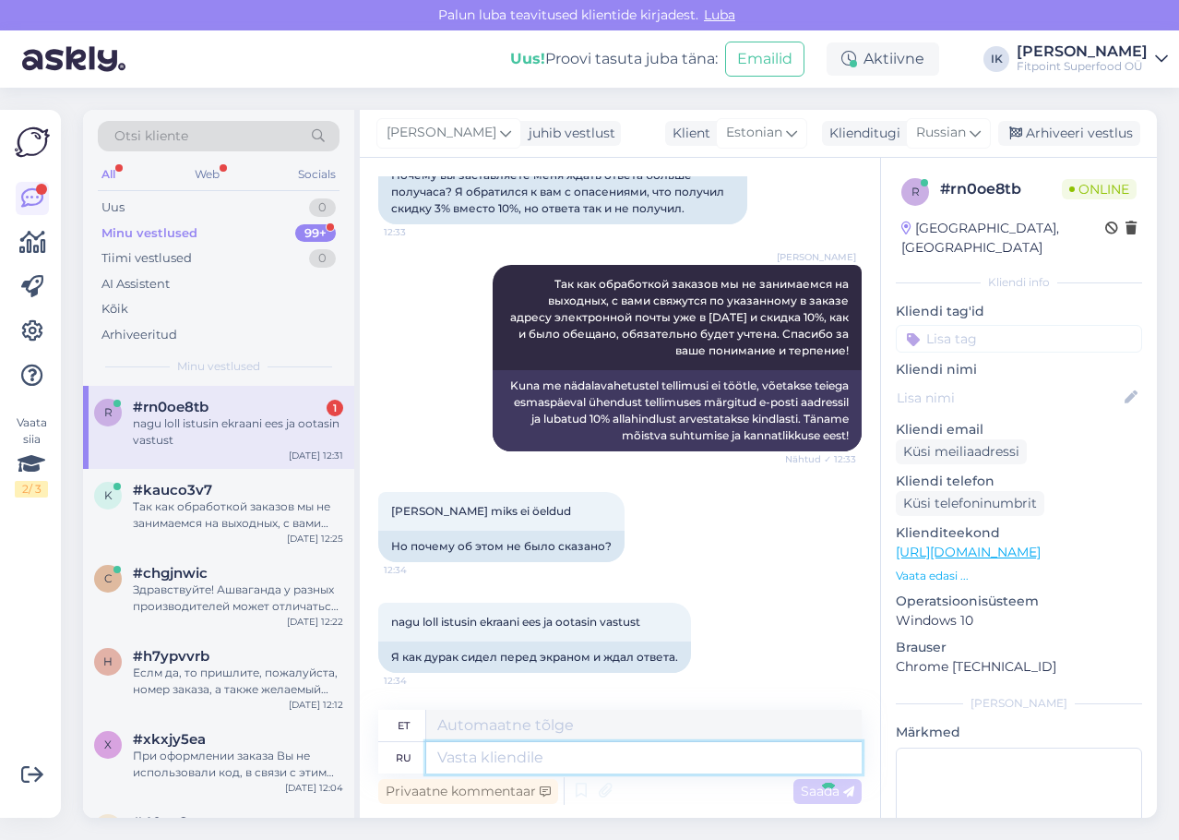
scroll to position [519, 0]
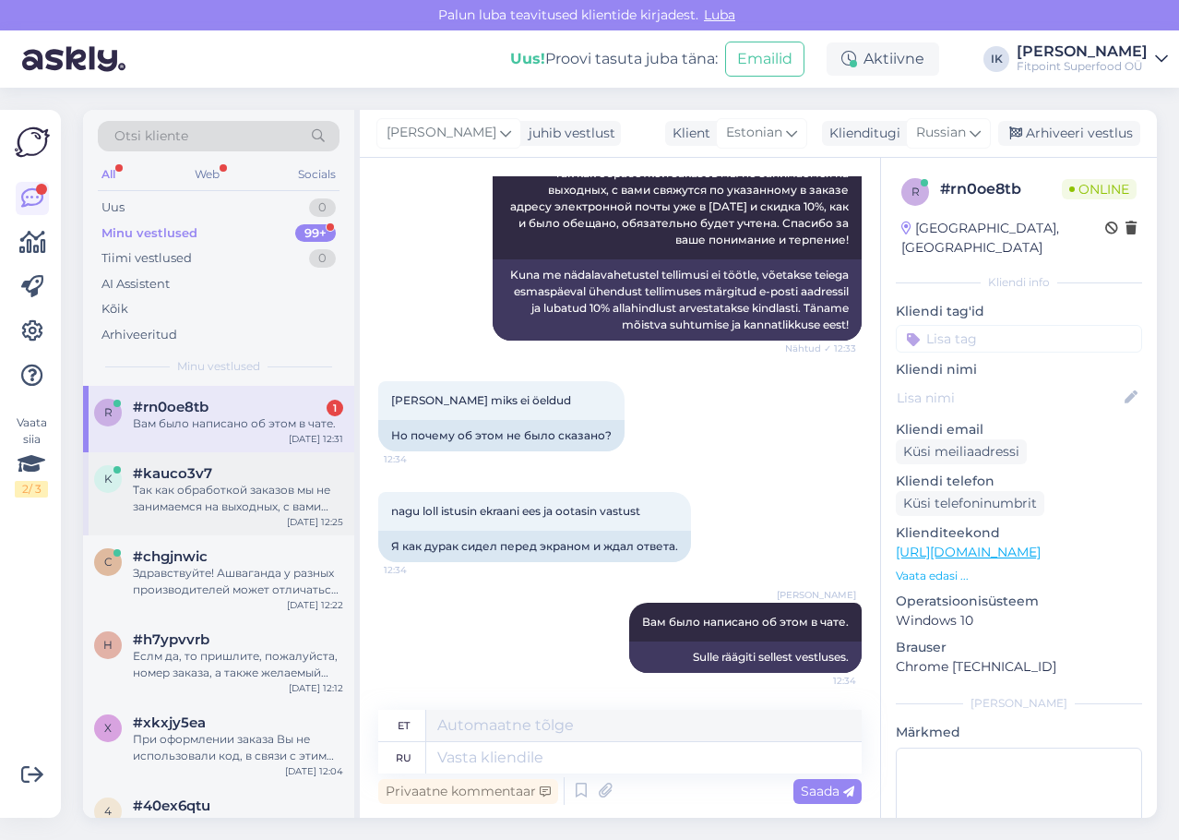
click at [269, 521] on div "k #kauco3v7 Так как обработкой заказов мы не занимаемся на выходных, с вами свя…" at bounding box center [218, 493] width 271 height 83
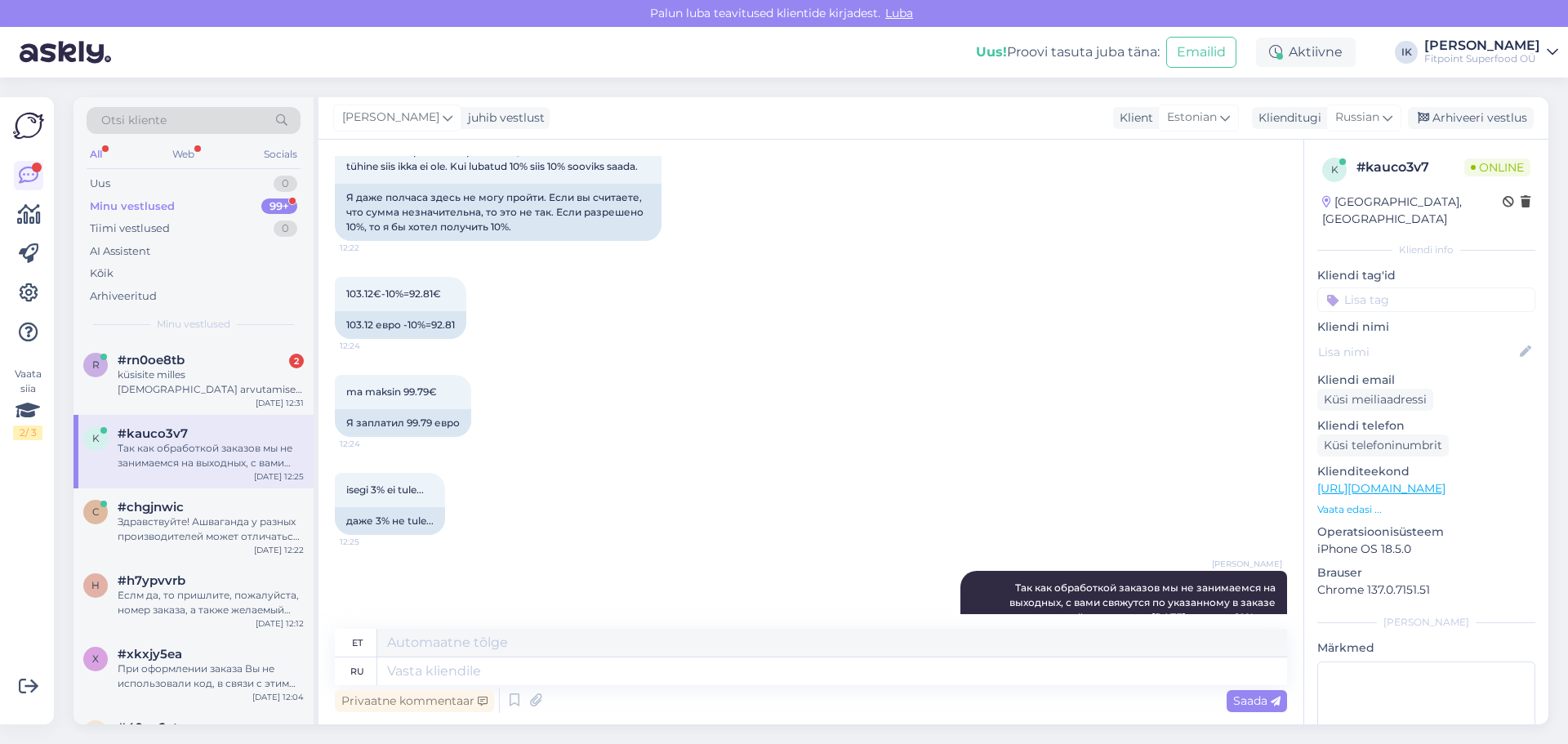
scroll to position [2216, 0]
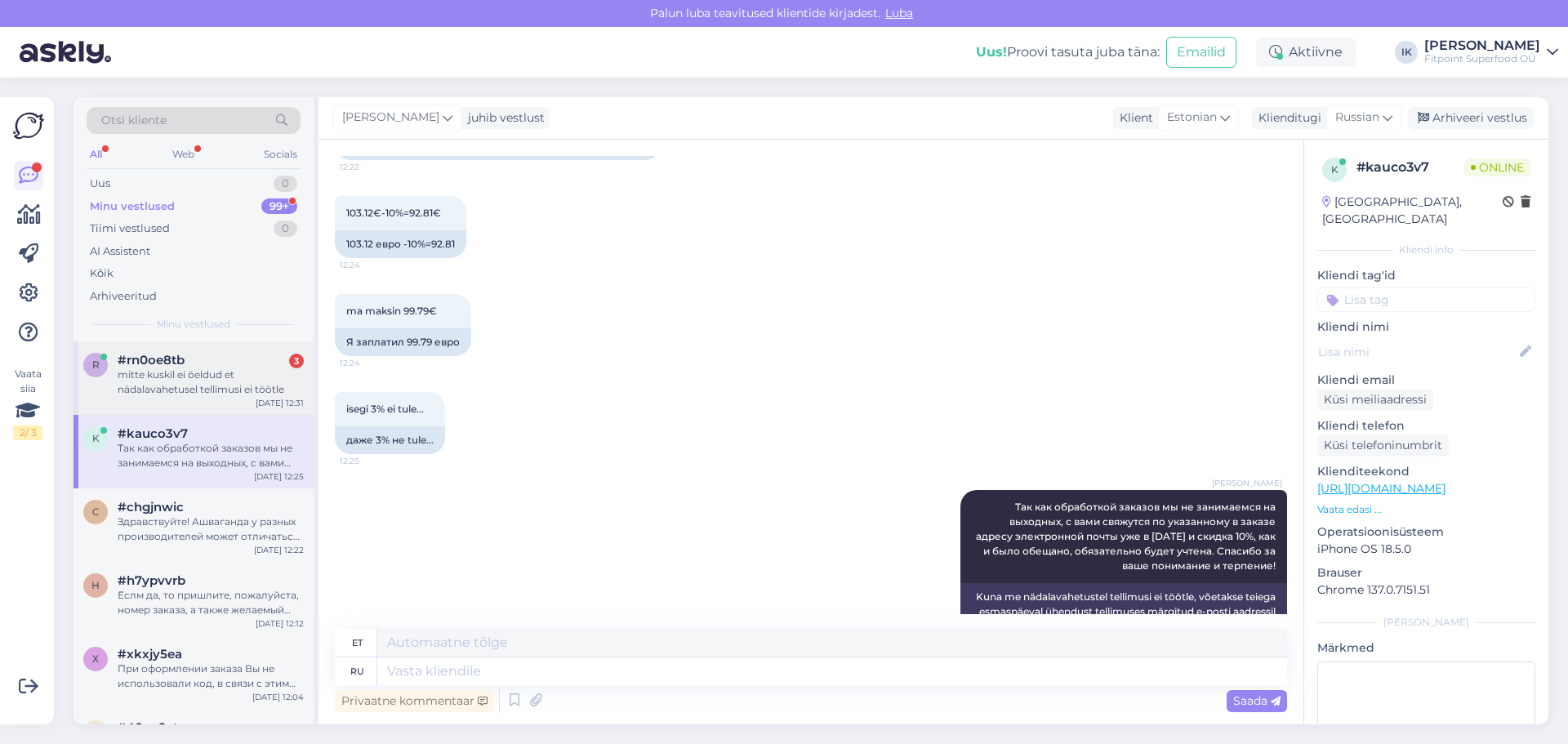
click at [192, 363] on div "#rn0oe8tb 3" at bounding box center [211, 360] width 186 height 15
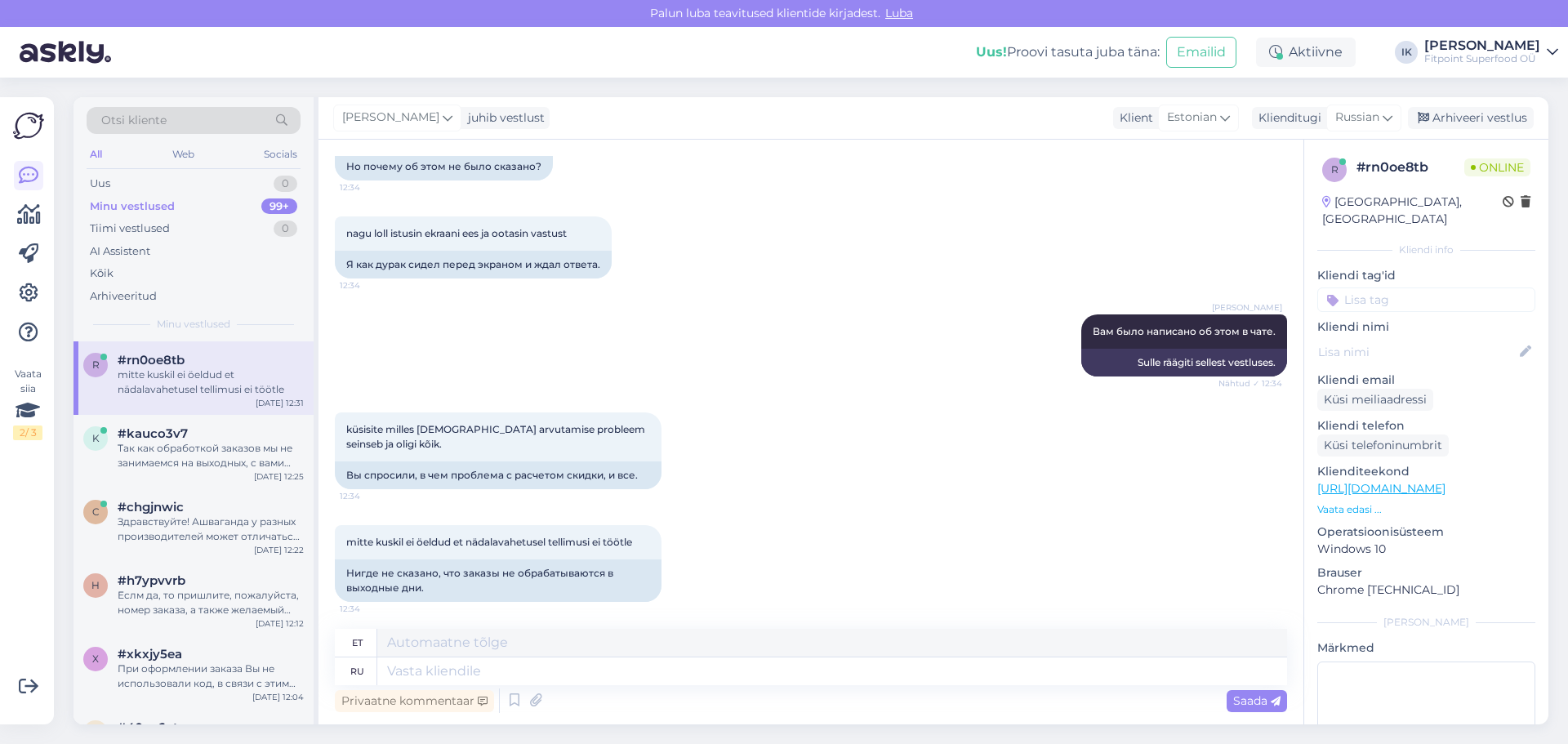
scroll to position [683, 0]
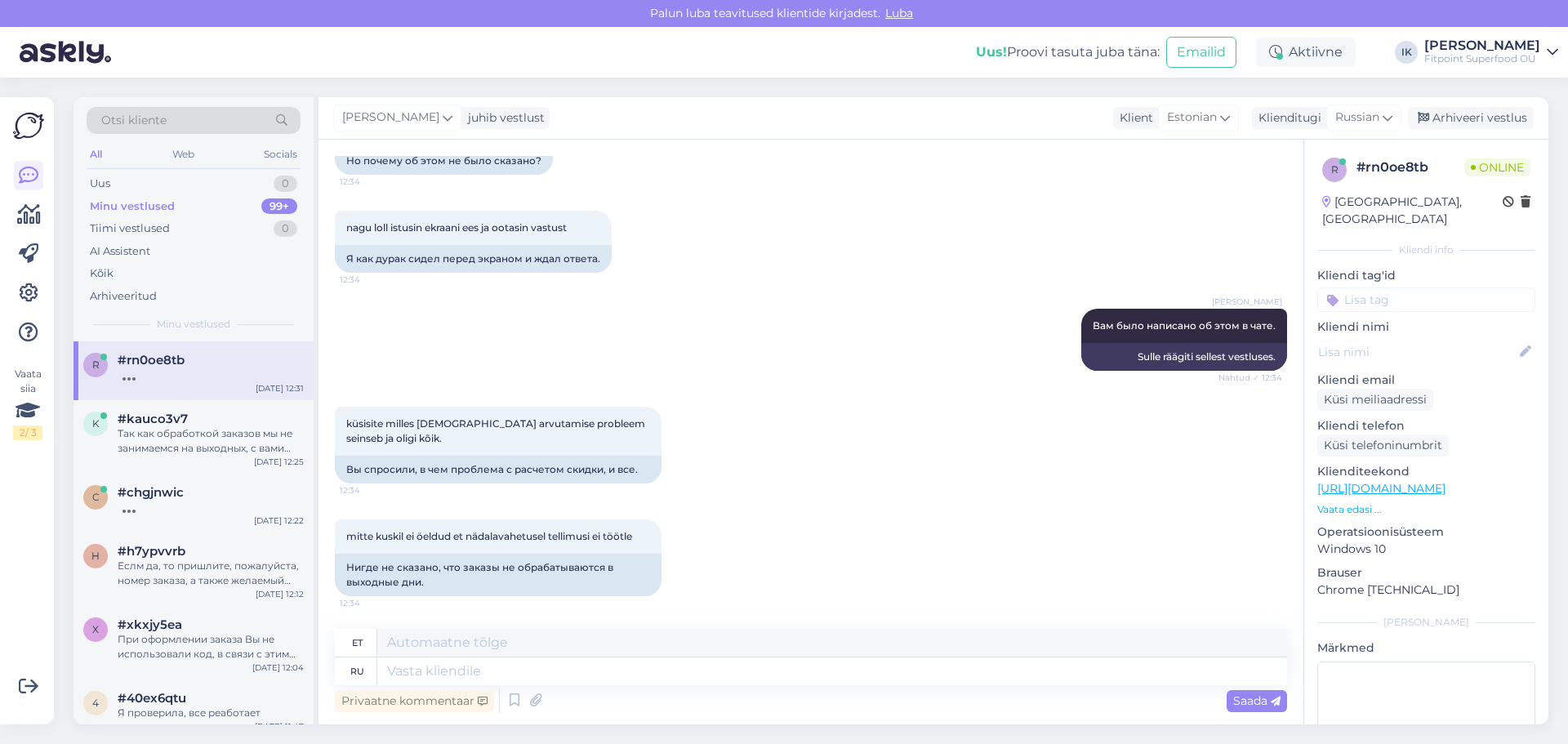
click at [1042, 518] on div "mitte kuskil ei öeldud et nädalavahetusel tellimusi ei töötle 12:34 Нигде не ск…" at bounding box center [811, 557] width 952 height 112
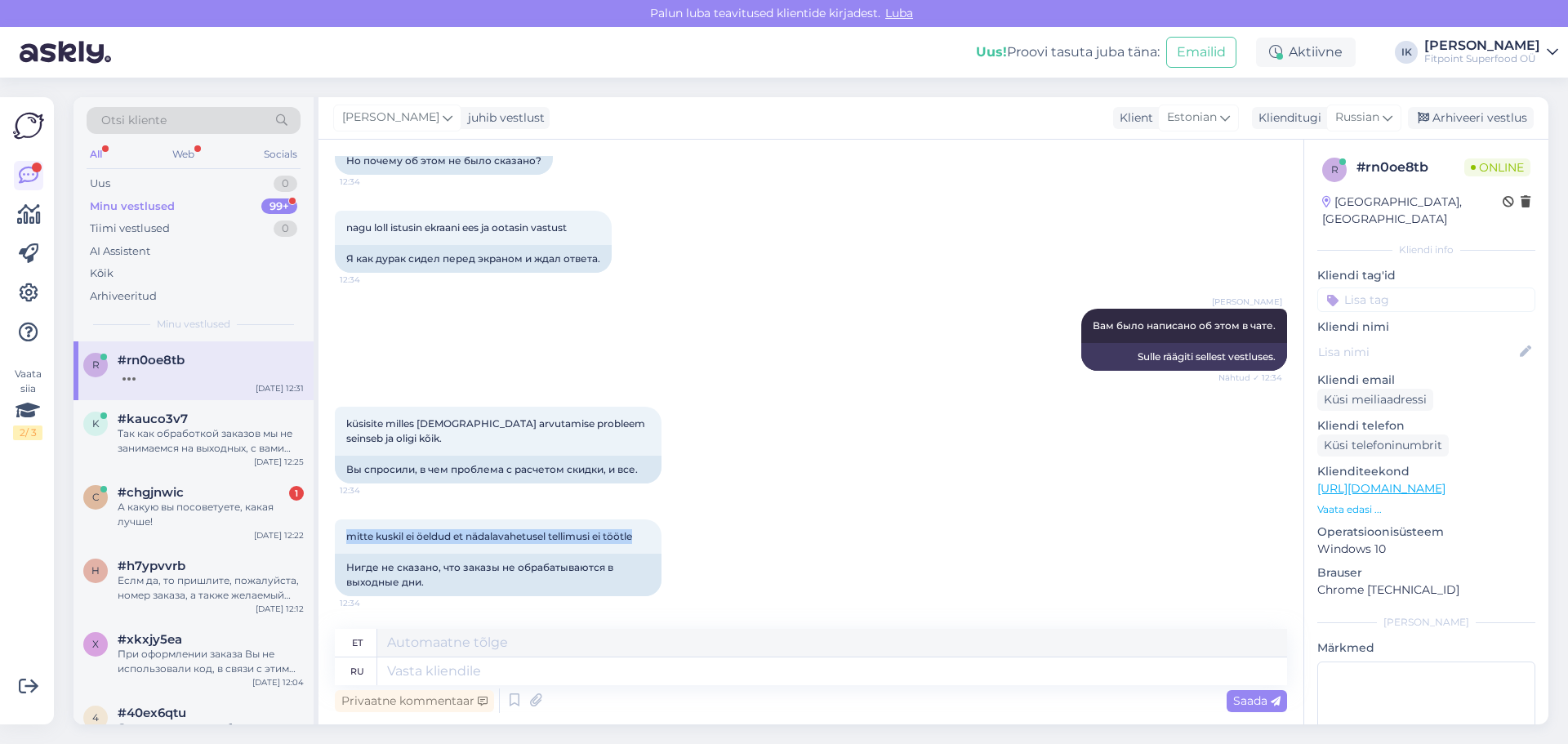
drag, startPoint x: 1175, startPoint y: 480, endPoint x: 1211, endPoint y: 550, distance: 78.7
click at [1042, 550] on div "Vestlus algas [DATE] tere 12:30 привет [PERSON_NAME] Здравствуйте! Nähtud ✓ 12:…" at bounding box center [818, 385] width 966 height 458
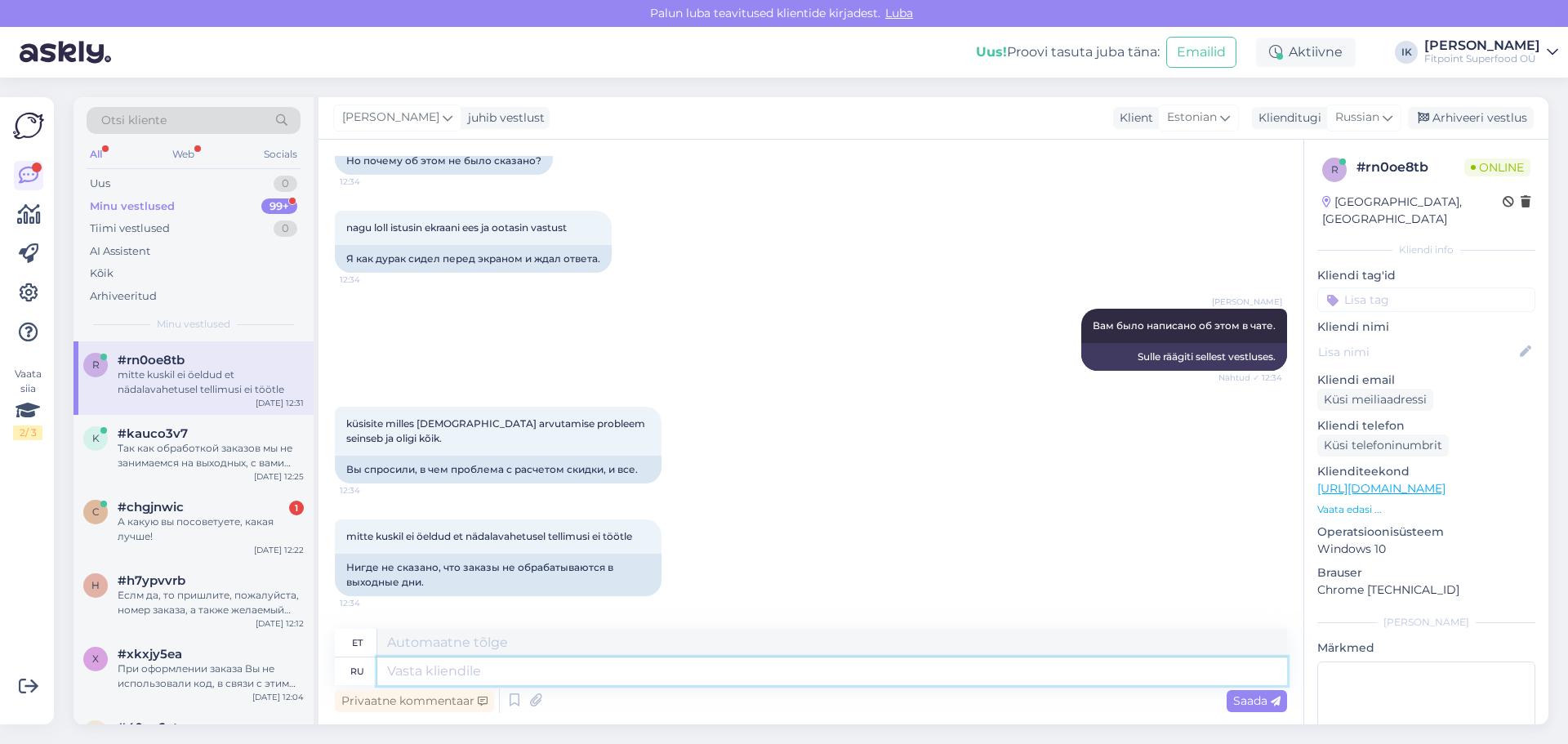
click at [909, 681] on textarea at bounding box center [832, 671] width 910 height 27
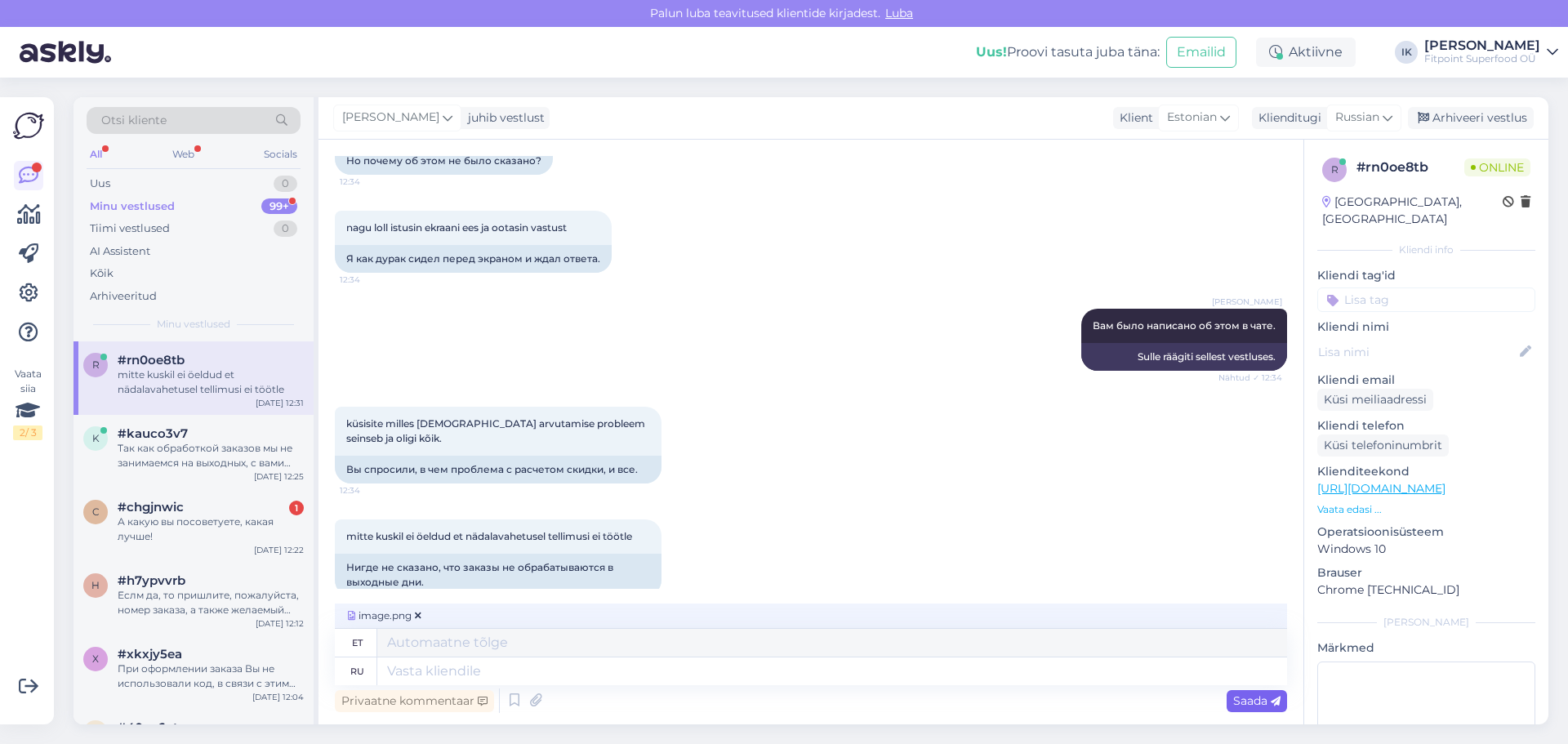
click at [1042, 704] on span "Saada" at bounding box center [1257, 700] width 48 height 15
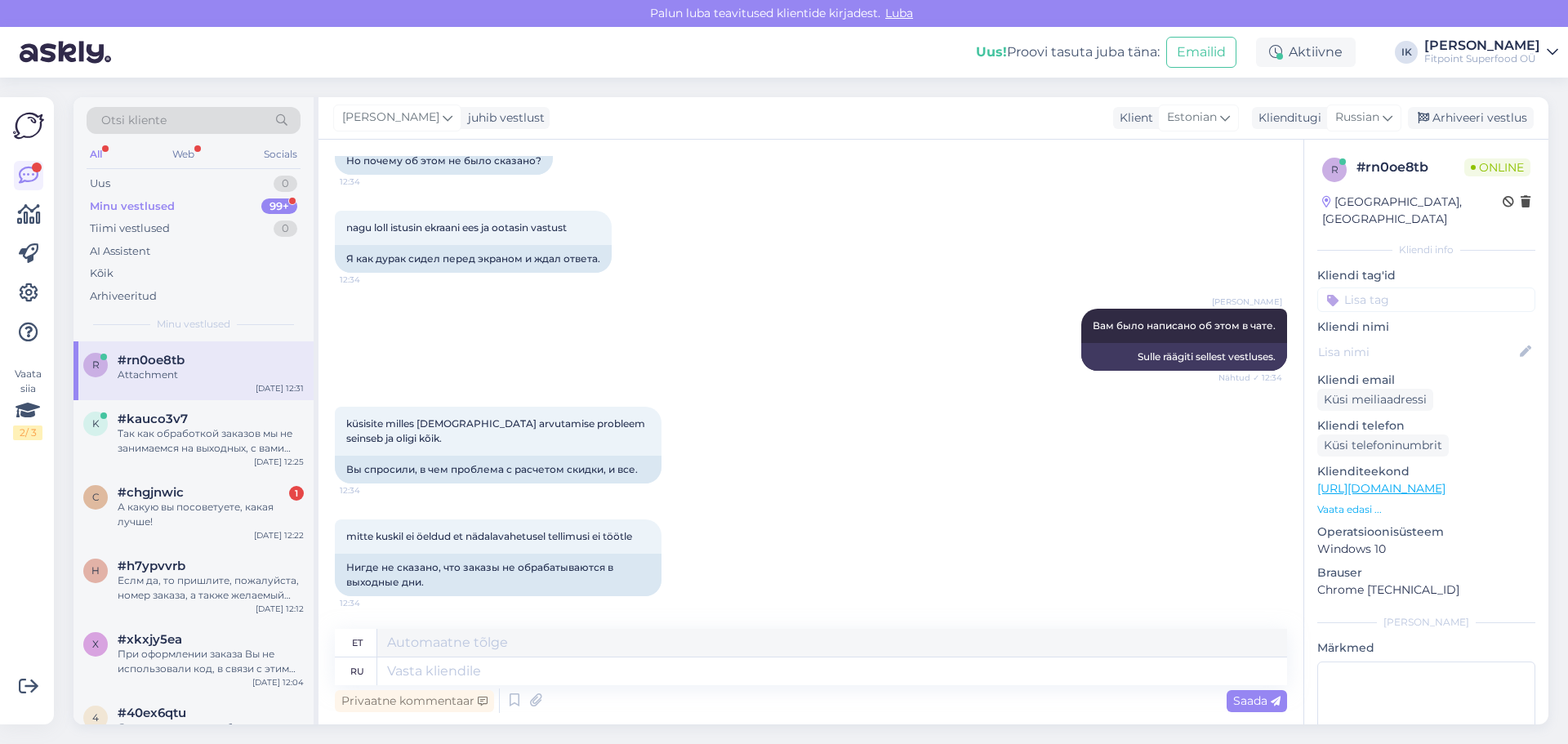
scroll to position [786, 0]
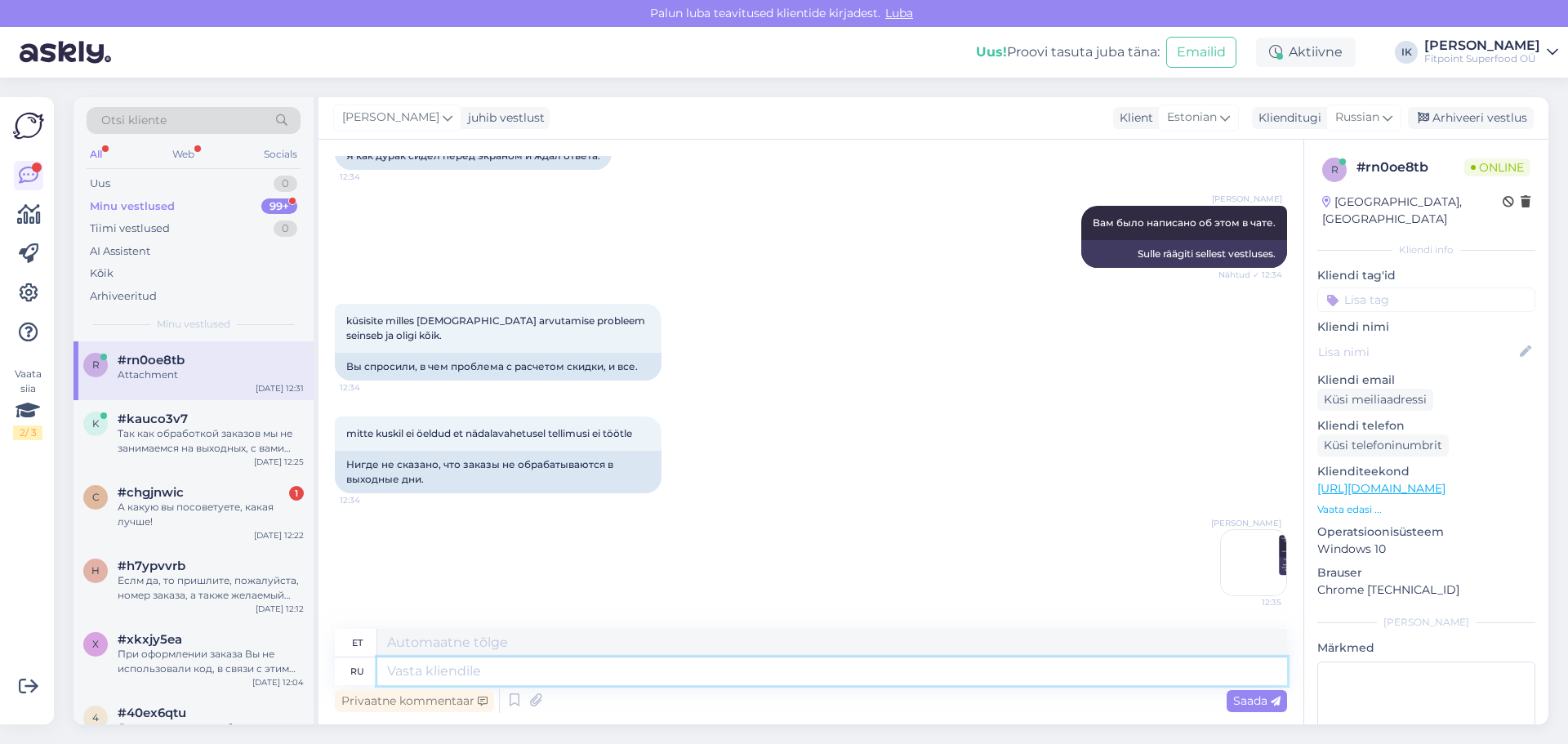
click at [646, 669] on textarea at bounding box center [832, 671] width 910 height 27
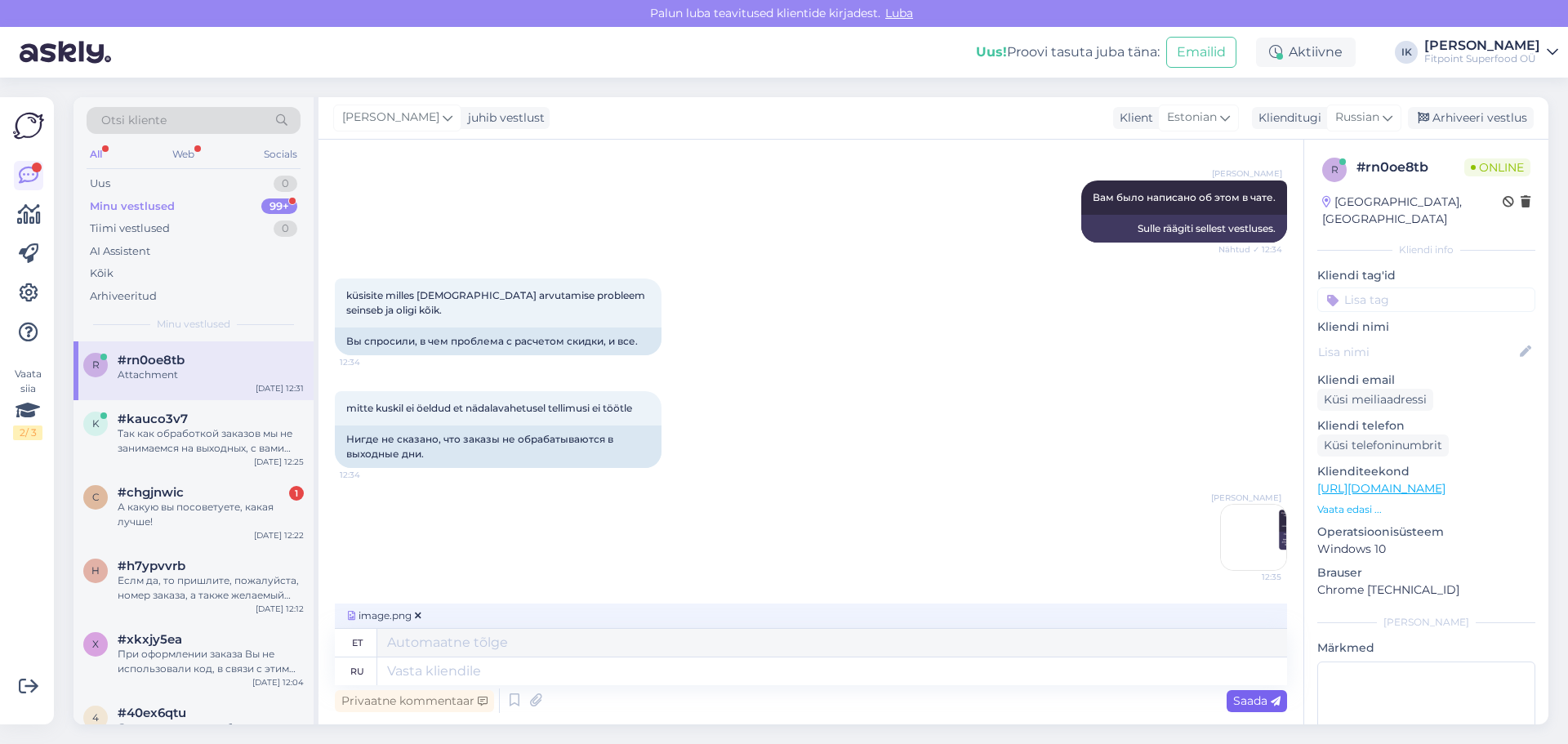
click at [1042, 693] on span "Saada" at bounding box center [1257, 700] width 48 height 15
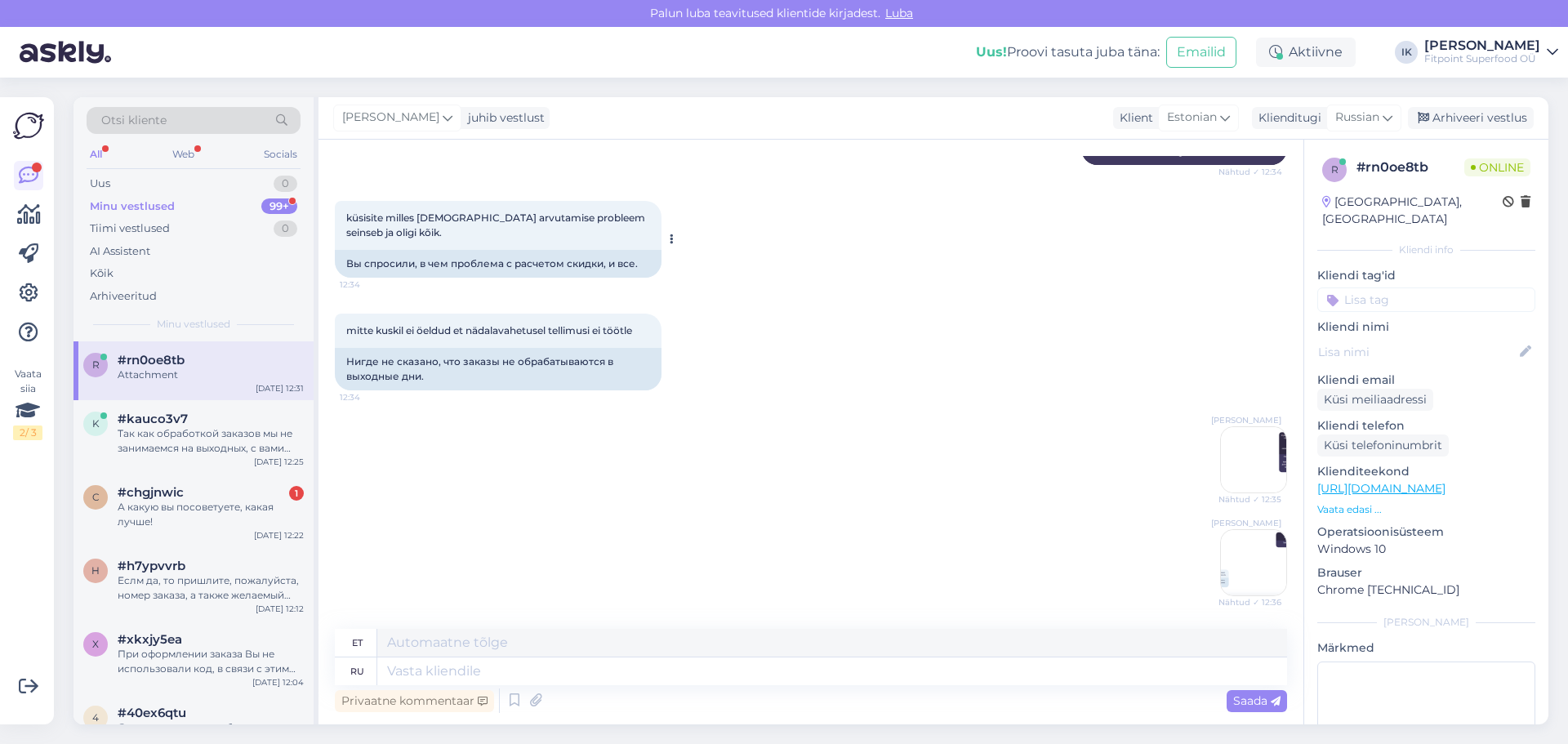
scroll to position [889, 0]
click at [624, 667] on textarea at bounding box center [832, 671] width 910 height 27
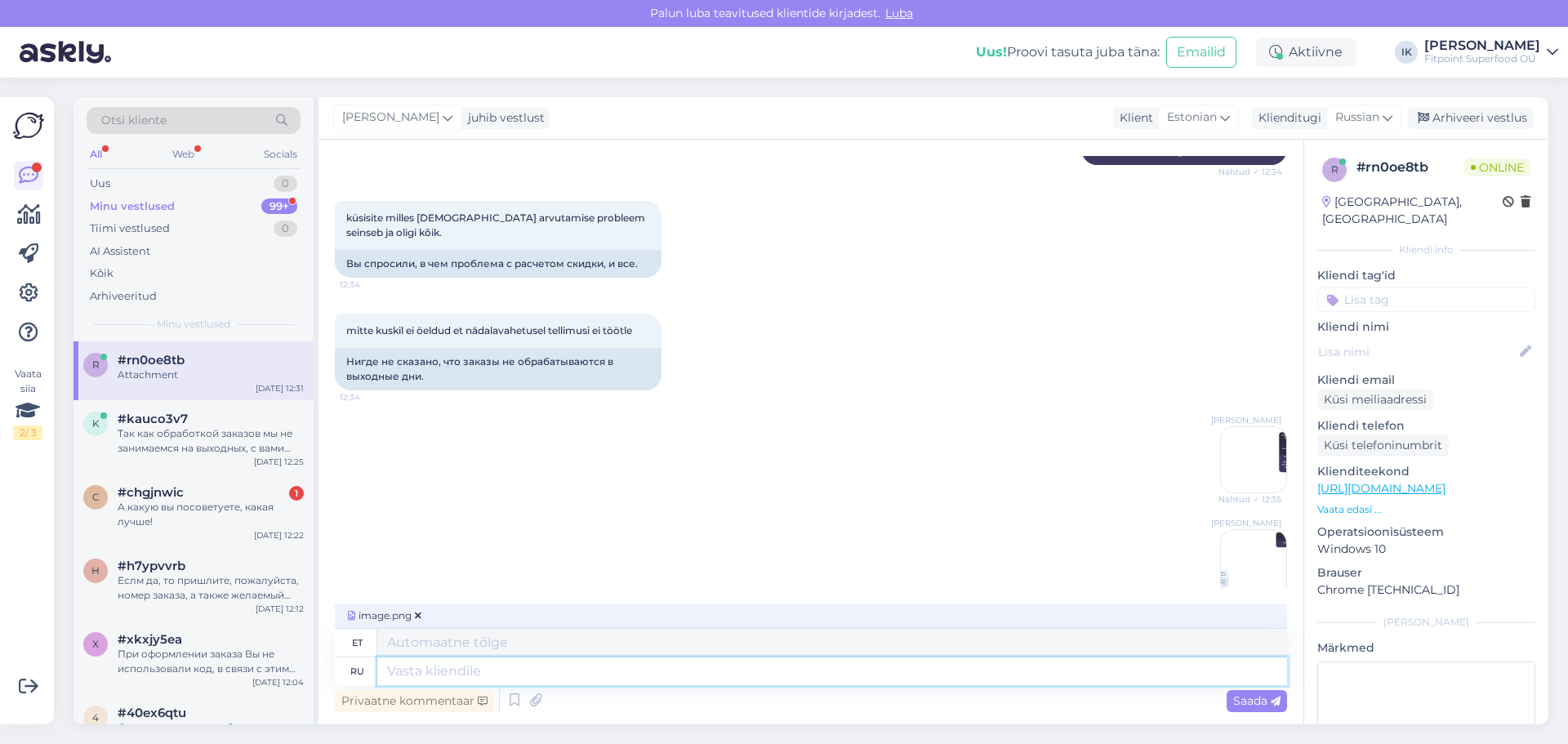
scroll to position [914, 0]
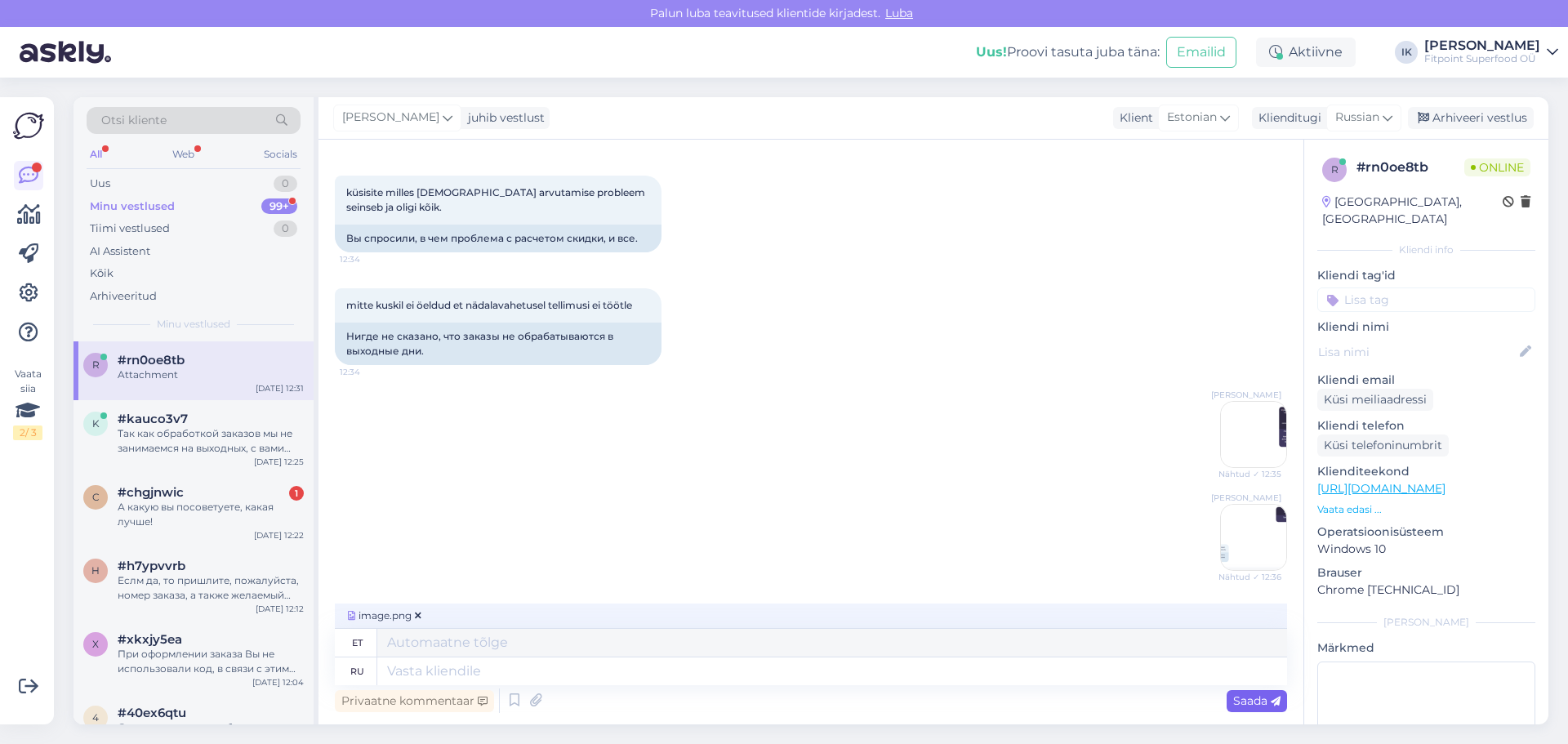
click at [1042, 698] on span "Saada" at bounding box center [1257, 700] width 48 height 15
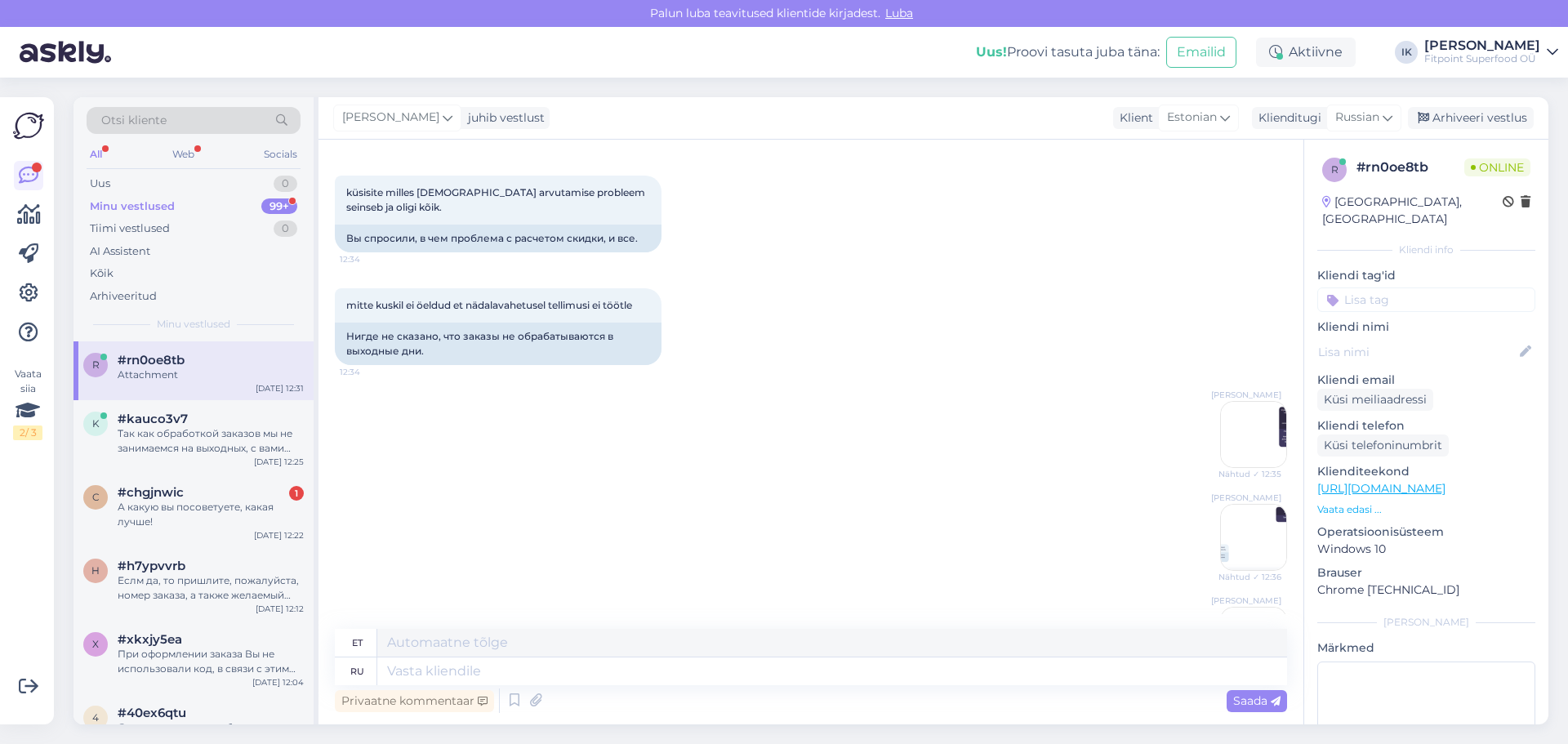
scroll to position [992, 0]
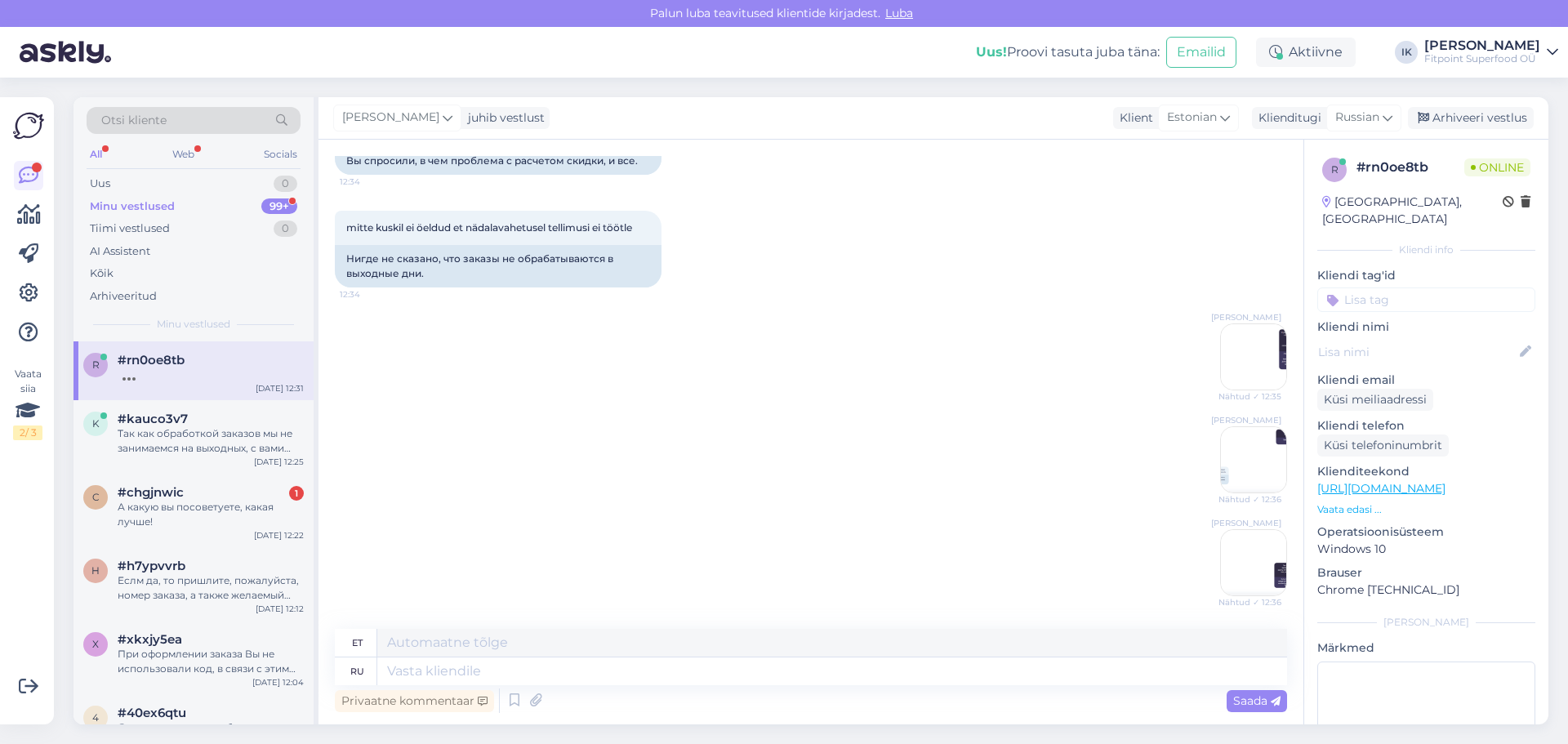
click at [598, 410] on div "[PERSON_NAME] Nähtud ✓ 12:36" at bounding box center [811, 459] width 952 height 103
click at [1042, 366] on img at bounding box center [1253, 357] width 65 height 65
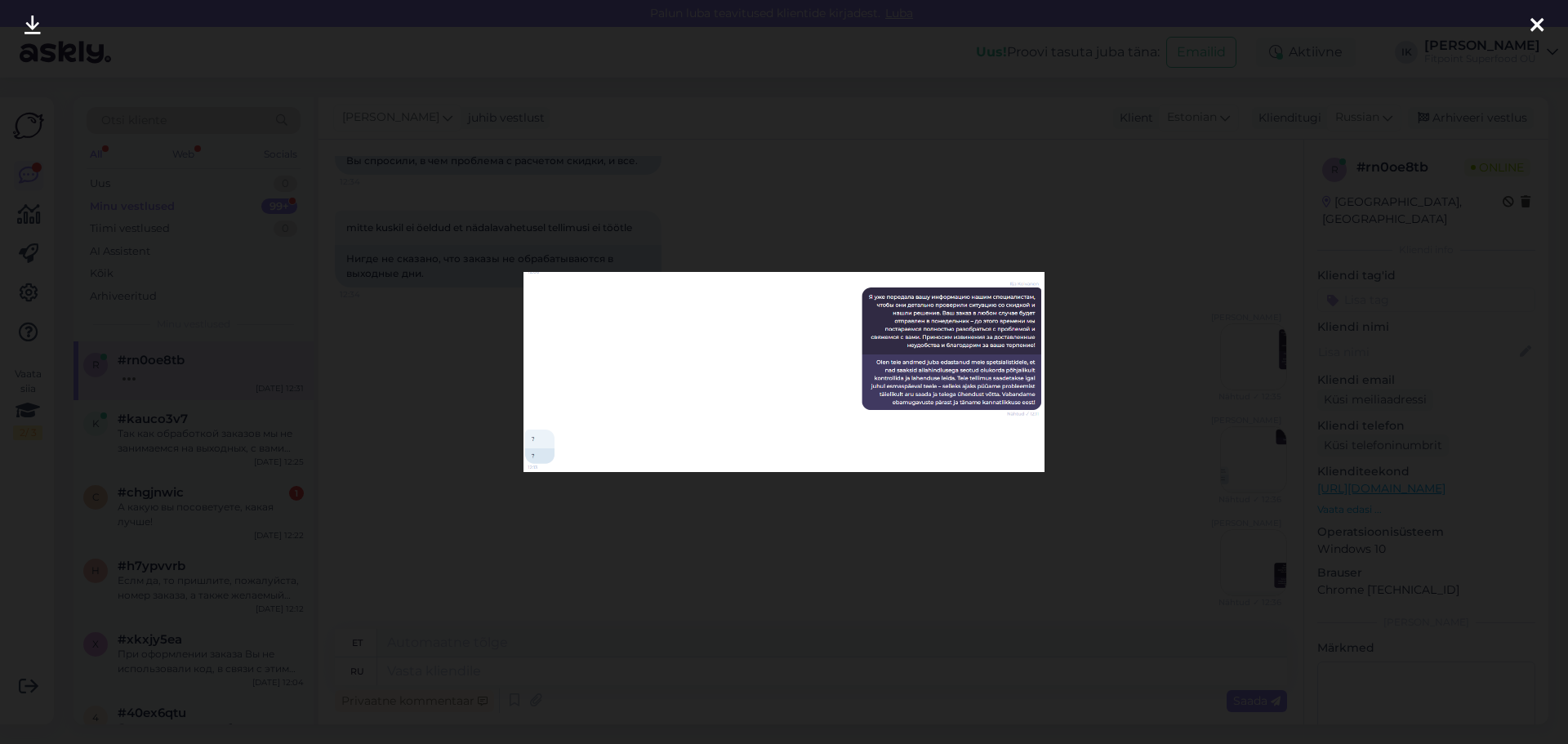
click at [1042, 363] on div at bounding box center [784, 372] width 1568 height 744
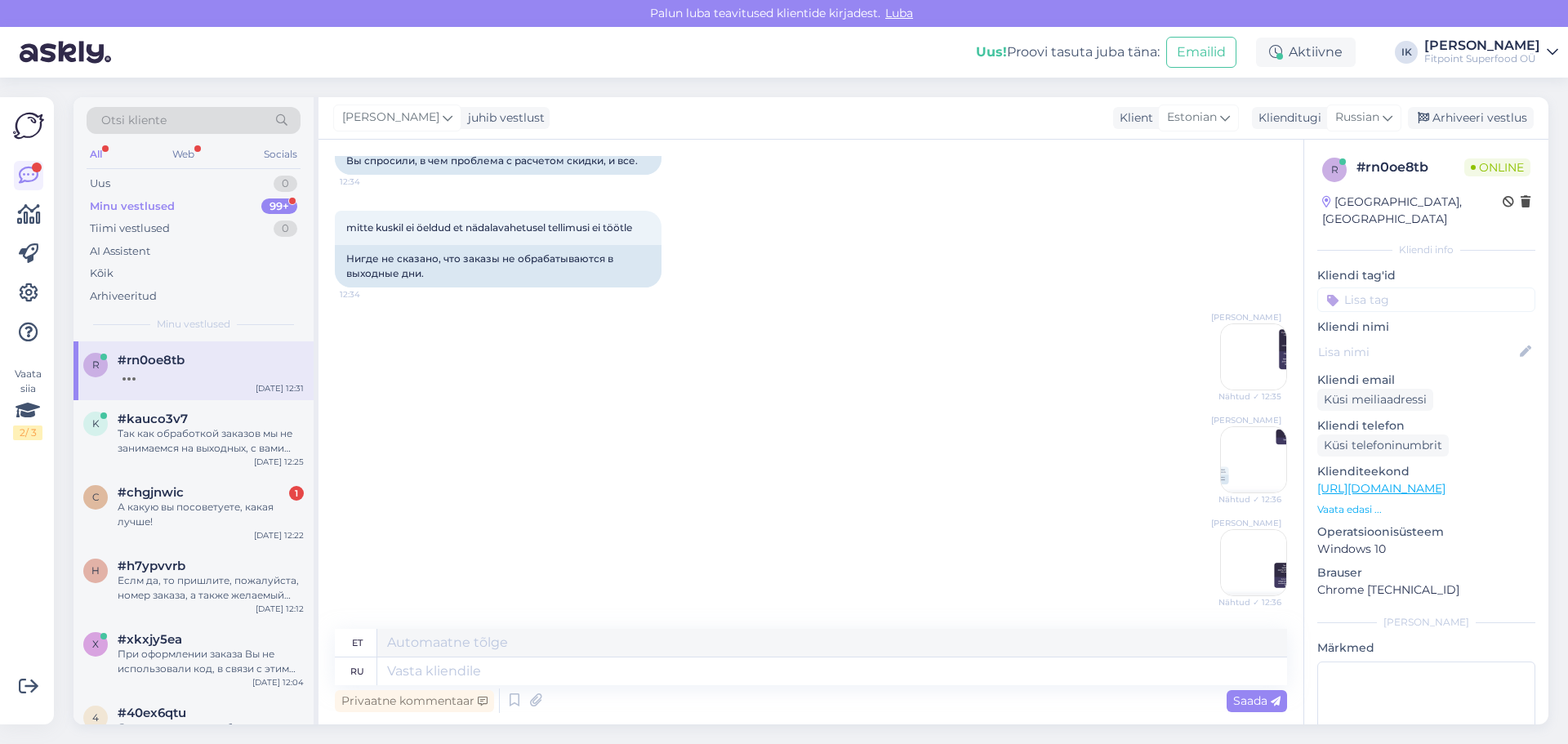
click at [1042, 463] on img at bounding box center [1253, 460] width 65 height 65
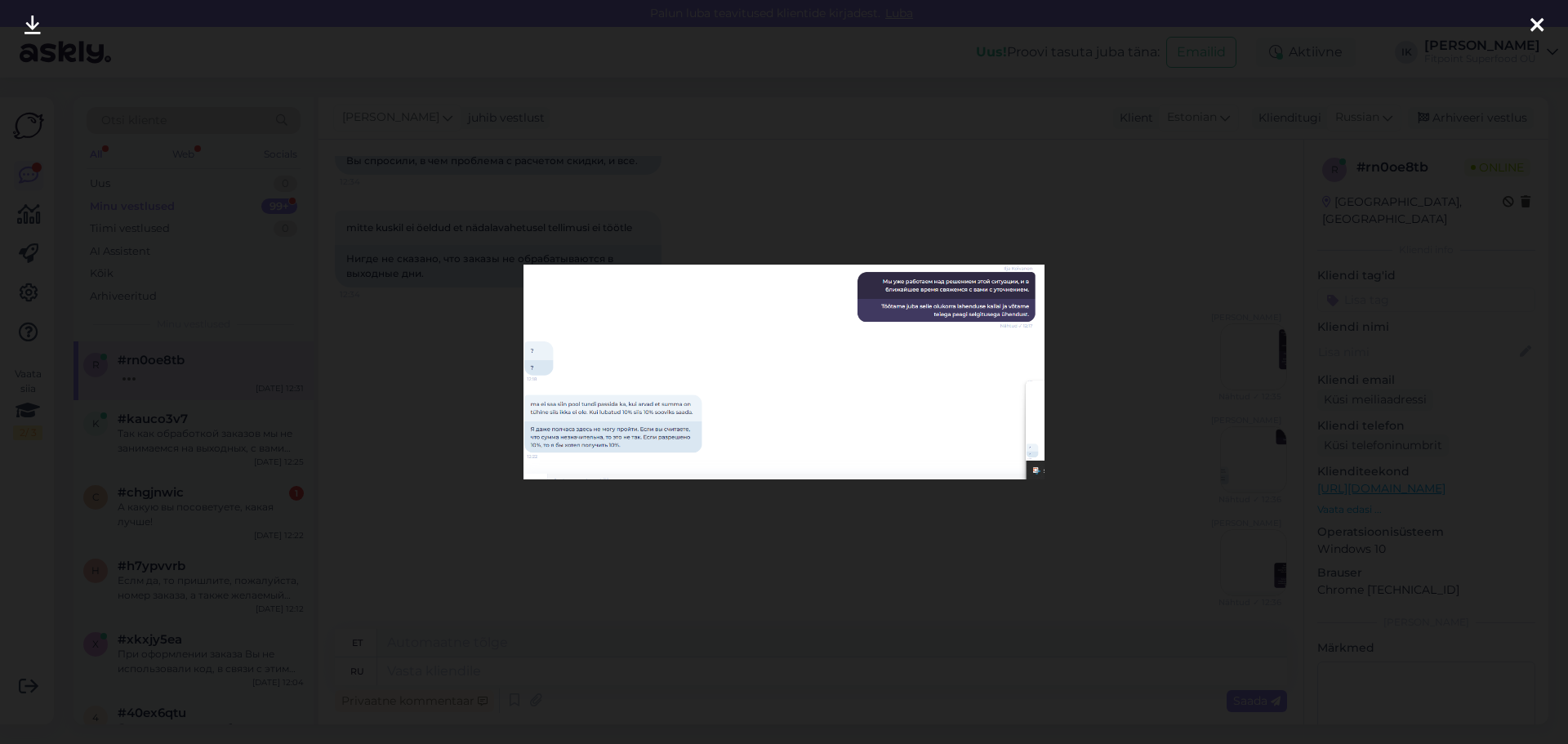
click at [1042, 482] on div at bounding box center [784, 372] width 1568 height 744
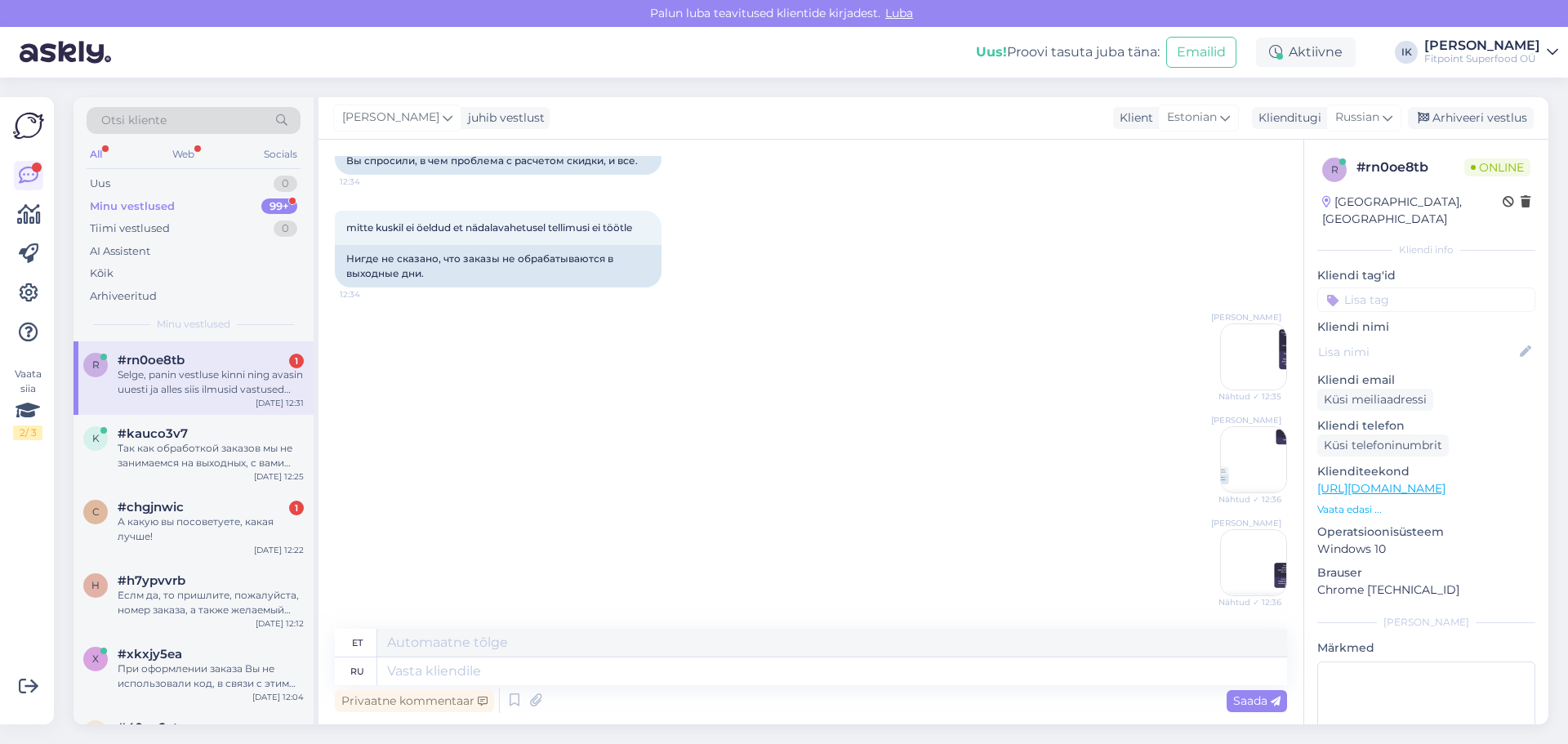
scroll to position [1119, 0]
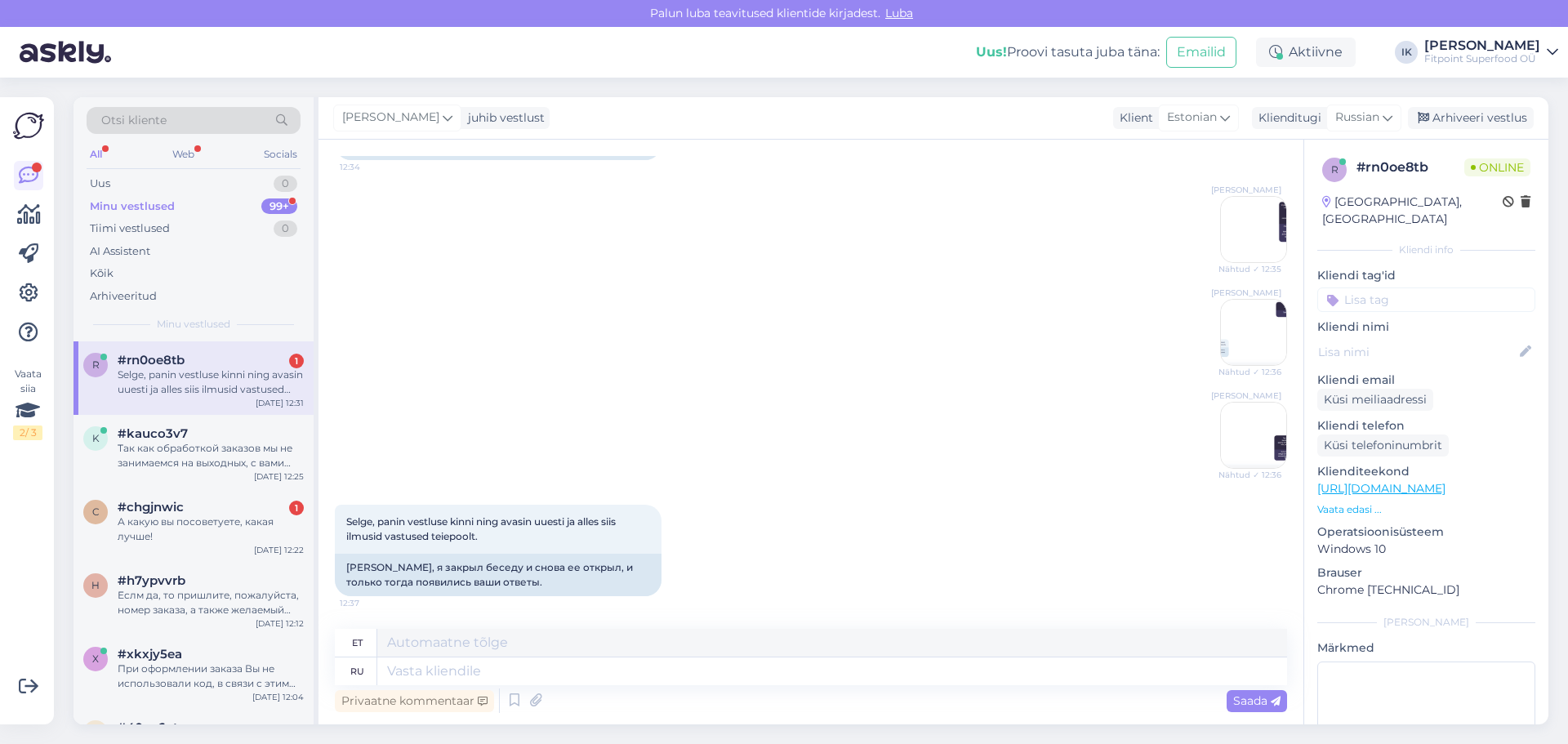
click at [1042, 581] on div "Selge, panin vestluse kinni ning avasin uuesti ja alles siis ilmusid vastused t…" at bounding box center [811, 550] width 952 height 127
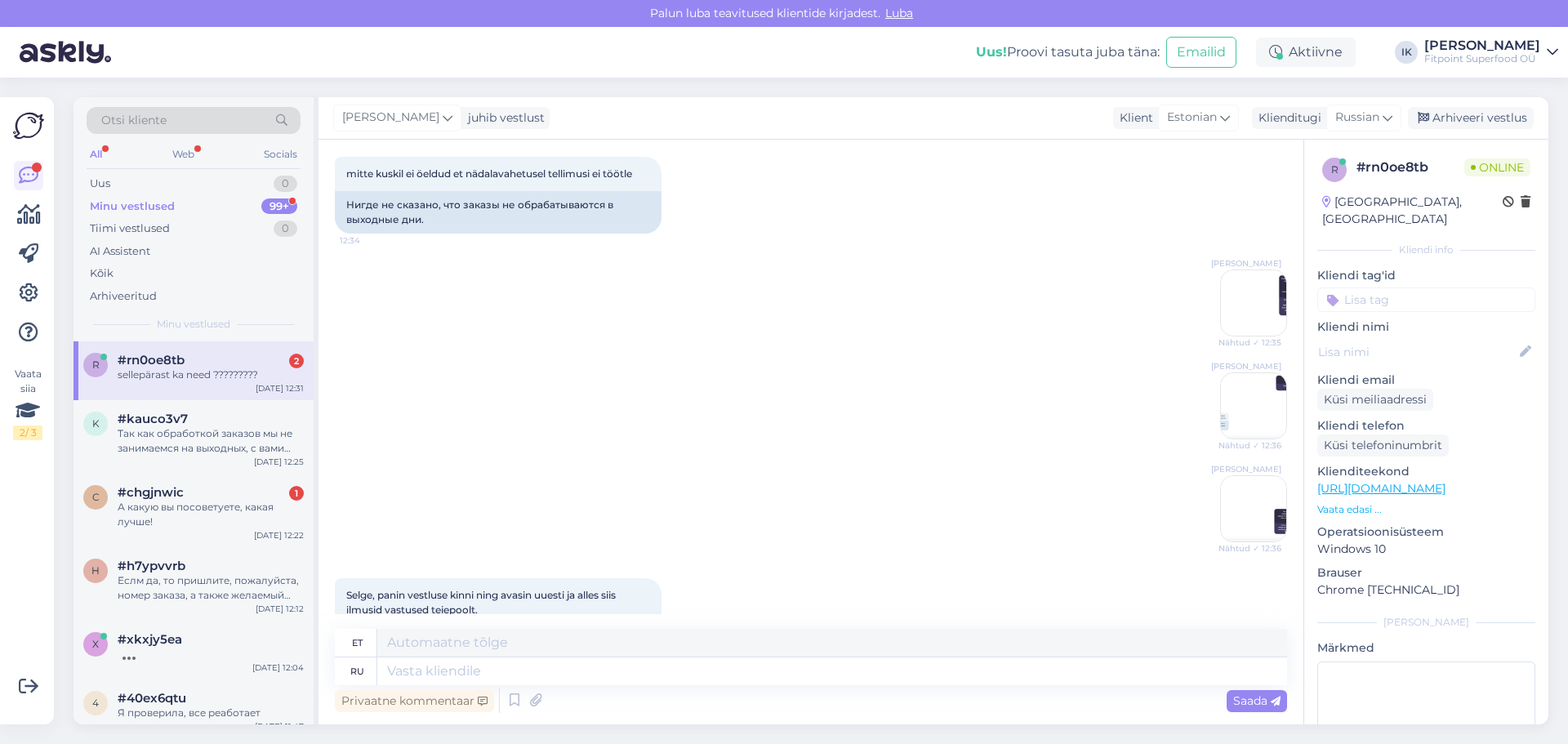
scroll to position [891, 0]
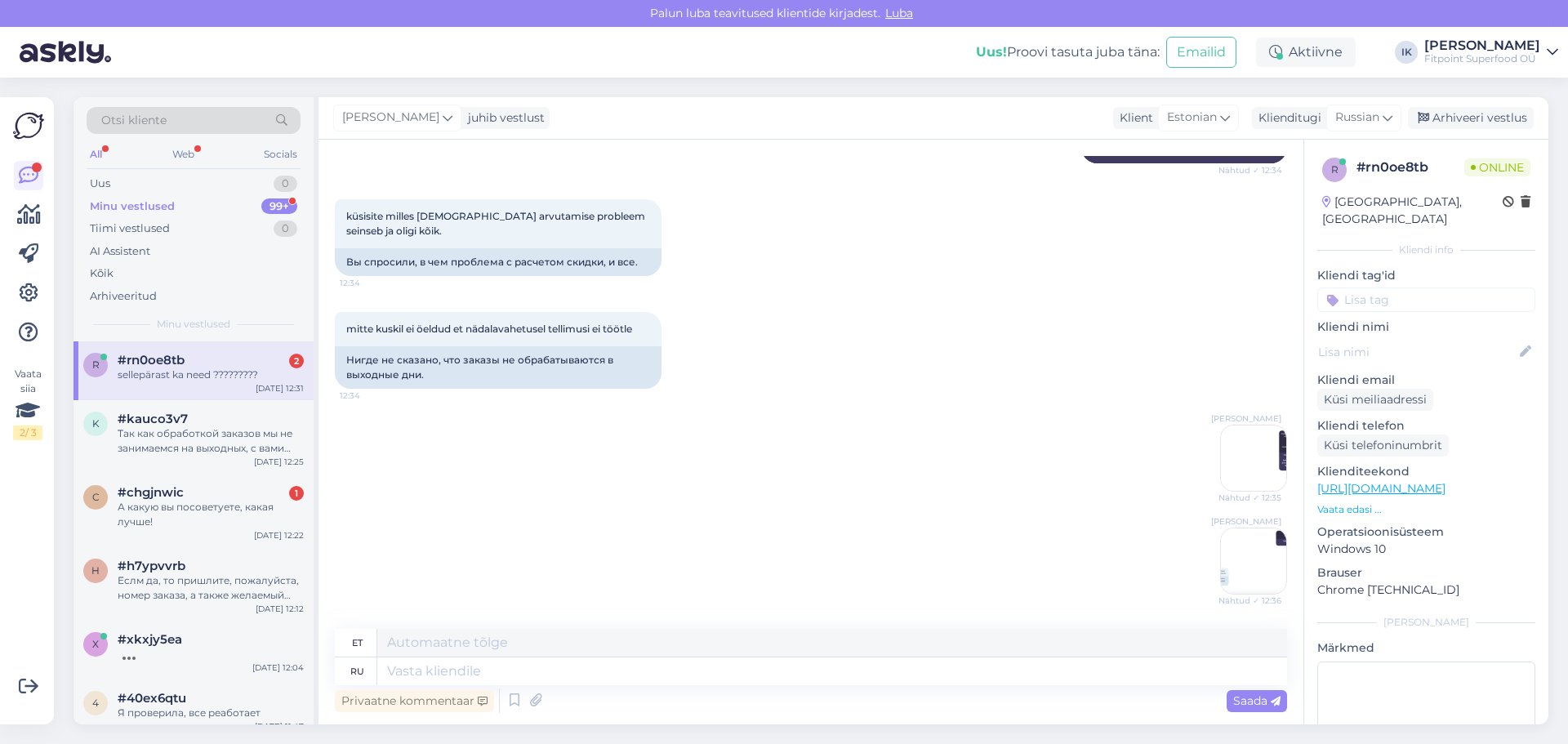
click at [1042, 457] on img at bounding box center [1253, 458] width 65 height 65
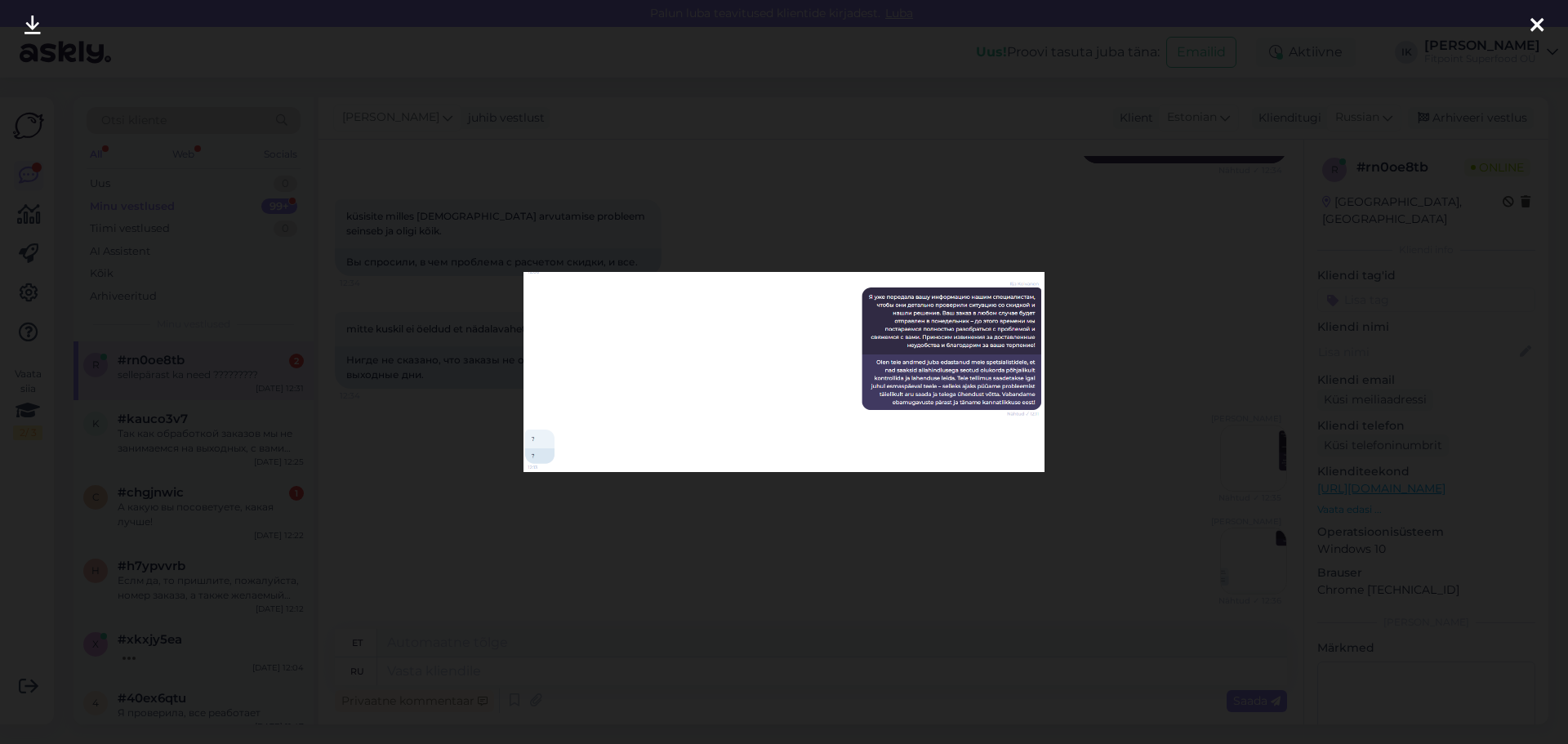
click at [1042, 495] on div at bounding box center [784, 372] width 1568 height 744
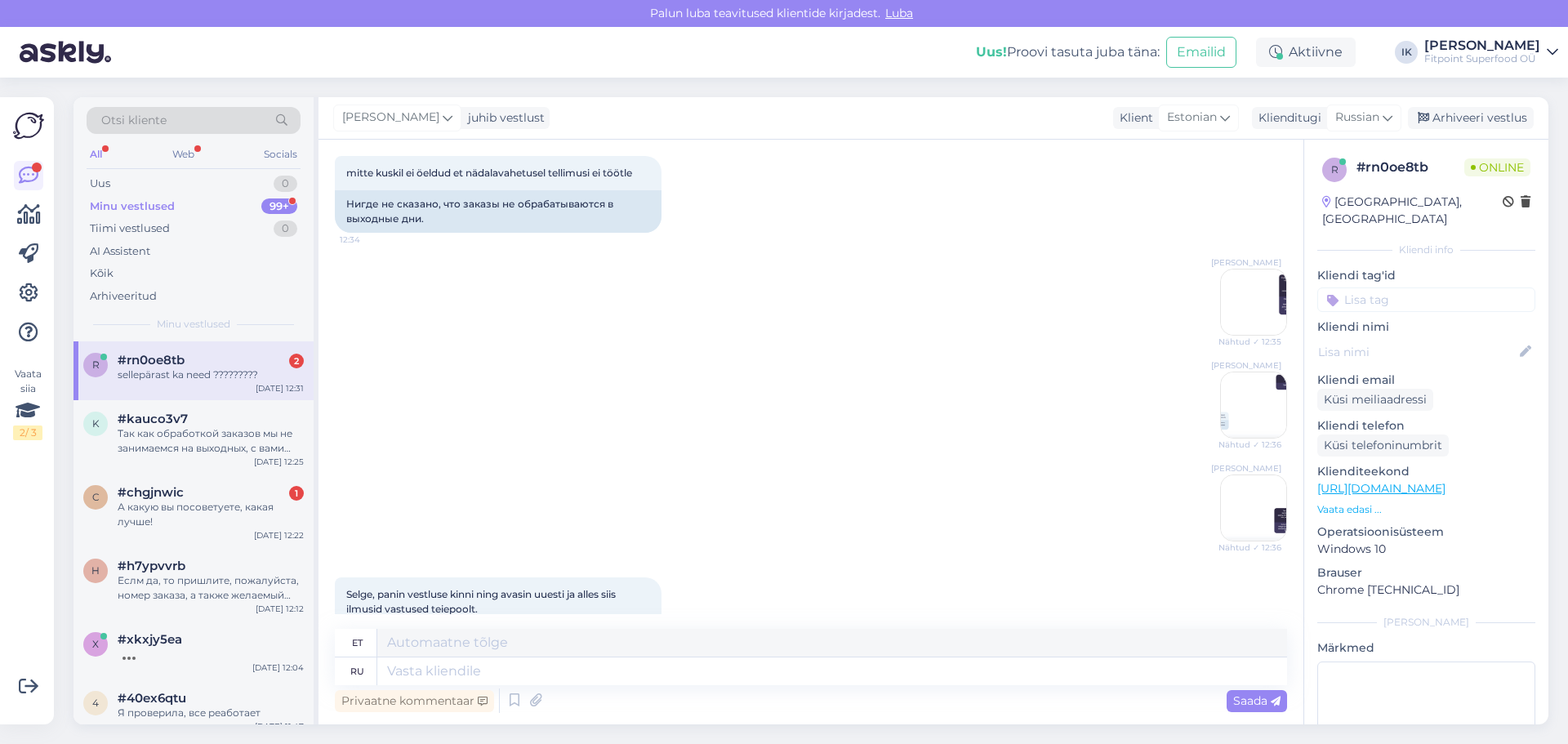
scroll to position [1054, 0]
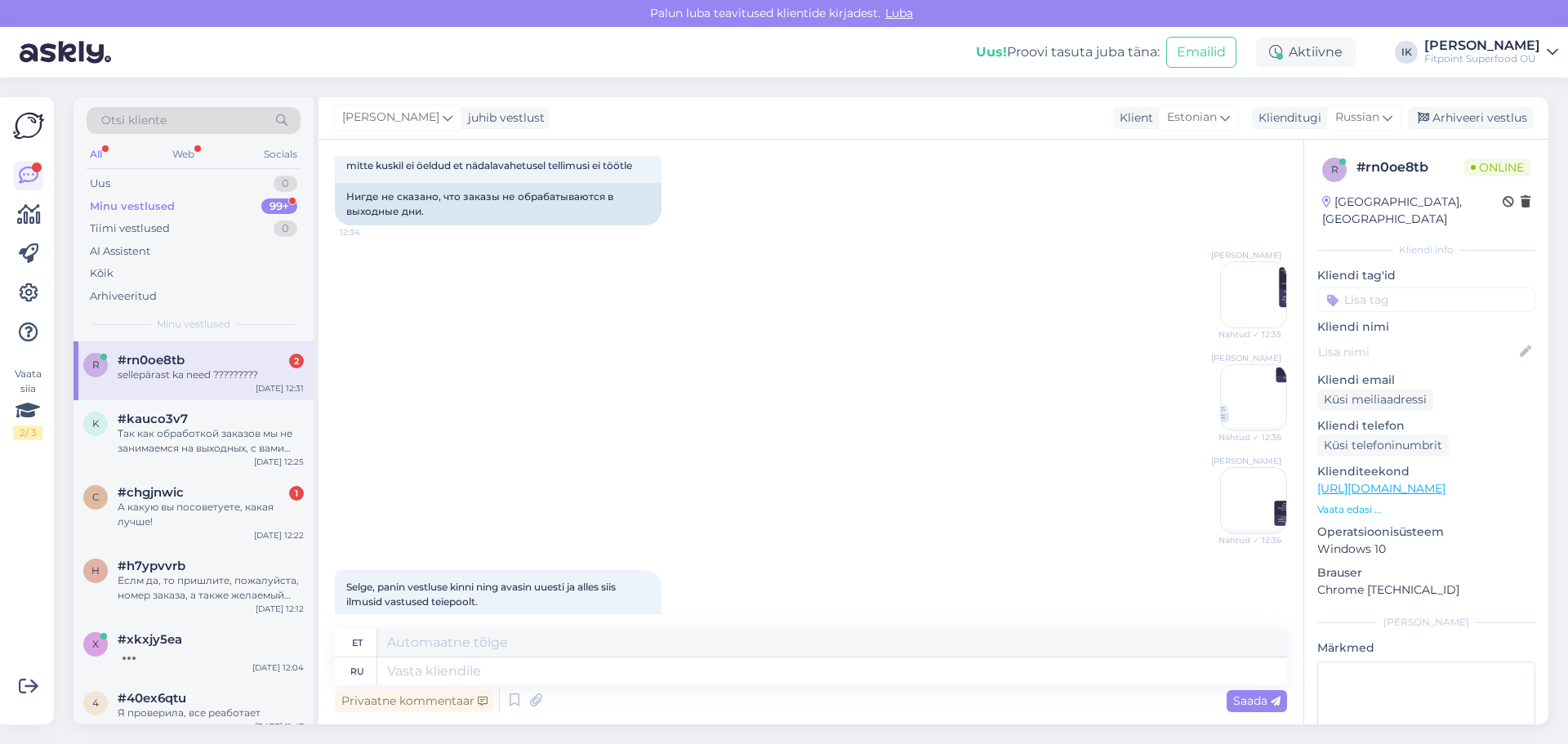
click at [1042, 392] on img at bounding box center [1253, 397] width 65 height 65
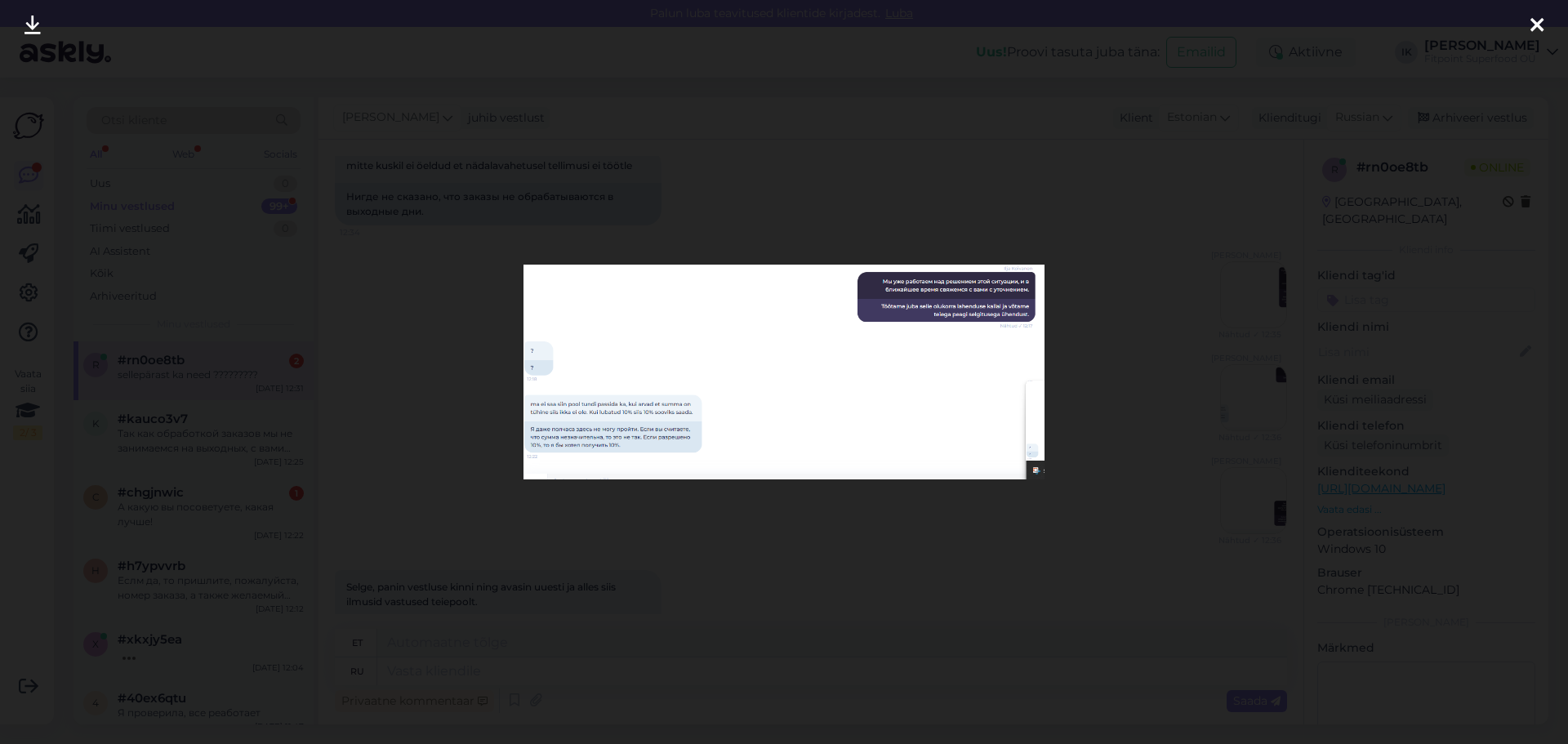
click at [1042, 487] on div at bounding box center [784, 372] width 1568 height 744
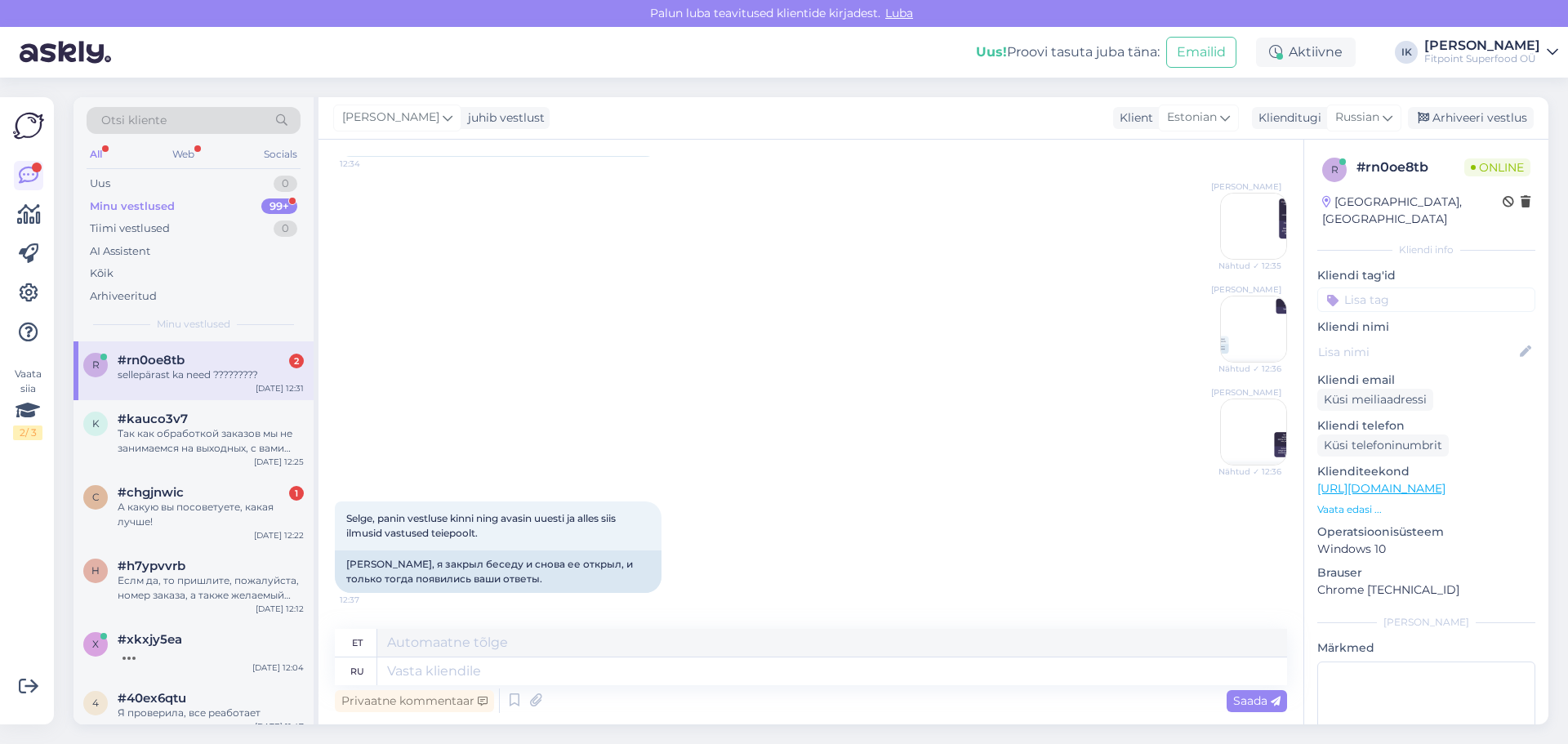
scroll to position [1217, 0]
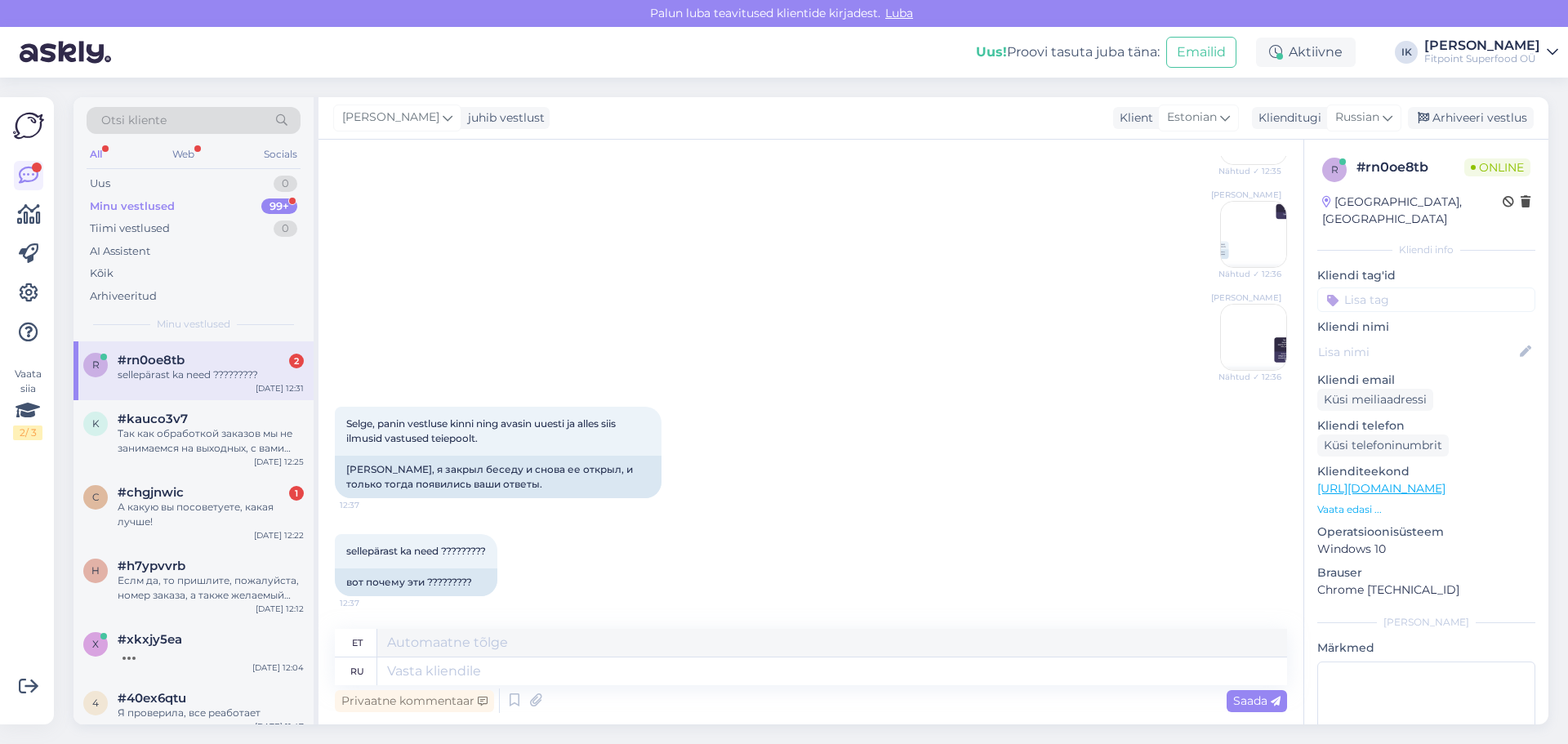
click at [1042, 362] on img at bounding box center [1253, 337] width 65 height 65
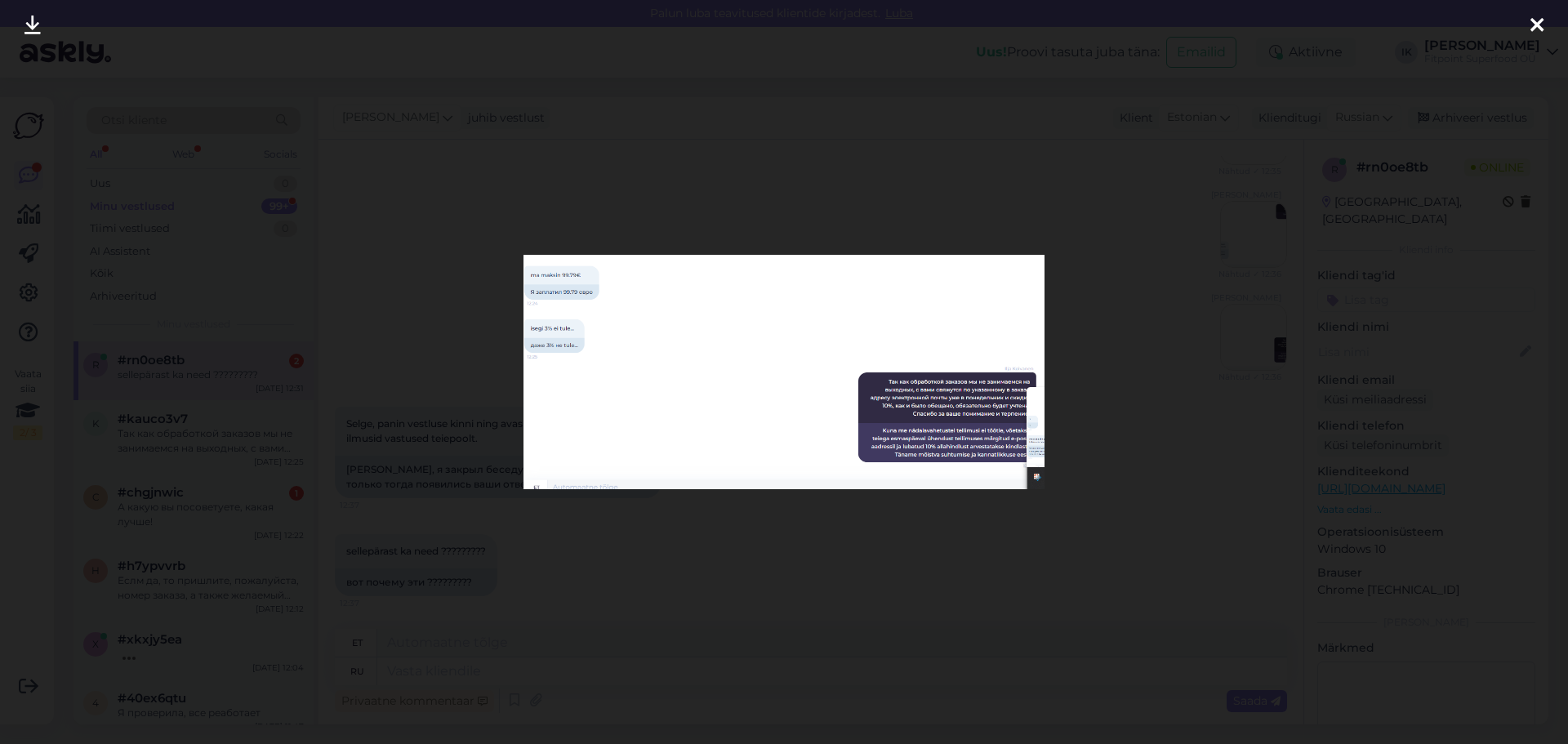
click at [1042, 485] on div at bounding box center [784, 372] width 1568 height 744
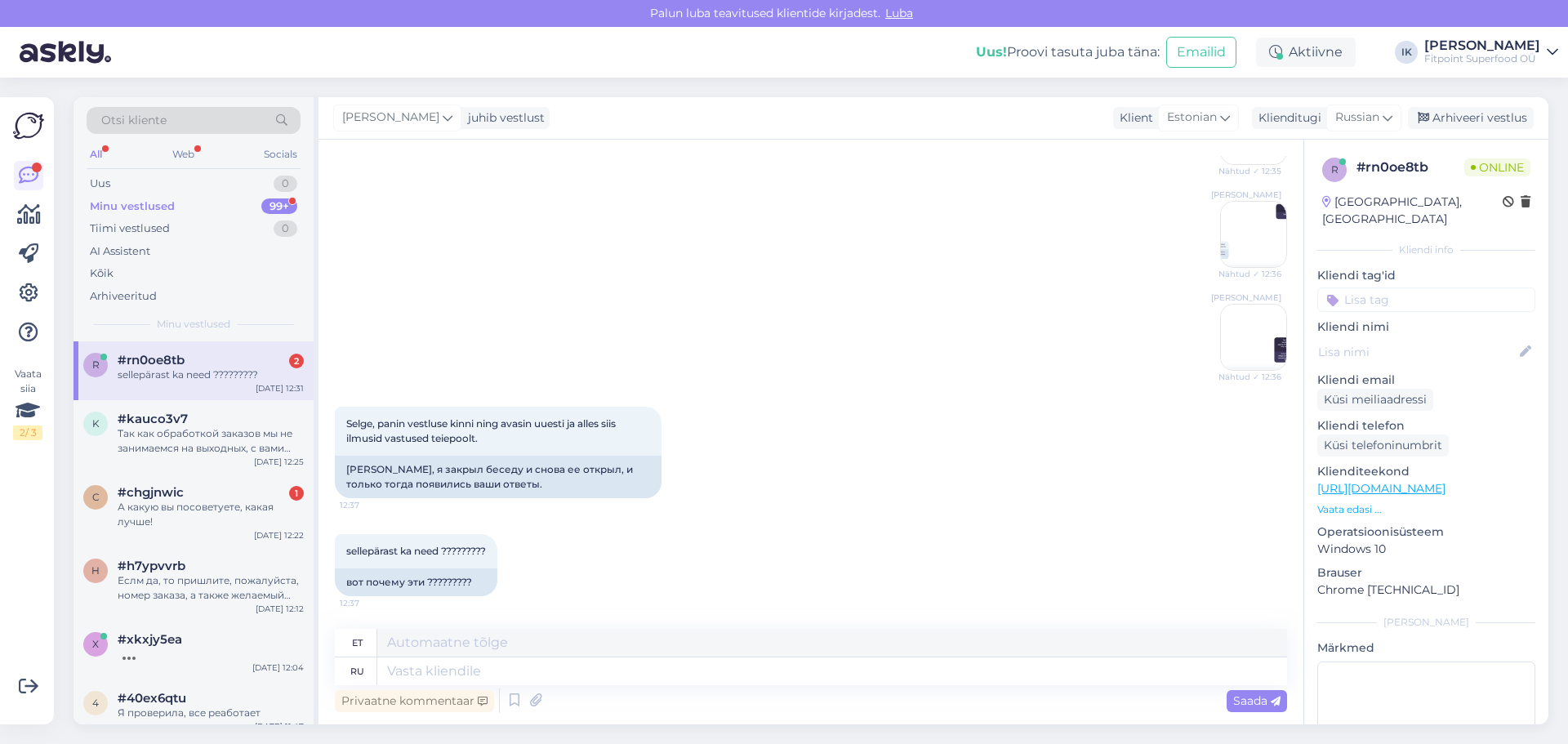
click at [274, 376] on div "sellepärast ka need ?????????" at bounding box center [211, 374] width 186 height 15
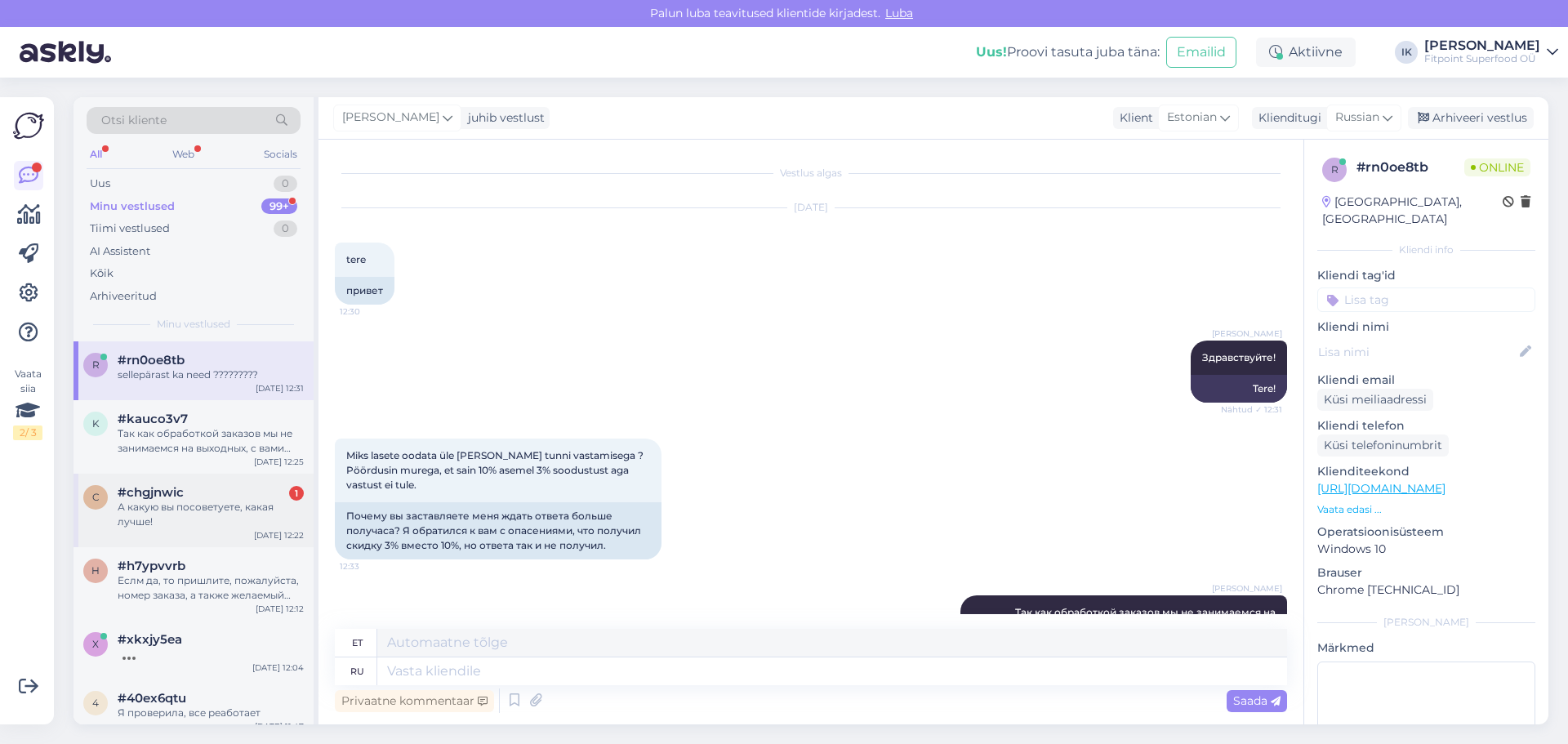
click at [266, 533] on div "[DATE] 12:22" at bounding box center [279, 535] width 50 height 12
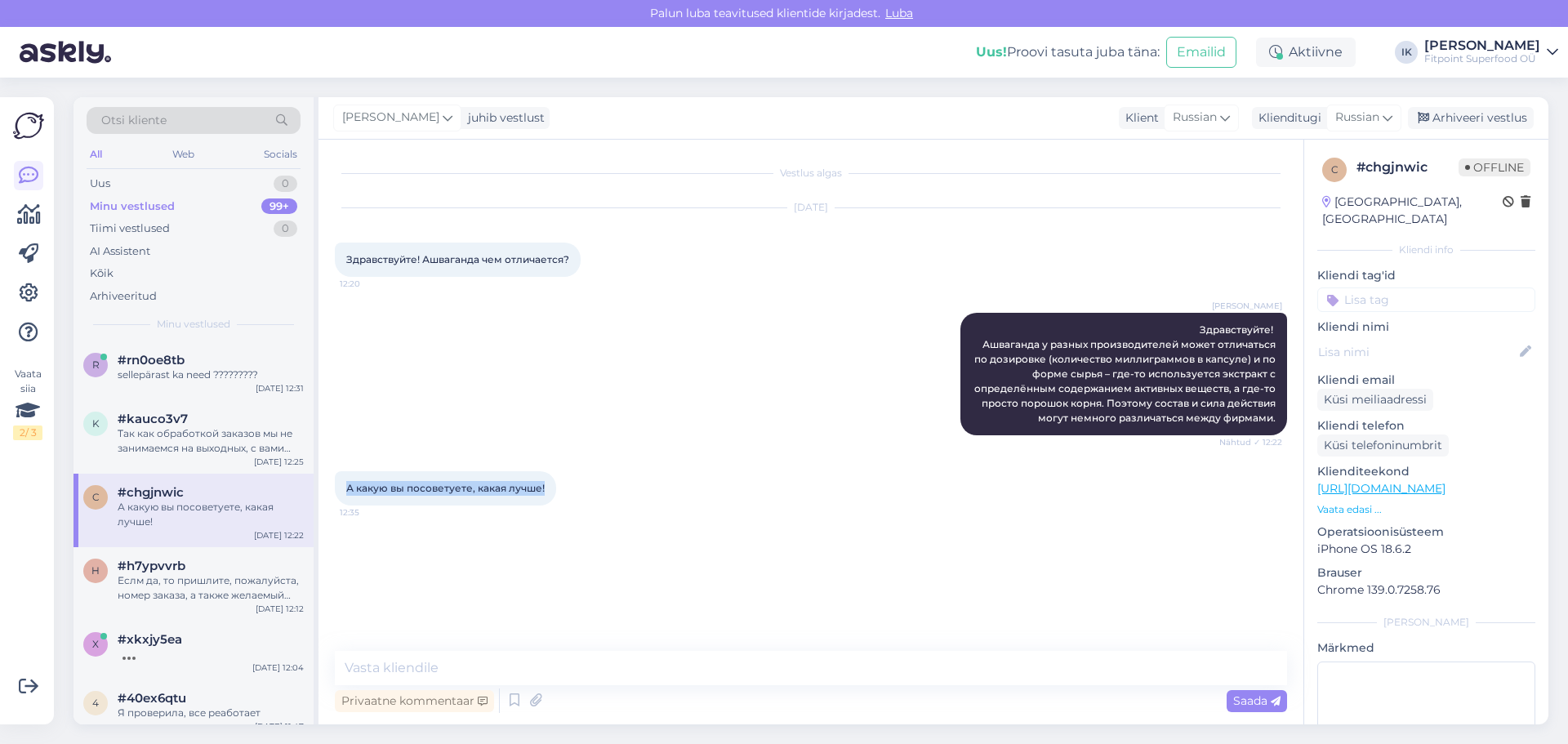
drag, startPoint x: 542, startPoint y: 488, endPoint x: 341, endPoint y: 489, distance: 201.0
click at [341, 489] on div "А какую вы посоветуете, какая лучше! 12:35" at bounding box center [445, 487] width 221 height 35
click at [1042, 482] on div "А какую вы посоветуете, какая лучше! 12:35" at bounding box center [811, 487] width 952 height 70
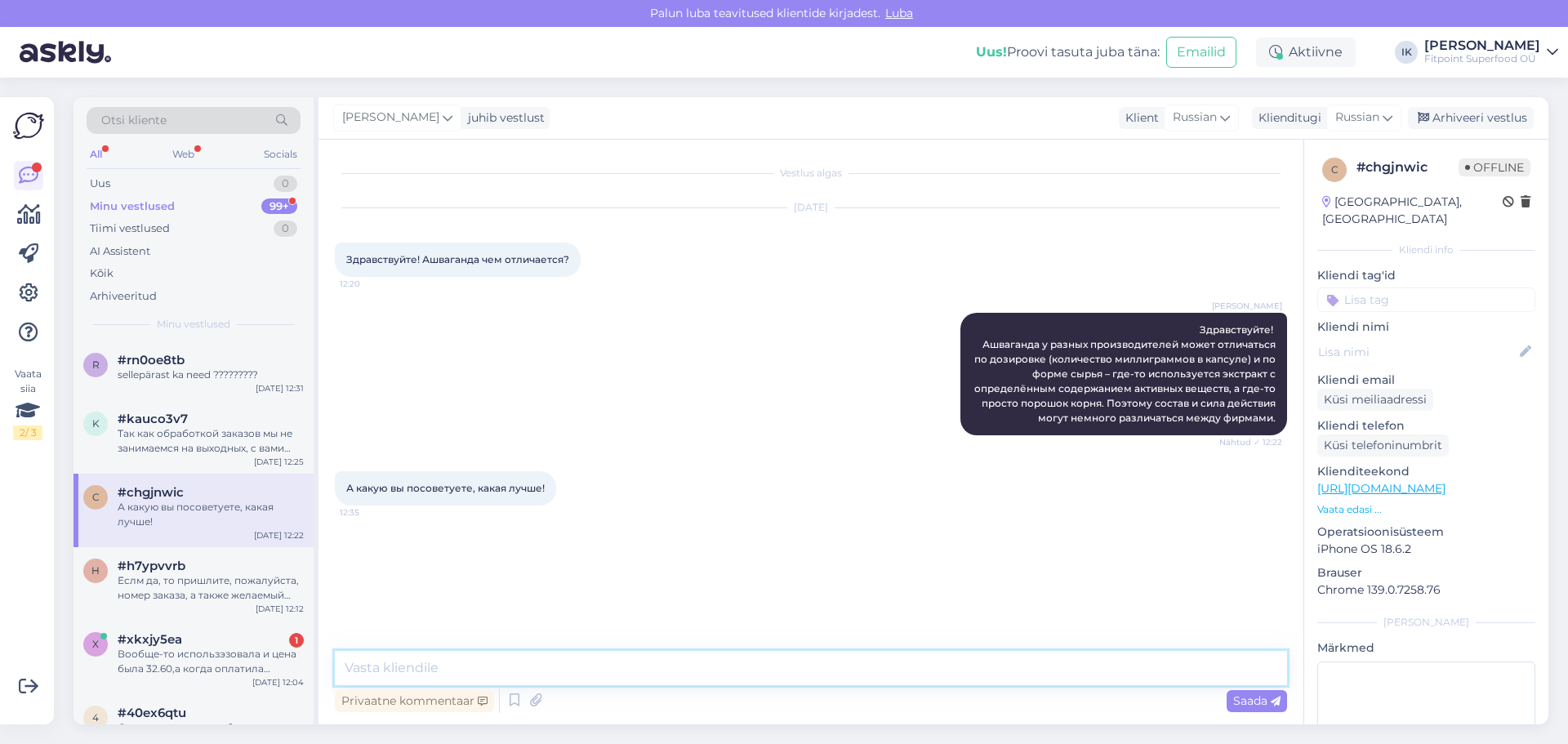
click at [797, 673] on textarea at bounding box center [811, 667] width 952 height 35
paste textarea "рекомендуем выбирать ашваганду в форме KSM-66 экстракта – это самая изученная и…"
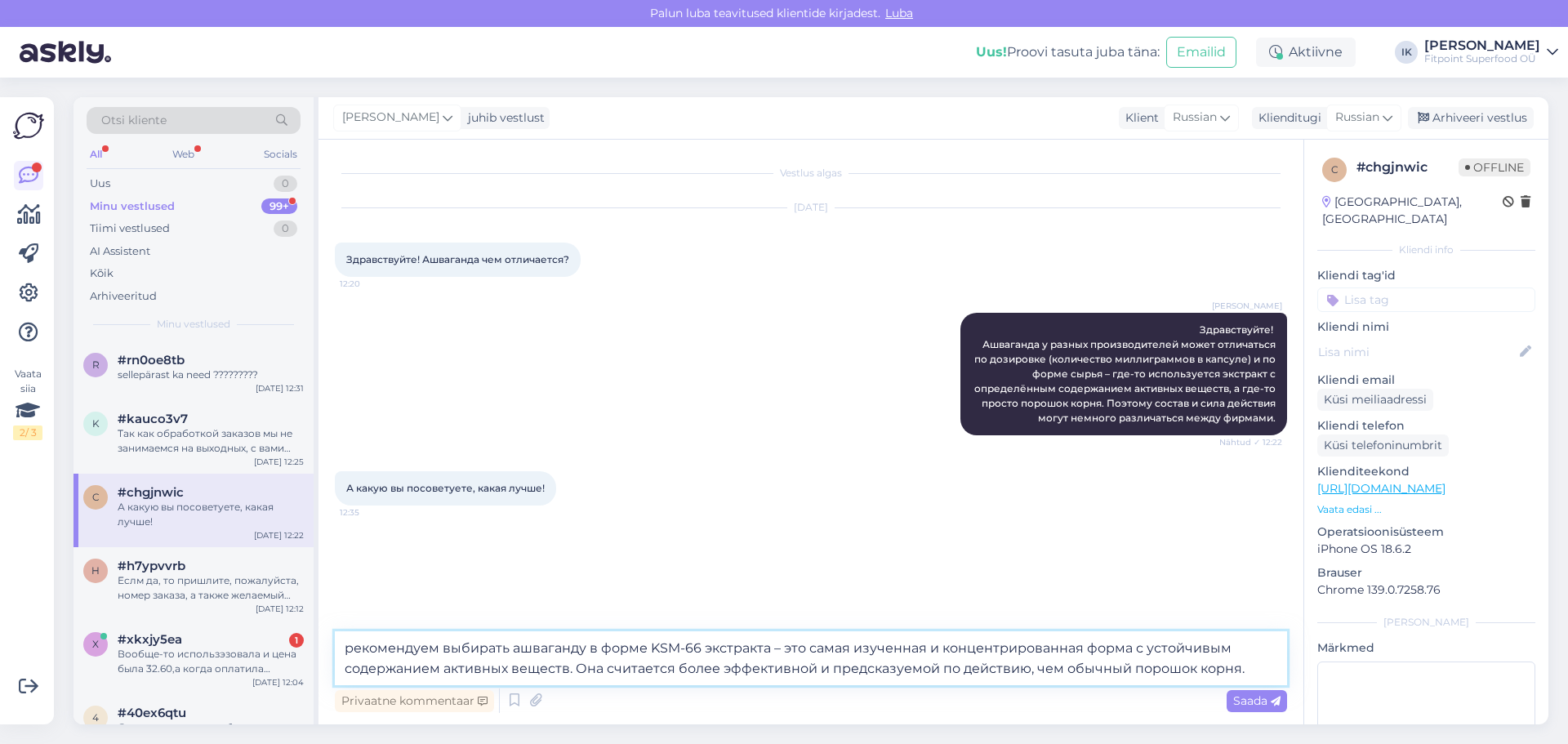
click at [348, 641] on textarea "рекомендуем выбирать ашваганду в форме KSM-66 экстракта – это самая изученная и…" at bounding box center [811, 657] width 952 height 54
click at [1042, 693] on span "Saada" at bounding box center [1257, 700] width 48 height 15
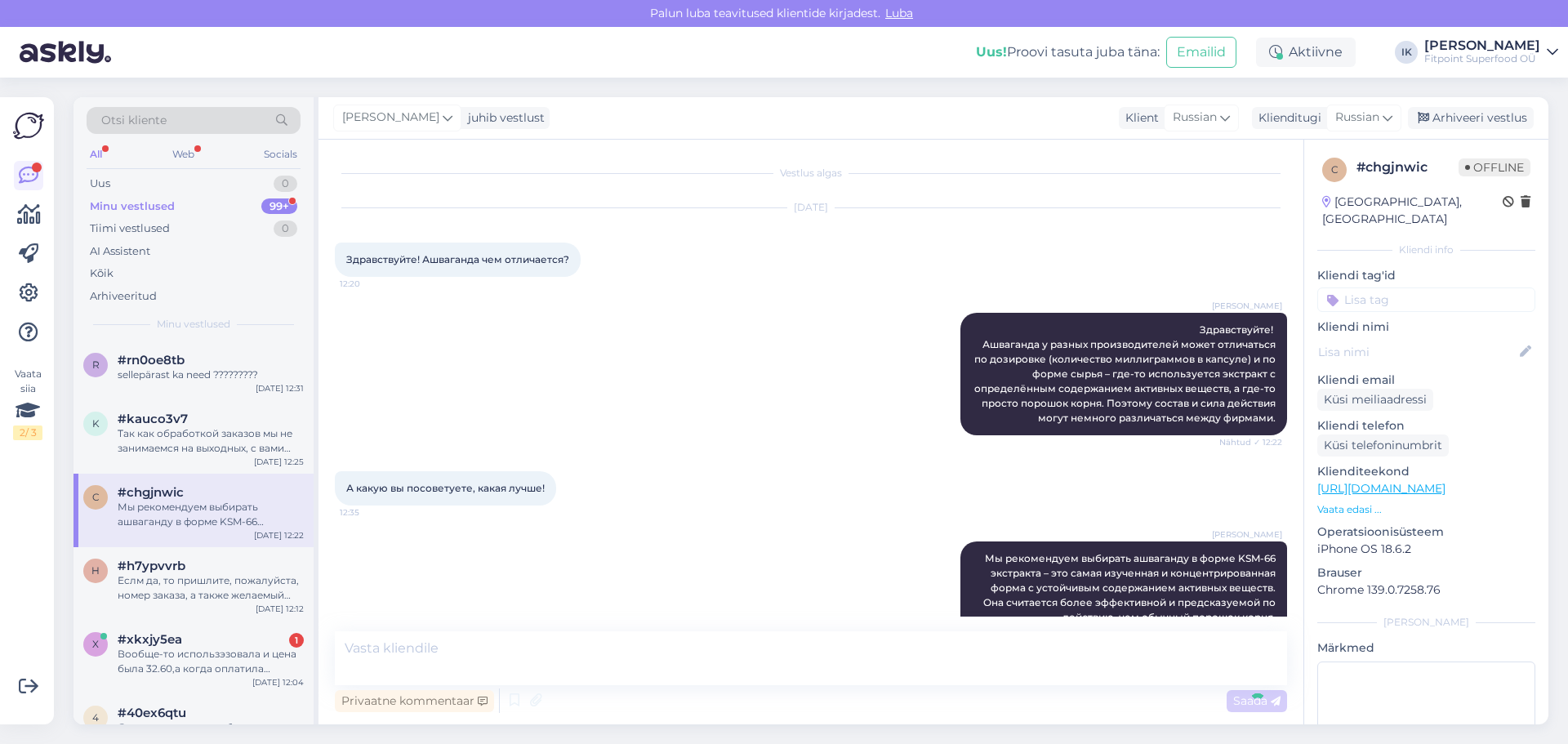
scroll to position [16, 0]
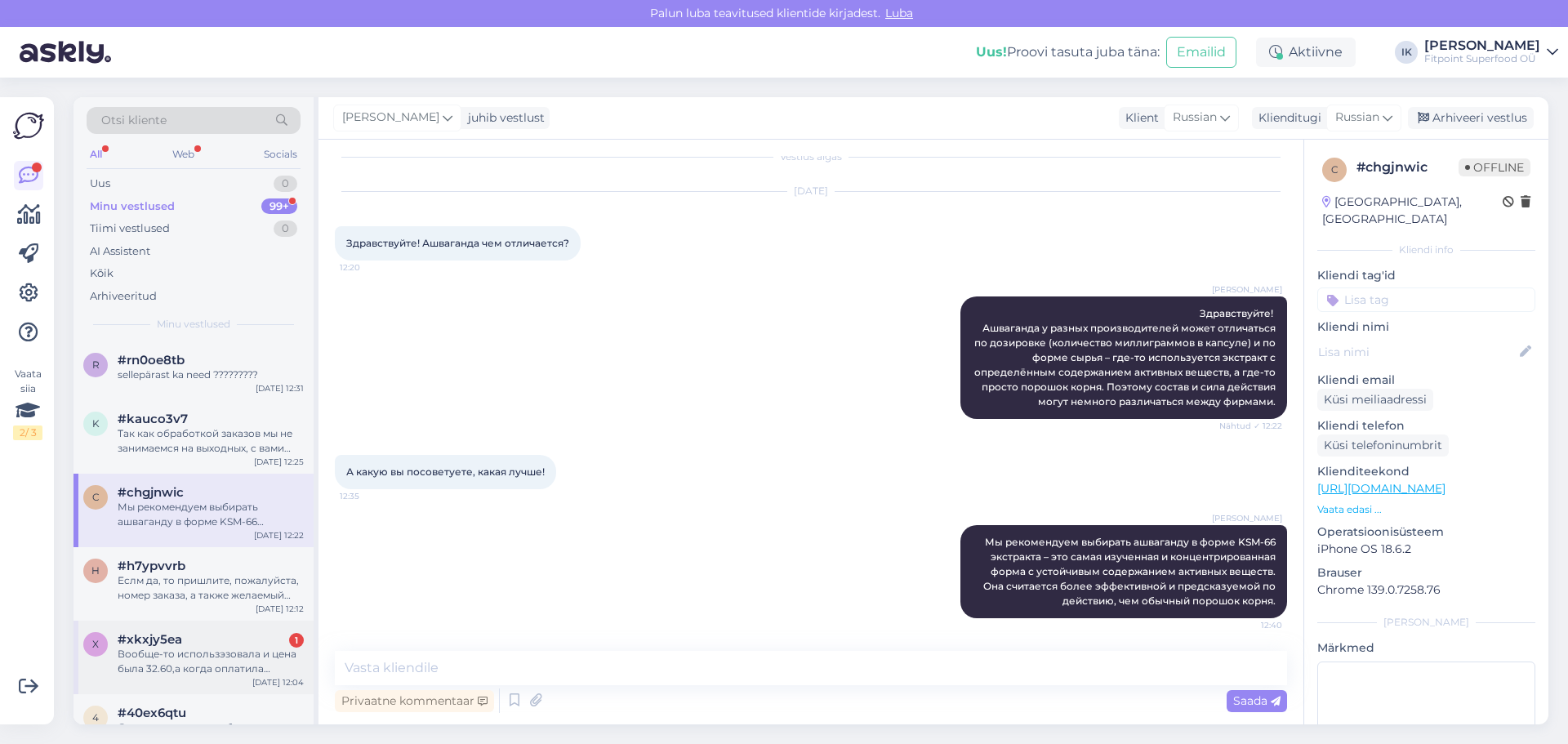
click at [269, 645] on div "#xkxjy5ea 1" at bounding box center [211, 639] width 186 height 15
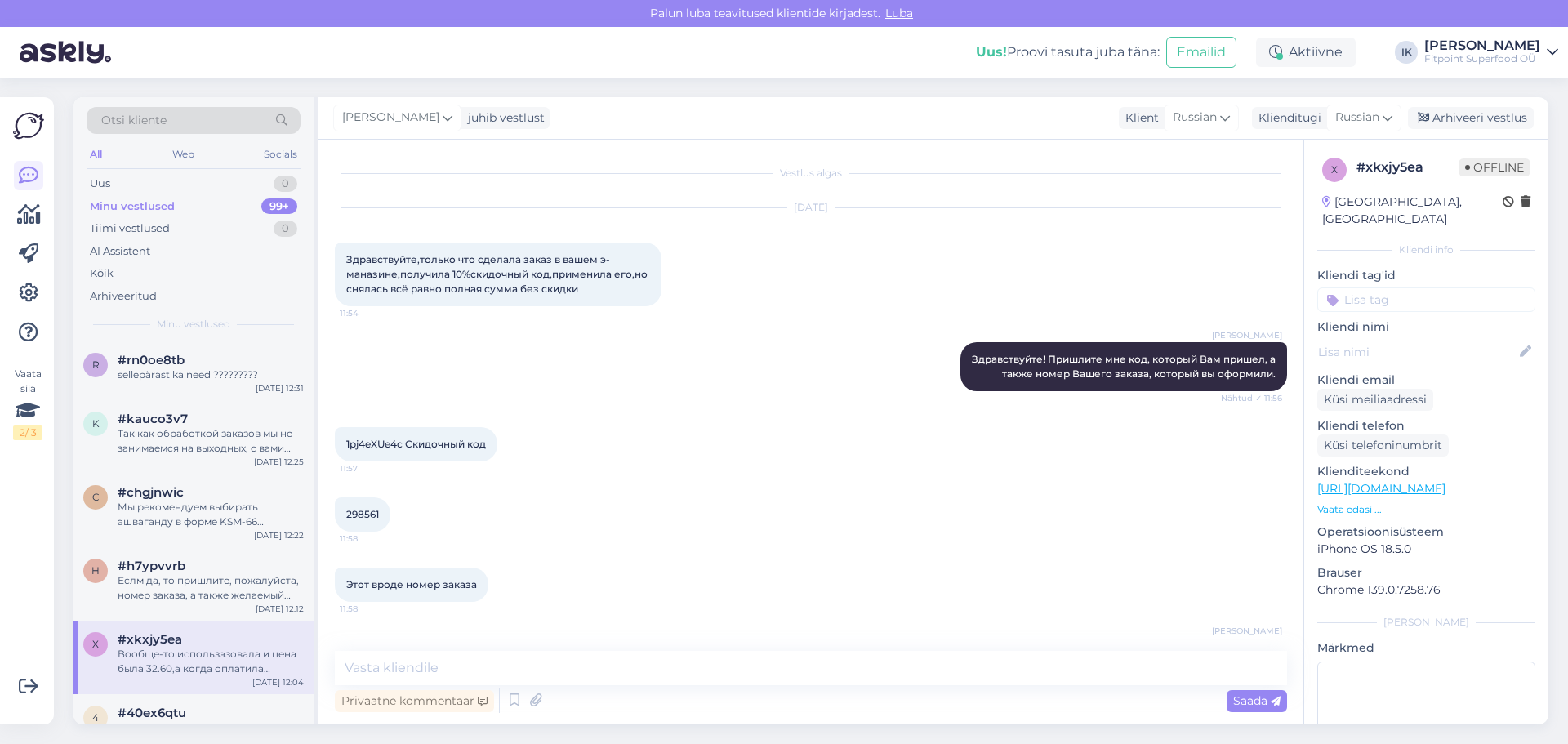
scroll to position [183, 0]
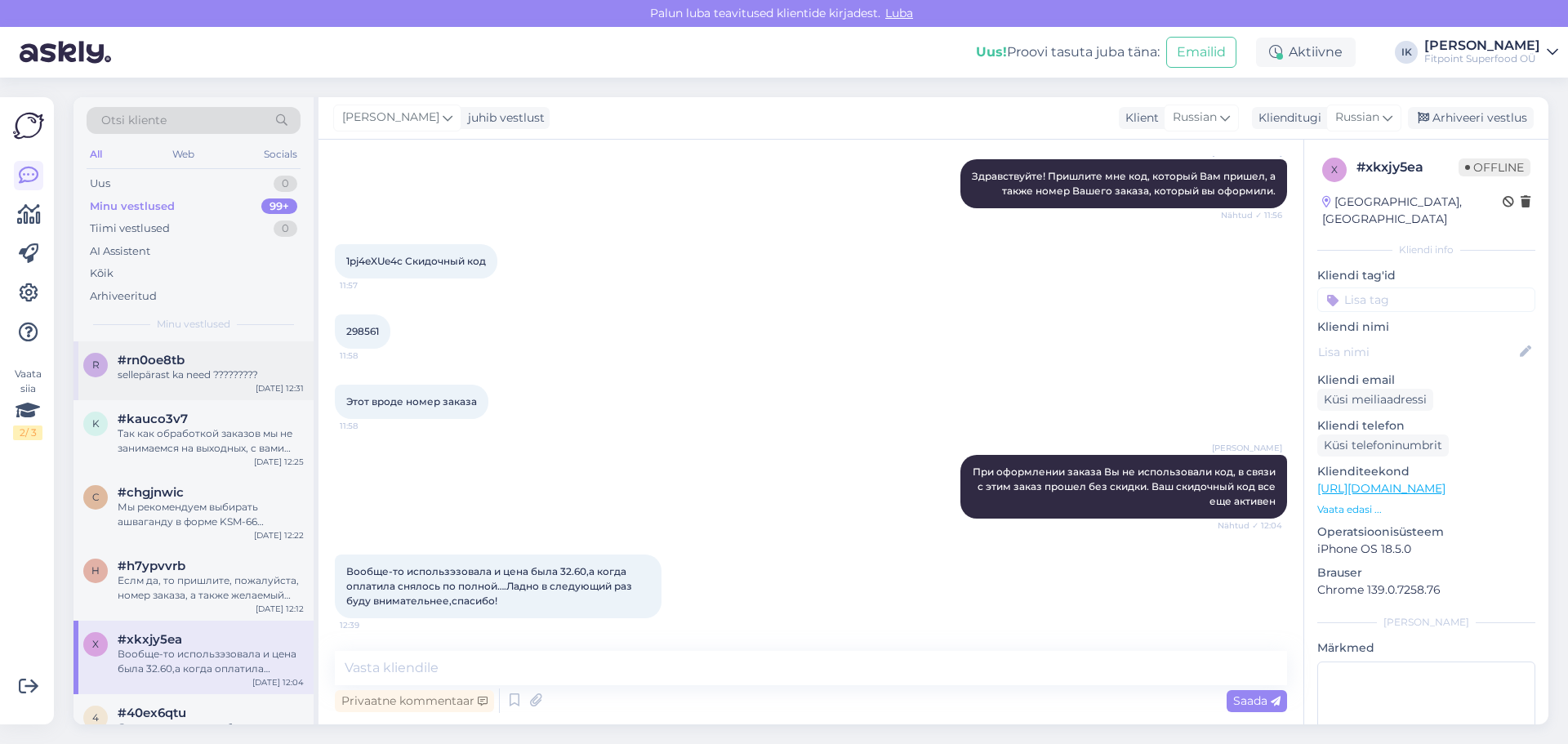
click at [193, 369] on div "sellepärast ka need ?????????" at bounding box center [211, 374] width 186 height 15
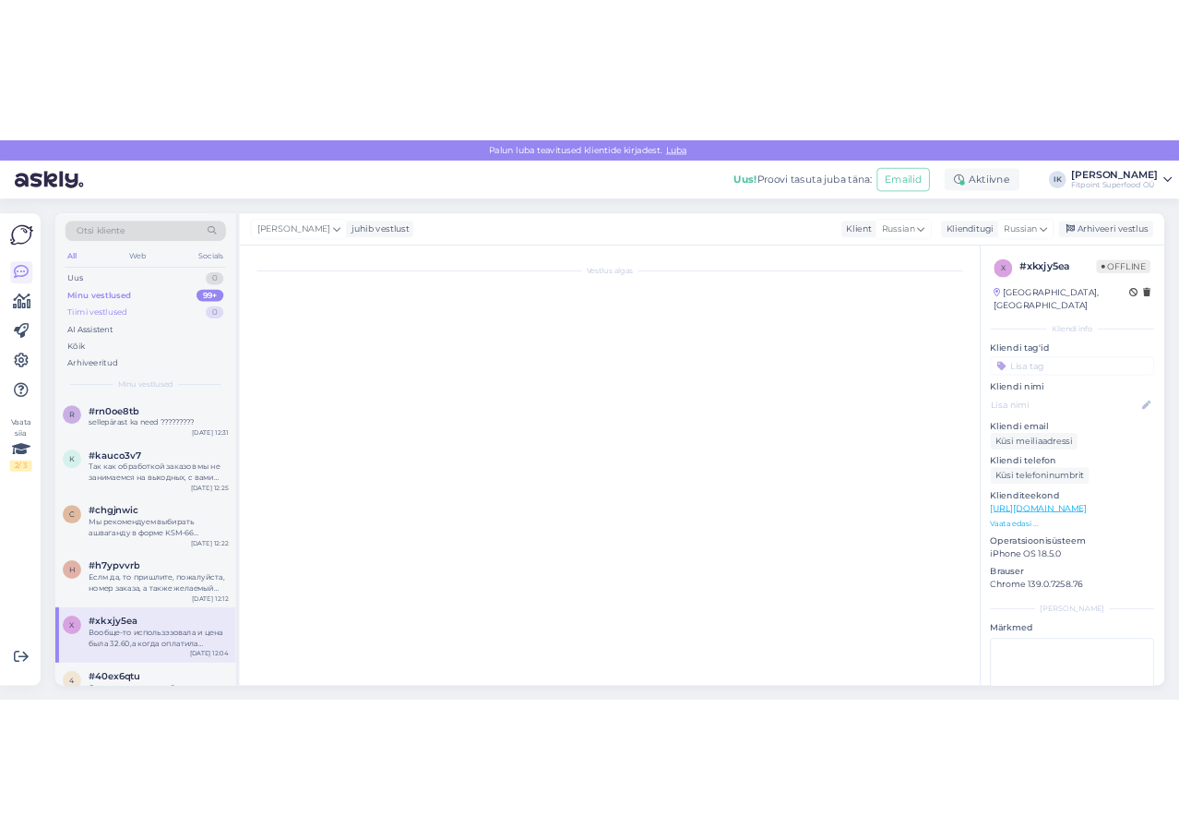
scroll to position [188, 0]
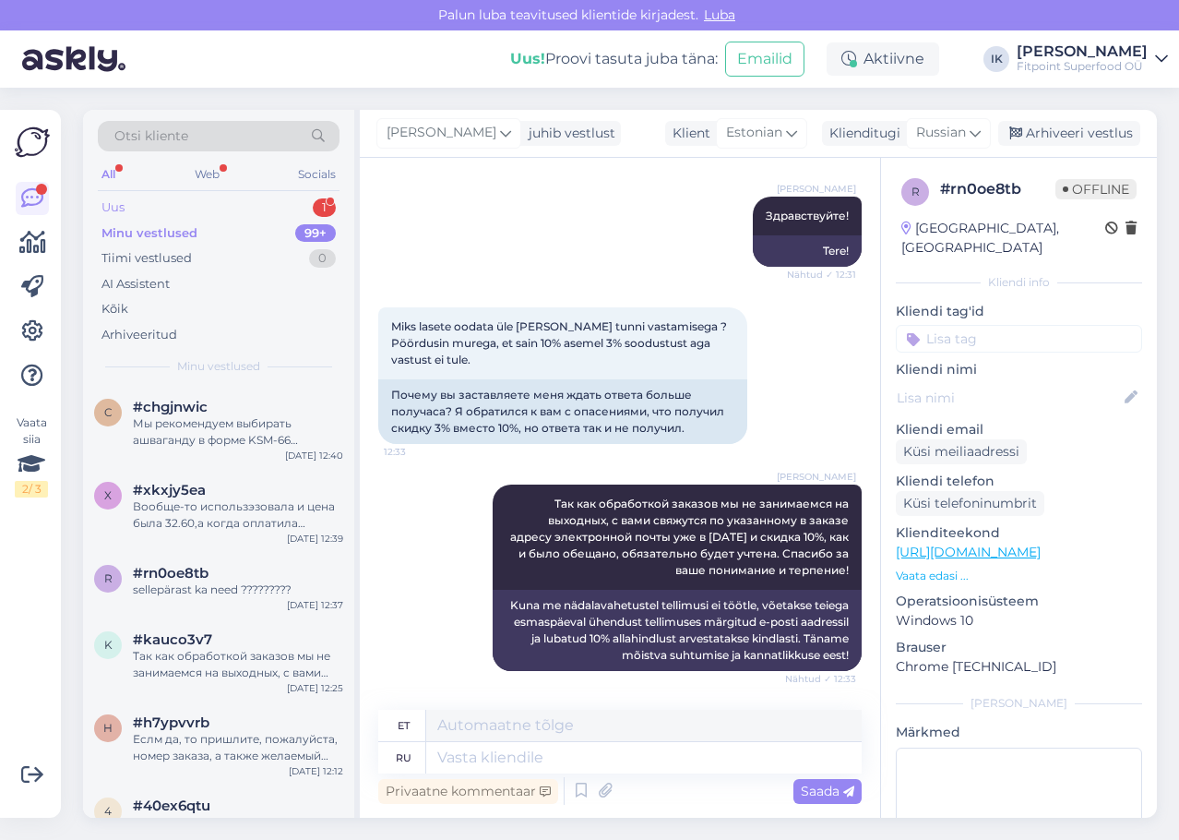
click at [205, 197] on div "Uus 1" at bounding box center [219, 208] width 242 height 26
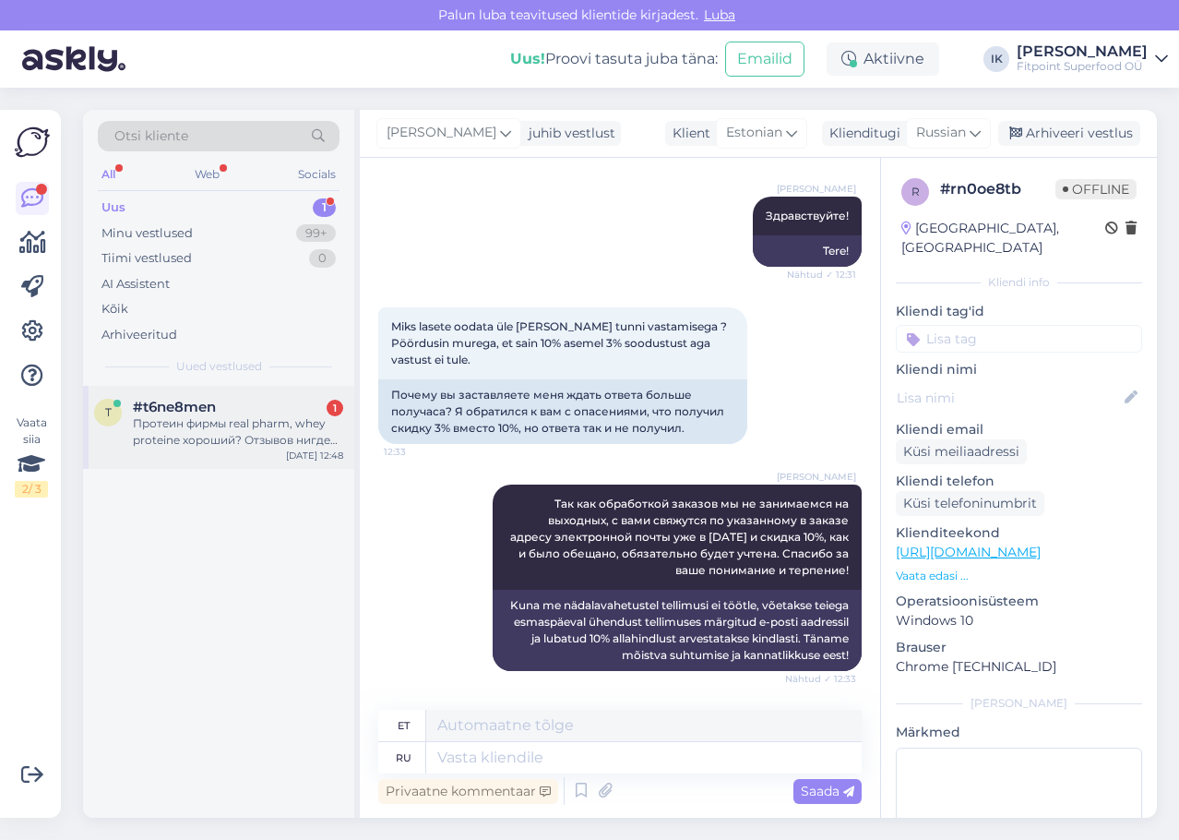
click at [286, 412] on div "#t6ne8men 1" at bounding box center [238, 407] width 210 height 17
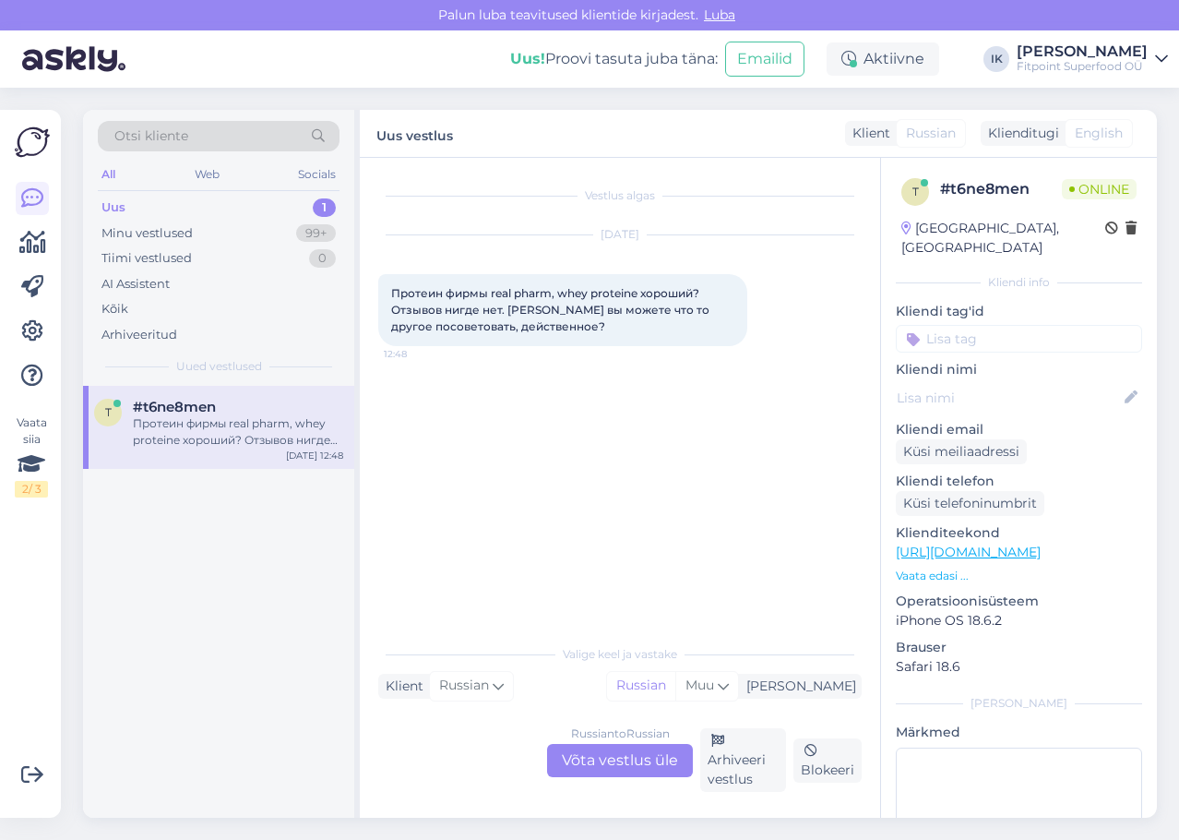
click at [674, 527] on div "Vestlus algas [DATE] Протеин фирмы real pharm, whey proteine хороший? Отзывов н…" at bounding box center [628, 397] width 500 height 442
drag, startPoint x: 509, startPoint y: 313, endPoint x: 380, endPoint y: 279, distance: 133.6
click at [380, 279] on div "Протеин фирмы real pharm, whey proteine хороший? Отзывов нигде нет. [PERSON_NAM…" at bounding box center [562, 310] width 369 height 72
click at [657, 757] on div "Russian to Russian Võta vestlus üle" at bounding box center [620, 760] width 146 height 33
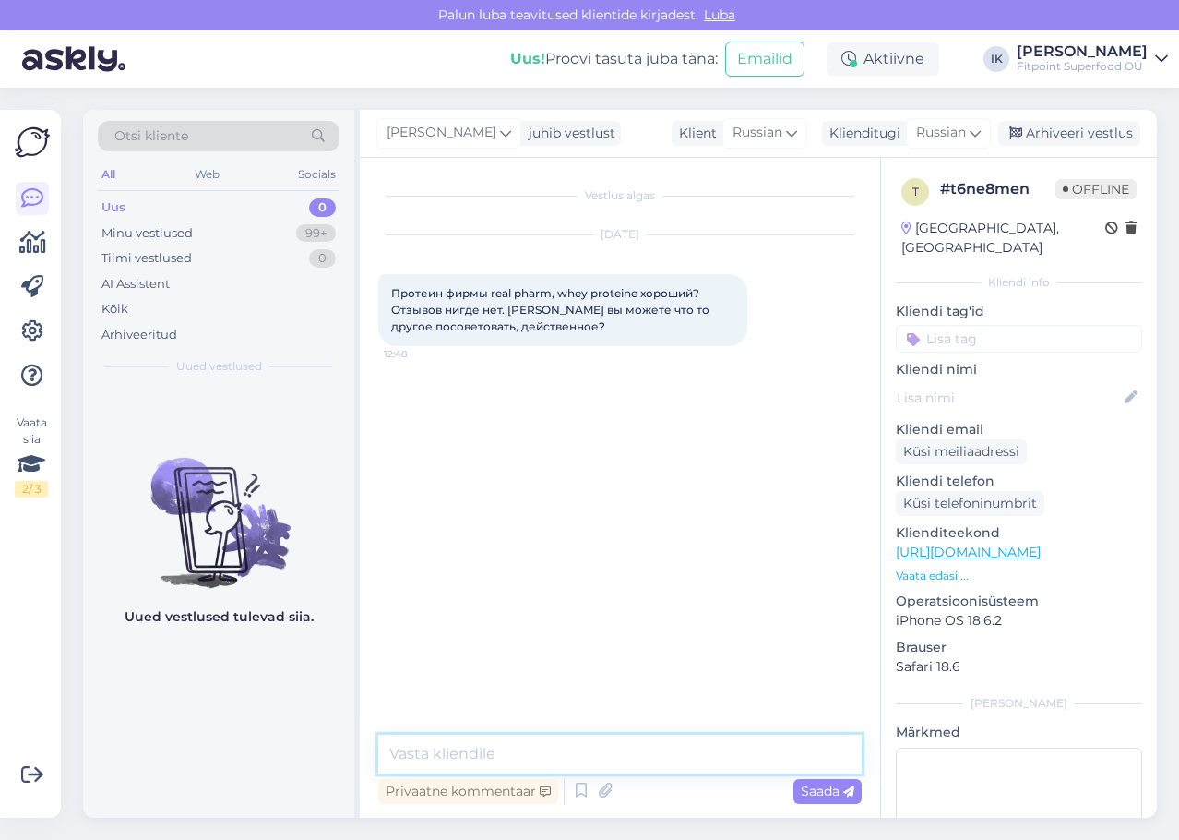
click at [648, 750] on textarea at bounding box center [619, 753] width 483 height 39
paste textarea "Здравствуйте! 👋 Протеин Real Pharm Whey — хороший выбор, это качественный сывор…"
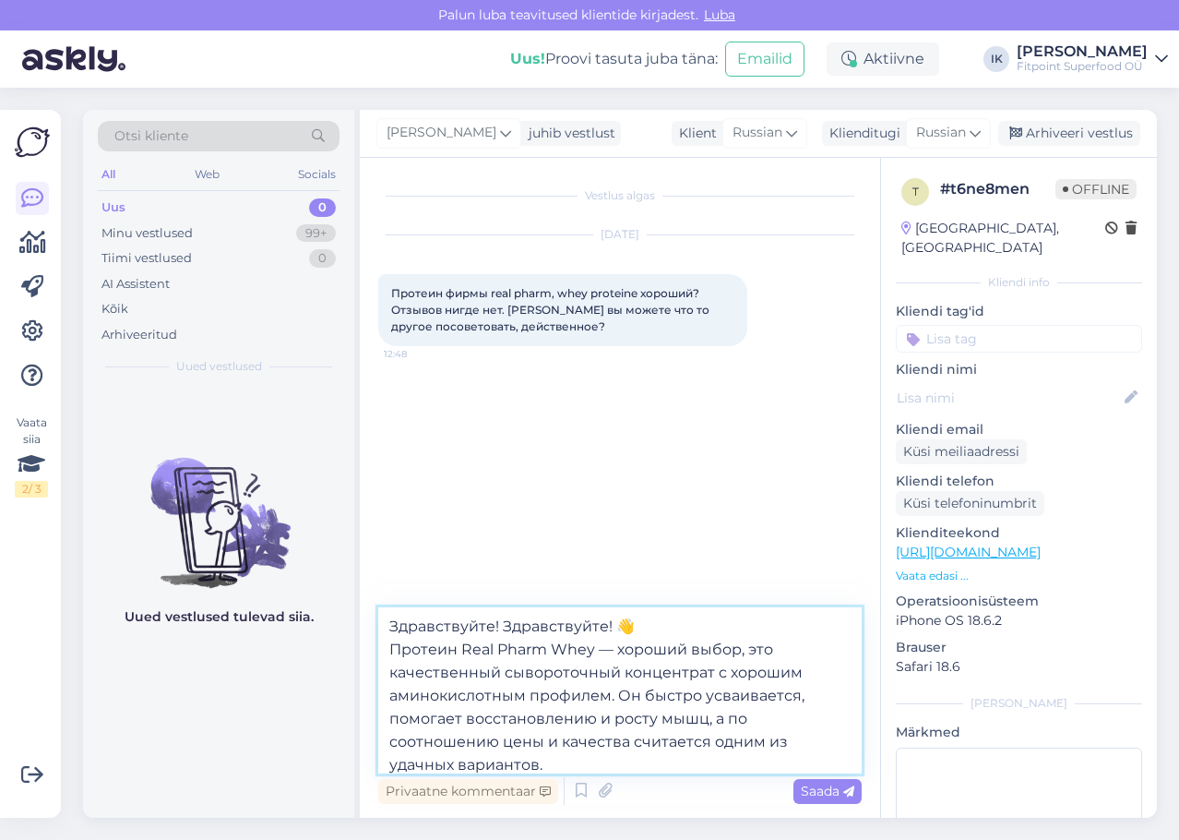
drag, startPoint x: 635, startPoint y: 632, endPoint x: 501, endPoint y: 632, distance: 133.8
click at [501, 632] on textarea "Здравствуйте! Здравствуйте! 👋 Протеин Real Pharm Whey — хороший выбор, это каче…" at bounding box center [619, 690] width 483 height 166
click at [755, 747] on textarea "Здравствуйте! Протеин Real Pharm Whey — хороший выбор, это качественный сыворот…" at bounding box center [619, 690] width 483 height 166
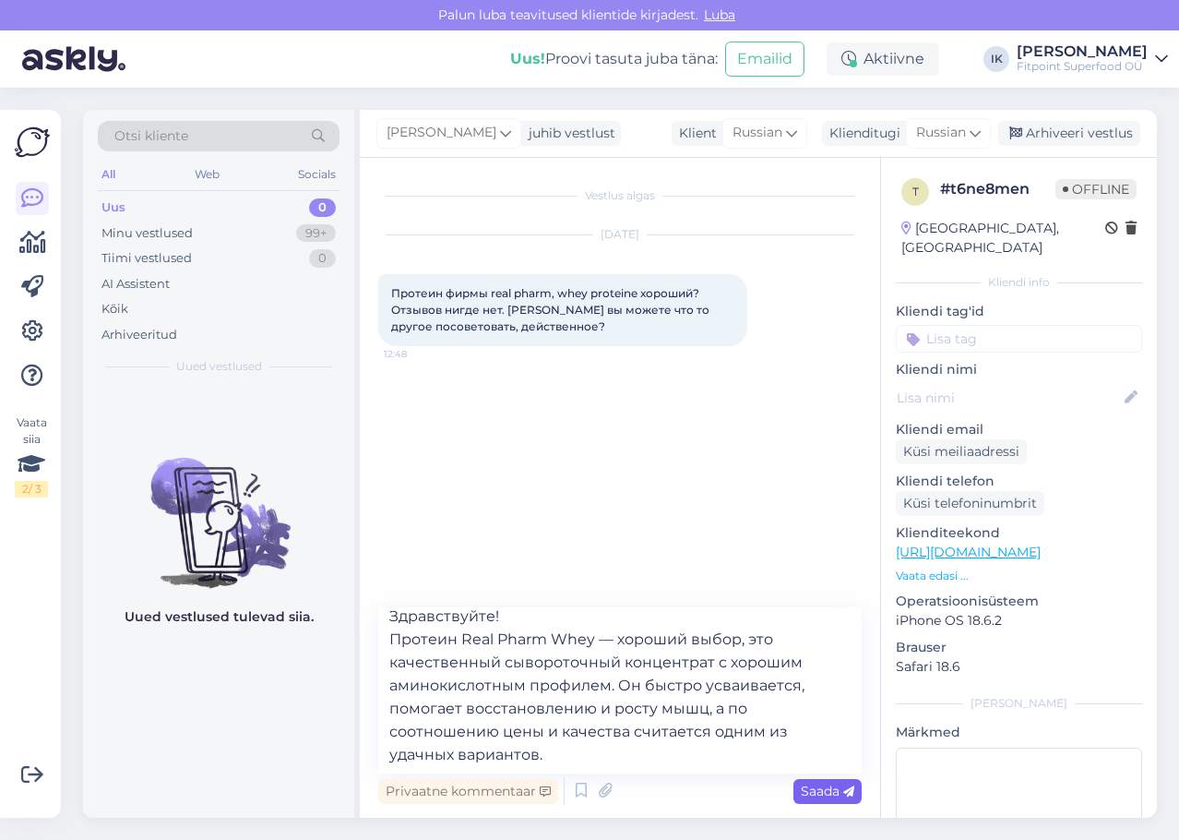
click at [817, 787] on span "Saada" at bounding box center [828, 790] width 54 height 17
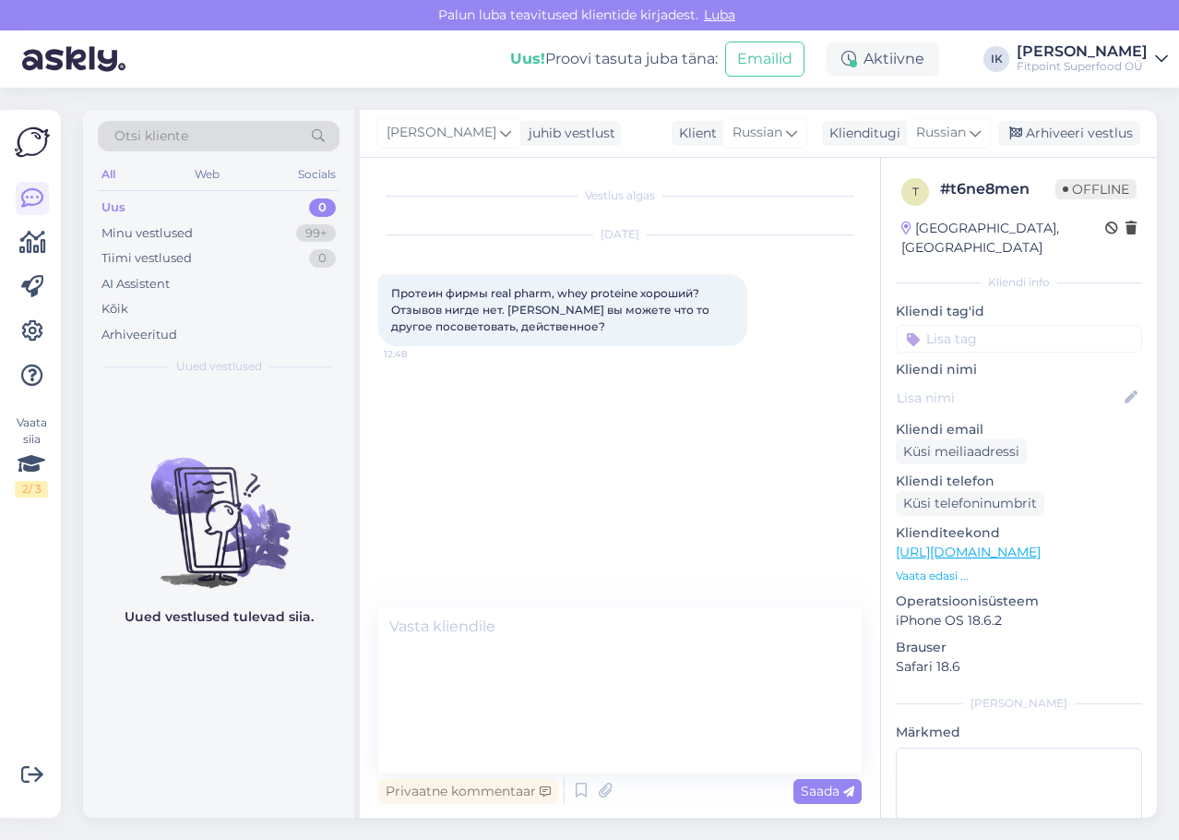
scroll to position [0, 0]
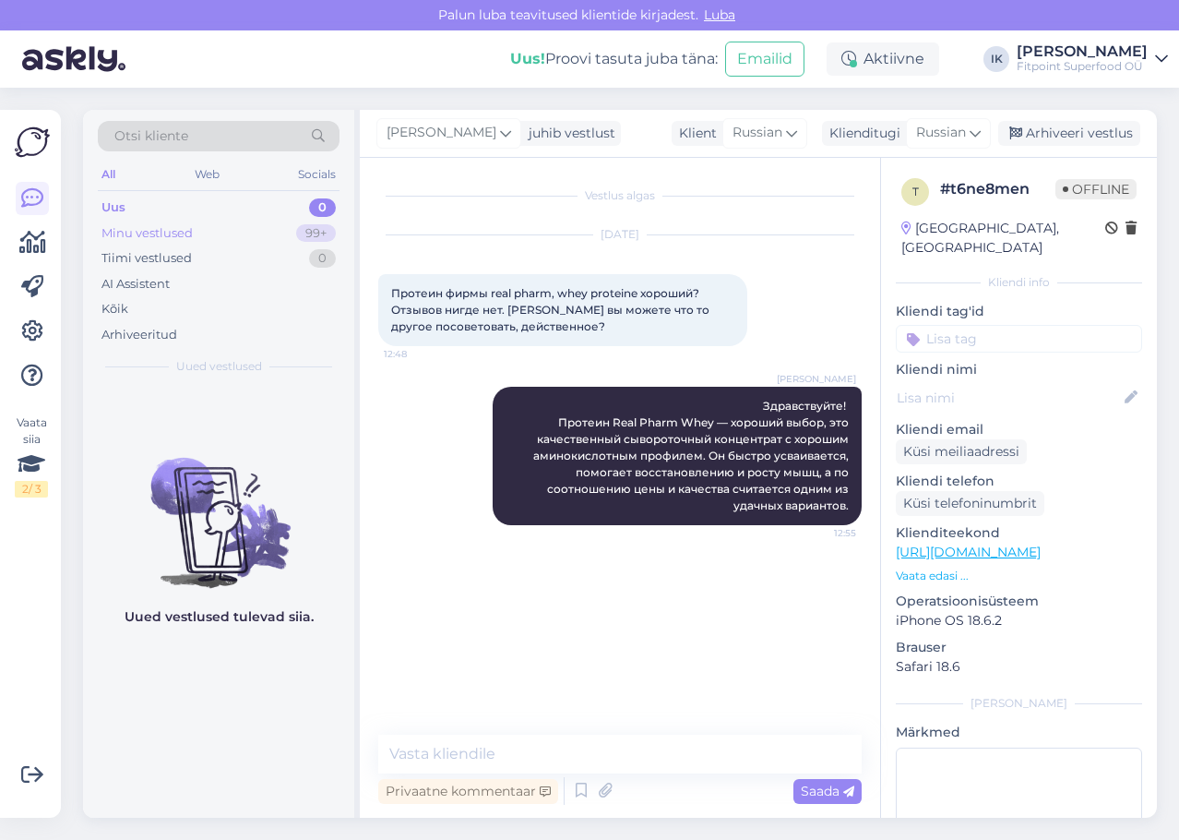
click at [274, 242] on div "Minu vestlused 99+" at bounding box center [219, 234] width 242 height 26
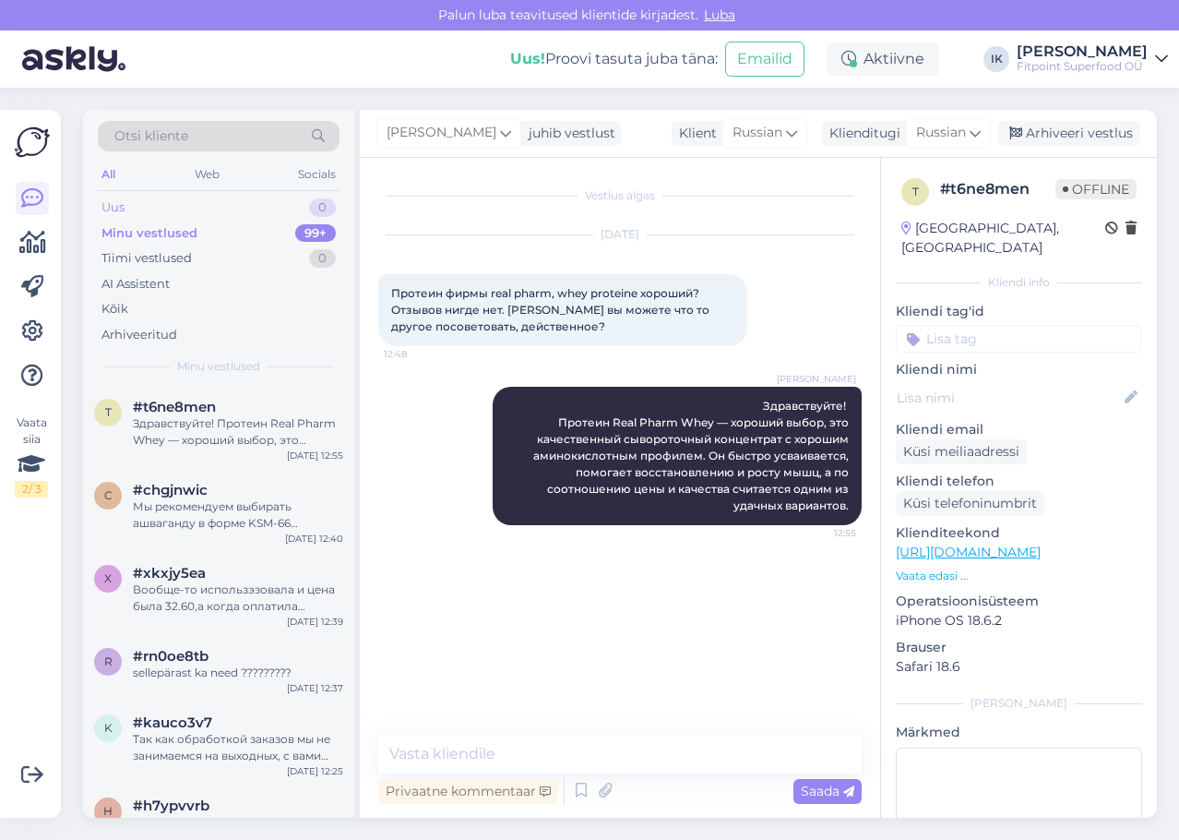
click at [282, 209] on div "Uus 0" at bounding box center [219, 208] width 242 height 26
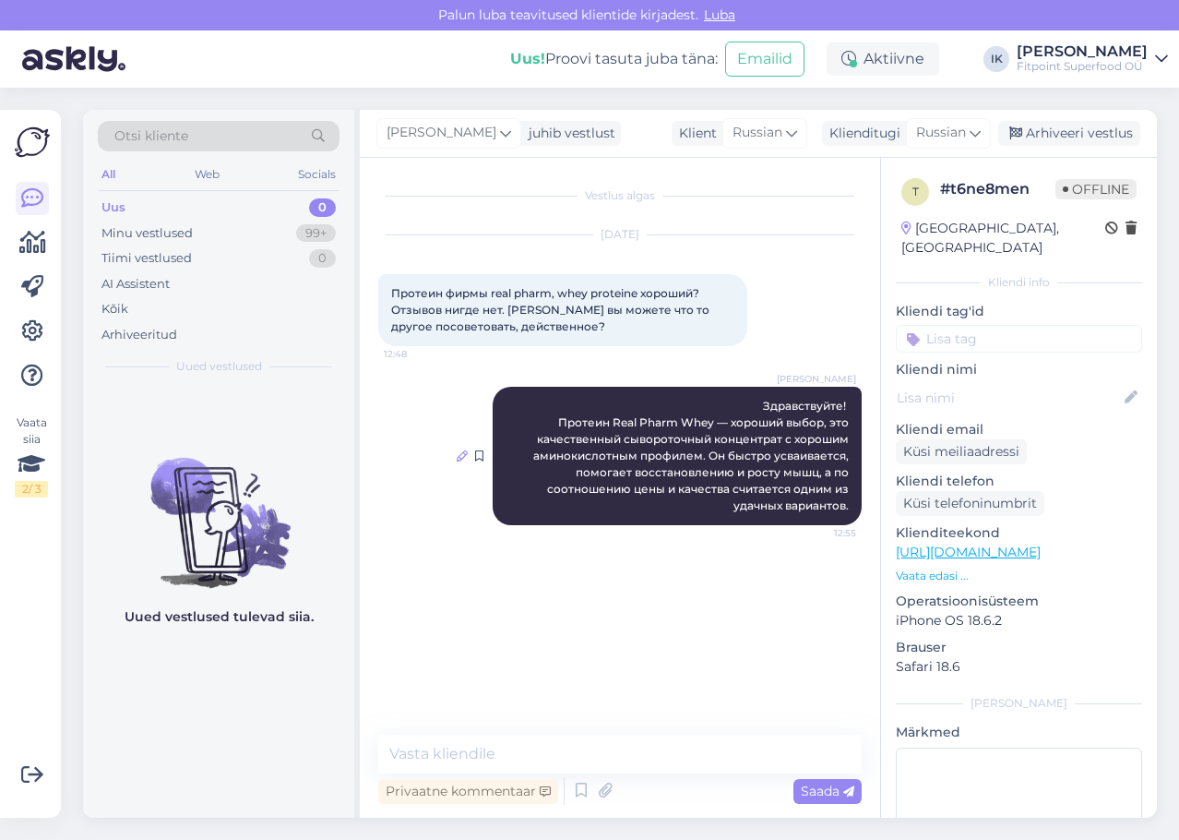
click at [463, 447] on div at bounding box center [462, 455] width 11 height 17
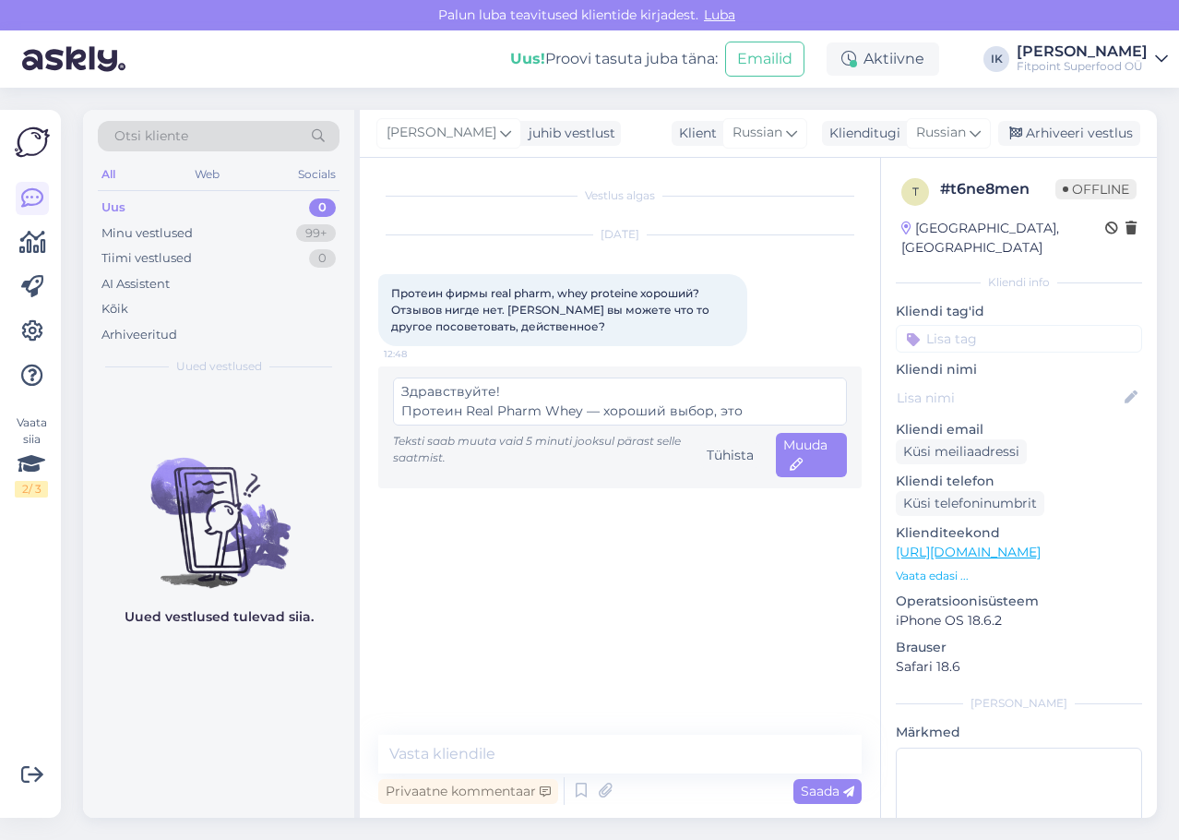
click at [644, 580] on div "Vestlus algas [DATE] Протеин фирмы real pharm, whey proteine хороший? Отзывов н…" at bounding box center [628, 447] width 500 height 542
click at [733, 452] on div "Tühista" at bounding box center [730, 455] width 62 height 25
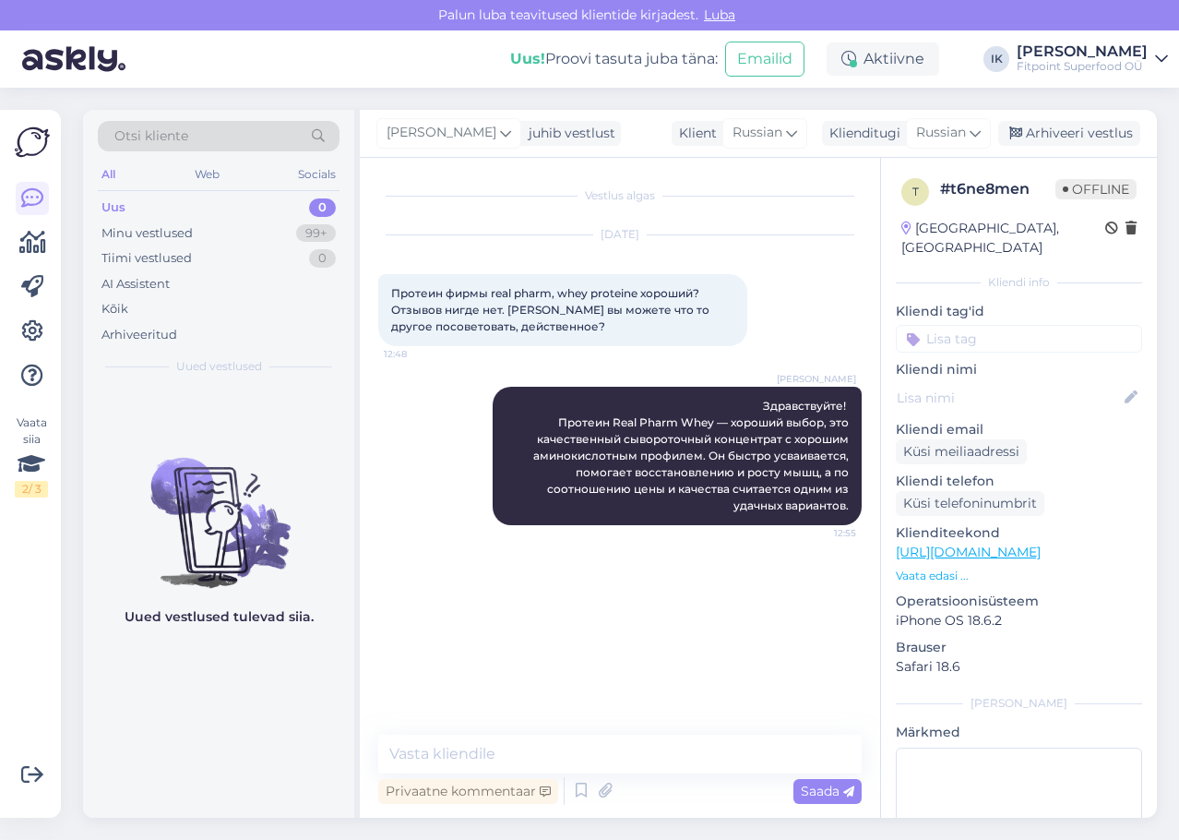
click at [751, 602] on div "Vestlus algas [DATE] Протеин фирмы real pharm, whey proteine хороший? Отзывов н…" at bounding box center [628, 447] width 500 height 542
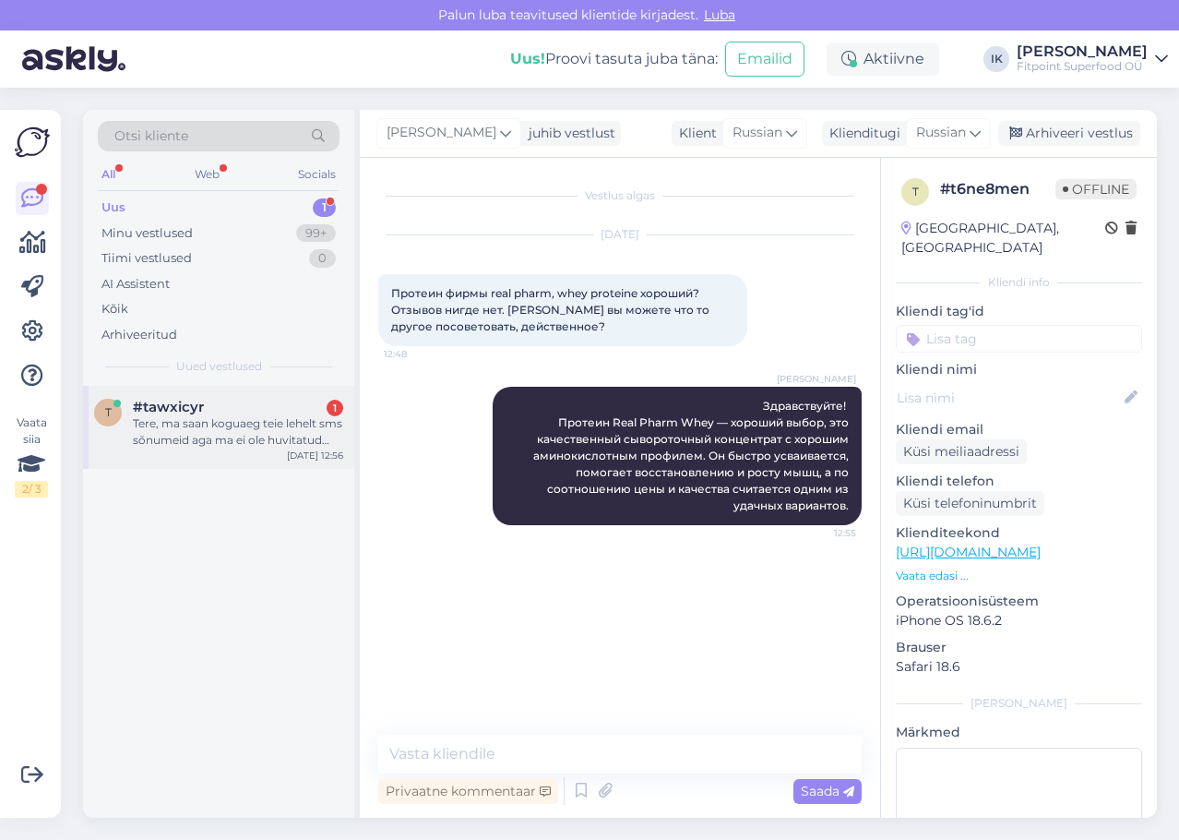
click at [233, 440] on div "Tere, ma saan koguaeg teie lehelt sms sõnumeid aga ma ei ole huvitatud nendest.…" at bounding box center [238, 431] width 210 height 33
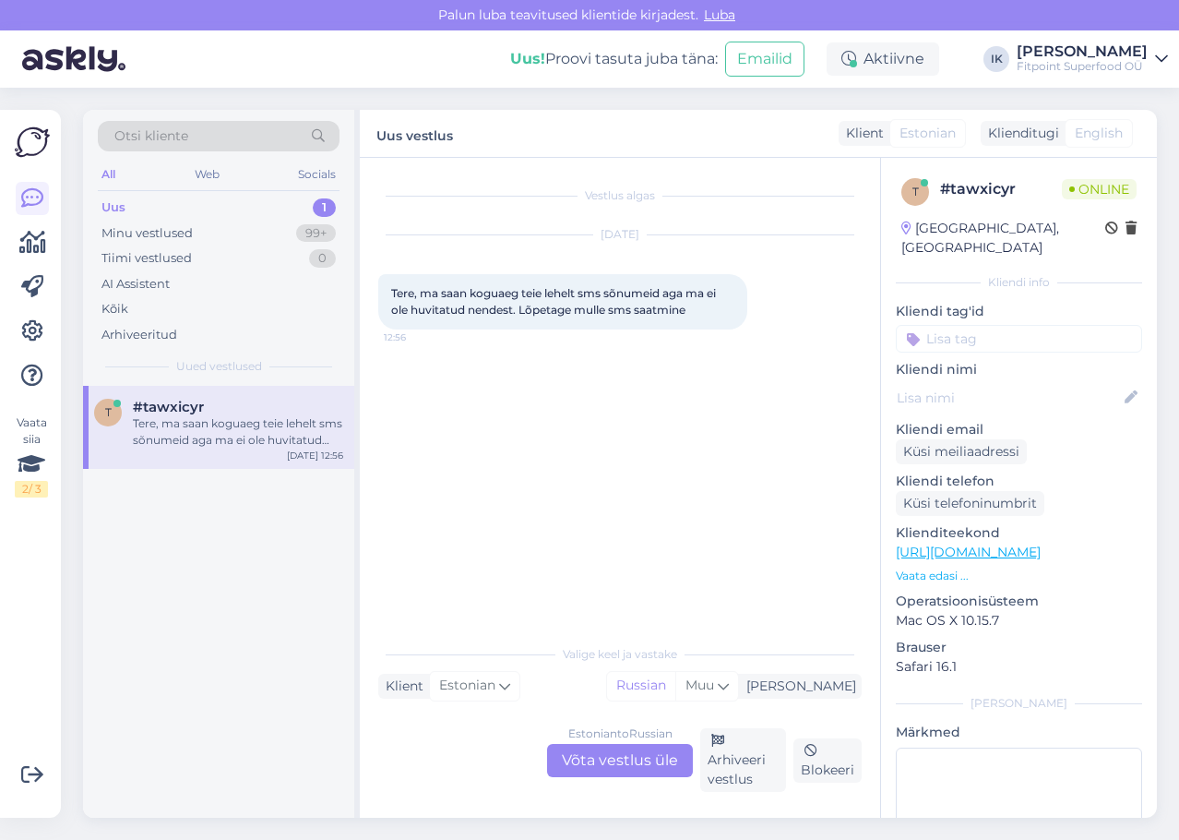
click at [636, 772] on div "Estonian to Russian Võta vestlus üle" at bounding box center [620, 760] width 146 height 33
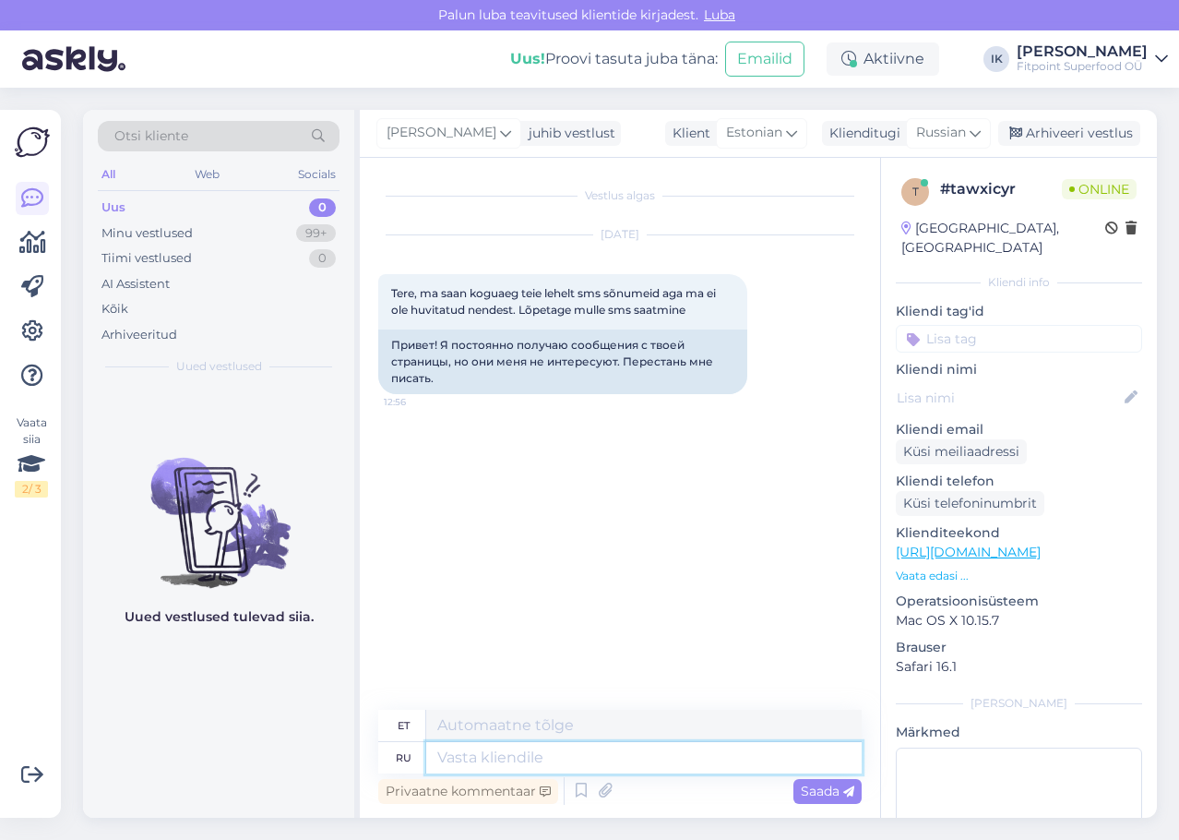
click at [643, 746] on textarea at bounding box center [643, 757] width 435 height 31
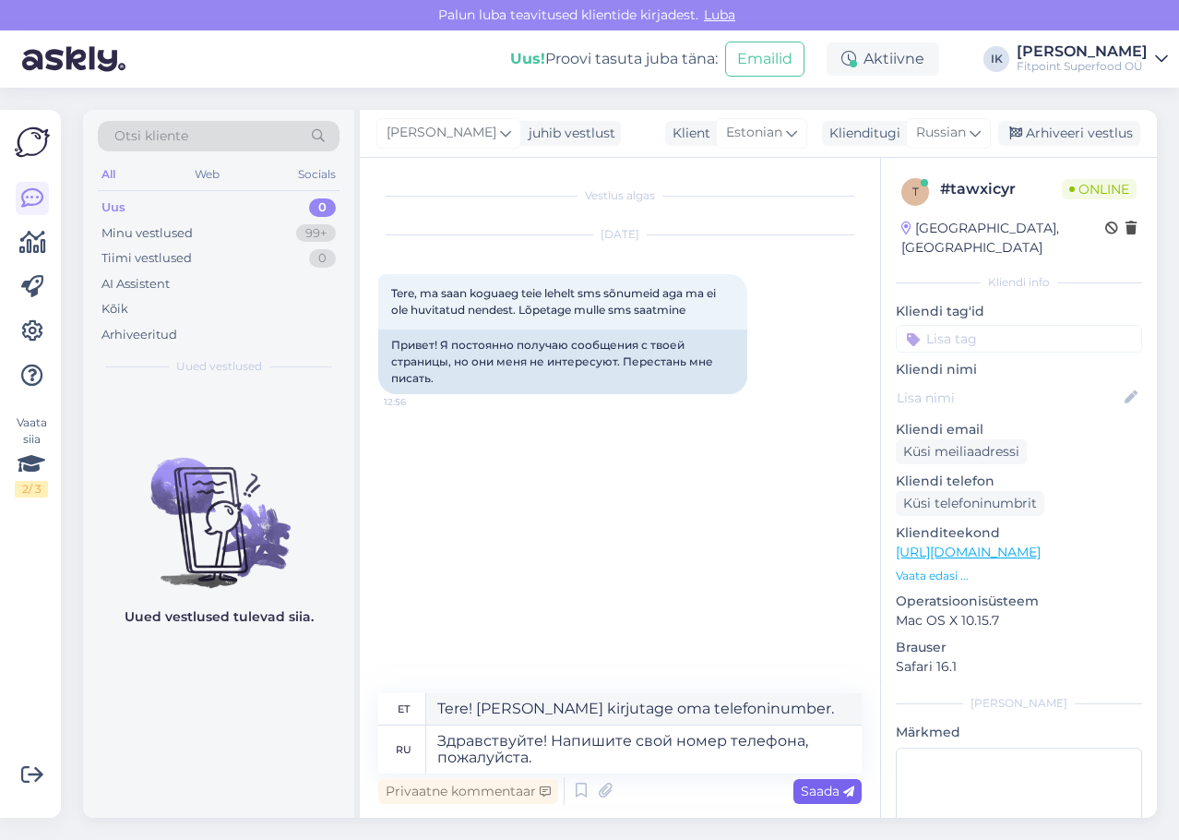
click at [827, 790] on span "Saada" at bounding box center [828, 790] width 54 height 17
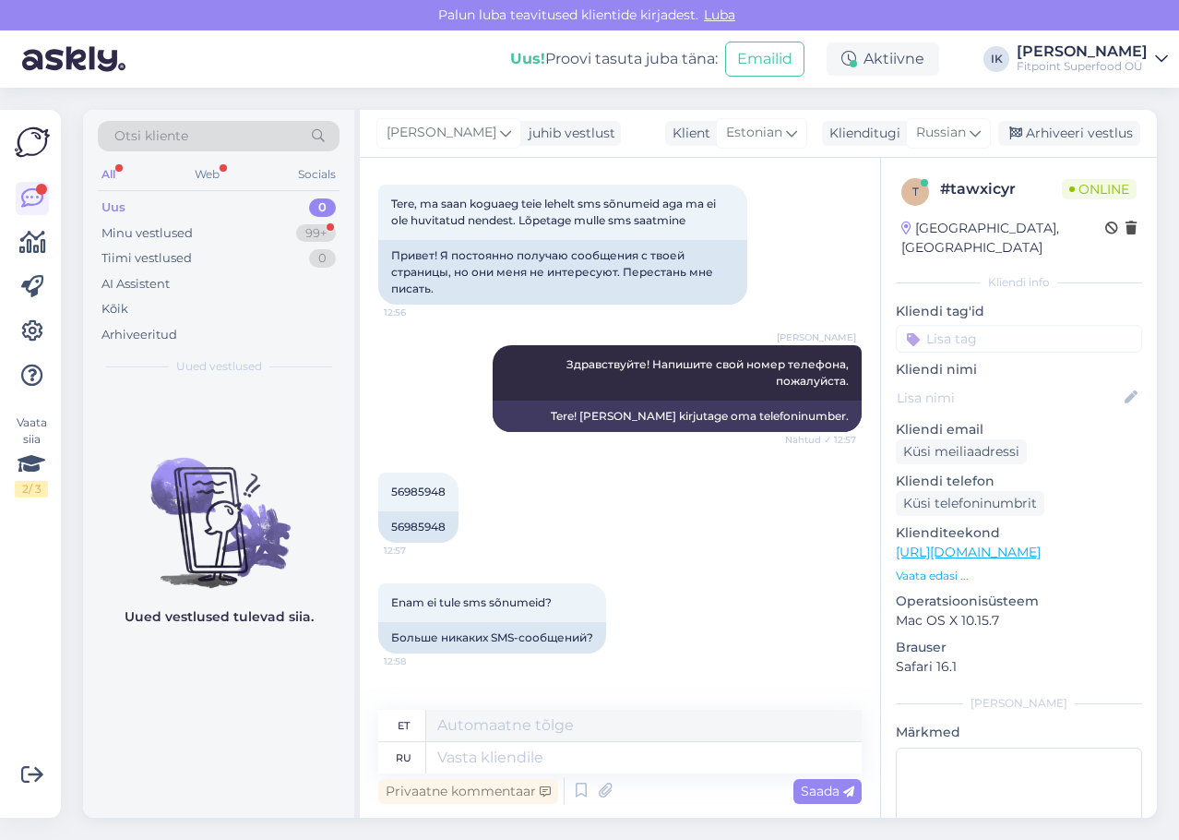
scroll to position [181, 0]
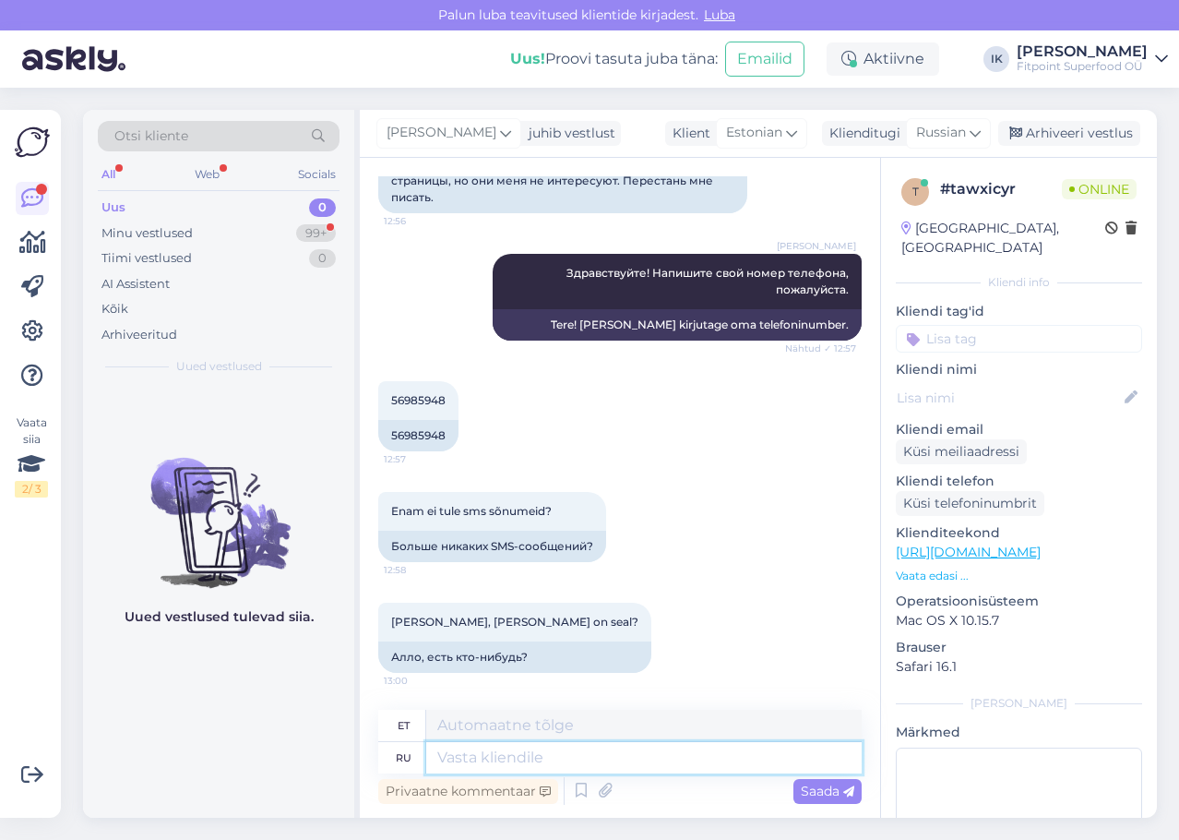
click at [531, 754] on textarea at bounding box center [643, 757] width 435 height 31
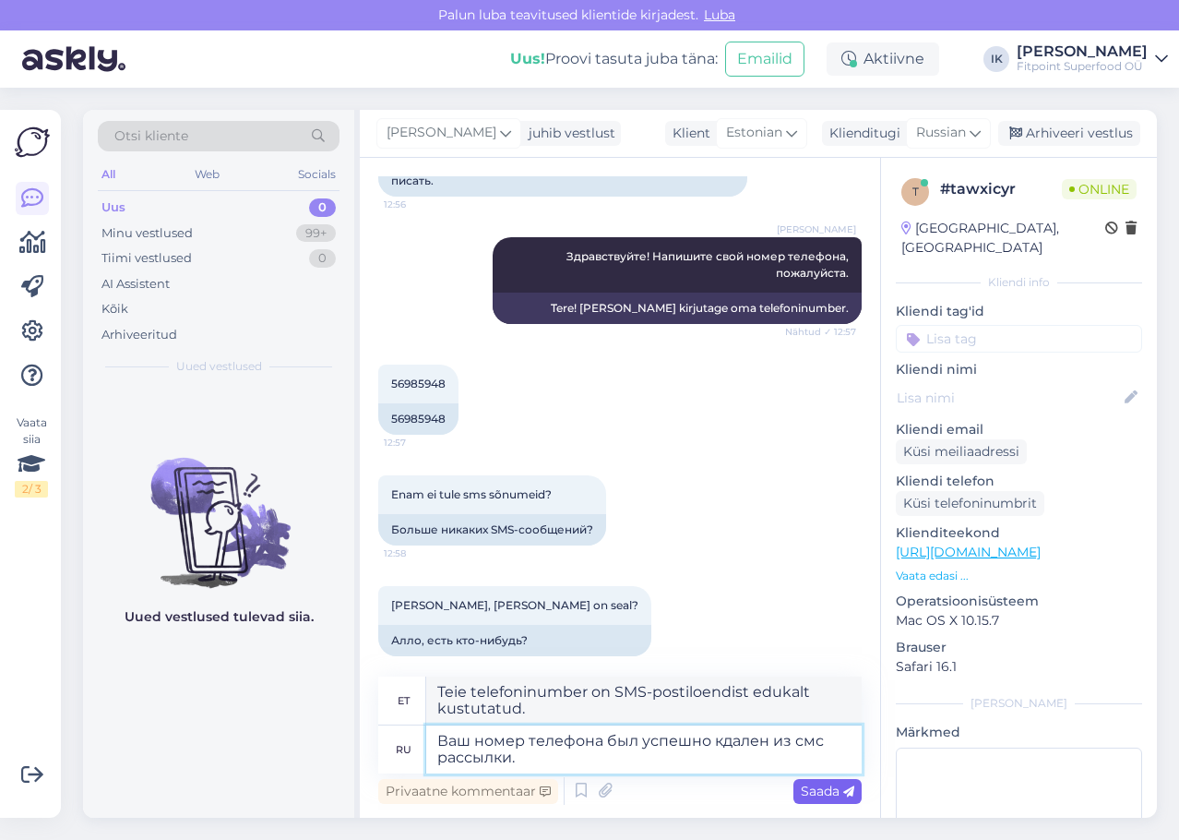
scroll to position [200, 0]
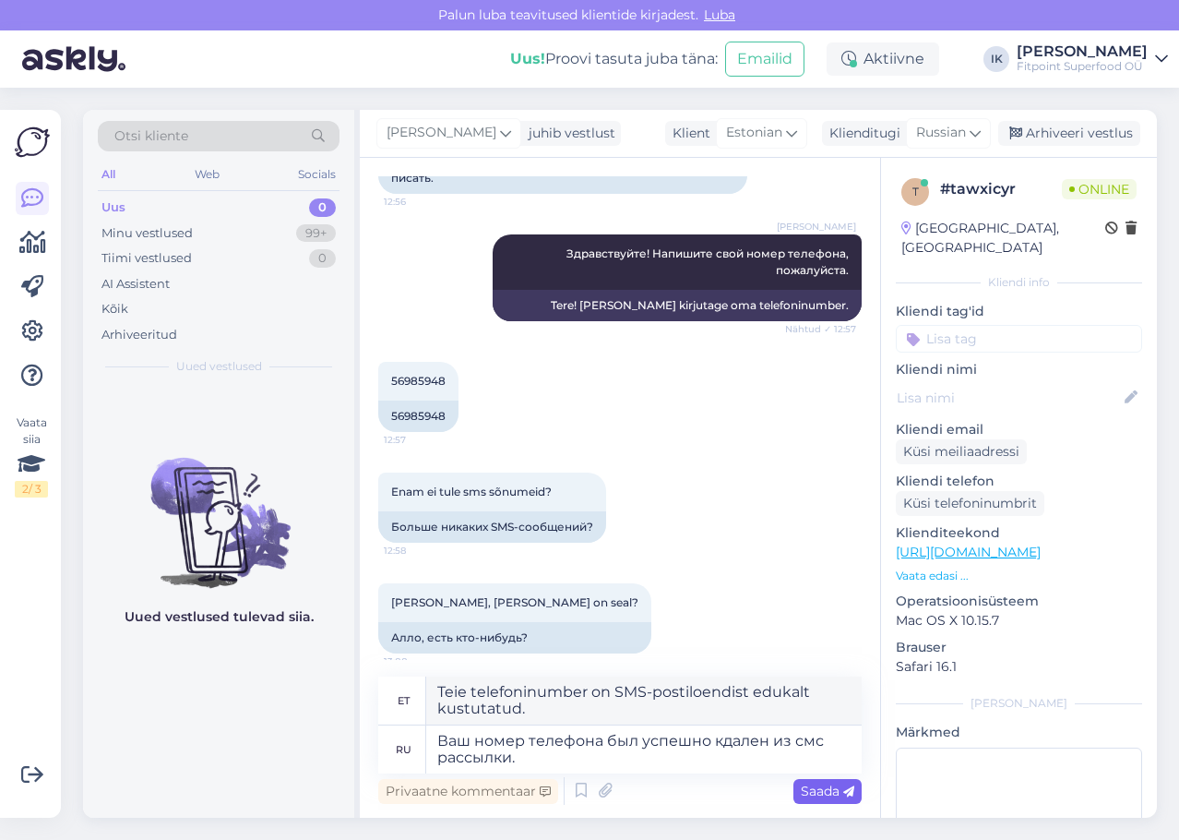
click at [824, 793] on span "Saada" at bounding box center [828, 790] width 54 height 17
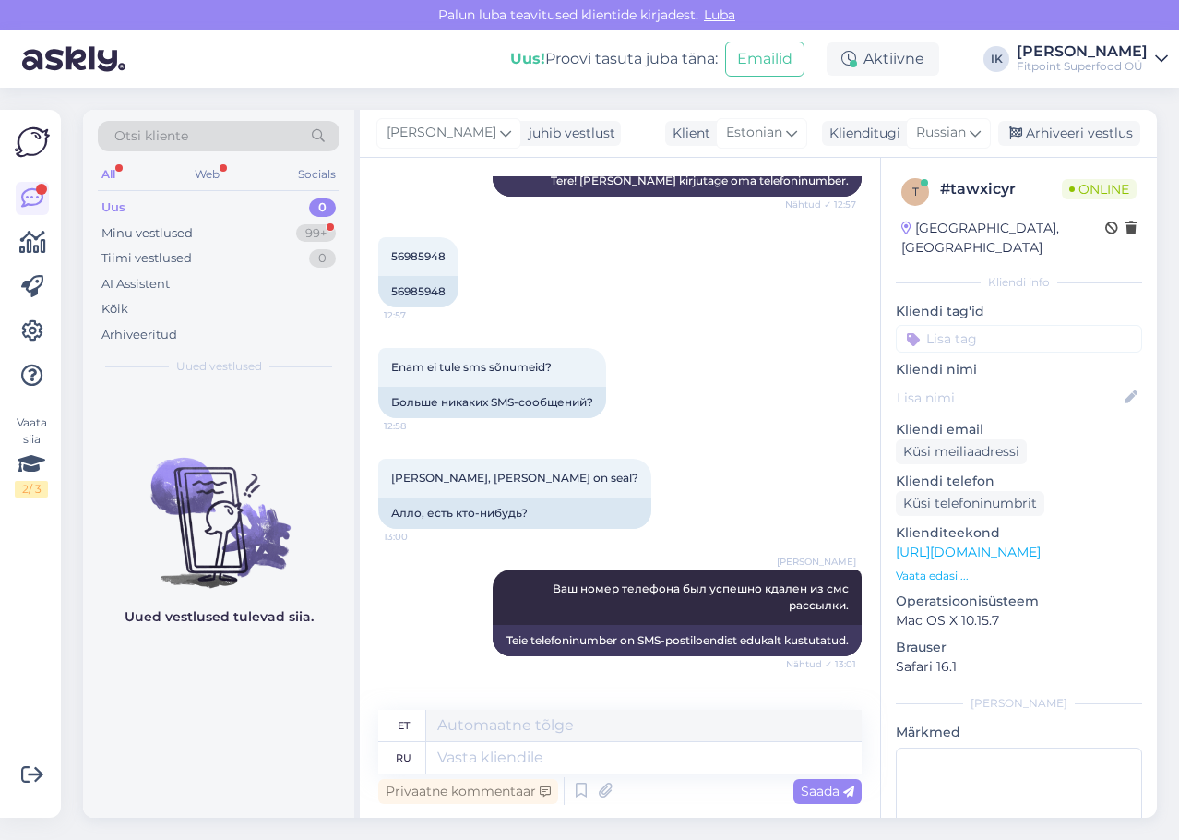
scroll to position [435, 0]
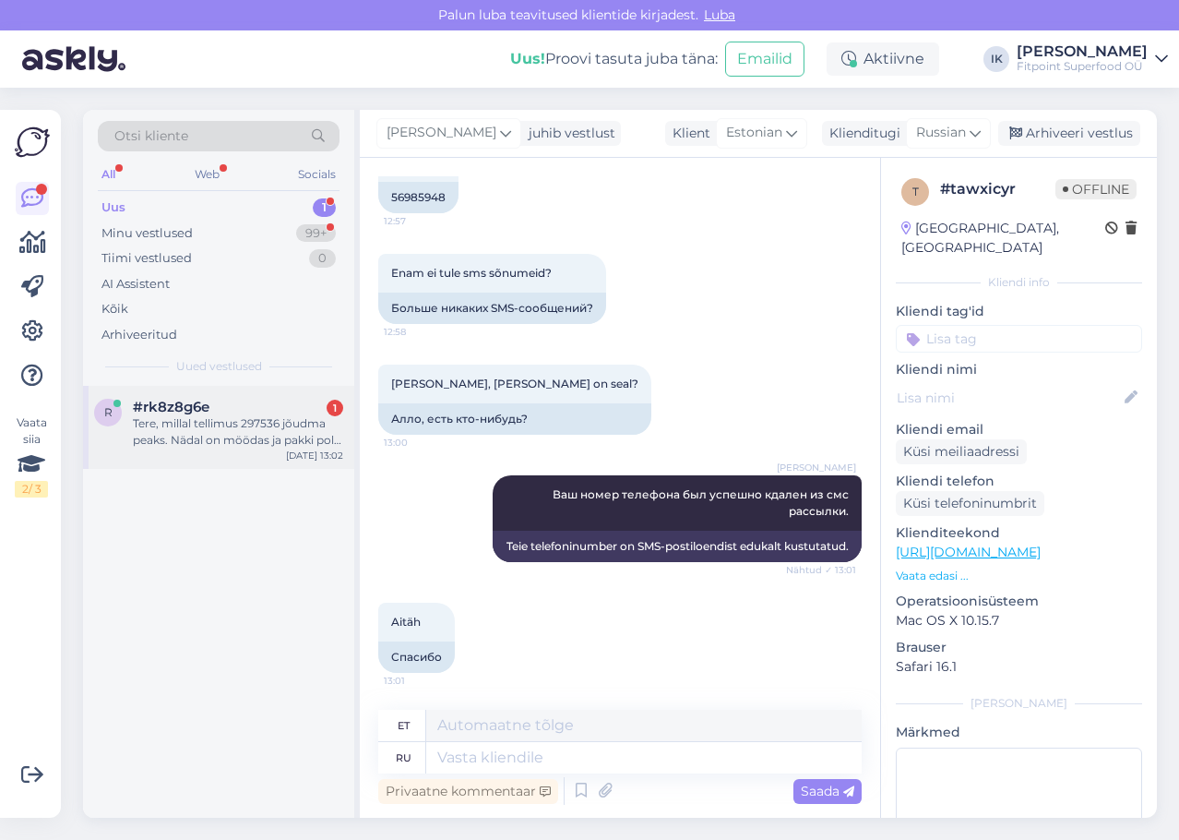
click at [248, 419] on div "Tere, millal tellimus 297536 jõudma peaks. Nädal on möödas ja pakki pole jõudnu…" at bounding box center [238, 431] width 210 height 33
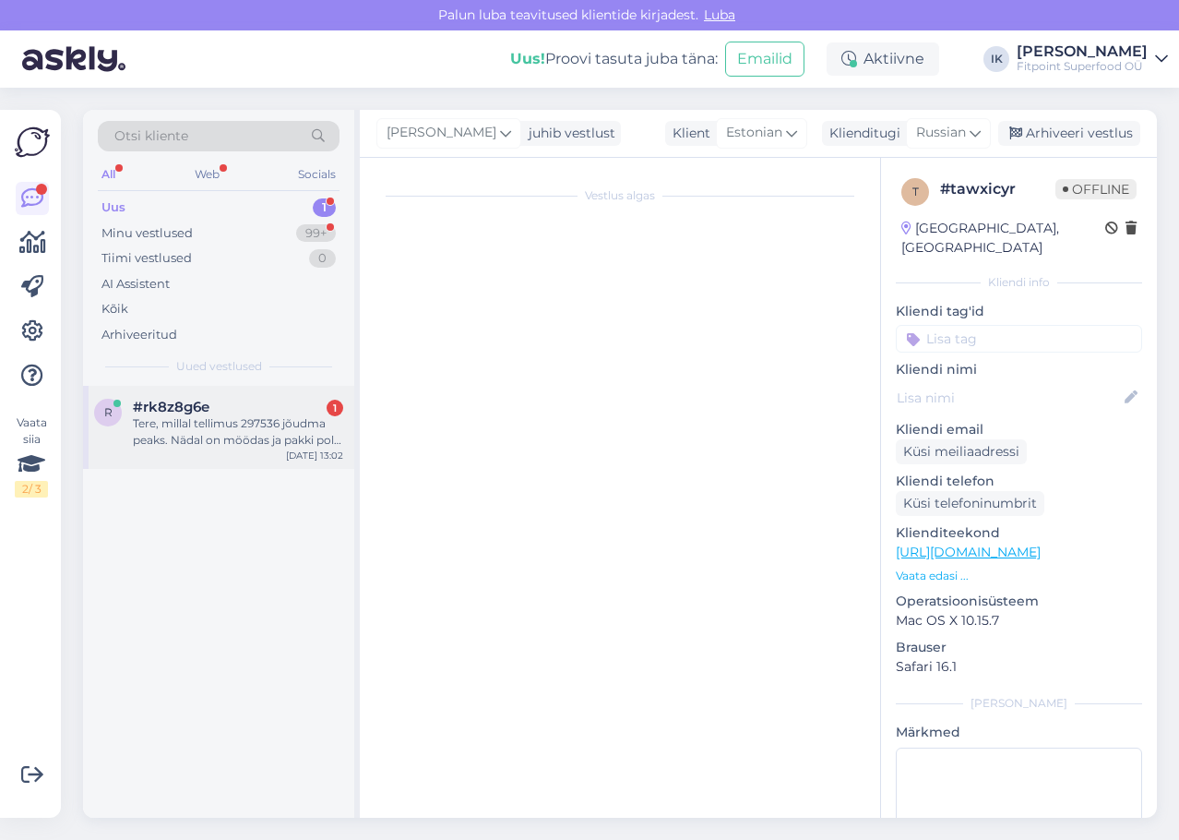
scroll to position [0, 0]
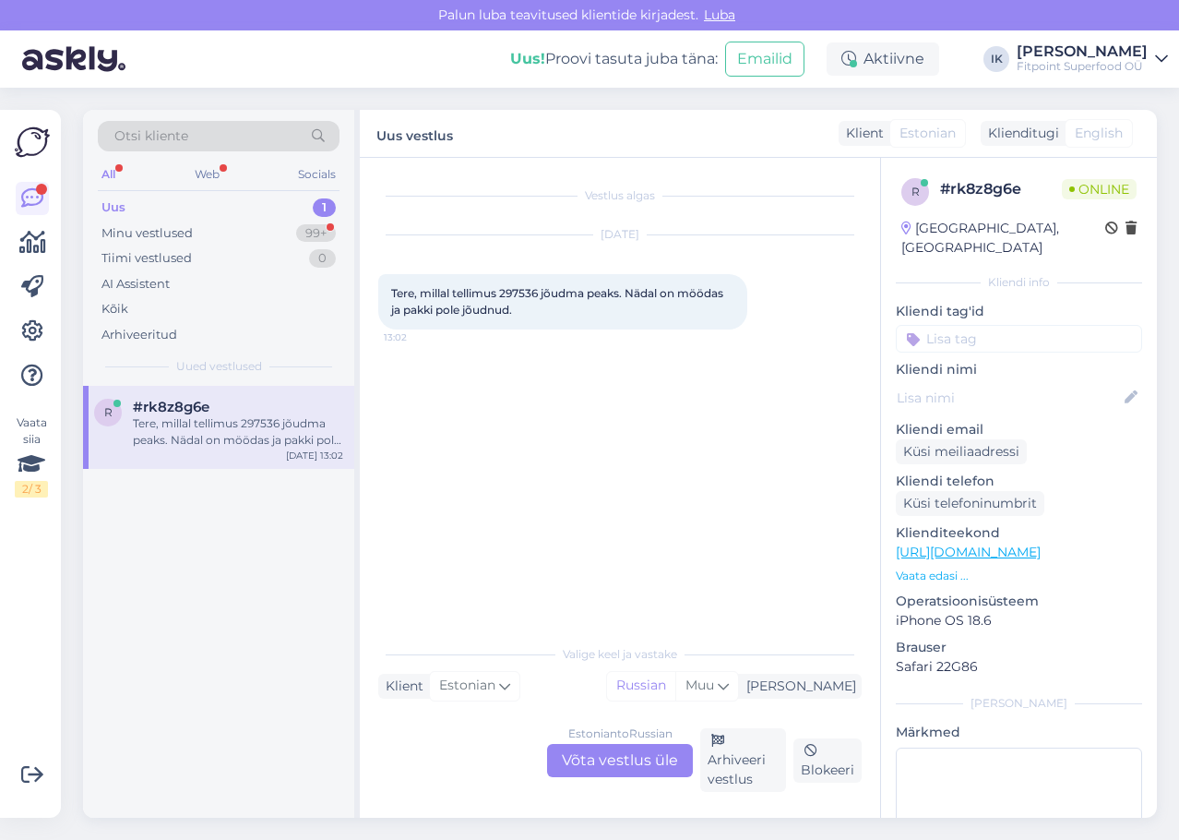
click at [638, 754] on div "Estonian to Russian Võta vestlus üle" at bounding box center [620, 760] width 146 height 33
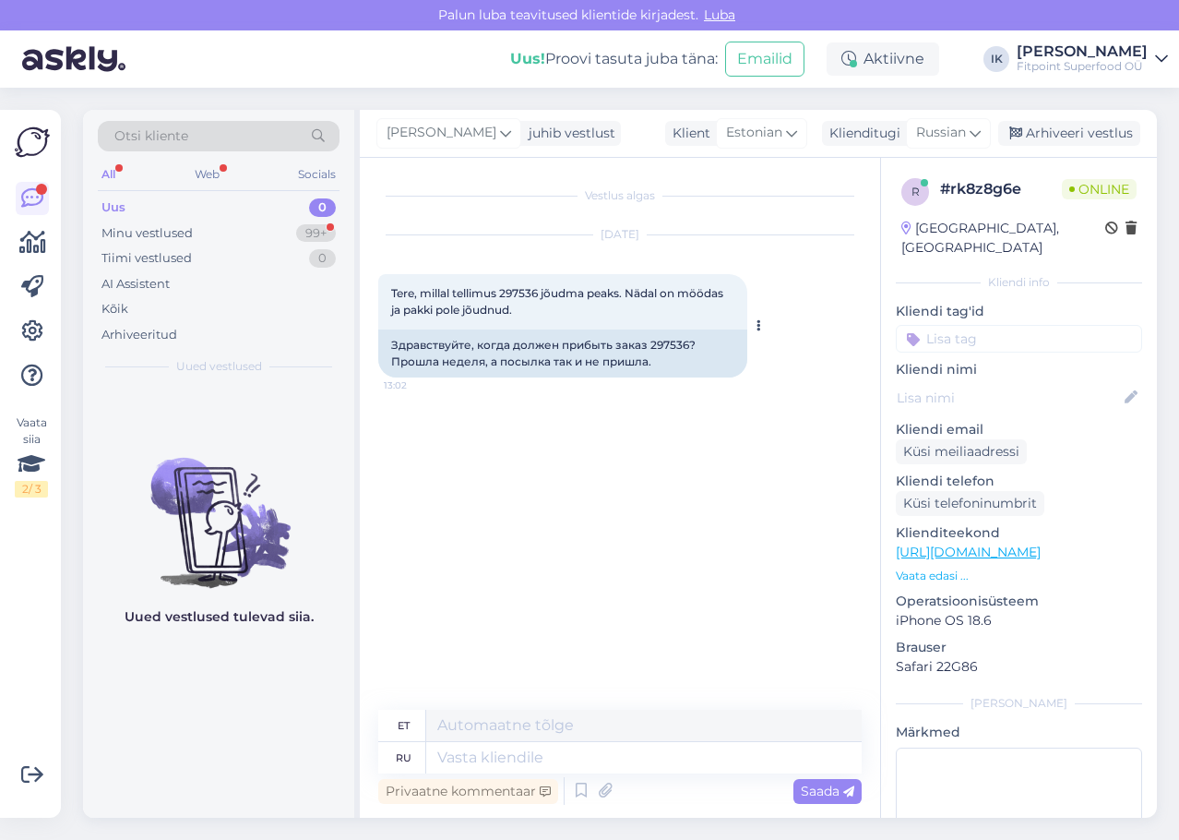
click at [513, 292] on span "Tere, millal tellimus 297536 jõudma peaks. Nädal on möödas ja pakki pole jõudnu…" at bounding box center [558, 301] width 335 height 30
click at [672, 760] on textarea at bounding box center [643, 757] width 435 height 31
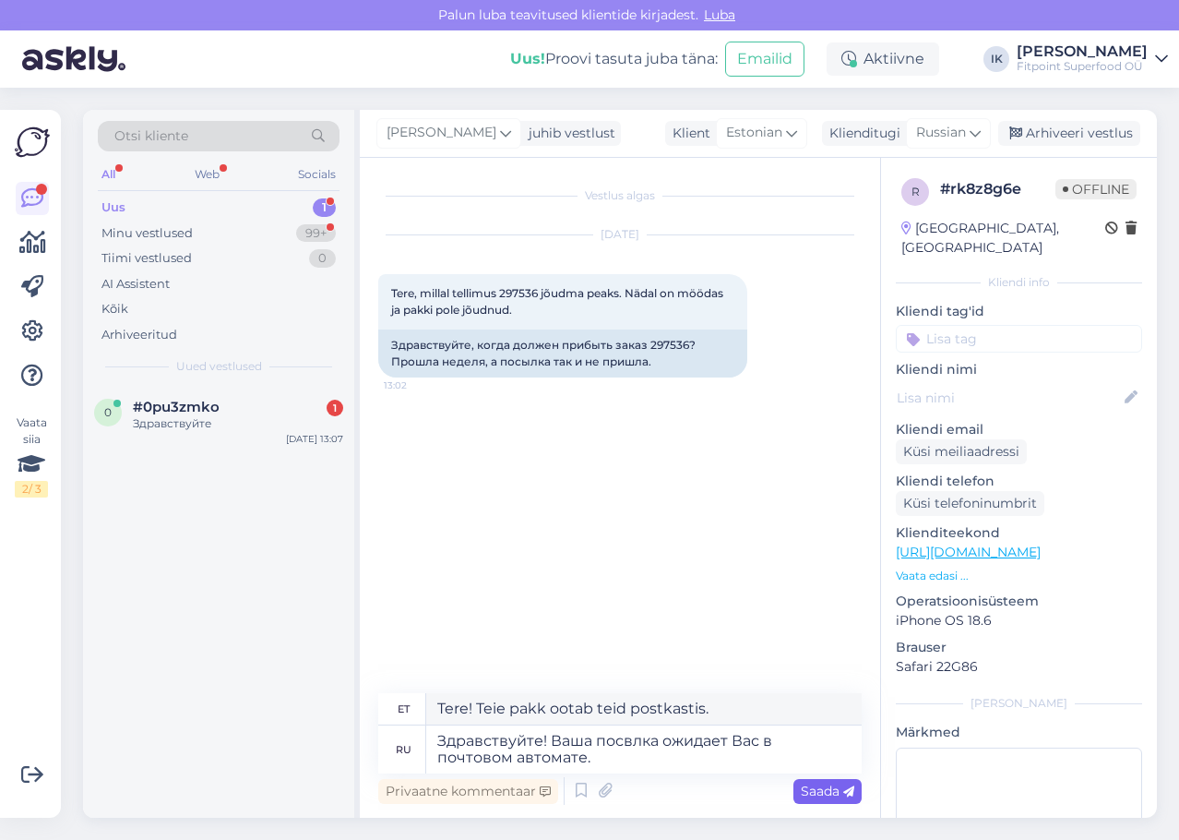
click at [825, 794] on span "Saada" at bounding box center [828, 790] width 54 height 17
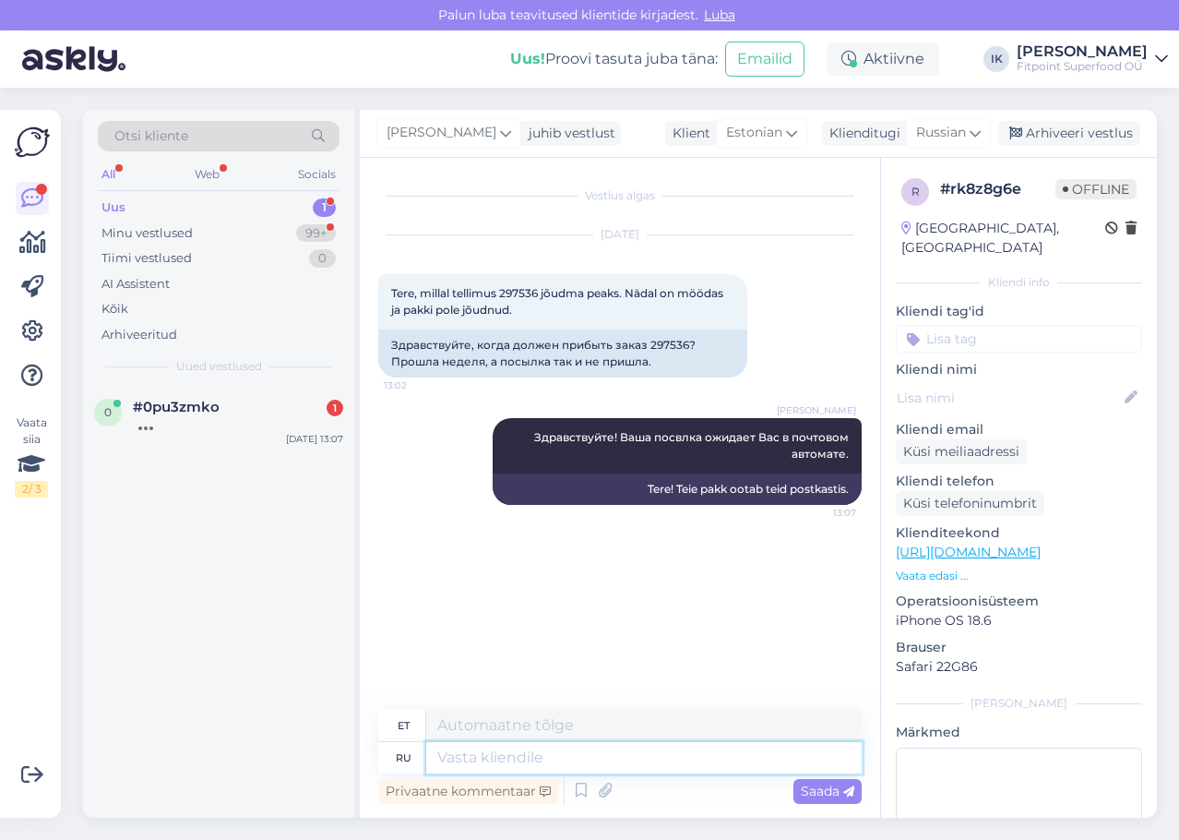
click at [802, 767] on textarea at bounding box center [643, 757] width 435 height 31
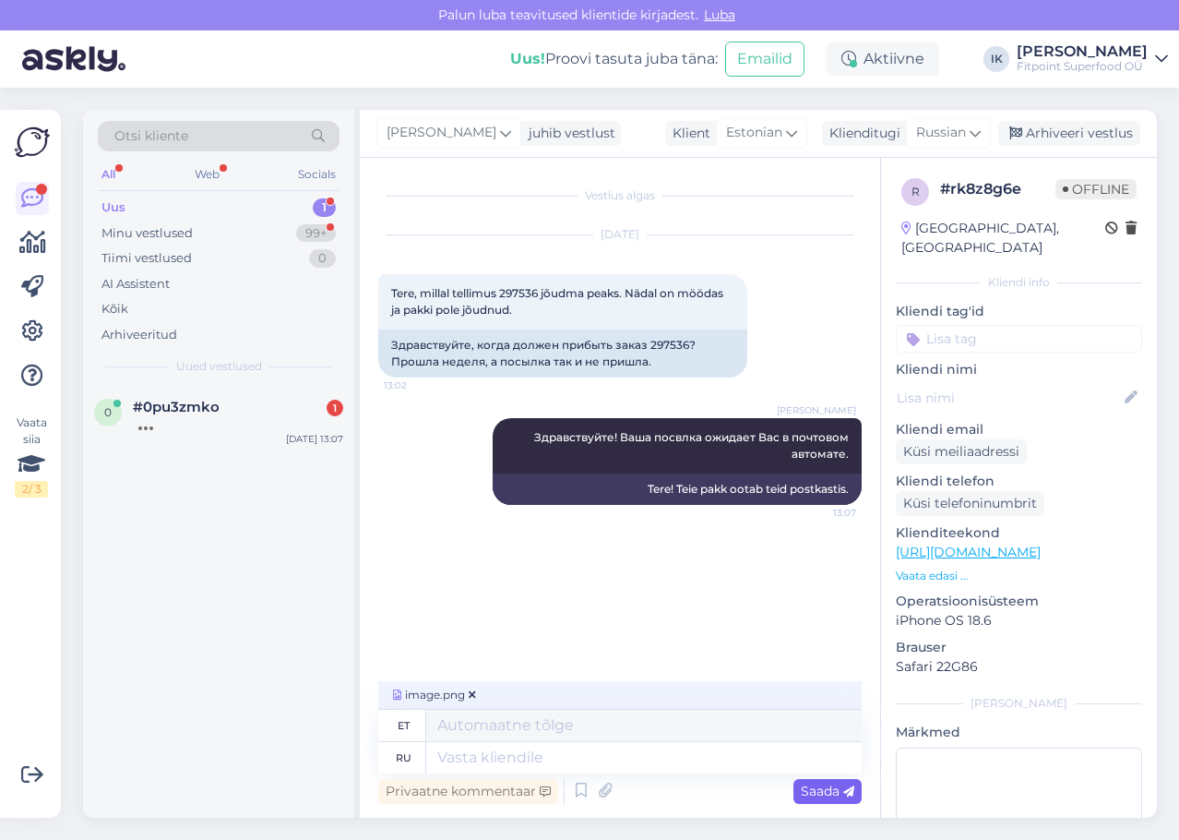
click at [836, 796] on span "Saada" at bounding box center [828, 790] width 54 height 17
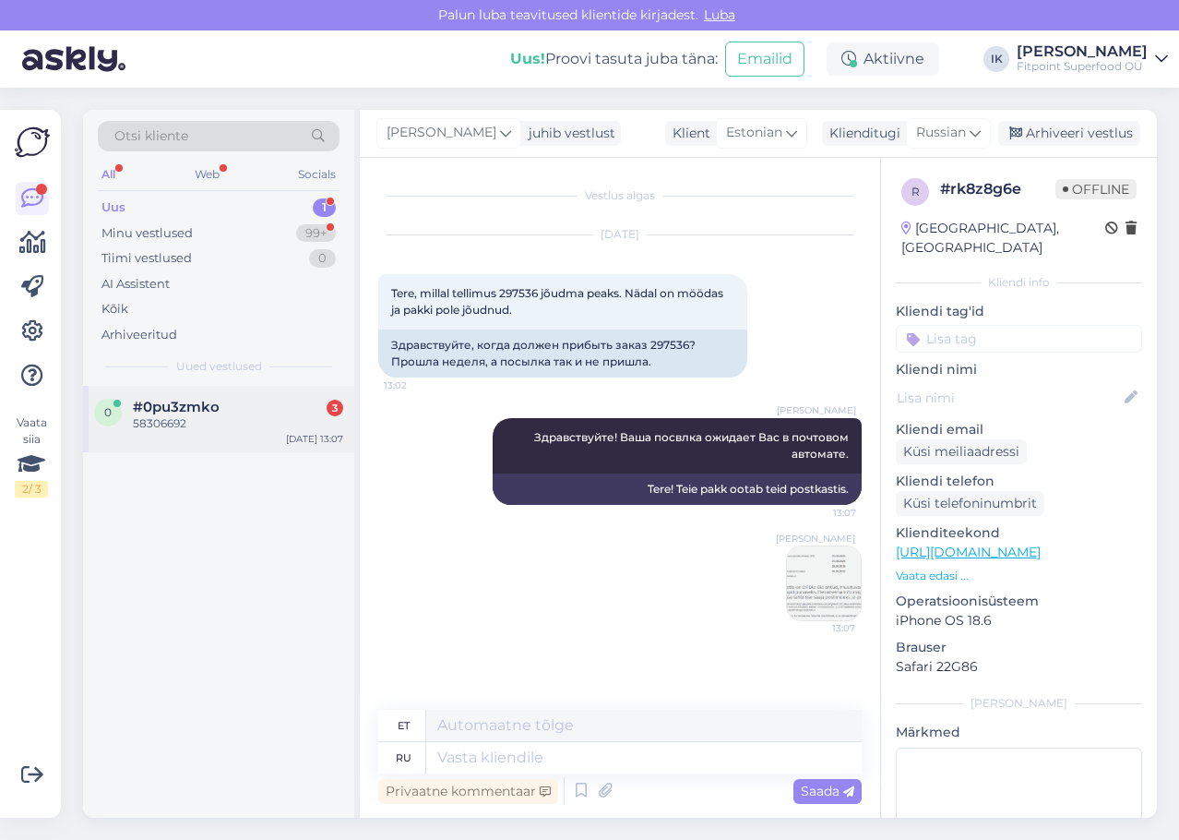
click at [272, 443] on div "0 #0pu3zmko 3 58306692 [DATE] 13:07" at bounding box center [218, 419] width 271 height 66
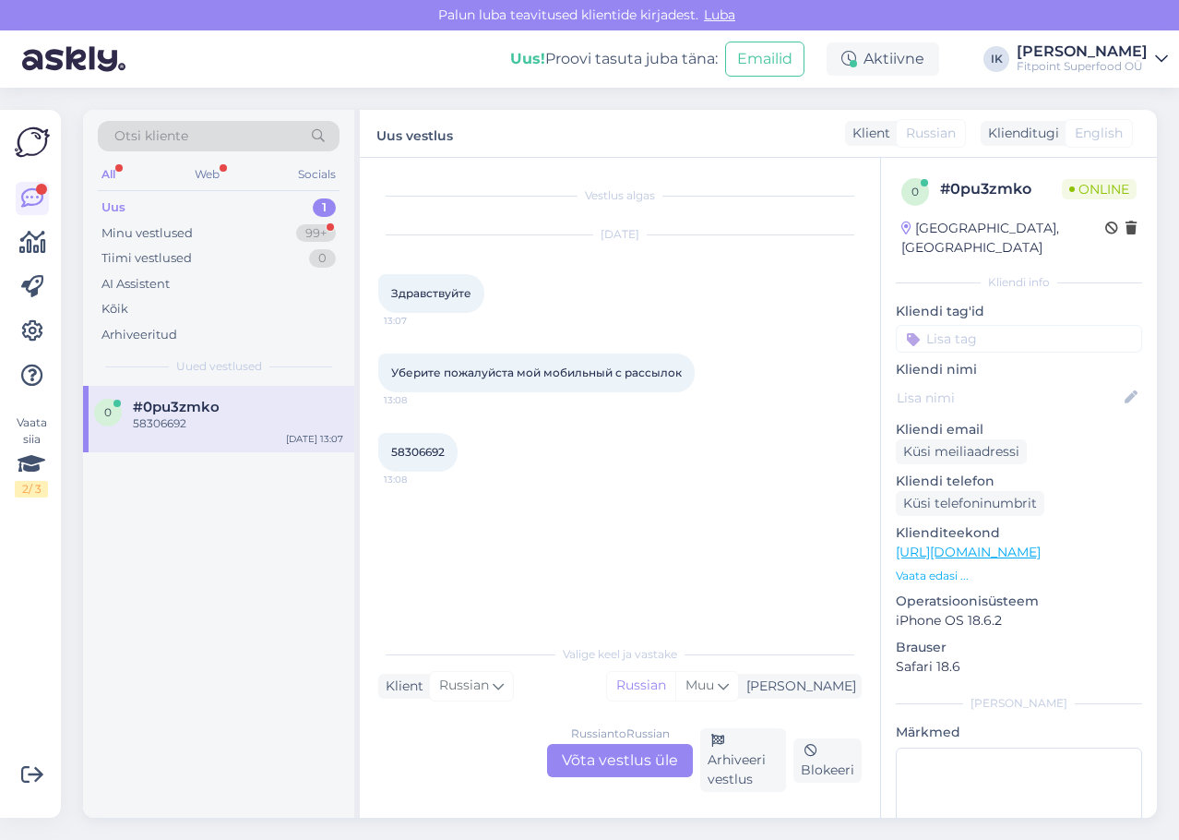
click at [602, 753] on div "Russian to Russian Võta vestlus üle" at bounding box center [620, 760] width 146 height 33
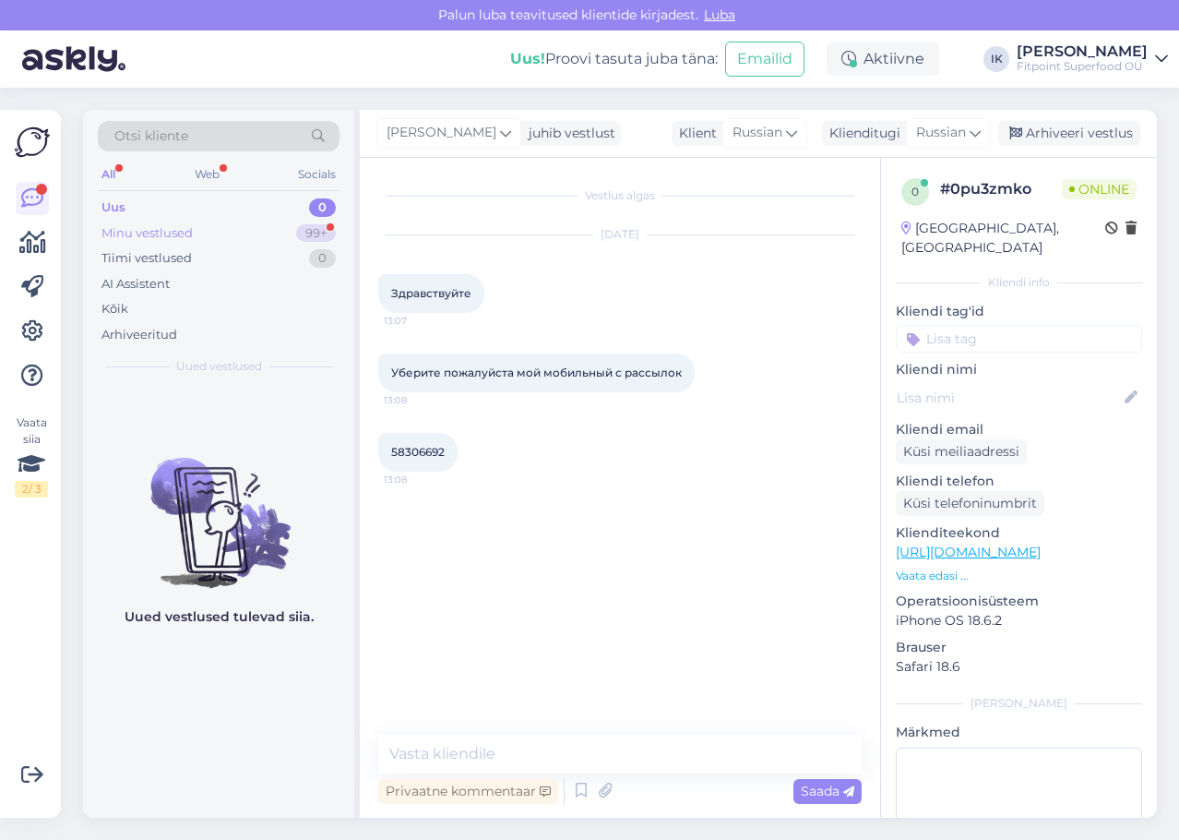
click at [303, 234] on div "99+" at bounding box center [316, 233] width 40 height 18
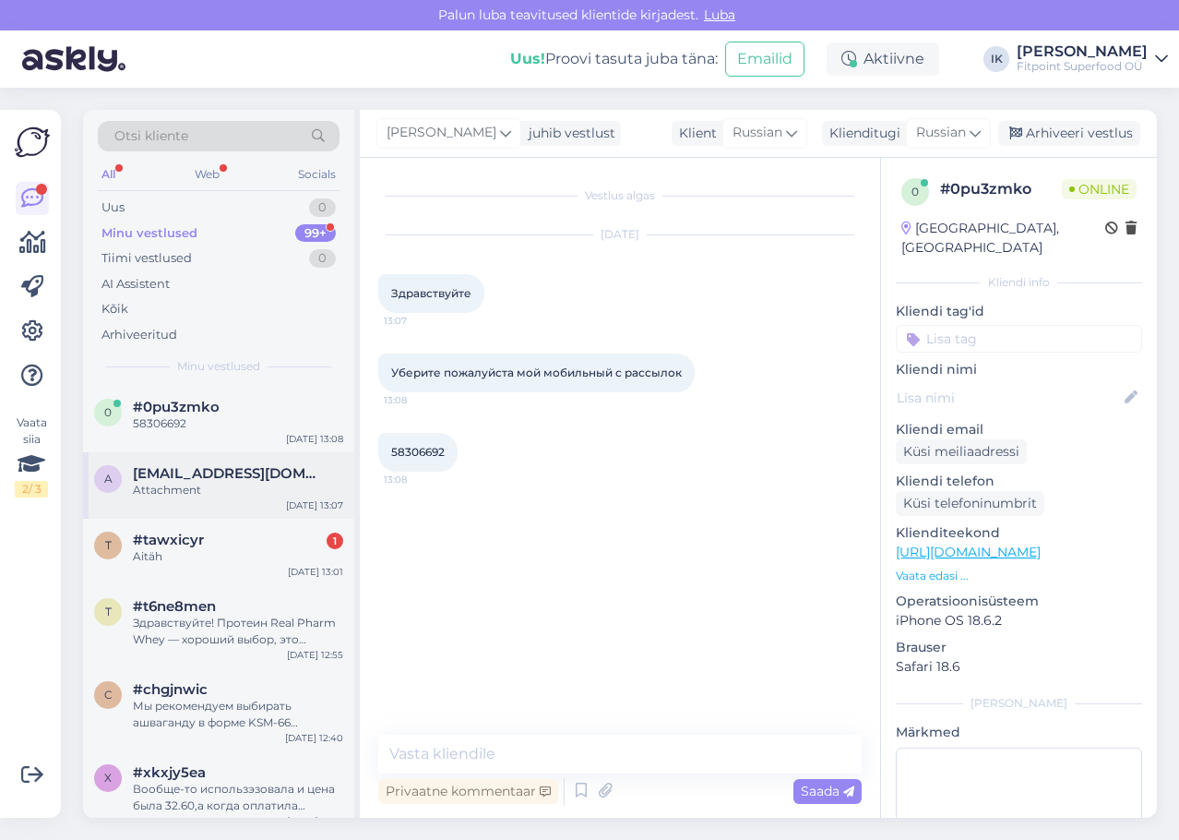
click at [241, 487] on div "Attachment" at bounding box center [238, 490] width 210 height 17
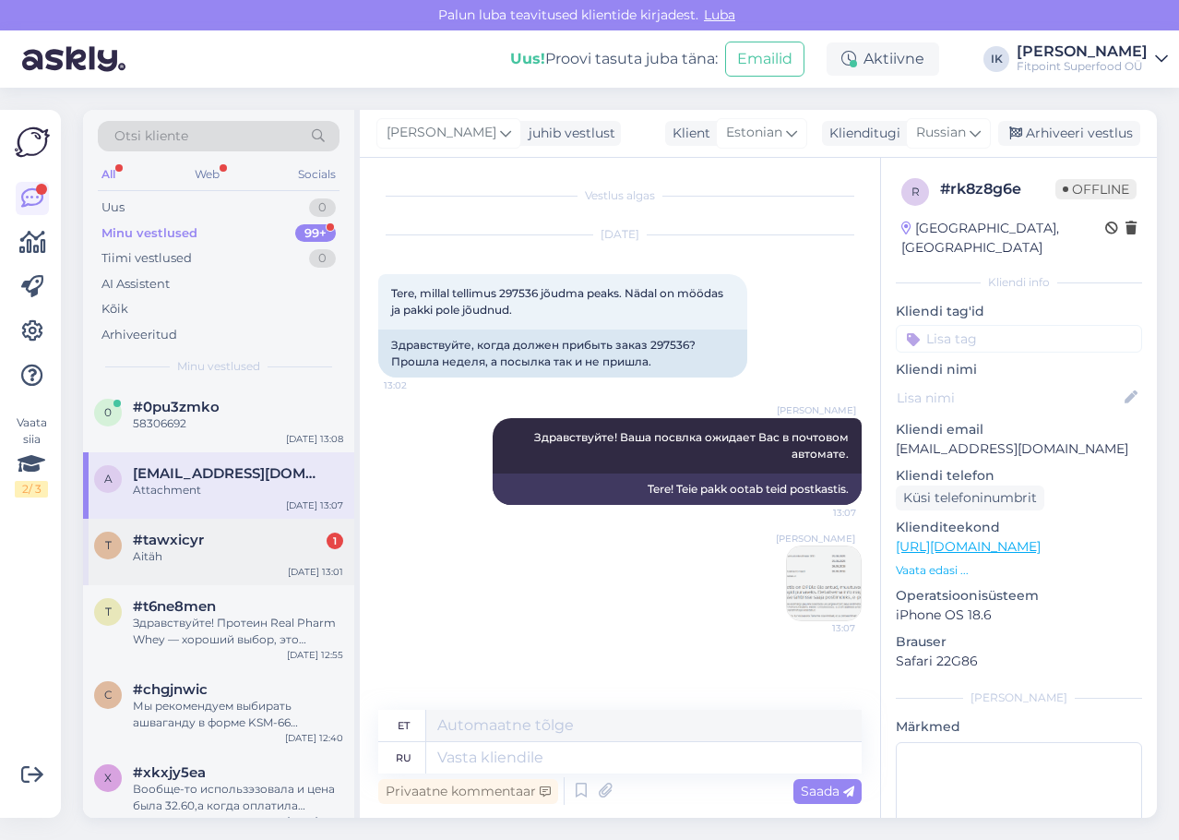
click at [240, 565] on div "t #tawxicyr 1 Aitäh [DATE] 13:01" at bounding box center [218, 552] width 271 height 66
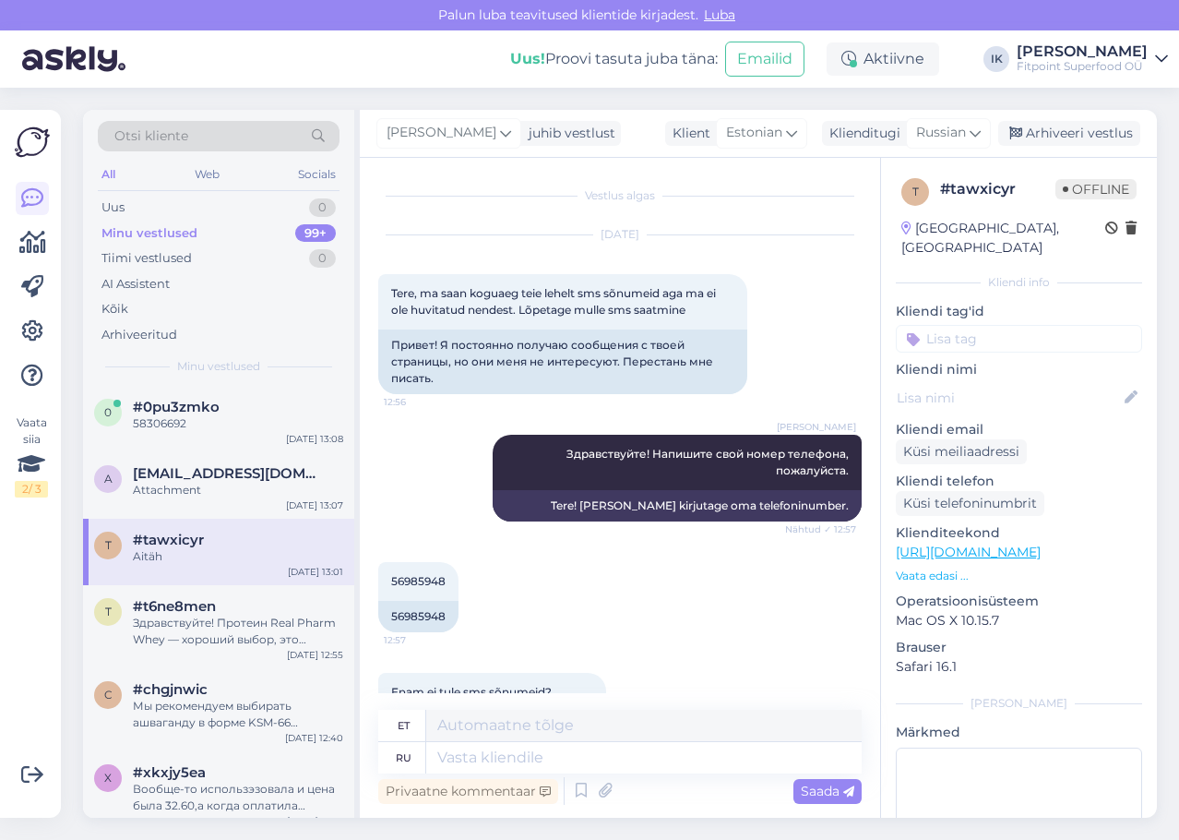
scroll to position [435, 0]
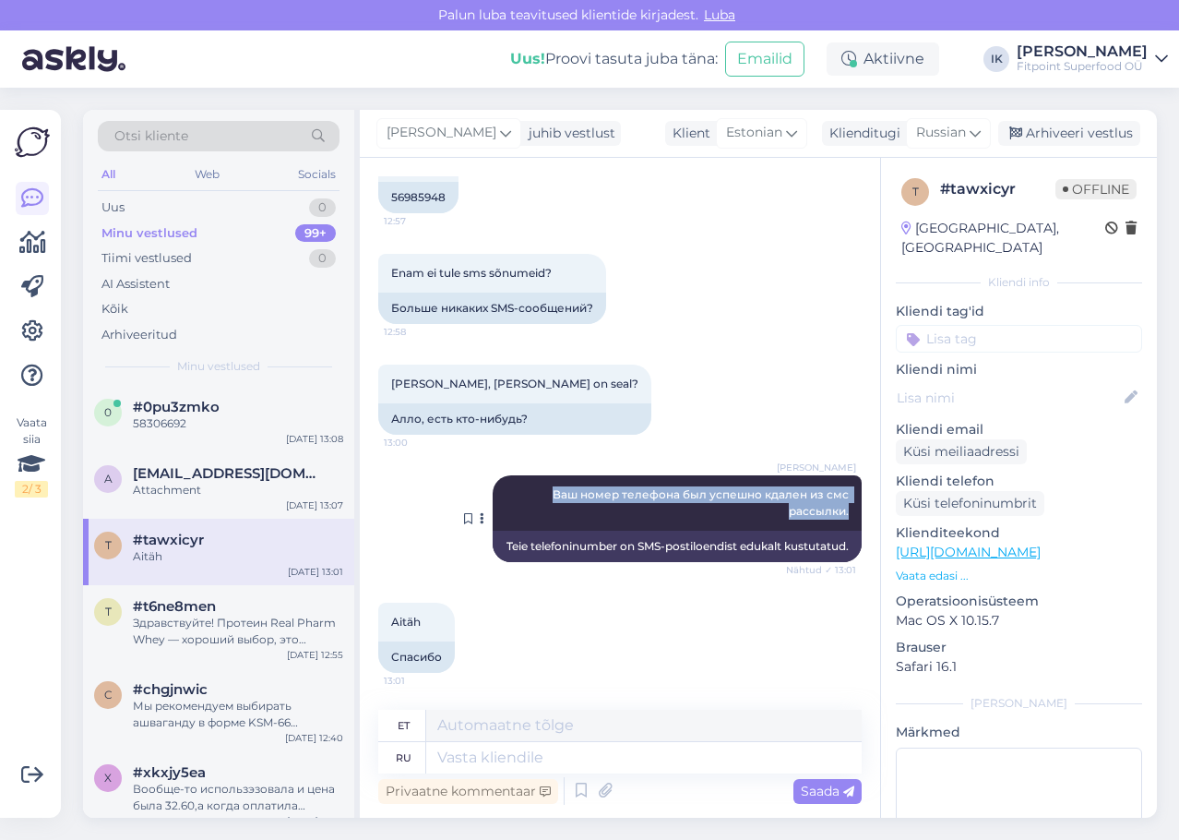
drag, startPoint x: 834, startPoint y: 500, endPoint x: 507, endPoint y: 478, distance: 327.4
click at [507, 478] on div "[PERSON_NAME] Ваш номер телефона был успешно кдален из смс рассылки. Nähtud ✓ 1…" at bounding box center [677, 502] width 369 height 55
click at [188, 442] on div "0 #0pu3zmko 58306692 [DATE] 13:08" at bounding box center [218, 419] width 271 height 66
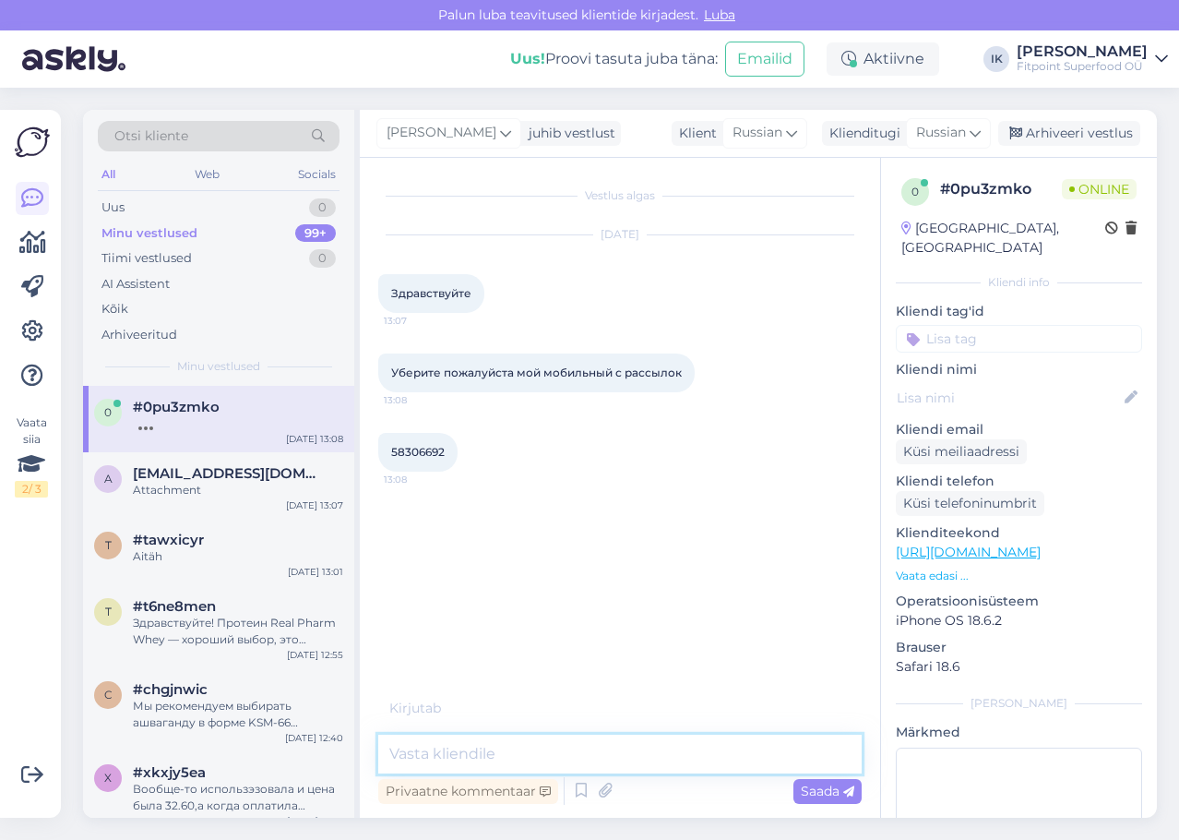
click at [574, 754] on textarea at bounding box center [619, 753] width 483 height 39
paste textarea "Ваш номер телефона был успешно кдален из смс рассылки."
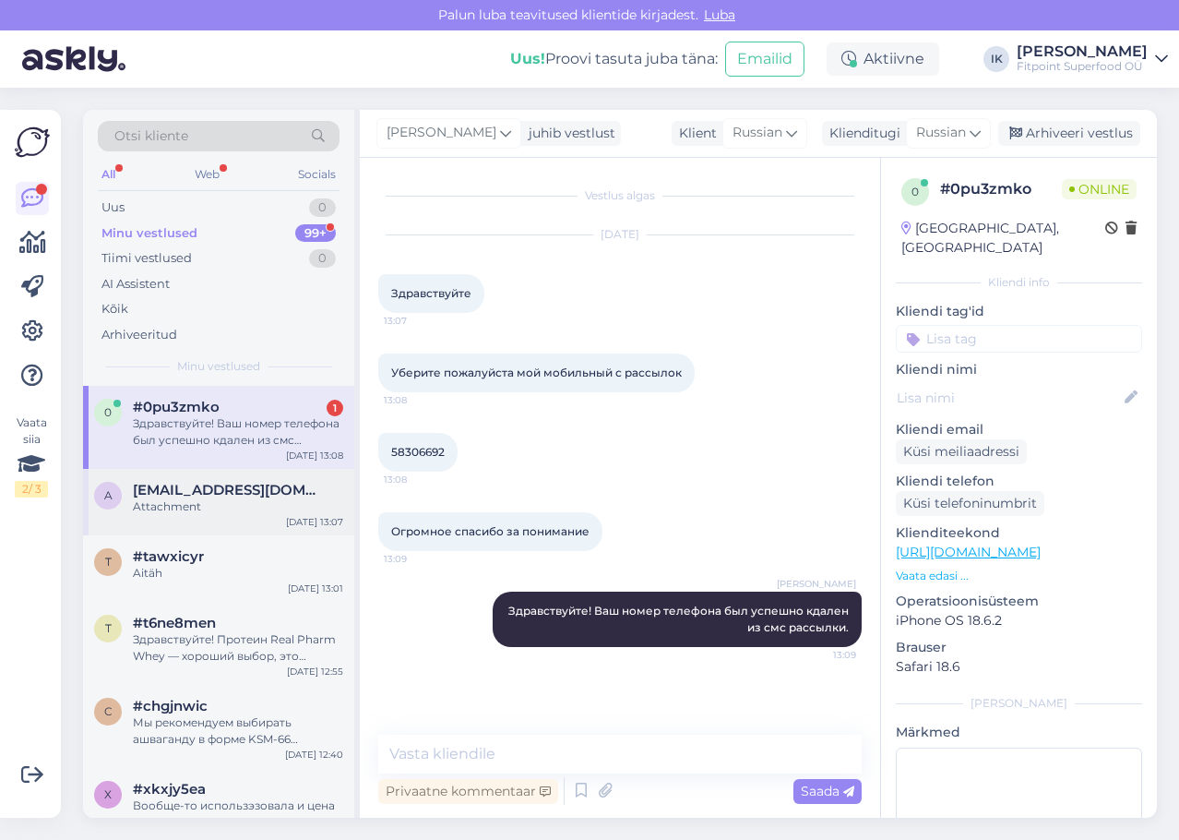
click at [207, 534] on div "a [EMAIL_ADDRESS][DOMAIN_NAME] Attachment [DATE] 13:07" at bounding box center [218, 502] width 271 height 66
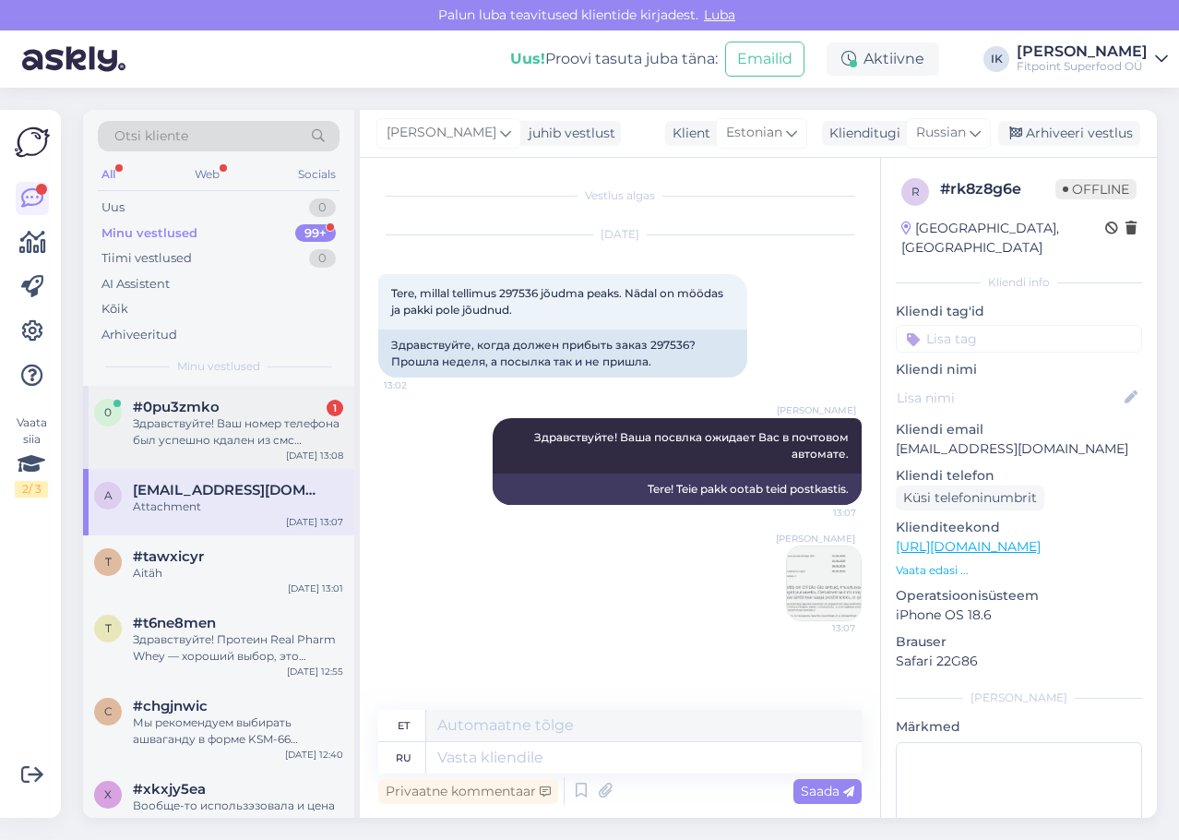
click at [242, 462] on div "0 #0pu3zmko 1 Здравствуйте! Ваш номер телефона был успешно кдален из смс рассыл…" at bounding box center [218, 427] width 271 height 83
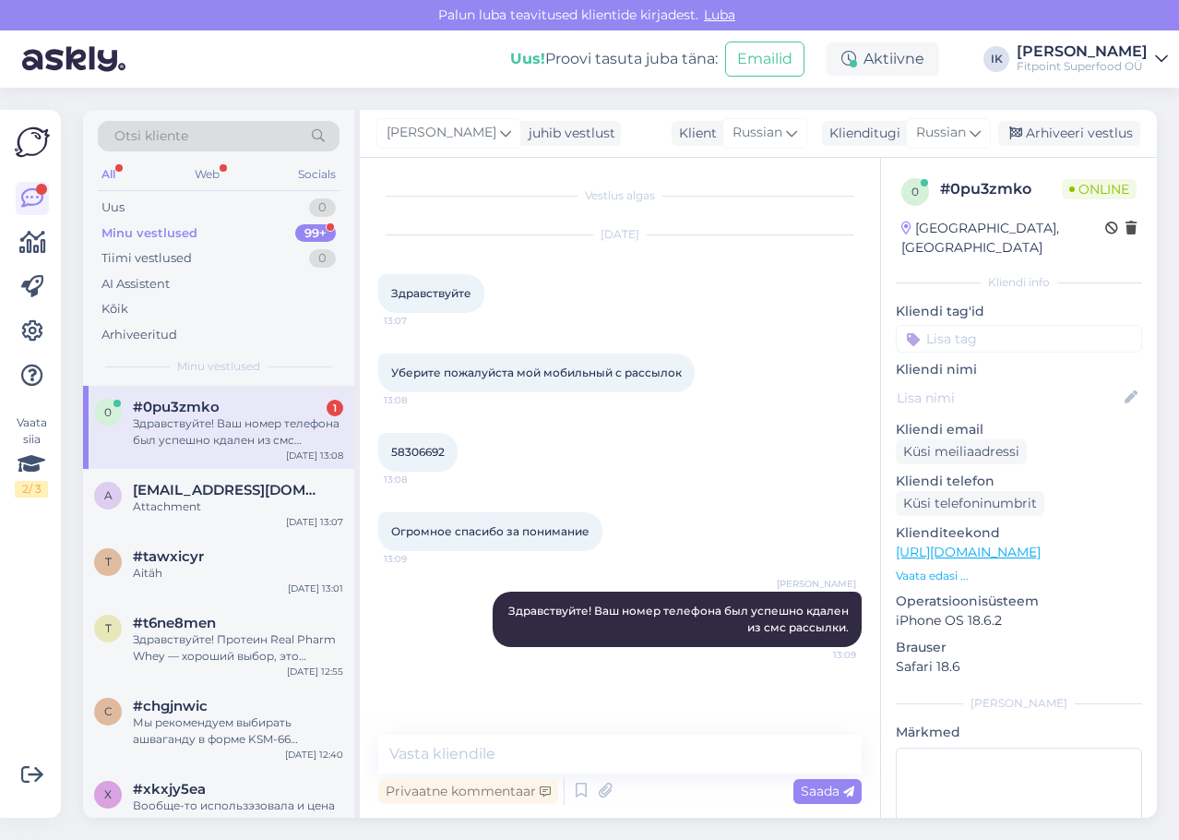
click at [237, 435] on div "Здравствуйте! Ваш номер телефона был успешно кдален из смс рассылки." at bounding box center [238, 431] width 210 height 33
click at [247, 484] on span "[EMAIL_ADDRESS][DOMAIN_NAME]" at bounding box center [229, 490] width 192 height 17
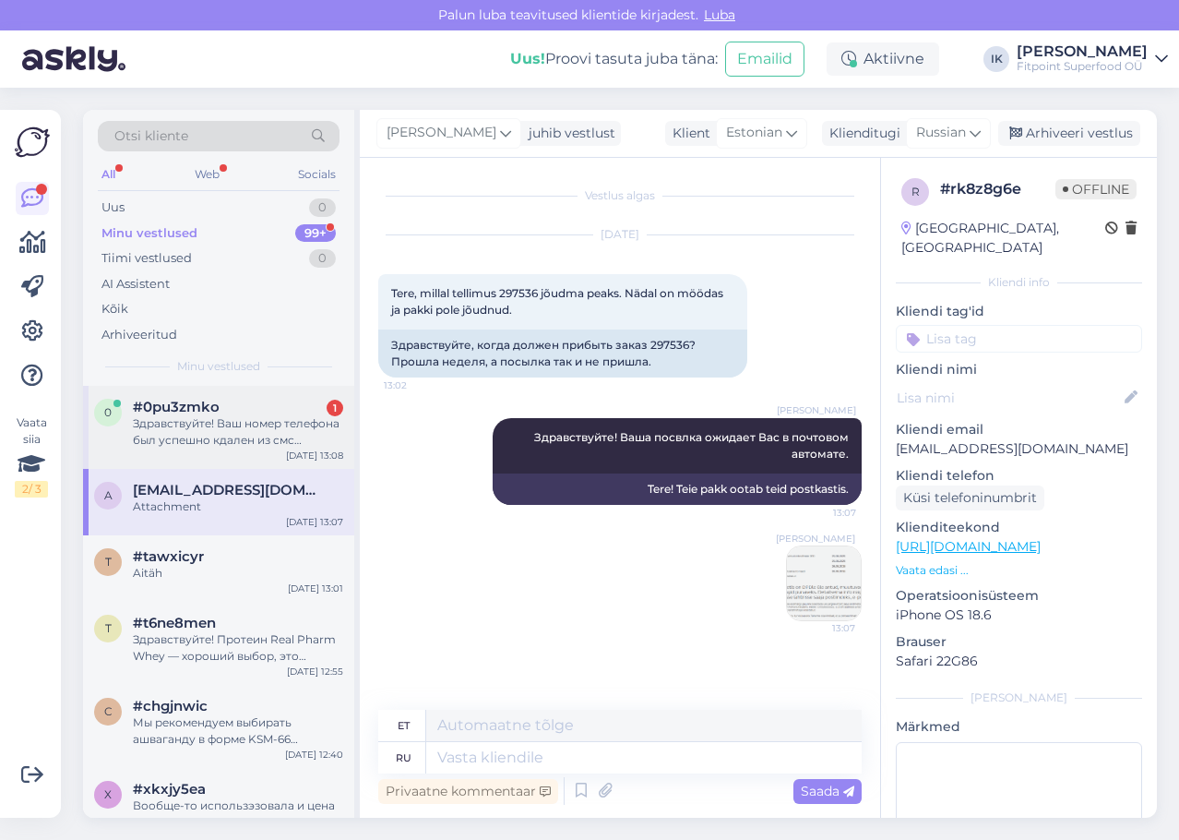
click at [262, 434] on div "Здравствуйте! Ваш номер телефона был успешно кдален из смс рассылки." at bounding box center [238, 431] width 210 height 33
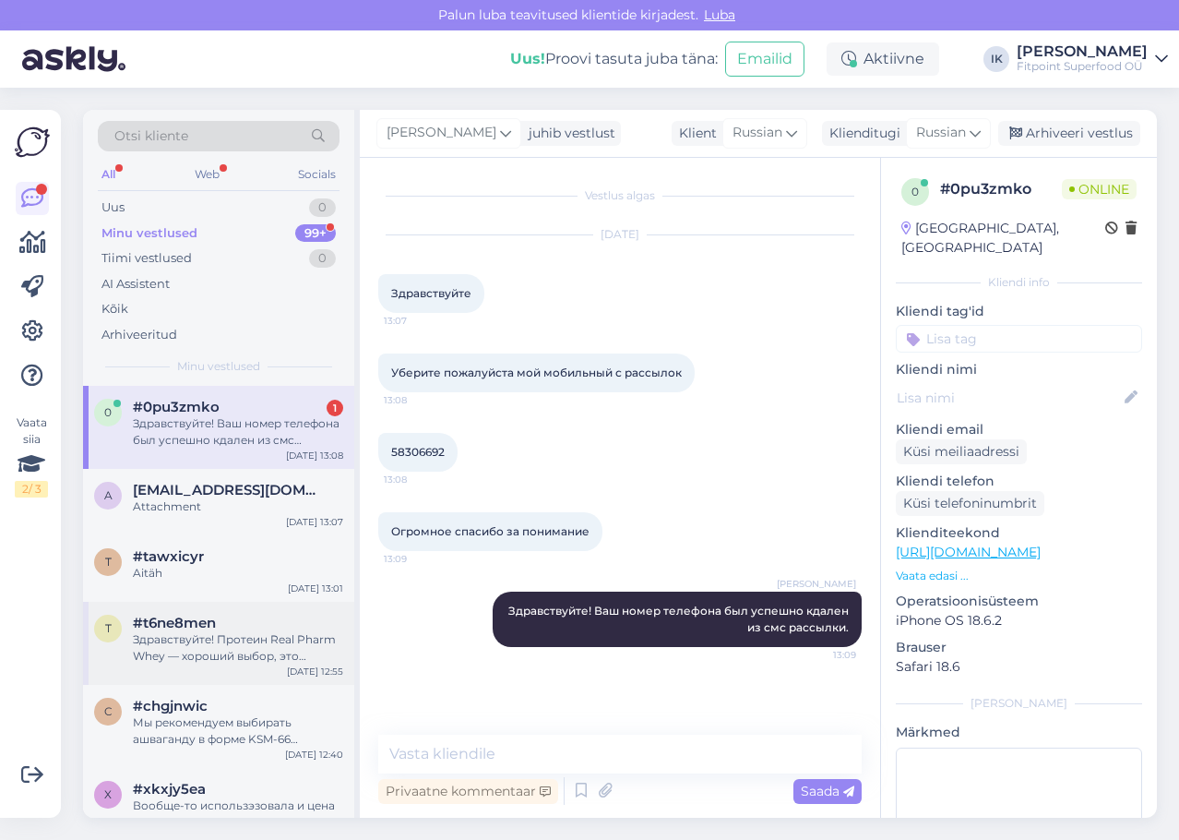
click at [275, 644] on div "Здравствуйте! Протеин Real Pharm Whey — хороший выбор, это качественный сыворот…" at bounding box center [238, 647] width 210 height 33
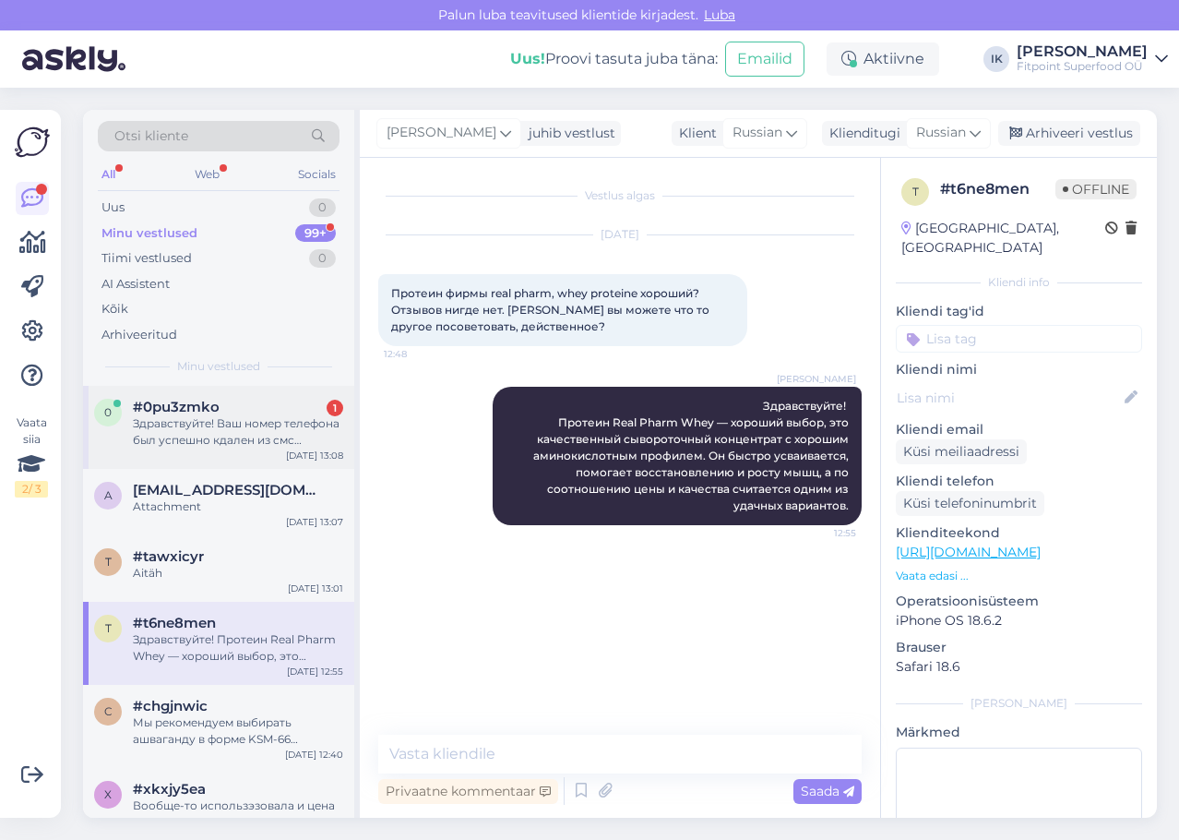
click at [245, 435] on div "Здравствуйте! Ваш номер телефона был успешно кдален из смс рассылки." at bounding box center [238, 431] width 210 height 33
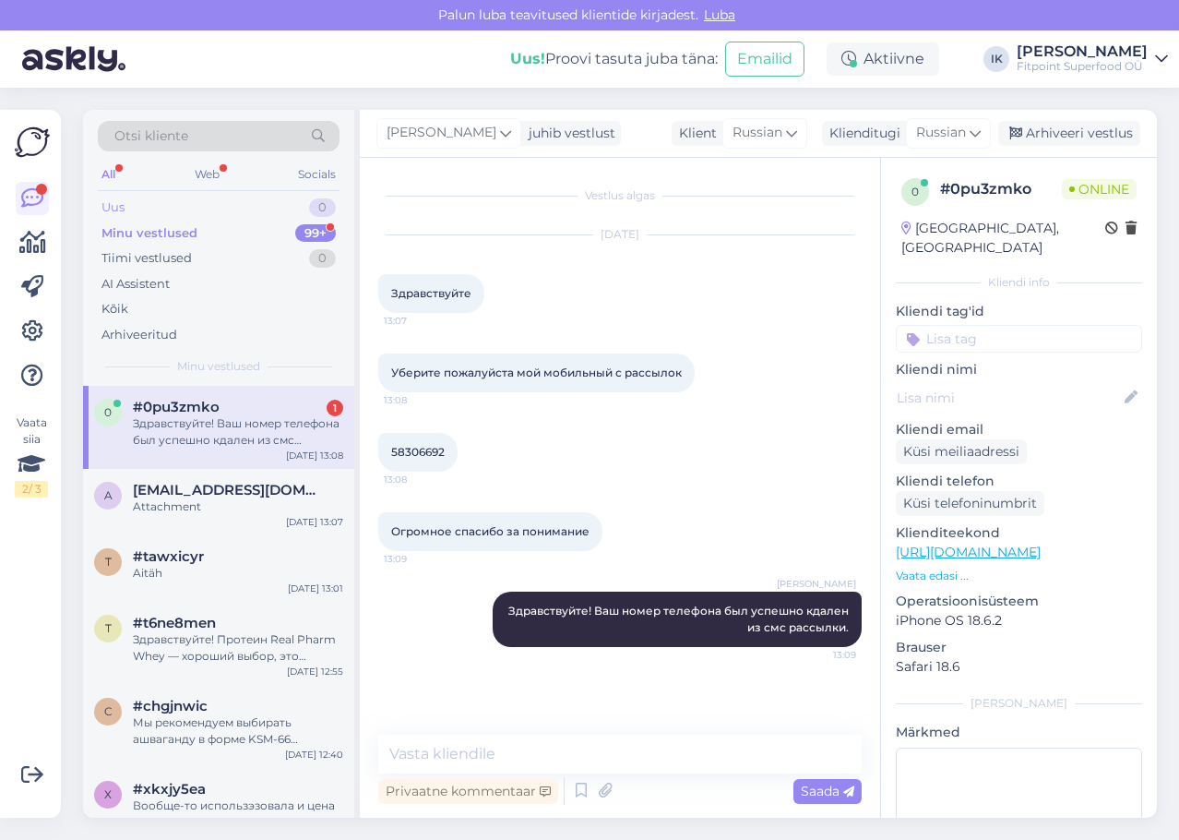
click at [270, 212] on div "Uus 0" at bounding box center [219, 208] width 242 height 26
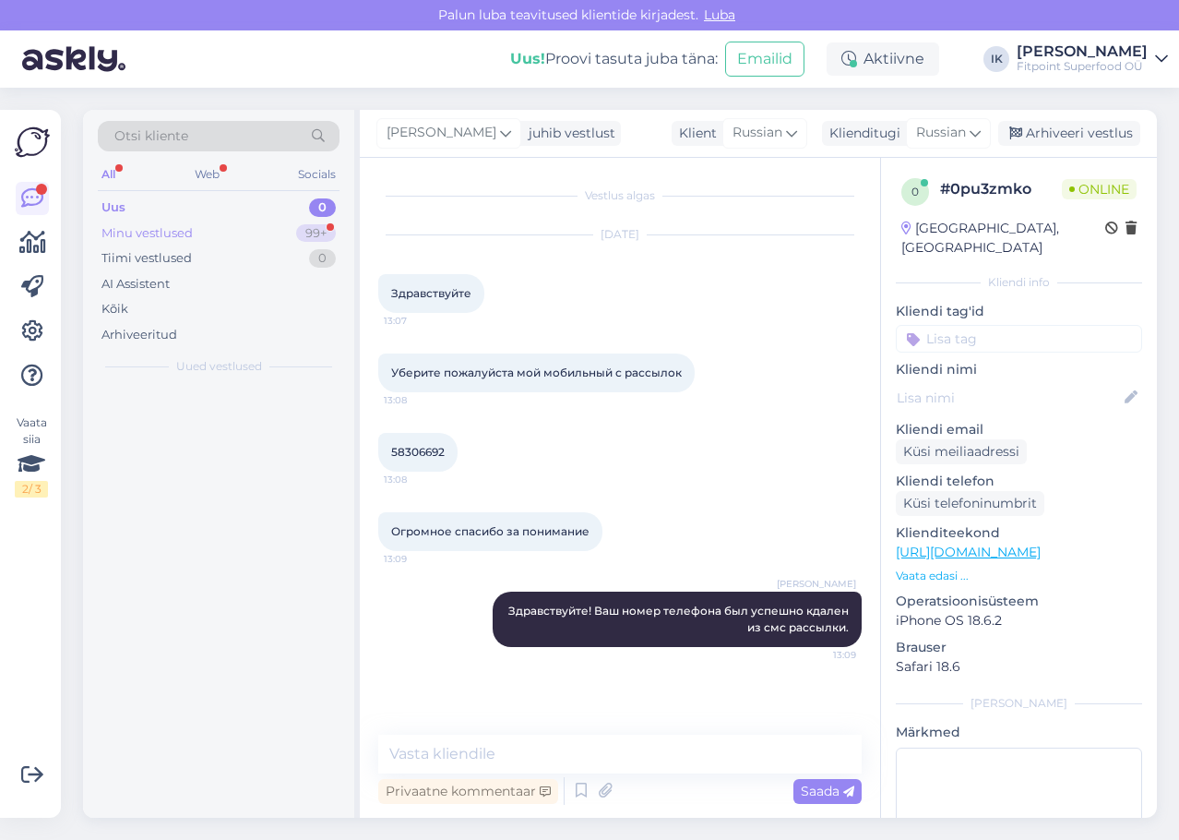
click at [270, 241] on div "Minu vestlused 99+" at bounding box center [219, 234] width 242 height 26
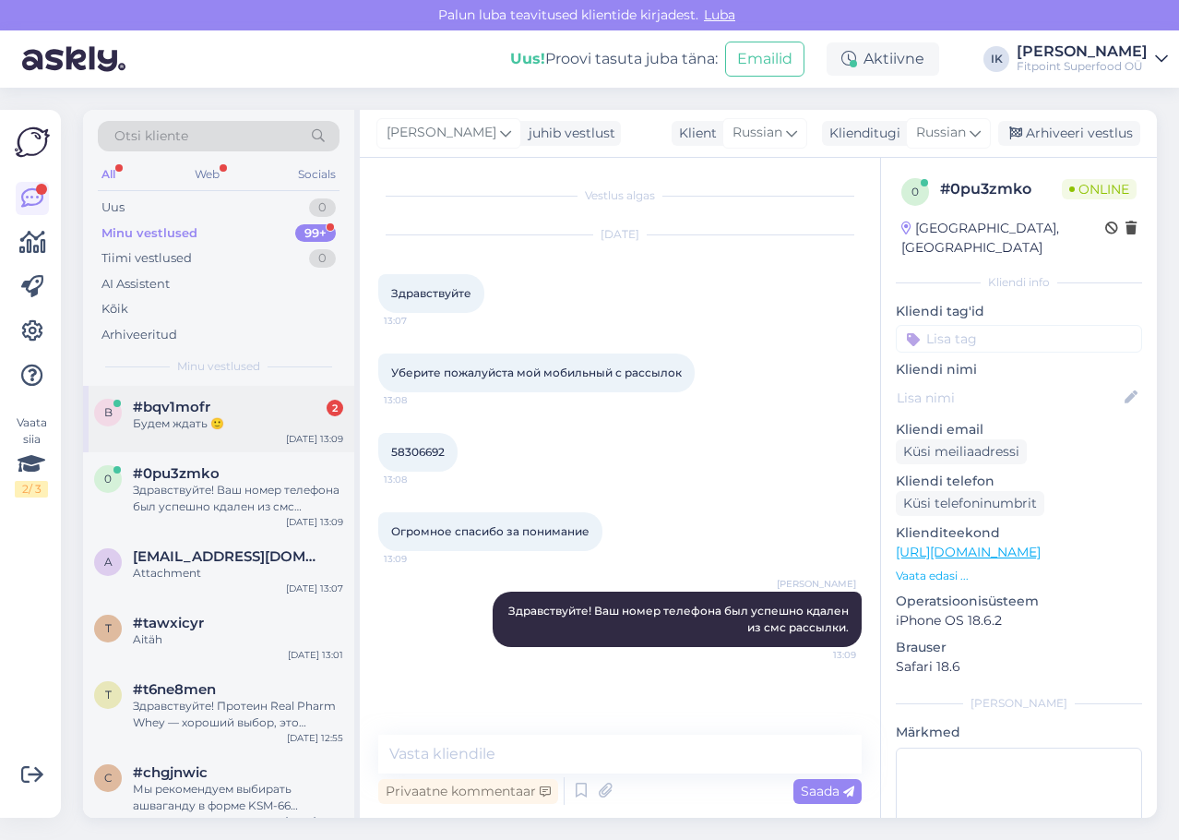
click at [316, 410] on div "#bqv1mofr 2" at bounding box center [238, 407] width 210 height 17
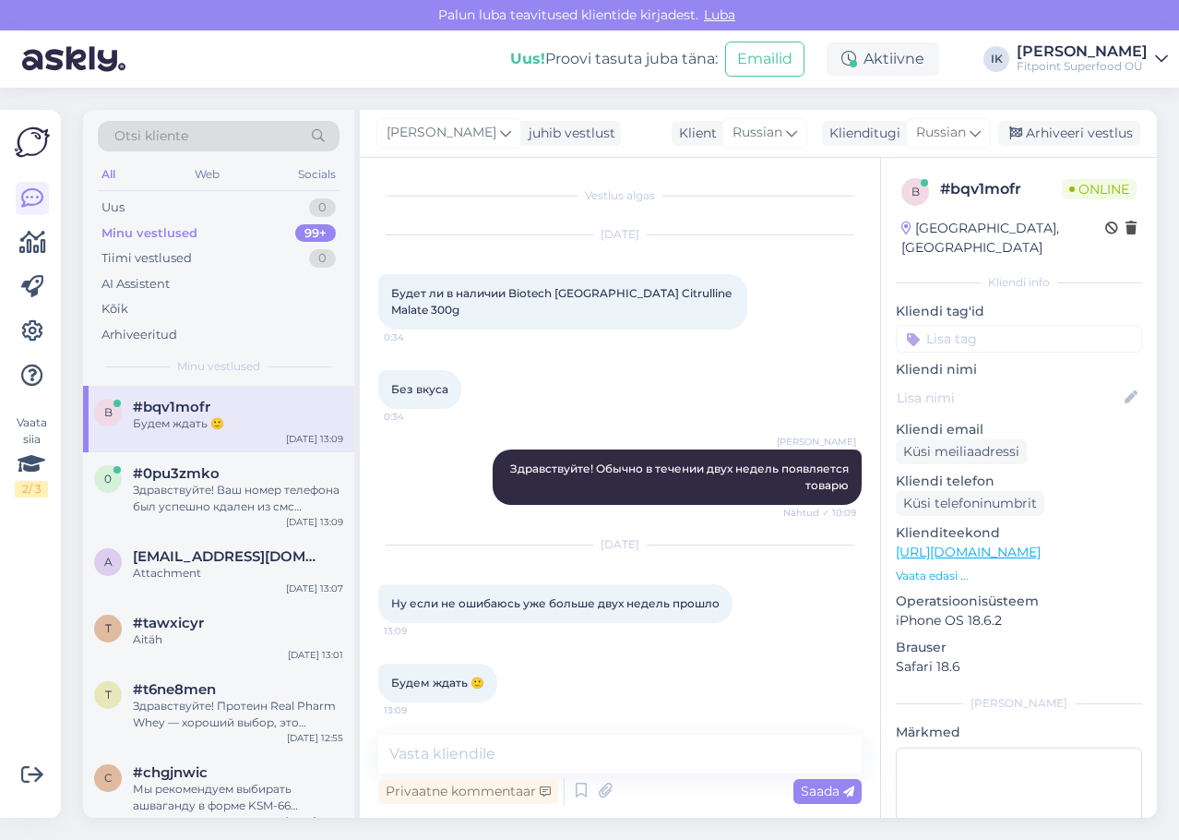
click at [701, 604] on div "Ну если не ошибаюсь уже больше двух недель прошло 13:09" at bounding box center [555, 603] width 354 height 39
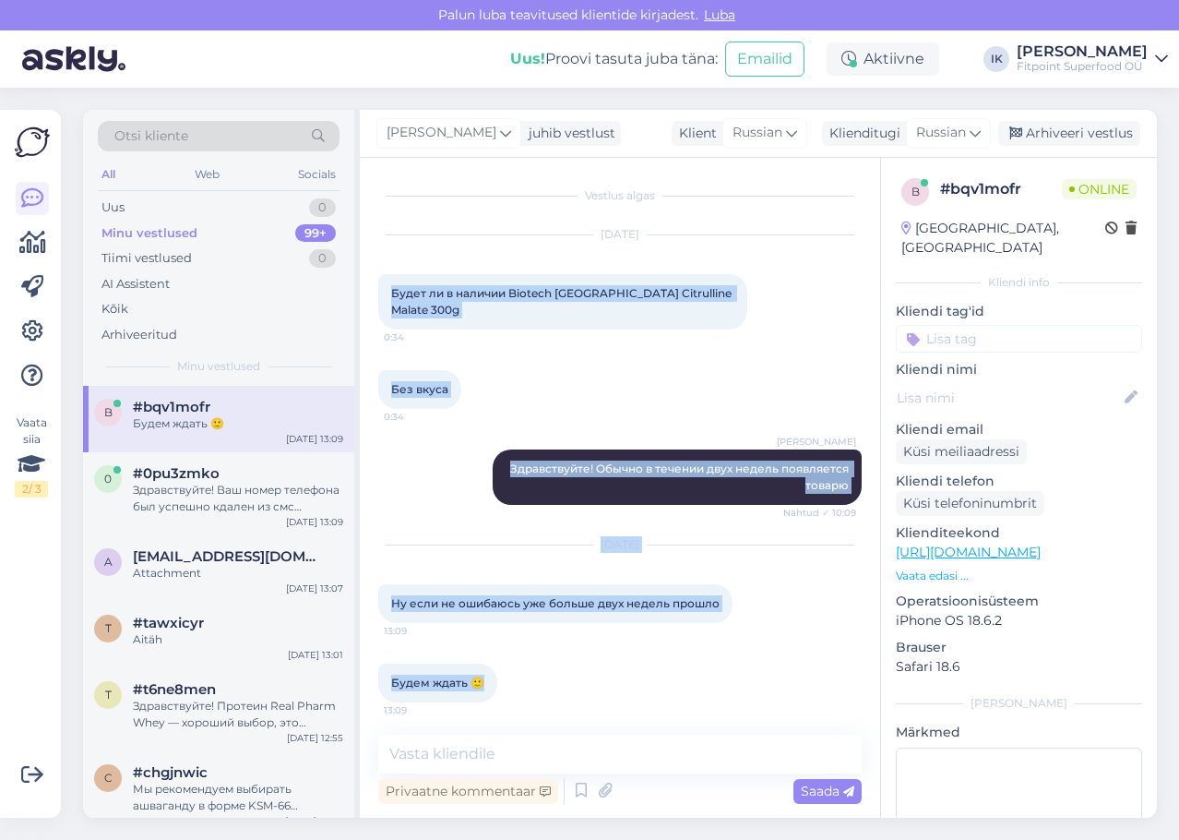
drag, startPoint x: 491, startPoint y: 674, endPoint x: 382, endPoint y: 283, distance: 405.2
click at [382, 283] on div "Vestlus algas [DATE] Будет ли в наличии Biotech [GEOGRAPHIC_DATA] Citrulline Ma…" at bounding box center [628, 447] width 500 height 542
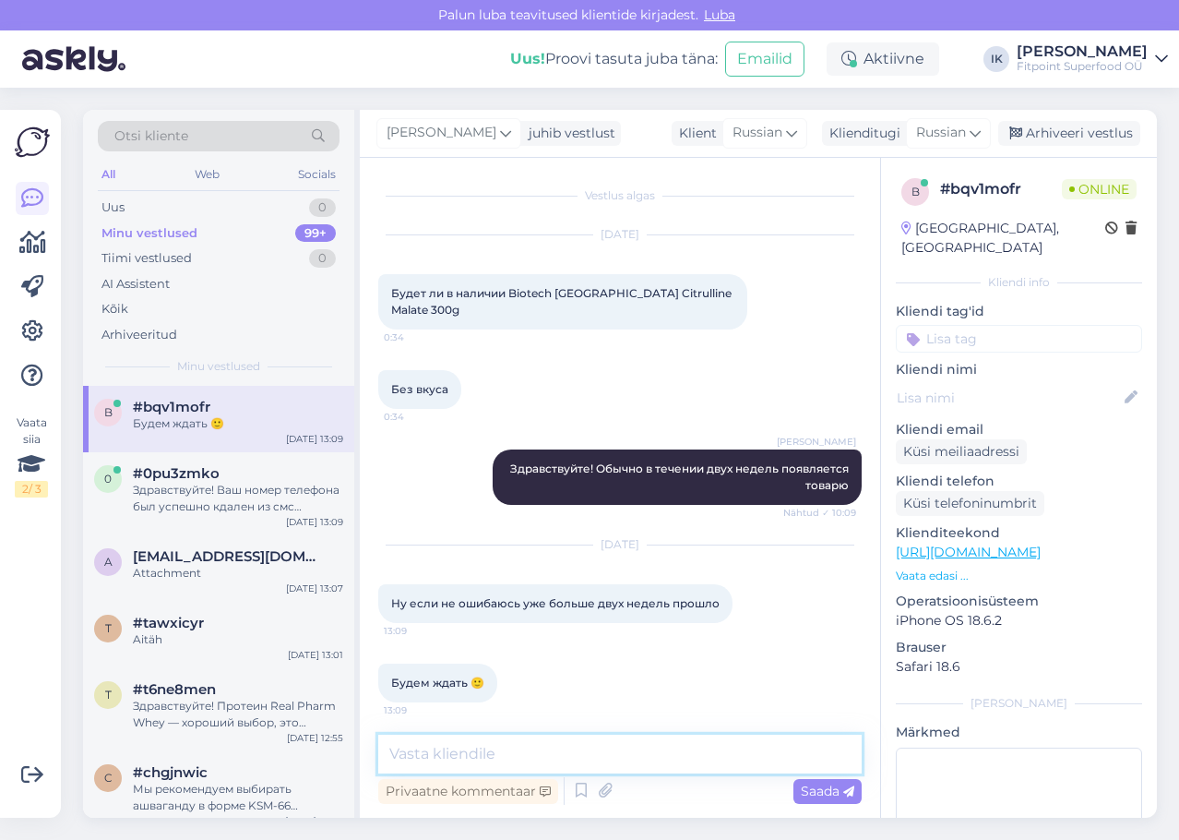
click at [480, 741] on textarea at bounding box center [619, 753] width 483 height 39
paste textarea "Здравствуйте! 👋 Да, вы правы, срок уже прошёл. Сейчас мы всё ещё ожидаем поступ…"
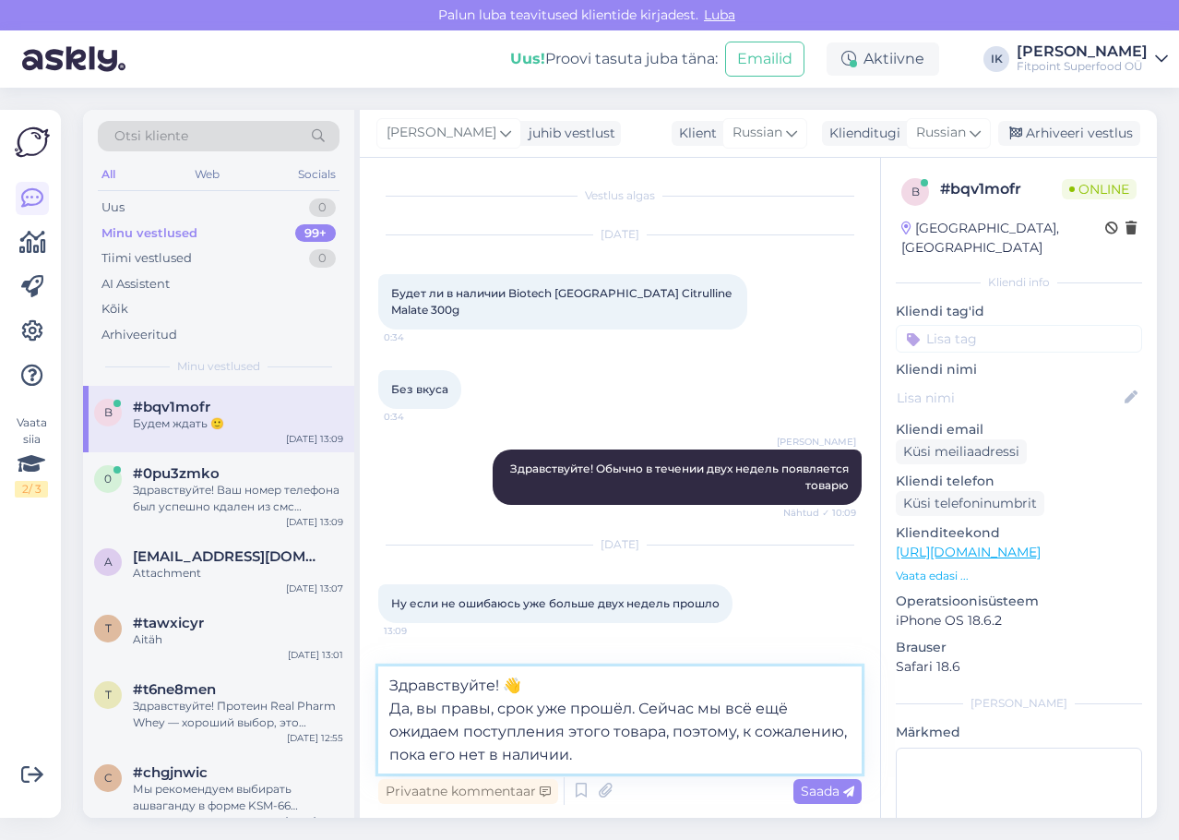
click at [531, 683] on textarea "Здравствуйте! 👋 Да, вы правы, срок уже прошёл. Сейчас мы всё ещё ожидаем поступ…" at bounding box center [619, 719] width 483 height 107
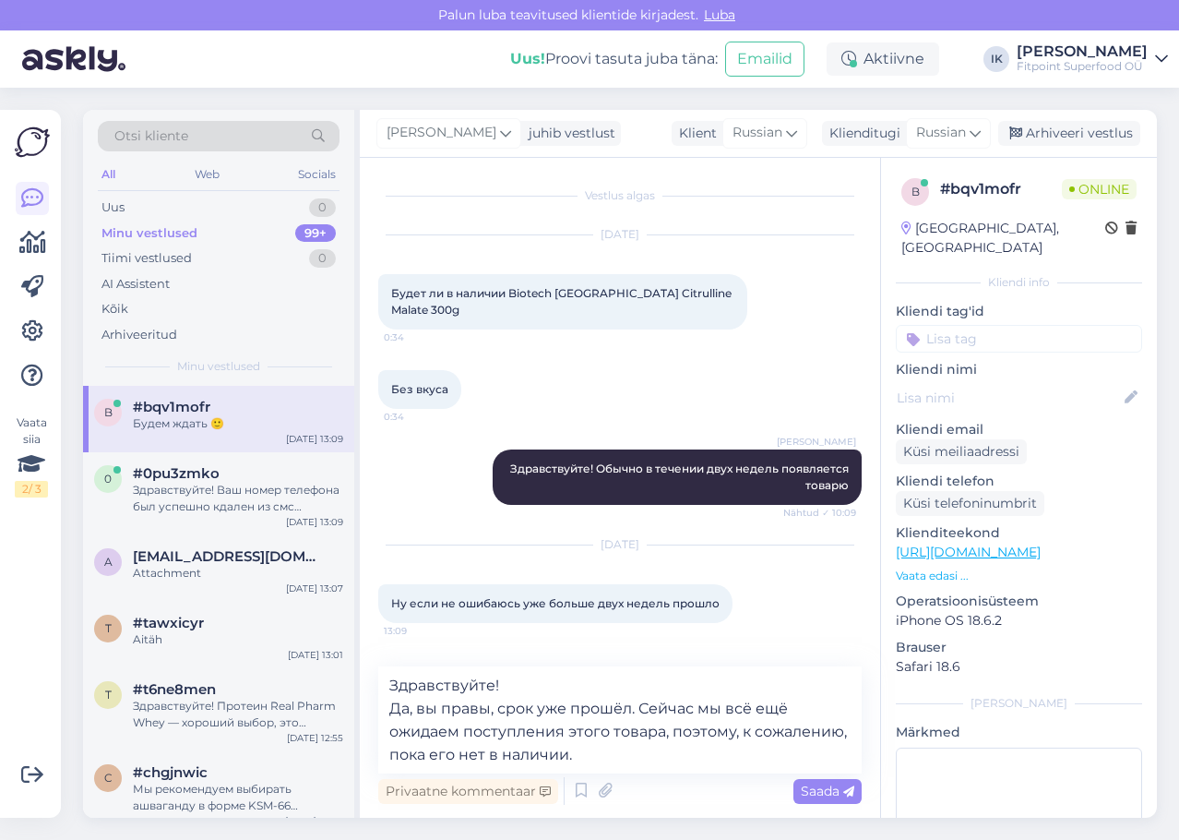
click at [832, 776] on div "Privaatne kommentaar Saada" at bounding box center [619, 790] width 483 height 35
click at [834, 791] on span "Saada" at bounding box center [828, 790] width 54 height 17
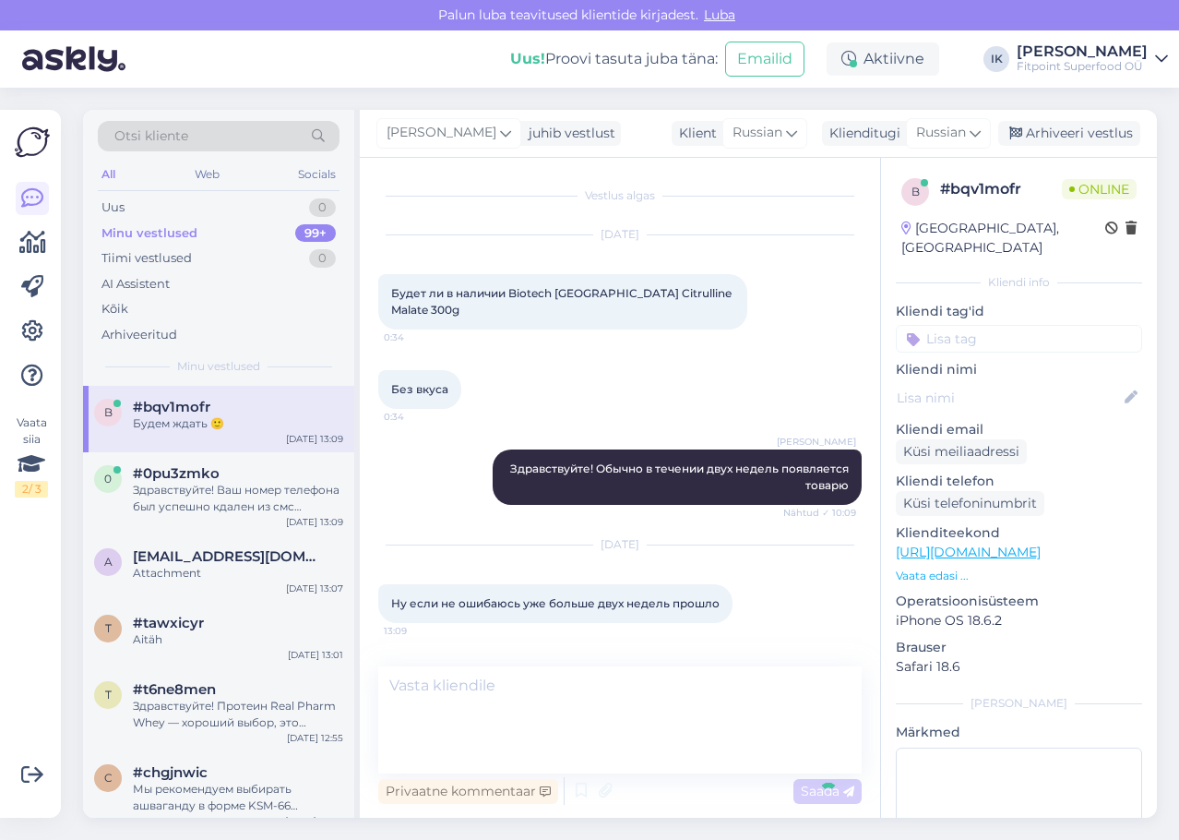
scroll to position [117, 0]
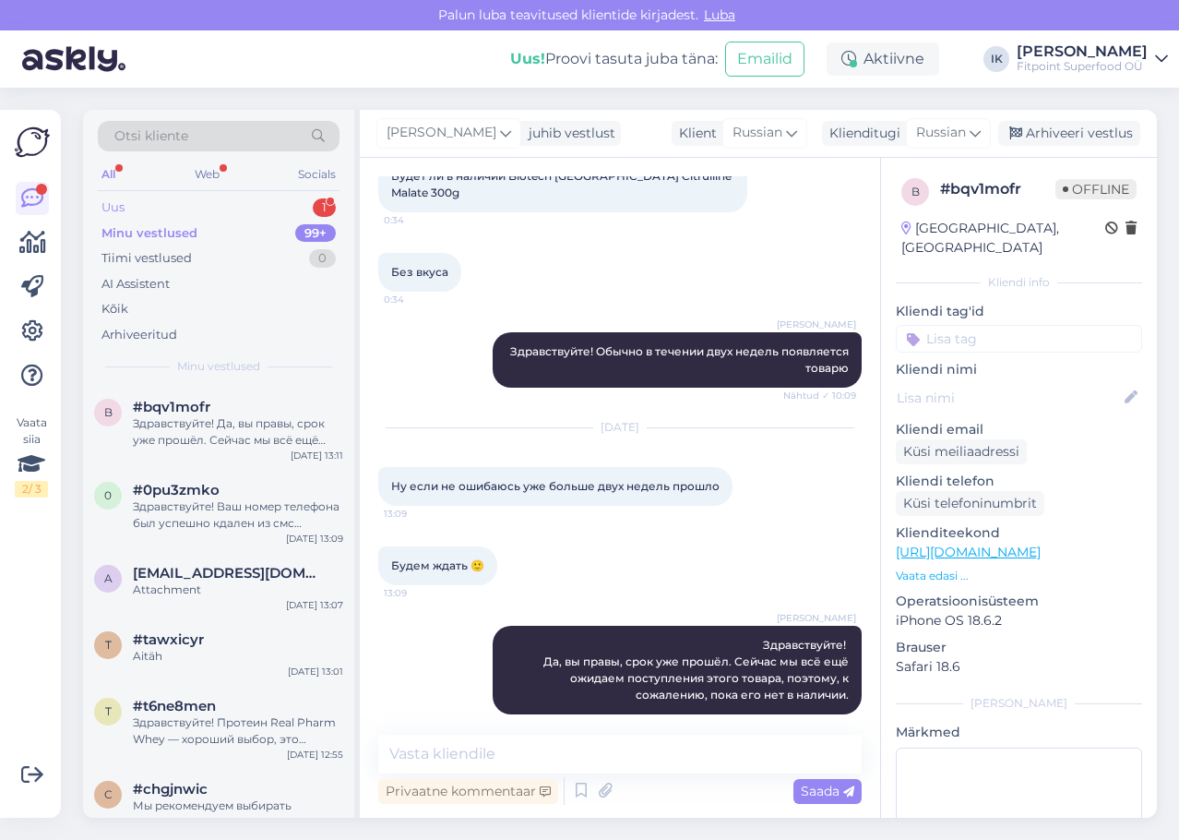
click at [316, 205] on div "1" at bounding box center [324, 207] width 23 height 18
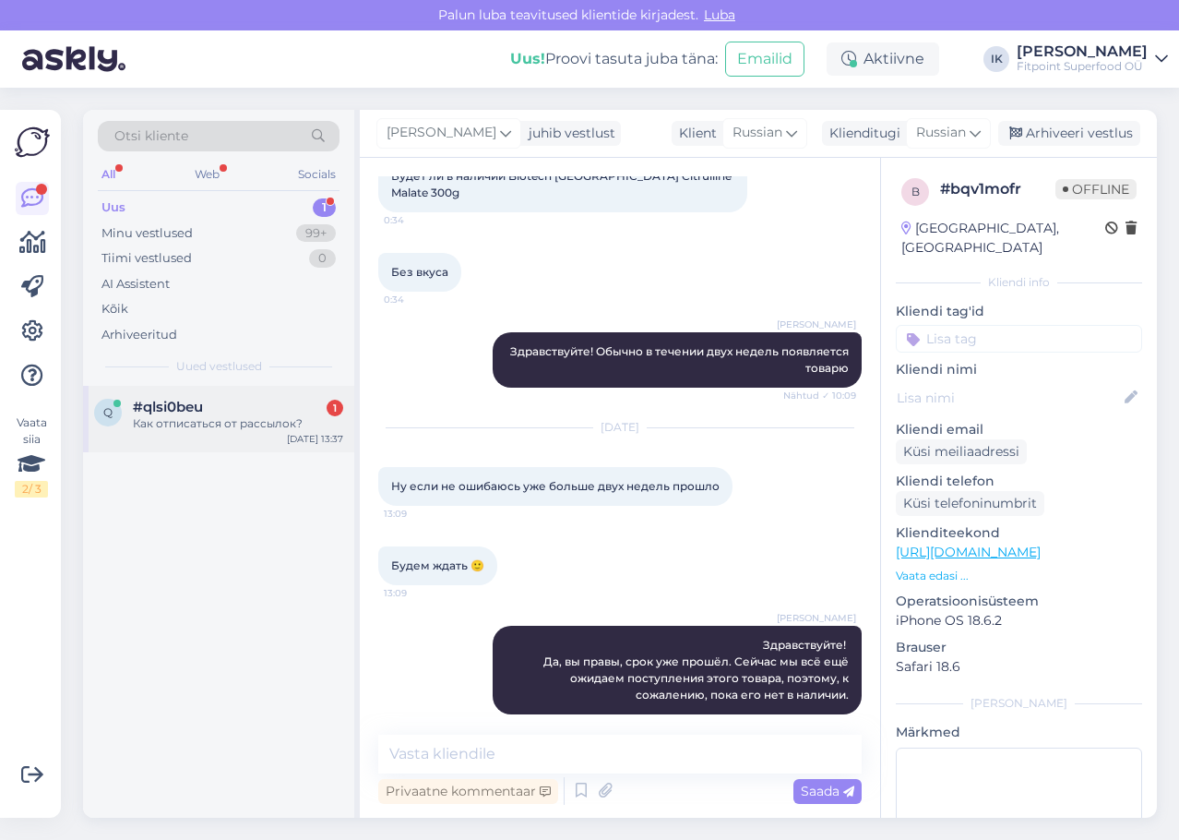
click at [238, 438] on div "q #qlsi0beu 1 Как отписаться от рассылок? [DATE] 13:37" at bounding box center [218, 419] width 271 height 66
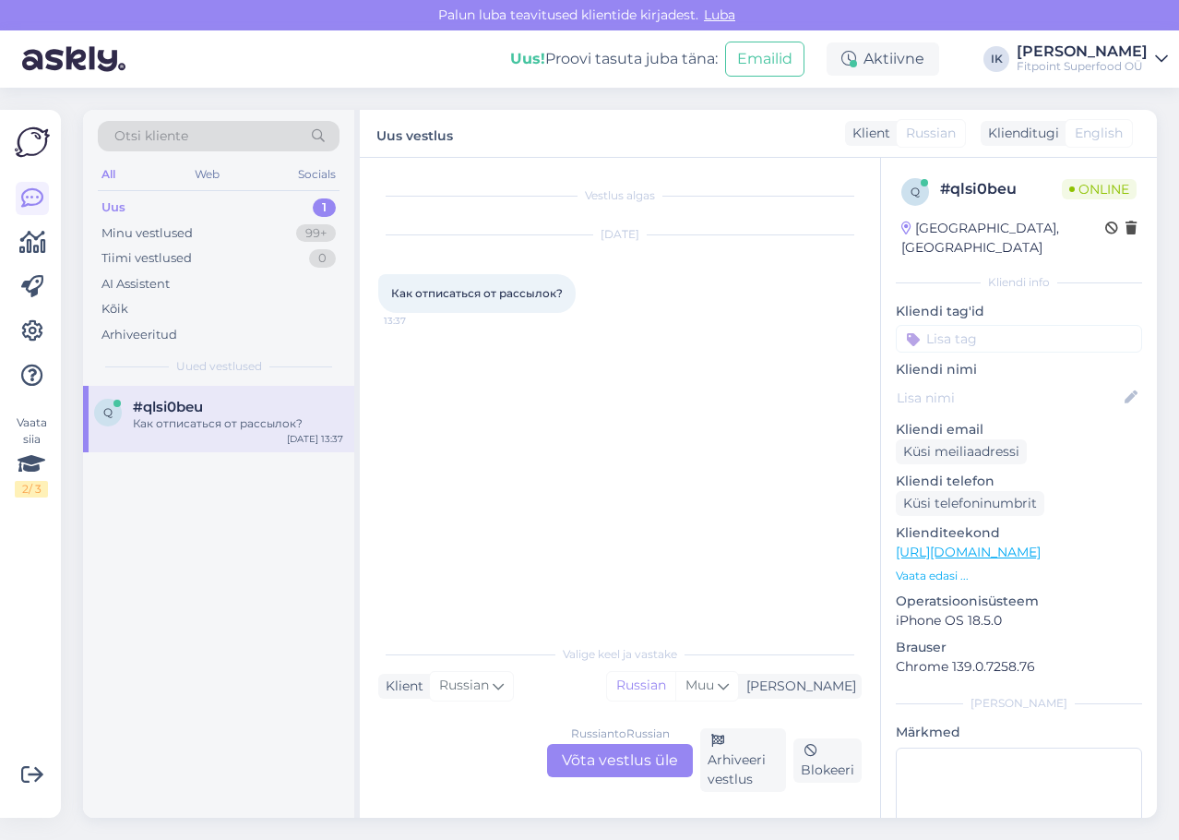
click at [1041, 543] on link "[URL][DOMAIN_NAME]" at bounding box center [968, 551] width 145 height 17
click at [645, 761] on div "Russian to Russian Võta vestlus üle" at bounding box center [620, 760] width 146 height 33
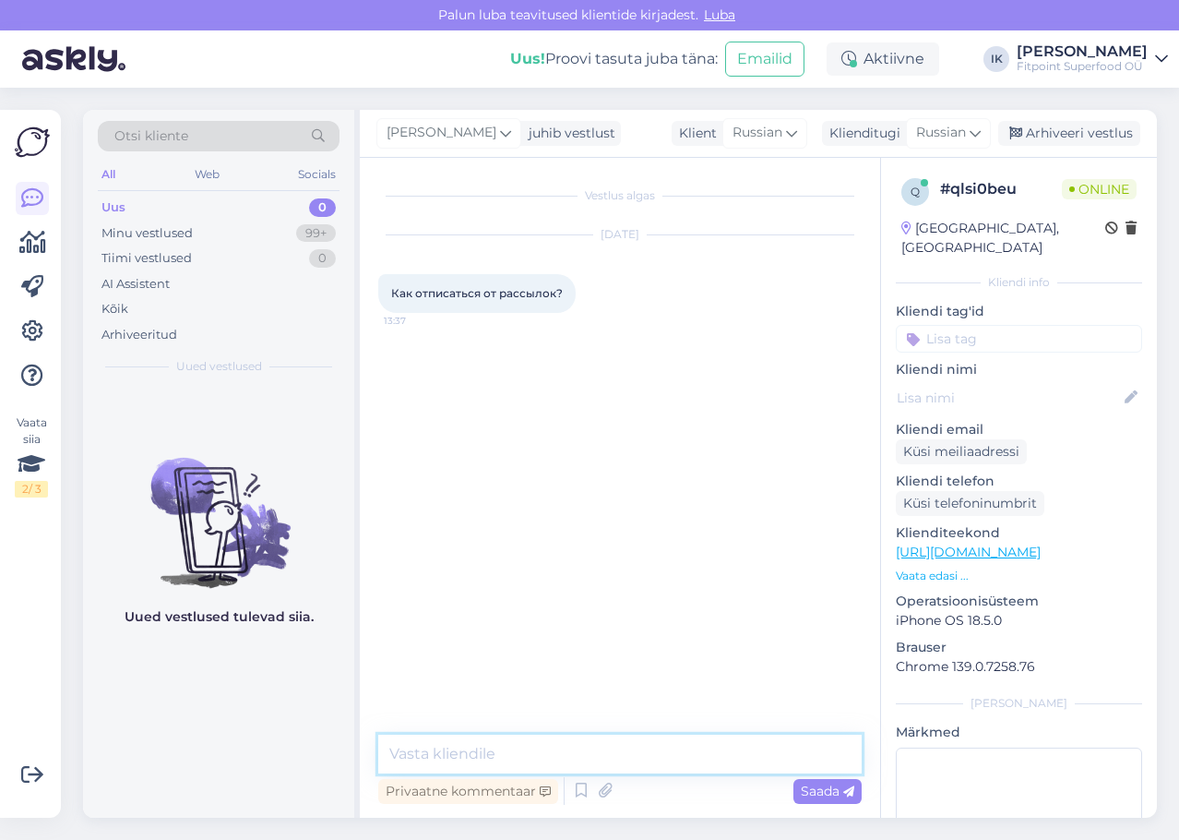
click at [647, 758] on textarea at bounding box center [619, 753] width 483 height 39
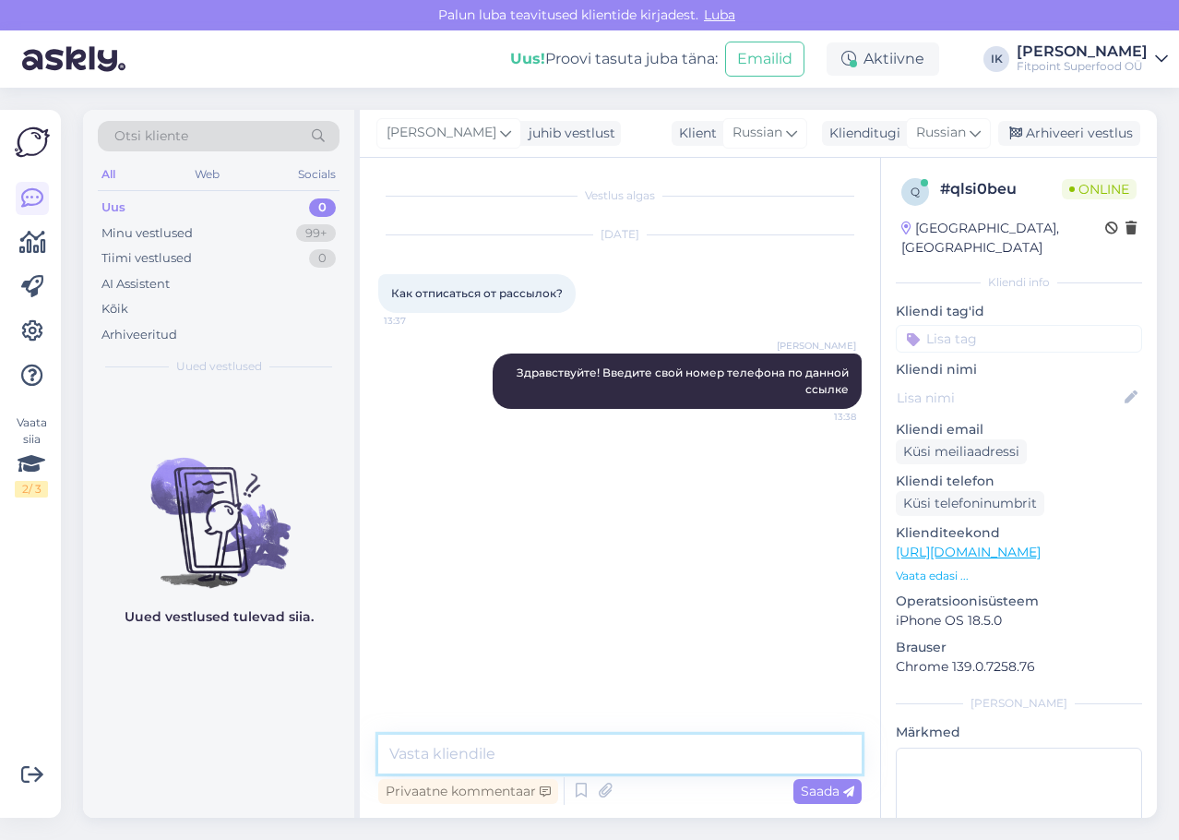
paste textarea "[URL][DOMAIN_NAME]"
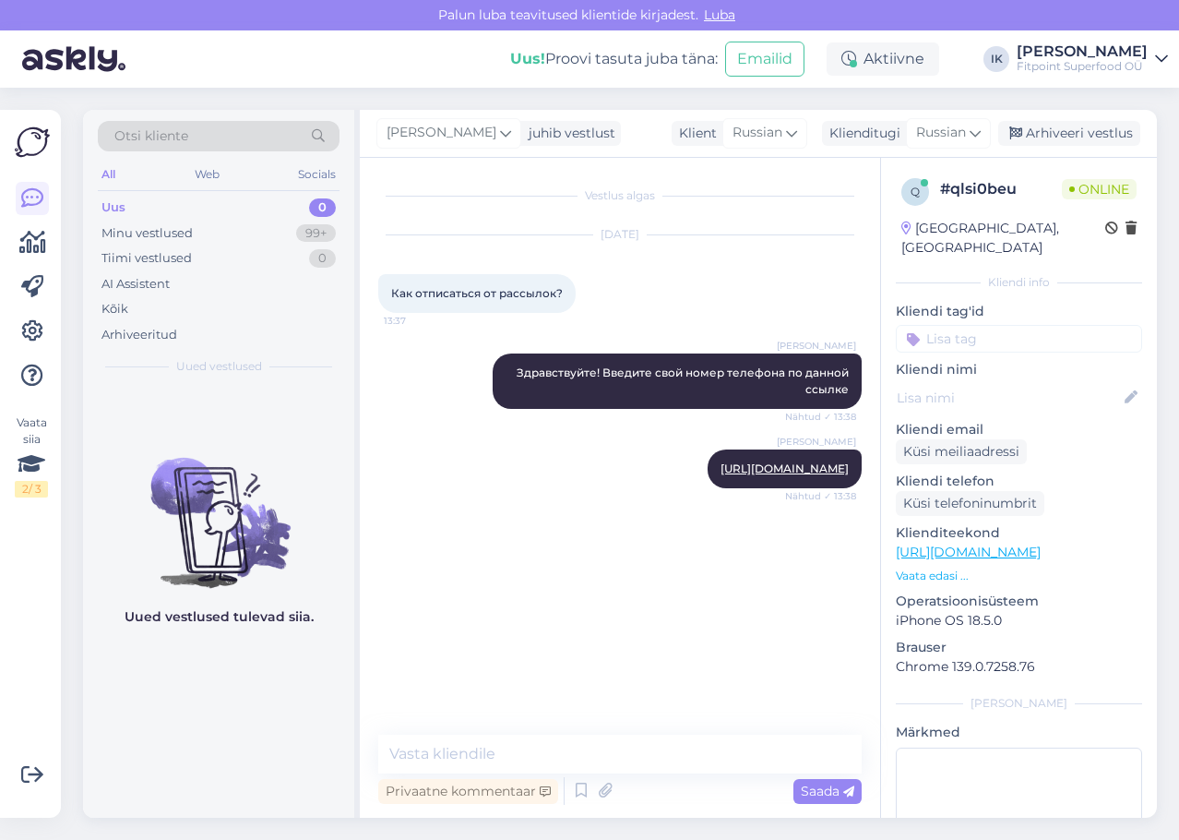
click at [424, 476] on div "[PERSON_NAME] [URL][DOMAIN_NAME] Nähtud ✓ 13:38" at bounding box center [619, 468] width 483 height 79
click at [303, 233] on div "99+" at bounding box center [316, 233] width 40 height 18
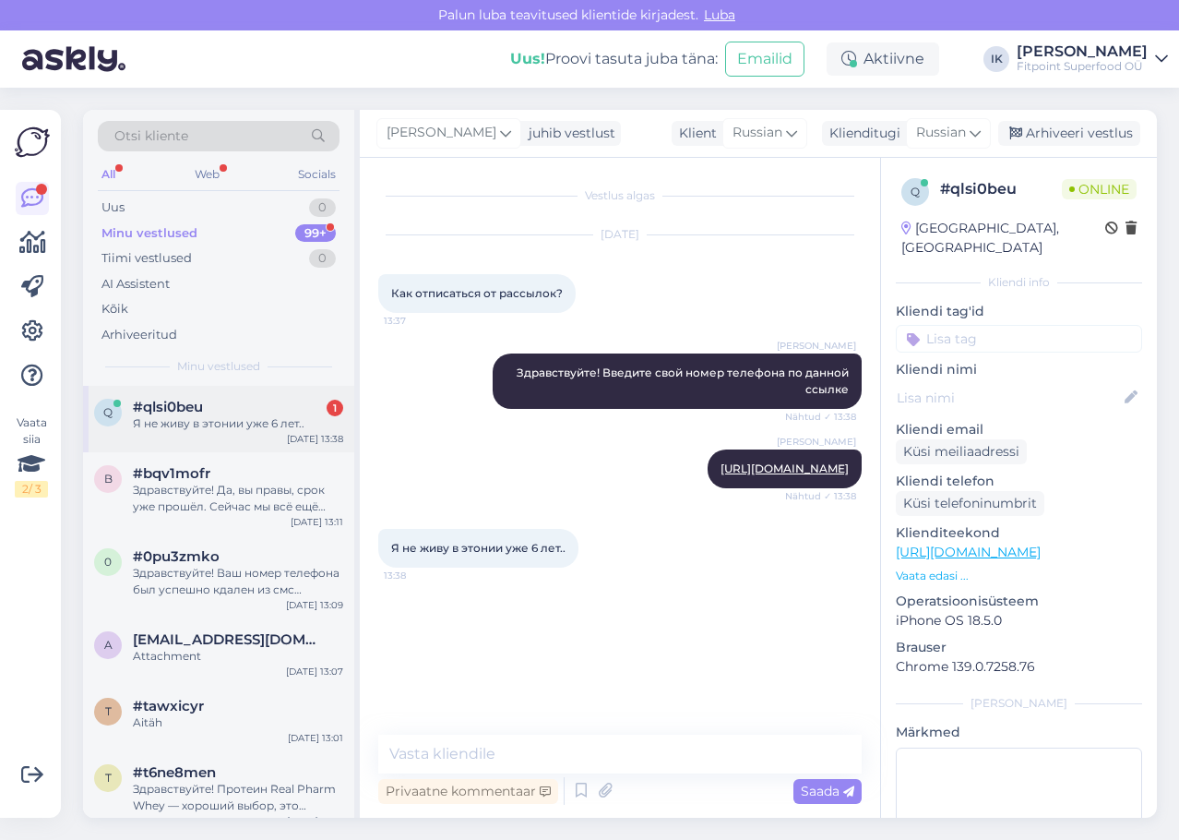
click at [266, 400] on div "#qlsi0beu 1" at bounding box center [238, 407] width 210 height 17
click at [734, 463] on link "[URL][DOMAIN_NAME]" at bounding box center [785, 468] width 128 height 14
click at [275, 591] on div "Здравствуйте! Ваш номер телефона был успешно кдален из смс рассылки." at bounding box center [238, 581] width 210 height 33
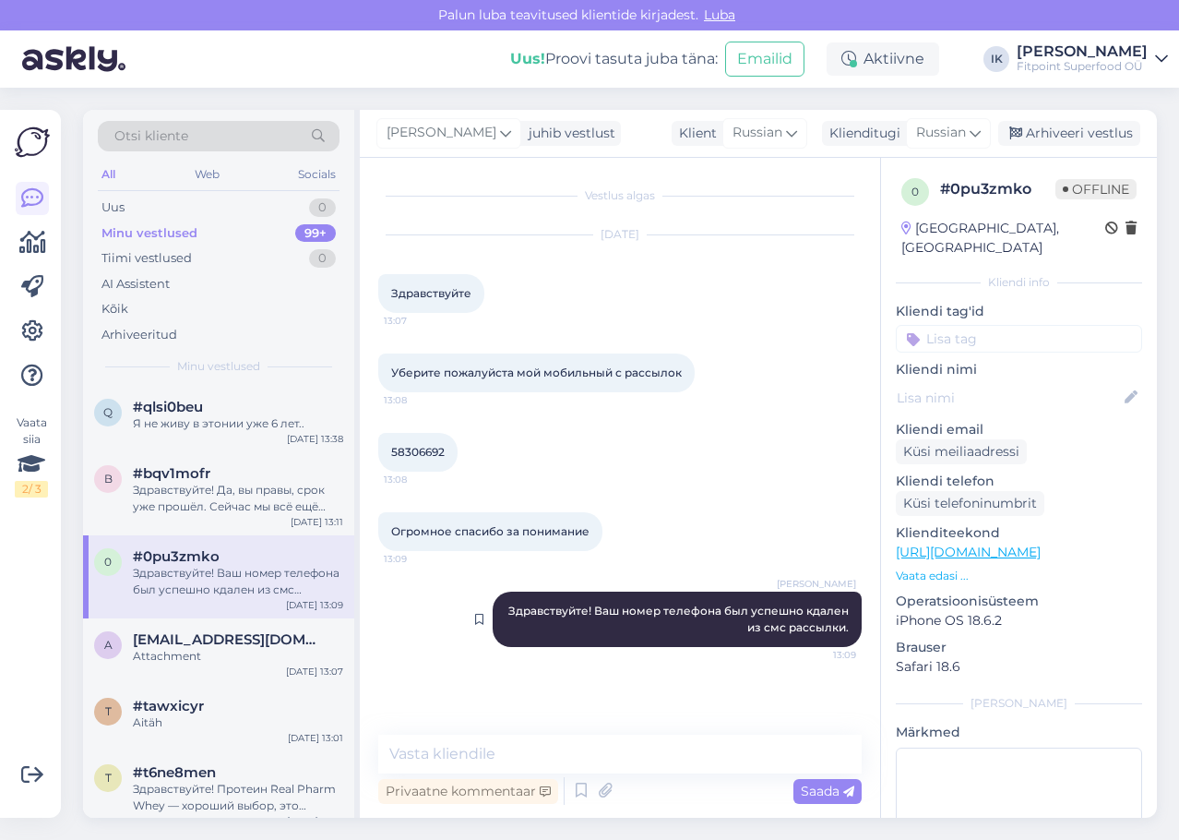
drag, startPoint x: 850, startPoint y: 626, endPoint x: 489, endPoint y: 614, distance: 361.0
click at [493, 614] on div "[PERSON_NAME] Здравствуйте! Ваш номер телефона был успешно кдален из смс рассыл…" at bounding box center [677, 618] width 369 height 55
click at [816, 639] on div "[PERSON_NAME] Здравствуйте! Ваш номер телефона был успешно кдален из смс рассыл…" at bounding box center [677, 618] width 369 height 55
click at [827, 632] on span "Здравствуйте! Ваш номер телефона был успешно кдален из смс рассылки." at bounding box center [679, 618] width 343 height 30
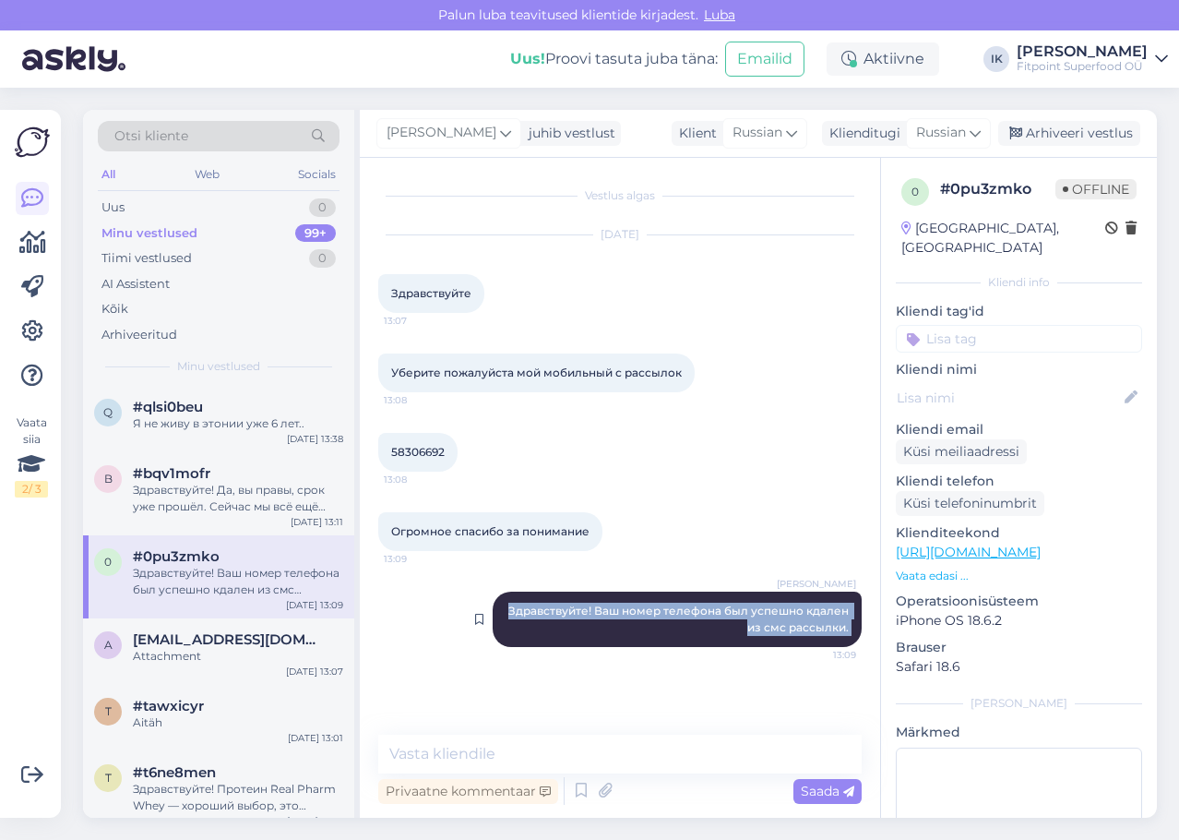
click at [827, 632] on span "Здравствуйте! Ваш номер телефона был успешно кдален из смс рассылки." at bounding box center [679, 618] width 343 height 30
click at [324, 190] on div "All Web Socials" at bounding box center [219, 176] width 242 height 29
click at [309, 211] on div "Uus 1" at bounding box center [219, 208] width 242 height 26
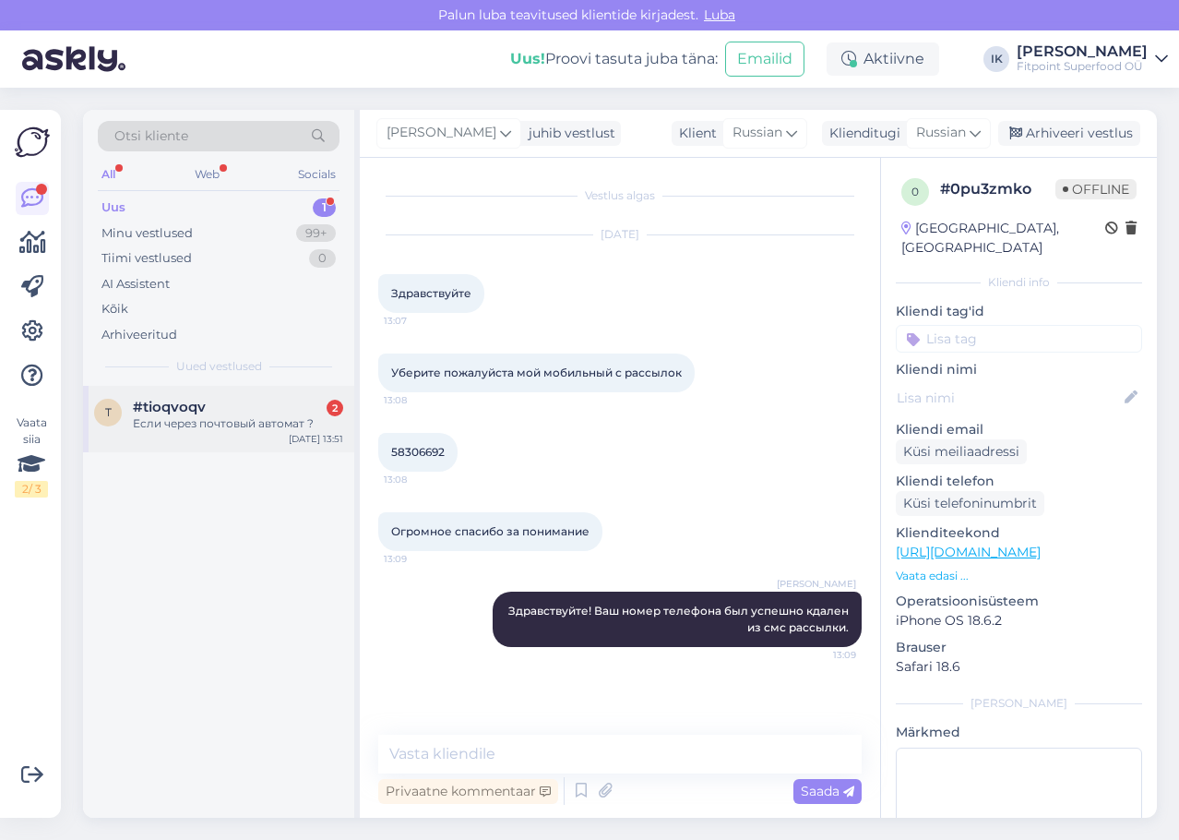
click at [247, 435] on div "t #tioqvoqv 2 Если через почтовый автомат ? [DATE] 13:51" at bounding box center [218, 419] width 271 height 66
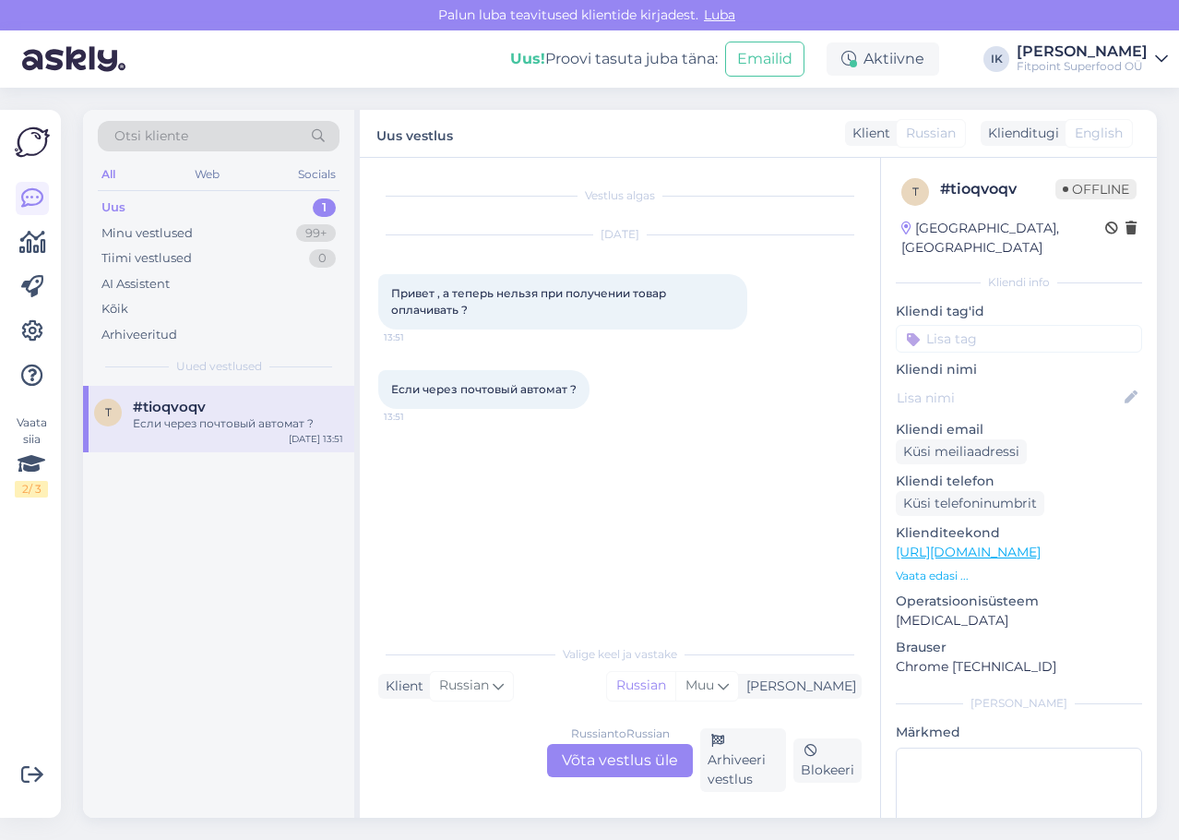
click at [634, 760] on div "Russian to Russian Võta vestlus üle" at bounding box center [620, 760] width 146 height 33
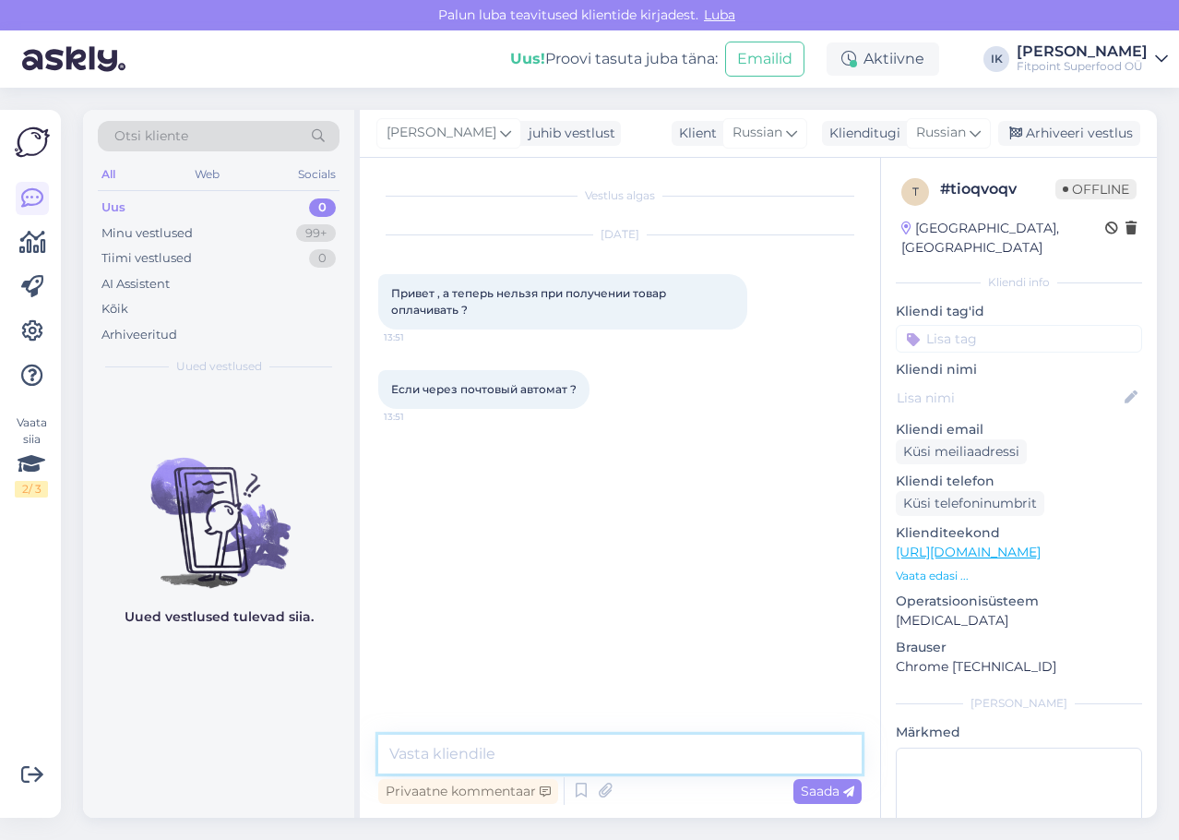
click at [634, 742] on textarea at bounding box center [619, 753] width 483 height 39
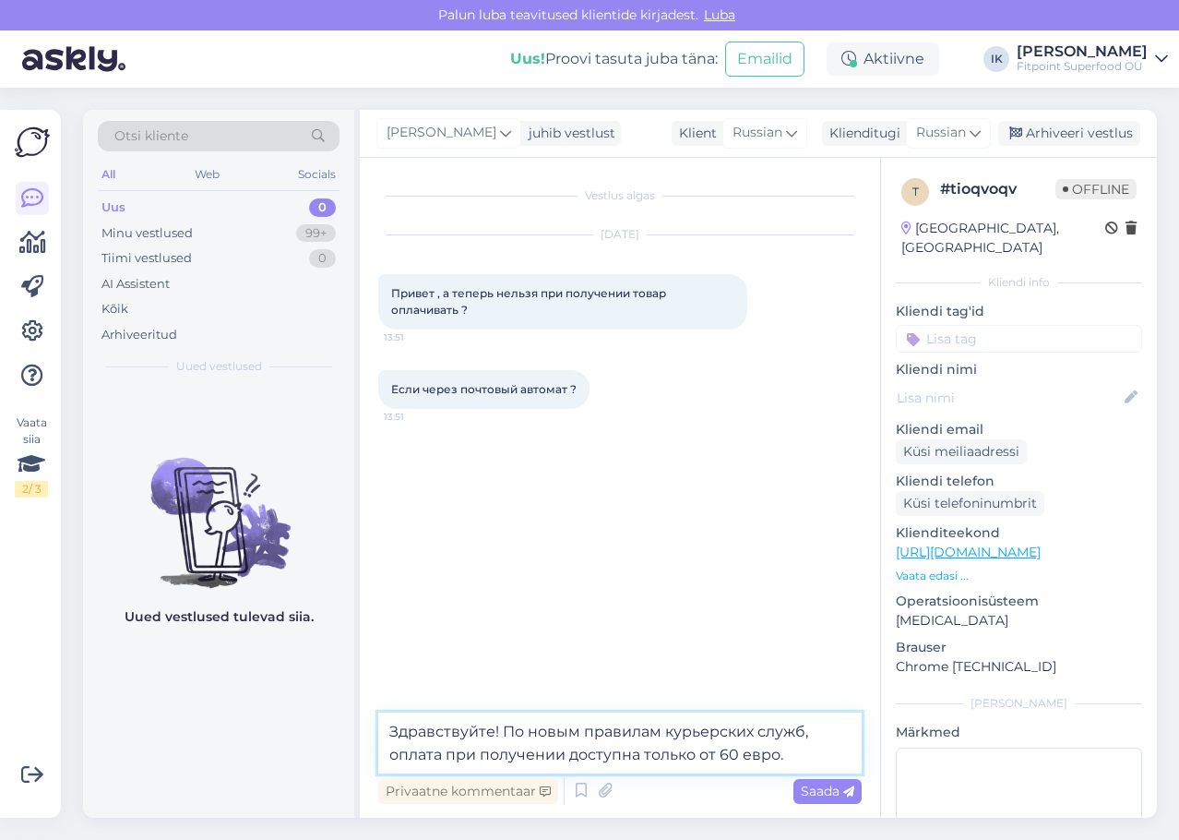
click at [641, 750] on textarea "Здравствуйте! По новым правилам курьерских служб, оплата при получении доступна…" at bounding box center [619, 742] width 483 height 61
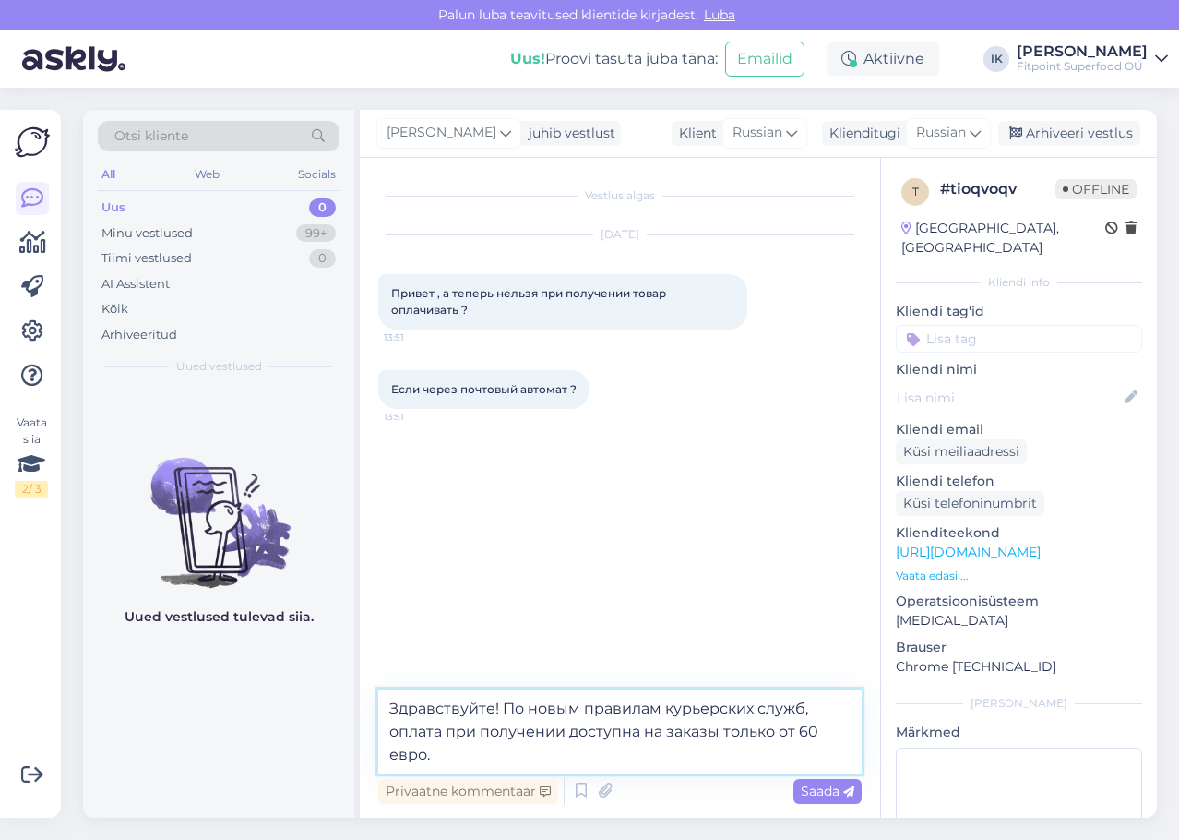
drag, startPoint x: 775, startPoint y: 733, endPoint x: 723, endPoint y: 736, distance: 51.8
click at [723, 736] on textarea "Здравствуйте! По новым правилам курьерских служб, оплата при получении доступна…" at bounding box center [619, 731] width 483 height 84
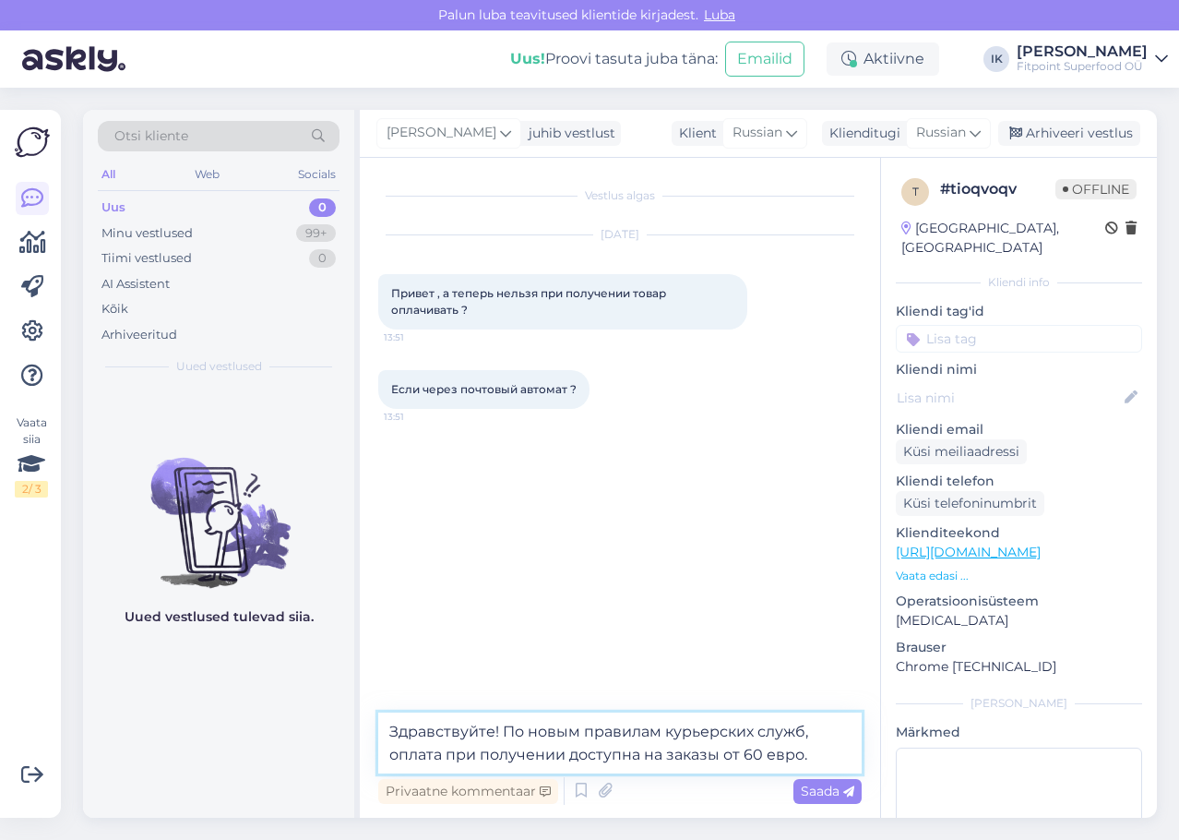
click at [643, 756] on textarea "Здравствуйте! По новым правилам курьерских служб, оплата при получении доступна…" at bounding box center [619, 742] width 483 height 61
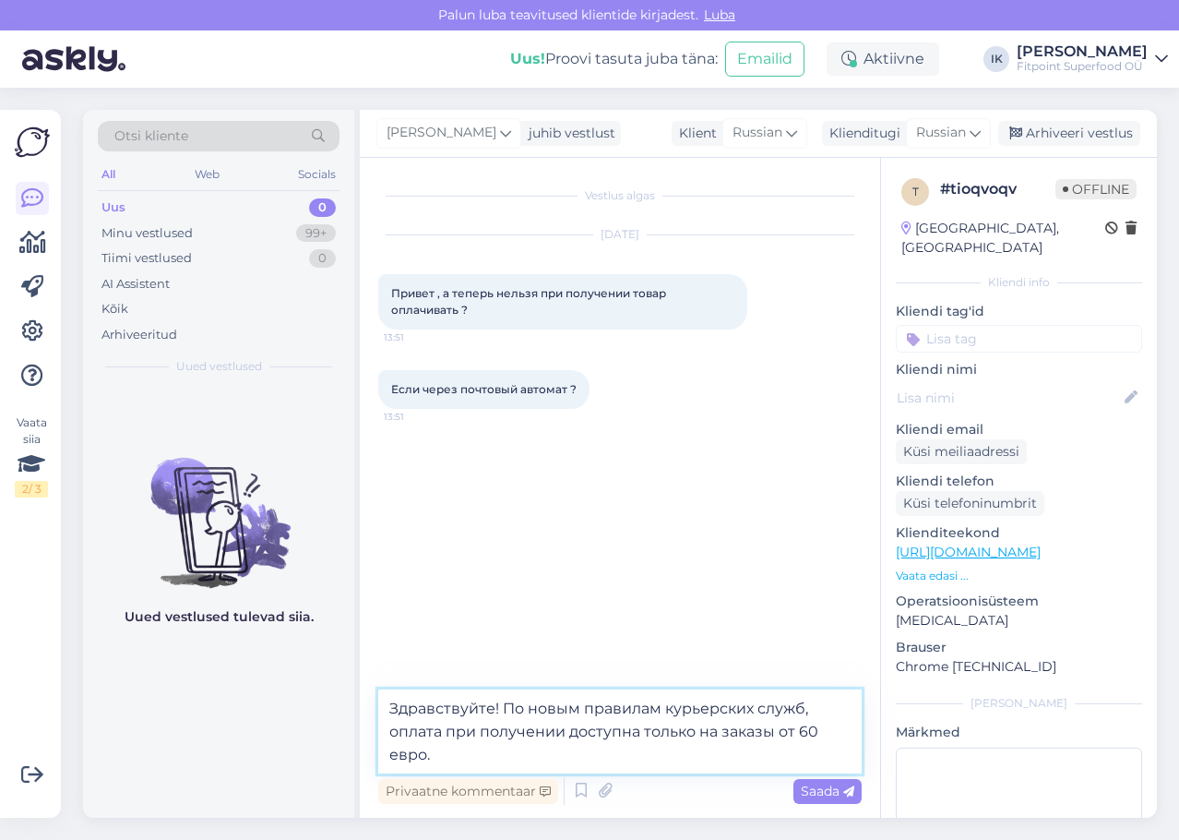
click at [589, 767] on textarea "Здравствуйте! По новым правилам курьерских служб, оплата при получении доступна…" at bounding box center [619, 731] width 483 height 84
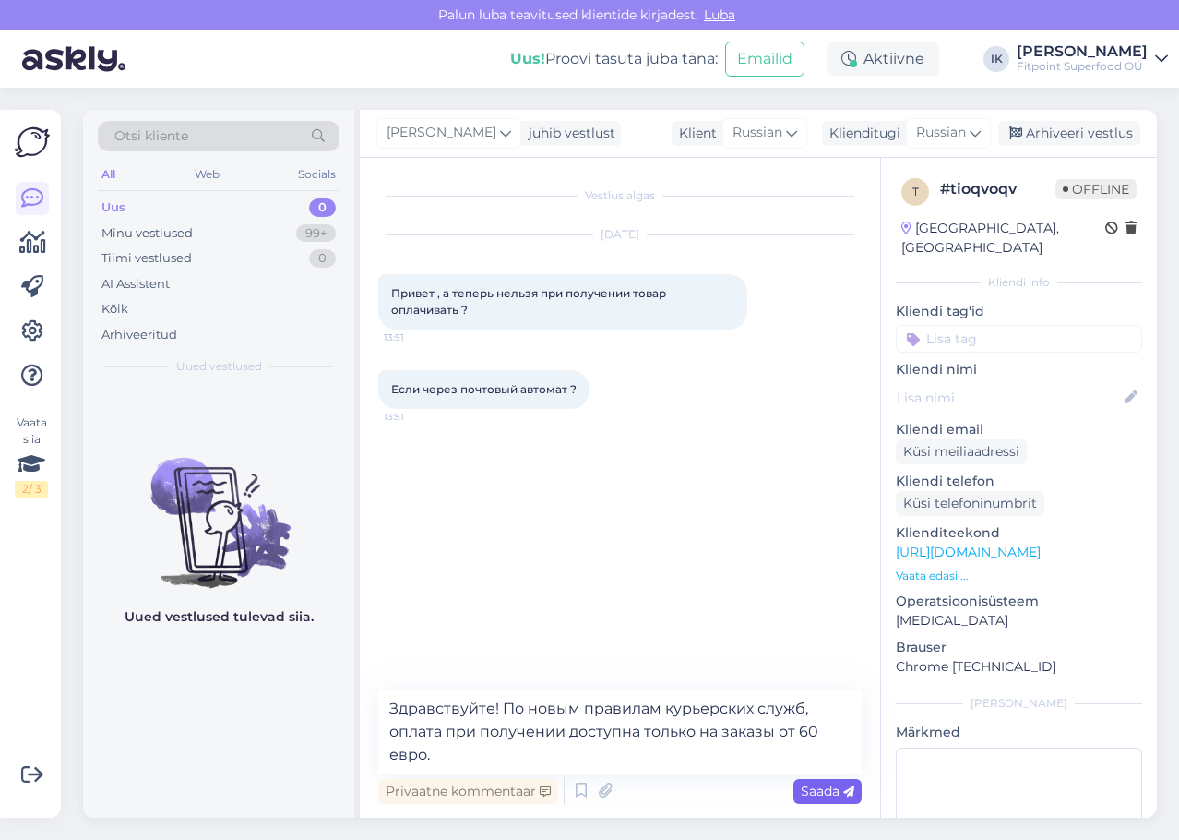
click at [818, 786] on span "Saada" at bounding box center [828, 790] width 54 height 17
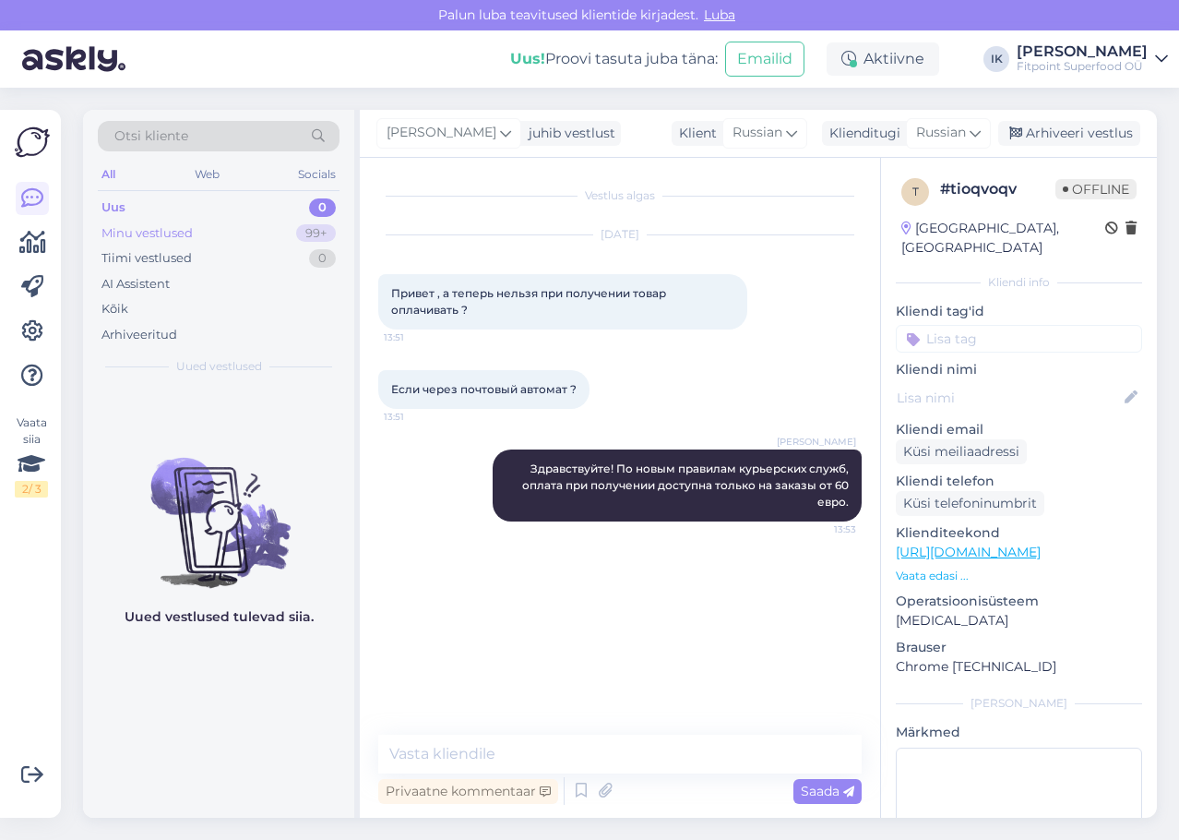
click at [274, 235] on div "Minu vestlused 99+" at bounding box center [219, 234] width 242 height 26
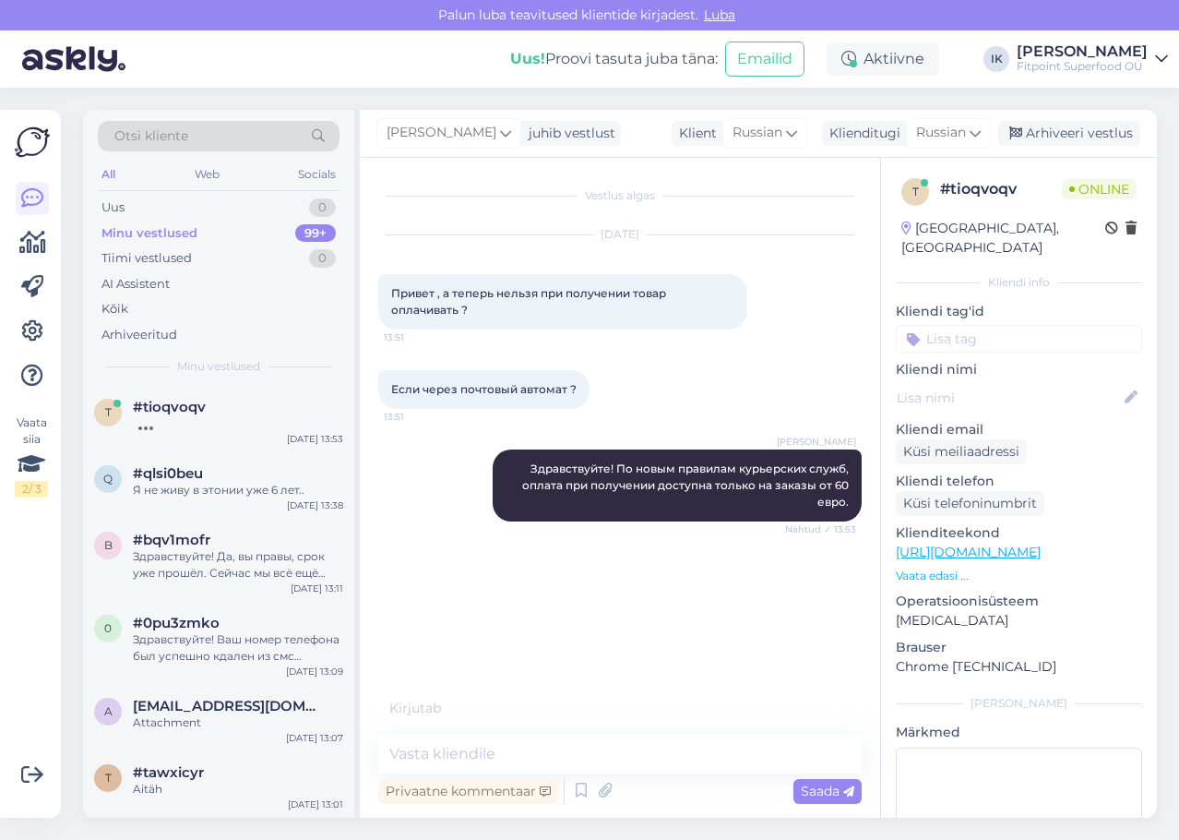
click at [516, 556] on div "Vestlus algas [DATE] Привет , а теперь нельзя при получении товар оплачивать ? …" at bounding box center [628, 437] width 500 height 522
click at [944, 567] on p "Vaata edasi ..." at bounding box center [1019, 575] width 246 height 17
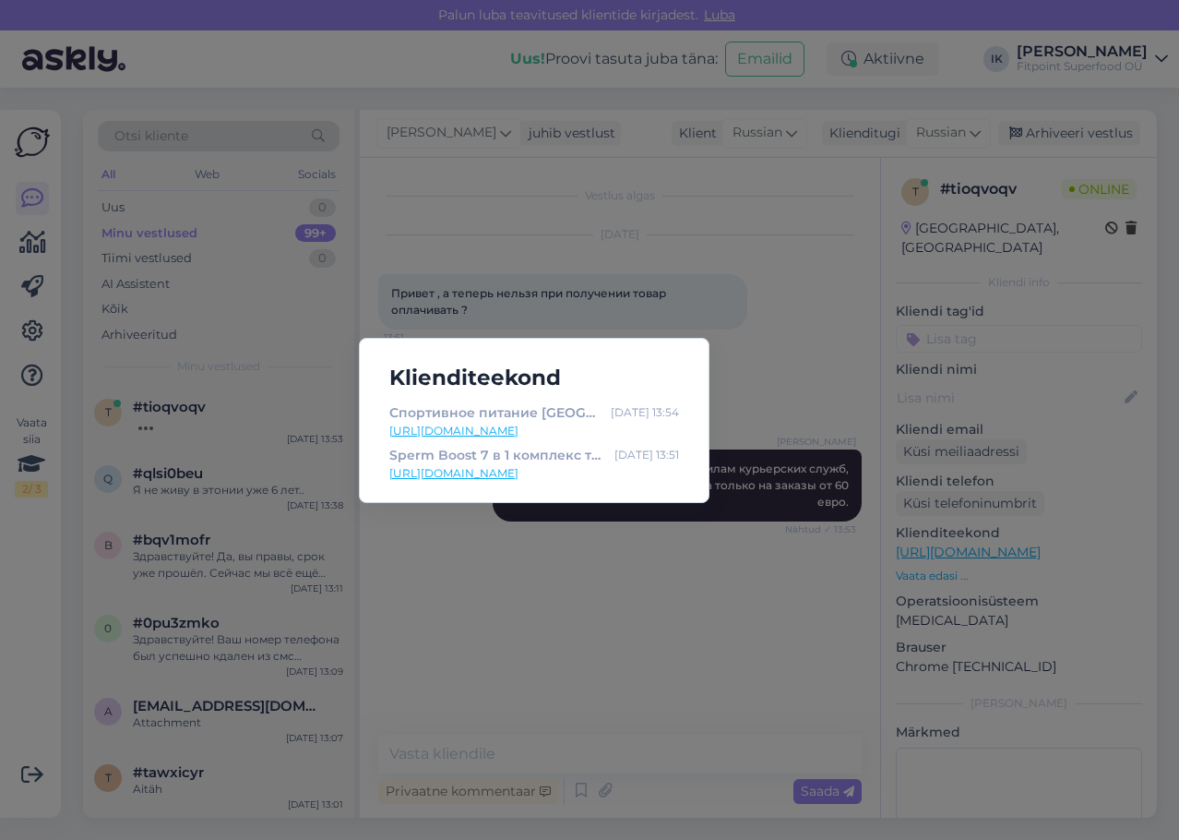
click at [516, 472] on link "[URL][DOMAIN_NAME]" at bounding box center [534, 473] width 290 height 17
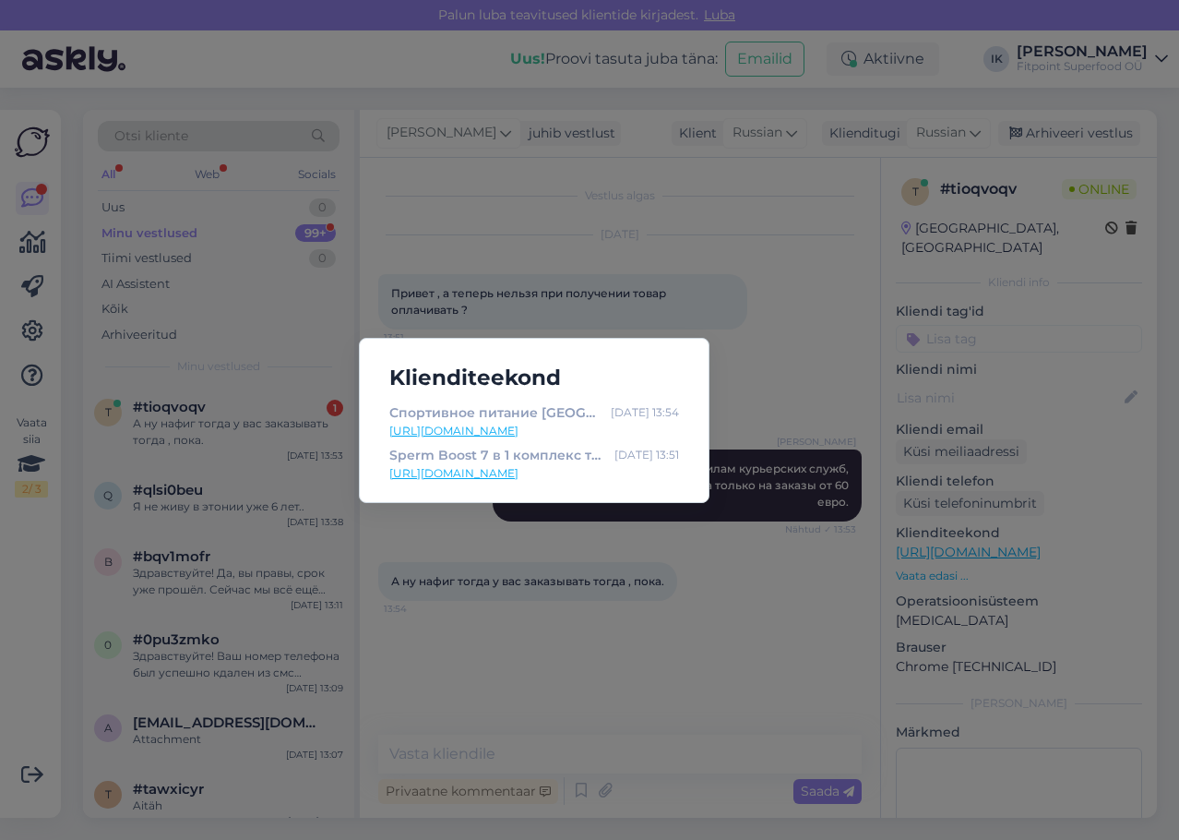
click at [563, 227] on div "Klienditeekond Спортивное питание [GEOGRAPHIC_DATA] [GEOGRAPHIC_DATA] - магазин…" at bounding box center [589, 420] width 1179 height 840
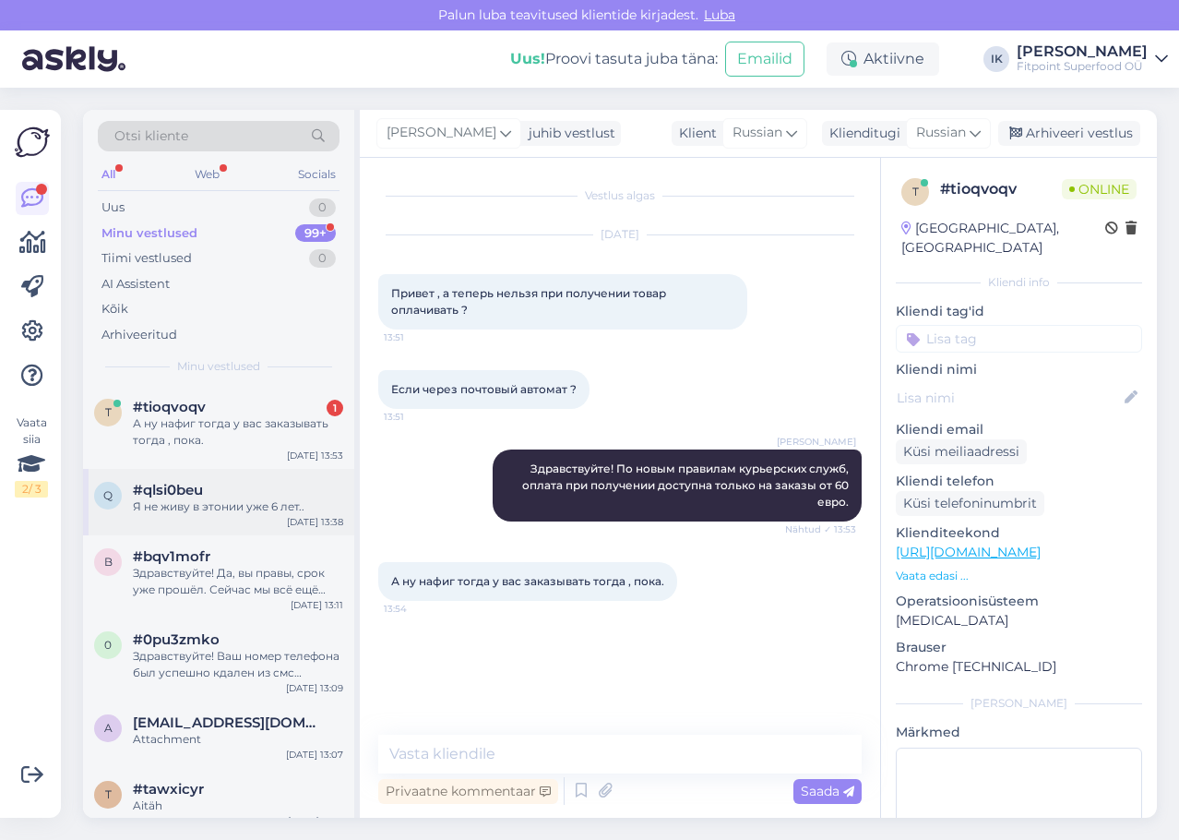
click at [256, 515] on div "q #qlsi0beu Я не живу в [GEOGRAPHIC_DATA] уже 6 лет.. [DATE] 13:38" at bounding box center [218, 502] width 271 height 66
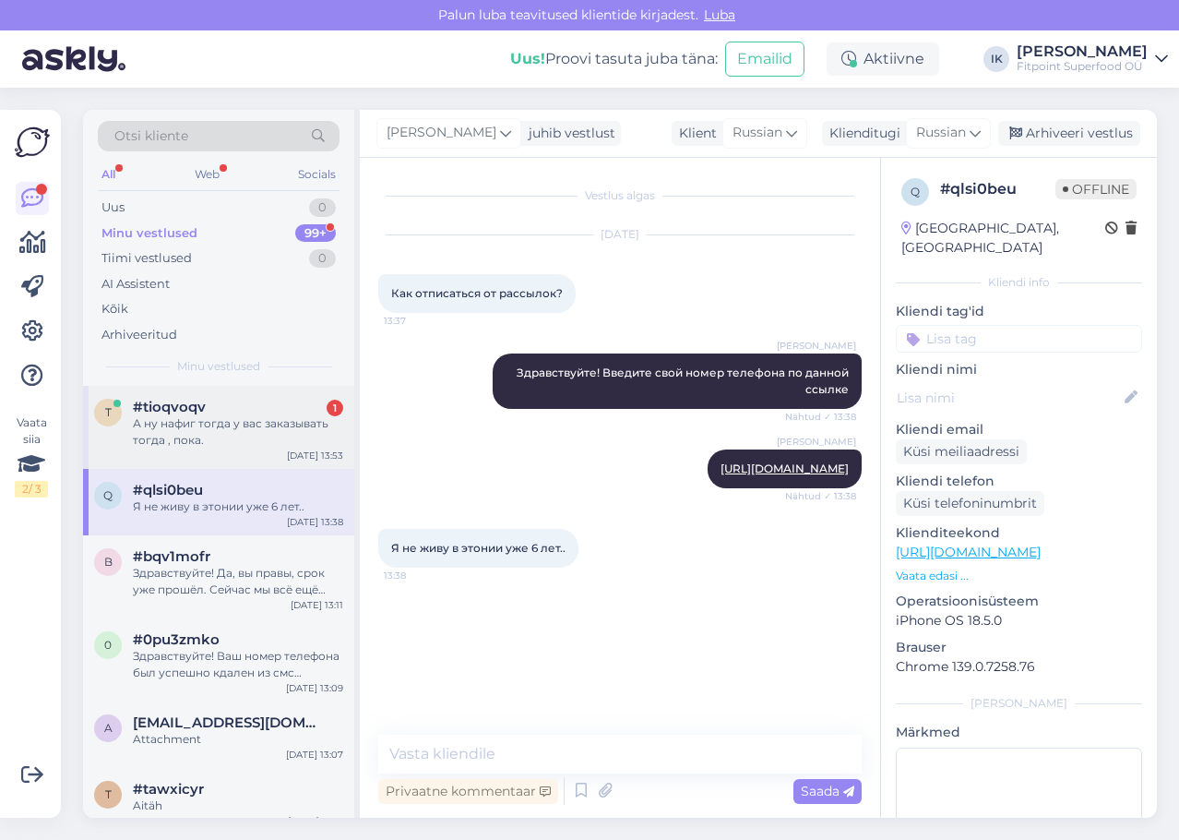
click at [275, 440] on div "А ну нафиг тогда у вас заказывать тогда , пока." at bounding box center [238, 431] width 210 height 33
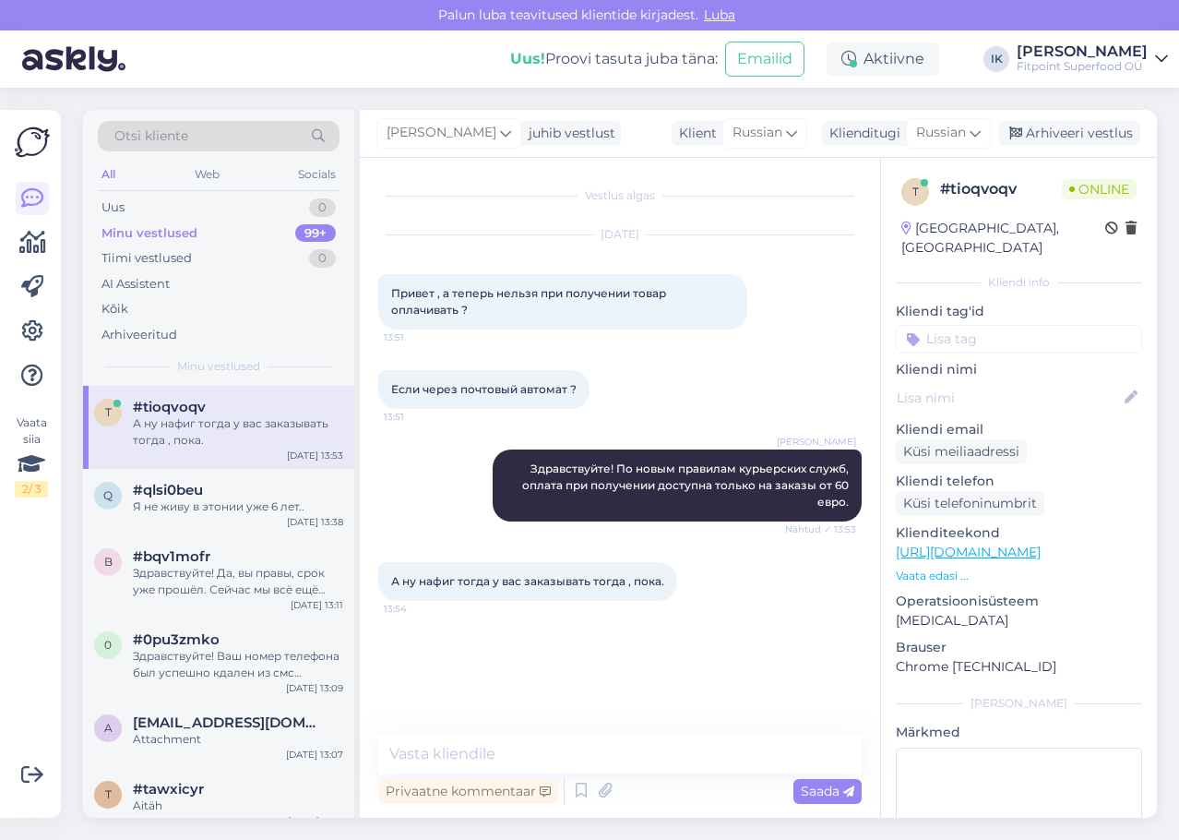
click at [950, 567] on p "Vaata edasi ..." at bounding box center [1019, 575] width 246 height 17
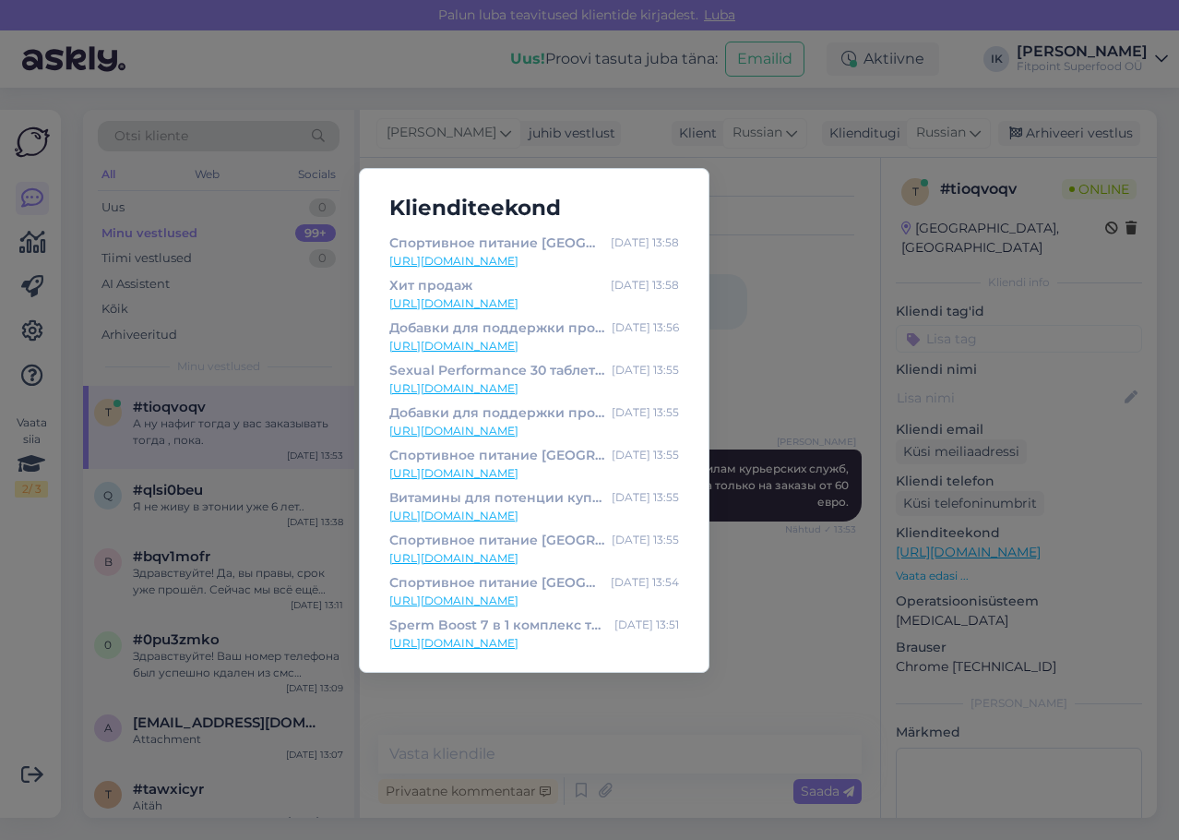
click at [793, 278] on div "Klienditeekond Спортивное питание [GEOGRAPHIC_DATA] [GEOGRAPHIC_DATA] - магазин…" at bounding box center [589, 420] width 1179 height 840
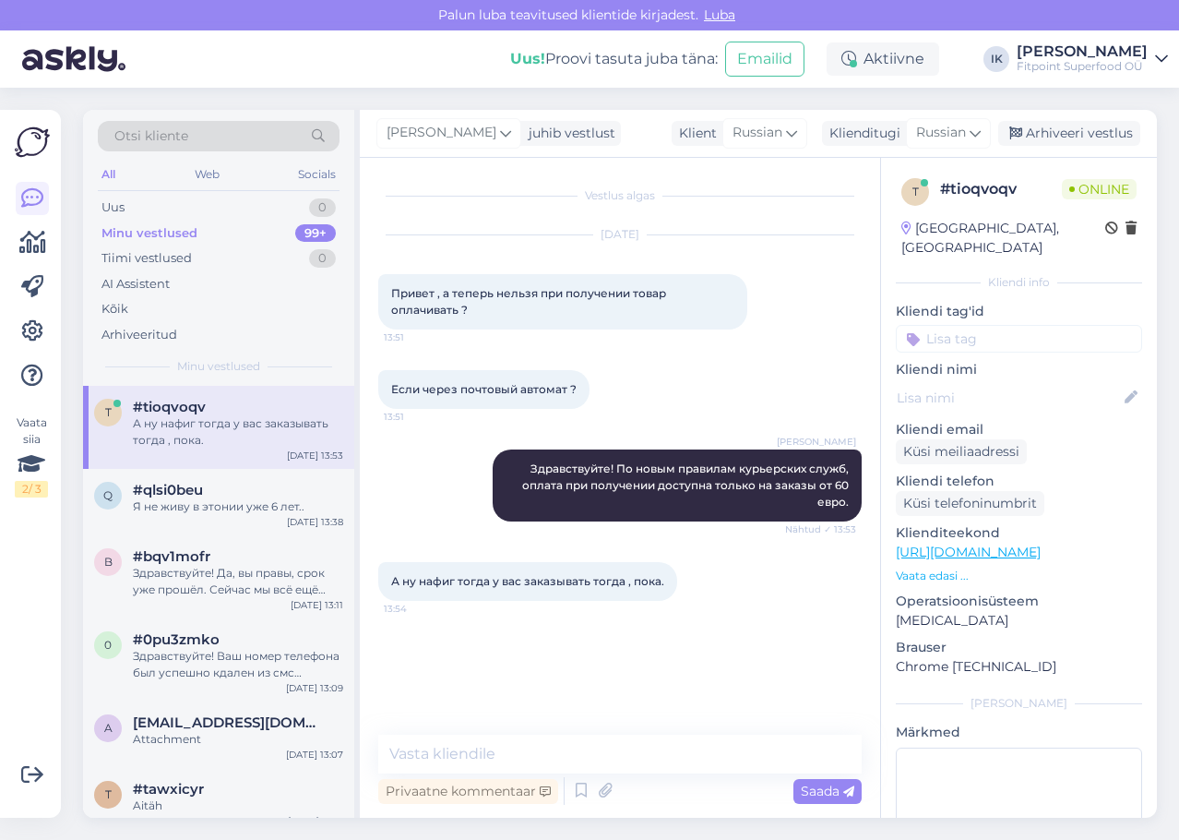
click at [710, 399] on div "Если через почтовый автомат ? 13:51" at bounding box center [619, 389] width 483 height 79
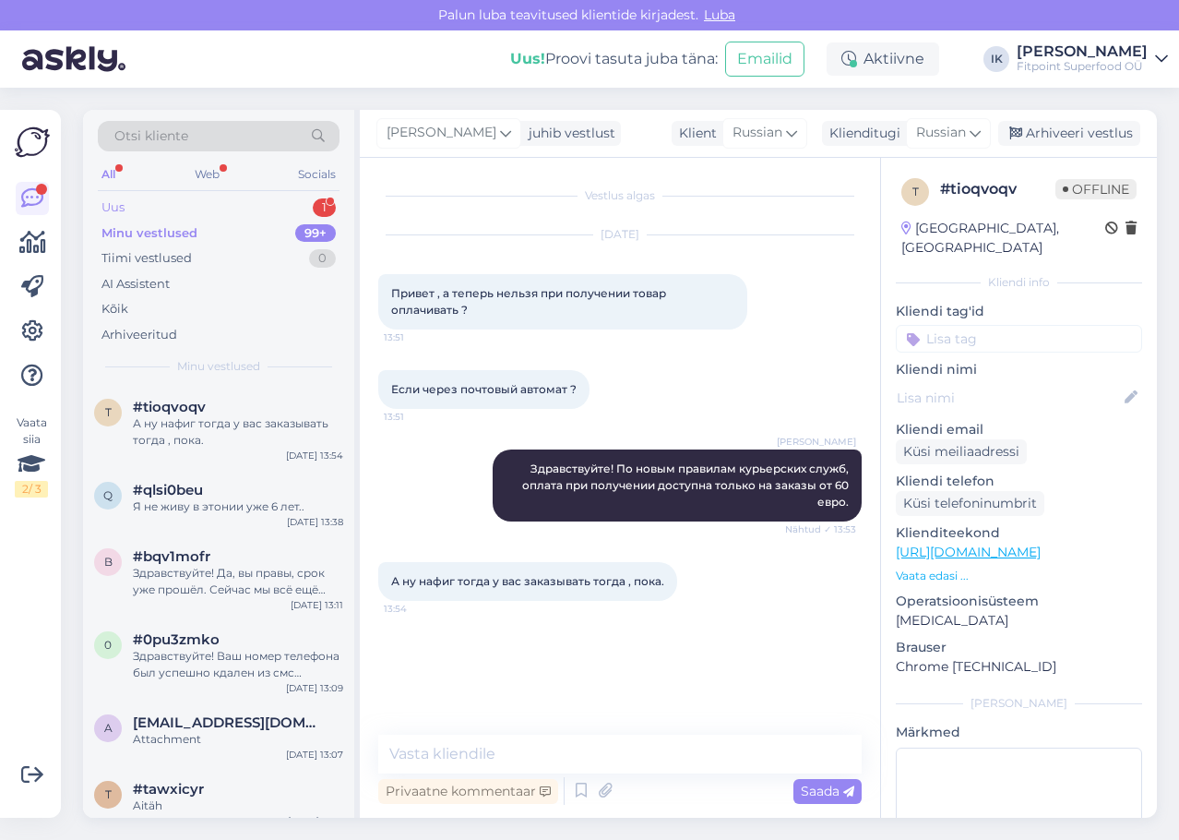
click at [265, 197] on div "Uus 1" at bounding box center [219, 208] width 242 height 26
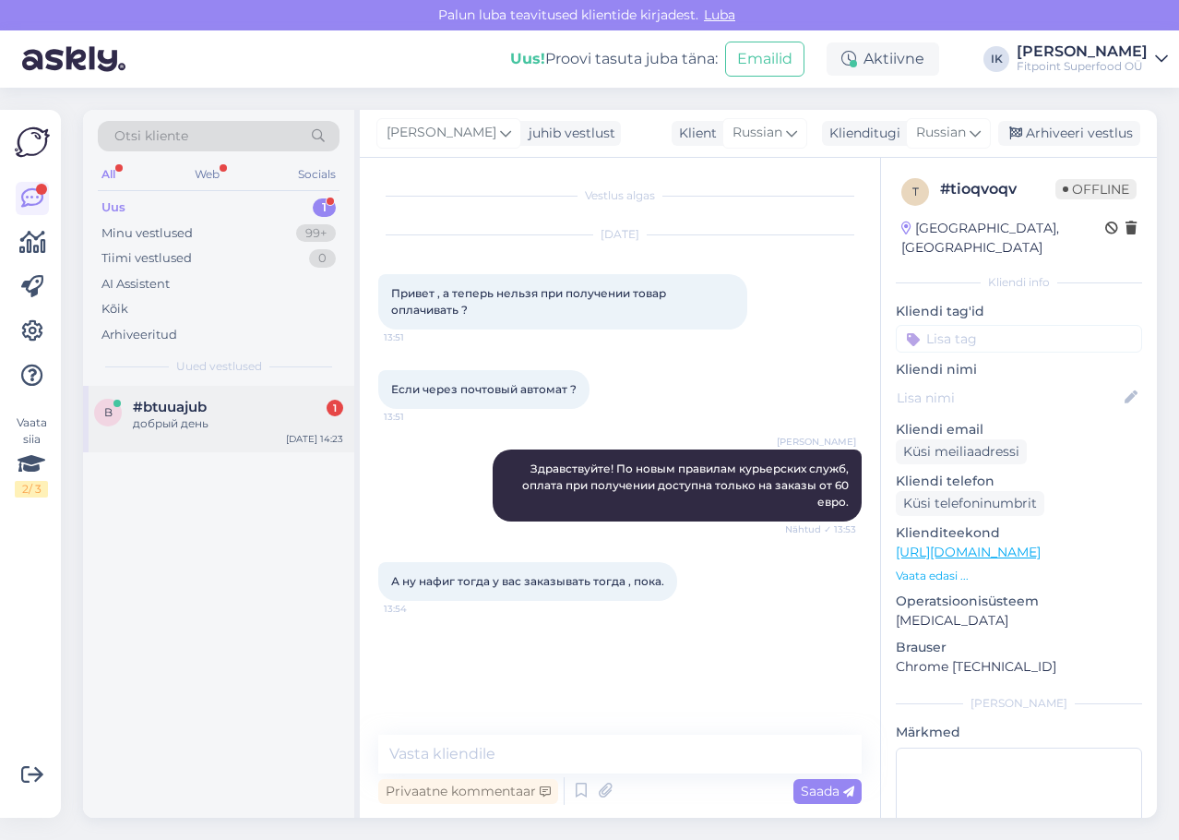
click at [247, 408] on div "#btuuajub 1" at bounding box center [238, 407] width 210 height 17
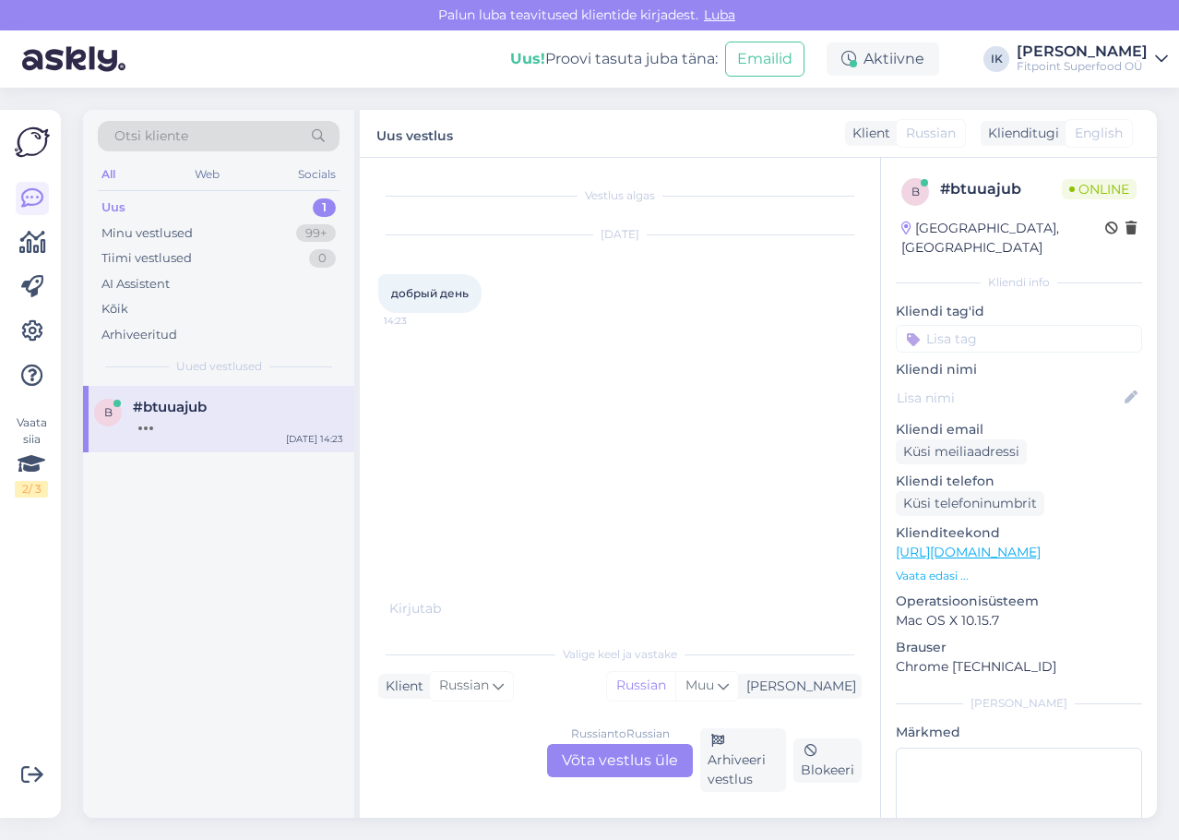
click at [605, 749] on div "Russian to Russian Võta vestlus üle" at bounding box center [620, 760] width 146 height 33
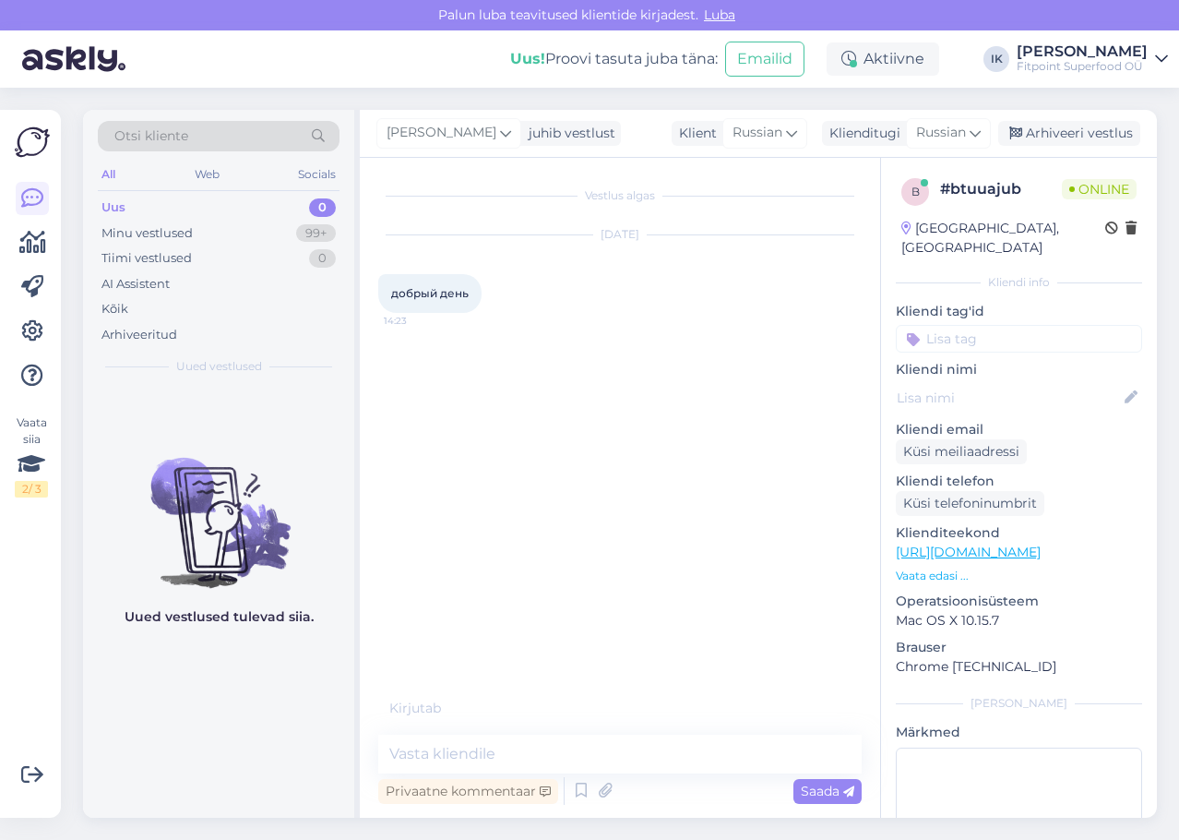
click at [622, 733] on div "Vestlus algas [DATE] добрый день 14:23 Kirjutab . . . Privaatne kommentaar Saada" at bounding box center [620, 488] width 520 height 660
click at [668, 636] on div "Vestlus algas [DATE] добрый день 14:23" at bounding box center [628, 437] width 500 height 522
click at [657, 746] on textarea at bounding box center [619, 753] width 483 height 39
click at [564, 626] on div "Vestlus algas [DATE] добрый день 14:23 [PERSON_NAME] Здравствуйте! Nähtud ✓ 14:…" at bounding box center [628, 447] width 500 height 542
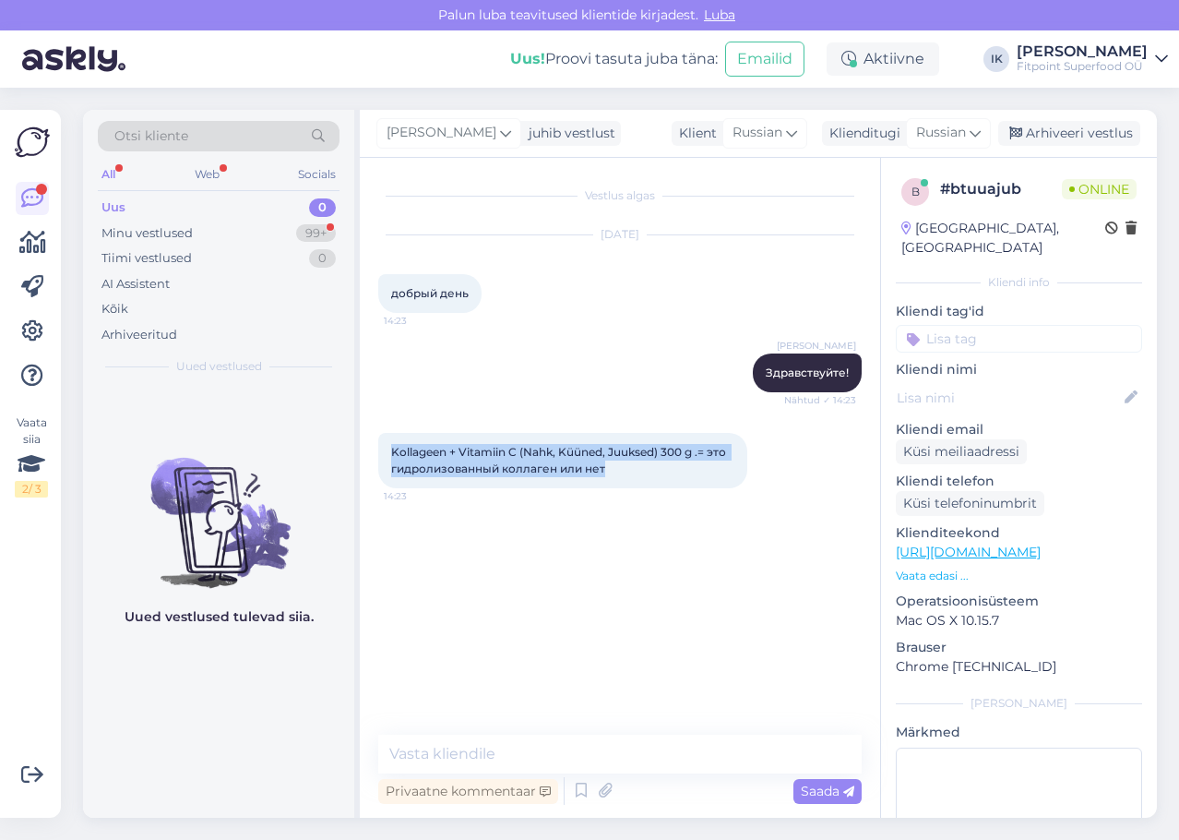
drag, startPoint x: 605, startPoint y: 468, endPoint x: 388, endPoint y: 456, distance: 218.1
click at [388, 456] on div "Kollageen + Vitamiin C (Nahk, Küüned, Juuksed) 300 g .= это гидролизованный к…" at bounding box center [562, 460] width 369 height 55
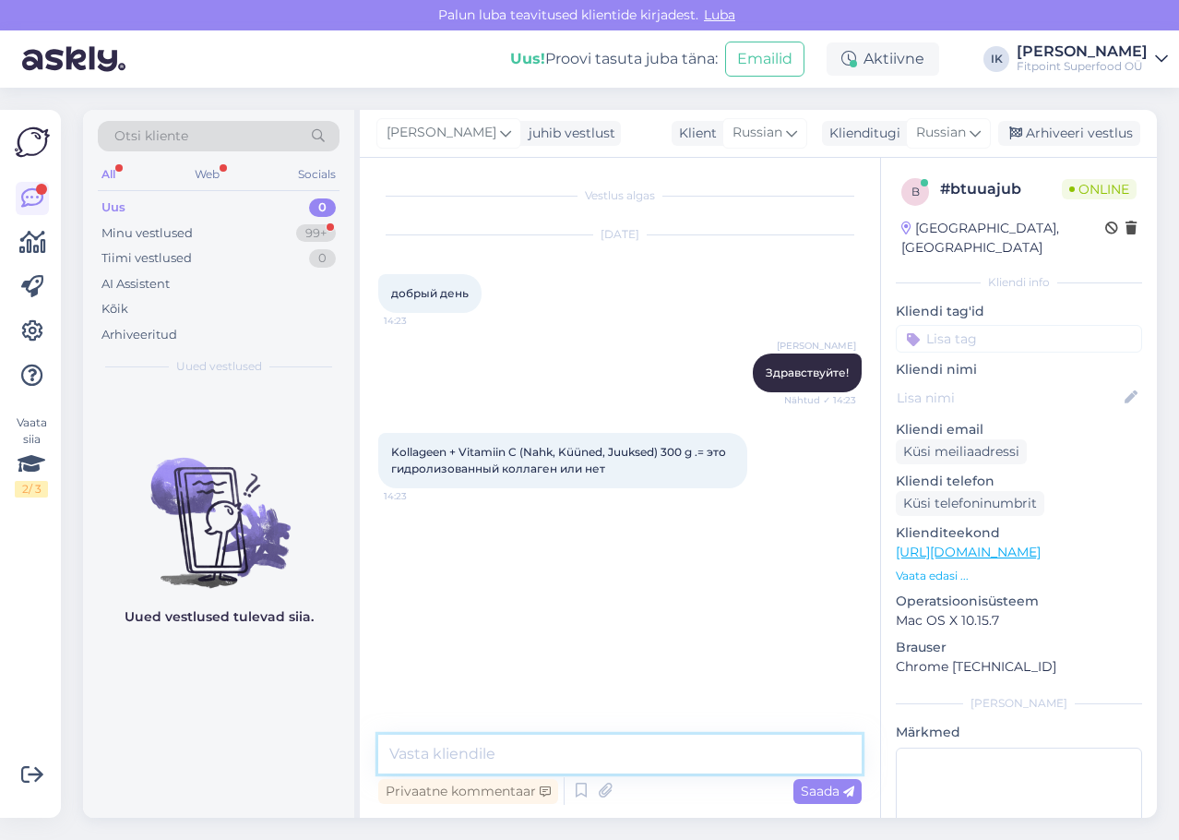
click at [507, 758] on textarea at bounding box center [619, 753] width 483 height 39
paste textarea "Здравствуйте! 👋 ICONFIT Kollageen + Vitamiin C (Nahk, Küüned, Juuksed) 300 g — …"
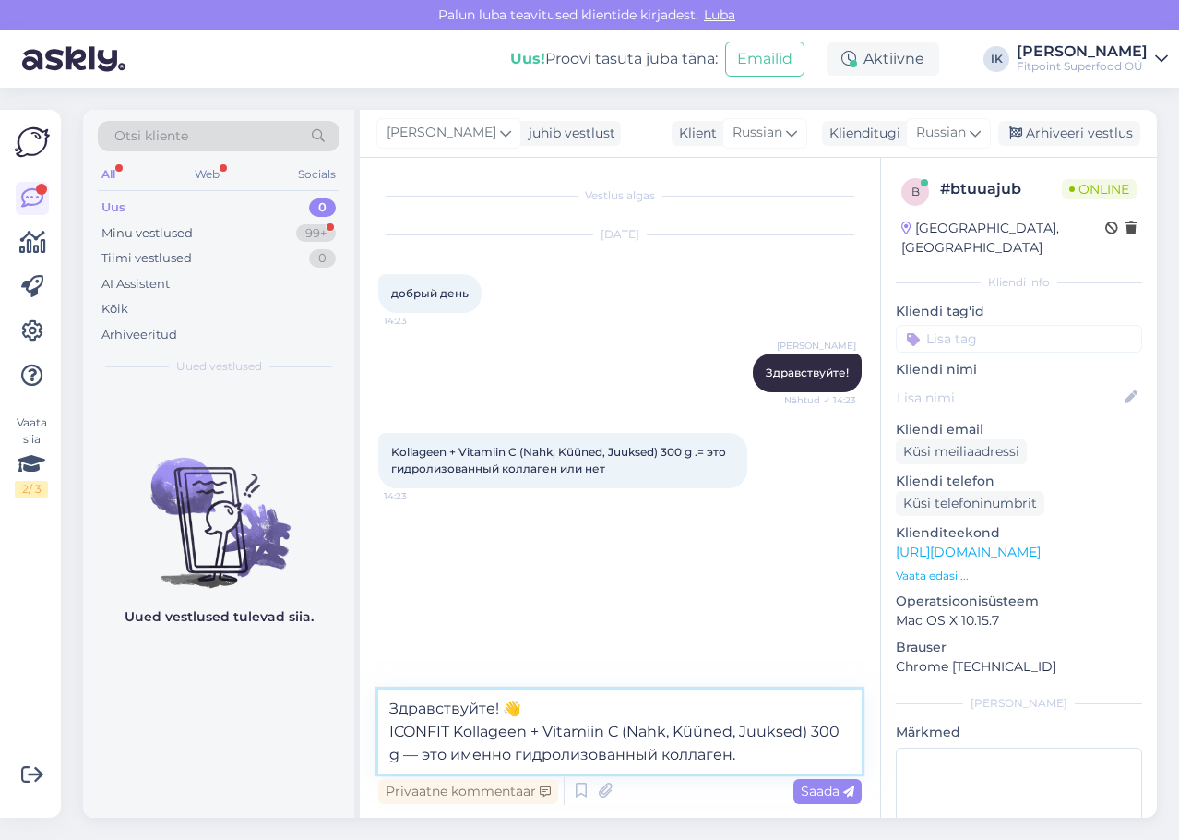
click at [525, 712] on textarea "Здравствуйте! 👋 ICONFIT Kollageen + Vitamiin C (Nahk, Küüned, Juuksed) 300 g — …" at bounding box center [619, 731] width 483 height 84
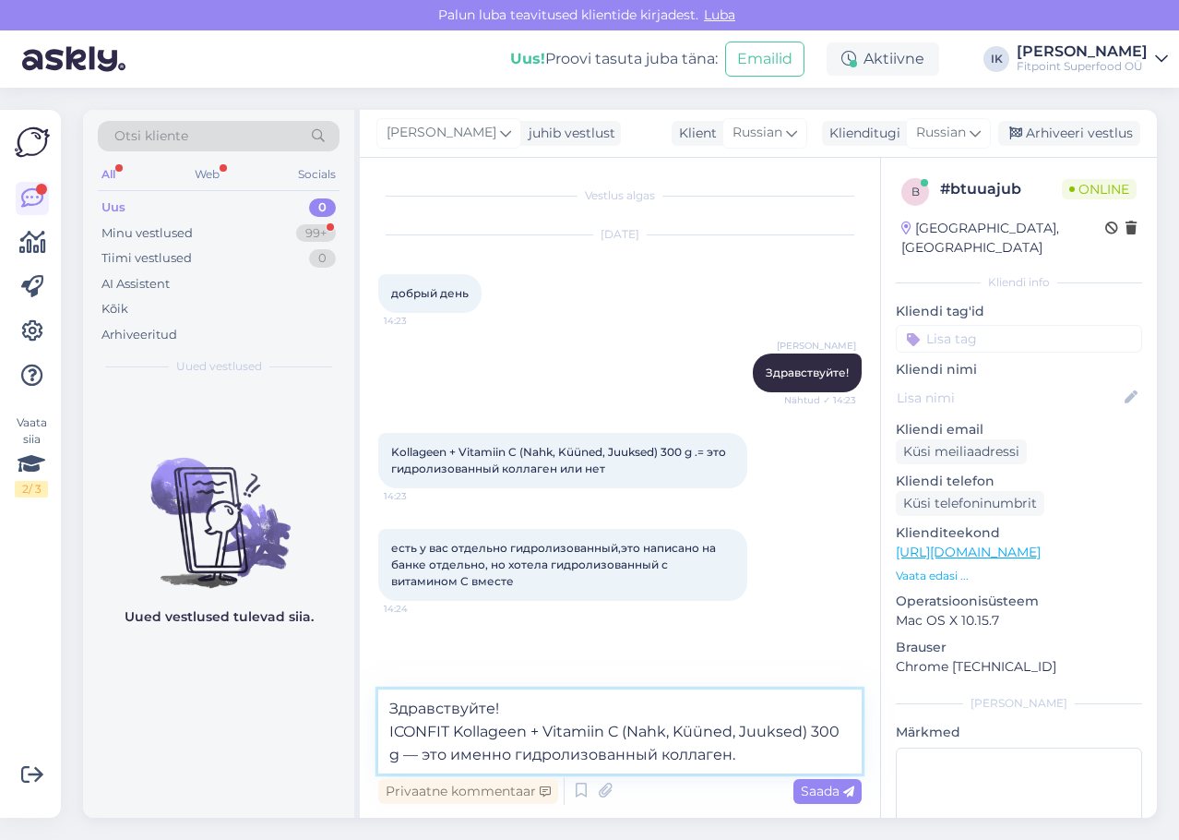
drag, startPoint x: 424, startPoint y: 756, endPoint x: 364, endPoint y: 717, distance: 70.6
click at [364, 717] on div "Vestlus algas [DATE] добрый день 14:23 [PERSON_NAME] Здравствуйте! Nähtud ✓ 14:…" at bounding box center [620, 488] width 520 height 660
click at [412, 723] on textarea "Здравствуйте! ICONFIT Kollageen + Vitamiin C (Nahk, Küüned, Juuksed) 300 g — эт…" at bounding box center [619, 731] width 483 height 84
drag, startPoint x: 420, startPoint y: 753, endPoint x: 366, endPoint y: 736, distance: 56.0
click at [366, 736] on div "Vestlus algas [DATE] добрый день 14:23 [PERSON_NAME] Здравствуйте! Nähtud ✓ 14:…" at bounding box center [620, 488] width 520 height 660
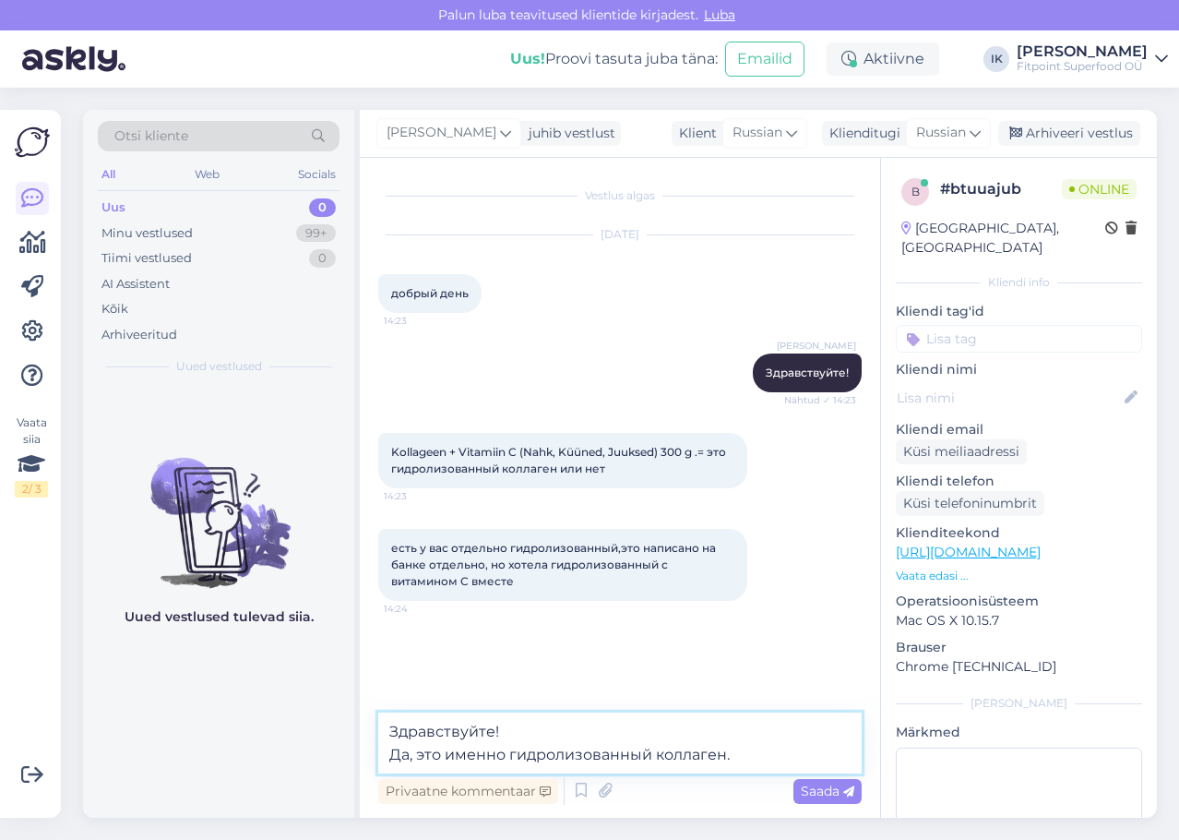
click at [797, 755] on textarea "Здравствуйте! Да, это именно гидролизованный коллаген." at bounding box center [619, 742] width 483 height 61
click at [822, 796] on span "Saada" at bounding box center [828, 790] width 54 height 17
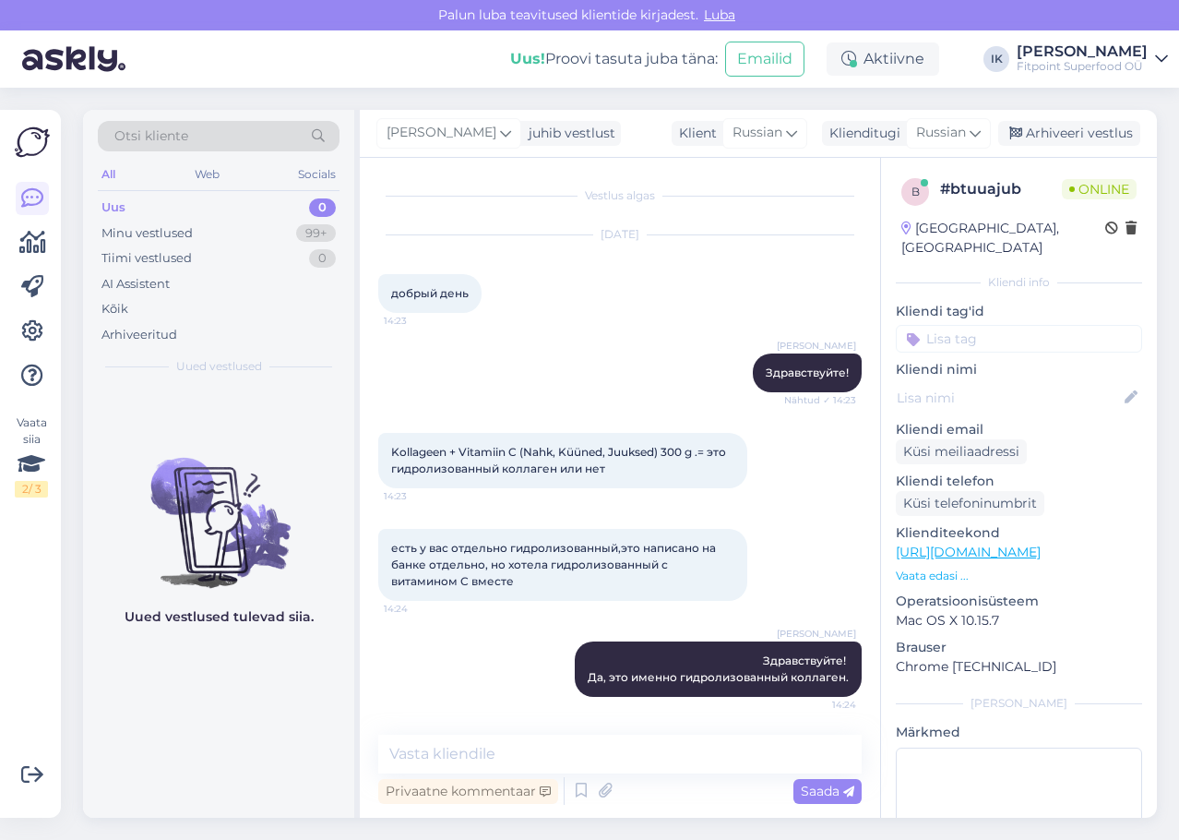
click at [753, 594] on div at bounding box center [755, 565] width 17 height 72
click at [936, 567] on p "Vaata edasi ..." at bounding box center [1019, 575] width 246 height 17
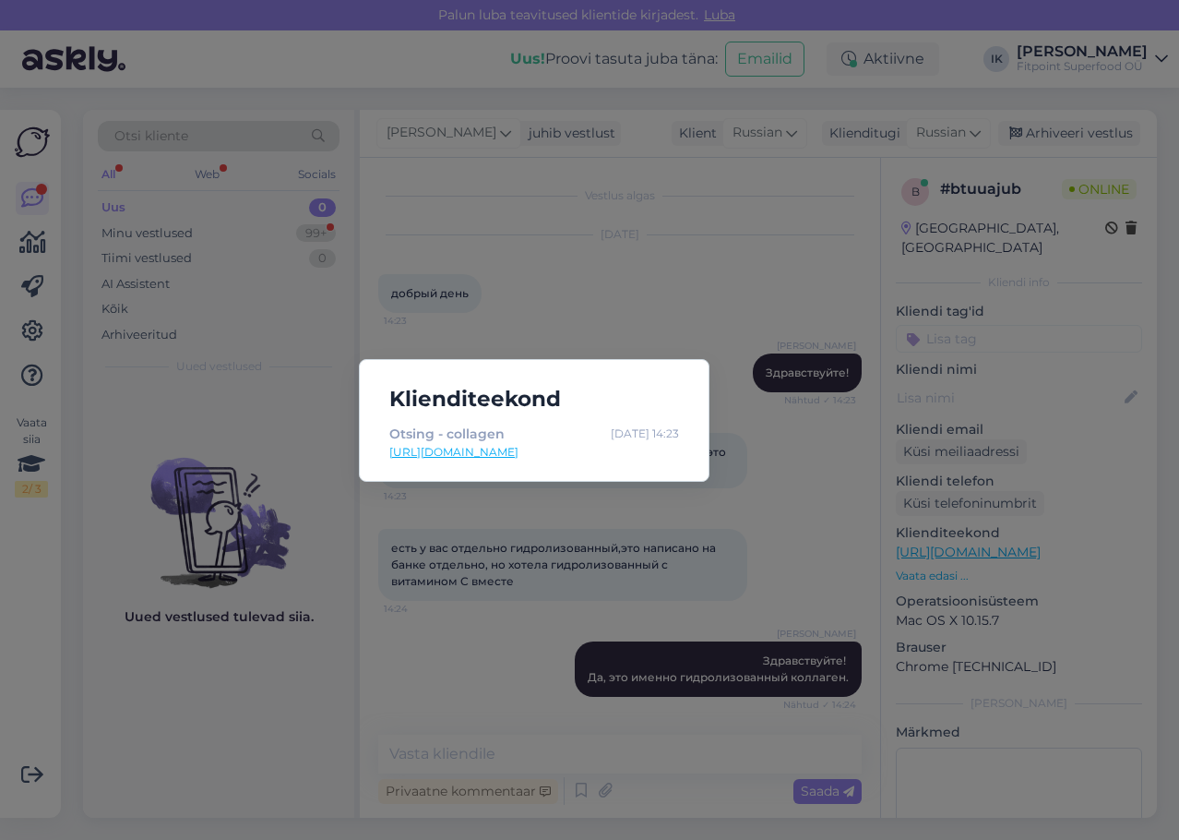
scroll to position [78, 0]
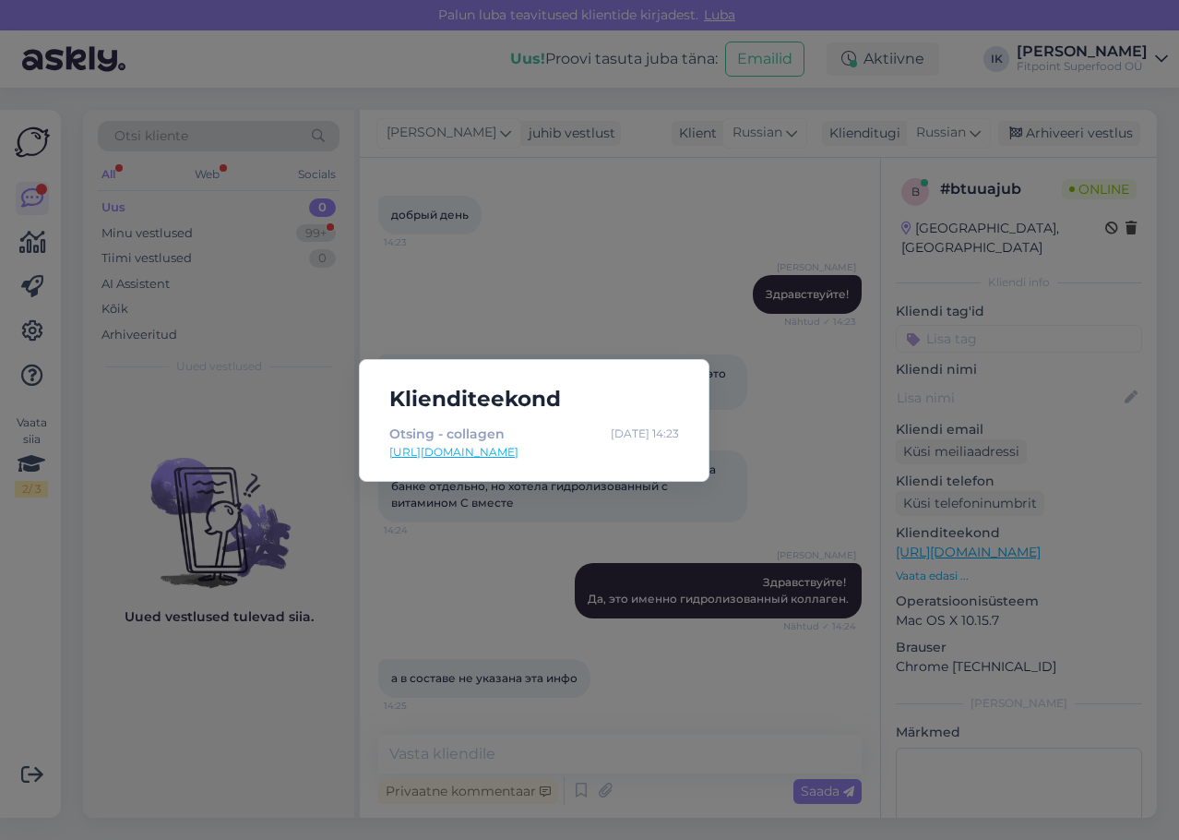
click at [620, 231] on div "Klienditeekond Otsing - collagen [DATE] 14:23 [URL][DOMAIN_NAME]" at bounding box center [589, 420] width 1179 height 840
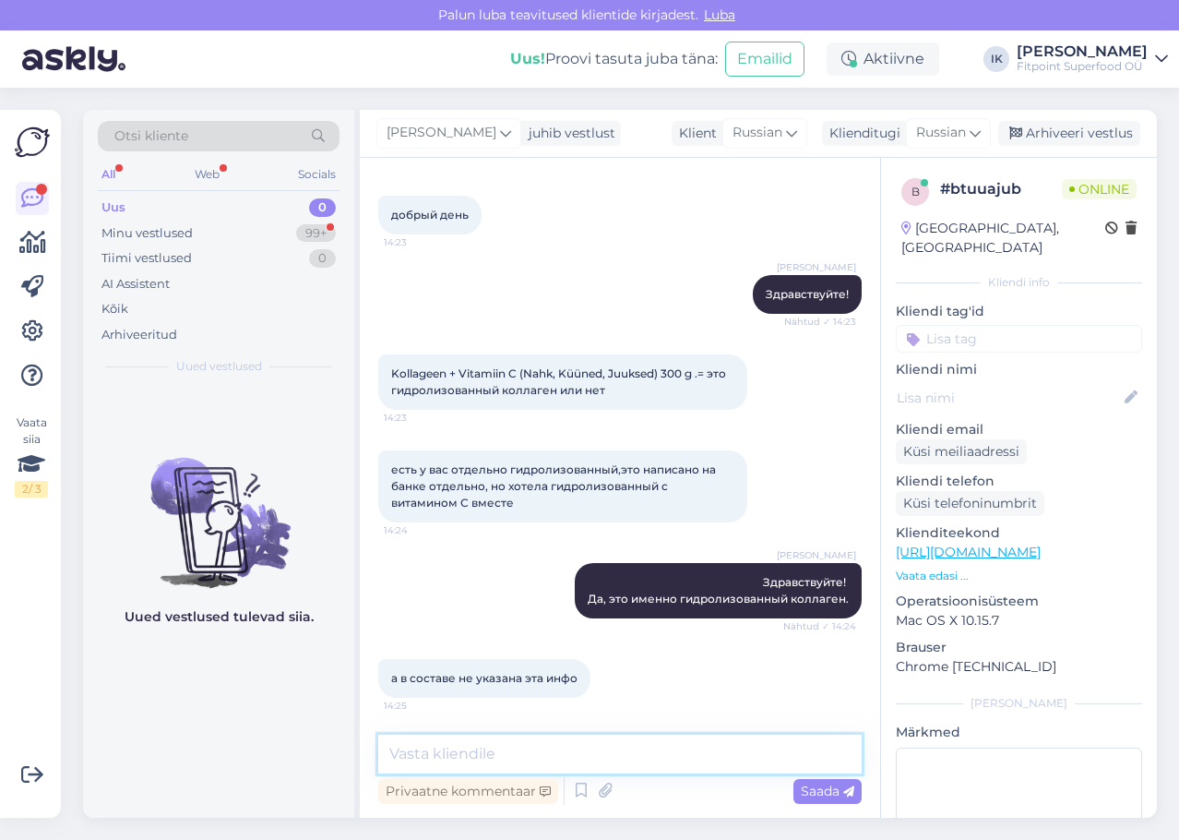
click at [602, 756] on textarea at bounding box center [619, 753] width 483 height 39
paste textarea "гидролизованный коллаген, лимонная кислота, ароматизатор и вкусовая добавка, ас…"
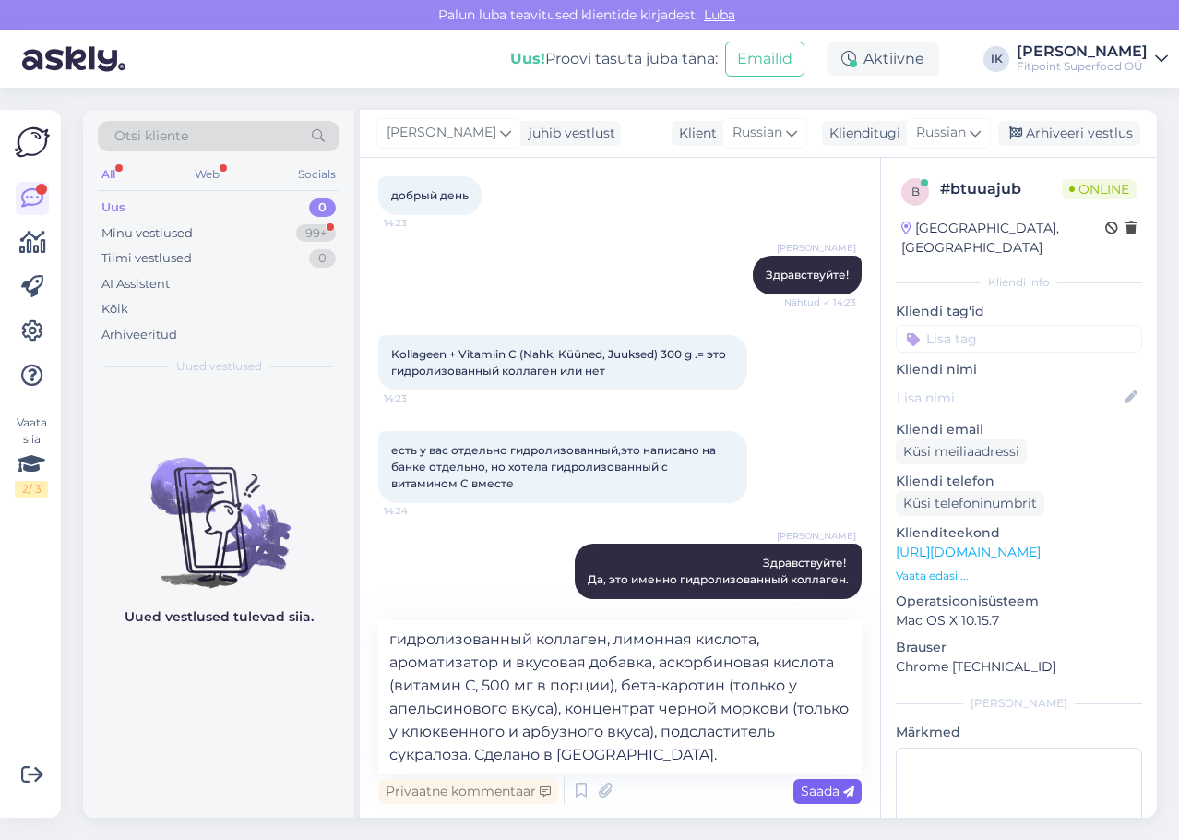
click at [836, 791] on span "Saada" at bounding box center [828, 790] width 54 height 17
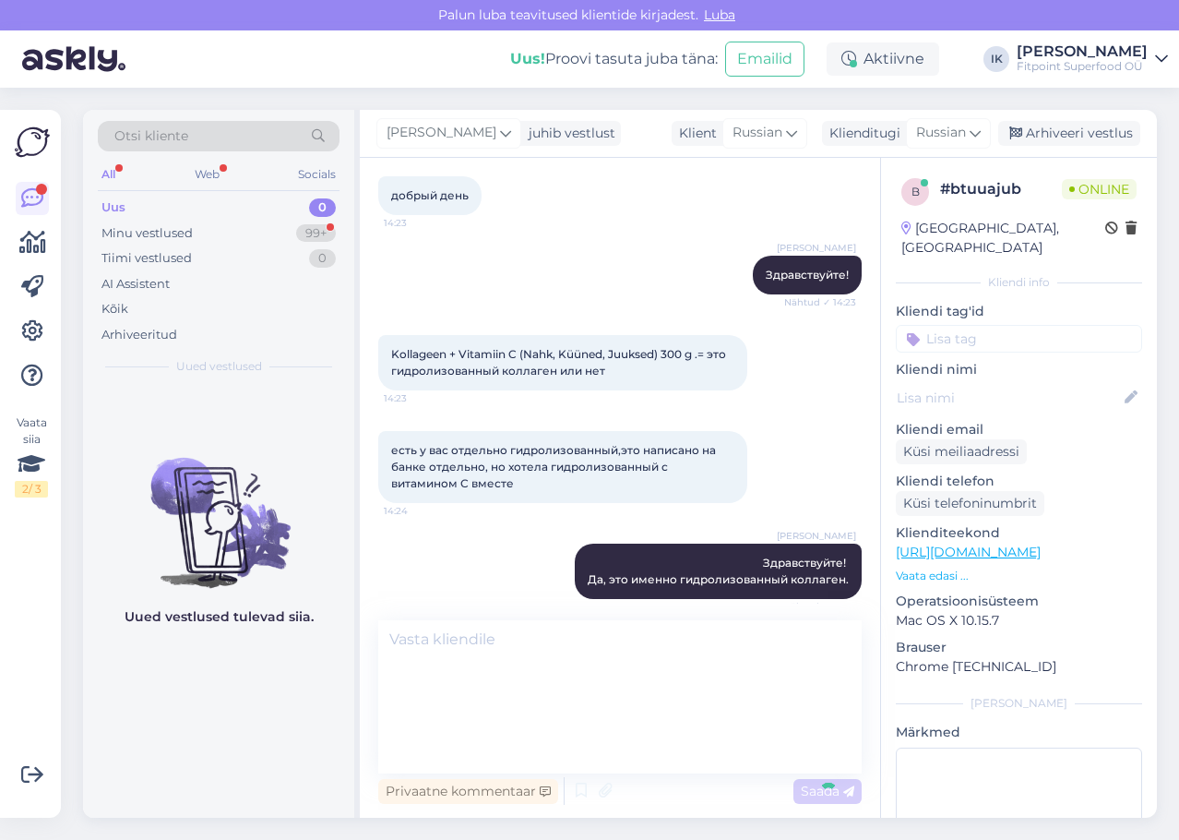
scroll to position [241, 0]
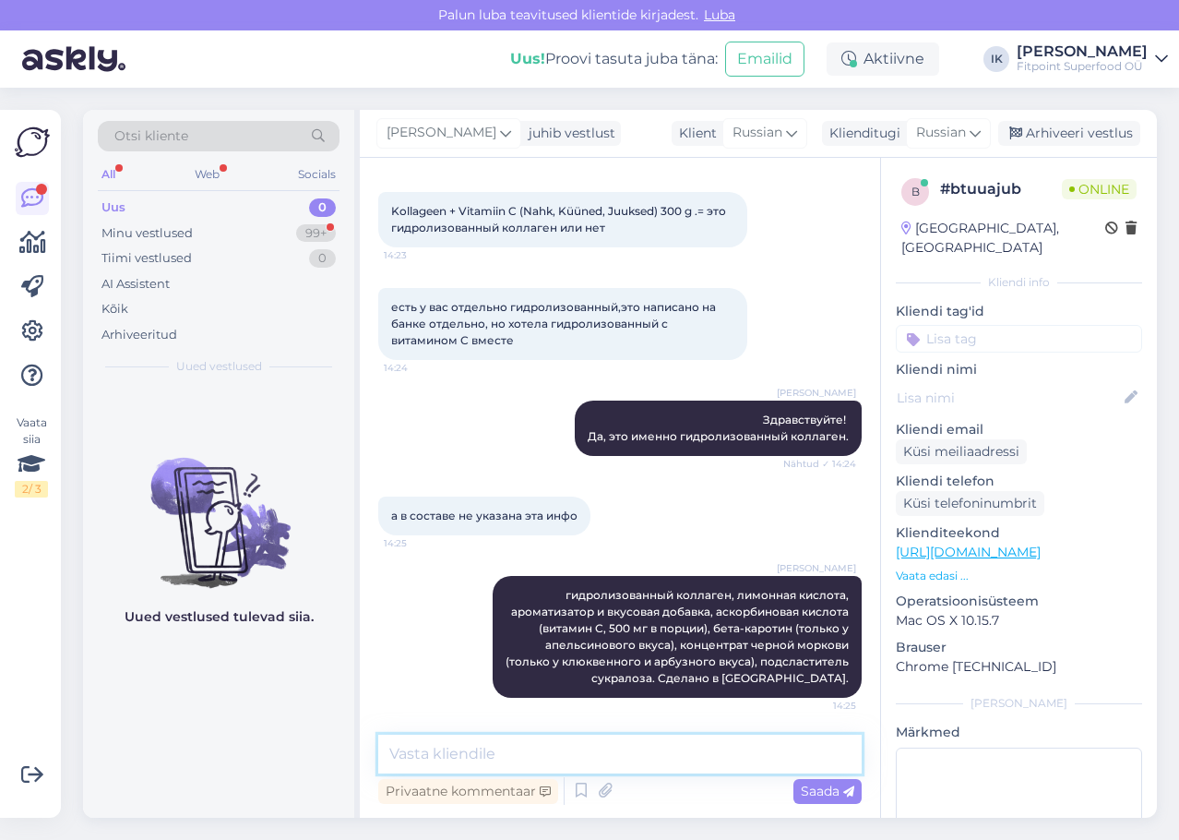
click at [731, 746] on textarea at bounding box center [619, 753] width 483 height 39
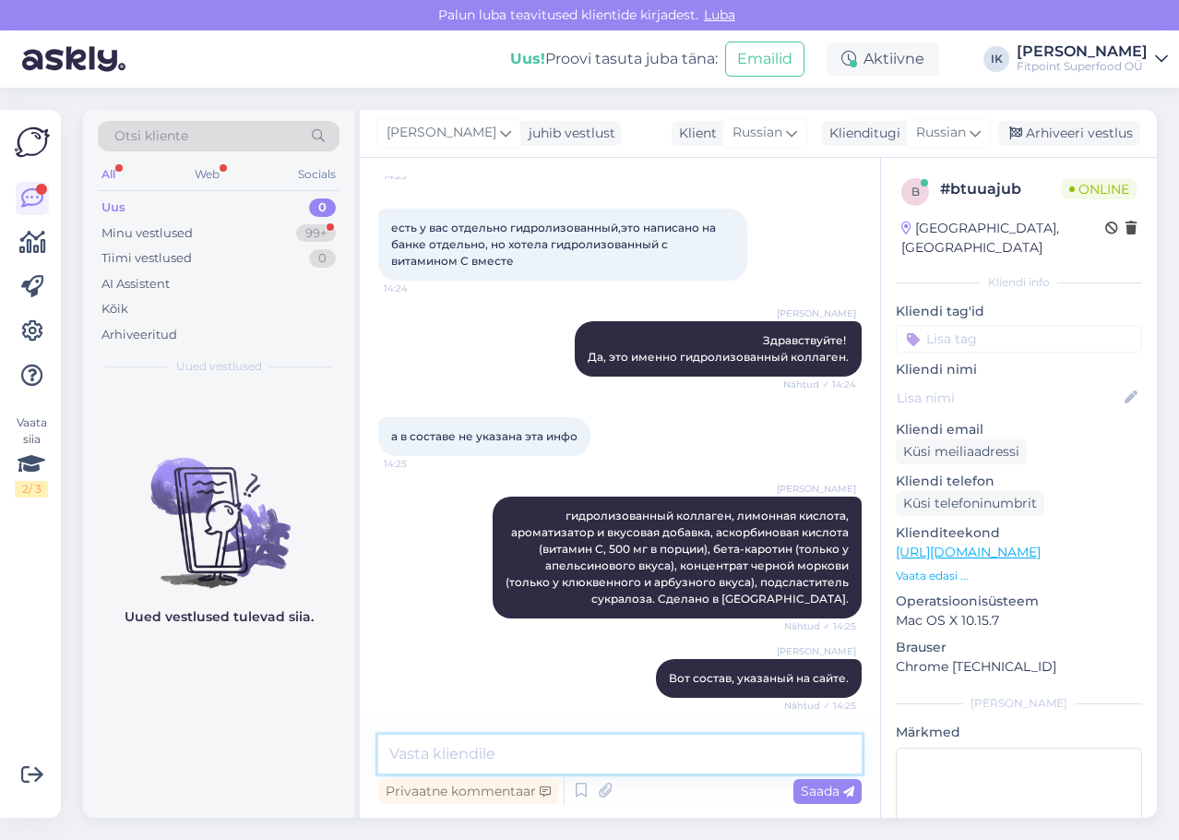
click at [732, 750] on textarea at bounding box center [619, 753] width 483 height 39
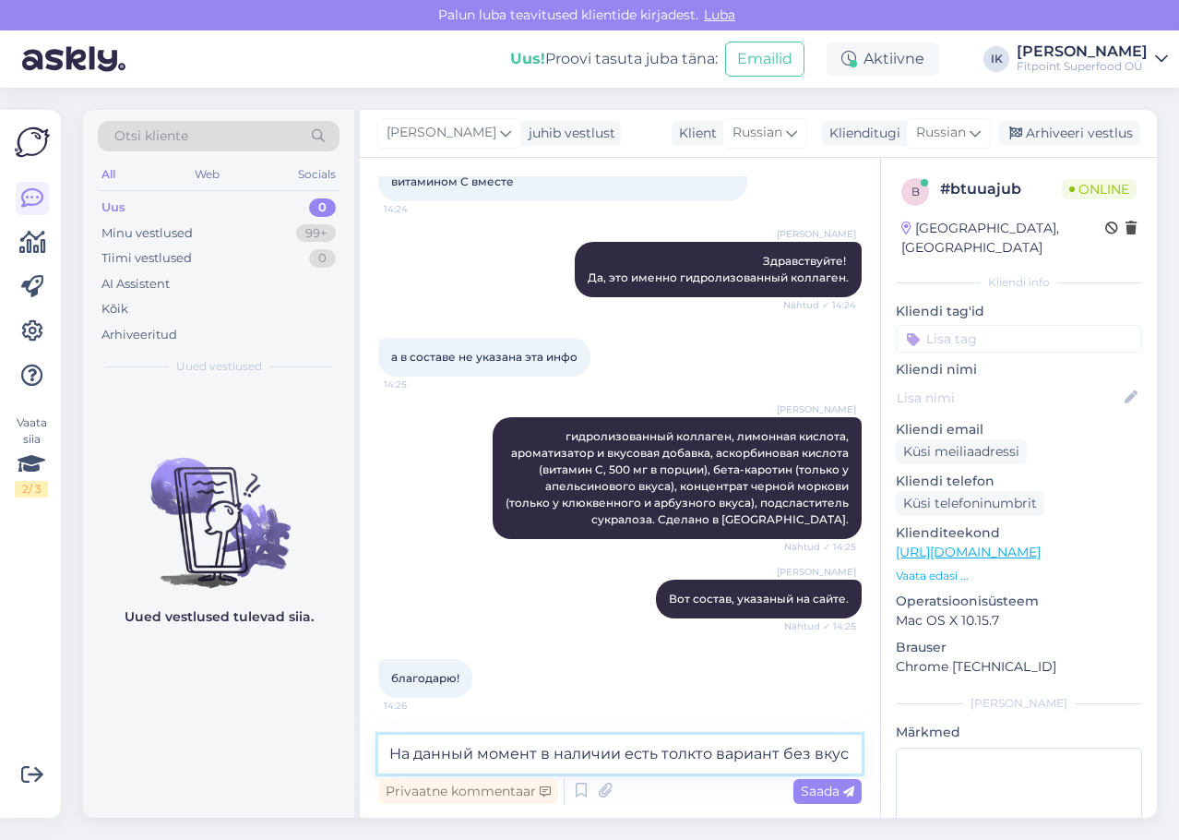
scroll to position [400, 0]
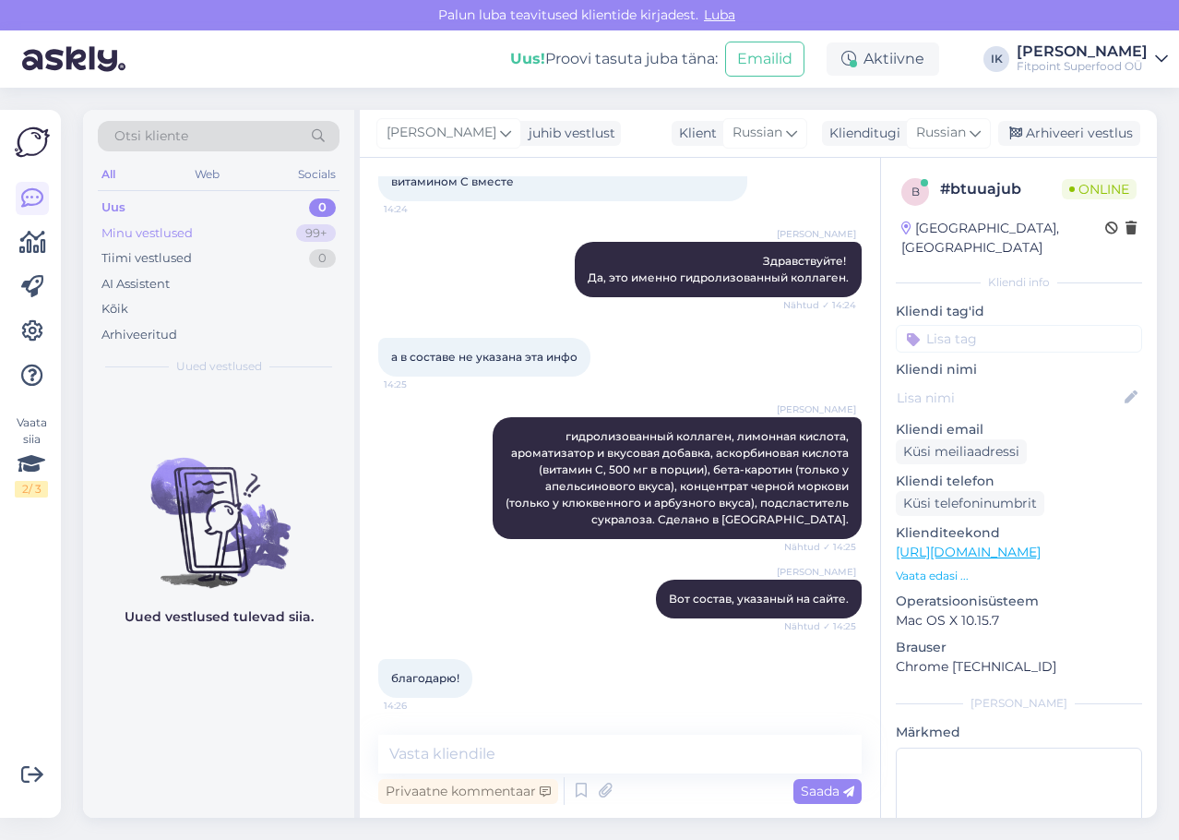
click at [198, 233] on div "Minu vestlused 99+" at bounding box center [219, 234] width 242 height 26
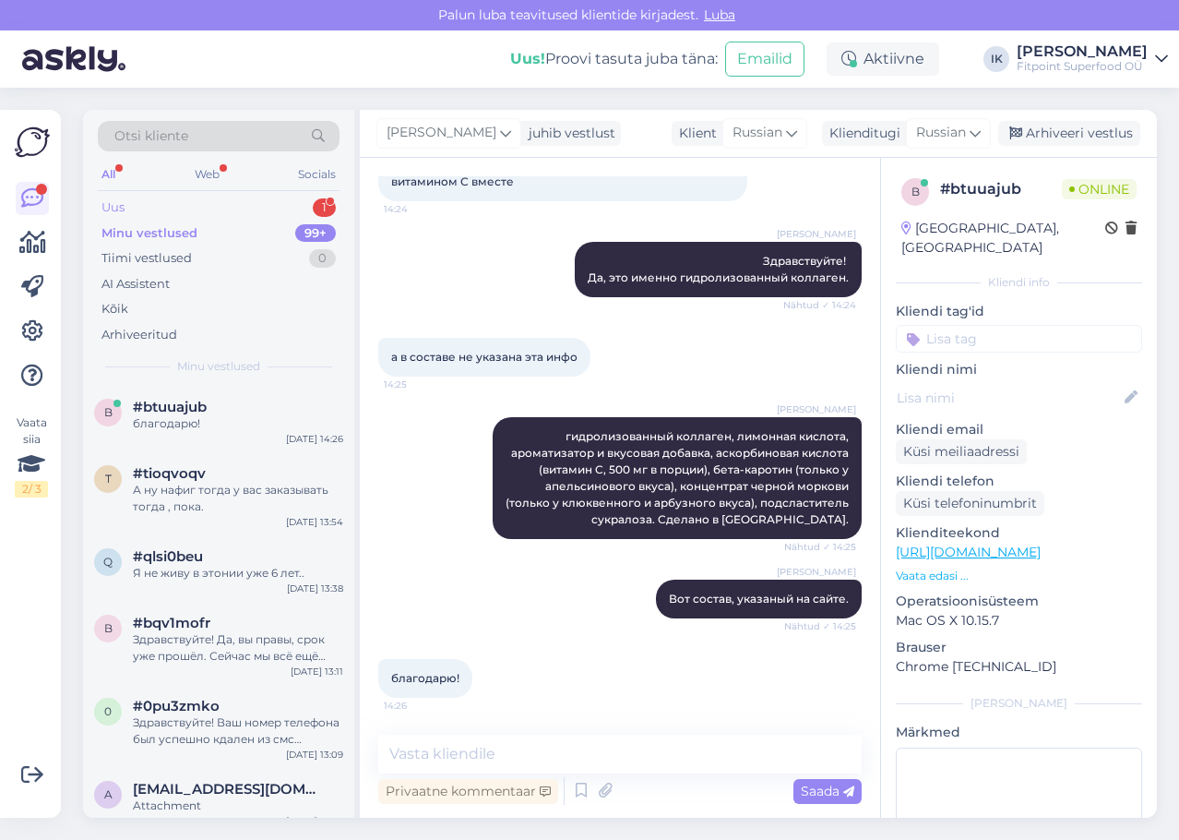
click at [292, 207] on div "Uus 1" at bounding box center [219, 208] width 242 height 26
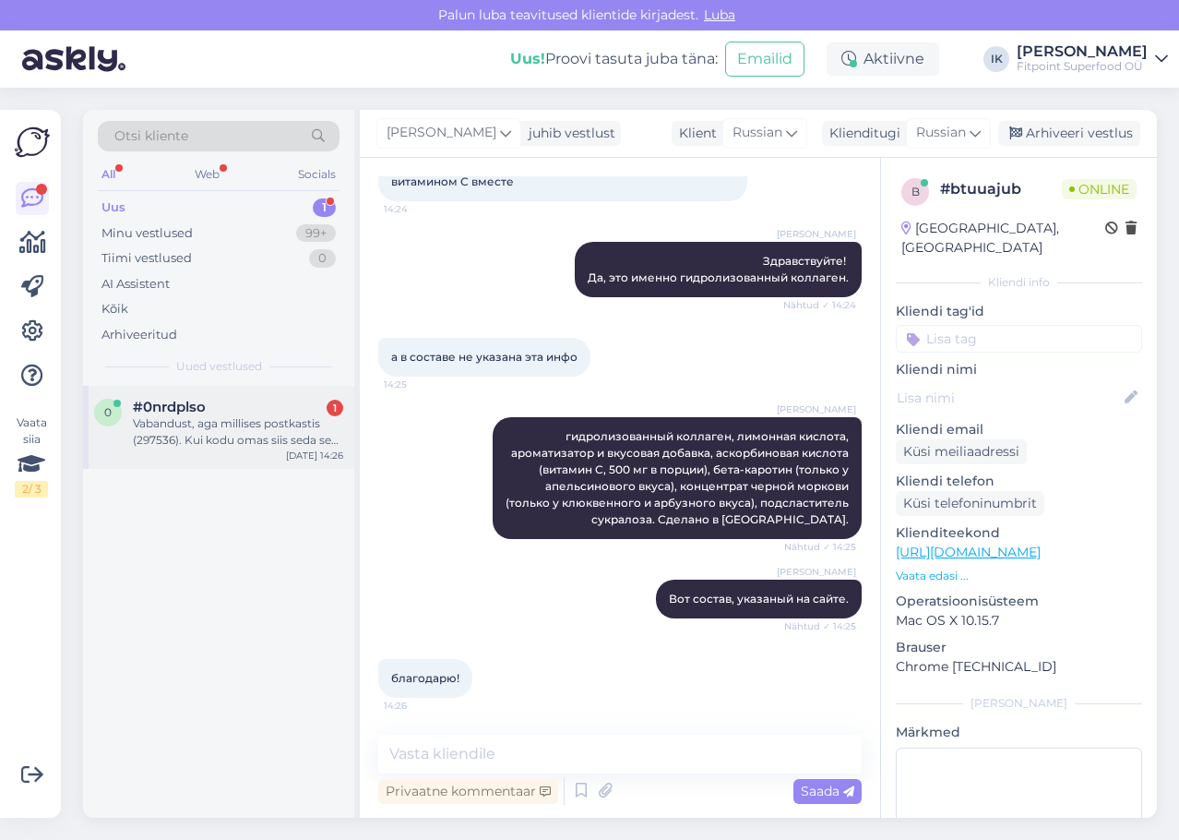
click at [300, 447] on div "Vabandust, aga millises postkastis (297536). Kui kodu omas siis seda seal pole …" at bounding box center [238, 431] width 210 height 33
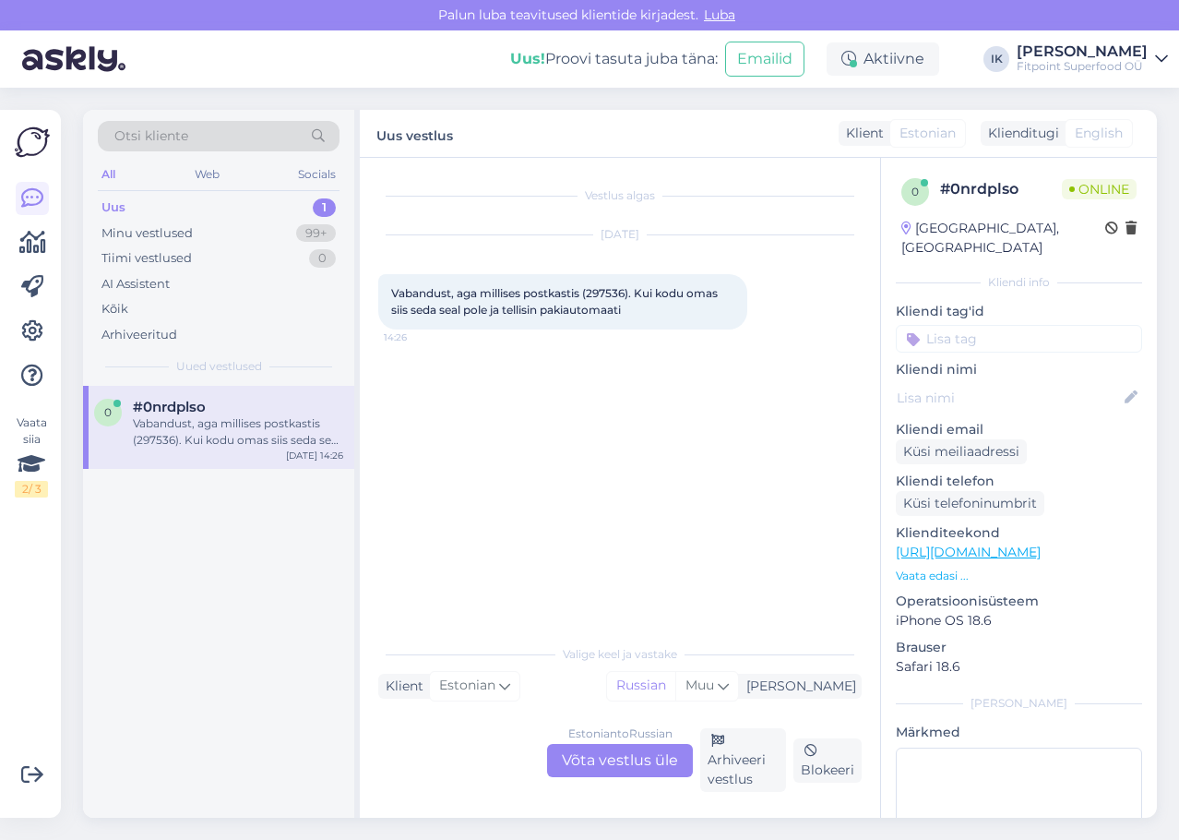
click at [619, 749] on div "Estonian to Russian Võta vestlus üle" at bounding box center [620, 760] width 146 height 33
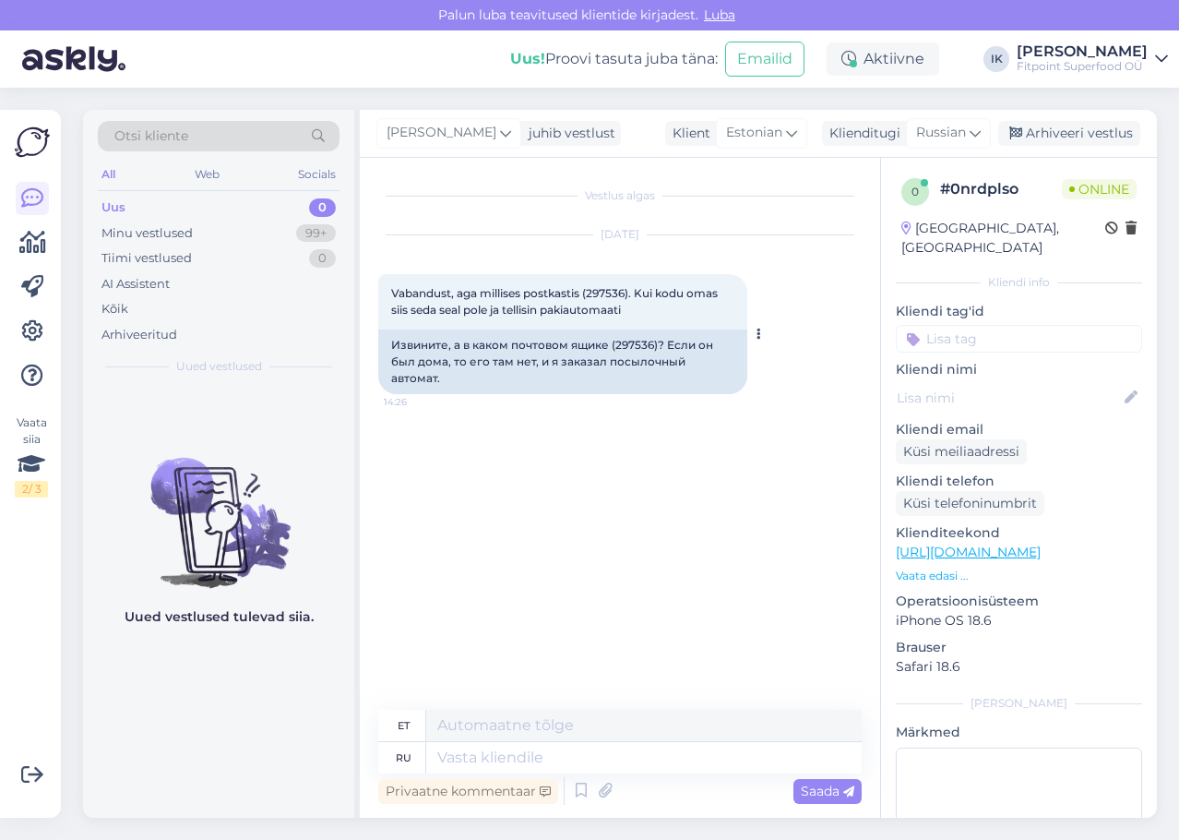
click at [650, 344] on div "Извините, а в каком почтовом ящике (297536)? Если он был дома, то его там нет, …" at bounding box center [562, 361] width 369 height 65
click at [538, 752] on textarea at bounding box center [643, 757] width 435 height 31
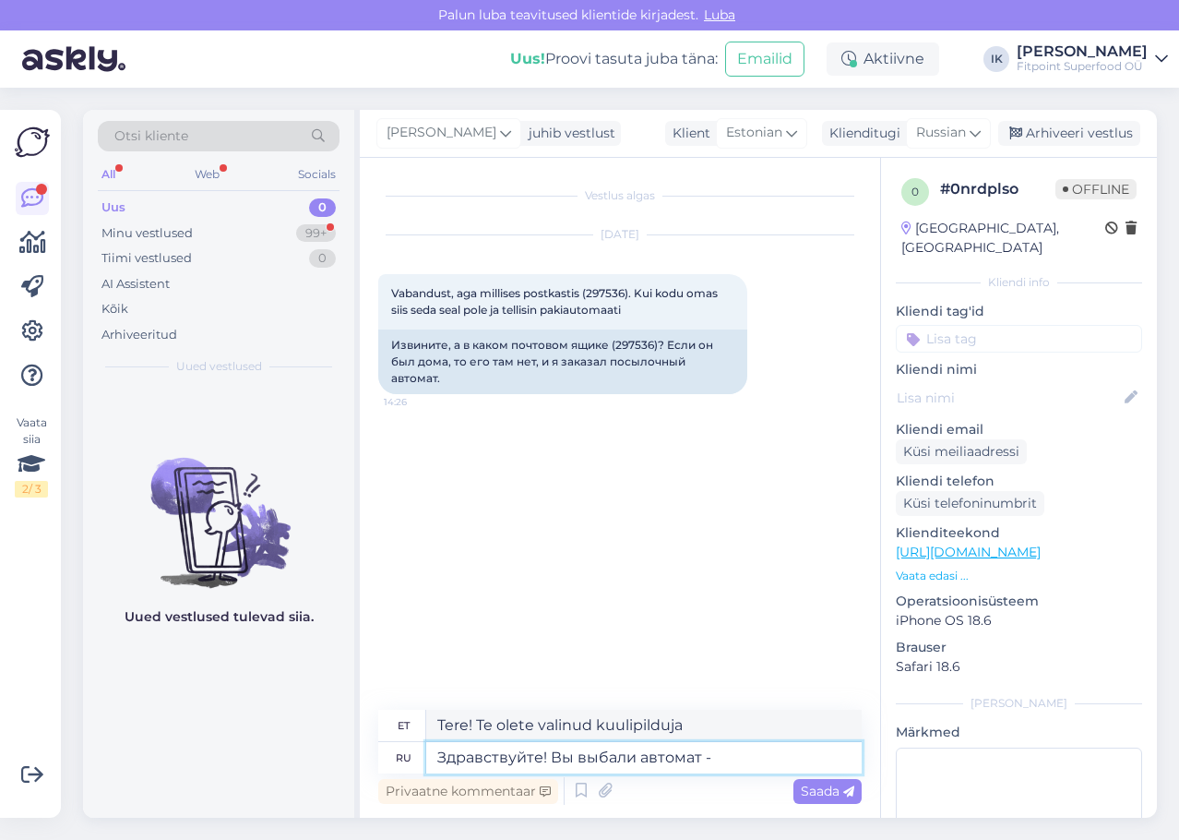
paste textarea "Automaat [GEOGRAPHIC_DATA] Männimäe [GEOGRAPHIC_DATA], [STREET_ADDRESS]"
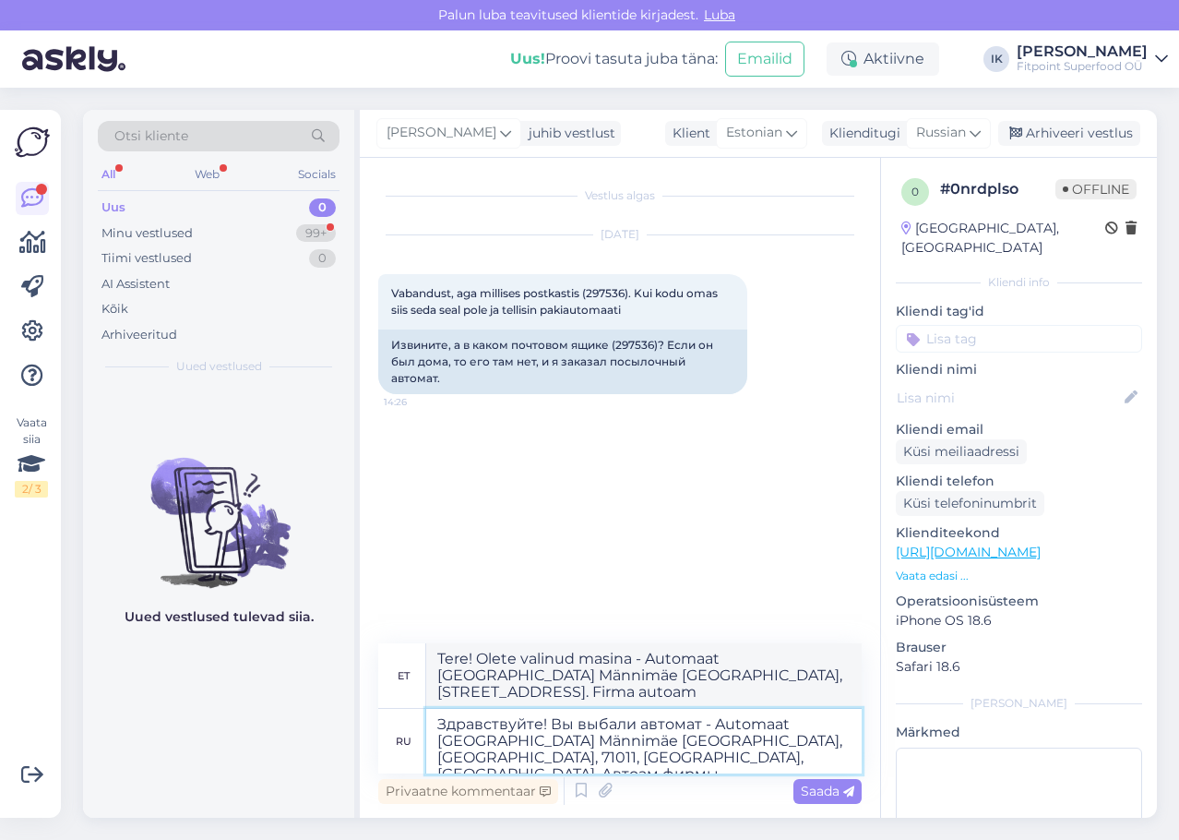
drag, startPoint x: 489, startPoint y: 759, endPoint x: 467, endPoint y: 760, distance: 22.2
click at [467, 760] on textarea "Здравствуйте! Вы выбали автомат - Automaat [GEOGRAPHIC_DATA] Männimäe [GEOGRAPH…" at bounding box center [643, 741] width 435 height 65
click at [590, 769] on textarea "Здравствуйте! Вы выбали автомат - Automaat [GEOGRAPHIC_DATA] Männimäe [GEOGRAPH…" at bounding box center [643, 741] width 435 height 65
click at [839, 798] on span "Saada" at bounding box center [828, 790] width 54 height 17
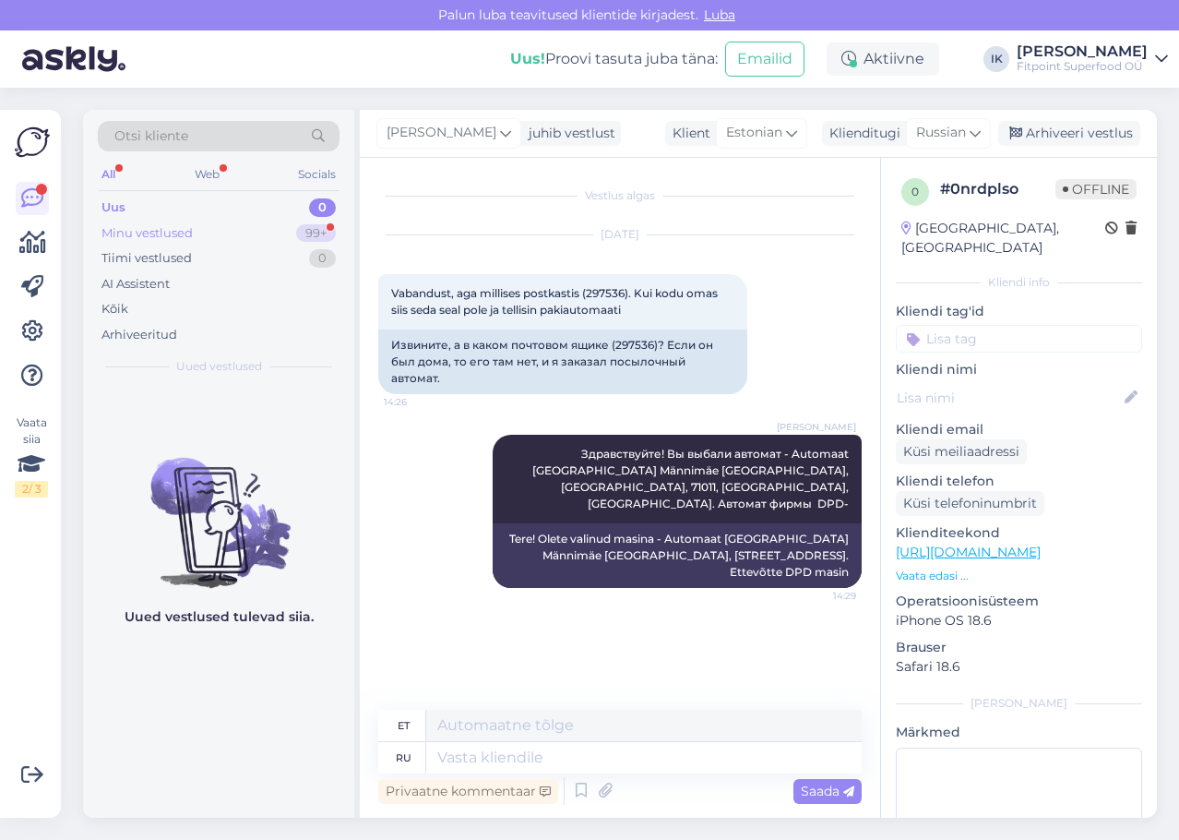
click at [240, 229] on div "Minu vestlused 99+" at bounding box center [219, 234] width 242 height 26
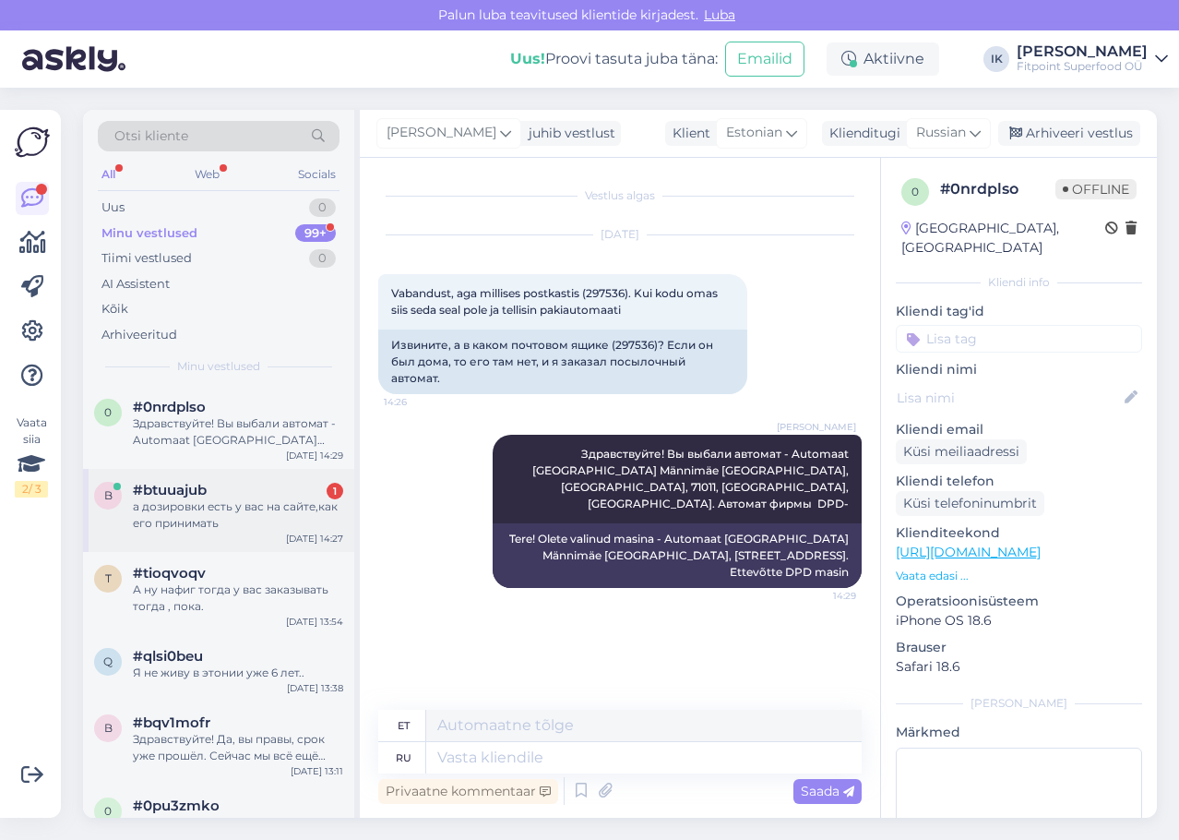
click at [281, 512] on div "а дозировки есть у вас на сайте,как его принимать" at bounding box center [238, 514] width 210 height 33
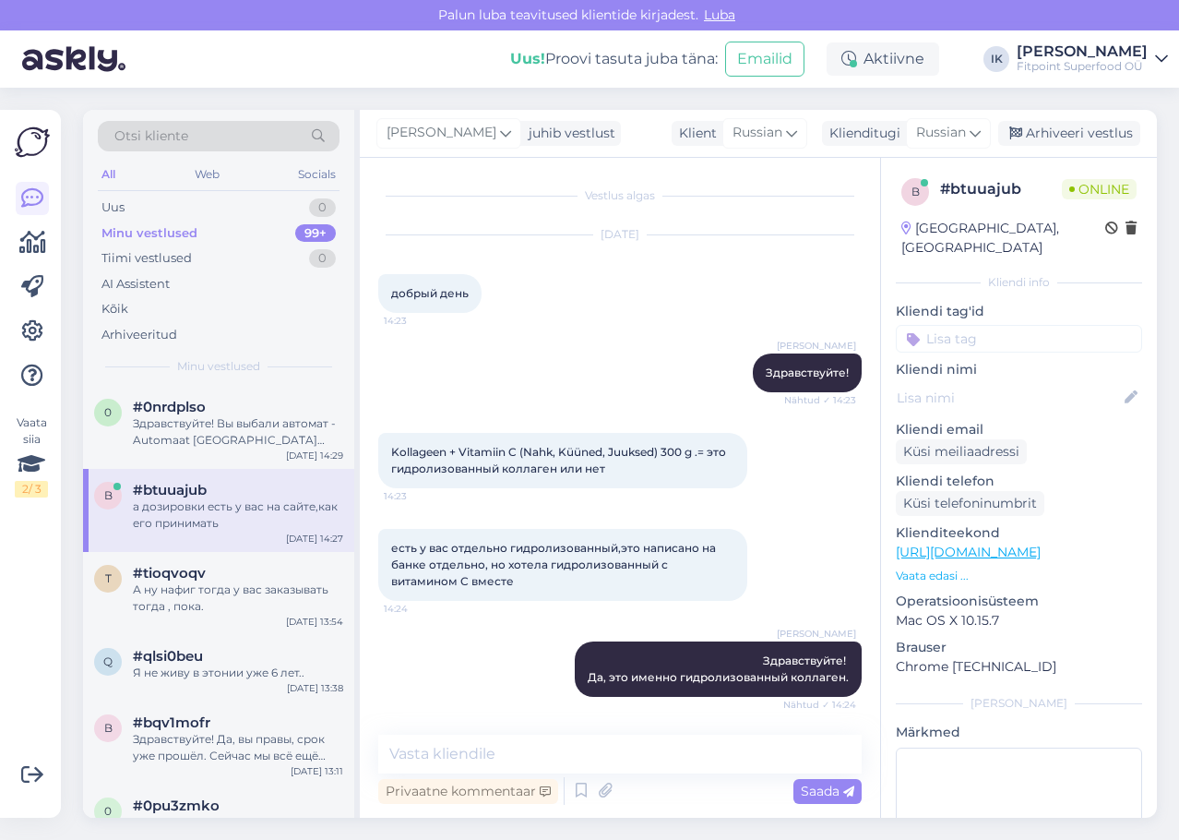
scroll to position [479, 0]
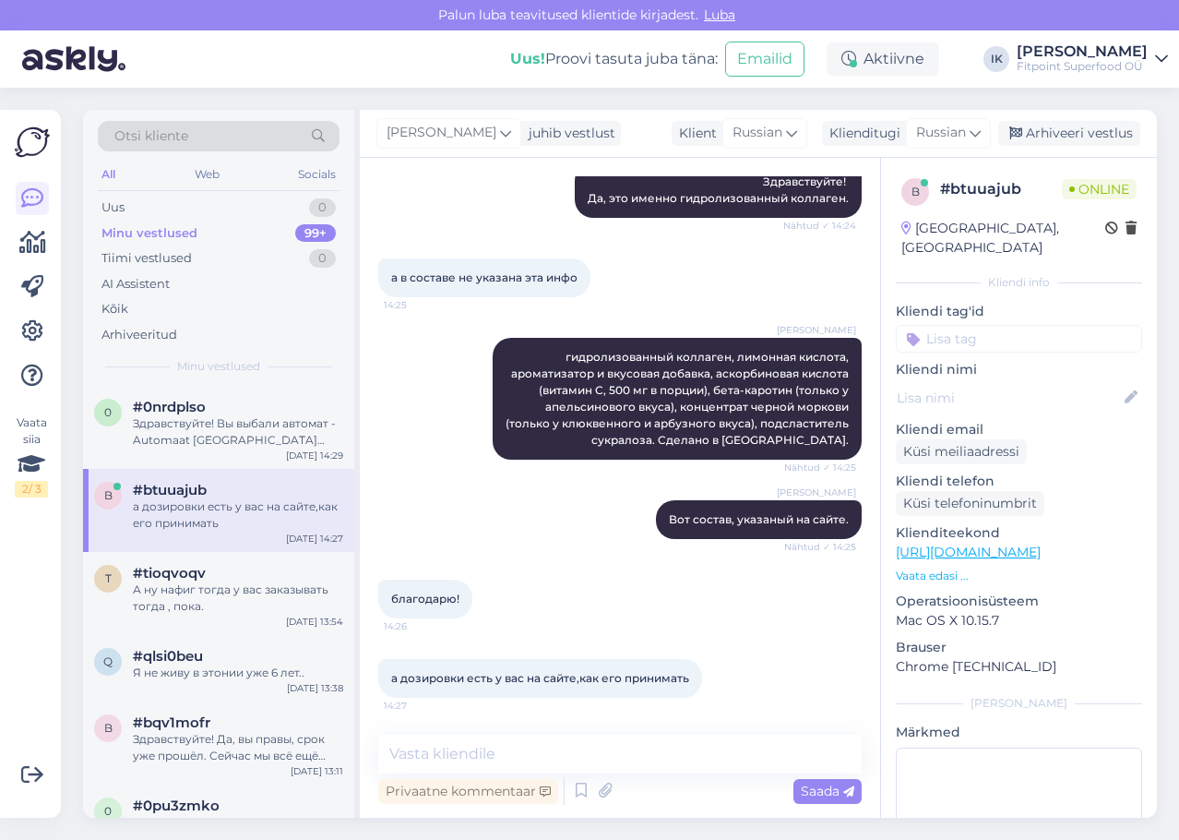
click at [962, 543] on link "[URL][DOMAIN_NAME]" at bounding box center [968, 551] width 145 height 17
click at [563, 756] on textarea at bounding box center [619, 753] width 483 height 39
paste textarea "налейте сначала в стакан 200 мл прохладной воды. Потом добавьте 12 г порошка (2…"
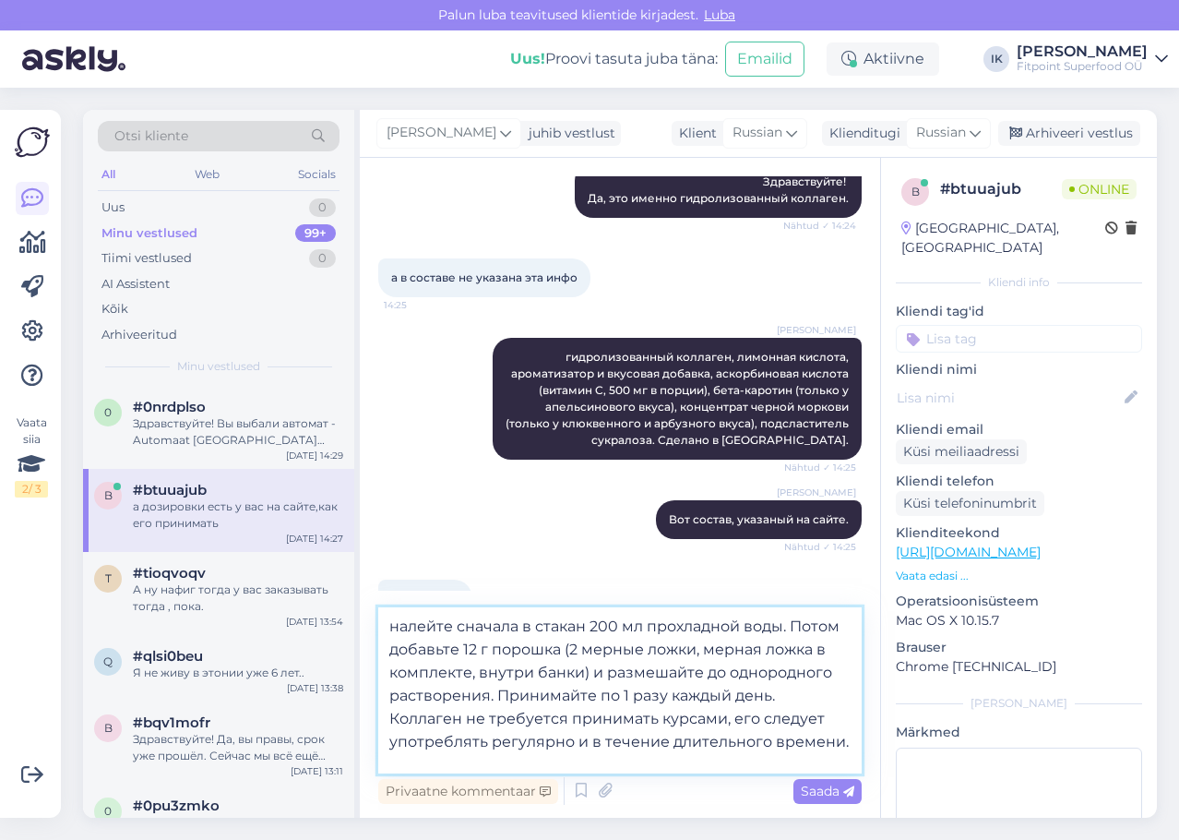
click at [393, 614] on textarea "налейте сначала в стакан 200 мл прохладной воды. Потом добавьте 12 г порошка (2…" at bounding box center [619, 690] width 483 height 166
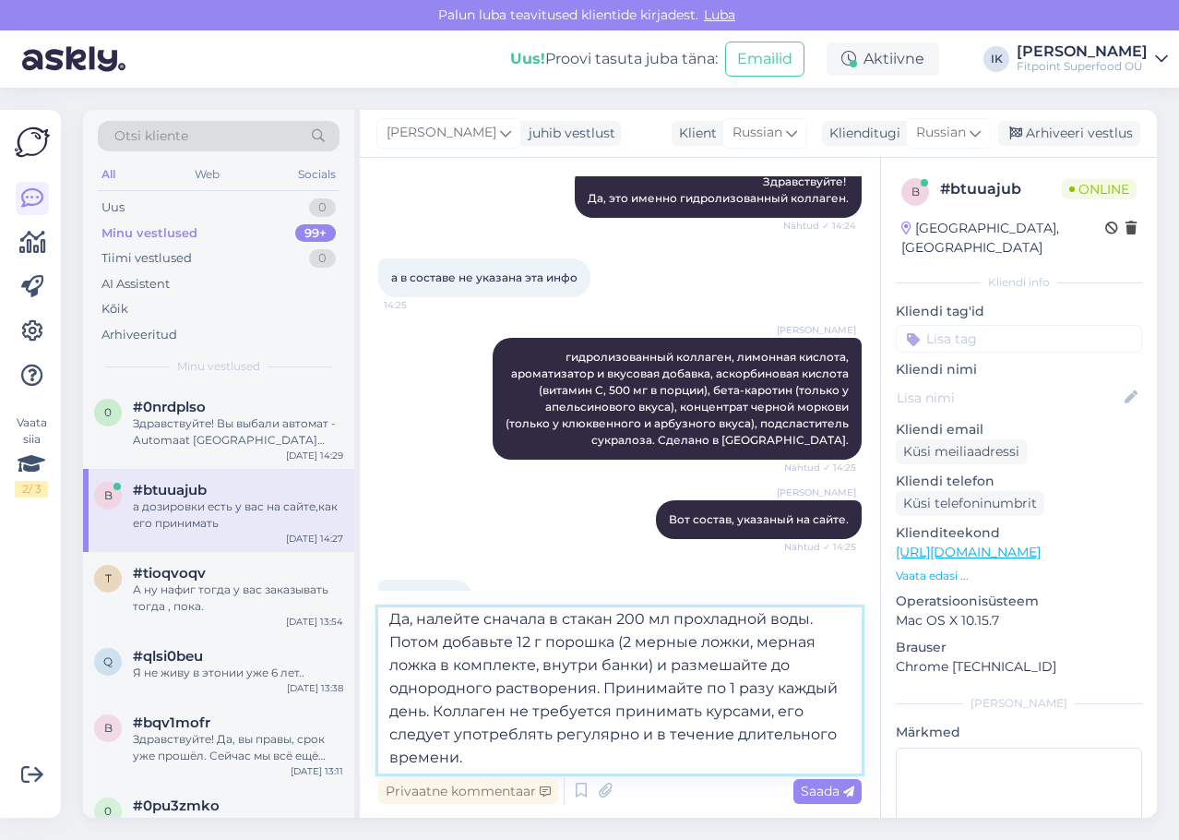
scroll to position [10, 0]
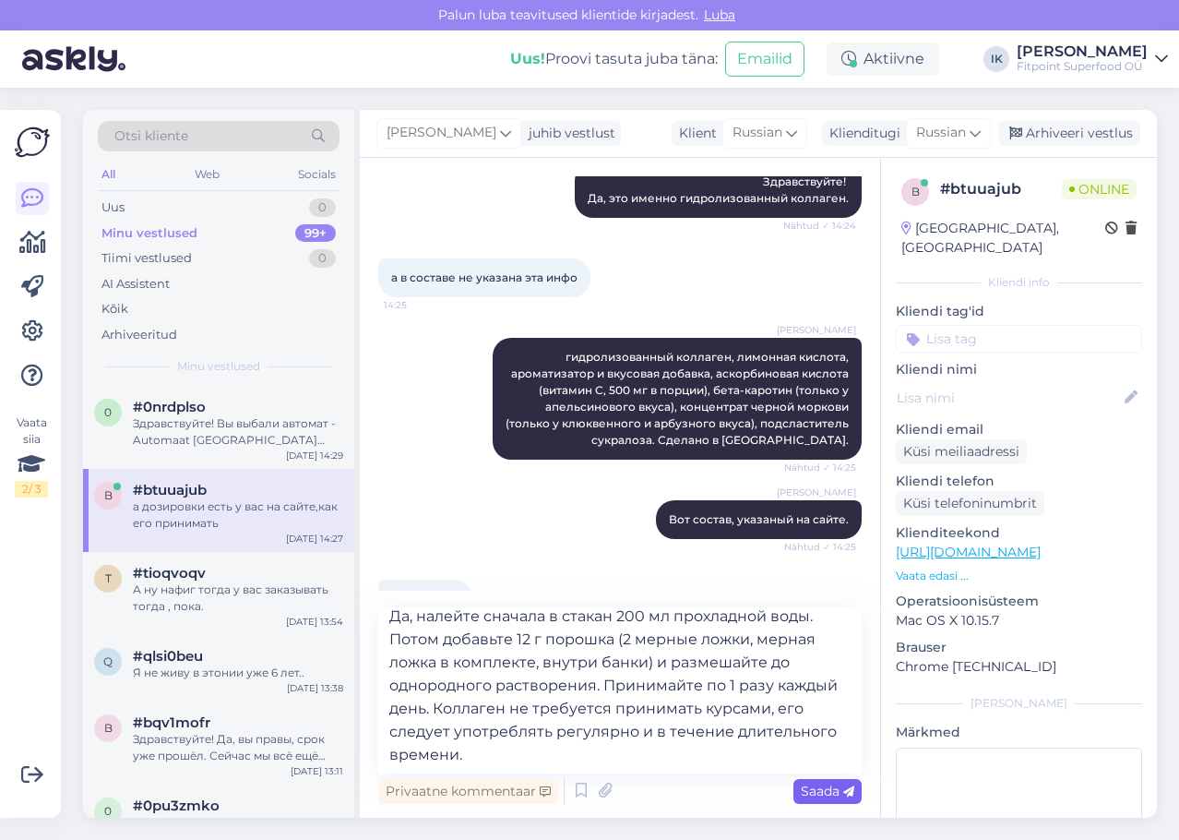
click at [820, 781] on div "Saada" at bounding box center [827, 791] width 68 height 25
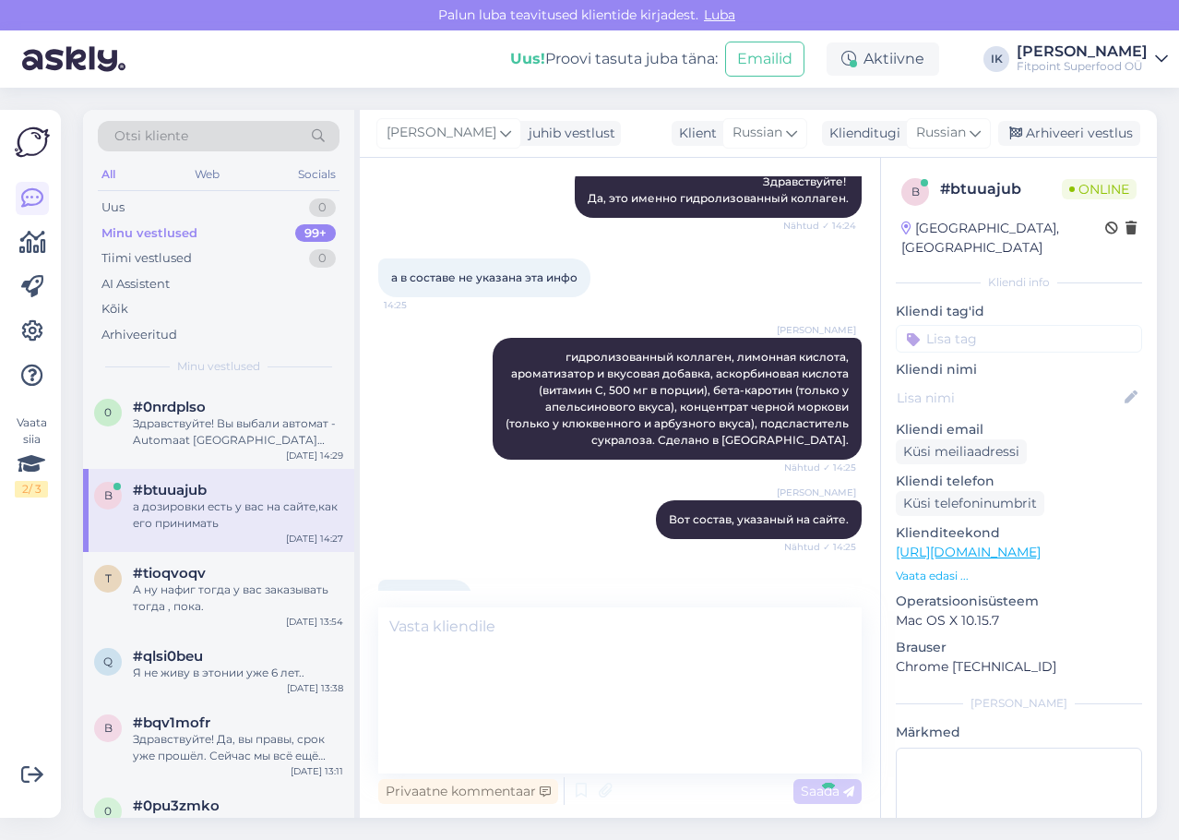
scroll to position [0, 0]
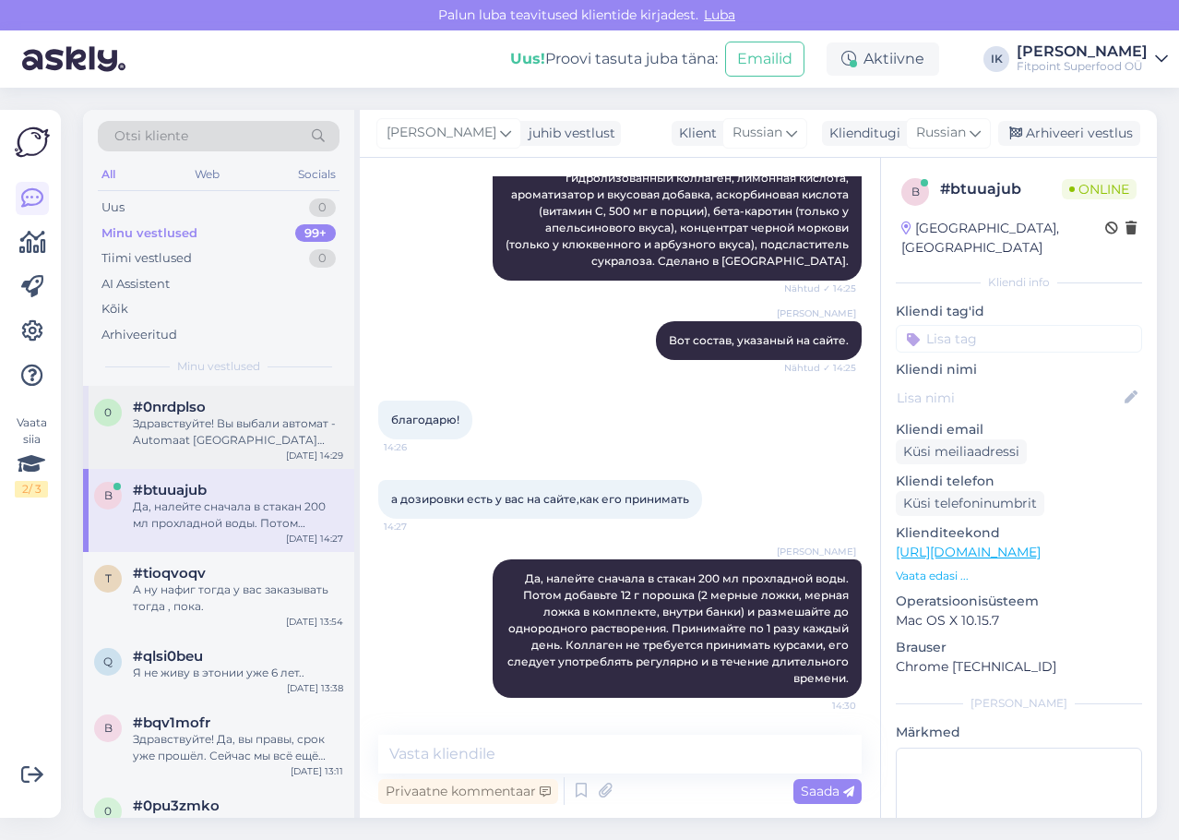
click at [264, 404] on div "#0nrdplso" at bounding box center [238, 407] width 210 height 17
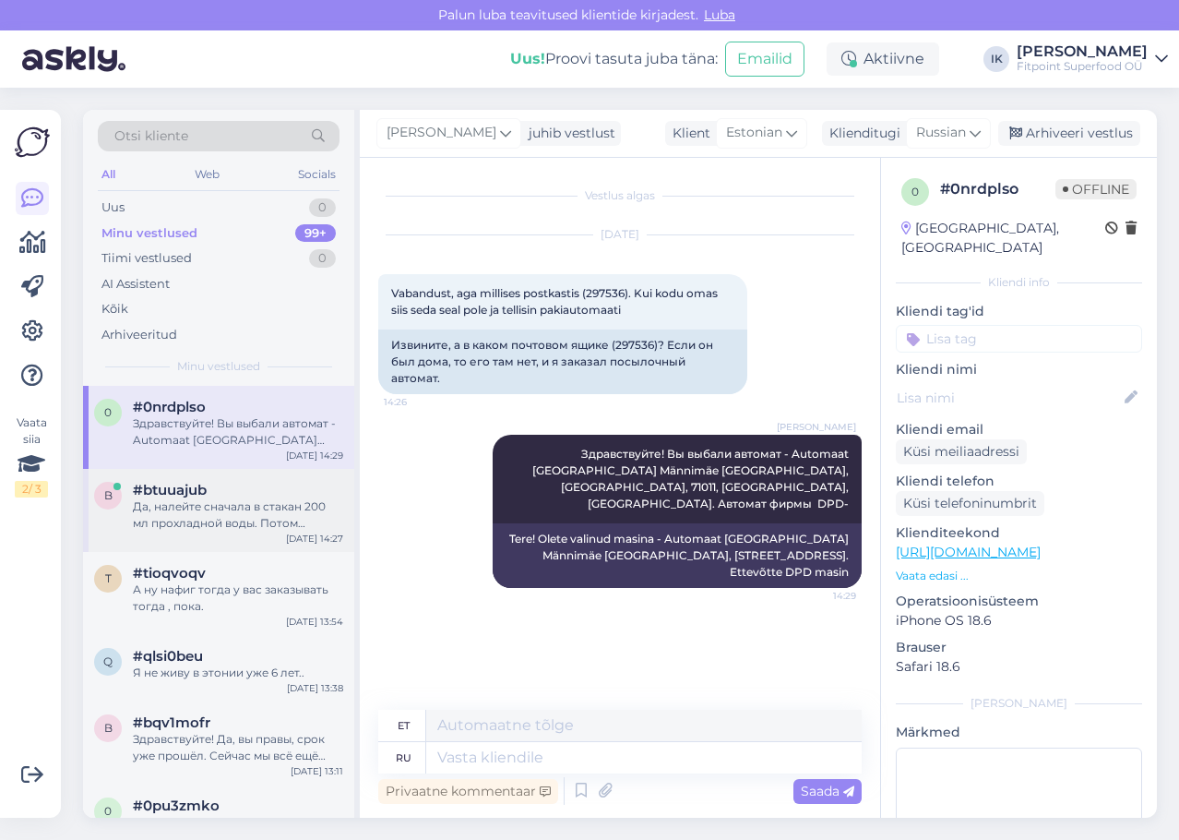
click at [283, 522] on div "Да, налейте сначала в стакан 200 мл прохладной воды. Потом добавьте 12 г порошк…" at bounding box center [238, 514] width 210 height 33
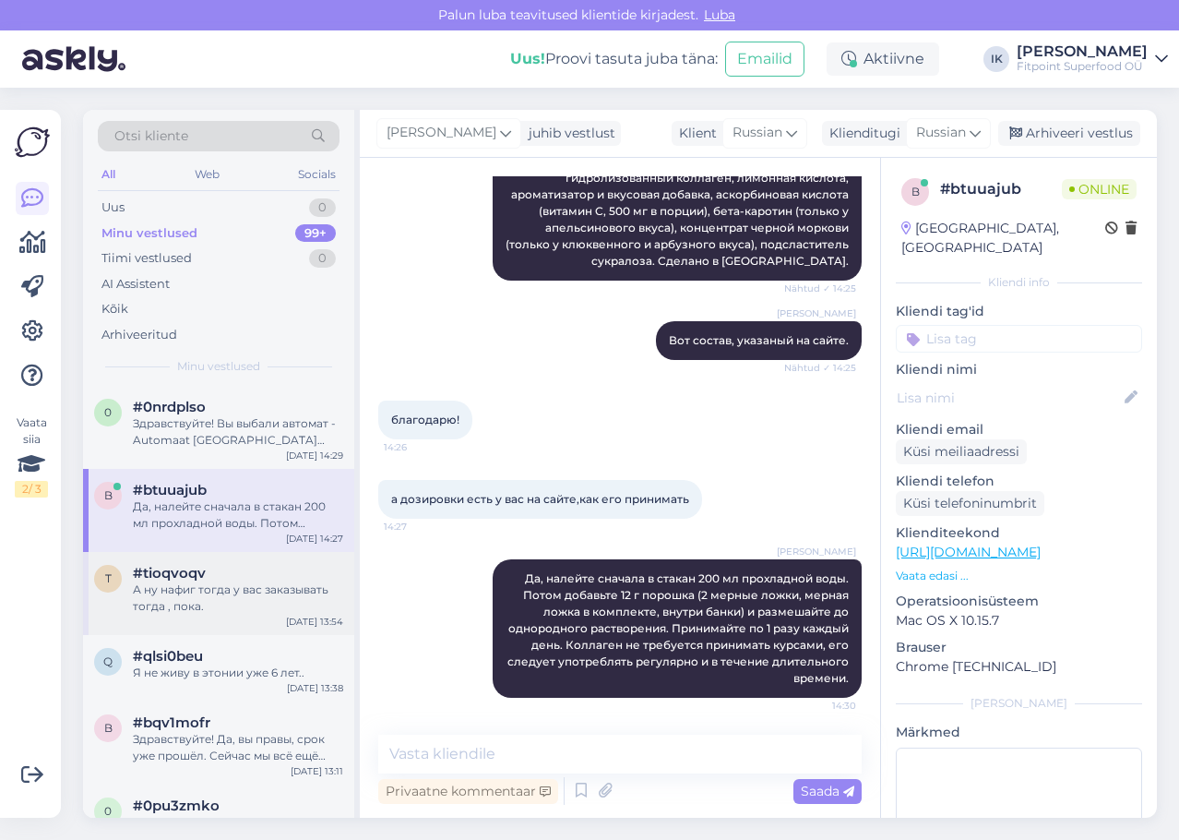
click at [255, 582] on div "А ну нафиг тогда у вас заказывать тогда , пока." at bounding box center [238, 597] width 210 height 33
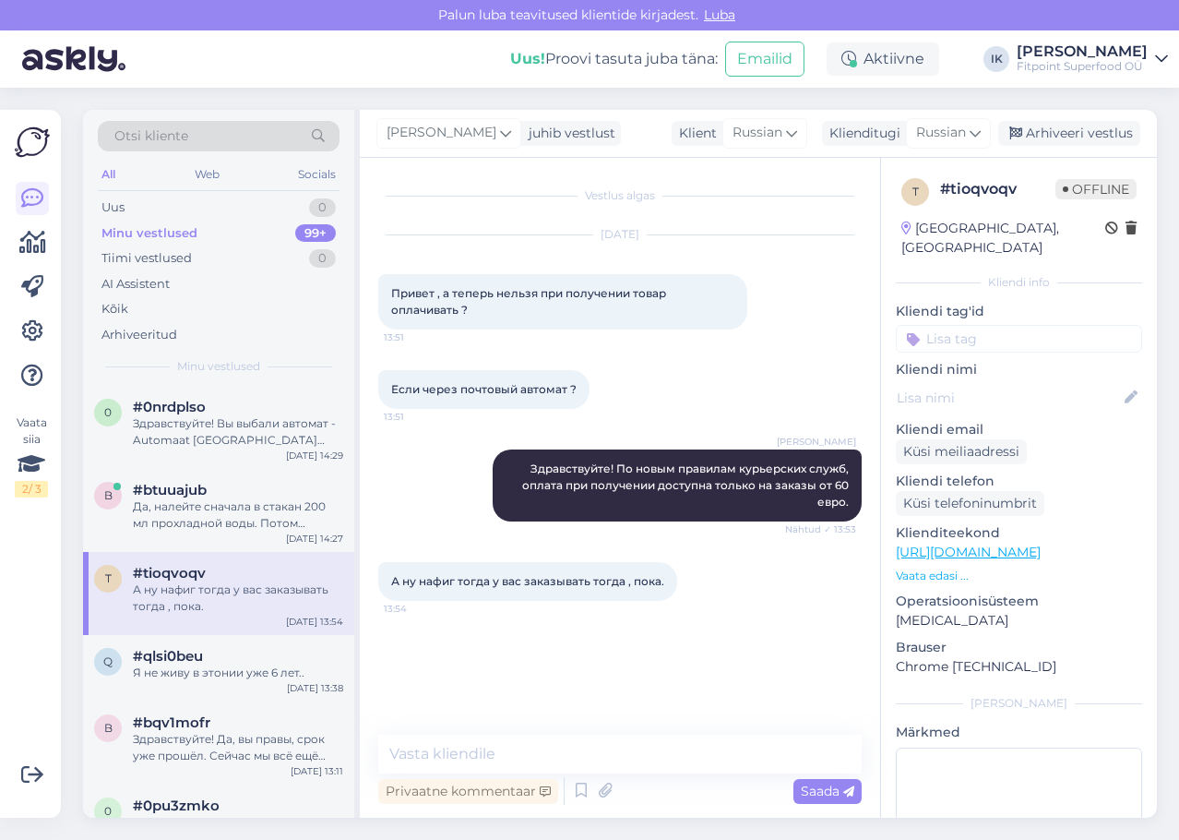
click at [952, 567] on p "Vaata edasi ..." at bounding box center [1019, 575] width 246 height 17
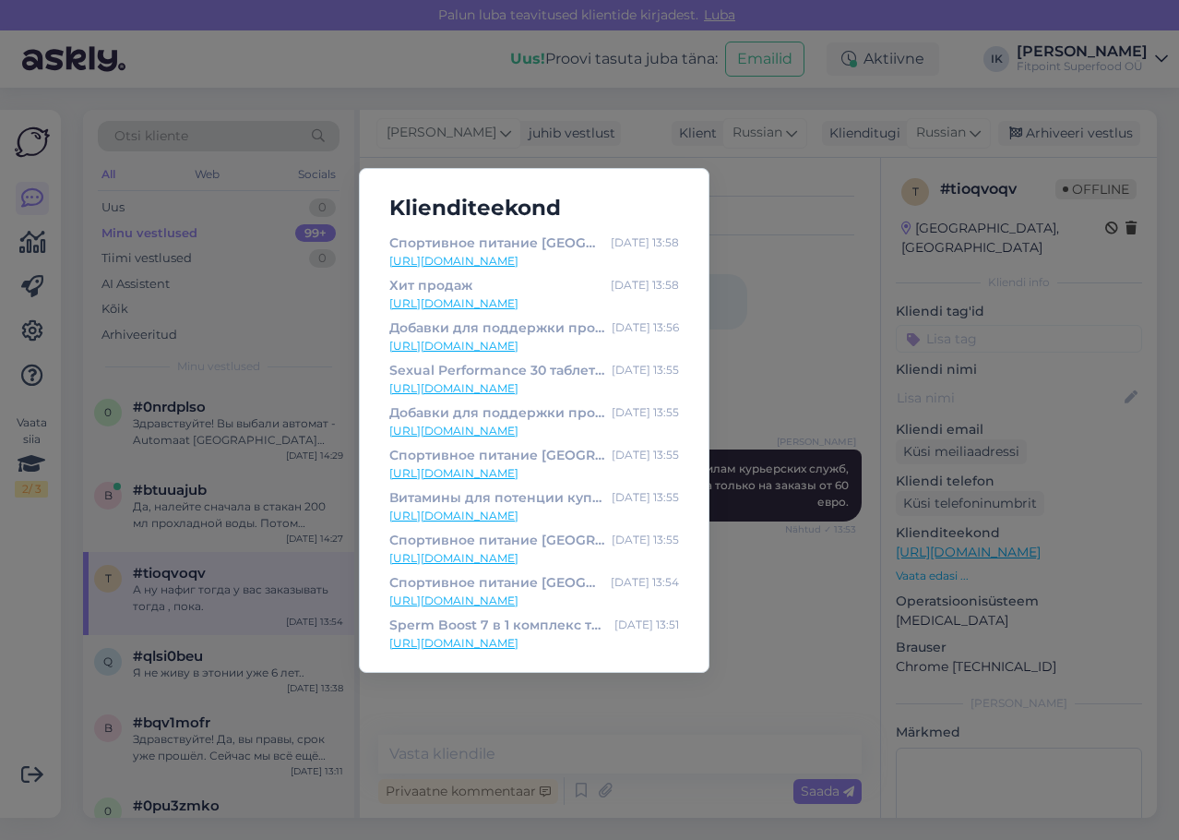
click at [280, 471] on div "Klienditeekond Спортивное питание [GEOGRAPHIC_DATA] [GEOGRAPHIC_DATA] - магазин…" at bounding box center [589, 420] width 1179 height 840
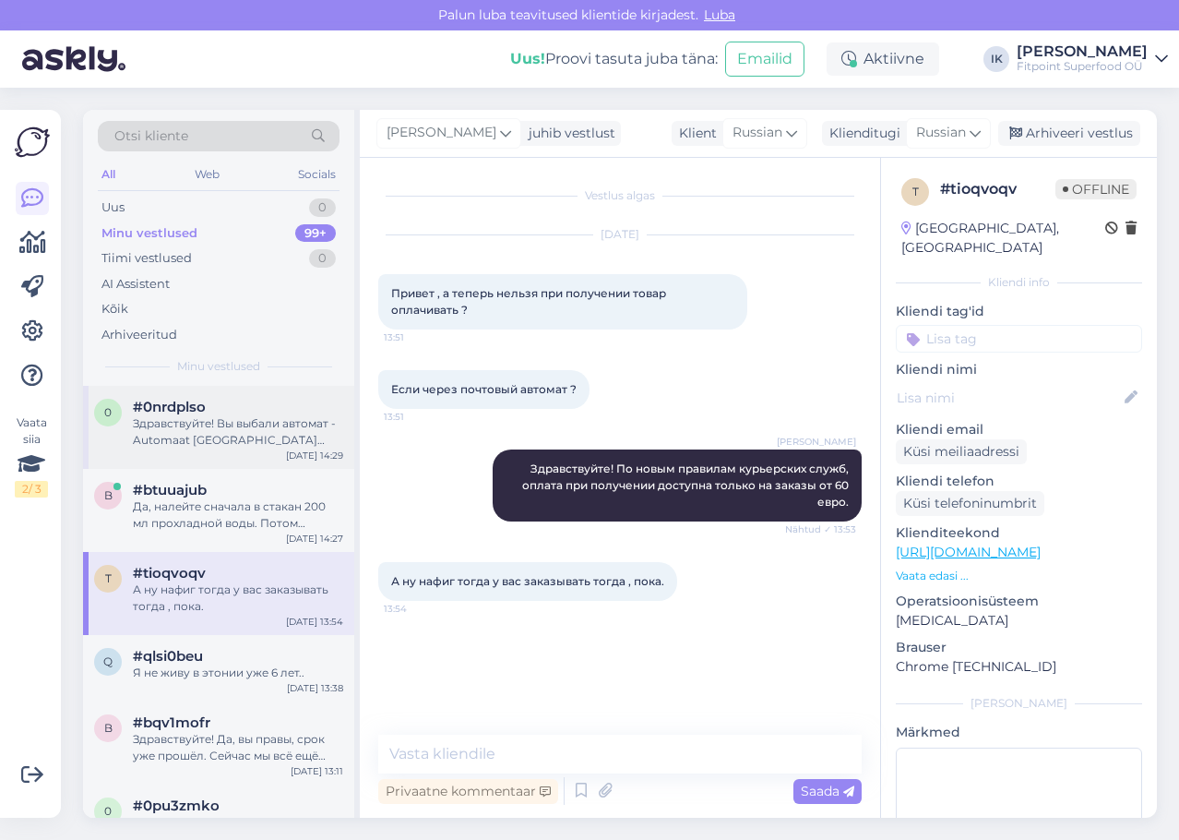
click at [260, 453] on div "0 #0nrdplso Здравствуйте! Вы выбали автомат - Automaat [GEOGRAPHIC_DATA] Männim…" at bounding box center [218, 427] width 271 height 83
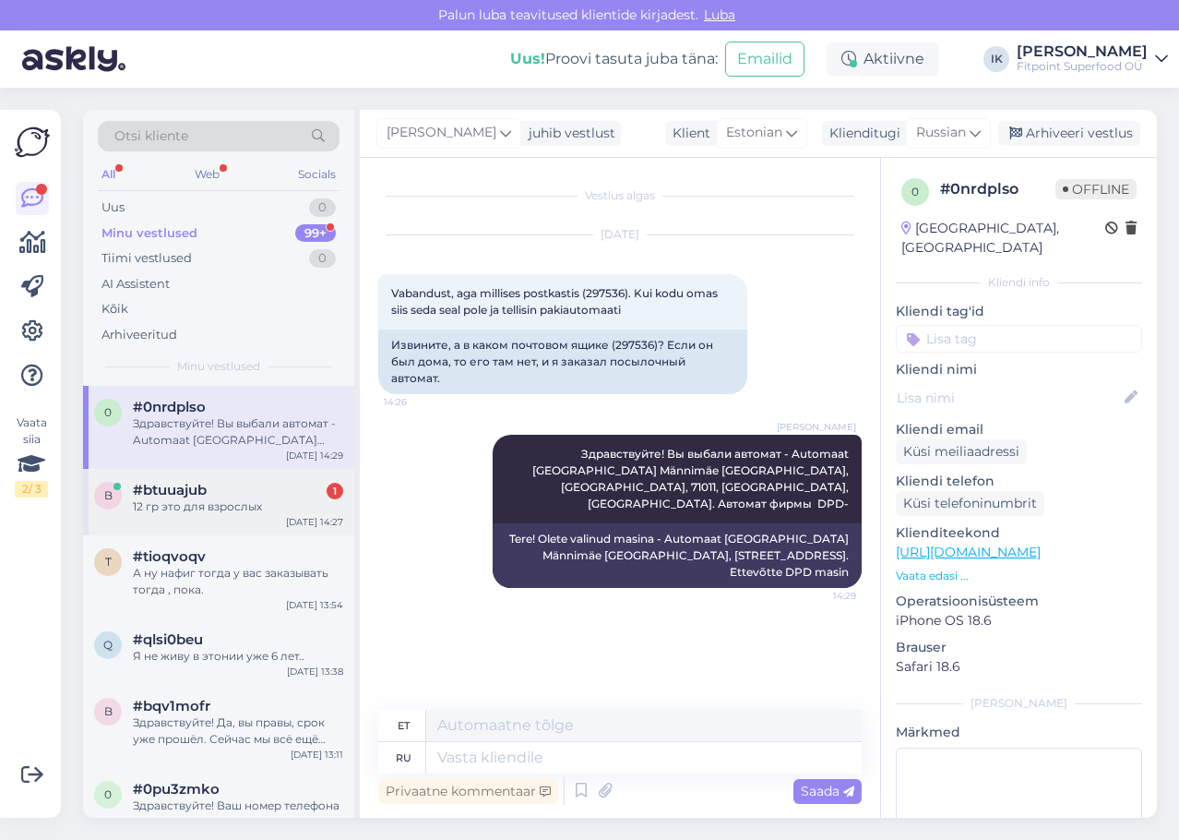
click at [243, 505] on div "12 гр это для взрослых" at bounding box center [238, 506] width 210 height 17
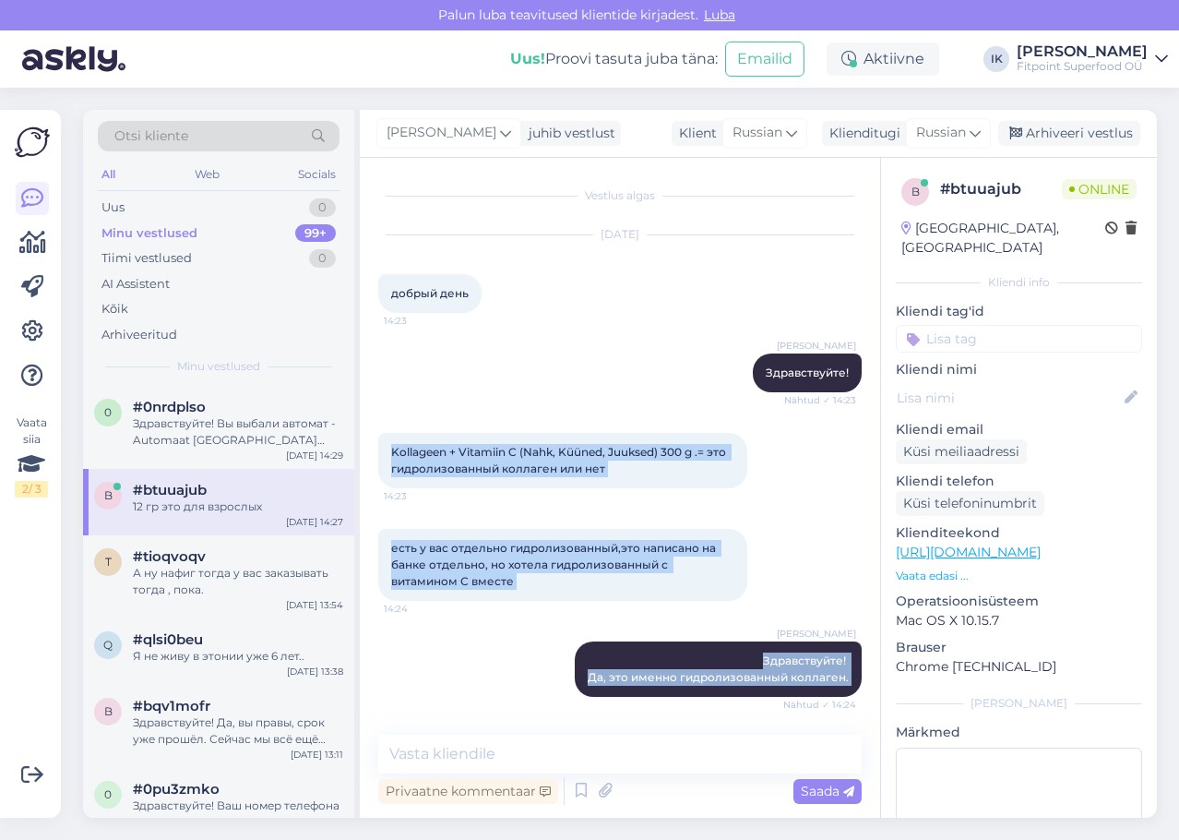
drag, startPoint x: 521, startPoint y: 678, endPoint x: 387, endPoint y: 447, distance: 267.9
click at [387, 447] on div "Vestlus algas [DATE] добрый день 14:23 [PERSON_NAME] Здравствуйте! Nähtud ✓ 14:…" at bounding box center [628, 447] width 500 height 542
click at [695, 540] on div "есть у вас отдельно гидролизованный,это написано на банке отдельно, но хотела г…" at bounding box center [562, 565] width 369 height 72
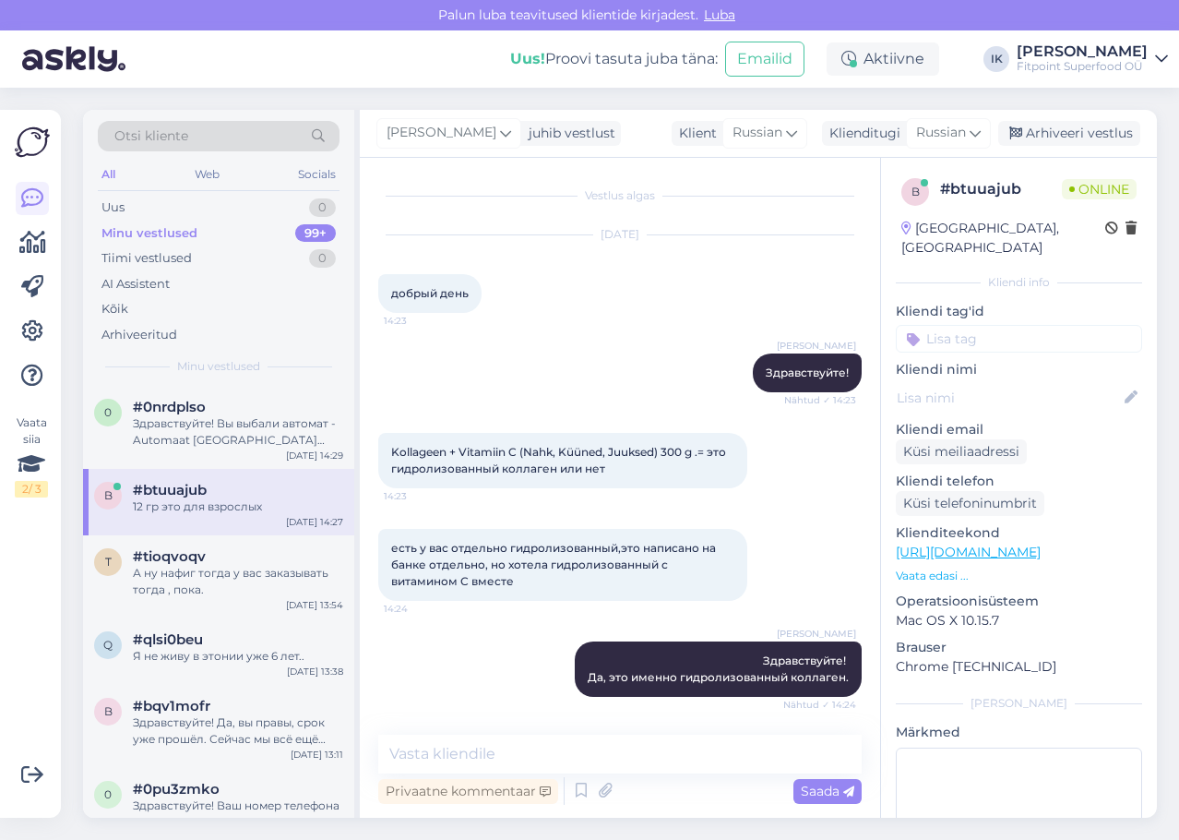
scroll to position [737, 0]
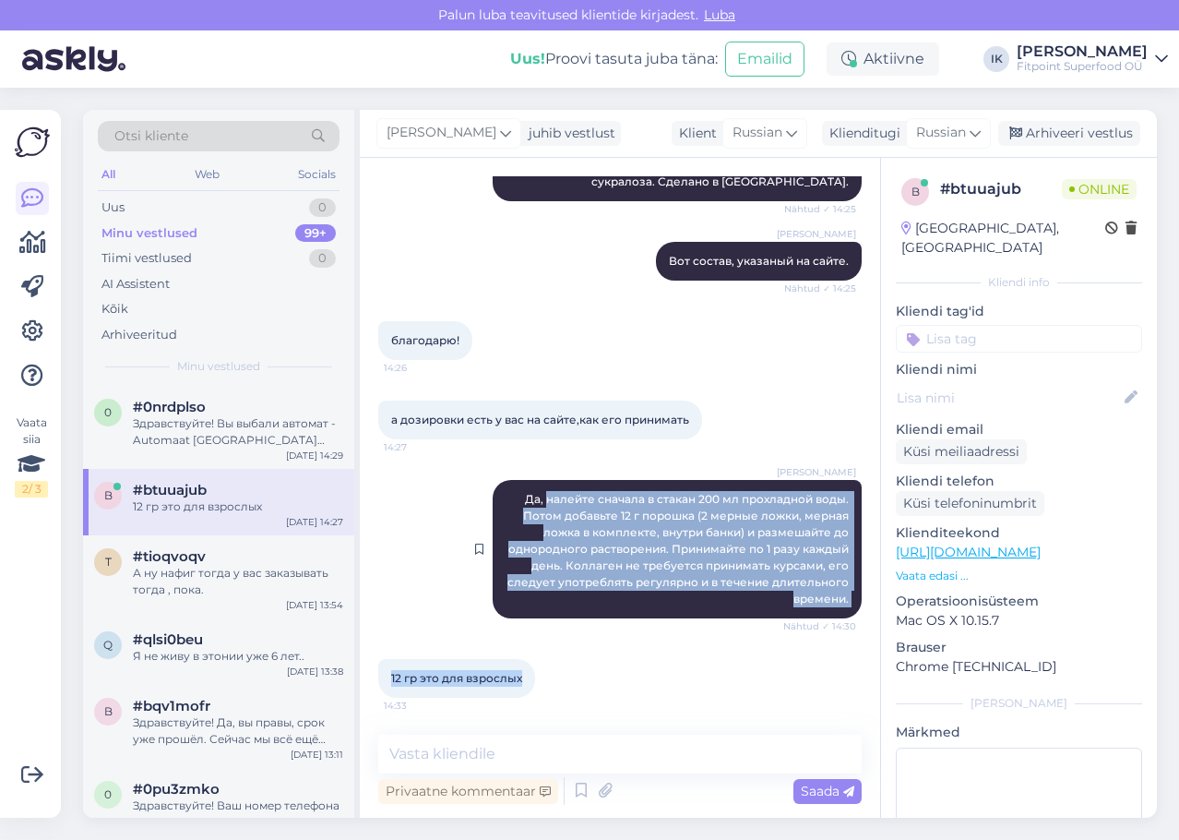
drag, startPoint x: 527, startPoint y: 683, endPoint x: 532, endPoint y: 496, distance: 186.5
click at [532, 496] on div "Vestlus algas [DATE] добрый день 14:23 [PERSON_NAME] Здравствуйте! Nähtud ✓ 14:…" at bounding box center [628, 447] width 500 height 542
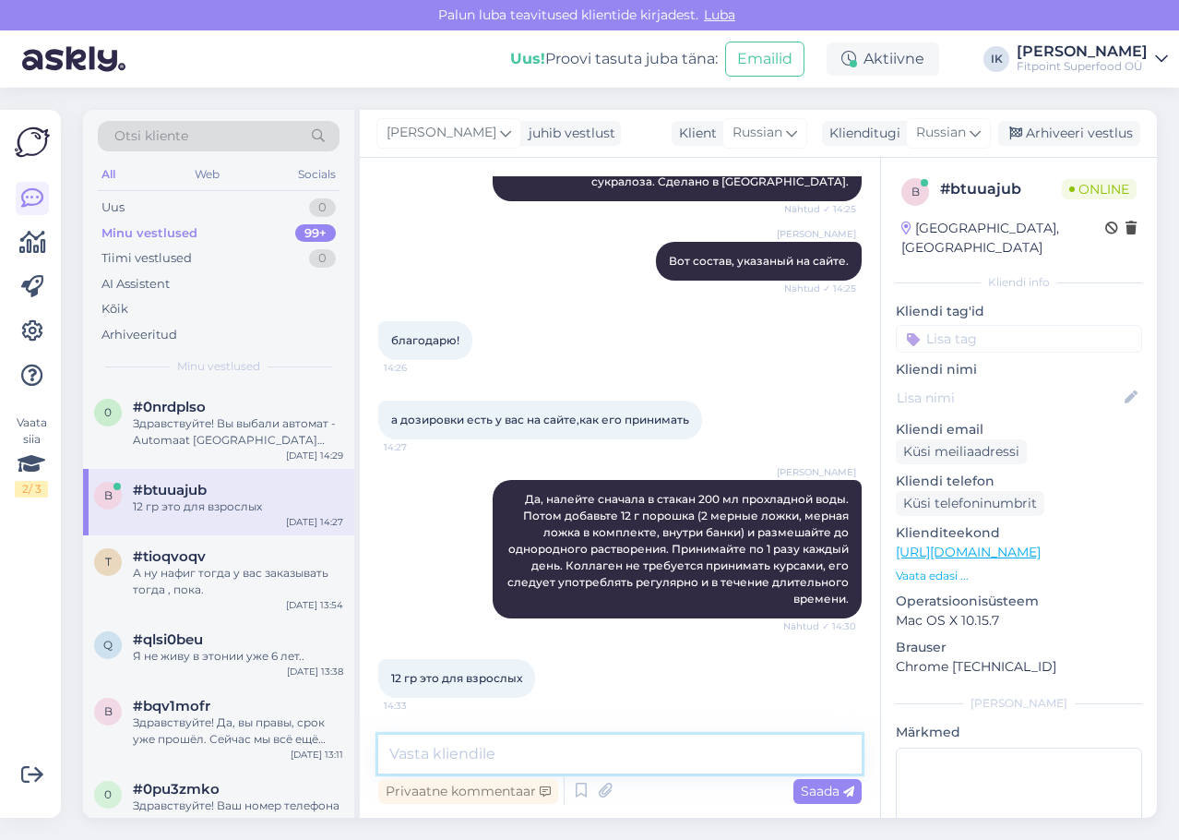
click at [519, 748] on textarea at bounding box center [619, 753] width 483 height 39
paste textarea "Да, указанная дозировка 12 г (2 мерные ложки в день) рассчитана именно для взро…"
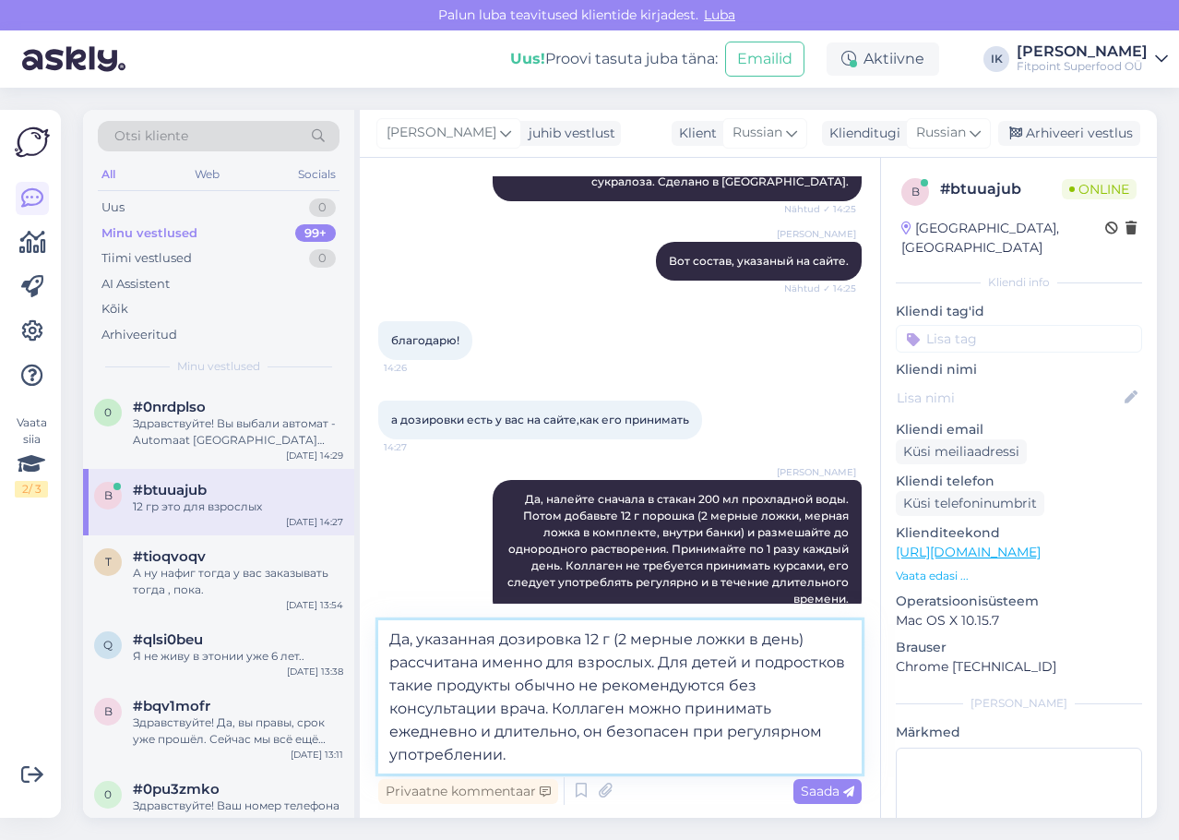
drag, startPoint x: 641, startPoint y: 760, endPoint x: 548, endPoint y: 711, distance: 105.2
click at [548, 711] on textarea "Да, указанная дозировка 12 г (2 мерные ложки в день) рассчитана именно для взро…" at bounding box center [619, 696] width 483 height 153
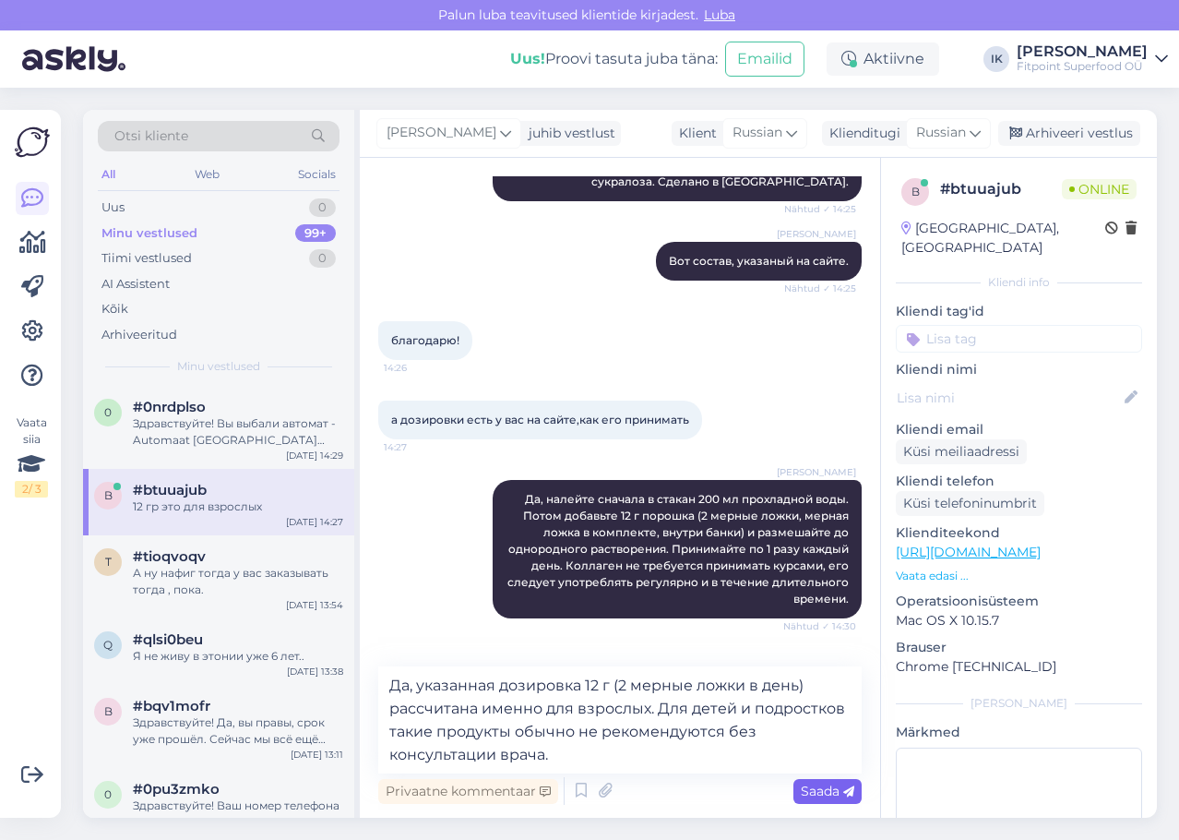
click at [821, 790] on span "Saada" at bounding box center [828, 790] width 54 height 17
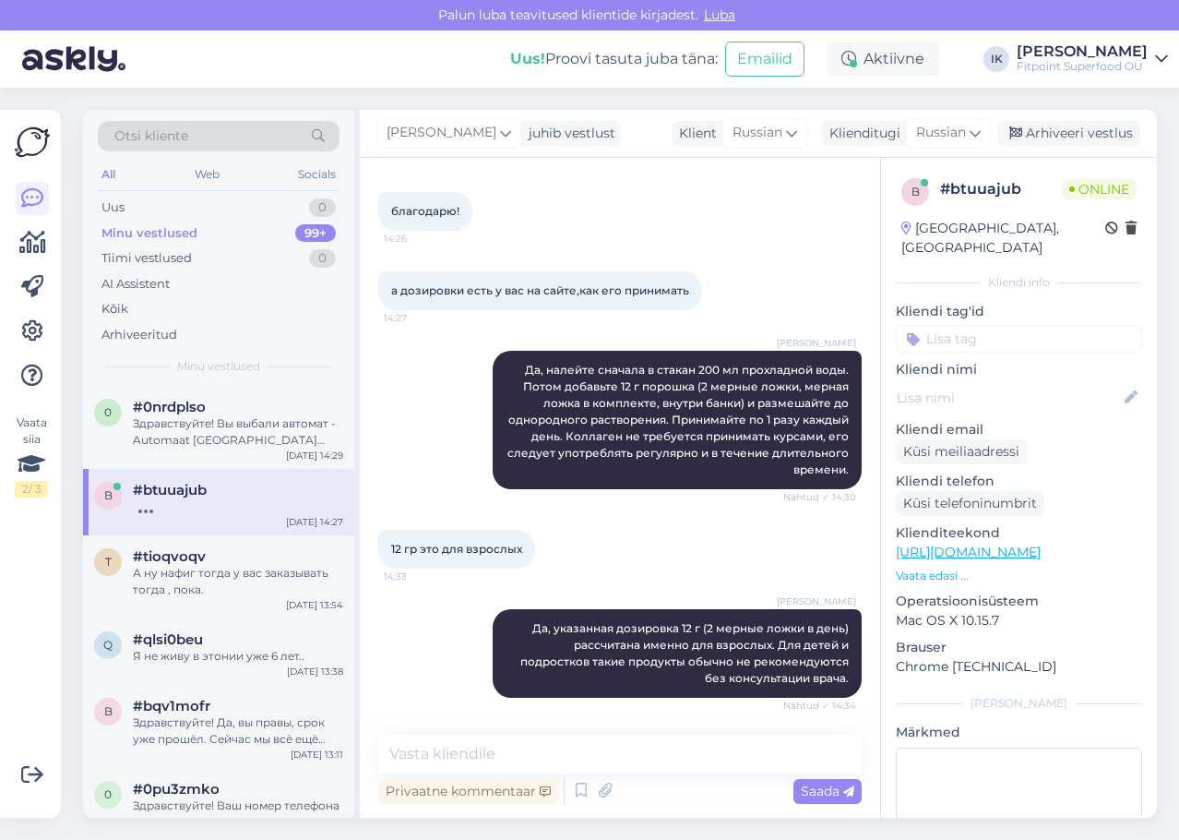
scroll to position [946, 0]
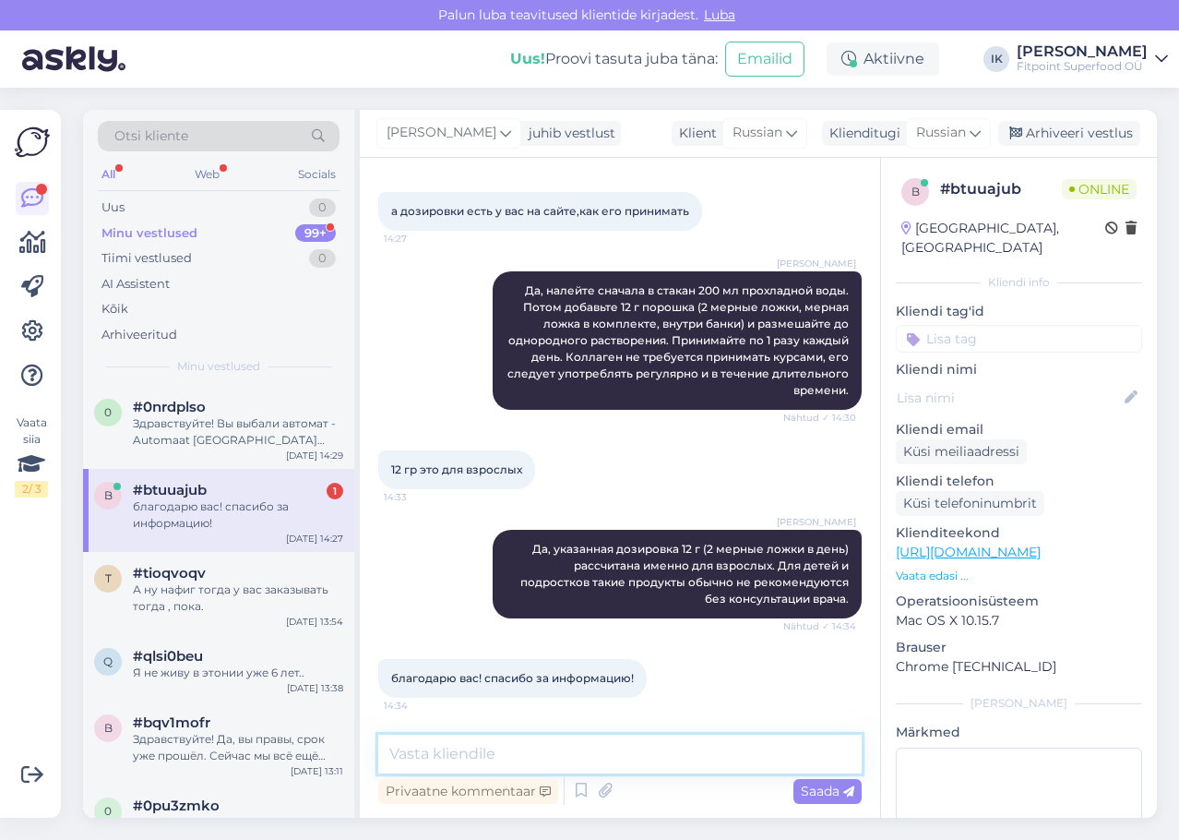
click at [637, 755] on textarea at bounding box center [619, 753] width 483 height 39
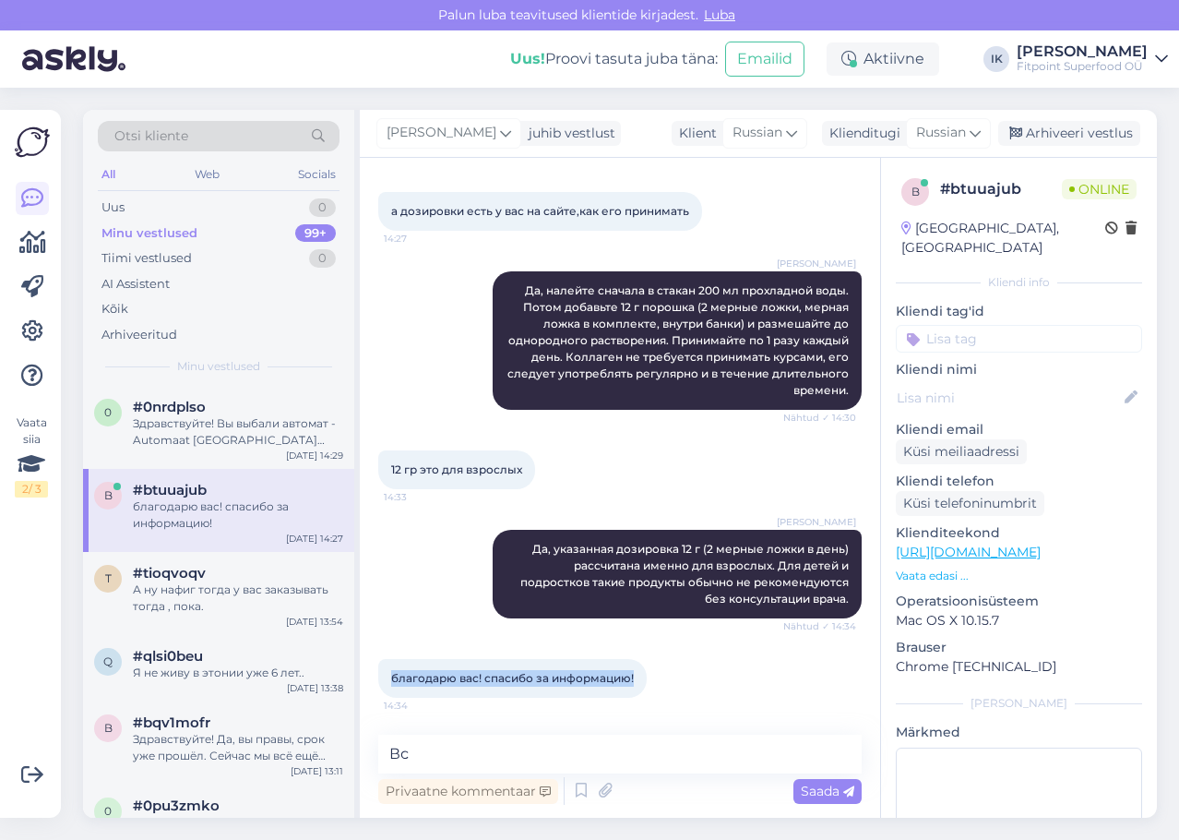
drag, startPoint x: 608, startPoint y: 676, endPoint x: 361, endPoint y: 689, distance: 247.6
click at [361, 689] on div "Vestlus algas [DATE] добрый день 14:23 [PERSON_NAME] Здравствуйте! Nähtud ✓ 14:…" at bounding box center [620, 488] width 520 height 660
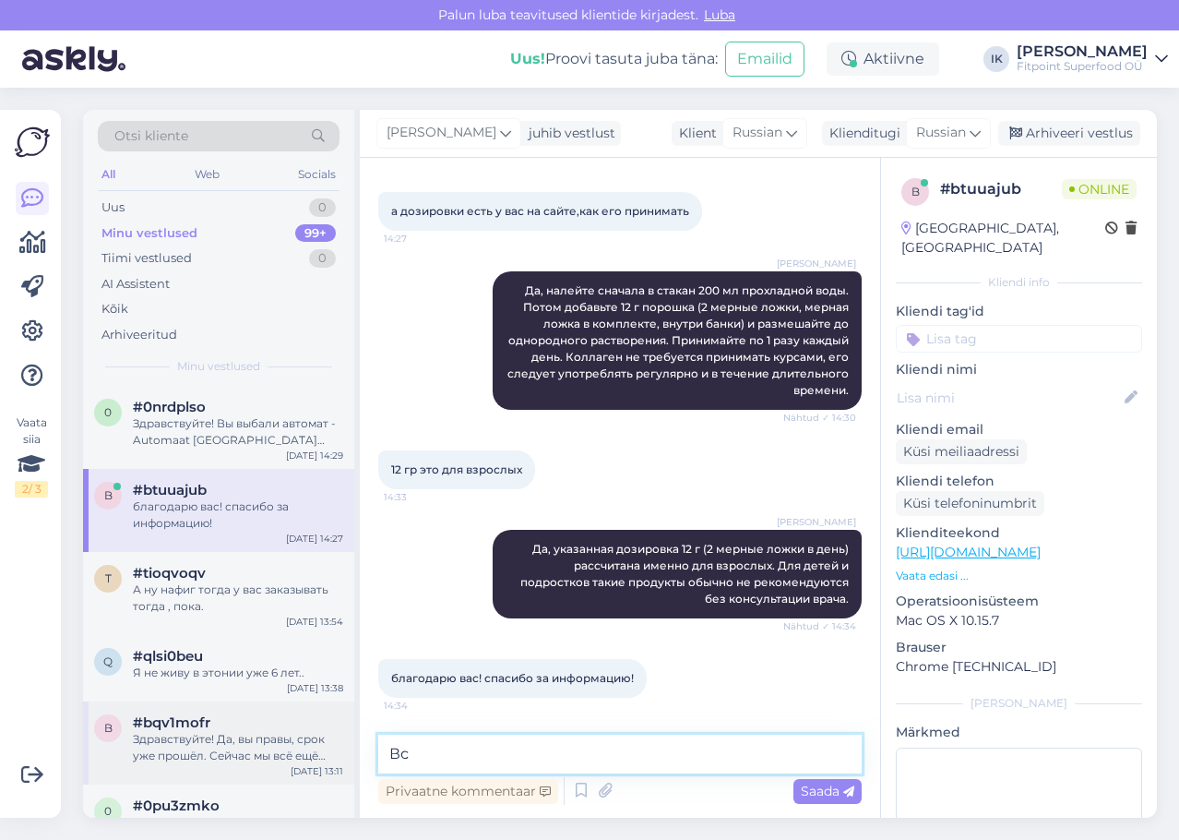
drag, startPoint x: 555, startPoint y: 758, endPoint x: 222, endPoint y: 743, distance: 332.5
click at [222, 743] on div "Otsi kliente All Web Socials Uus 0 Minu vestlused 99+ Tiimi vestlused 0 AI Assi…" at bounding box center [620, 464] width 1074 height 708
paste textarea "чень рады были помочь вам"
click at [703, 757] on textarea "Очень рады были помочь вам" at bounding box center [619, 753] width 483 height 39
drag, startPoint x: 700, startPoint y: 758, endPoint x: 243, endPoint y: 725, distance: 458.8
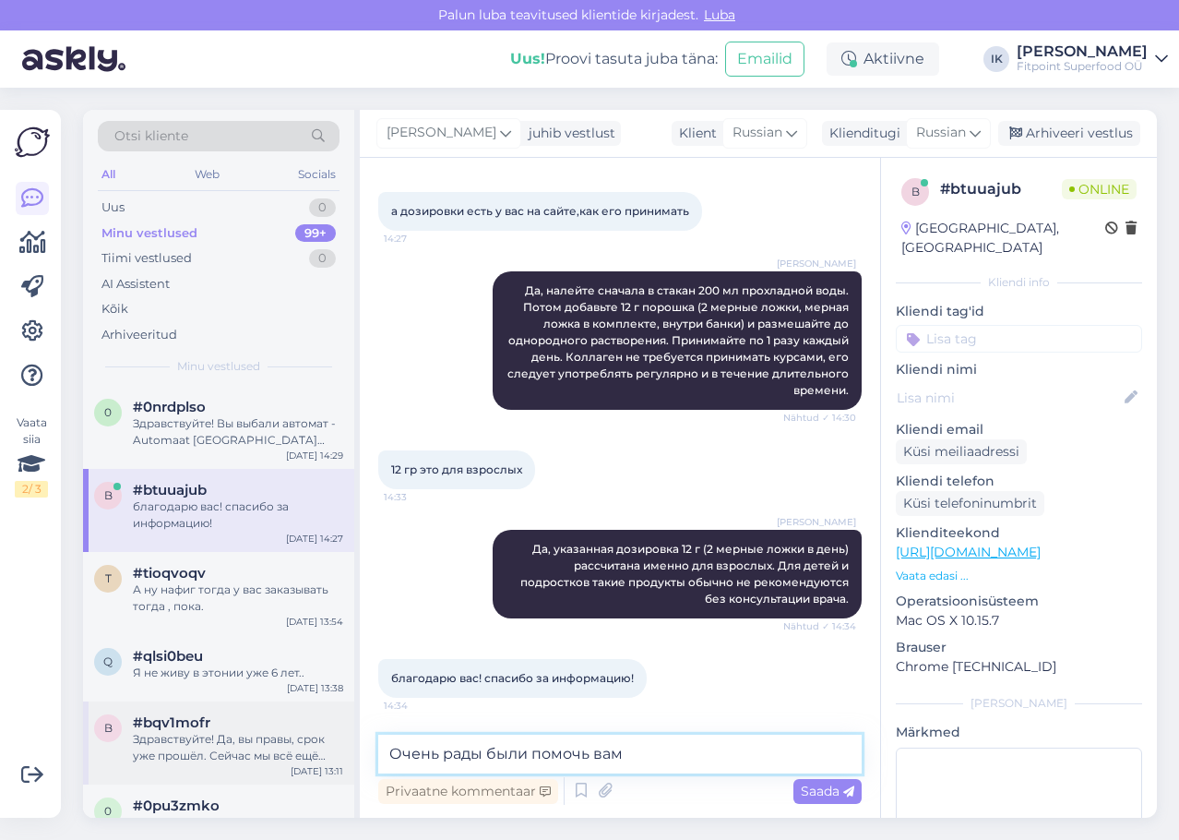
click at [243, 725] on div "Otsi kliente All Web Socials Uus 0 Minu vestlused 99+ Tiimi vestlused 0 AI Assi…" at bounding box center [620, 464] width 1074 height 708
paste textarea "сли появятся ещё вопросы, пишите, мы с радостью подскажем!"
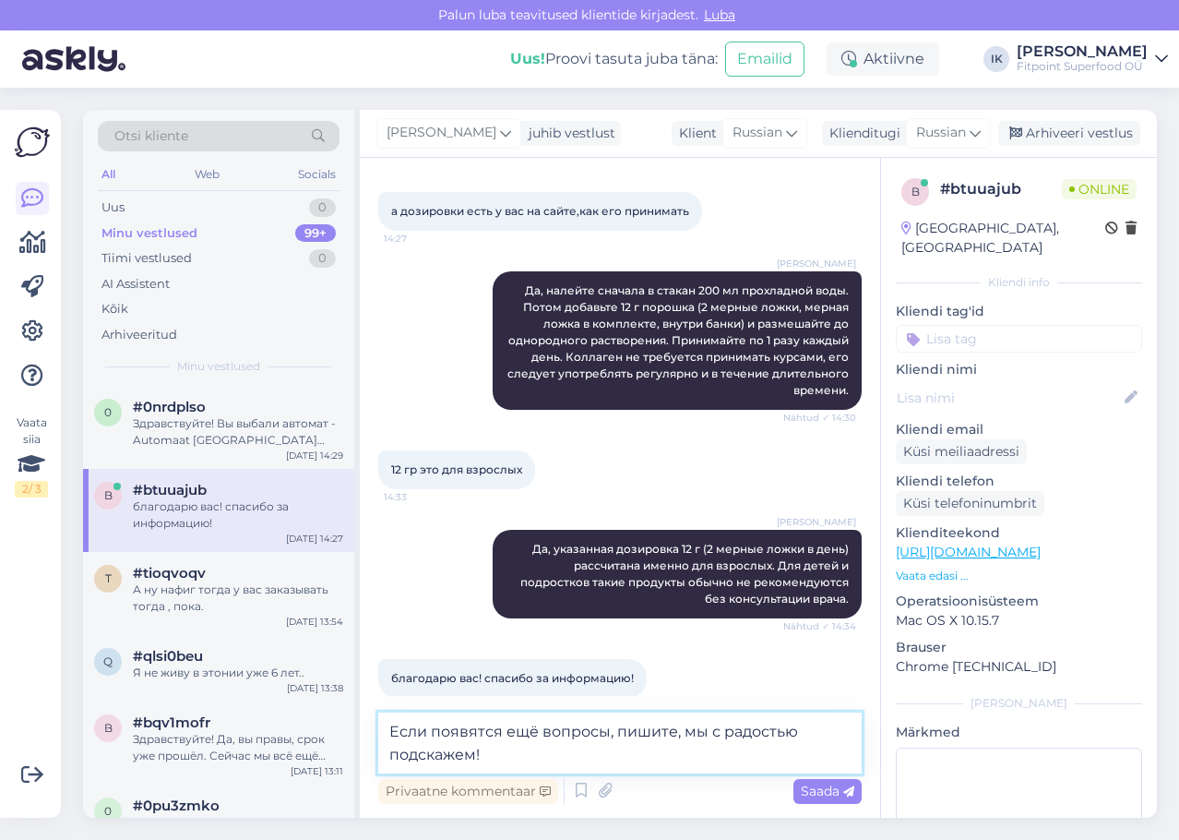
click at [689, 760] on textarea "Если появятся ещё вопросы, пишите, мы с радостью подскажем!" at bounding box center [619, 742] width 483 height 61
click at [834, 792] on span "Saada" at bounding box center [828, 790] width 54 height 17
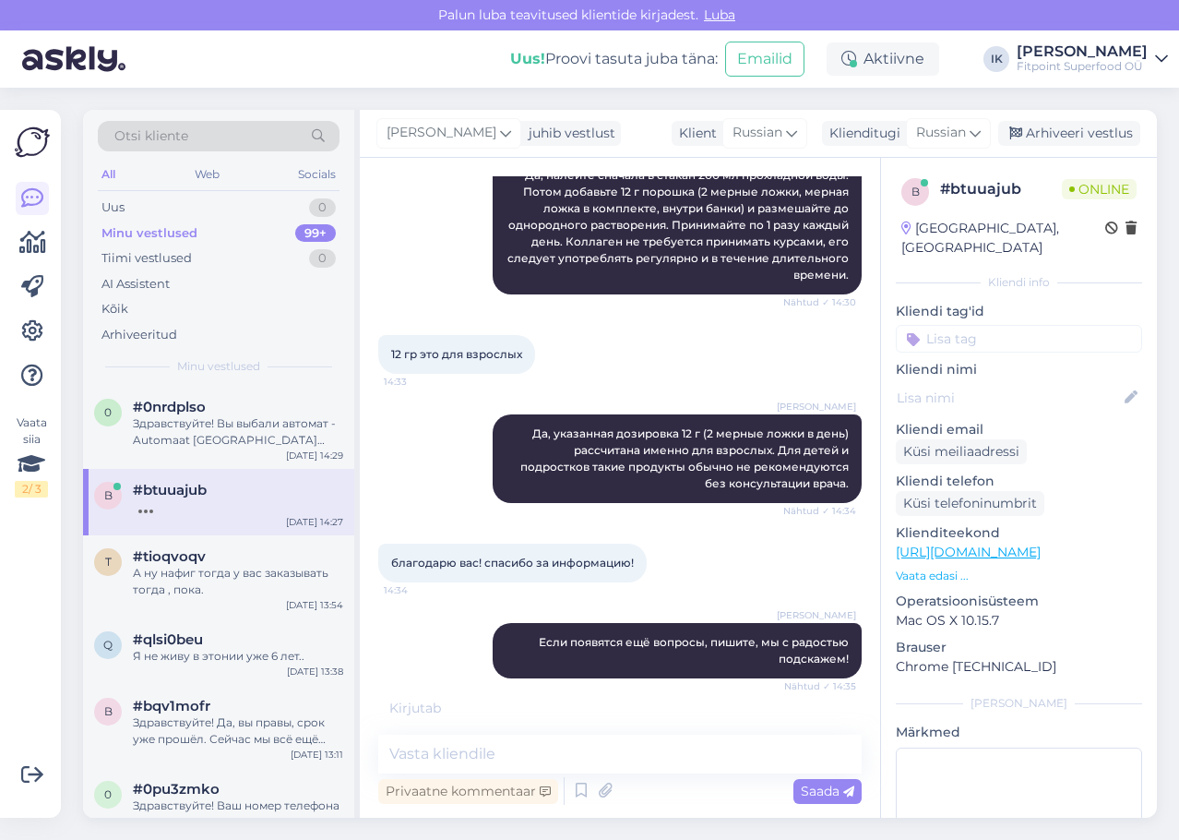
scroll to position [1121, 0]
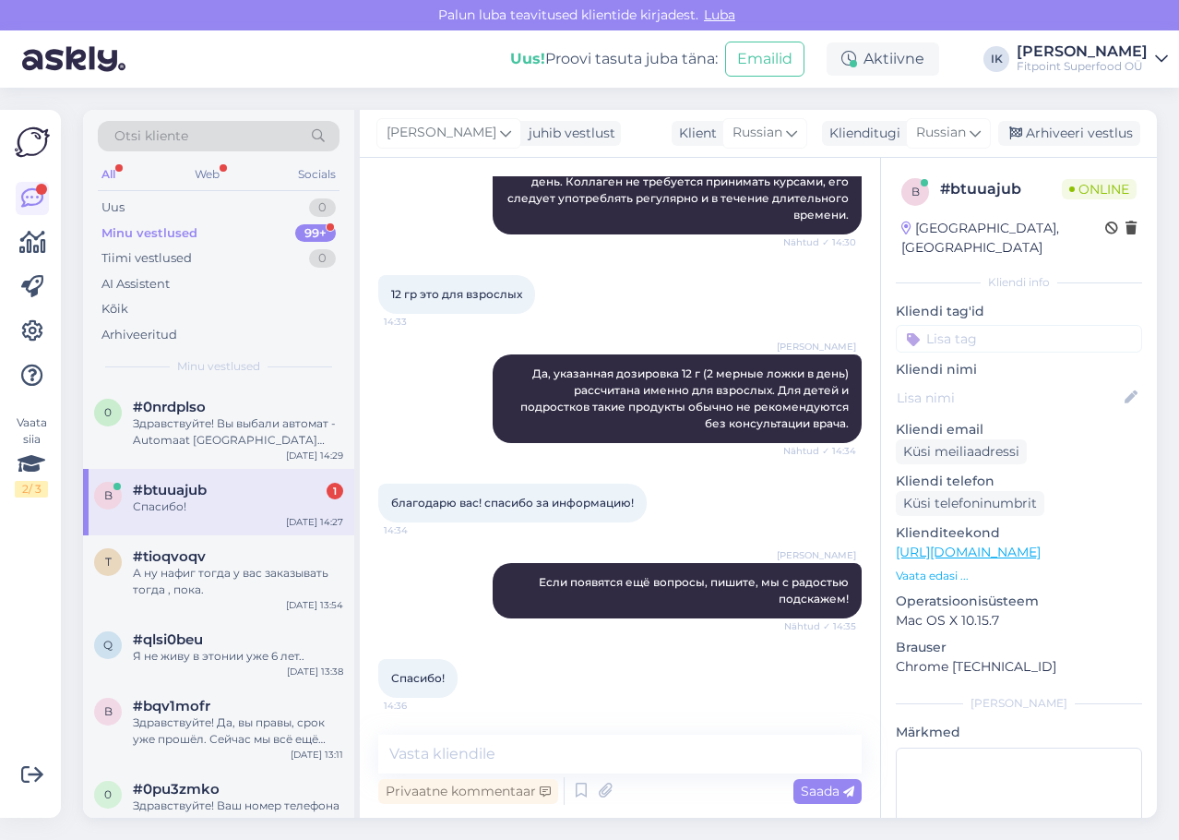
click at [739, 540] on div "благодарю вас! спасибо за информацию! 14:34" at bounding box center [619, 502] width 483 height 79
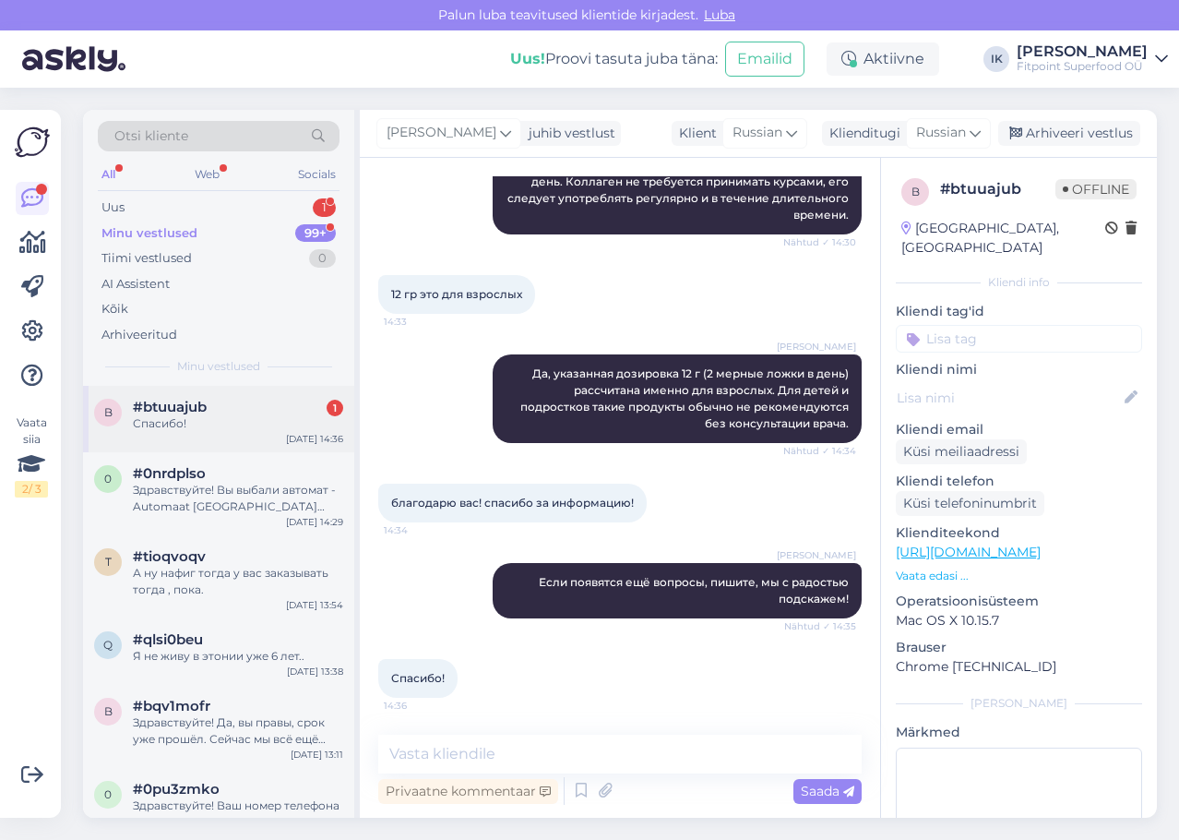
click at [314, 426] on div "Спасибо!" at bounding box center [238, 423] width 210 height 17
click at [308, 197] on div "Uus 1" at bounding box center [219, 208] width 242 height 26
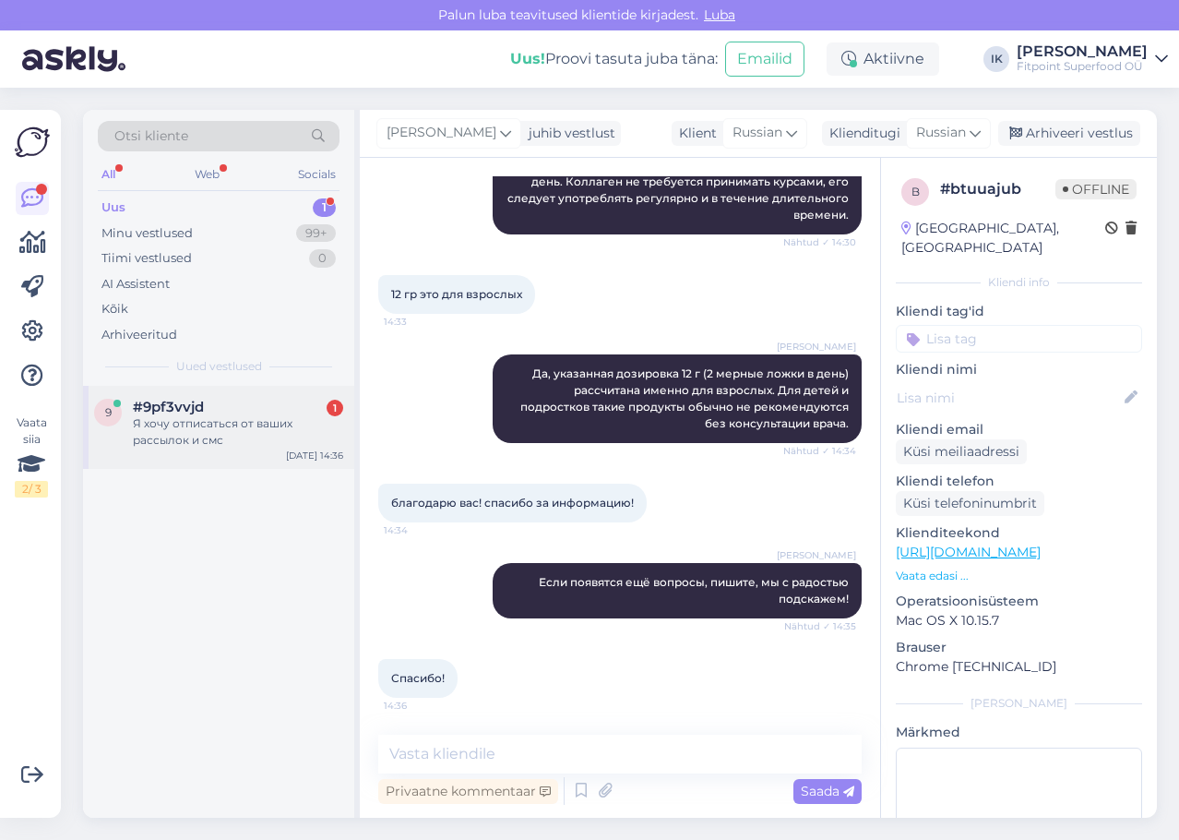
click at [272, 423] on div "Я хочу отписаться от ваших рассылок и смс" at bounding box center [238, 431] width 210 height 33
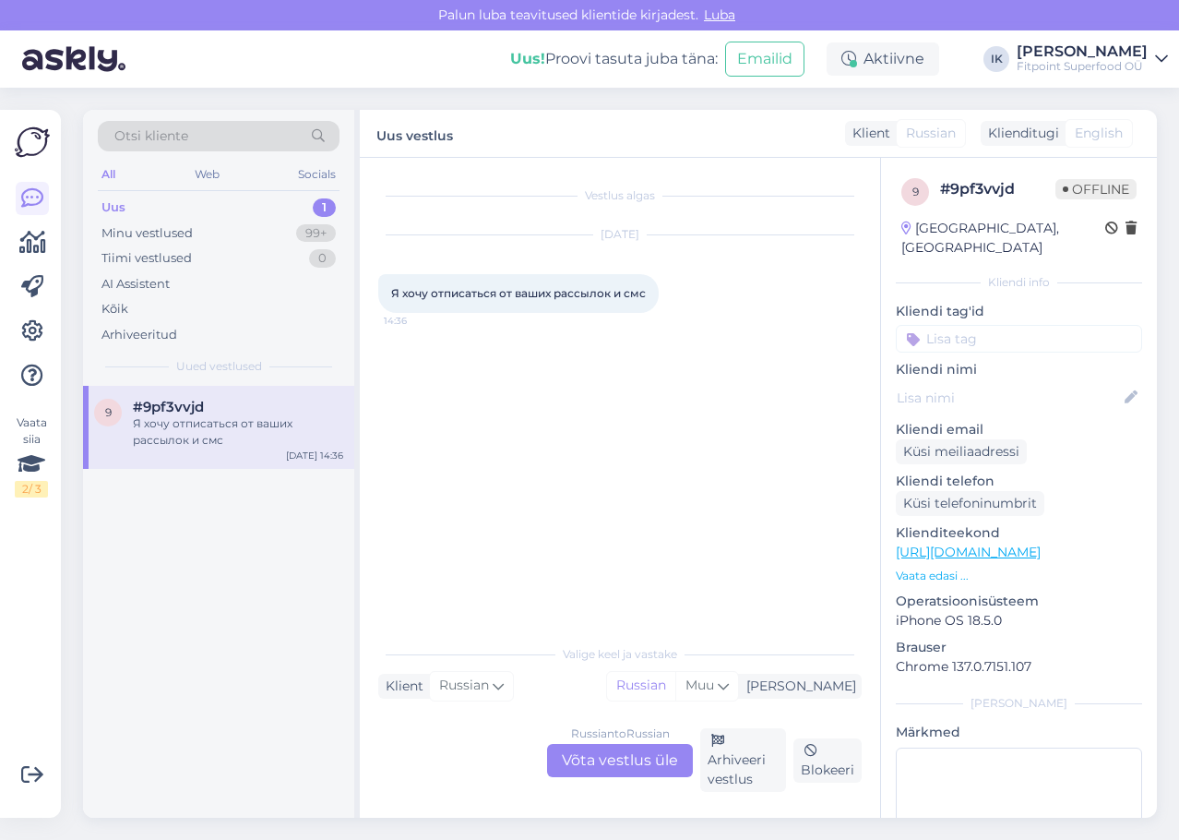
click at [610, 766] on div "Russian to Russian Võta vestlus üle" at bounding box center [620, 760] width 146 height 33
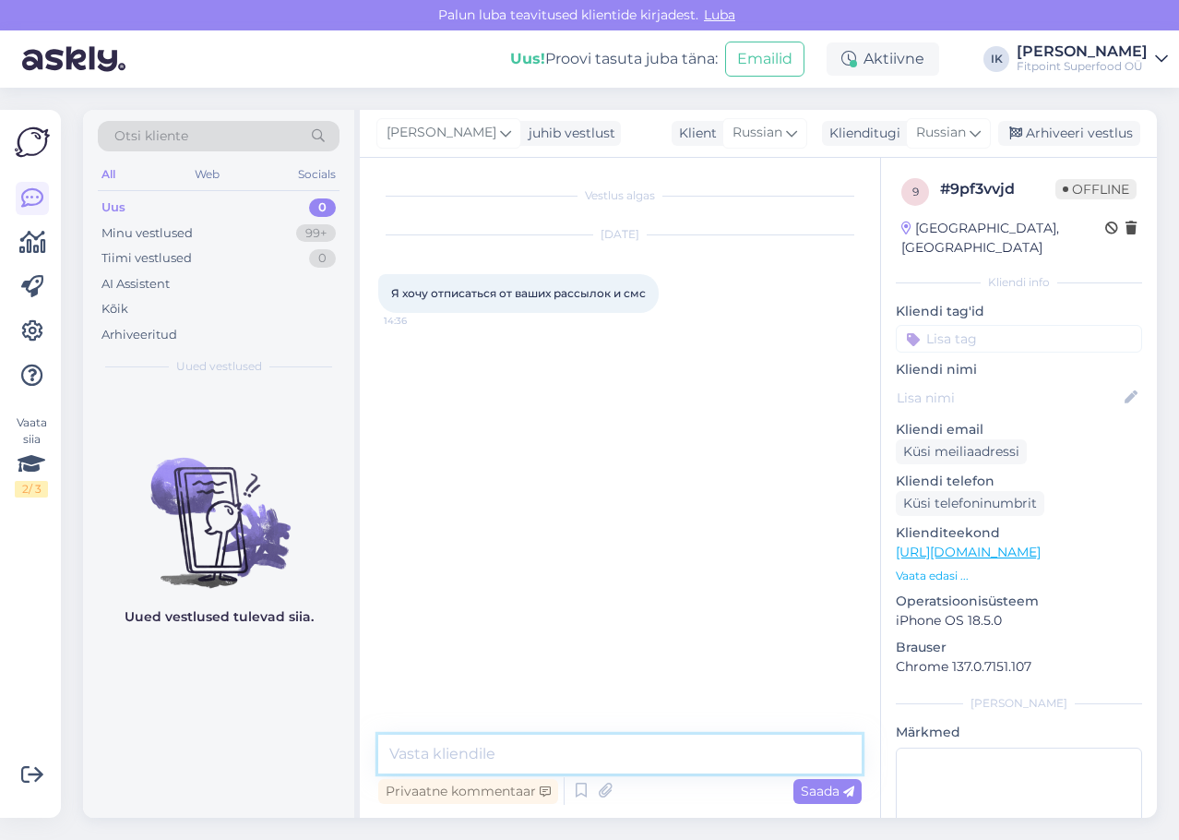
click at [624, 753] on textarea at bounding box center [619, 753] width 483 height 39
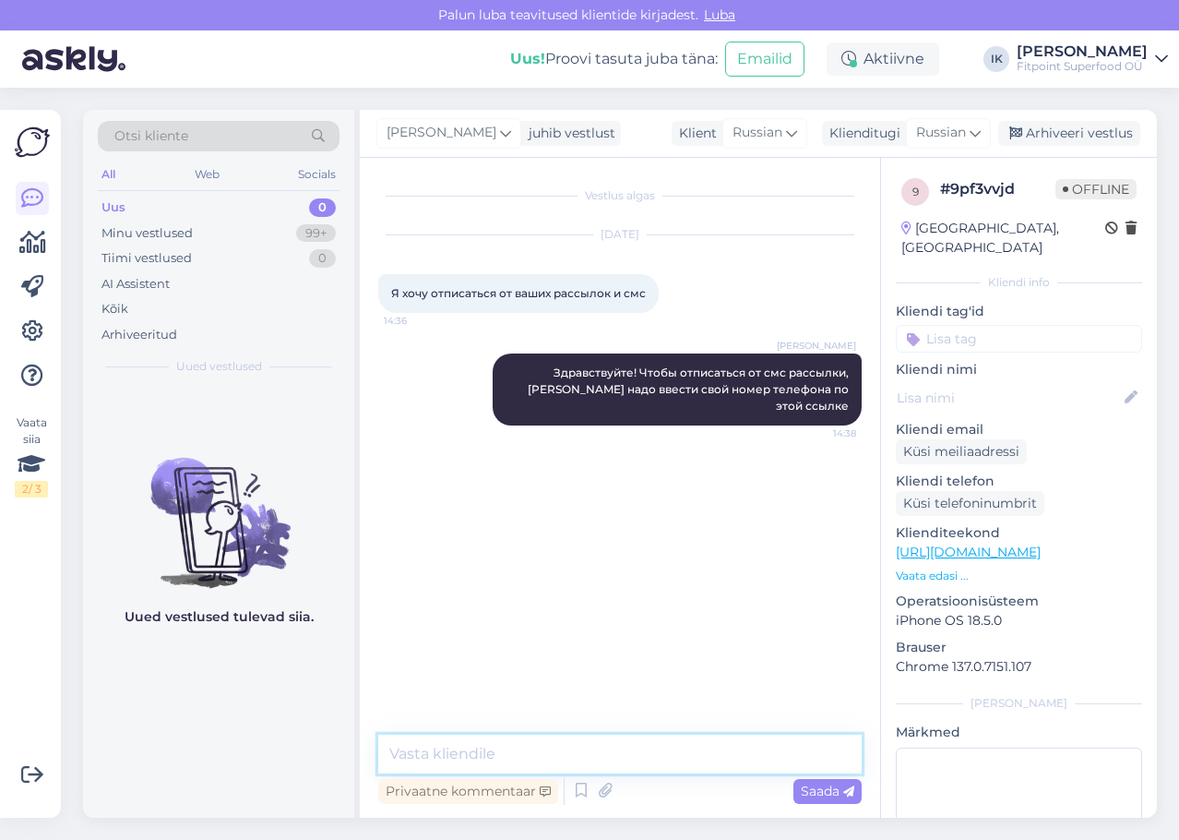
paste textarea "Если появятся ещё вопросы, пишите, мы с радостью подскажем!"
paste textarea "[URL][DOMAIN_NAME]"
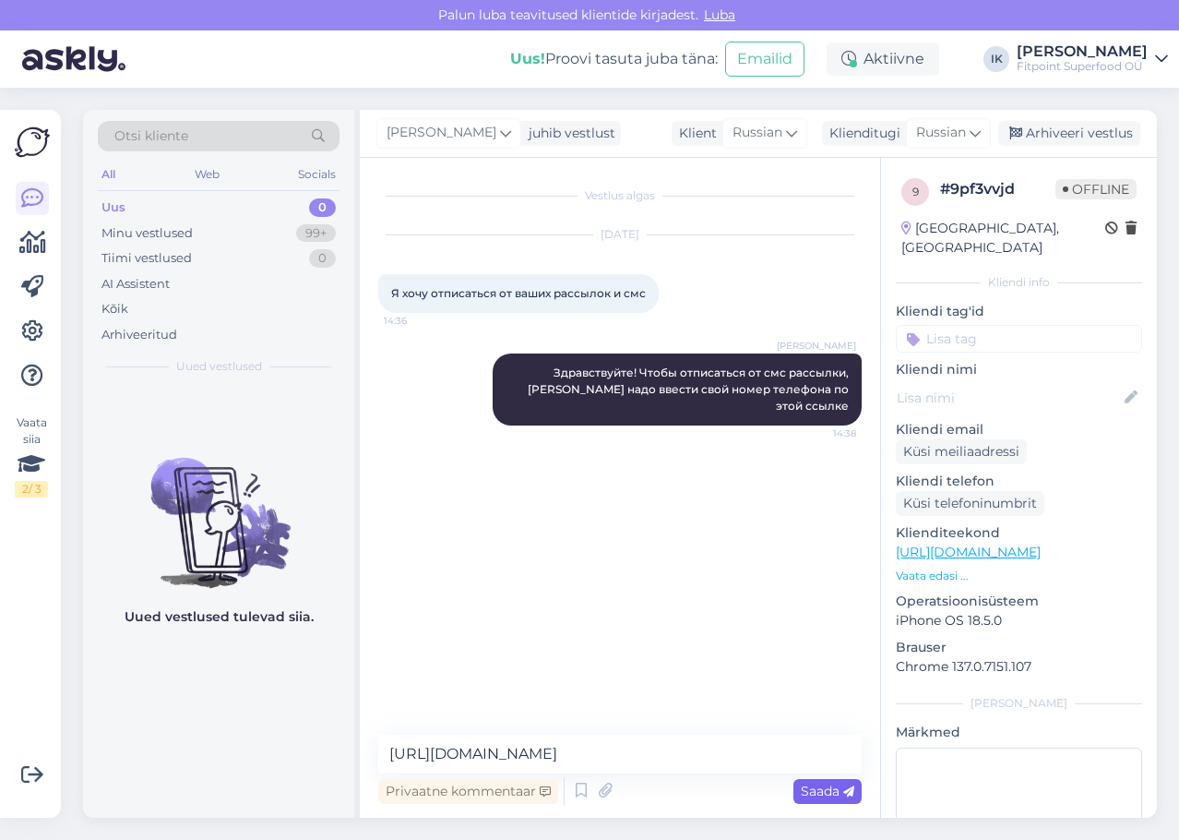
click at [833, 791] on span "Saada" at bounding box center [828, 790] width 54 height 17
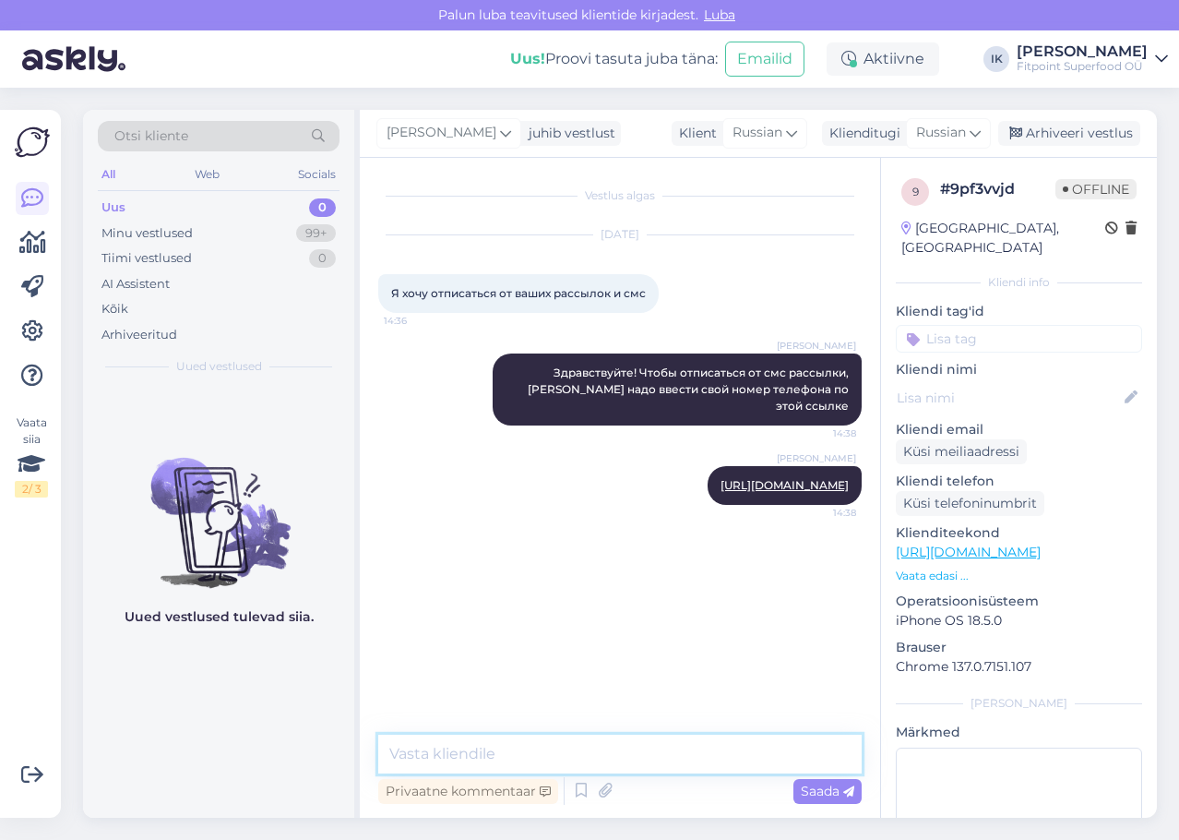
click at [634, 760] on textarea at bounding box center [619, 753] width 483 height 39
click at [399, 748] on textarea "чтобы отписаться от рассылки по почте" at bounding box center [619, 753] width 483 height 39
click at [783, 745] on textarea "Чтобы отписаться от рассылки по почте" at bounding box center [619, 753] width 483 height 39
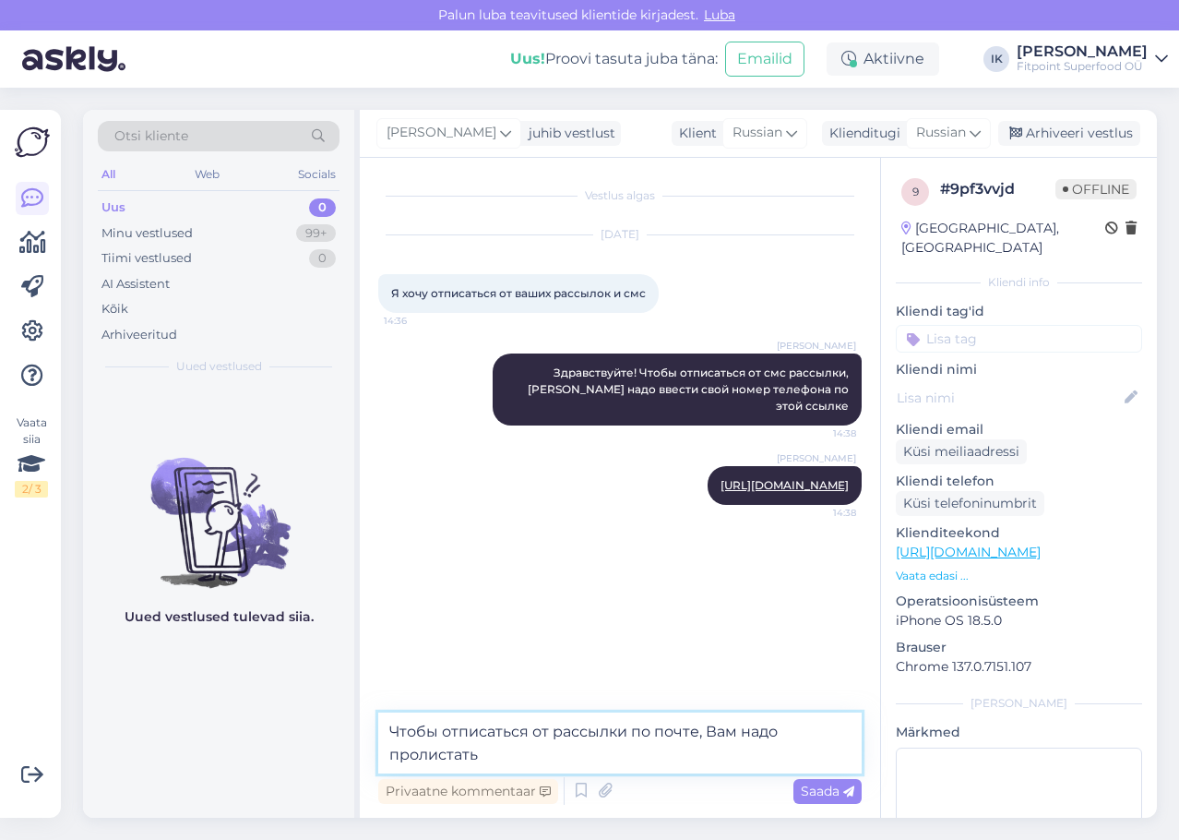
click at [639, 756] on textarea "Чтобы отписаться от рассылки по почте, Вам надо пролистать" at bounding box center [619, 742] width 483 height 61
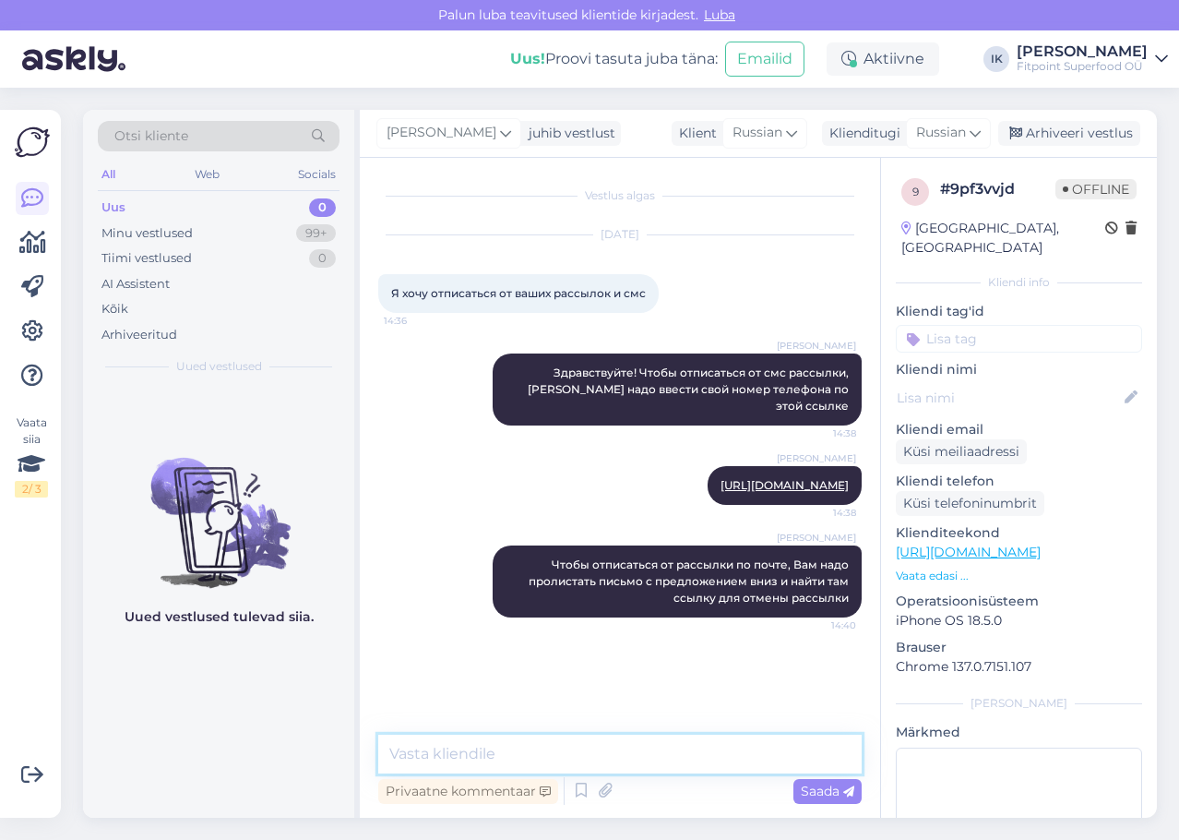
paste textarea "В"
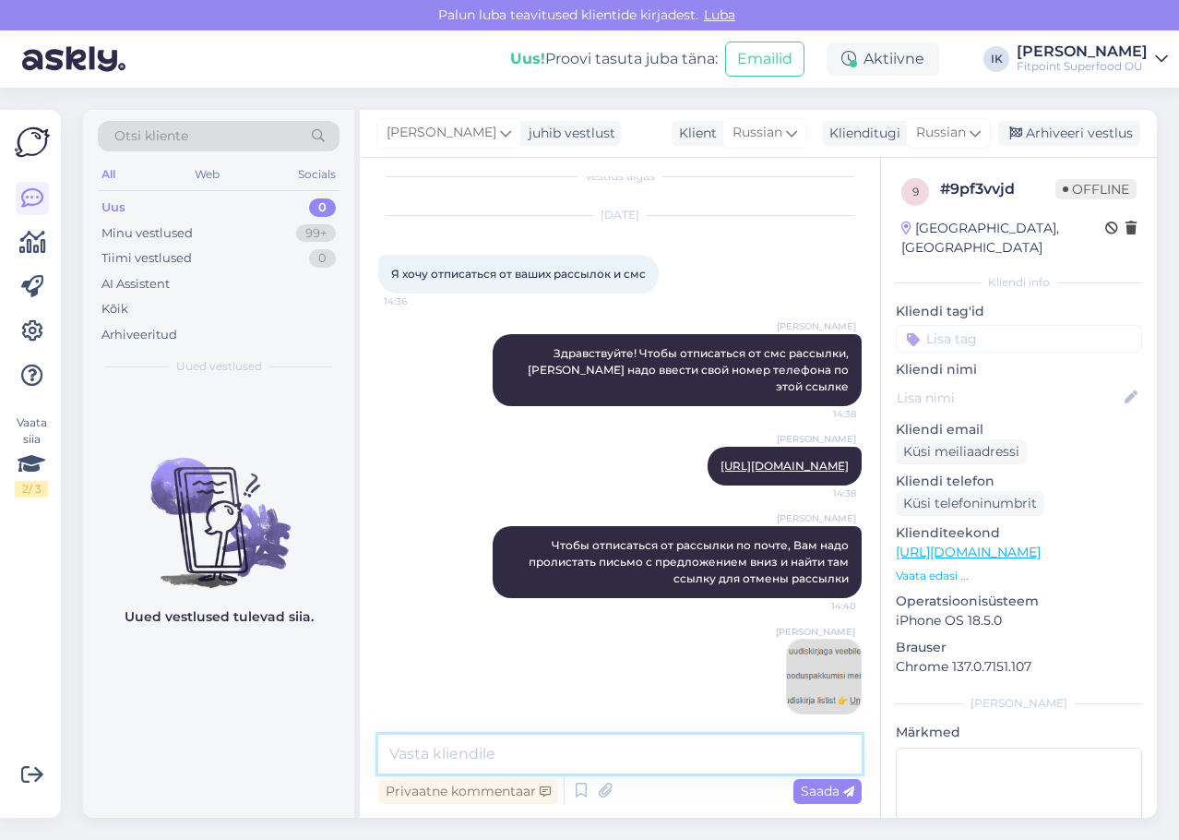
scroll to position [99, 0]
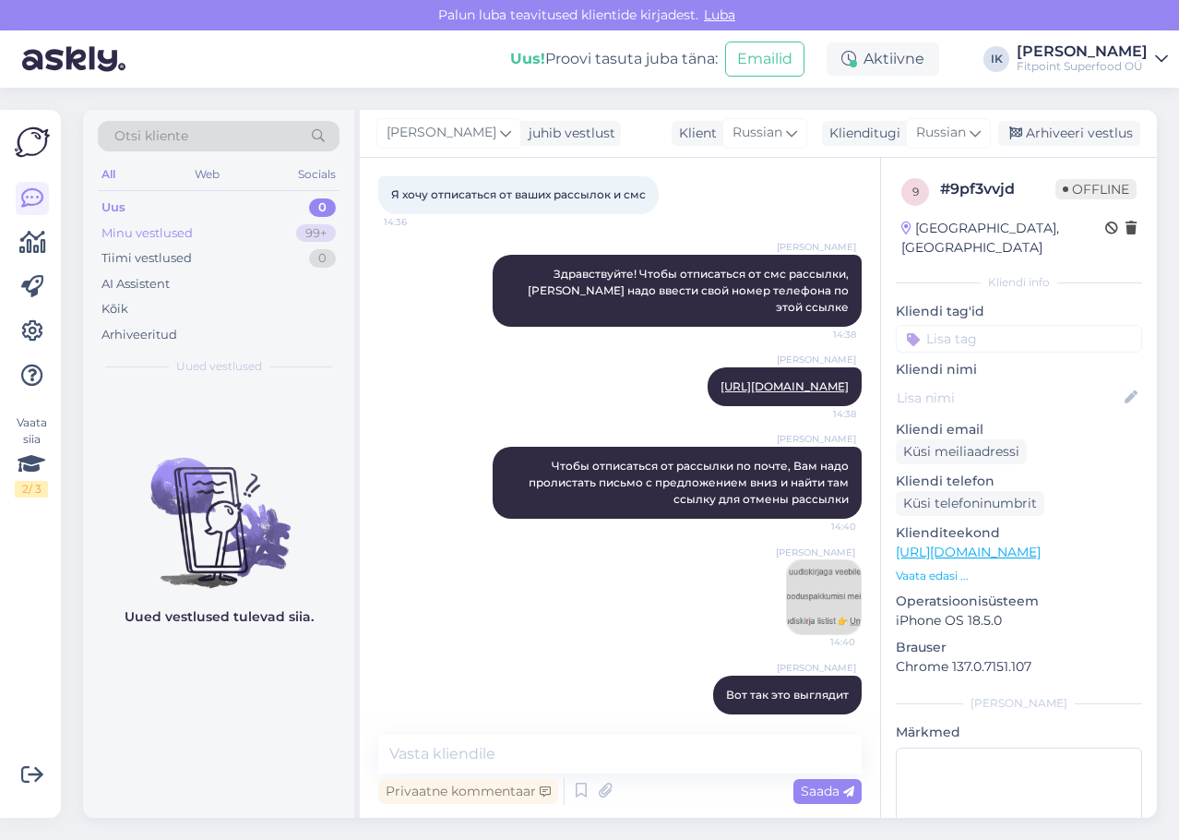
click at [156, 232] on div "Minu vestlused" at bounding box center [146, 233] width 91 height 18
